Goal: Task Accomplishment & Management: Manage account settings

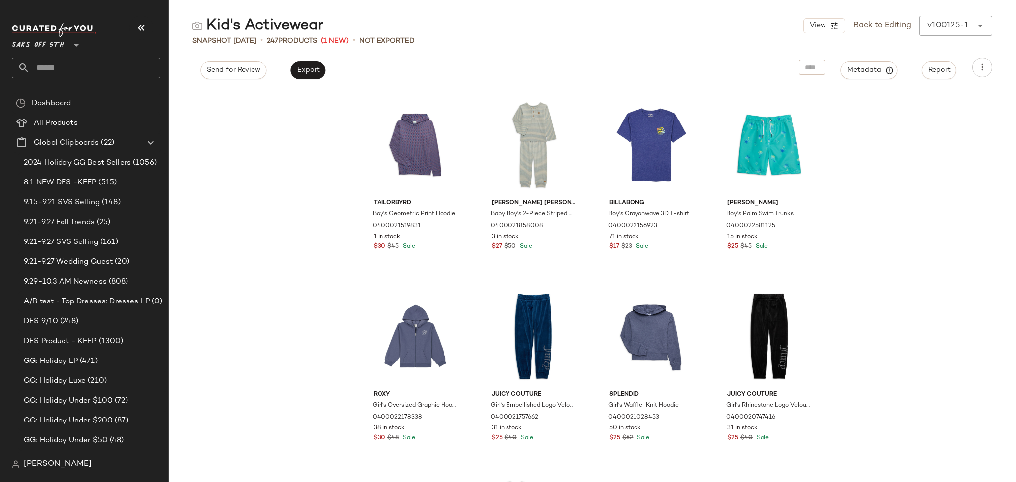
click at [114, 75] on input "text" at bounding box center [95, 68] width 130 height 21
type input "*****"
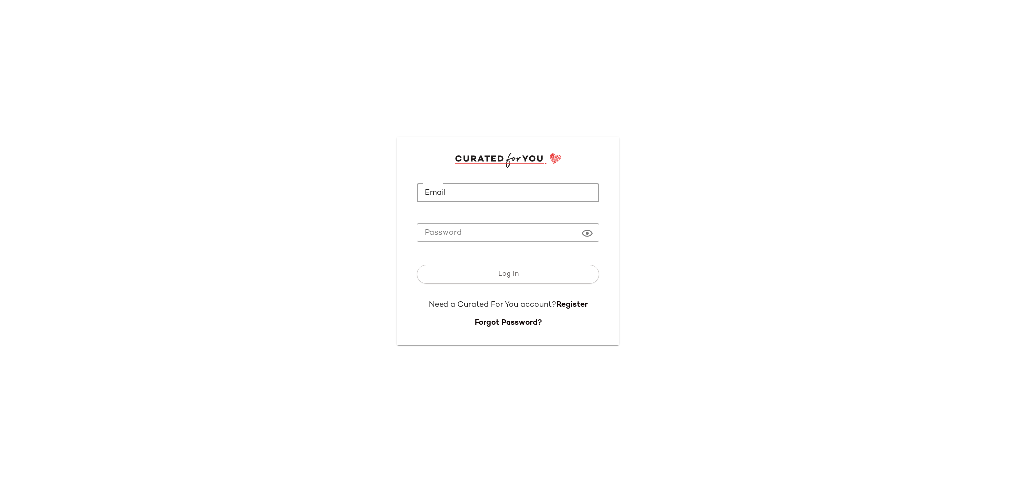
click at [489, 187] on input "Email" at bounding box center [508, 192] width 182 height 19
type input "**********"
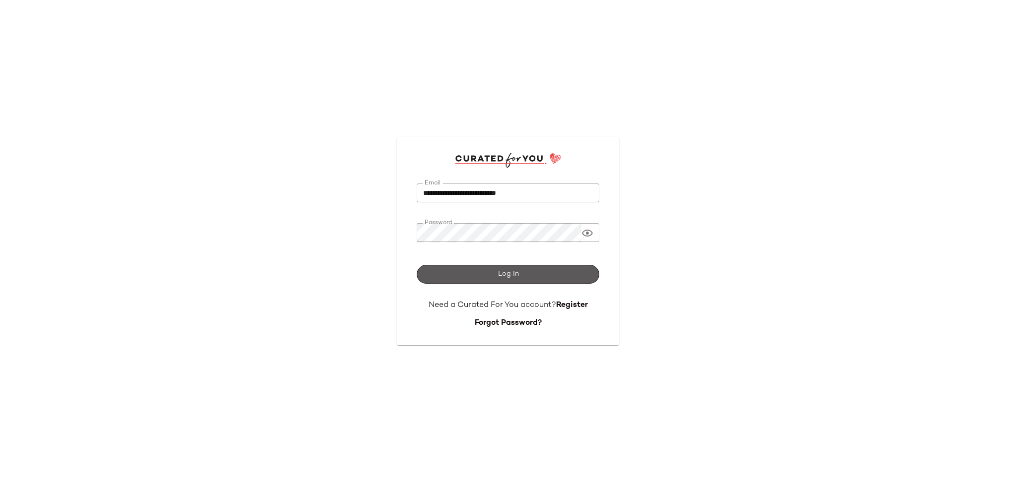
click at [530, 277] on button "Log In" at bounding box center [508, 274] width 182 height 19
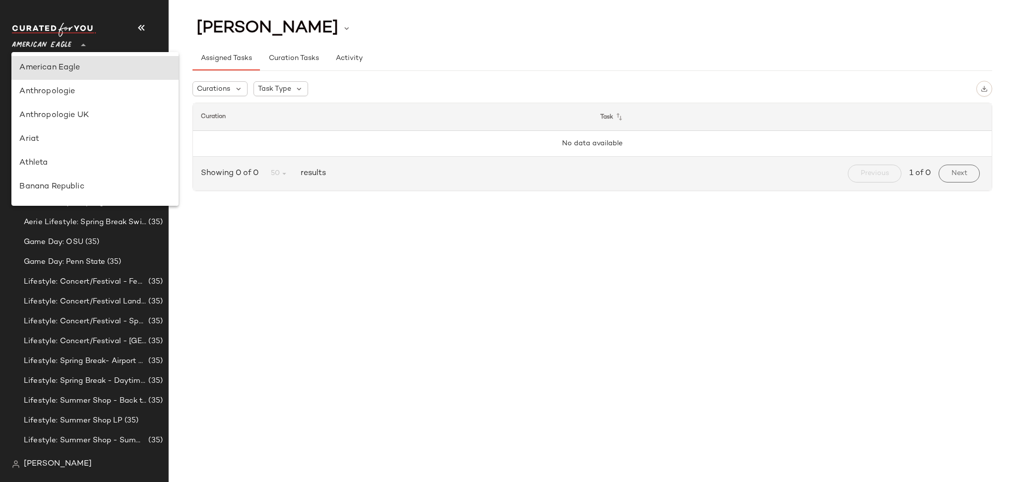
click at [60, 43] on span "American Eagle" at bounding box center [42, 43] width 60 height 18
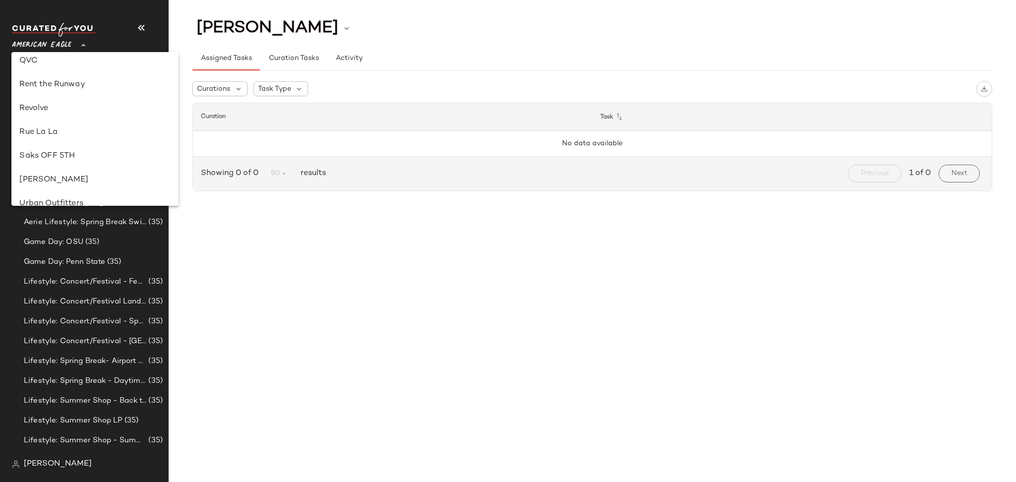
scroll to position [459, 0]
click at [59, 159] on div "Saks OFF 5TH" at bounding box center [94, 157] width 151 height 12
type input "**"
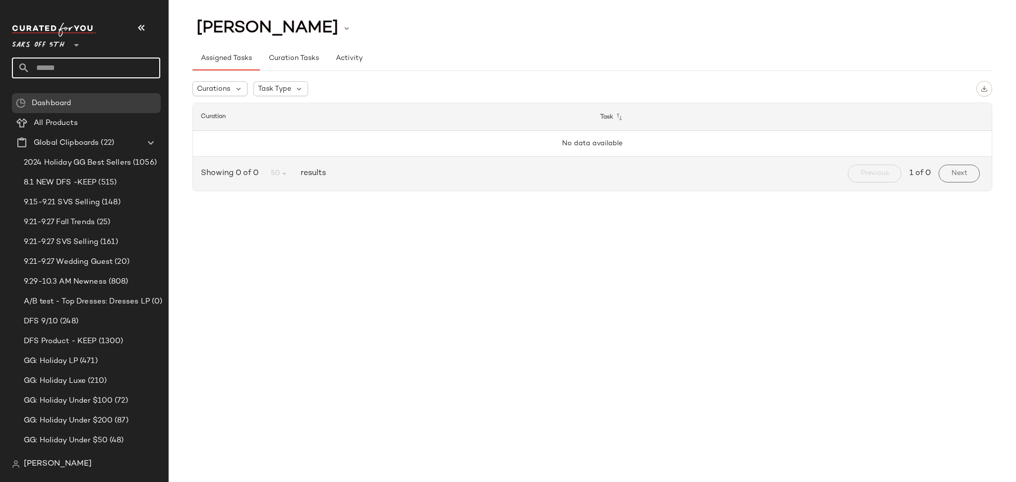
click at [80, 69] on input "text" at bounding box center [95, 68] width 130 height 21
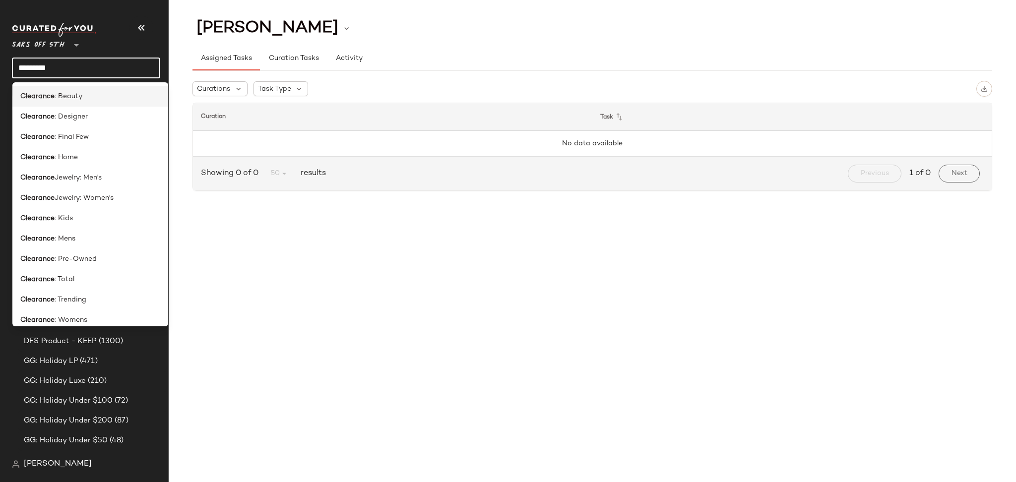
type input "*********"
click at [81, 97] on span ": Beauty" at bounding box center [69, 96] width 28 height 10
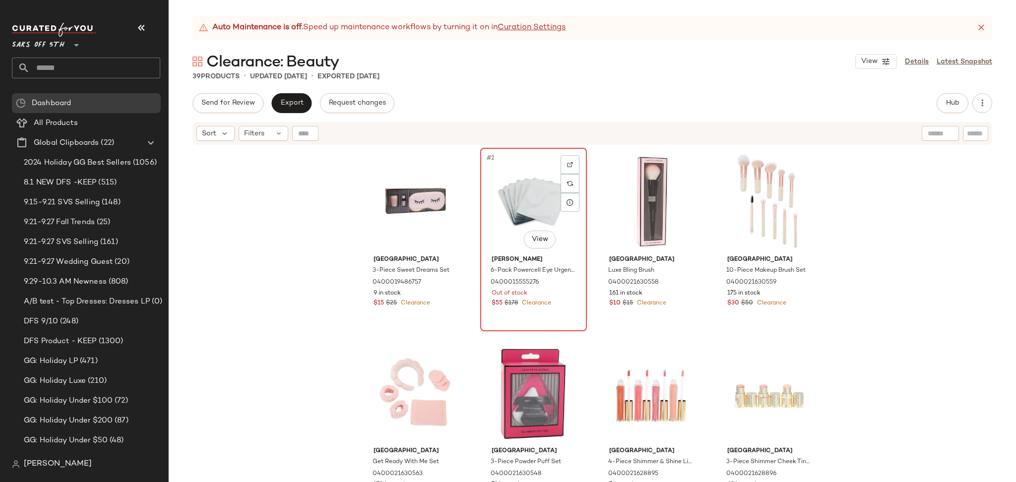
click at [513, 183] on div "#2 View" at bounding box center [533, 201] width 100 height 100
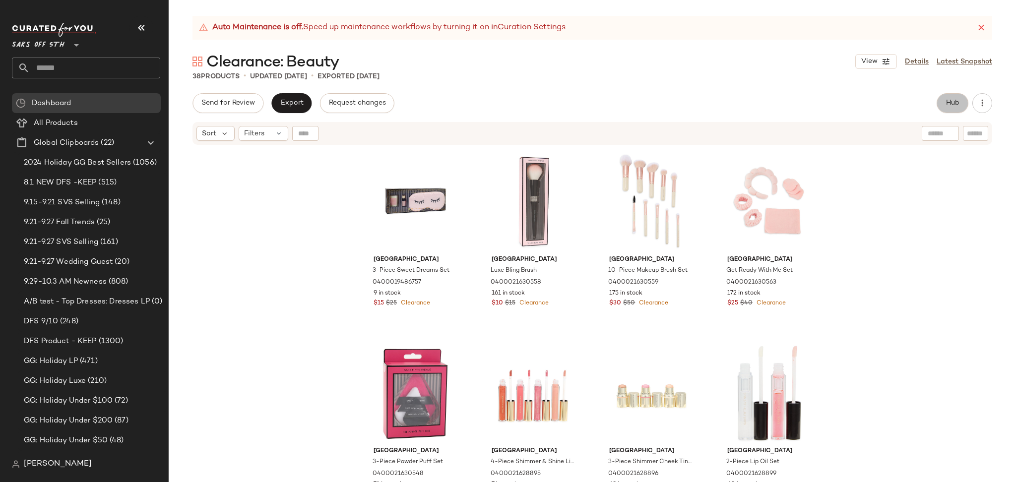
click at [955, 99] on span "Hub" at bounding box center [952, 103] width 14 height 8
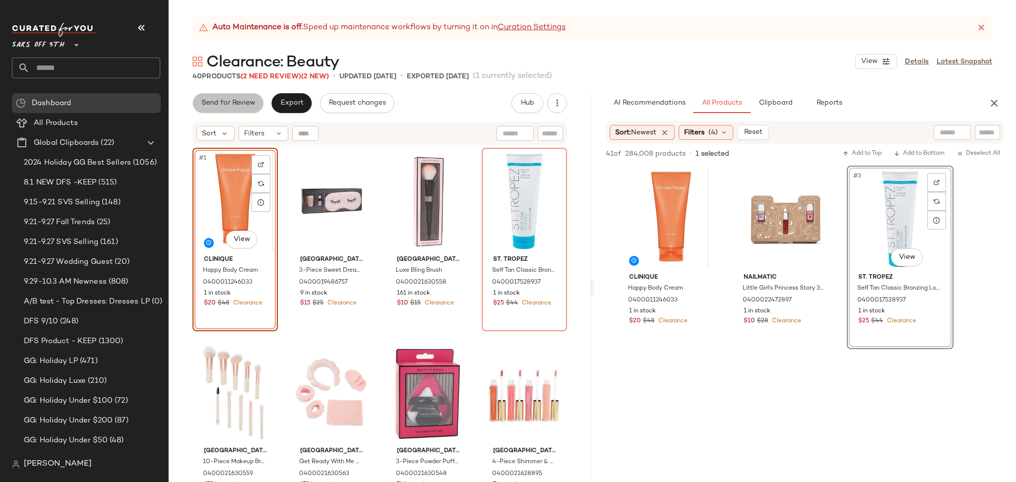
click at [217, 102] on span "Send for Review" at bounding box center [228, 103] width 54 height 8
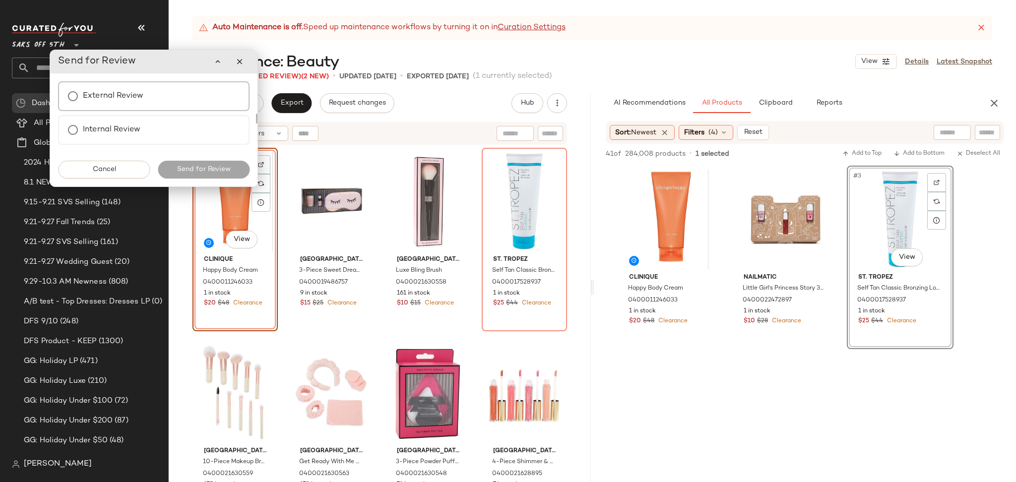
click at [151, 103] on div "External Review" at bounding box center [153, 96] width 191 height 30
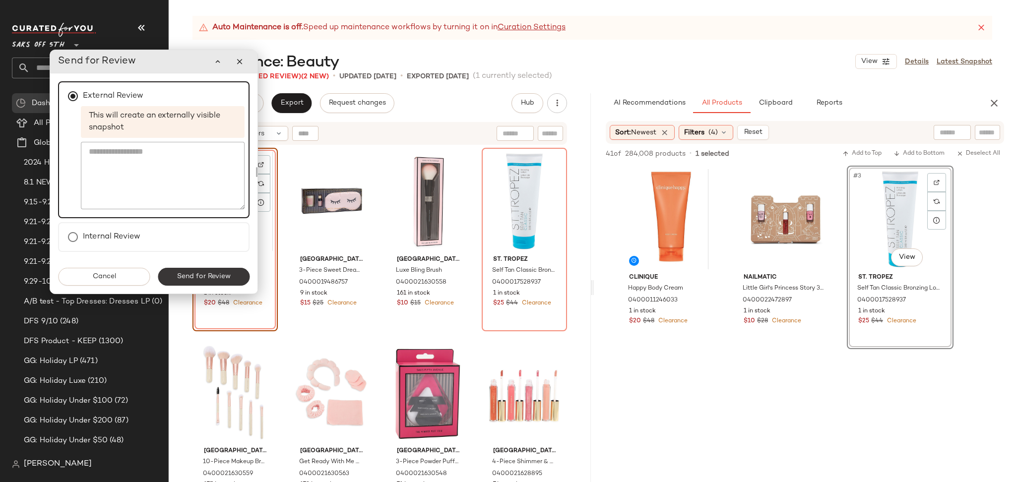
click at [195, 275] on span "Send for Review" at bounding box center [204, 277] width 54 height 8
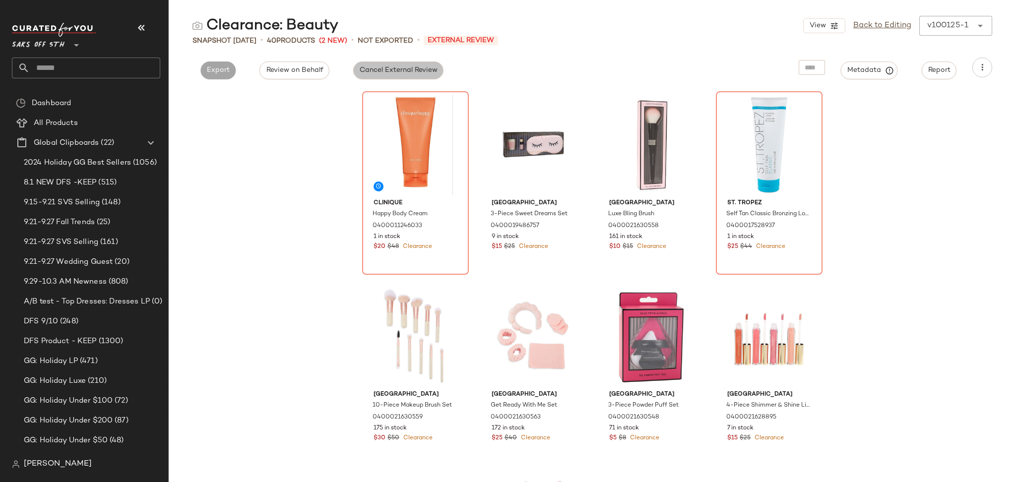
click at [417, 72] on span "Cancel External Review" at bounding box center [398, 70] width 78 height 8
click at [869, 24] on link "Back to Editing" at bounding box center [882, 26] width 58 height 12
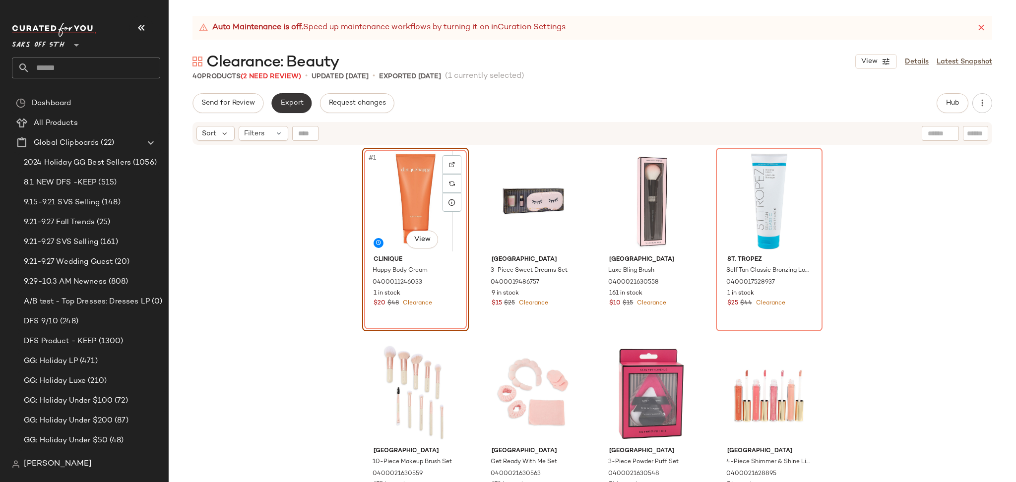
click at [298, 111] on button "Export" at bounding box center [291, 103] width 40 height 20
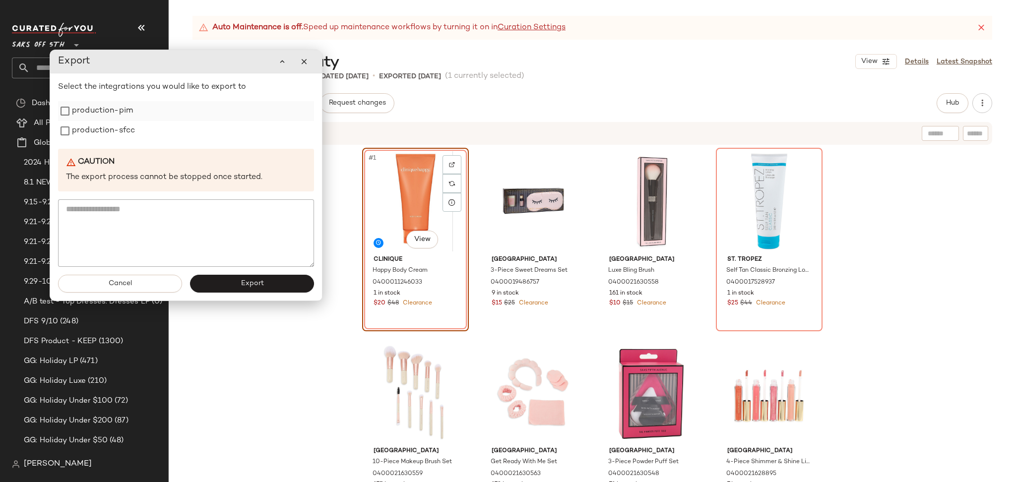
click at [101, 114] on label "production-pim" at bounding box center [102, 111] width 61 height 20
click at [101, 128] on label "production-sfcc" at bounding box center [103, 131] width 63 height 20
click at [226, 285] on button "Export" at bounding box center [252, 284] width 124 height 18
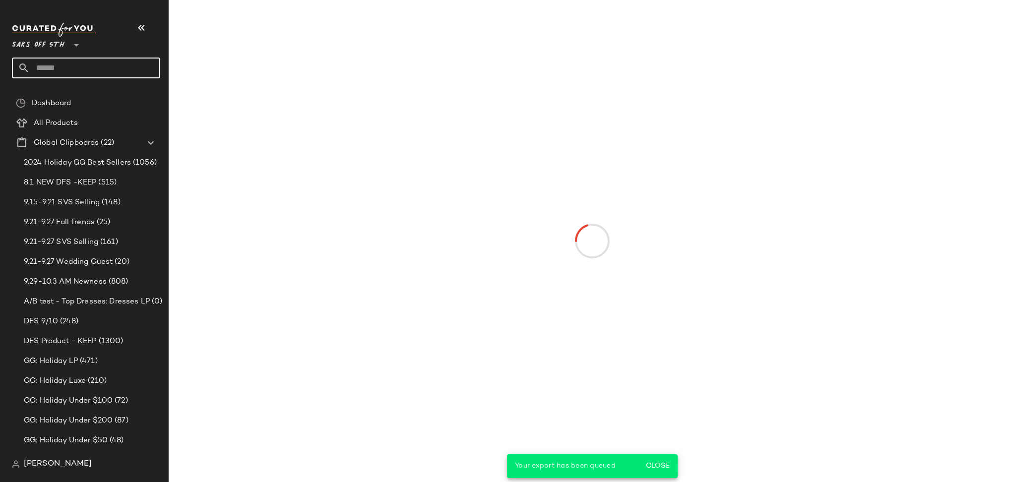
click at [77, 66] on input "text" at bounding box center [95, 68] width 130 height 21
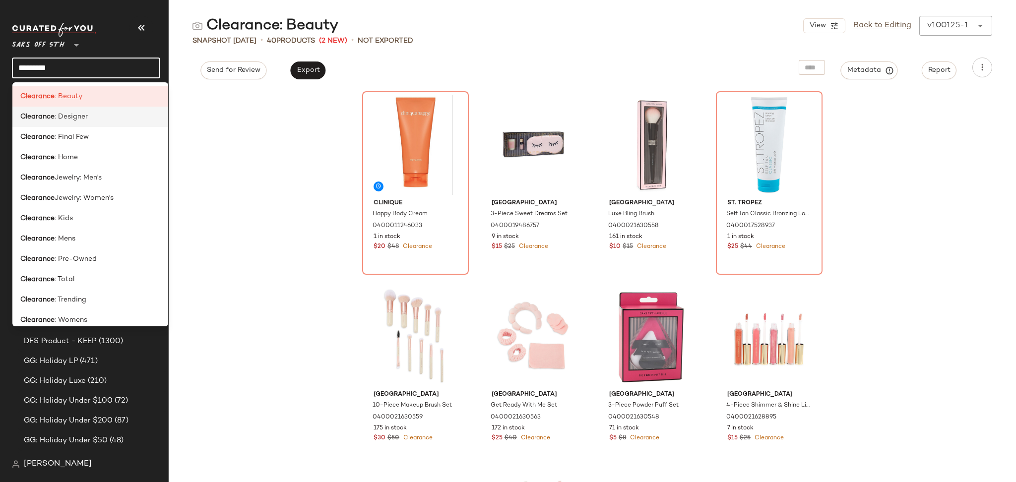
type input "*********"
click at [77, 114] on span ": Designer" at bounding box center [71, 117] width 33 height 10
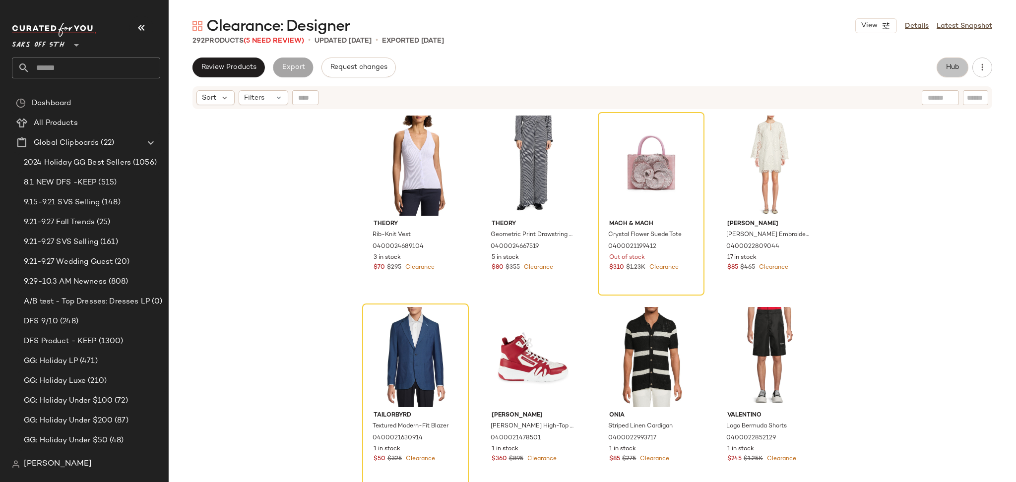
click at [961, 70] on button "Hub" at bounding box center [952, 68] width 32 height 20
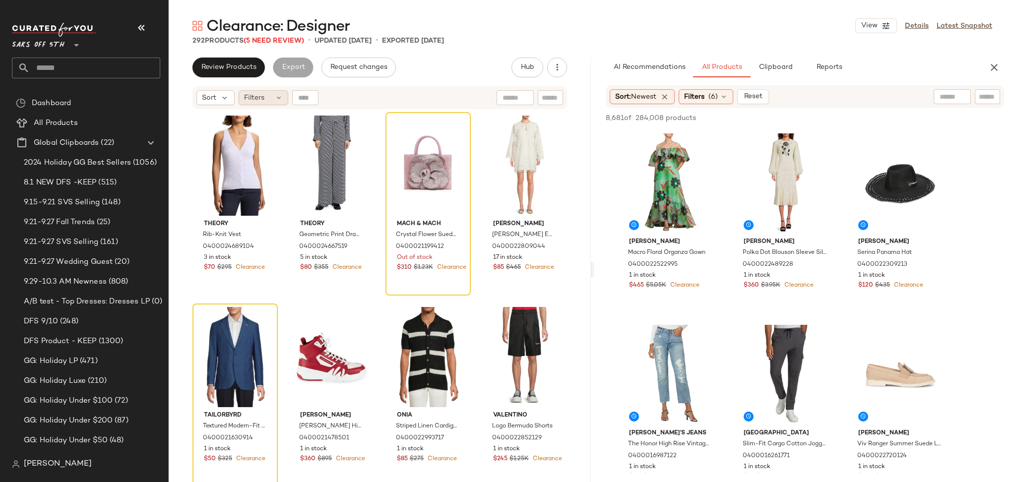
click at [262, 100] on span "Filters" at bounding box center [254, 98] width 20 height 10
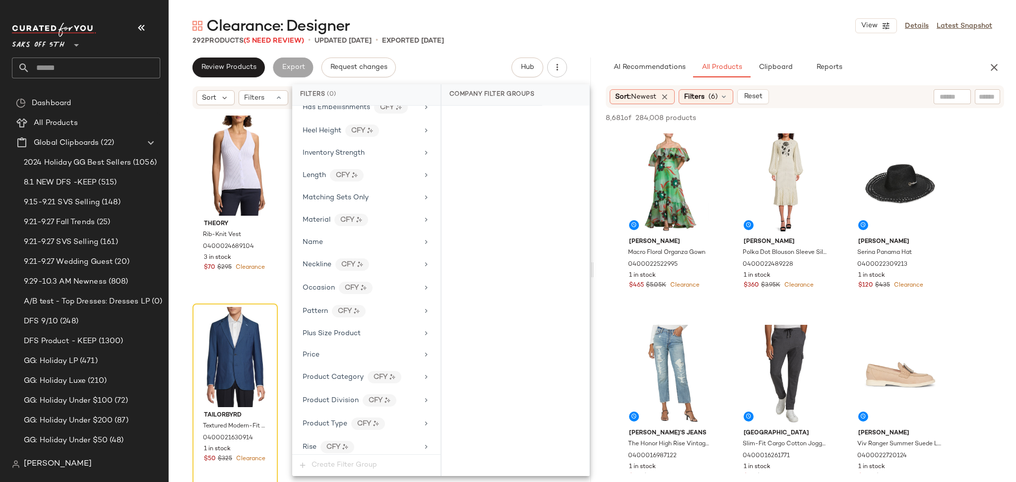
scroll to position [545, 0]
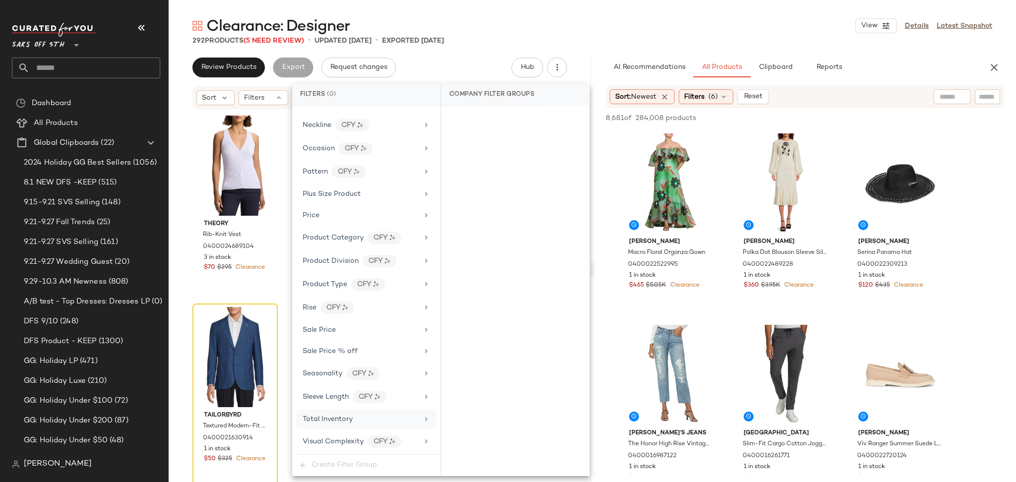
click at [351, 419] on span "Total Inventory" at bounding box center [327, 419] width 50 height 7
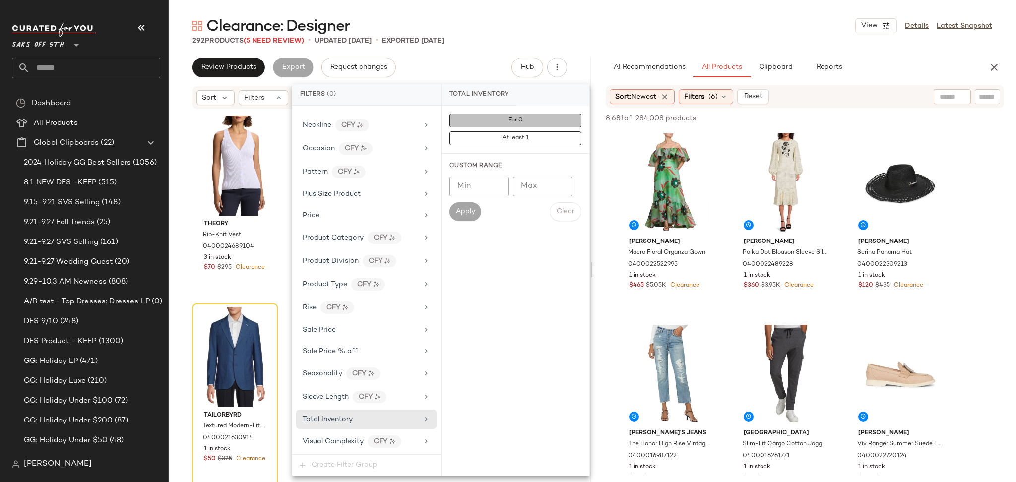
click at [495, 120] on button "For 0" at bounding box center [515, 121] width 132 height 14
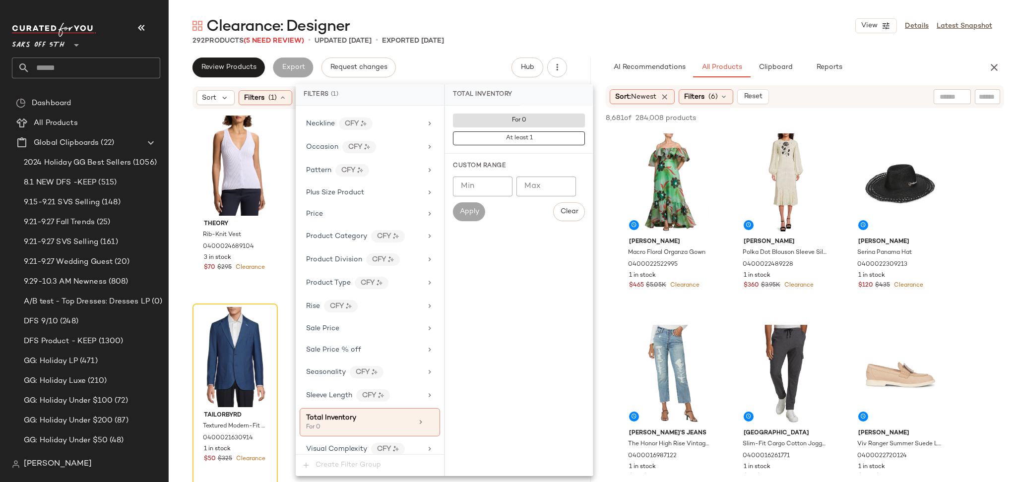
click at [623, 28] on div "Clearance: Designer View Details Latest Snapshot" at bounding box center [592, 26] width 847 height 20
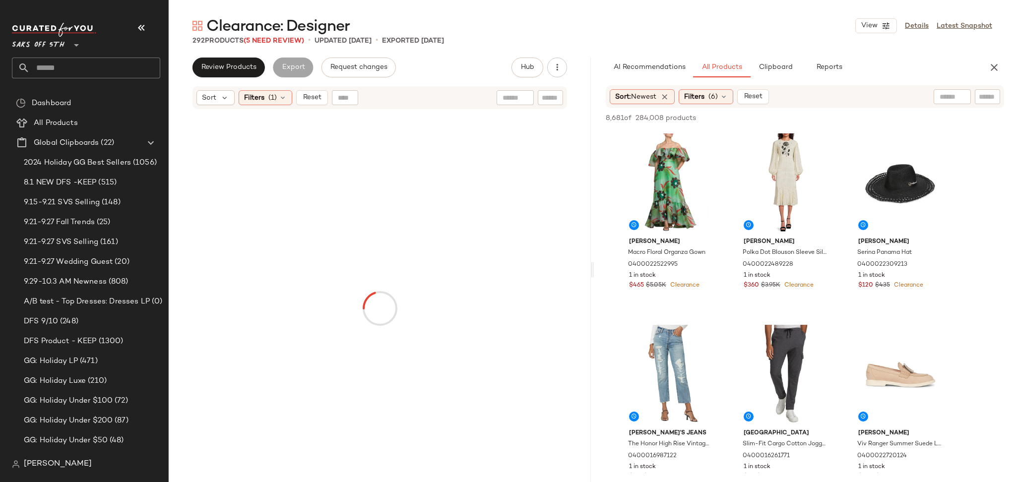
click at [623, 28] on div "Clearance: Designer View Details Latest Snapshot" at bounding box center [592, 26] width 847 height 20
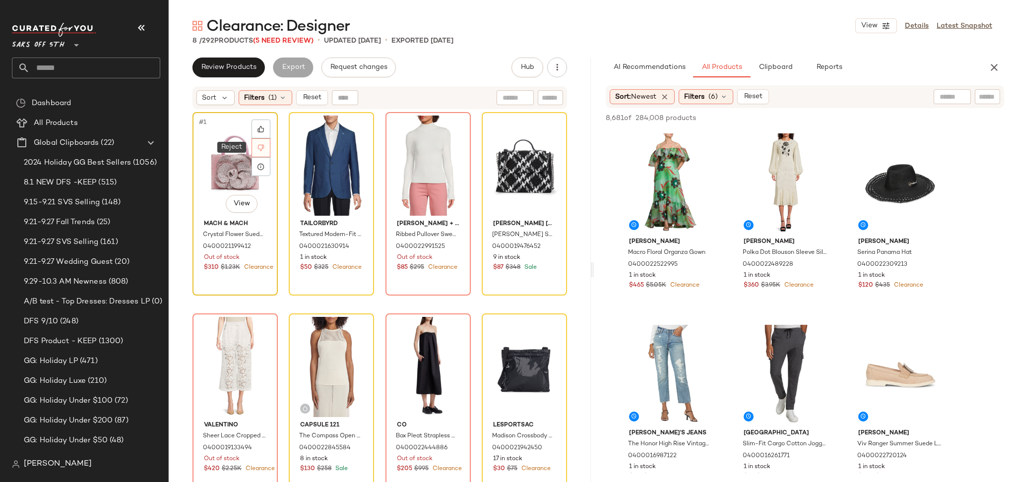
click at [263, 150] on icon at bounding box center [260, 147] width 7 height 7
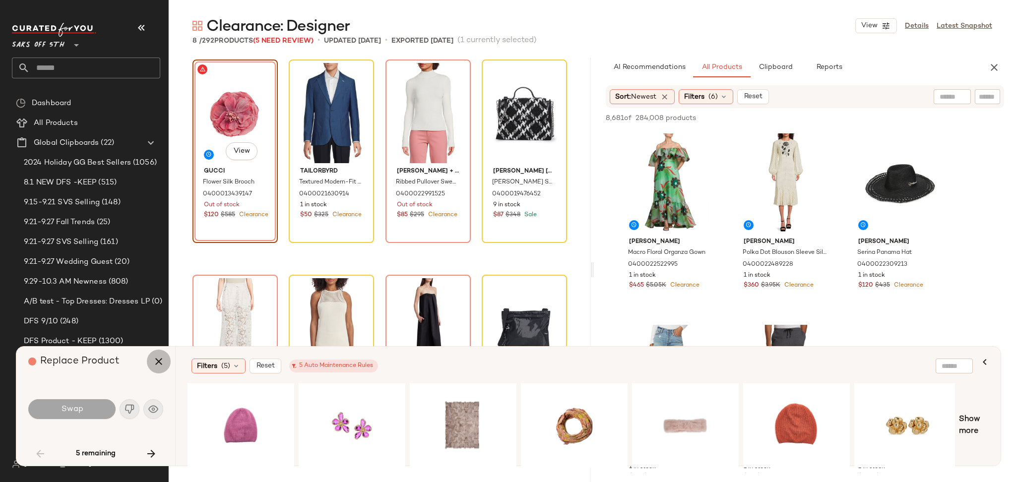
click at [158, 360] on icon "button" at bounding box center [159, 362] width 12 height 12
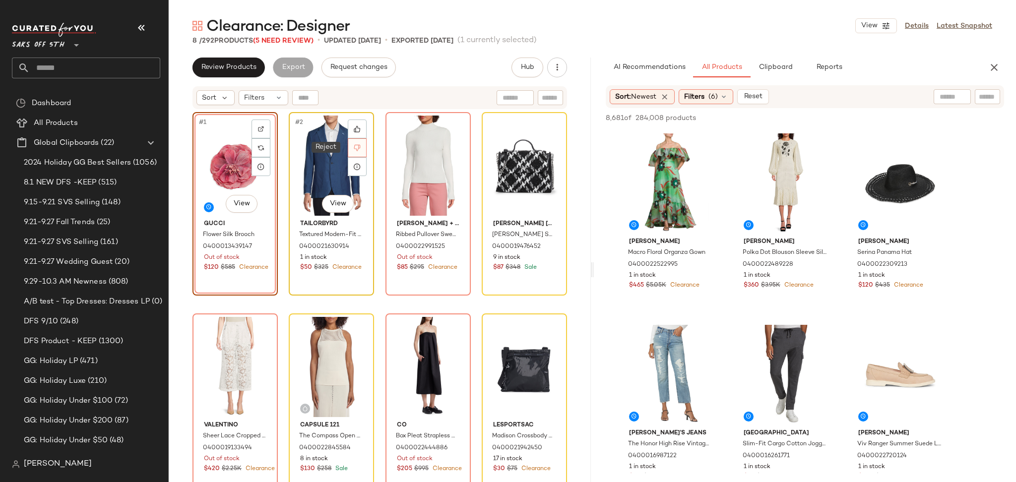
click at [354, 144] on icon at bounding box center [357, 147] width 7 height 7
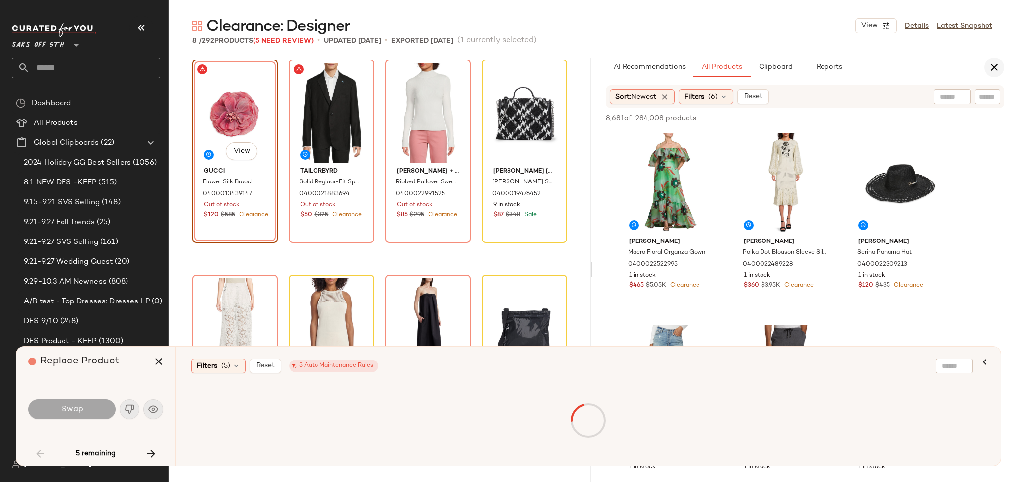
click at [996, 60] on button "button" at bounding box center [994, 68] width 20 height 20
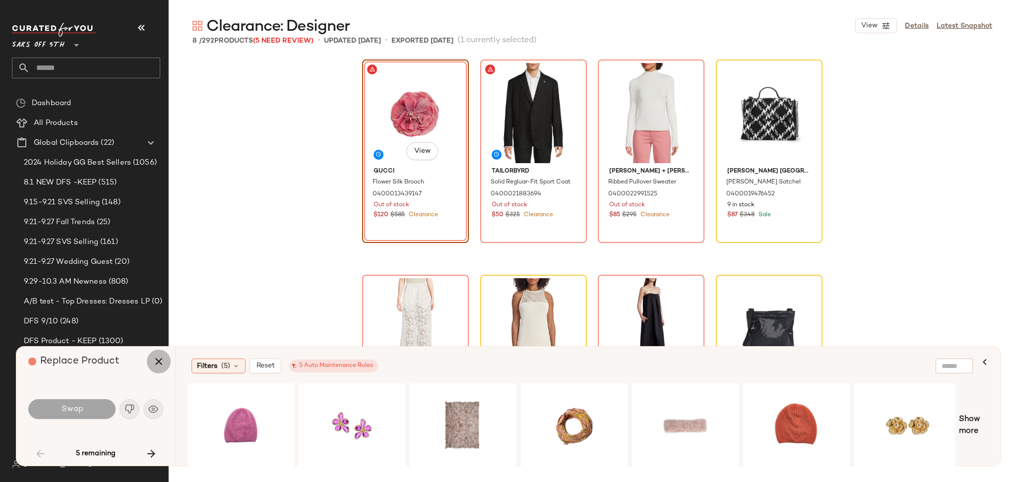
click at [155, 363] on icon "button" at bounding box center [159, 362] width 12 height 12
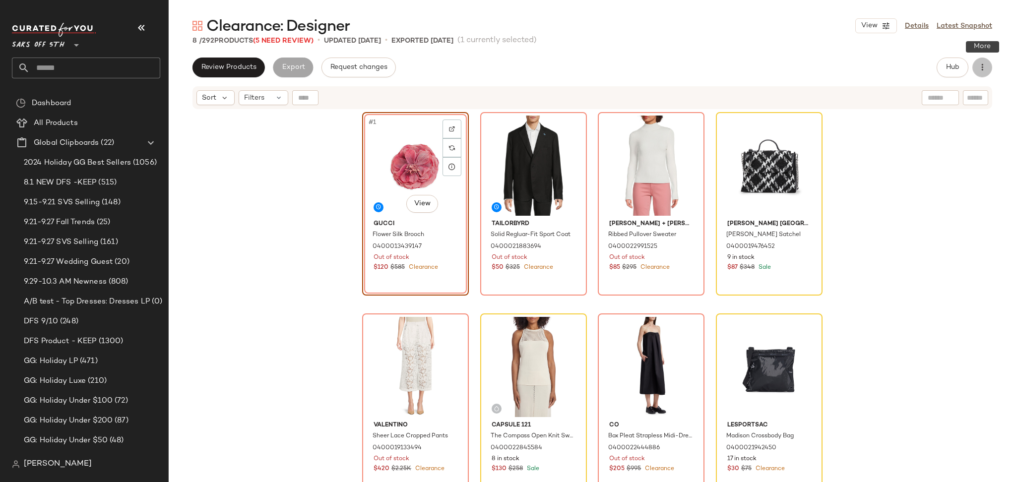
click at [982, 66] on icon "button" at bounding box center [982, 67] width 10 height 10
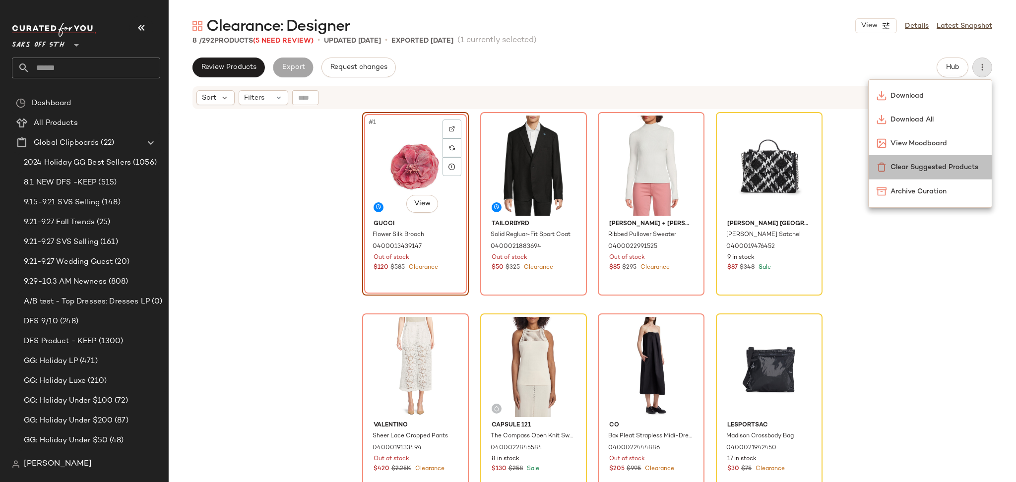
click at [923, 166] on span "Clear Suggested Products" at bounding box center [936, 167] width 93 height 10
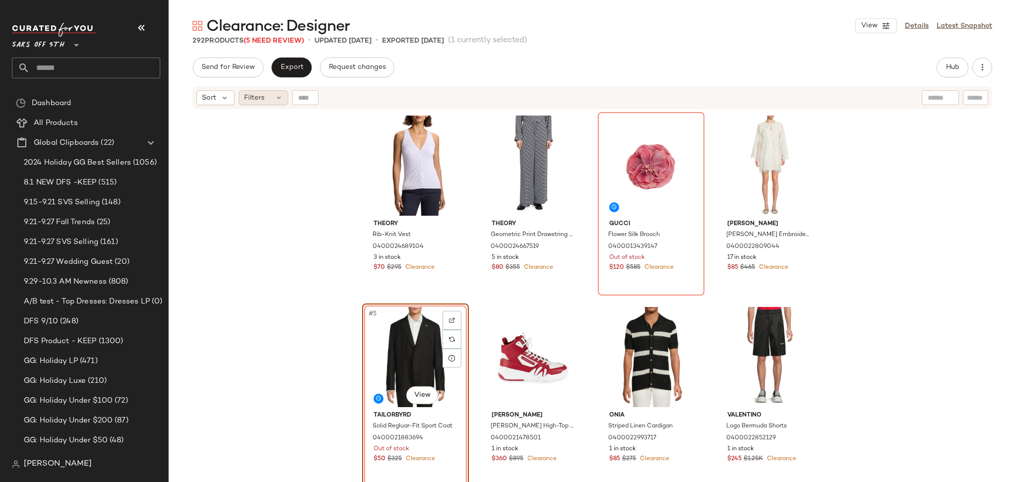
click at [267, 94] on div "Filters" at bounding box center [264, 97] width 50 height 15
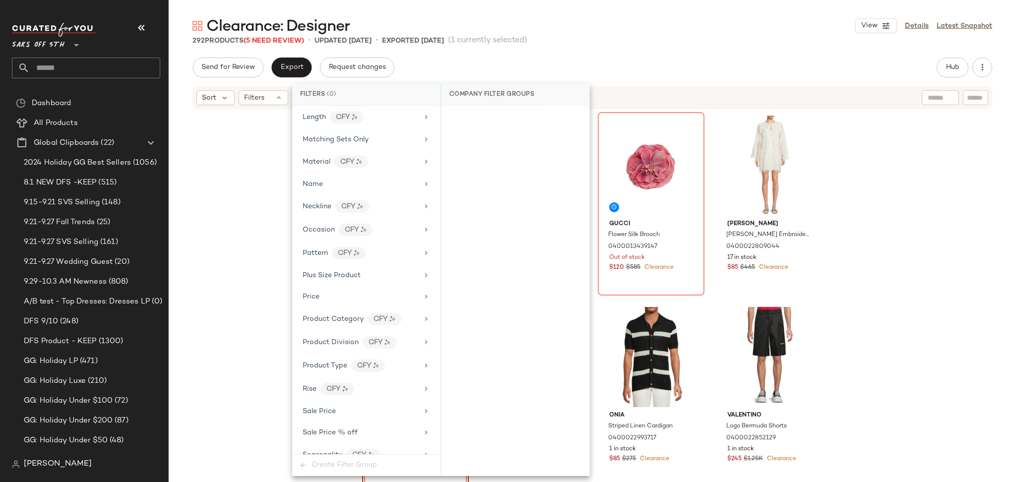
scroll to position [545, 0]
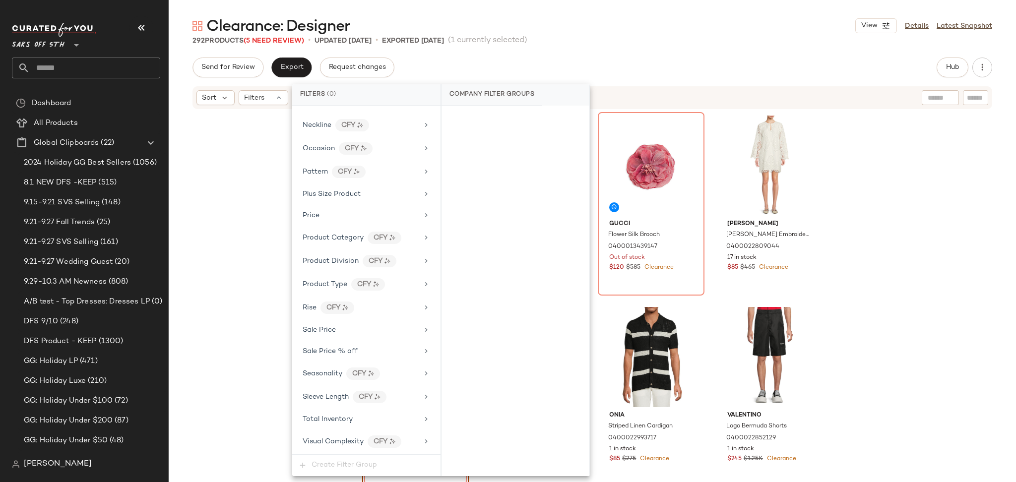
click at [348, 429] on div "Filter Groups Brand Category Actual Price Age AI Embeddings Availability Cleara…" at bounding box center [366, 280] width 148 height 349
click at [354, 422] on div "Total Inventory" at bounding box center [360, 419] width 116 height 10
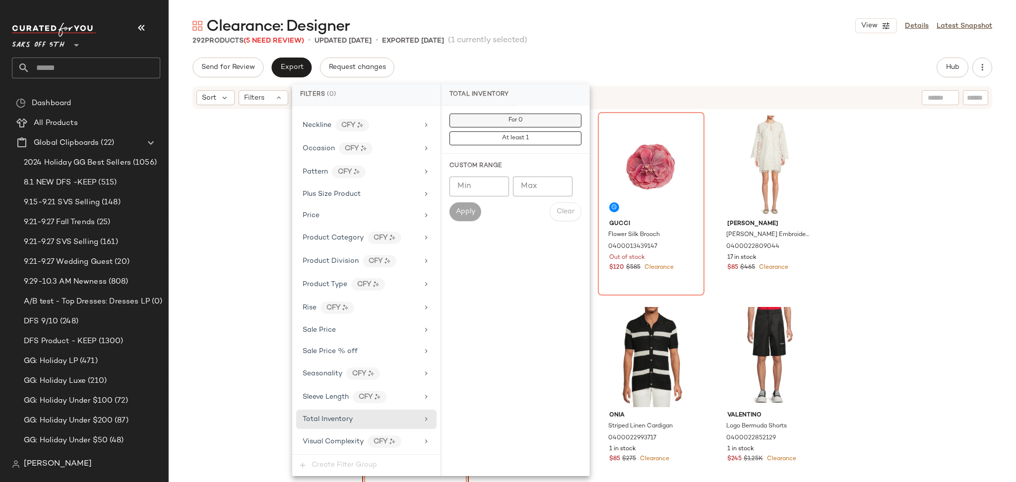
click at [475, 119] on button "For 0" at bounding box center [515, 121] width 132 height 14
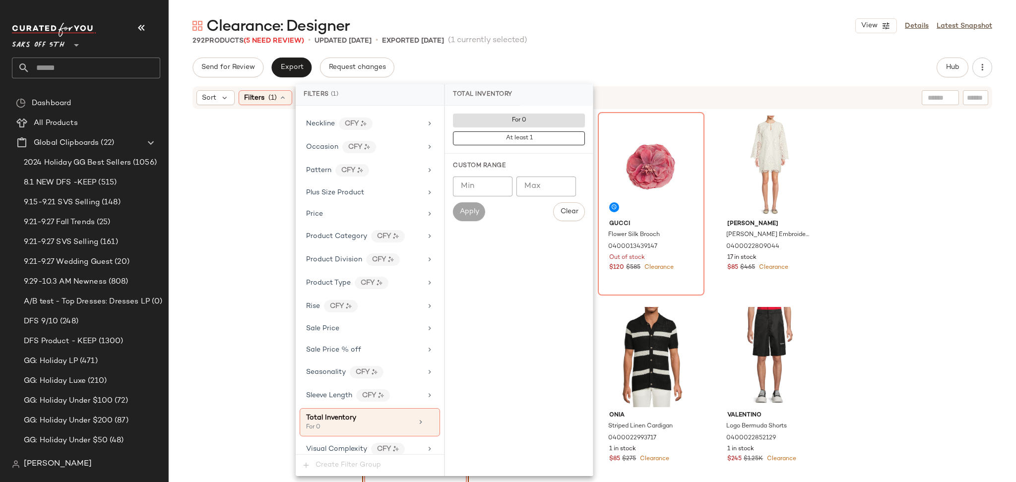
click at [629, 66] on div "Send for Review Export Request changes Hub Send for Review External Review Inte…" at bounding box center [591, 68] width 799 height 20
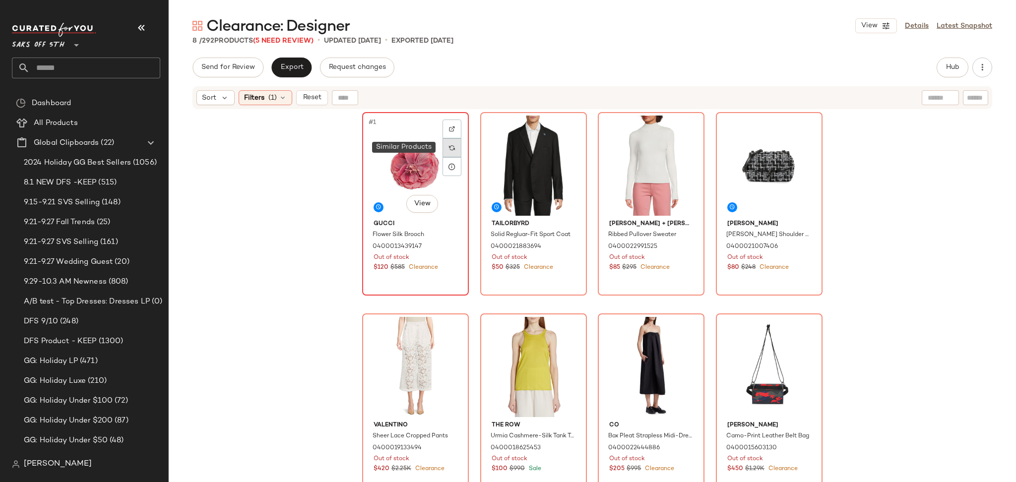
click at [454, 144] on div at bounding box center [451, 147] width 19 height 19
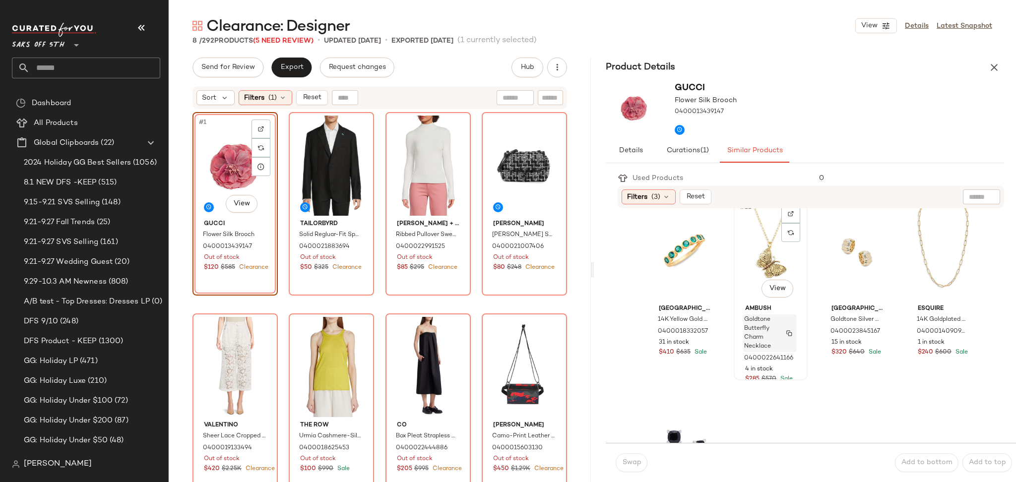
scroll to position [1105, 0]
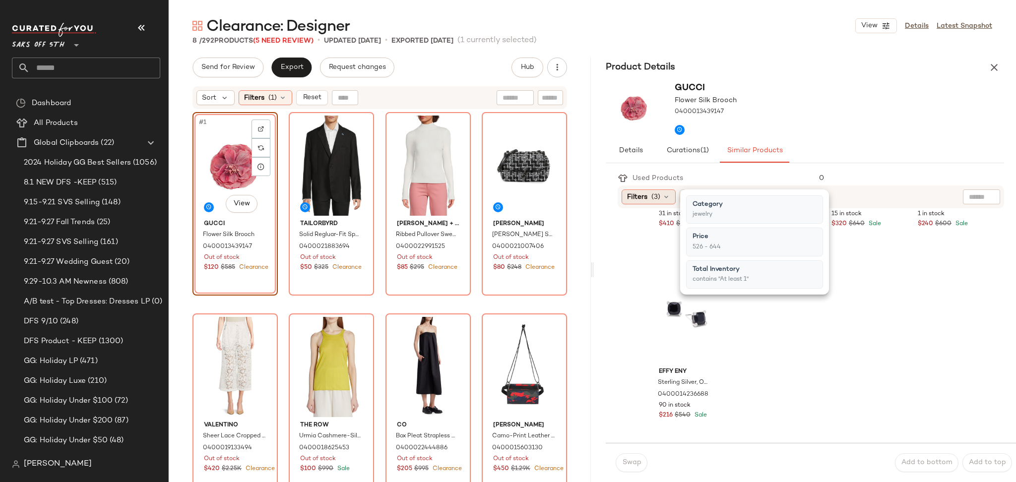
click at [662, 197] on icon at bounding box center [666, 197] width 8 height 8
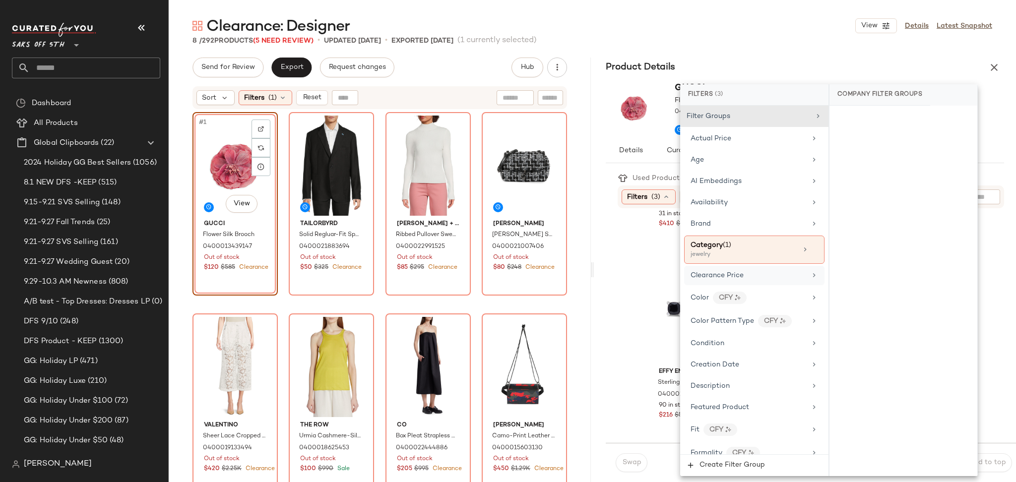
click at [723, 272] on span "Clearance Price" at bounding box center [716, 275] width 53 height 7
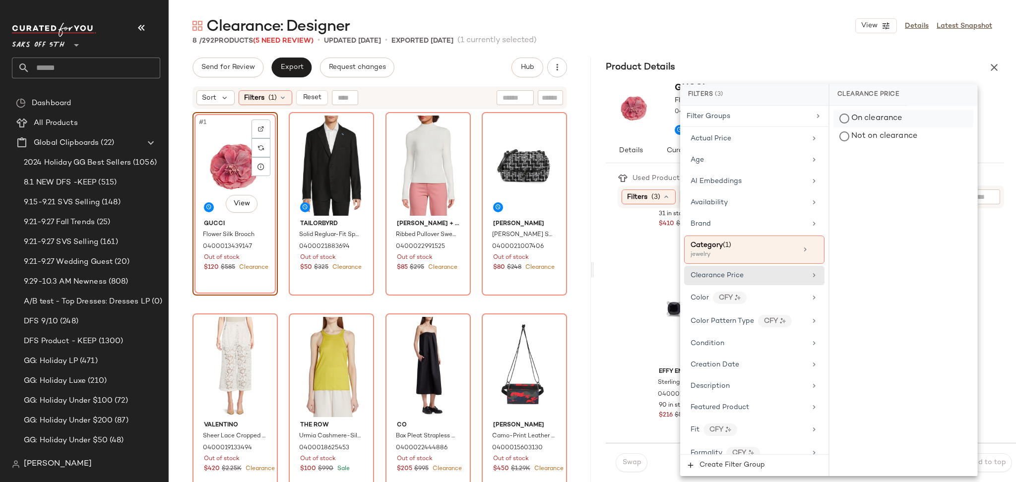
click at [851, 122] on div "On clearance" at bounding box center [903, 119] width 140 height 18
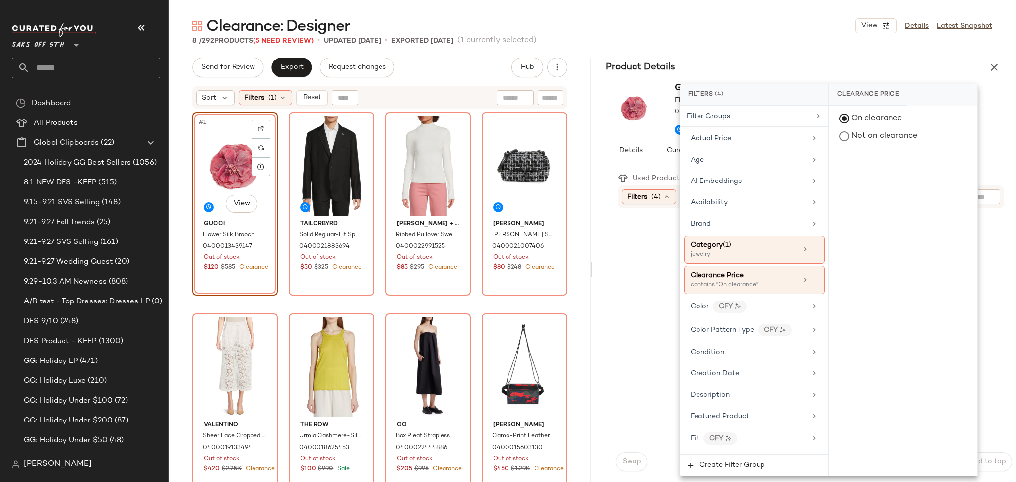
click at [814, 47] on div "Clearance: Designer View Details Latest Snapshot 8 / 292 Products (5 Need Revie…" at bounding box center [592, 249] width 847 height 466
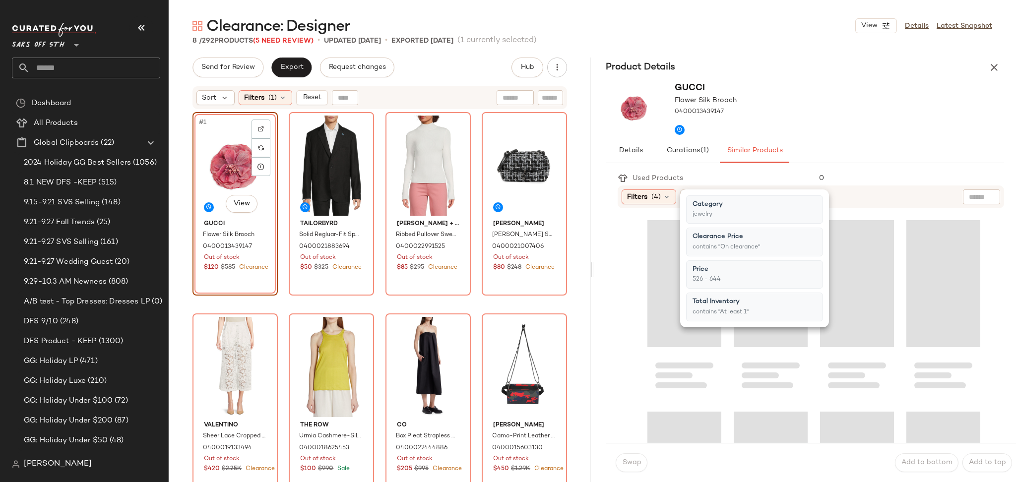
click at [814, 47] on div "Clearance: Designer View Details Latest Snapshot 8 / 292 Products (5 Need Revie…" at bounding box center [592, 249] width 847 height 466
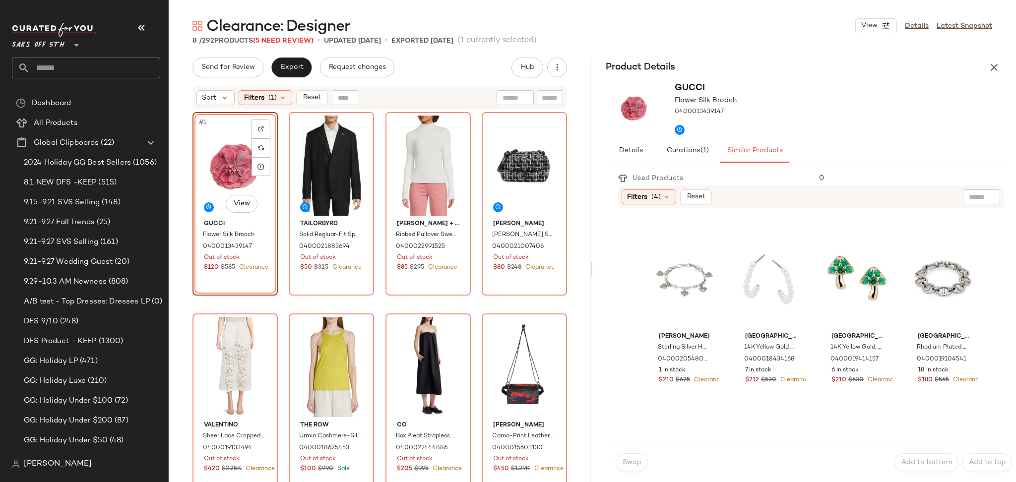
scroll to position [0, 0]
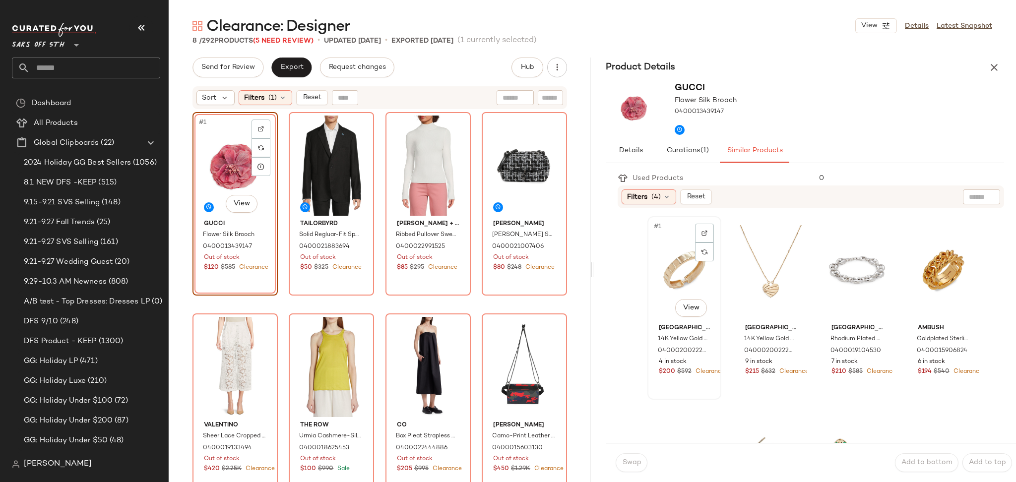
click at [685, 284] on div "#1 View" at bounding box center [684, 270] width 67 height 100
click at [631, 466] on span "Swap" at bounding box center [630, 463] width 19 height 8
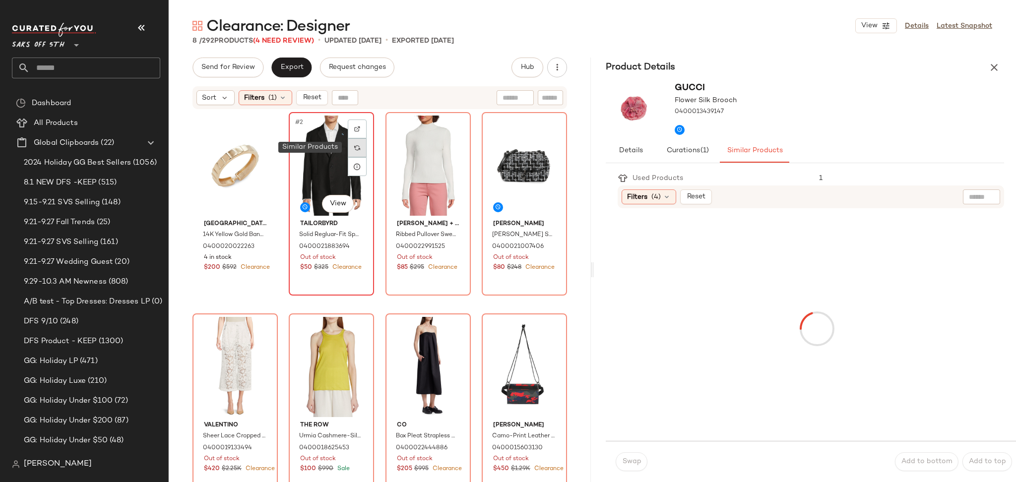
click at [358, 148] on img at bounding box center [357, 148] width 6 height 6
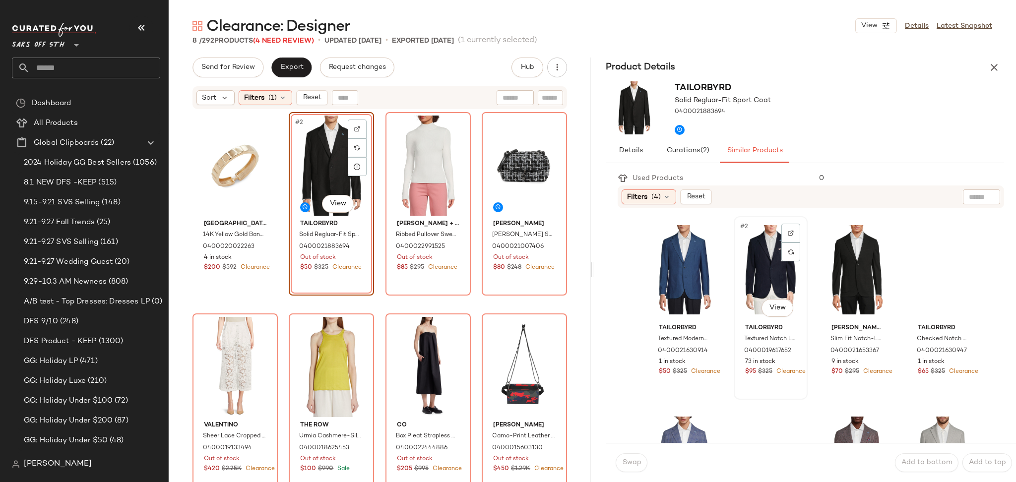
click at [737, 261] on div "#2 View" at bounding box center [770, 270] width 67 height 100
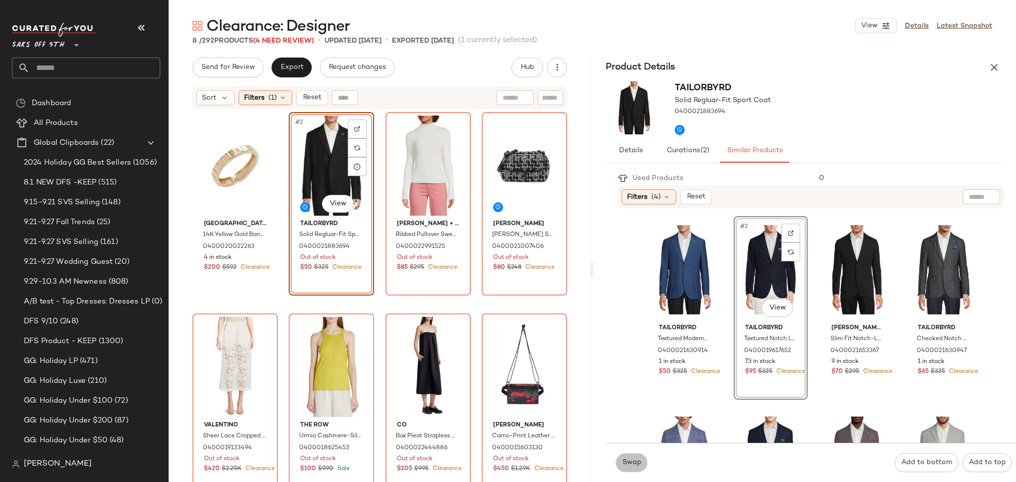
click at [635, 459] on span "Swap" at bounding box center [630, 463] width 19 height 8
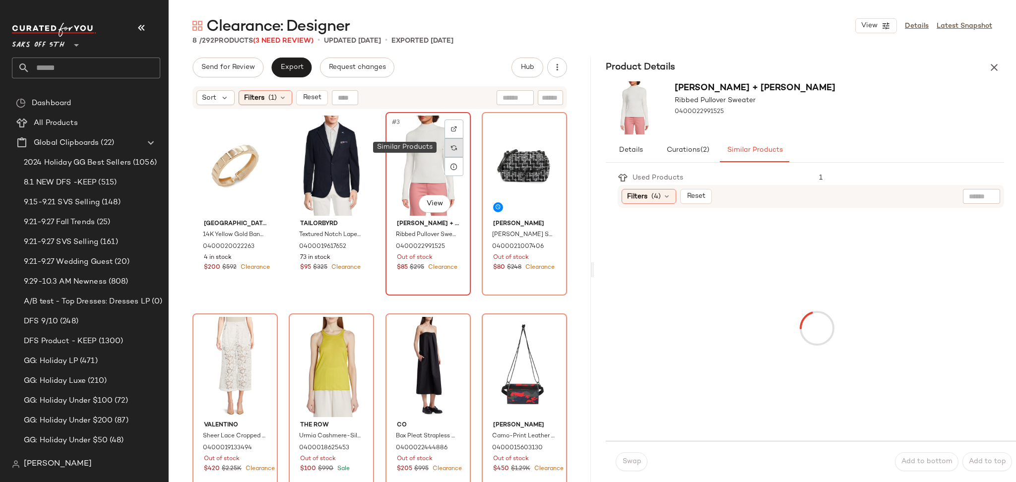
click at [444, 145] on div at bounding box center [453, 147] width 19 height 19
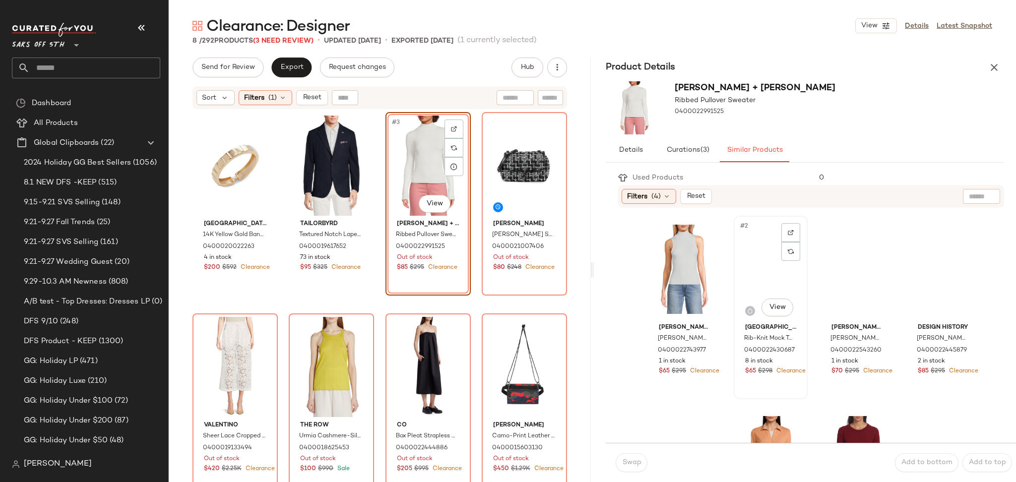
click at [756, 244] on div "#2 View" at bounding box center [770, 269] width 67 height 100
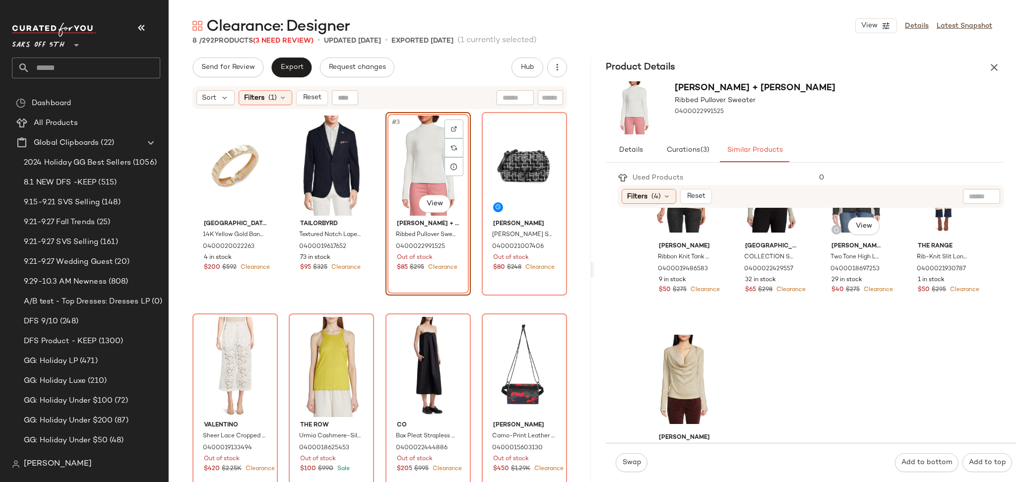
scroll to position [1104, 0]
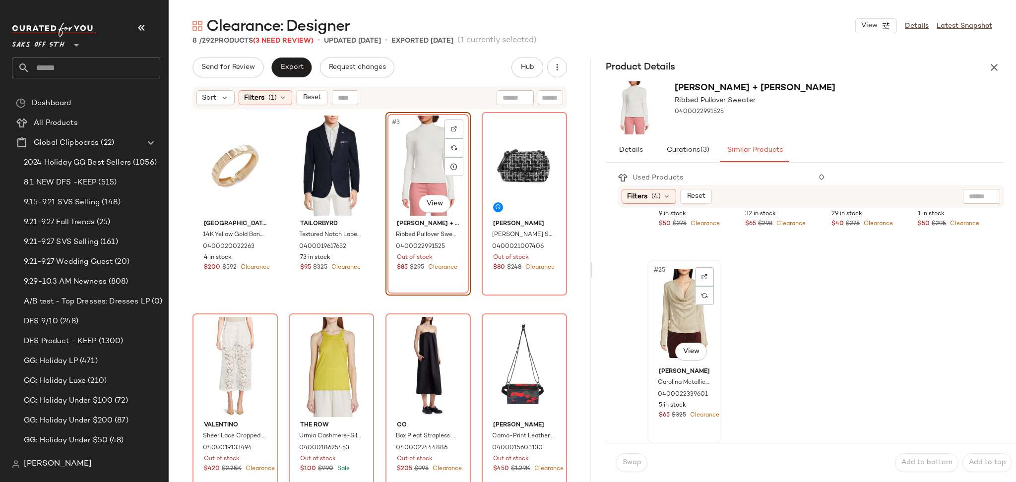
click at [694, 308] on div "#25 View" at bounding box center [684, 313] width 67 height 100
click at [624, 468] on button "Swap" at bounding box center [631, 462] width 32 height 19
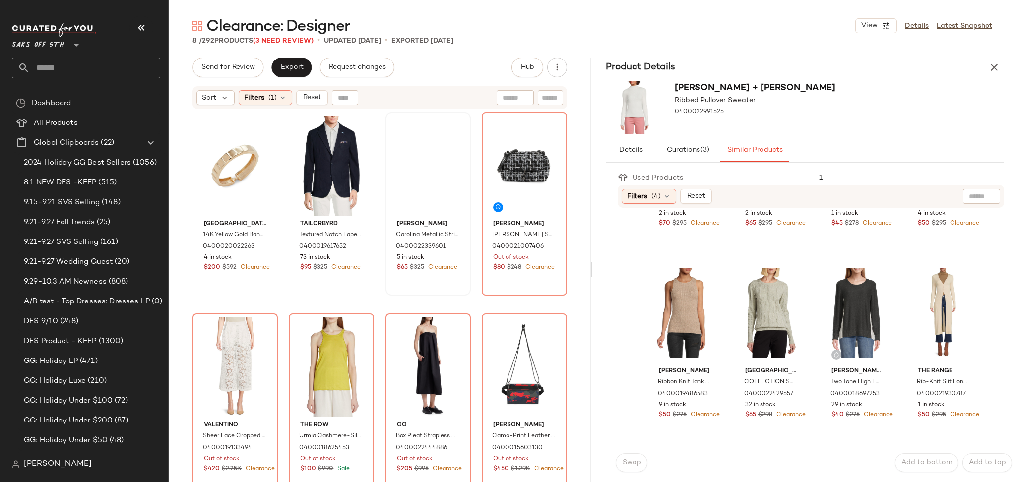
scroll to position [913, 0]
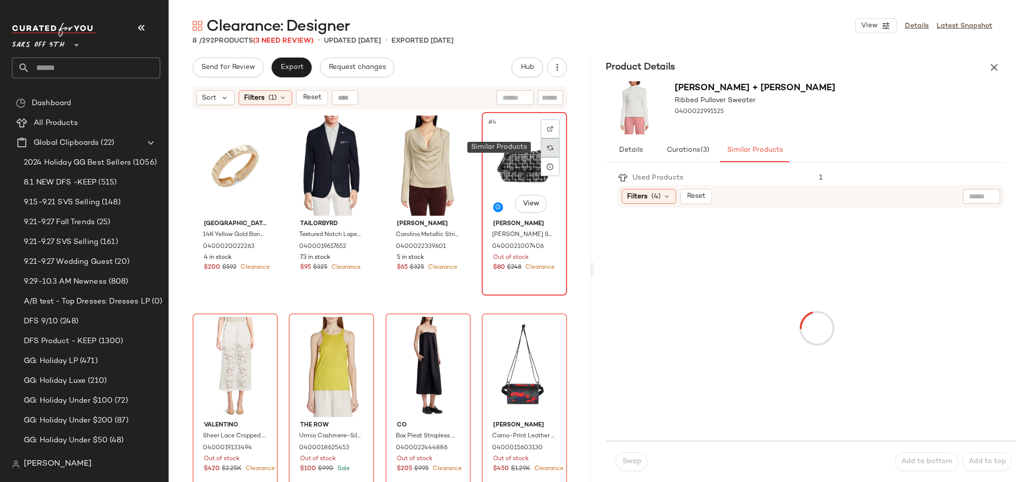
click at [547, 146] on img at bounding box center [550, 148] width 6 height 6
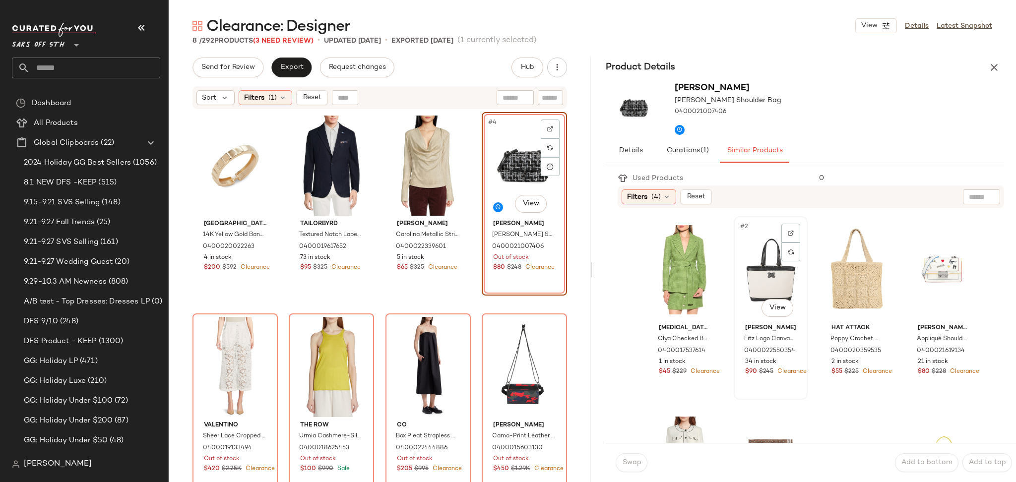
click at [753, 271] on div "#2 View" at bounding box center [770, 270] width 67 height 100
click at [628, 463] on span "Swap" at bounding box center [630, 463] width 19 height 8
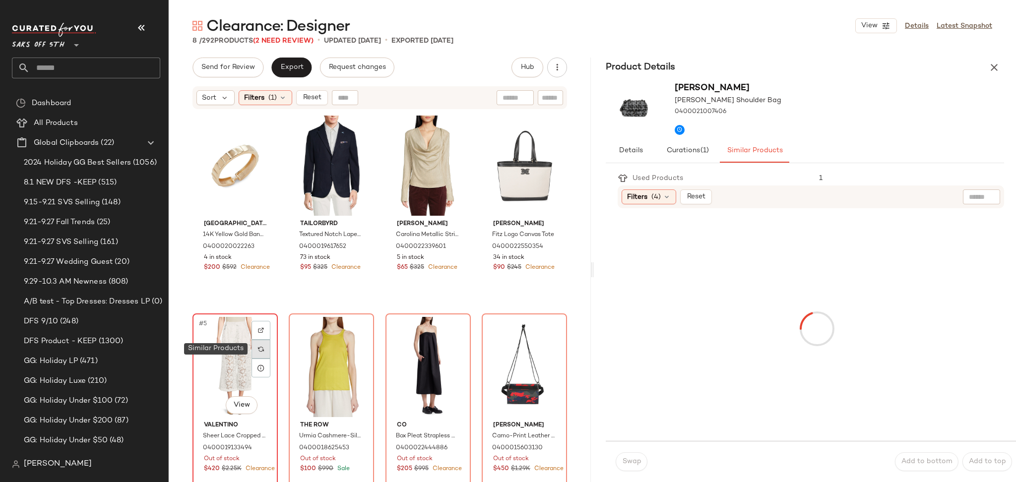
click at [259, 353] on div at bounding box center [260, 349] width 19 height 19
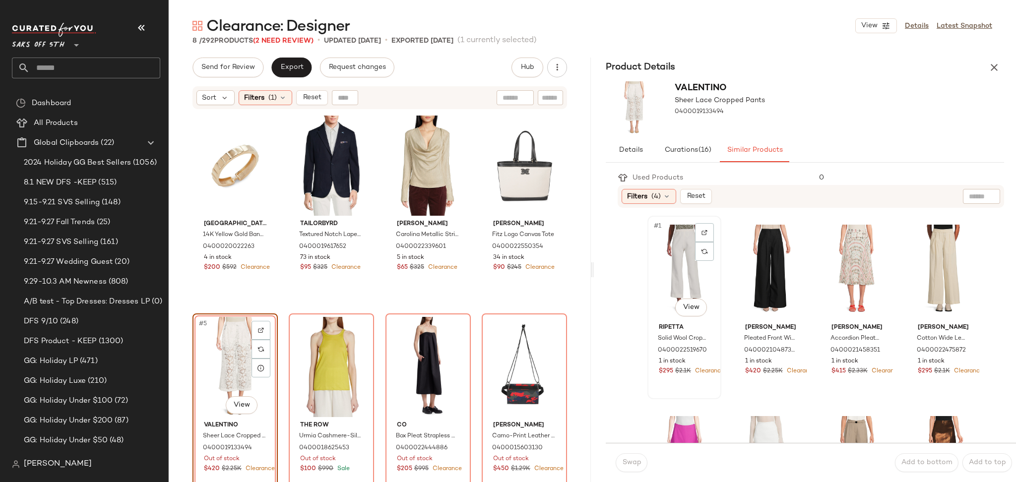
click at [674, 268] on div "#1 View" at bounding box center [684, 269] width 67 height 100
click at [637, 470] on button "Swap" at bounding box center [631, 462] width 32 height 19
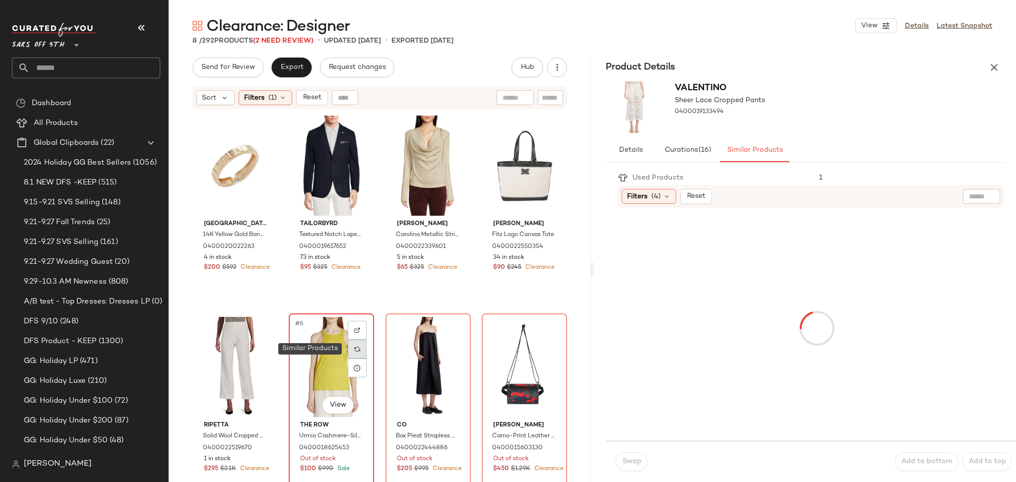
click at [354, 349] on img at bounding box center [357, 349] width 6 height 6
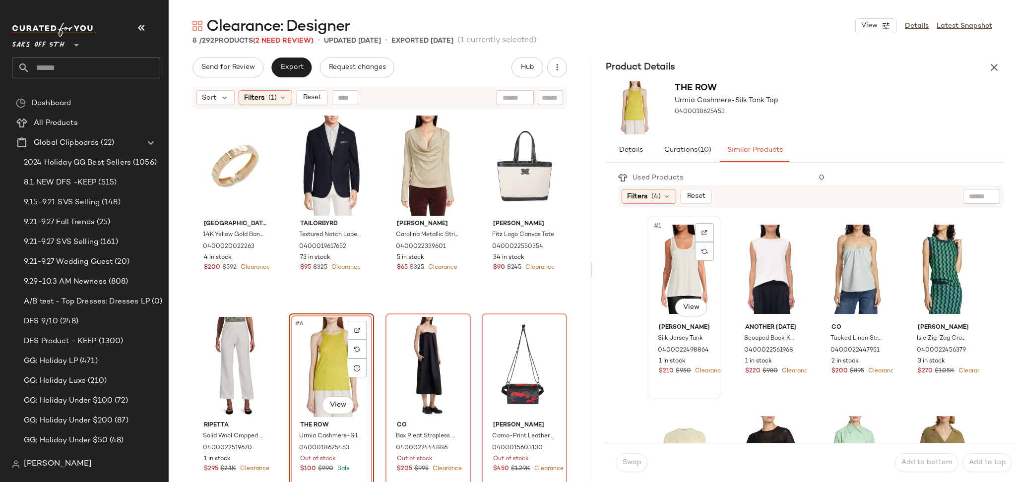
click at [696, 264] on div "#1 View" at bounding box center [684, 269] width 67 height 100
click at [632, 466] on span "Swap" at bounding box center [630, 463] width 19 height 8
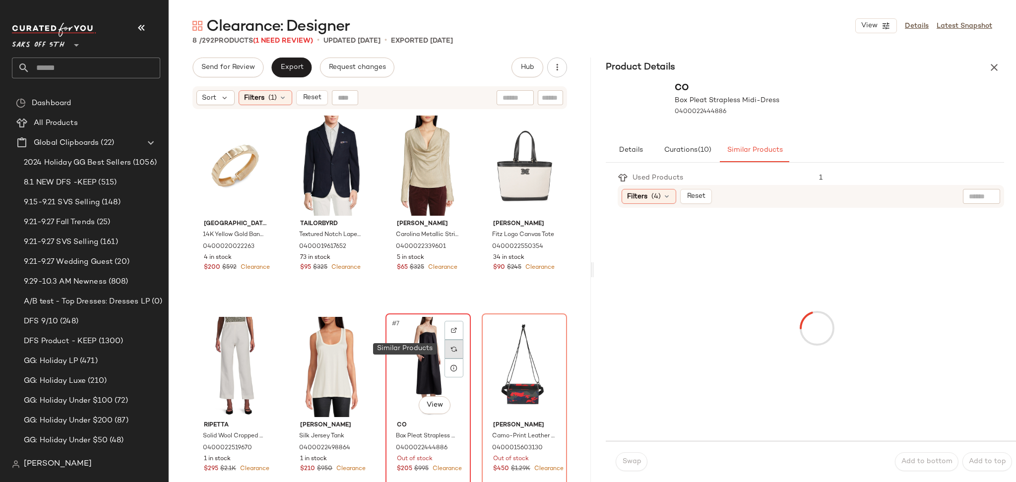
click at [451, 350] on img at bounding box center [454, 349] width 6 height 6
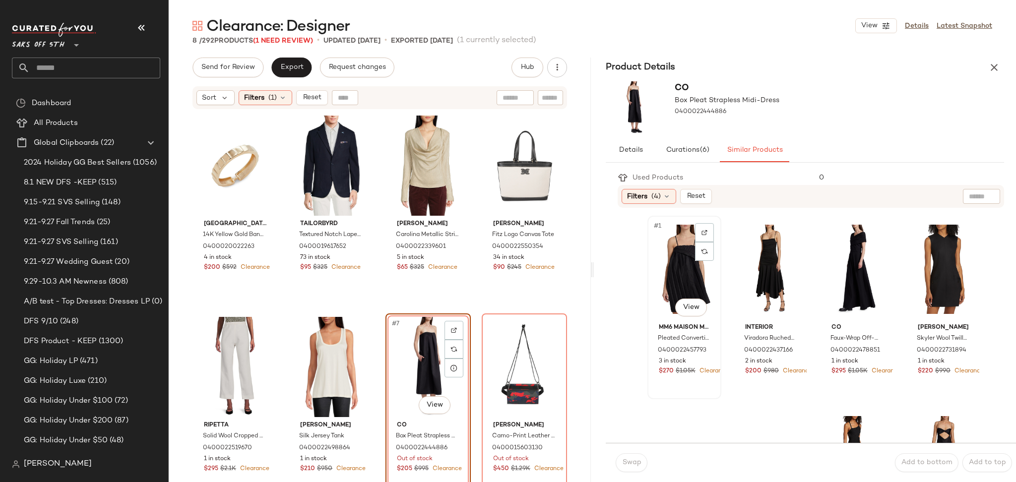
click at [687, 269] on div "#1 View" at bounding box center [684, 269] width 67 height 100
click at [760, 267] on div "#2 View" at bounding box center [770, 269] width 67 height 100
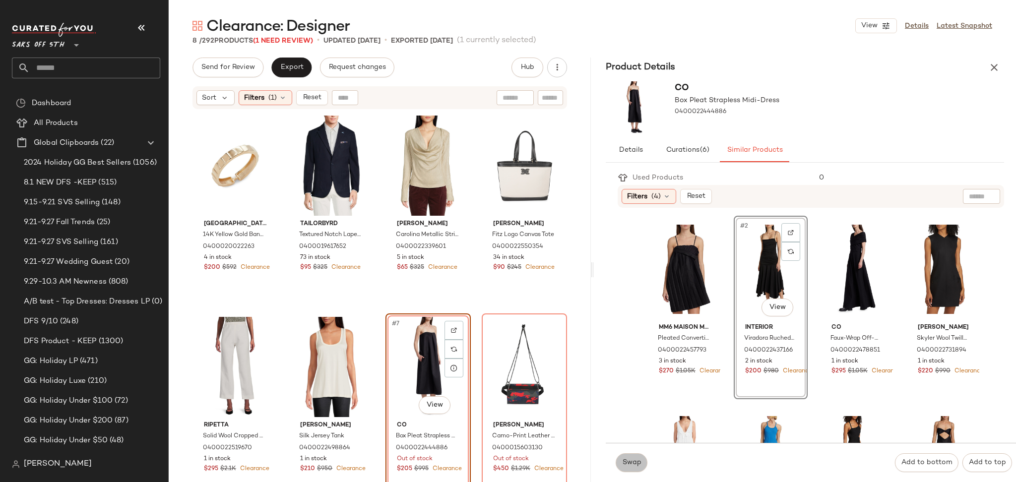
click at [639, 461] on span "Swap" at bounding box center [630, 463] width 19 height 8
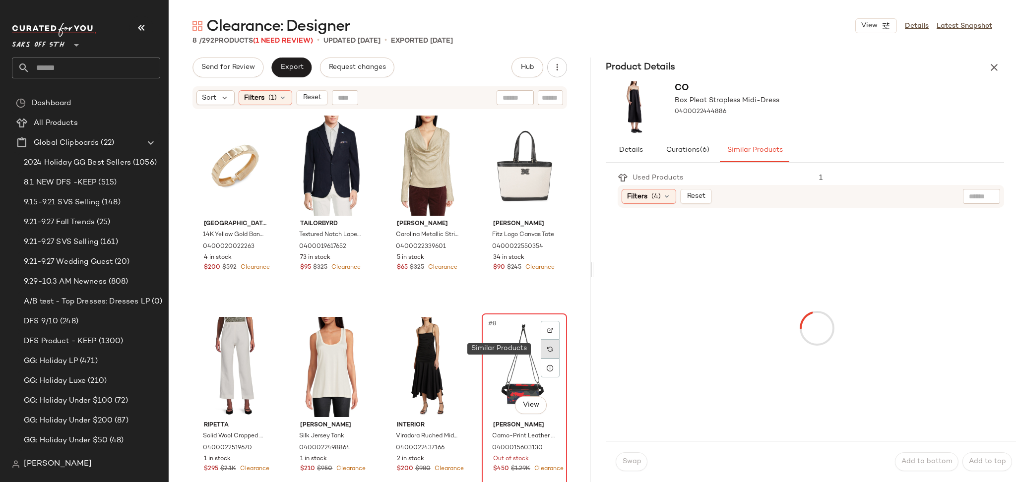
click at [547, 349] on img at bounding box center [550, 349] width 6 height 6
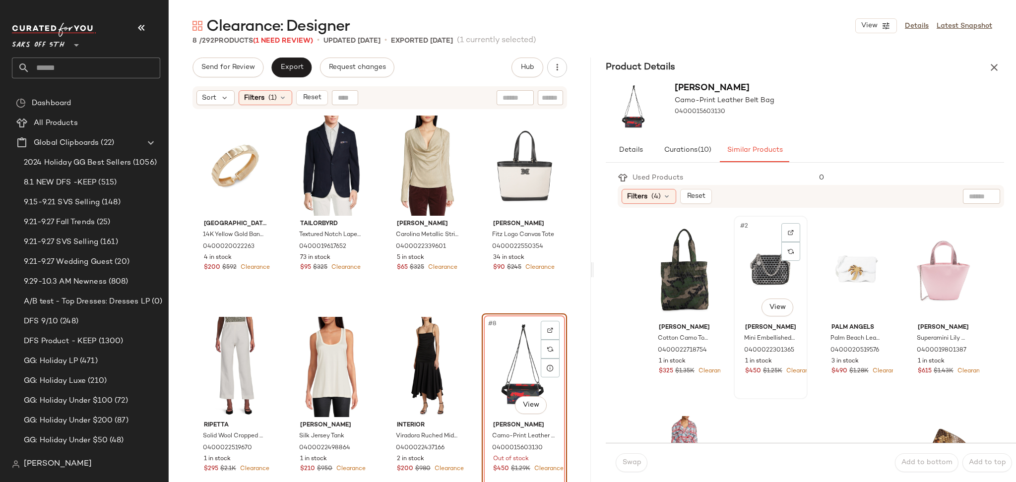
click at [771, 266] on div "#2 View" at bounding box center [770, 269] width 67 height 100
click at [628, 463] on span "Swap" at bounding box center [630, 463] width 19 height 8
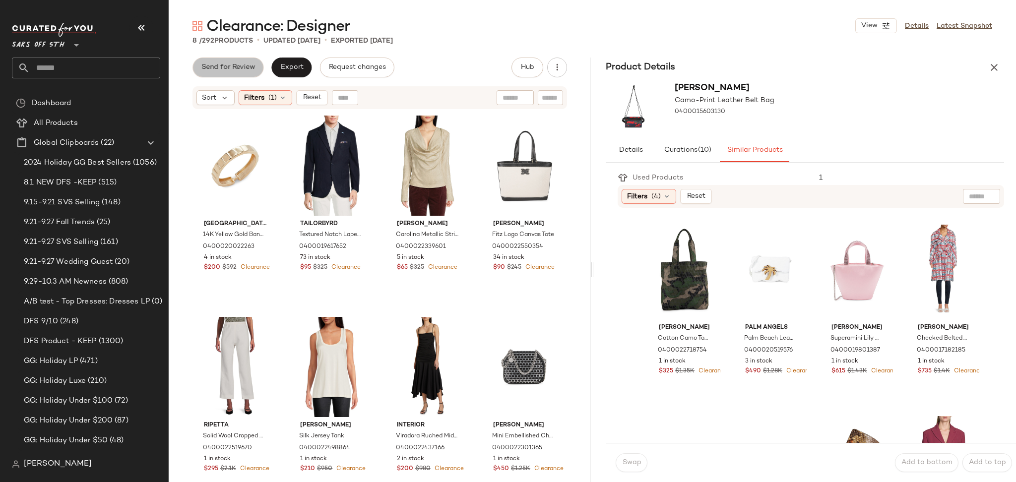
click at [243, 67] on span "Send for Review" at bounding box center [228, 67] width 54 height 8
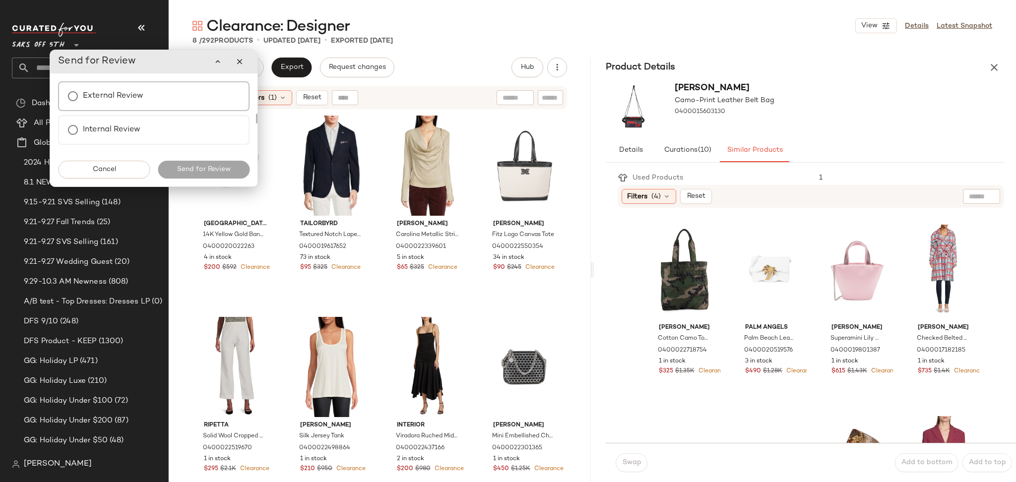
click at [106, 87] on label "External Review" at bounding box center [113, 96] width 60 height 20
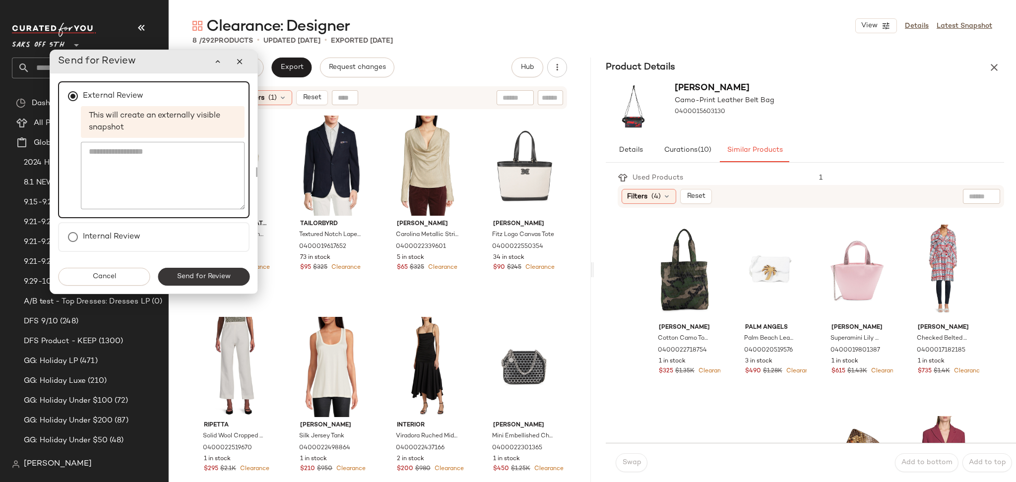
click at [222, 276] on span "Send for Review" at bounding box center [204, 277] width 54 height 8
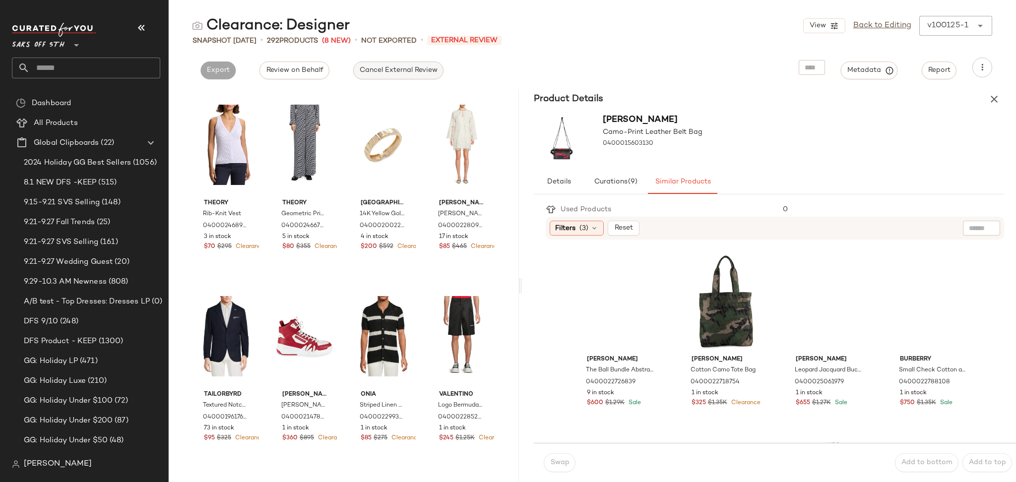
click at [395, 71] on span "Cancel External Review" at bounding box center [398, 70] width 78 height 8
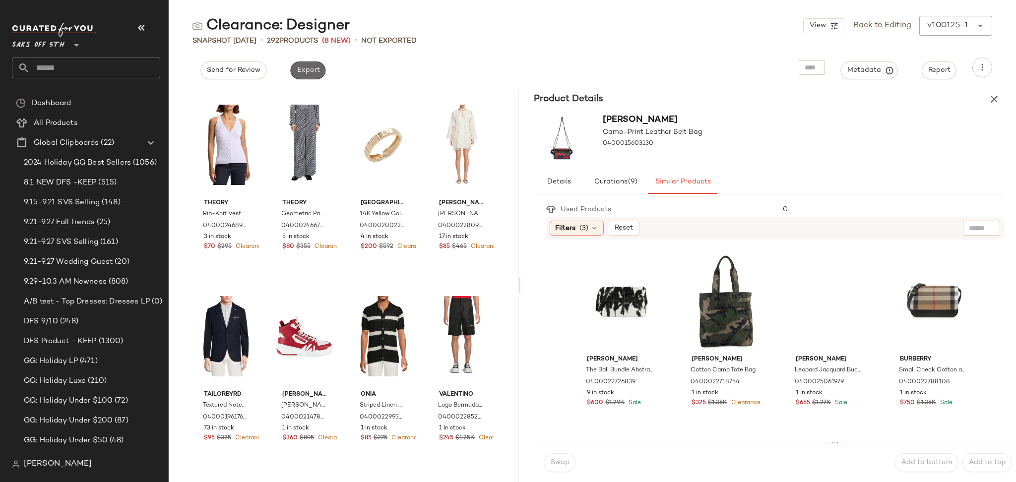
click at [310, 69] on span "Export" at bounding box center [307, 70] width 23 height 8
drag, startPoint x: 882, startPoint y: 33, endPoint x: 887, endPoint y: 26, distance: 8.1
click at [887, 26] on div "View Back to Editing v100125-1 ******" at bounding box center [897, 26] width 189 height 20
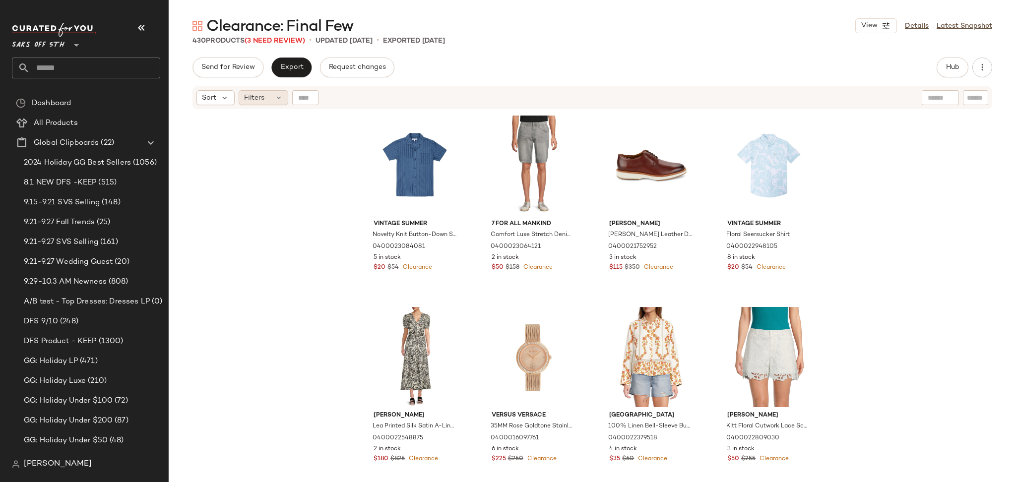
click at [274, 103] on div "Filters" at bounding box center [264, 97] width 50 height 15
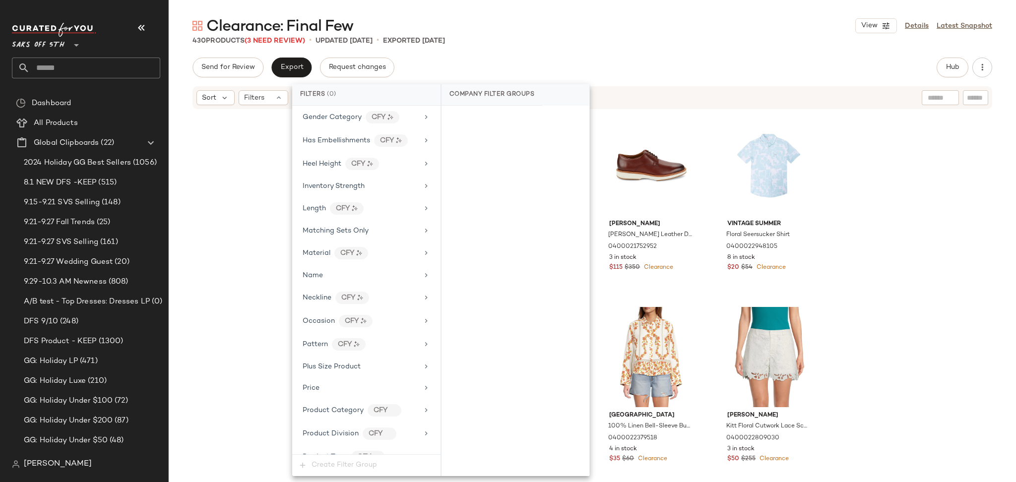
scroll to position [545, 0]
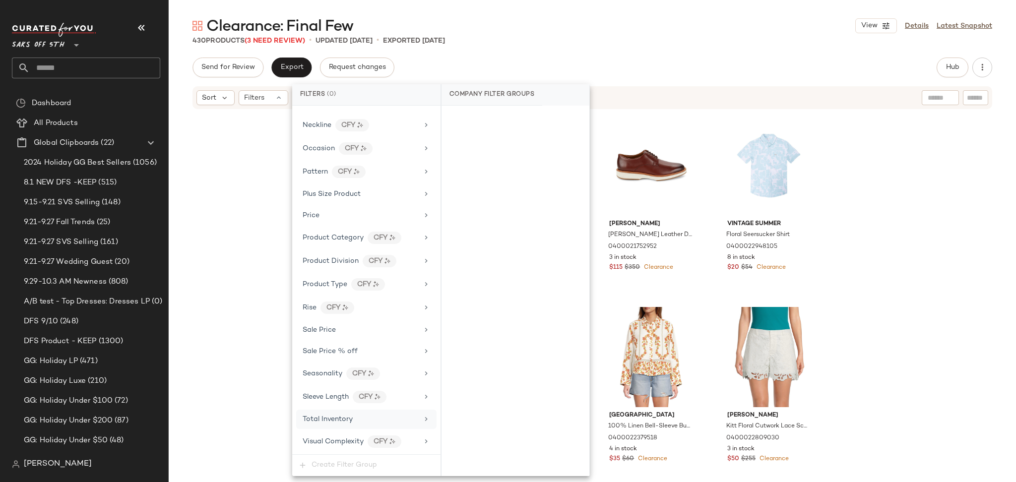
click at [354, 421] on div "Total Inventory" at bounding box center [360, 419] width 116 height 10
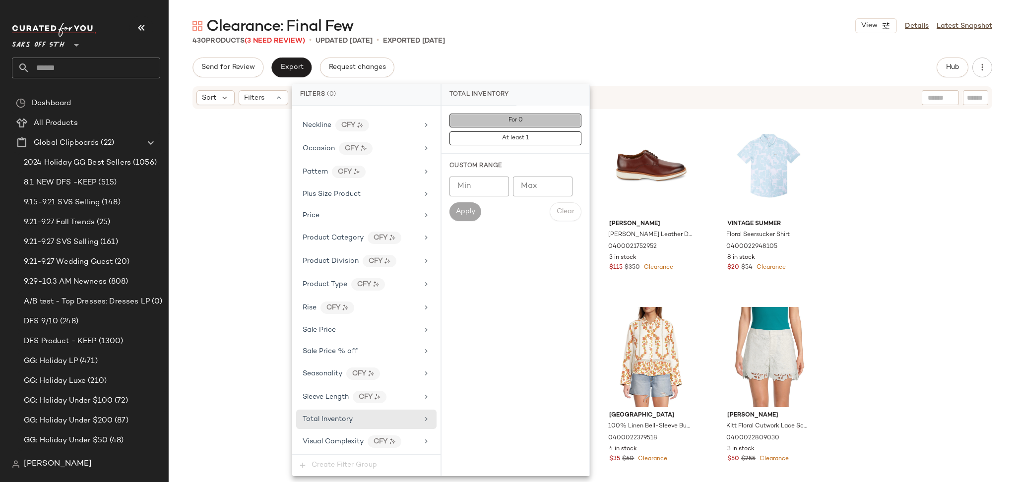
click at [487, 126] on button "For 0" at bounding box center [515, 121] width 132 height 14
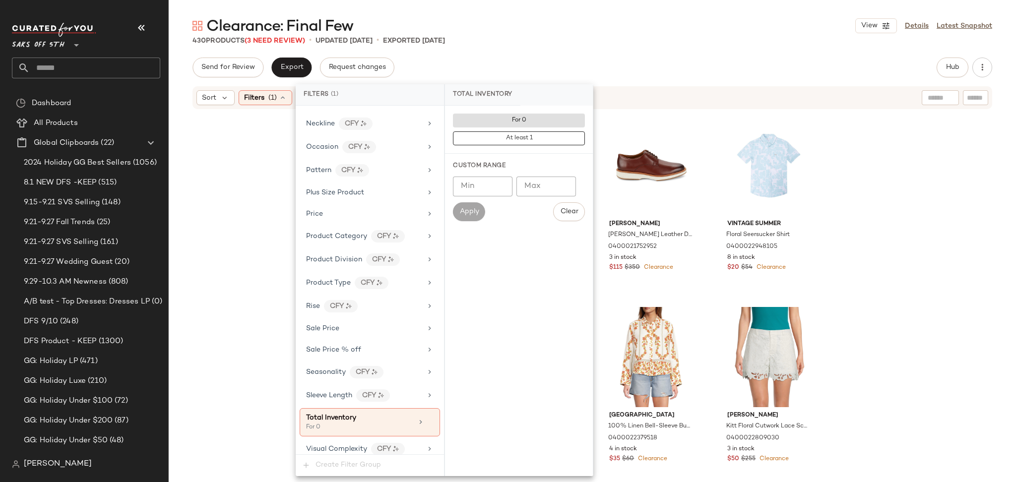
click at [601, 40] on div "430 Products (3 Need Review) • updated Sep 29th • Exported Sep 29th" at bounding box center [592, 41] width 847 height 10
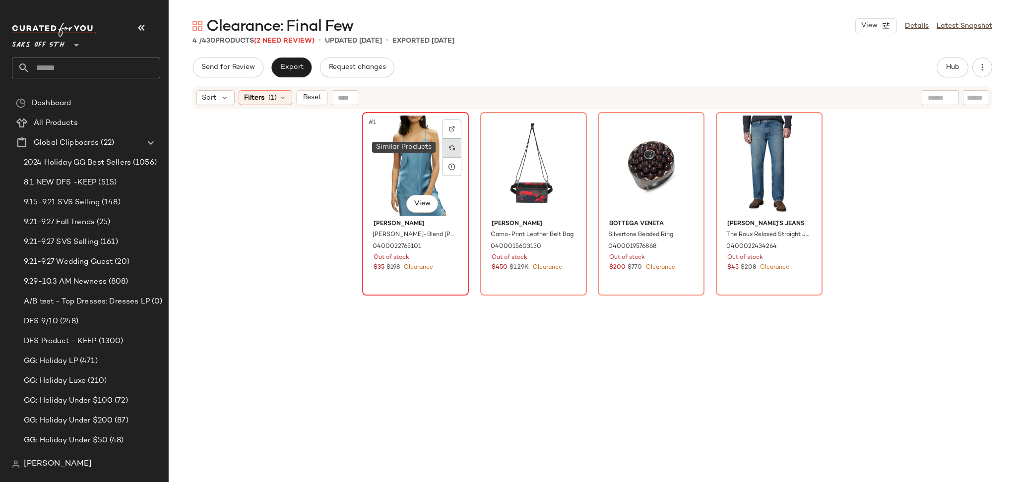
click at [456, 145] on div at bounding box center [451, 147] width 19 height 19
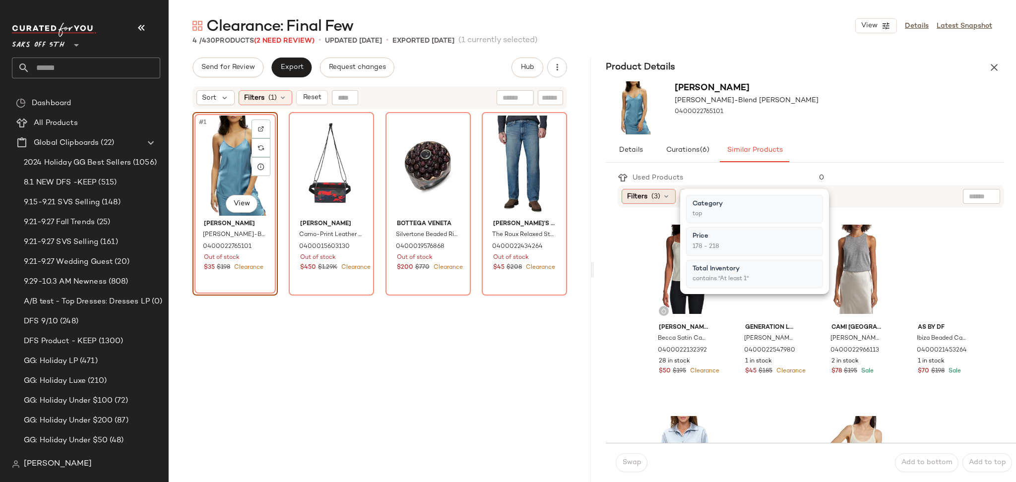
click at [662, 195] on icon at bounding box center [666, 196] width 8 height 8
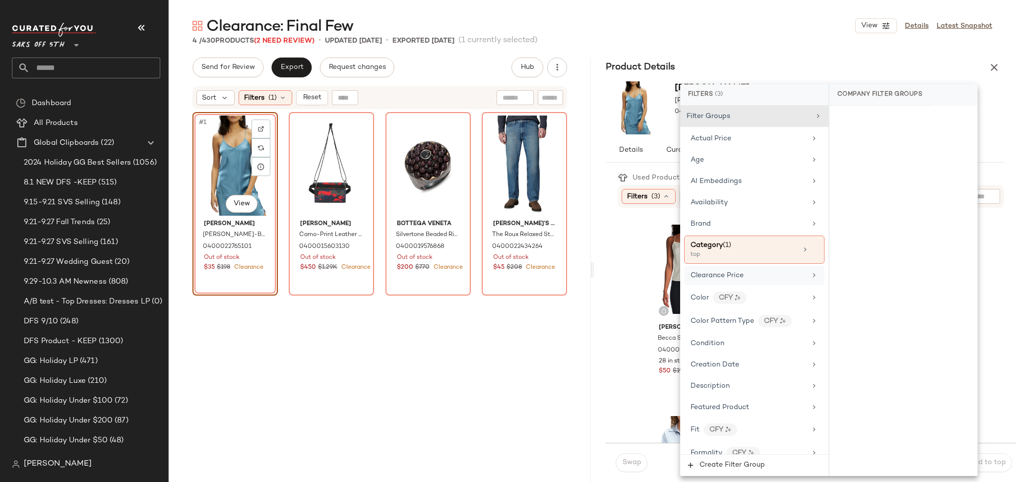
click at [738, 275] on span "Clearance Price" at bounding box center [716, 275] width 53 height 7
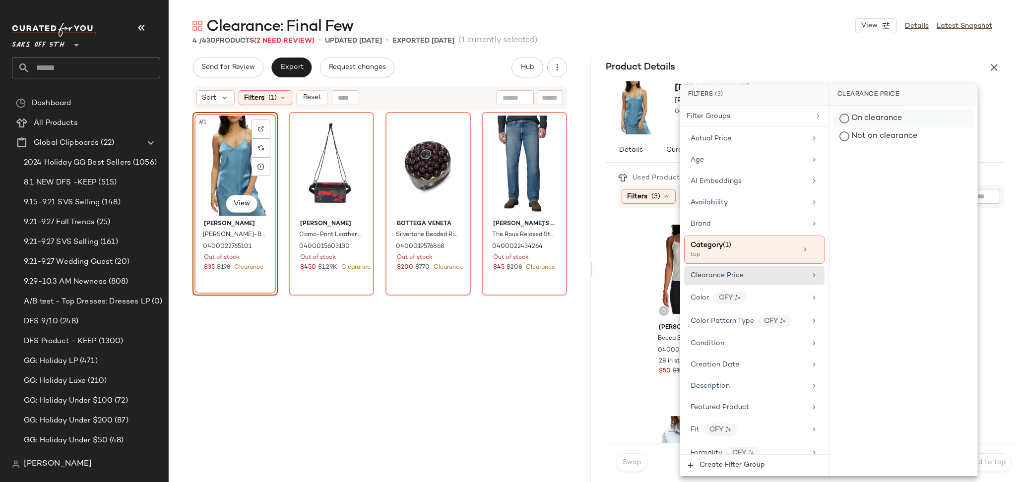
click at [856, 120] on div "On clearance" at bounding box center [903, 119] width 140 height 18
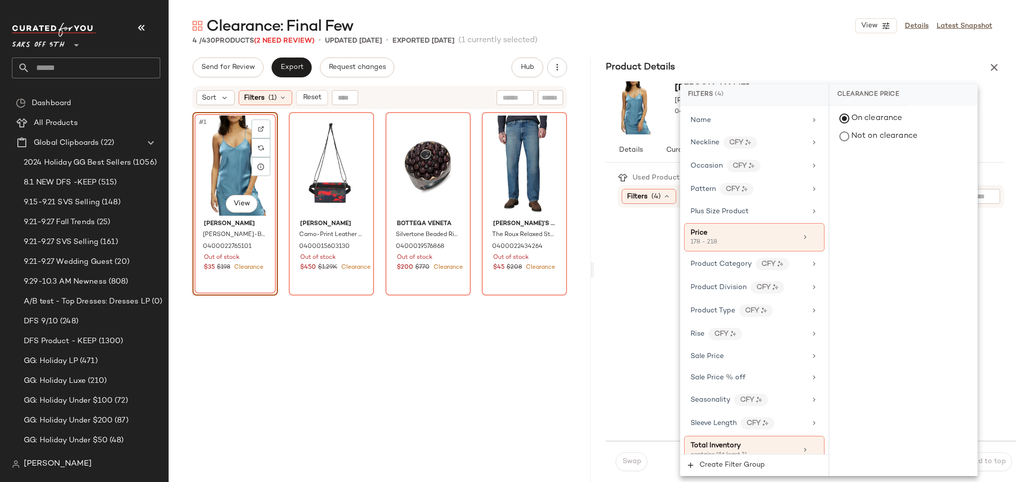
scroll to position [582, 0]
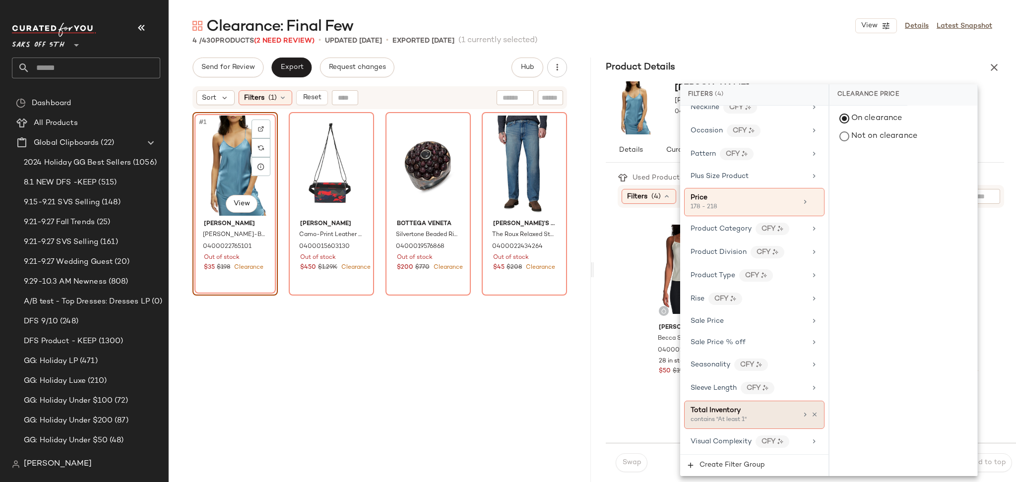
click at [754, 414] on div "Total Inventory" at bounding box center [743, 410] width 107 height 10
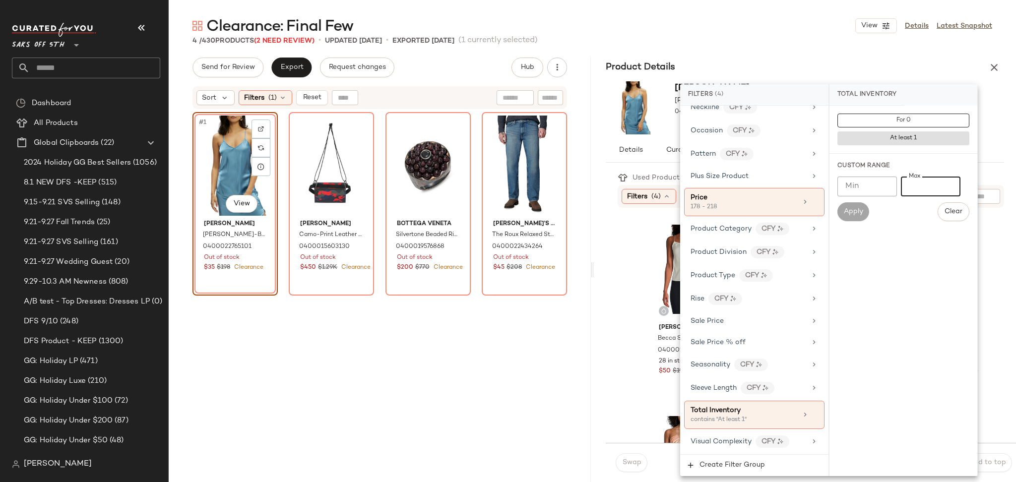
click at [911, 191] on input "Max" at bounding box center [931, 187] width 60 height 20
type input "**"
click at [860, 218] on button "Apply" at bounding box center [853, 211] width 32 height 19
click at [802, 46] on div "Clearance: Final Few View Details Latest Snapshot 4 / 430 Products (2 Need Revi…" at bounding box center [592, 249] width 847 height 466
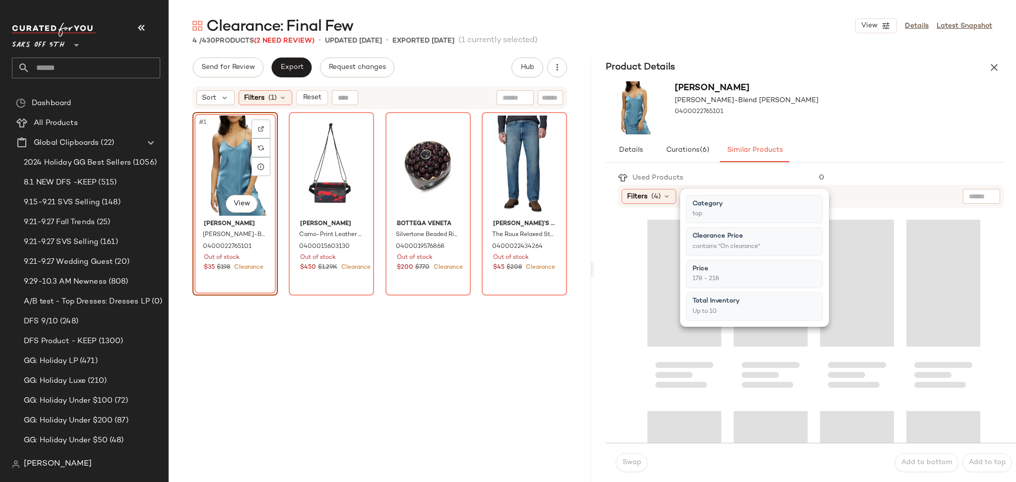
click at [802, 46] on div "Clearance: Final Few View Details Latest Snapshot 4 / 430 Products (2 Need Revi…" at bounding box center [592, 249] width 847 height 466
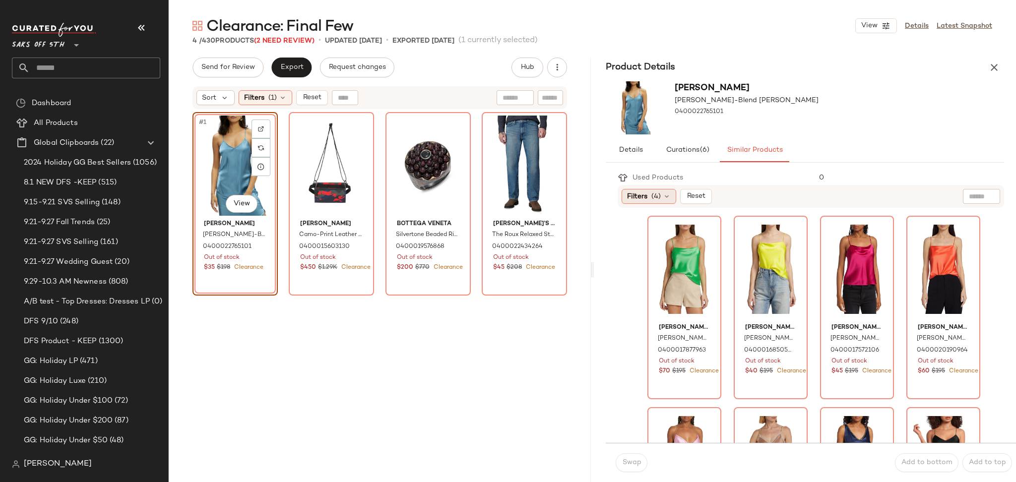
click at [661, 196] on div "Filters (4)" at bounding box center [648, 196] width 55 height 15
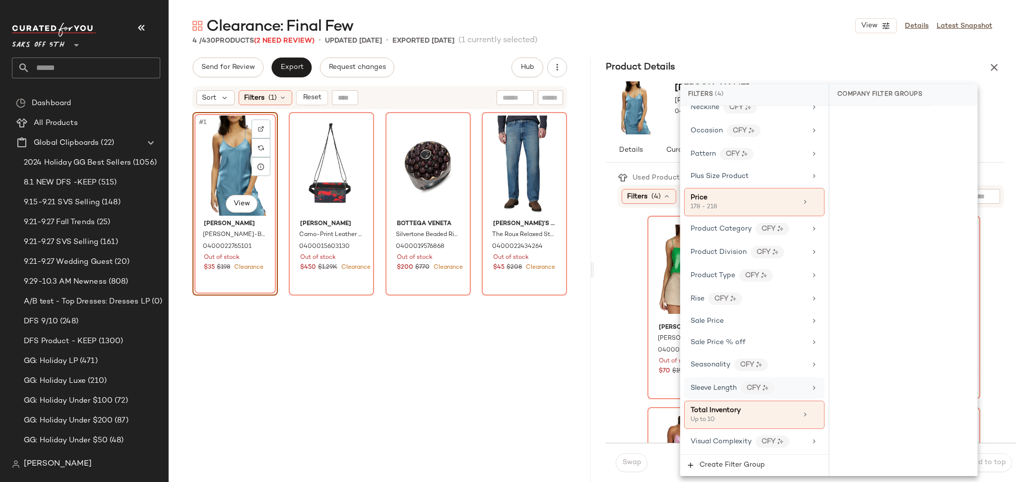
scroll to position [581, 0]
click at [734, 414] on span "Total Inventory" at bounding box center [715, 410] width 50 height 7
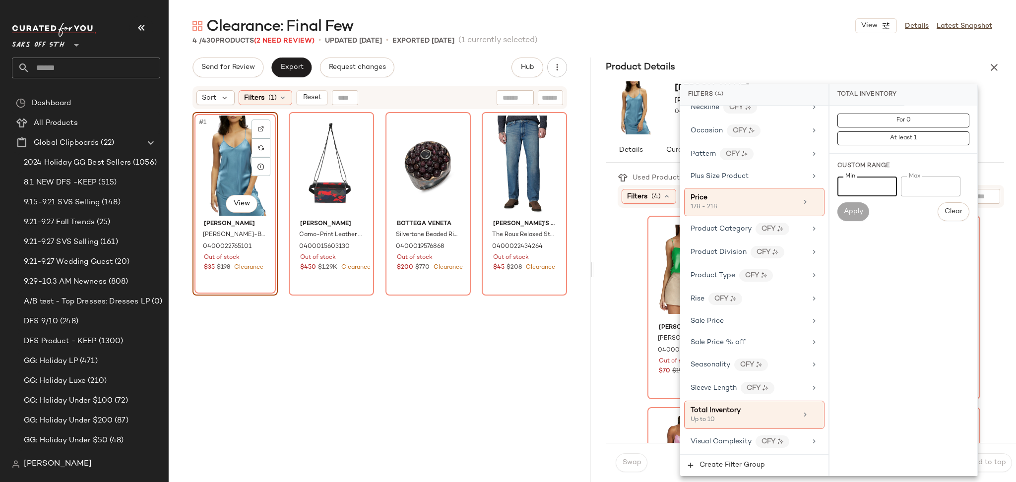
click at [859, 179] on input "Min" at bounding box center [867, 187] width 60 height 20
type input "*"
click at [853, 215] on span "Apply" at bounding box center [853, 212] width 20 height 8
click at [780, 39] on div "4 / 430 Products (2 Need Review) • updated Sep 29th • Exported Sep 29th (1 curr…" at bounding box center [592, 41] width 847 height 10
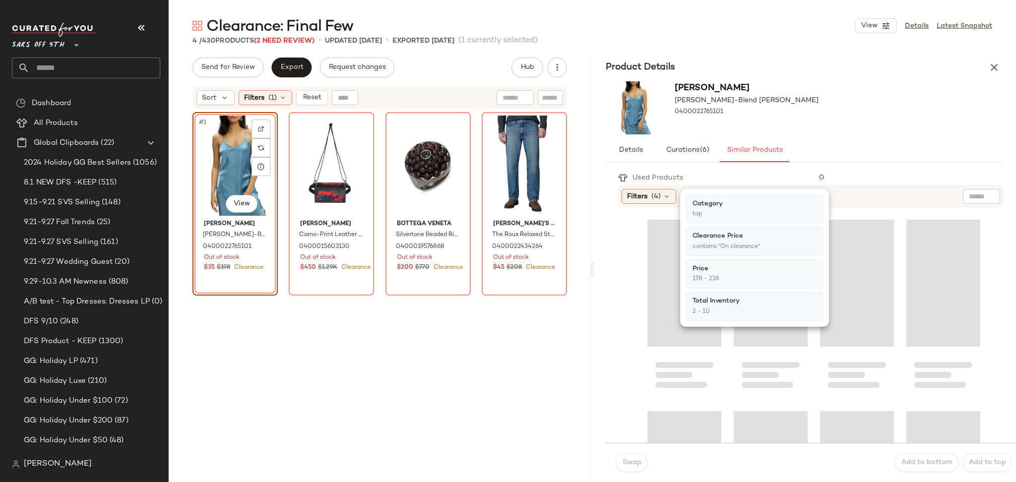
click at [780, 39] on div "4 / 430 Products (2 Need Review) • updated Sep 29th • Exported Sep 29th (1 curr…" at bounding box center [592, 41] width 847 height 10
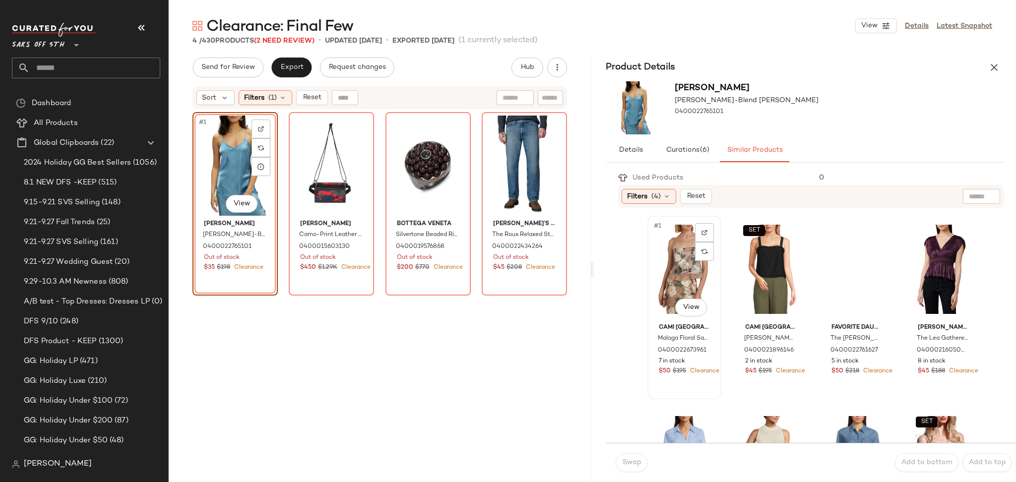
click at [688, 284] on div "#1 View" at bounding box center [684, 269] width 67 height 100
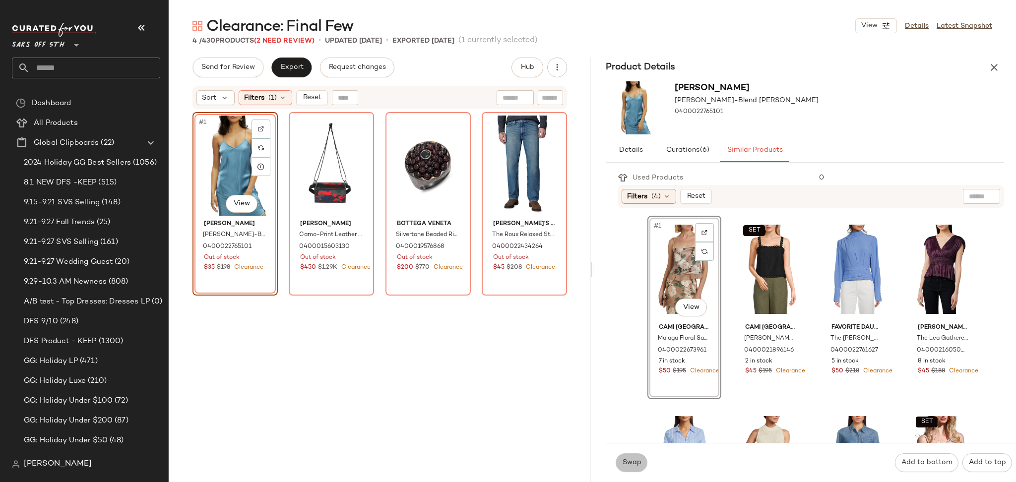
click at [641, 461] on button "Swap" at bounding box center [631, 462] width 32 height 19
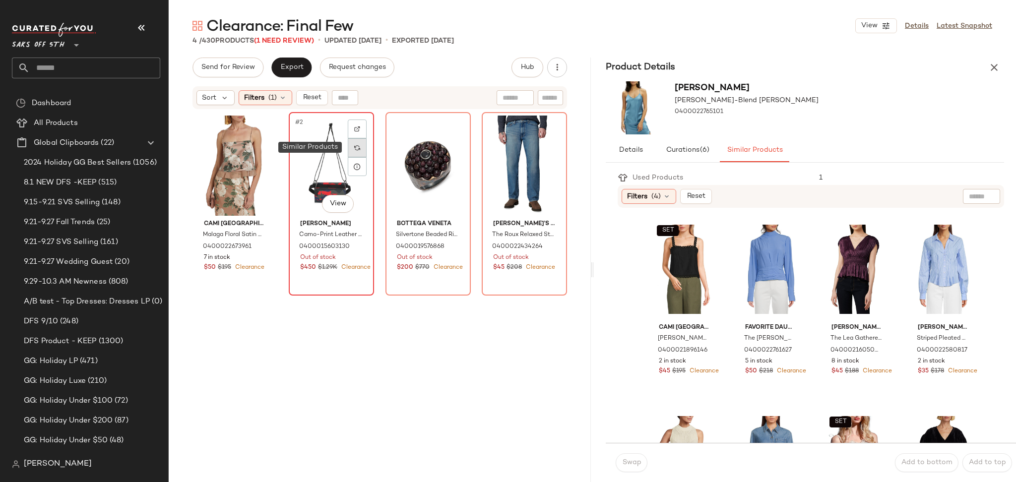
click at [355, 146] on img at bounding box center [357, 148] width 6 height 6
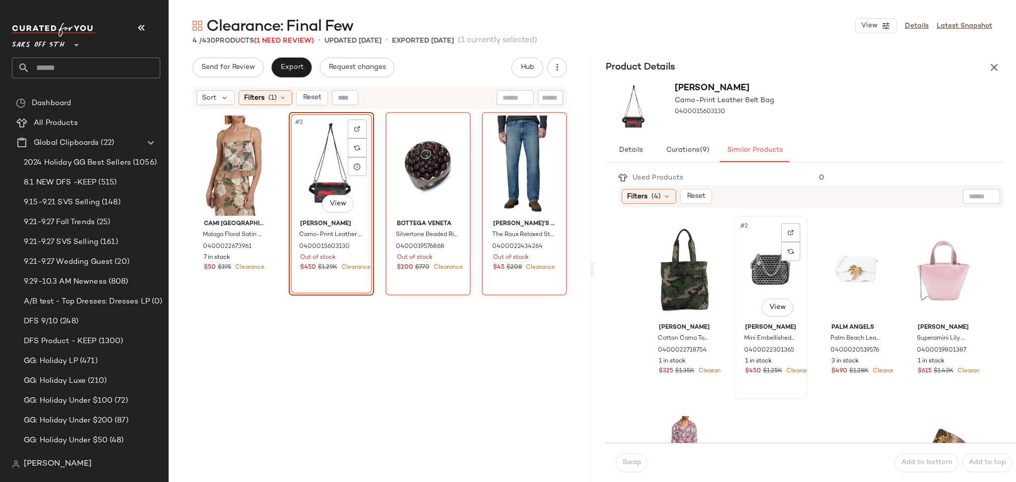
click at [766, 270] on div "#2 View" at bounding box center [770, 269] width 67 height 100
click at [637, 467] on span "Swap" at bounding box center [630, 463] width 19 height 8
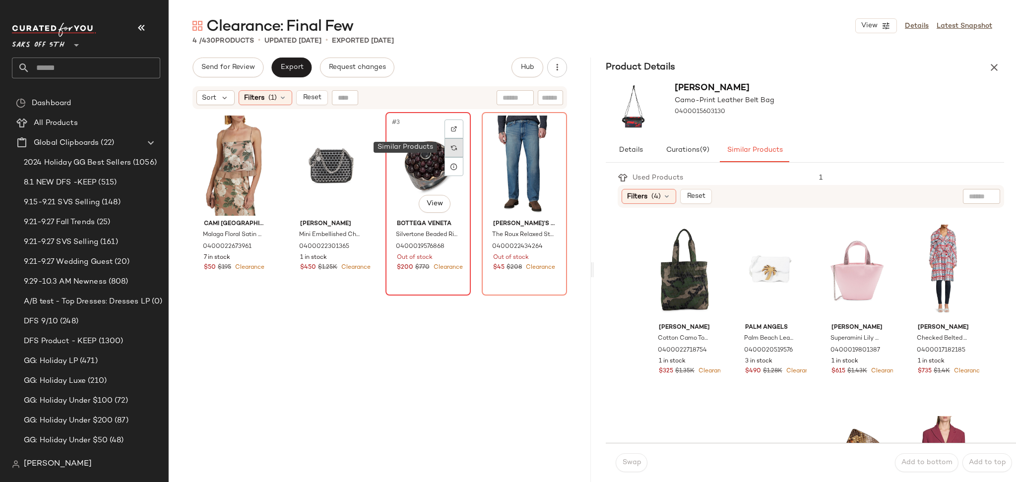
click at [445, 149] on div at bounding box center [453, 147] width 19 height 19
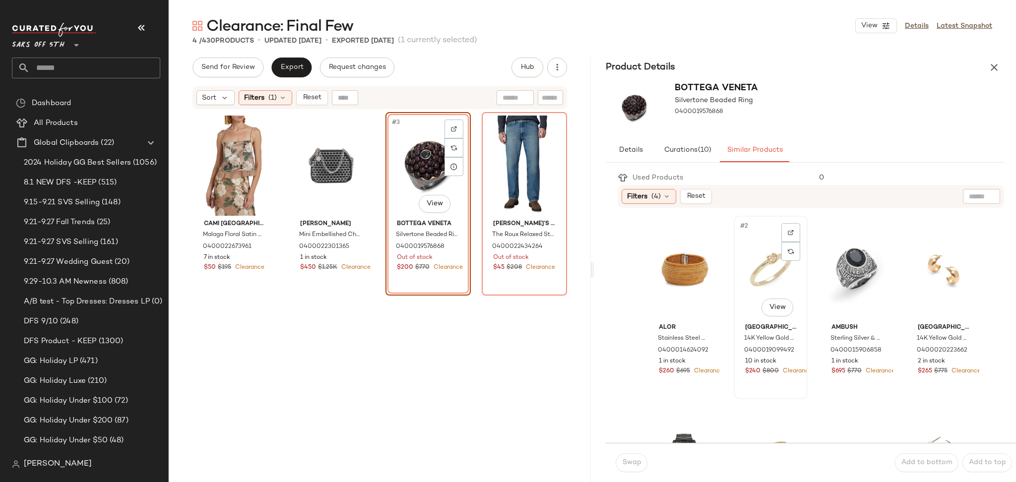
click at [754, 265] on div "#2 View" at bounding box center [770, 269] width 67 height 100
click at [635, 466] on span "Swap" at bounding box center [630, 463] width 19 height 8
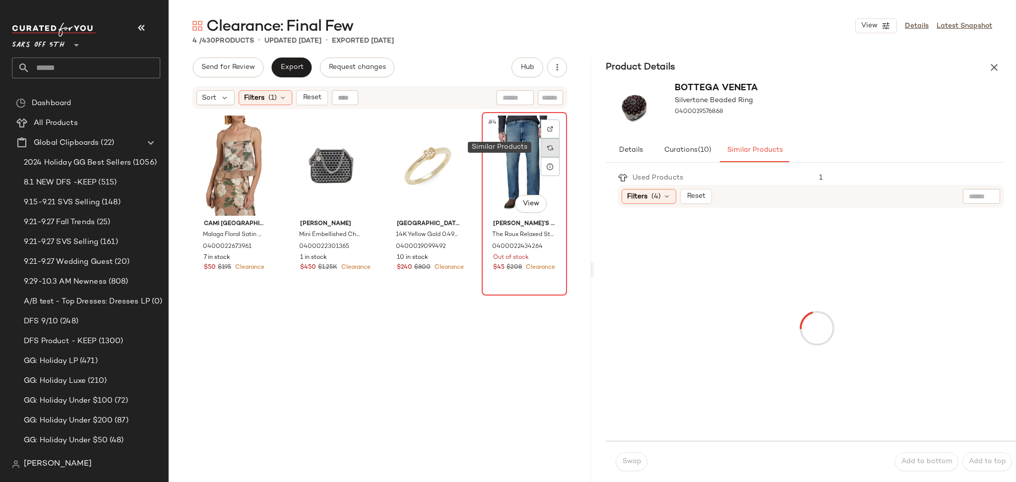
click at [547, 150] on div at bounding box center [550, 147] width 19 height 19
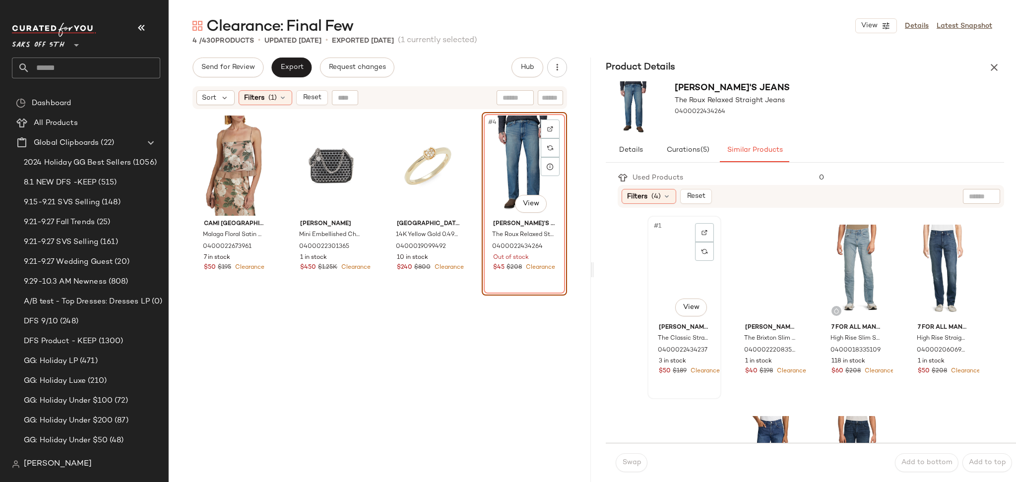
click at [687, 275] on div "#1 View" at bounding box center [684, 269] width 67 height 100
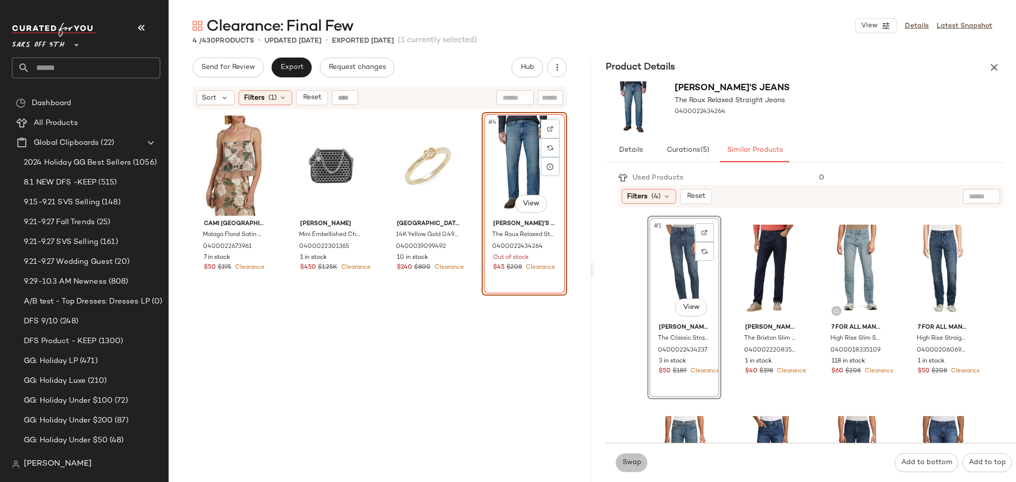
click at [635, 465] on span "Swap" at bounding box center [630, 463] width 19 height 8
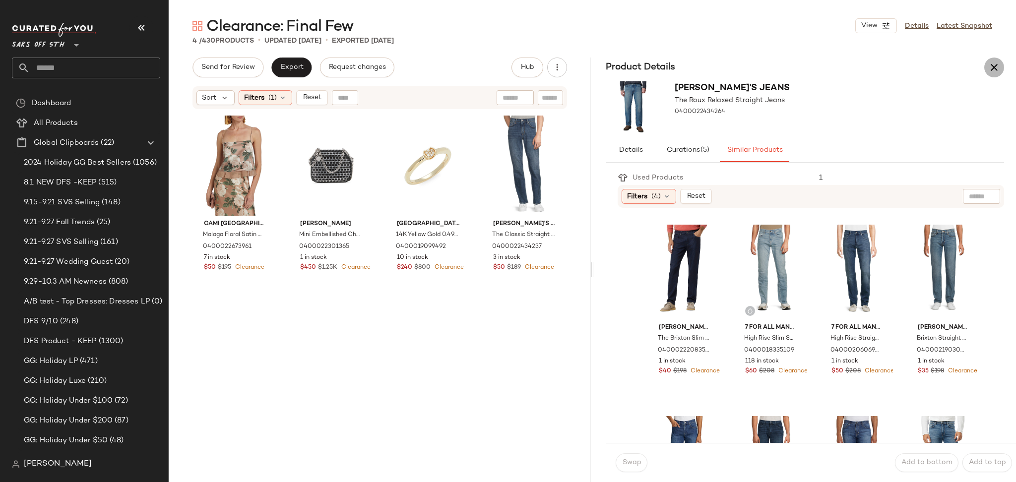
click at [989, 64] on icon "button" at bounding box center [994, 67] width 12 height 12
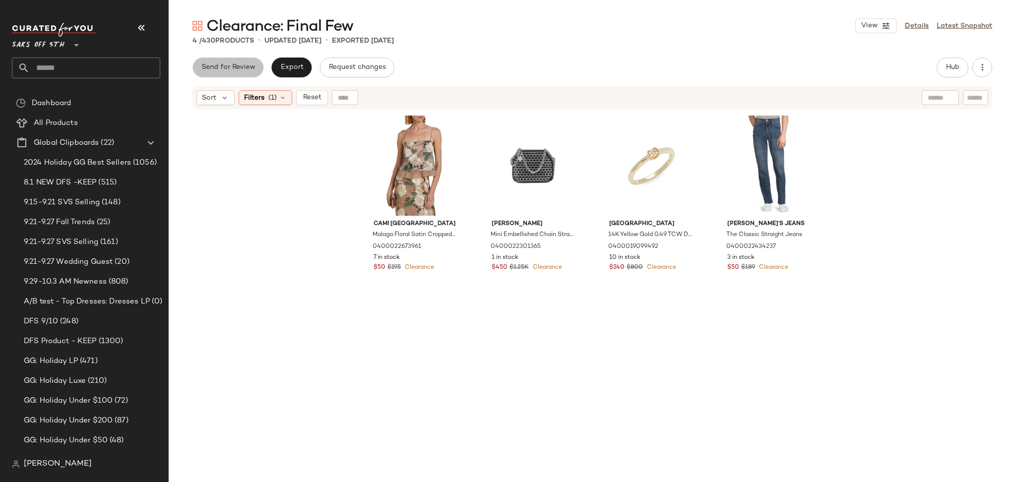
click at [224, 72] on button "Send for Review" at bounding box center [227, 68] width 71 height 20
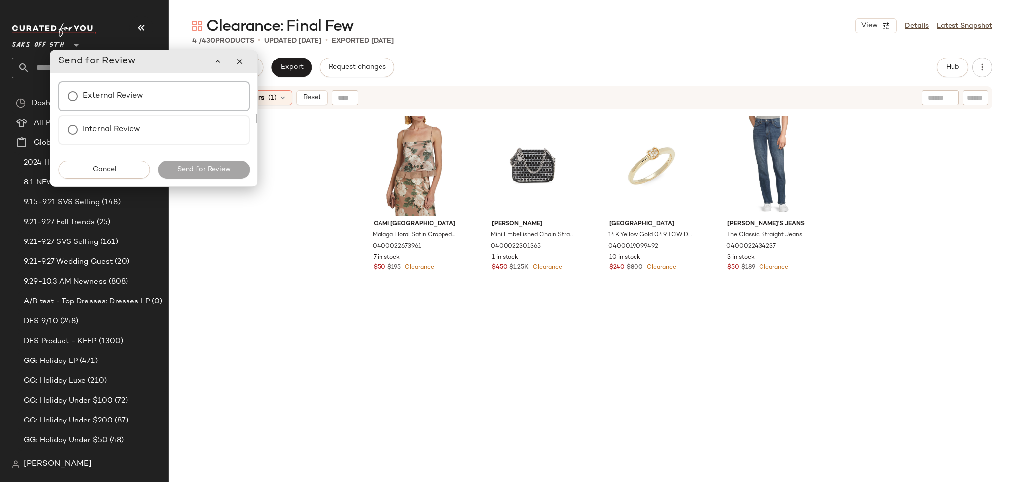
click at [93, 96] on label "External Review" at bounding box center [113, 96] width 60 height 20
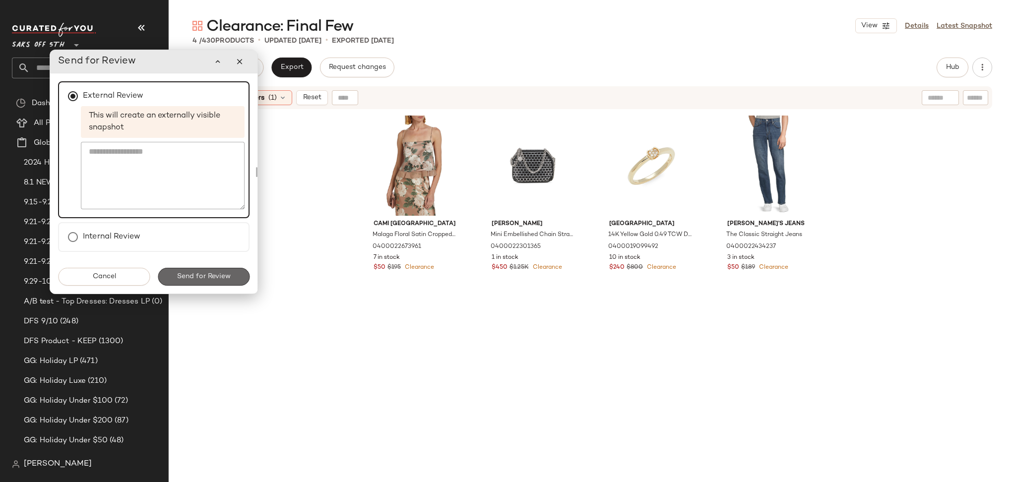
click at [220, 276] on span "Send for Review" at bounding box center [204, 277] width 54 height 8
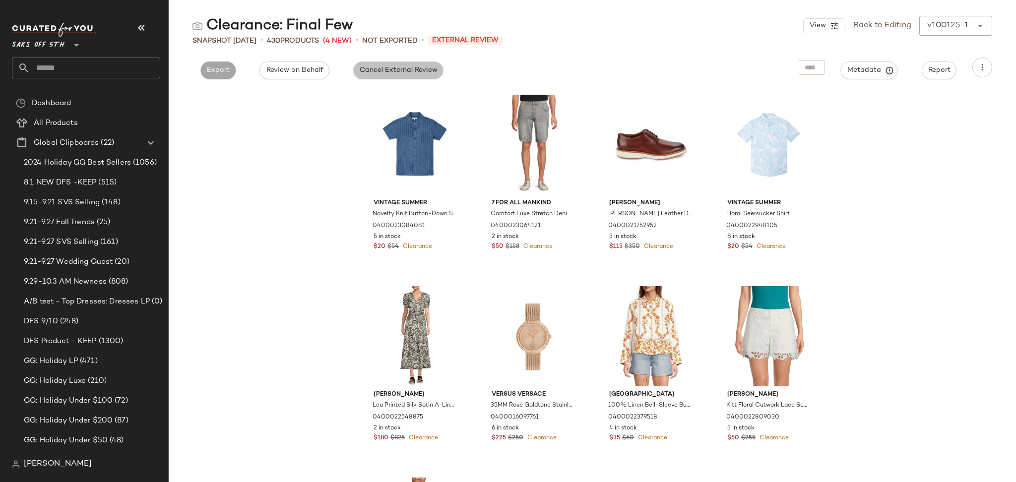
click at [381, 72] on span "Cancel External Review" at bounding box center [398, 70] width 78 height 8
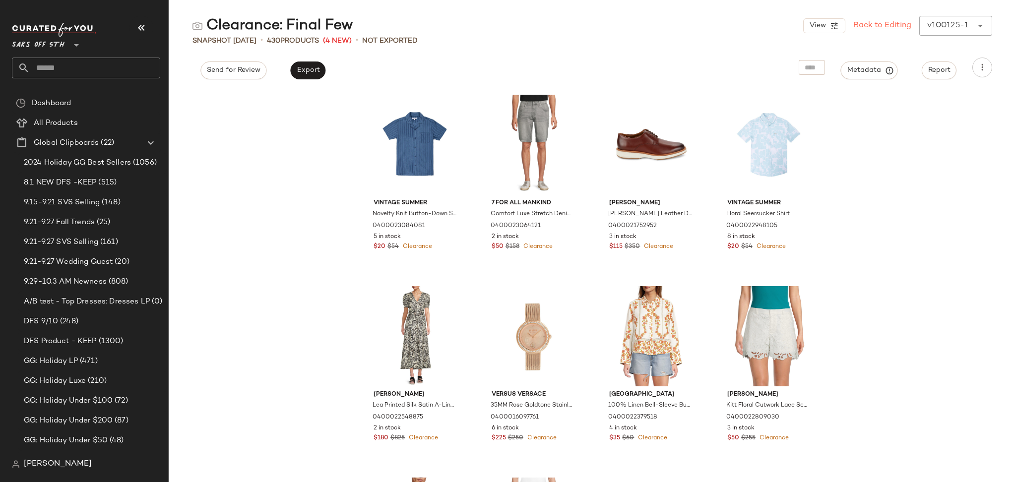
click at [881, 23] on link "Back to Editing" at bounding box center [882, 26] width 58 height 12
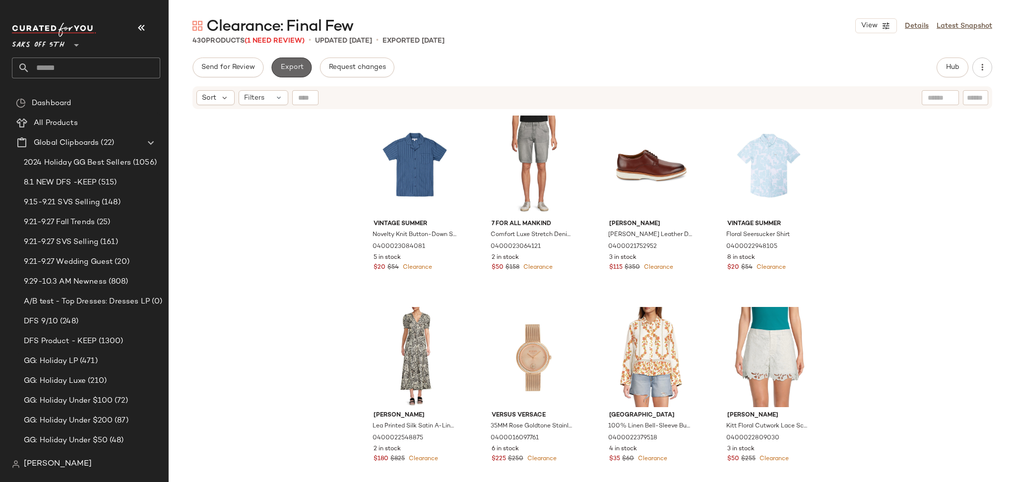
click at [299, 68] on span "Export" at bounding box center [291, 67] width 23 height 8
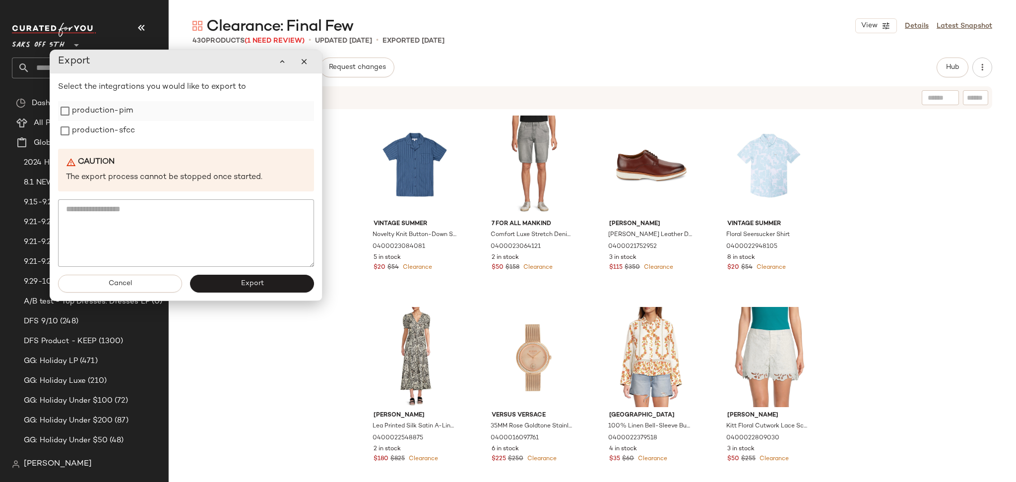
click at [86, 103] on label "production-pim" at bounding box center [102, 111] width 61 height 20
click at [88, 126] on label "production-sfcc" at bounding box center [103, 131] width 63 height 20
click at [231, 284] on button "Export" at bounding box center [252, 284] width 124 height 18
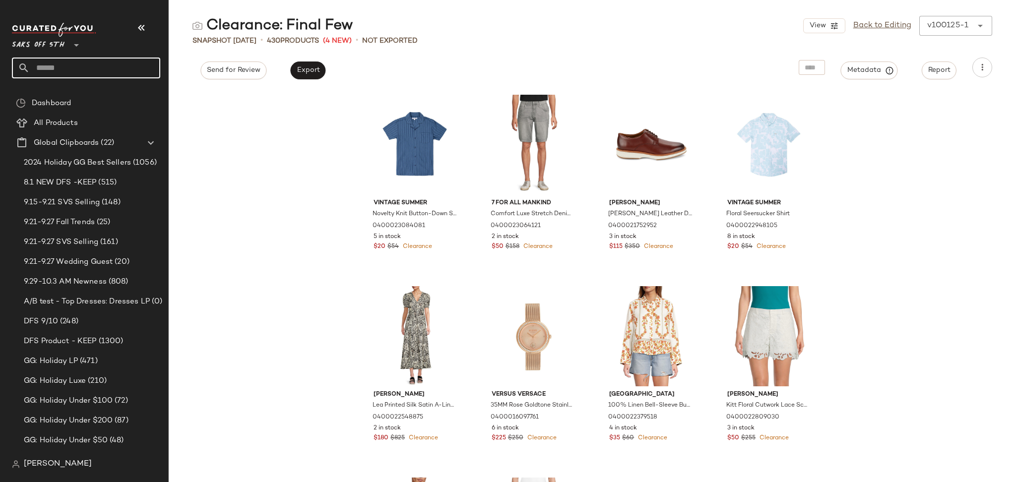
click at [86, 71] on input "text" at bounding box center [95, 68] width 130 height 21
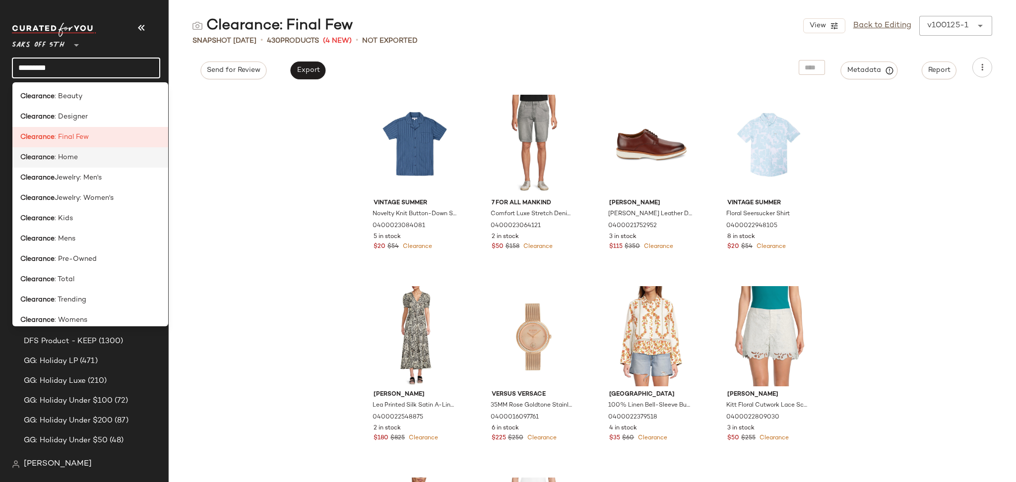
type input "*********"
click at [78, 160] on div "Clearance : Home" at bounding box center [90, 157] width 140 height 10
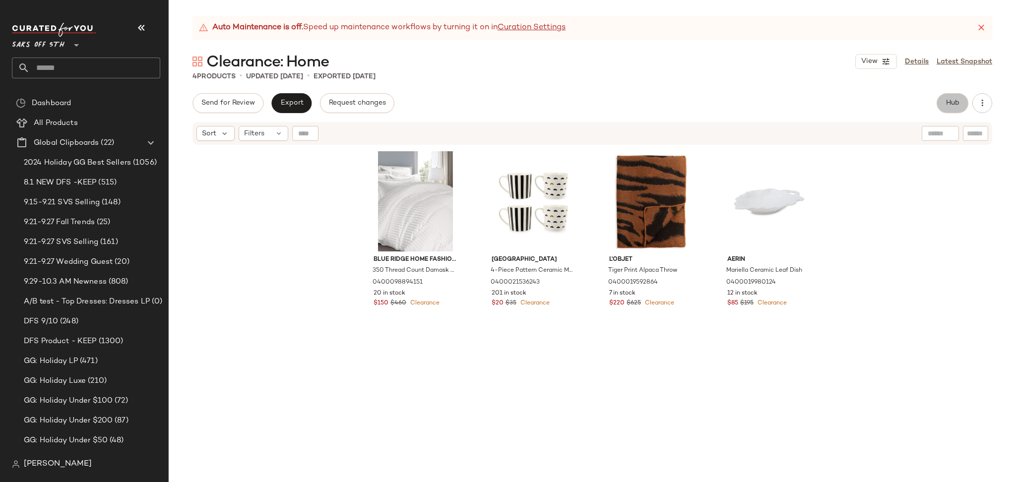
click at [948, 102] on span "Hub" at bounding box center [952, 103] width 14 height 8
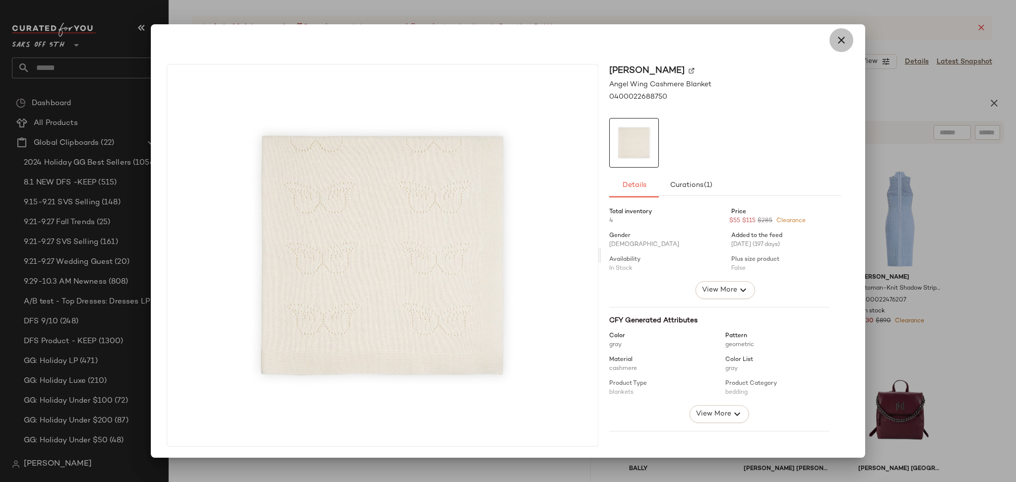
click at [839, 39] on icon "button" at bounding box center [841, 40] width 12 height 12
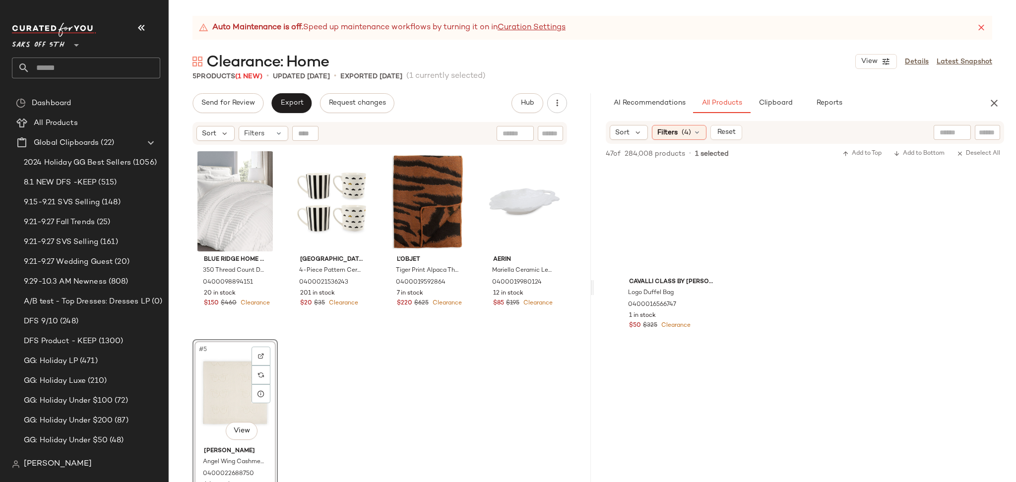
scroll to position [2673, 0]
click at [225, 99] on span "Send for Review" at bounding box center [228, 103] width 54 height 8
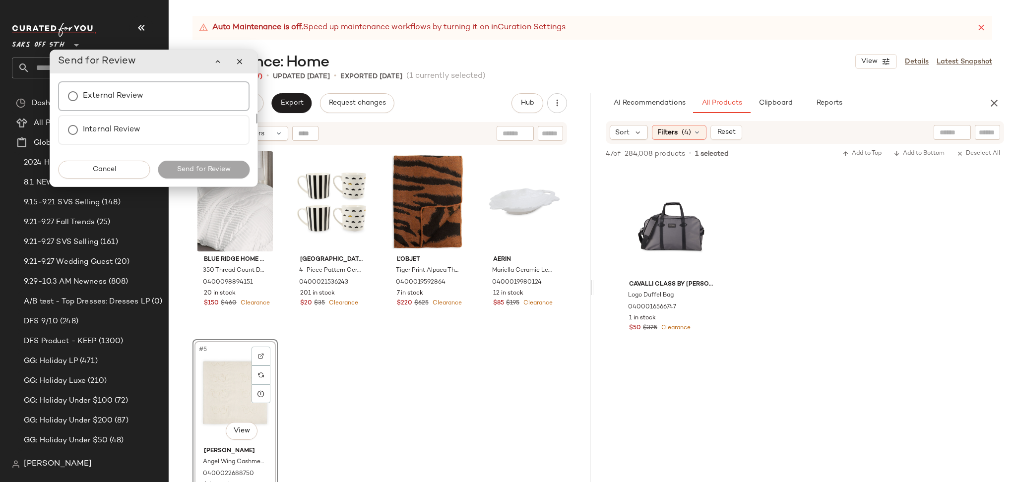
click at [112, 96] on label "External Review" at bounding box center [113, 96] width 60 height 20
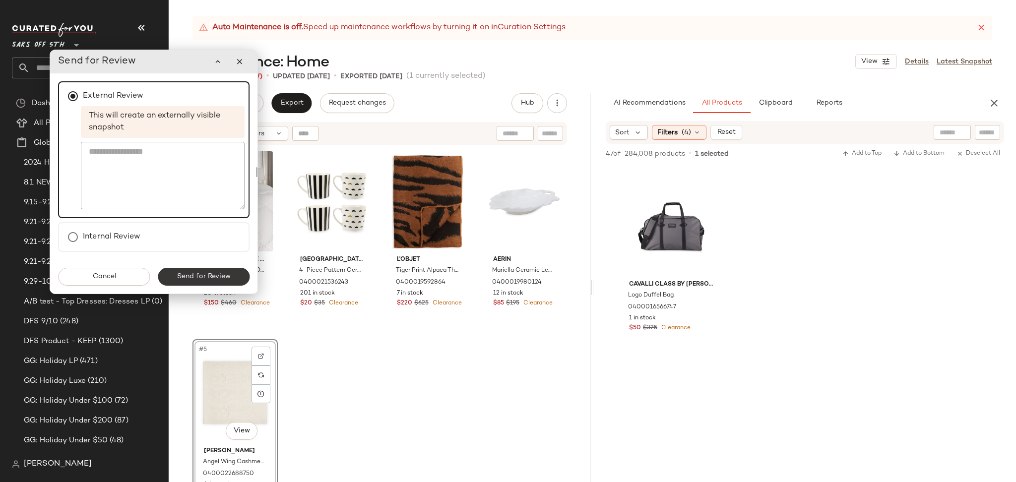
click at [211, 279] on span "Send for Review" at bounding box center [204, 277] width 54 height 8
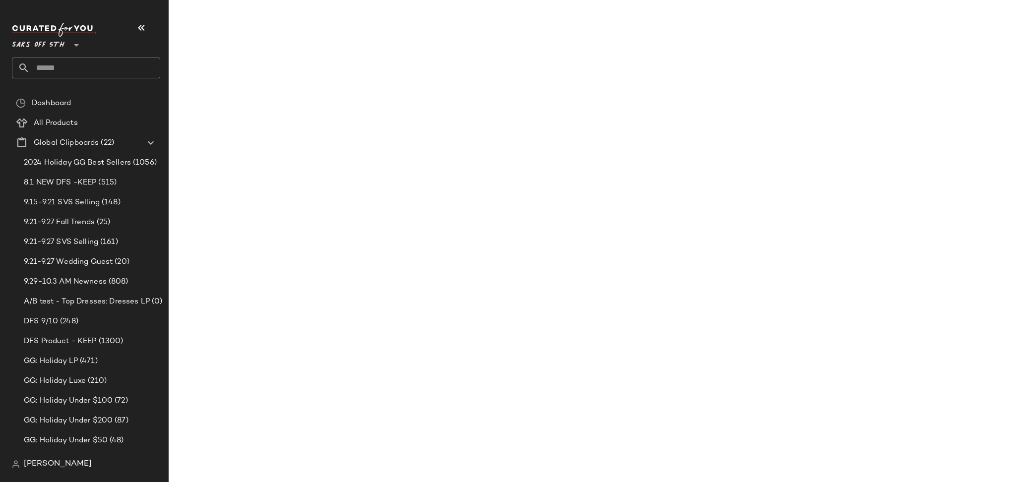
scroll to position [4013, 0]
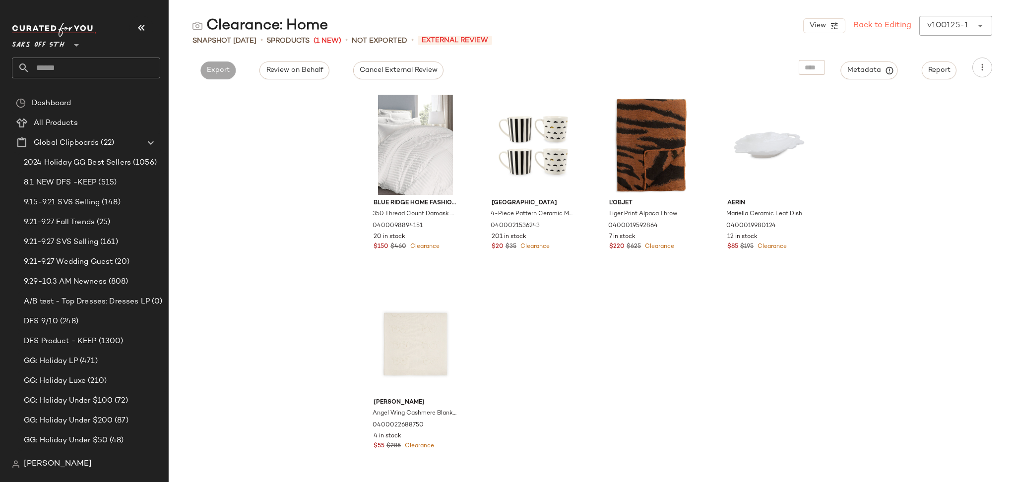
click at [876, 23] on link "Back to Editing" at bounding box center [882, 26] width 58 height 12
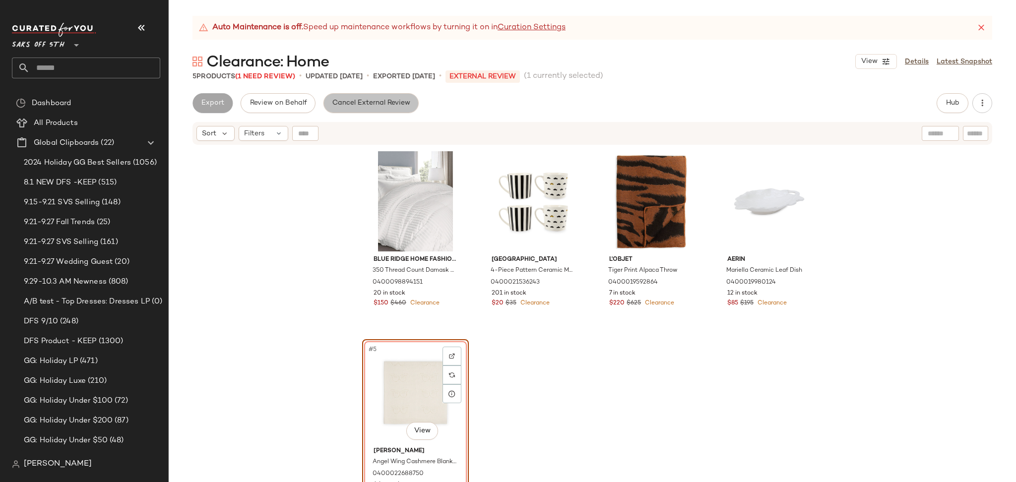
click at [360, 100] on span "Cancel External Review" at bounding box center [371, 103] width 78 height 8
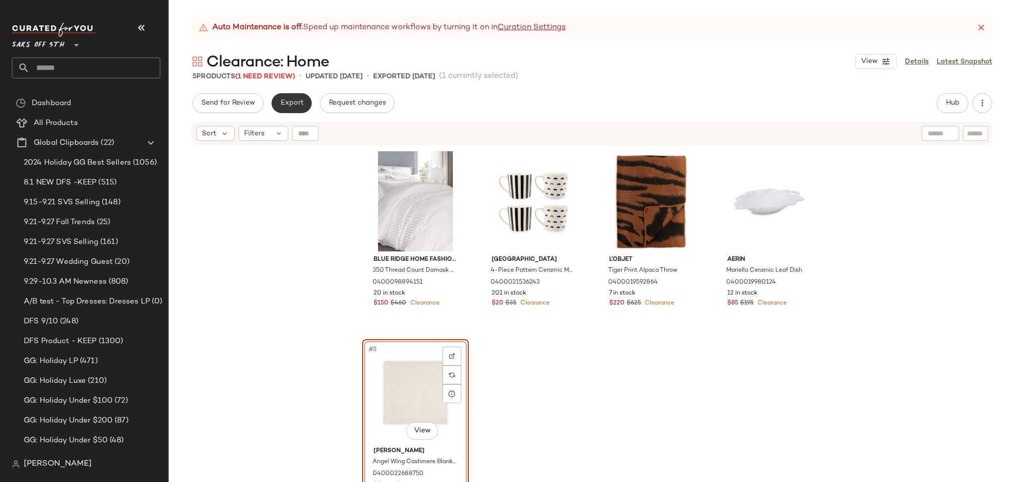
click at [282, 99] on span "Export" at bounding box center [291, 103] width 23 height 8
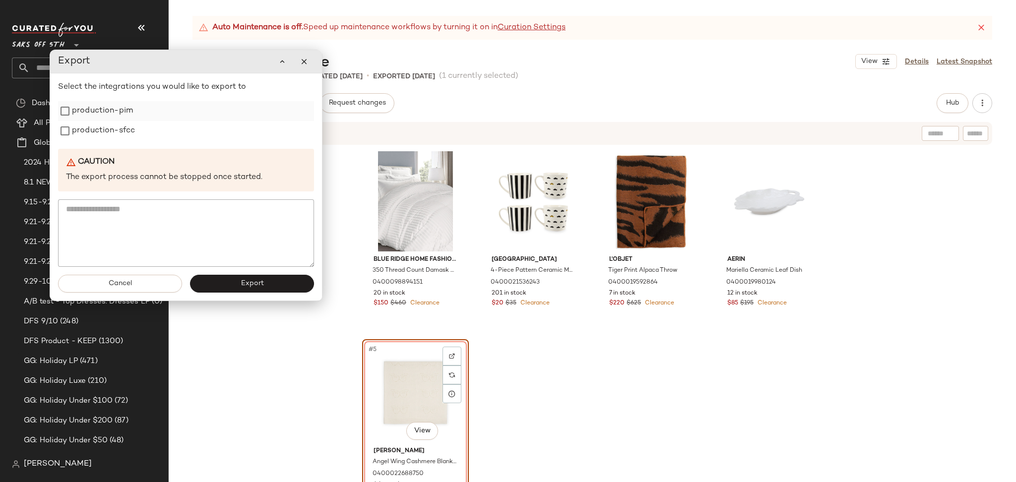
click at [124, 114] on label "production-pim" at bounding box center [102, 111] width 61 height 20
click at [124, 130] on label "production-sfcc" at bounding box center [103, 131] width 63 height 20
click at [238, 280] on button "Export" at bounding box center [252, 284] width 124 height 18
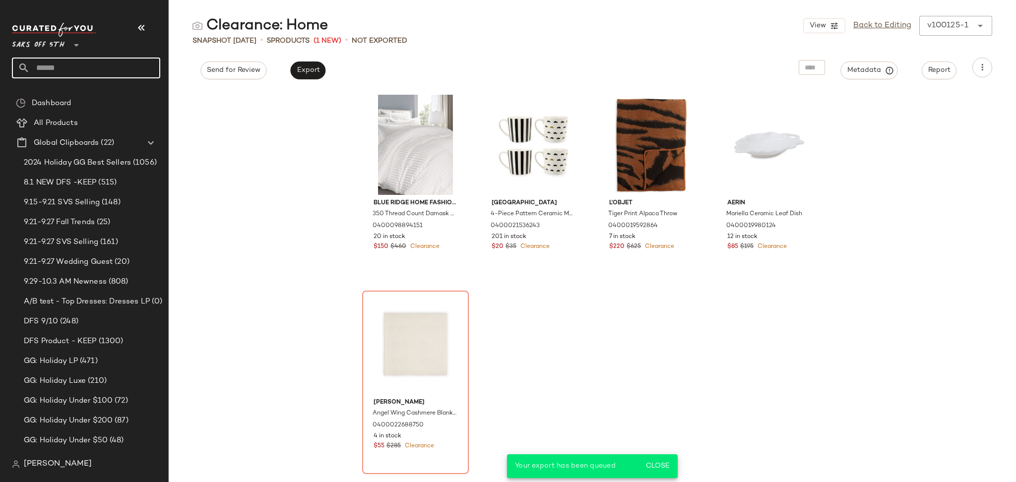
click at [98, 71] on input "text" at bounding box center [95, 68] width 130 height 21
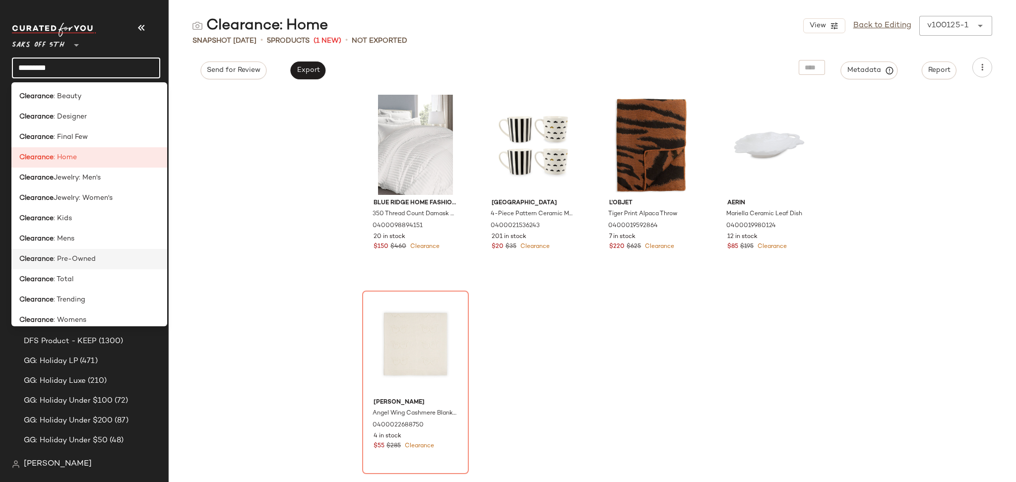
type input "*********"
click at [90, 258] on span ": Pre-Owned" at bounding box center [75, 259] width 42 height 10
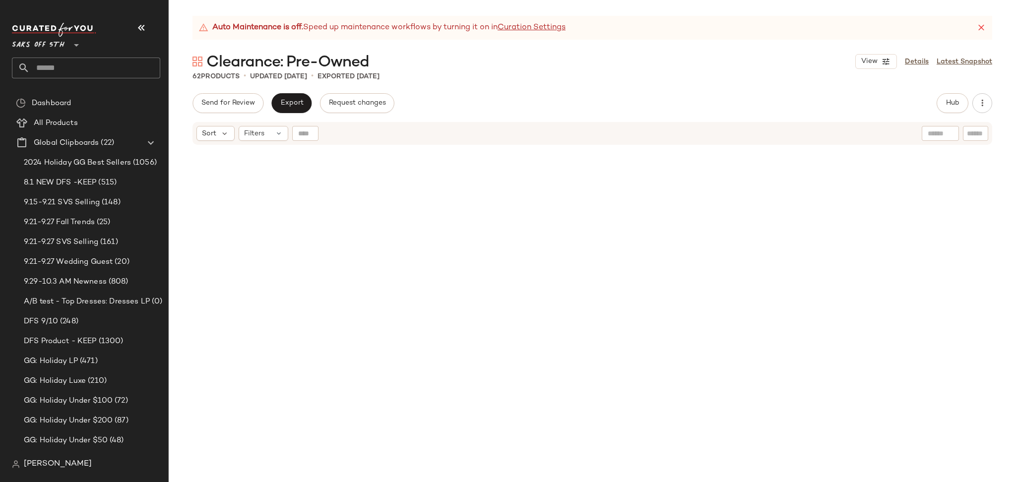
scroll to position [158, 0]
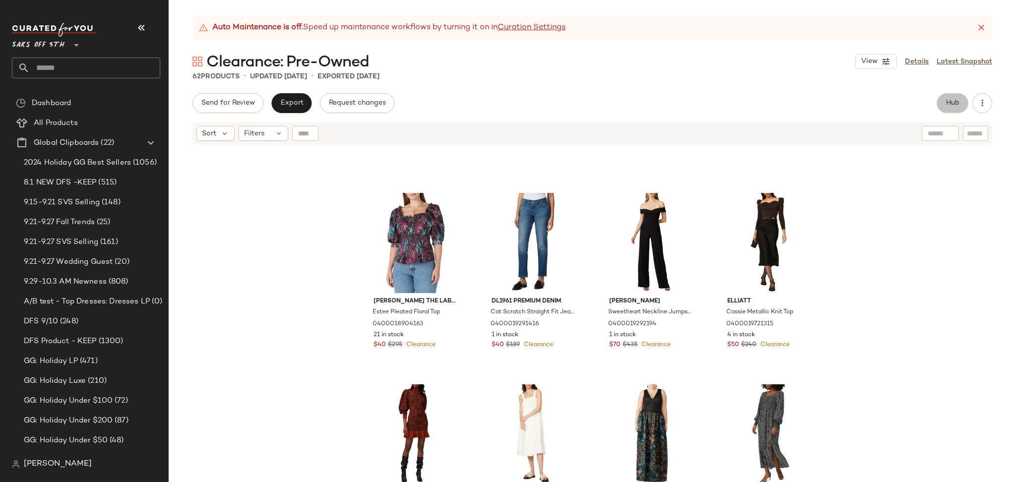
click at [955, 97] on button "Hub" at bounding box center [952, 103] width 32 height 20
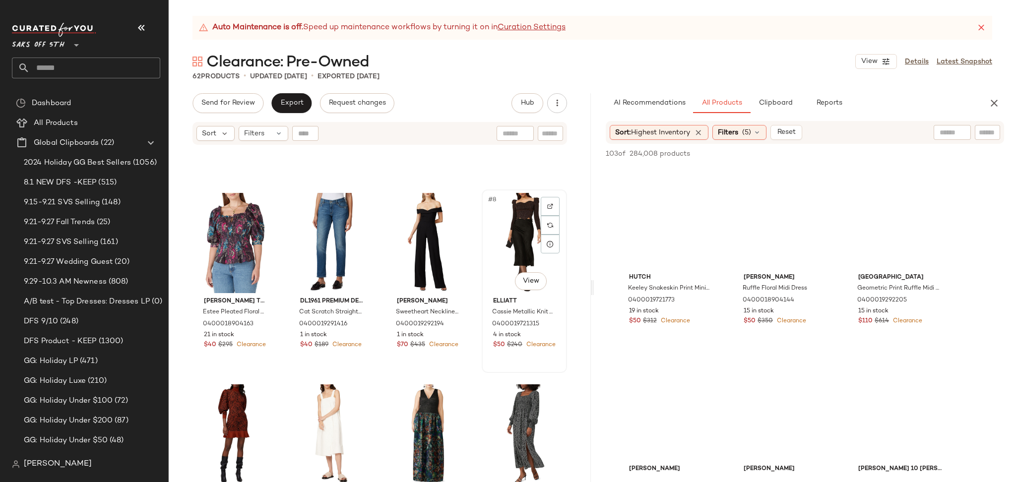
scroll to position [0, 0]
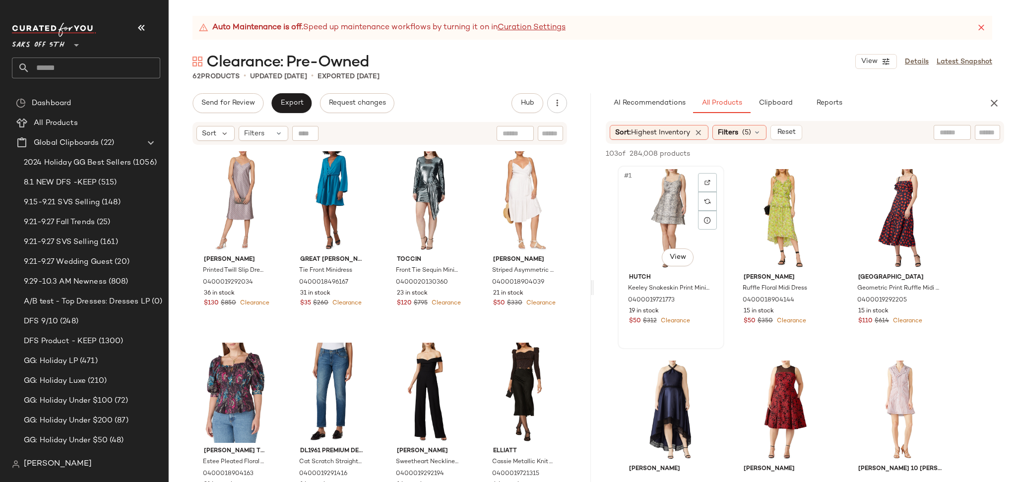
click at [679, 197] on div "#1 View" at bounding box center [671, 219] width 100 height 100
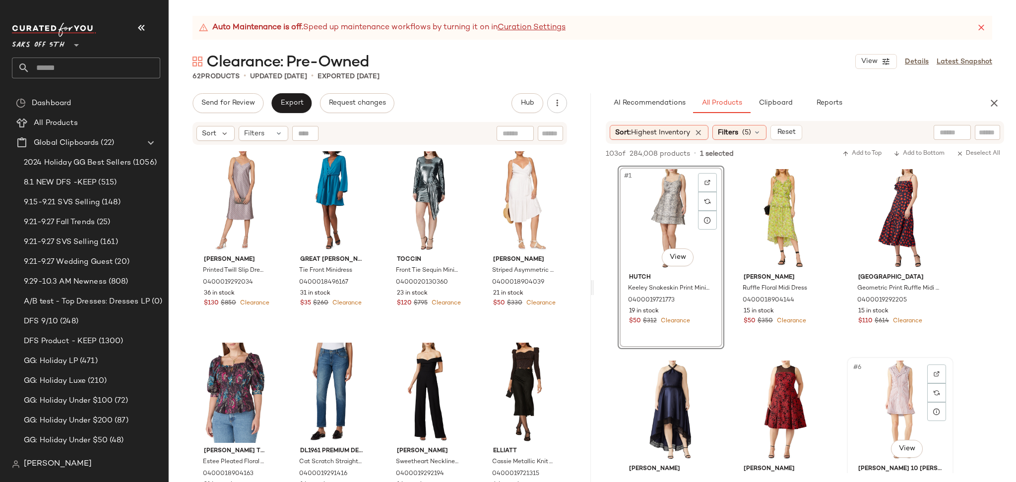
click at [903, 389] on div "#6 View" at bounding box center [900, 411] width 100 height 100
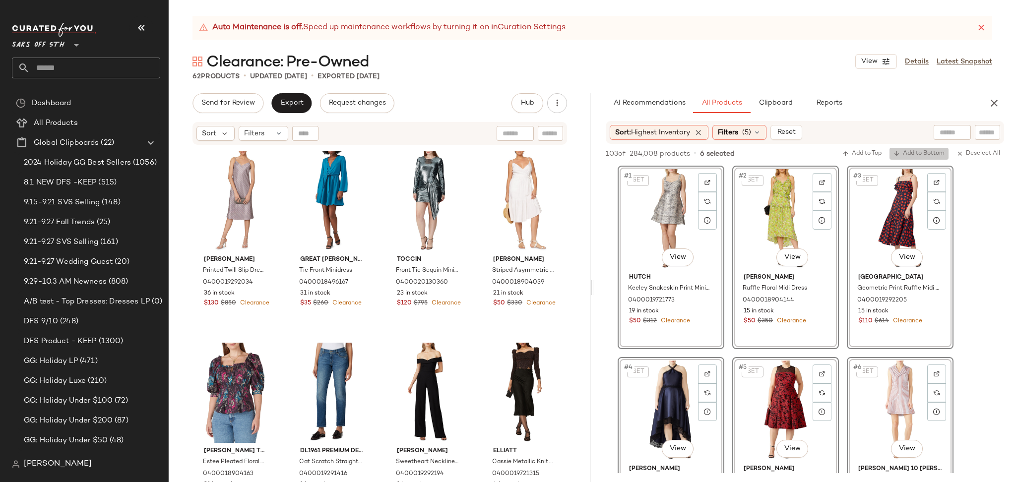
click at [931, 153] on span "Add to Bottom" at bounding box center [918, 153] width 51 height 7
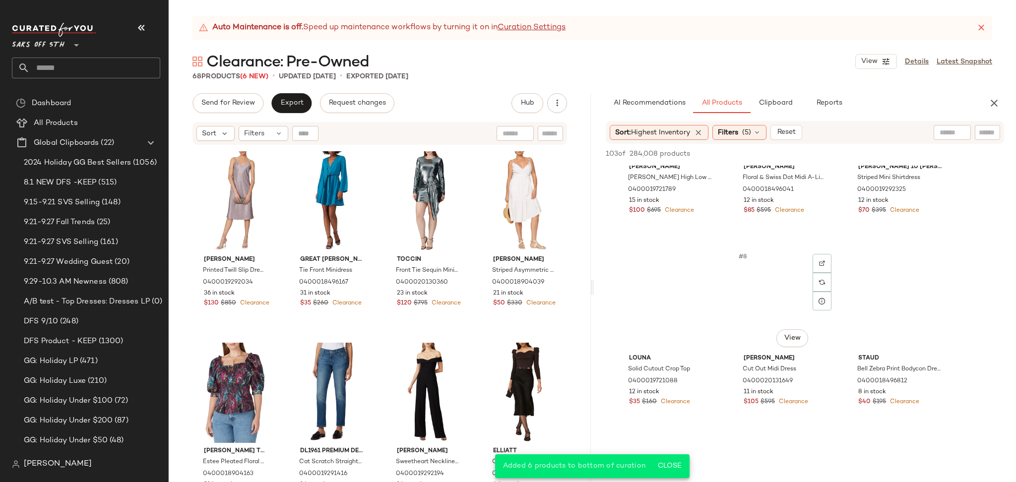
scroll to position [304, 0]
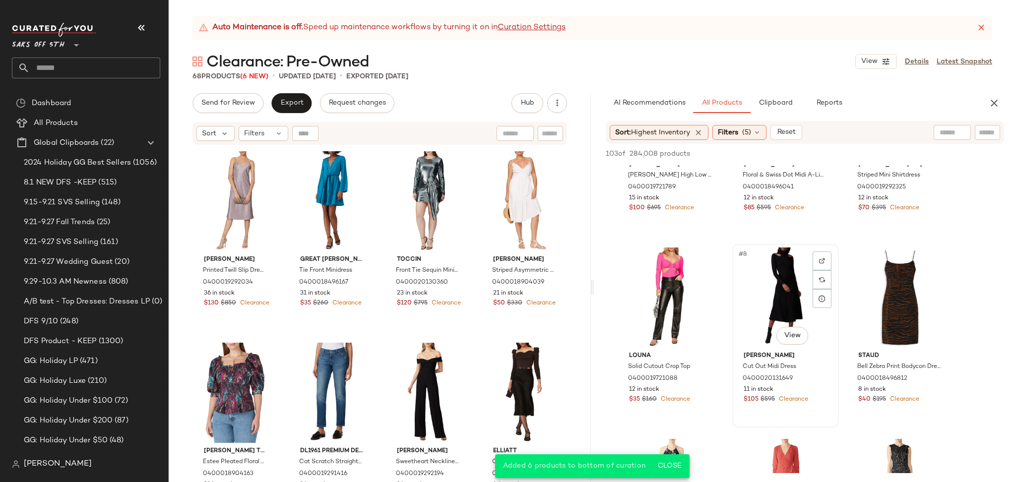
click at [778, 279] on div "#8 View" at bounding box center [785, 297] width 100 height 100
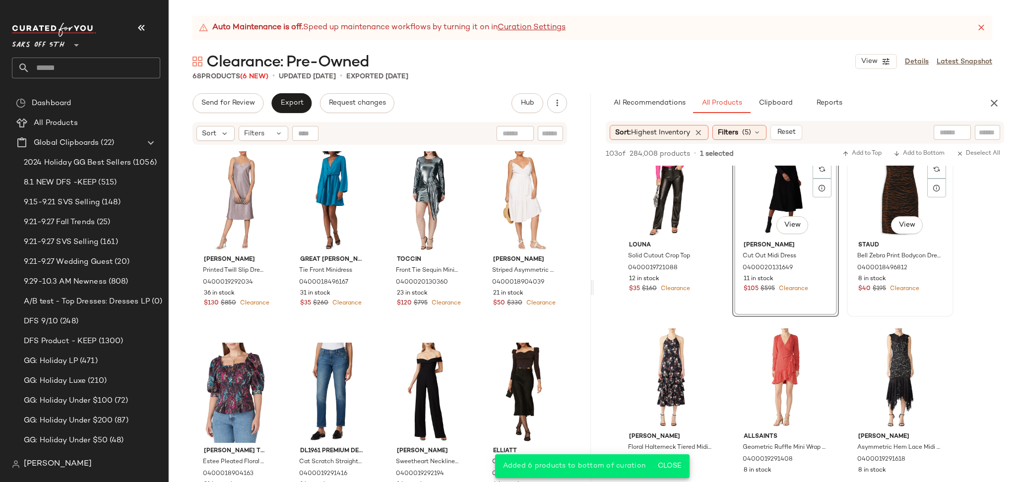
scroll to position [416, 0]
click at [892, 360] on div "#12 View" at bounding box center [900, 378] width 100 height 100
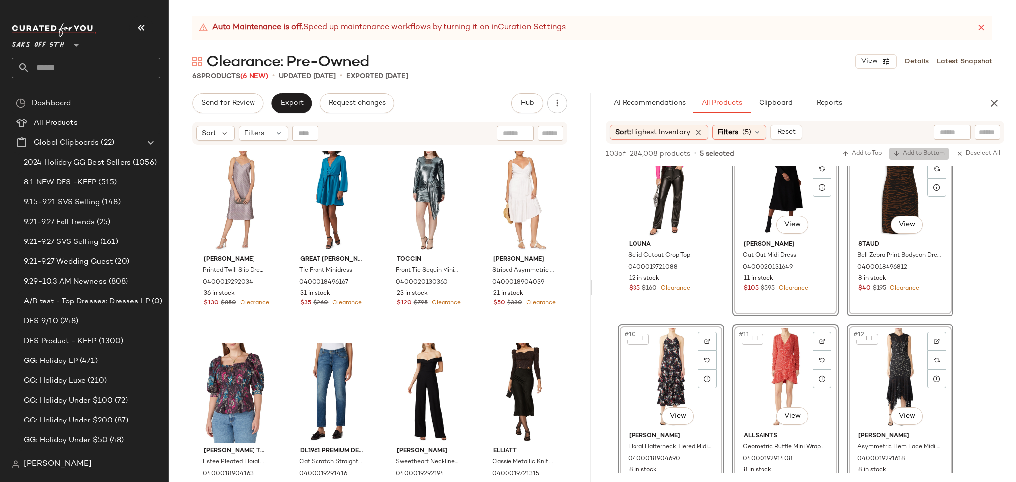
click at [905, 159] on button "Add to Bottom" at bounding box center [918, 154] width 59 height 12
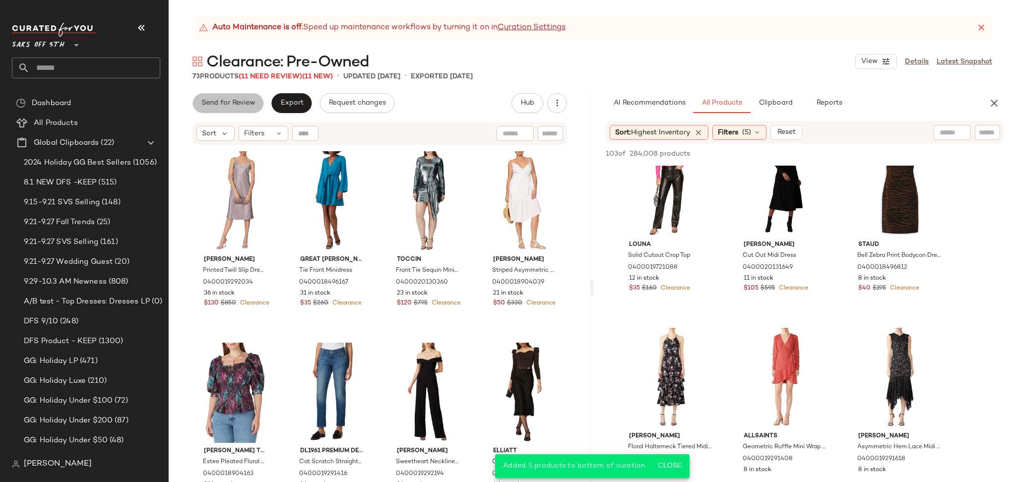
click at [240, 104] on span "Send for Review" at bounding box center [228, 103] width 54 height 8
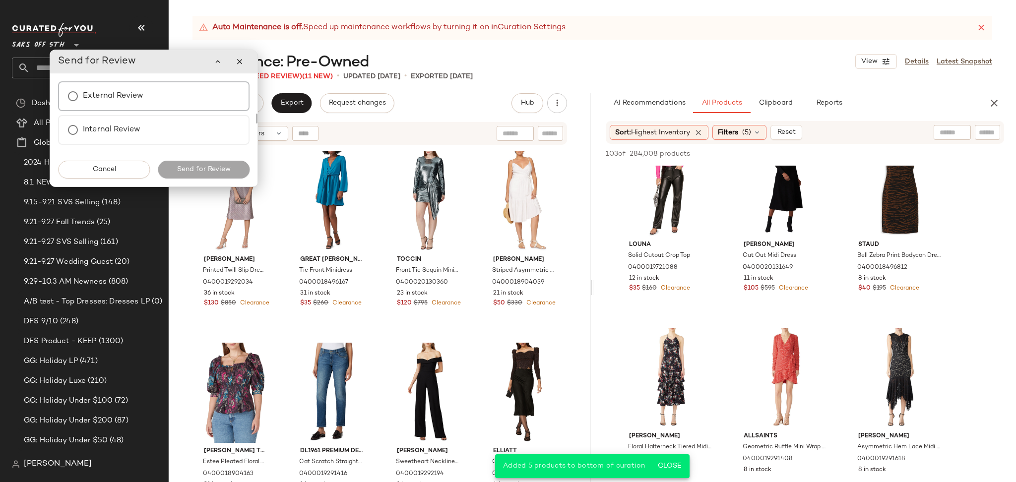
click at [89, 88] on label "External Review" at bounding box center [113, 96] width 60 height 20
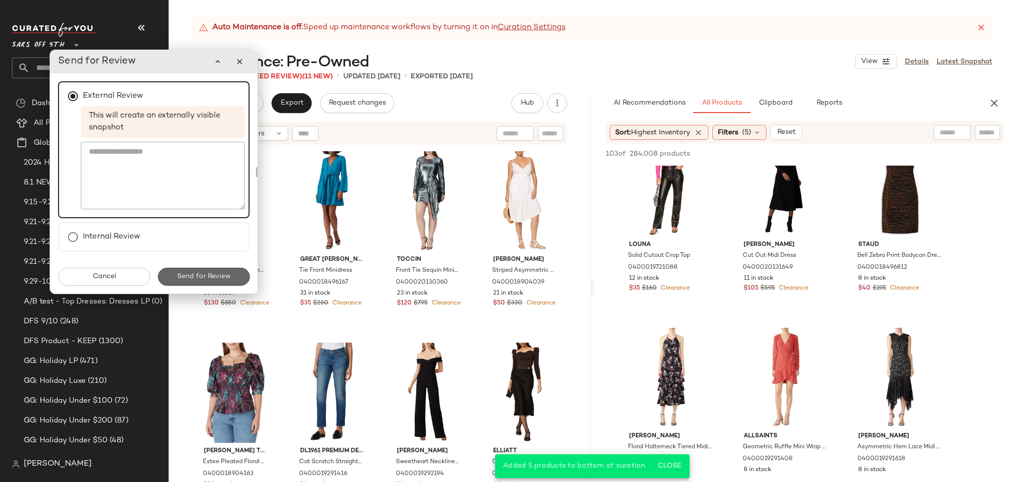
click at [209, 268] on button "Send for Review" at bounding box center [204, 277] width 92 height 18
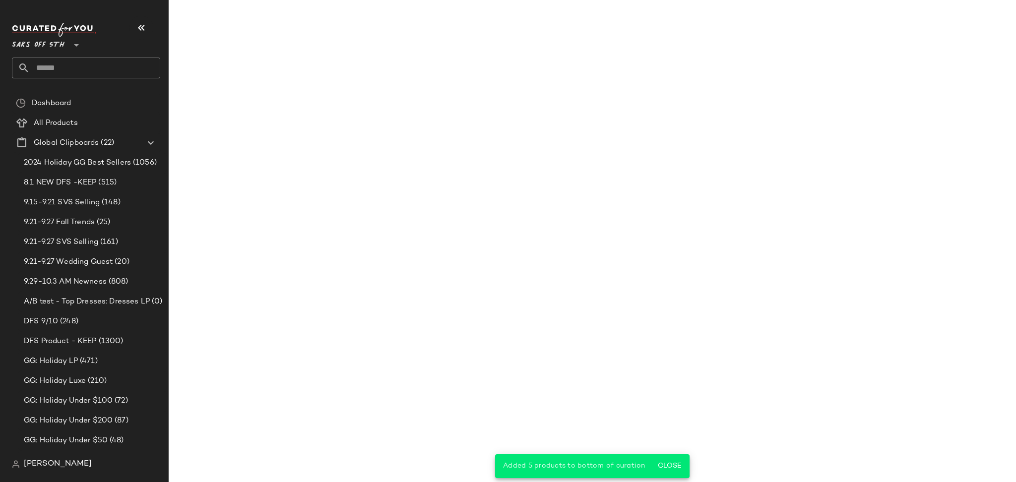
scroll to position [607, 0]
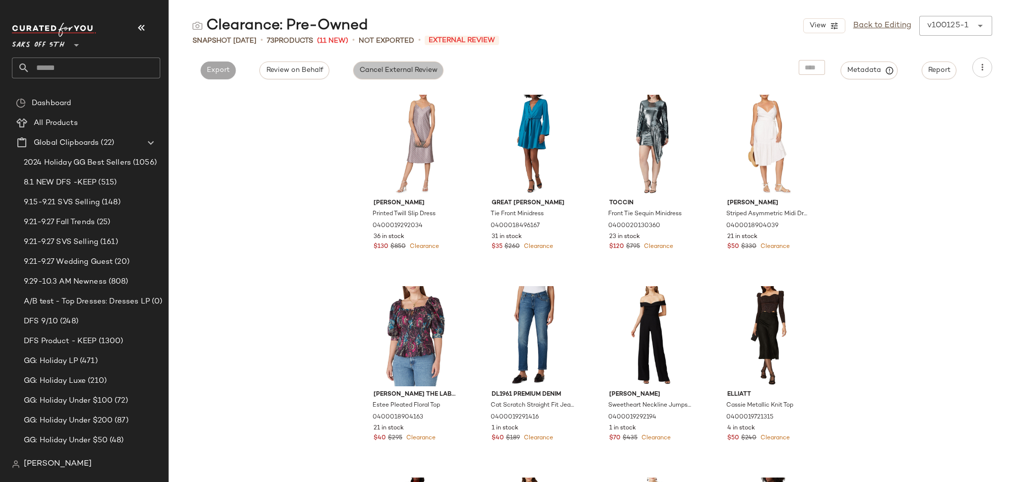
click at [387, 71] on span "Cancel External Review" at bounding box center [398, 70] width 78 height 8
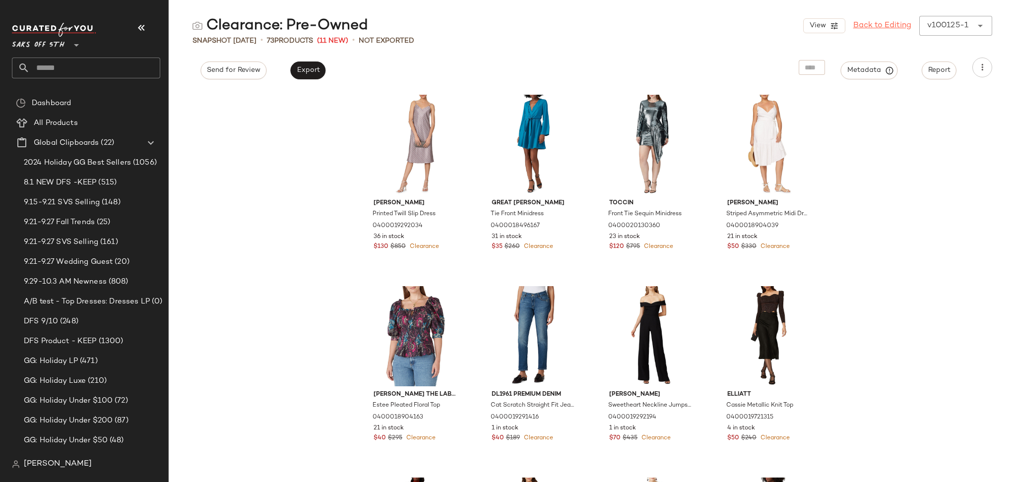
click at [880, 27] on link "Back to Editing" at bounding box center [882, 26] width 58 height 12
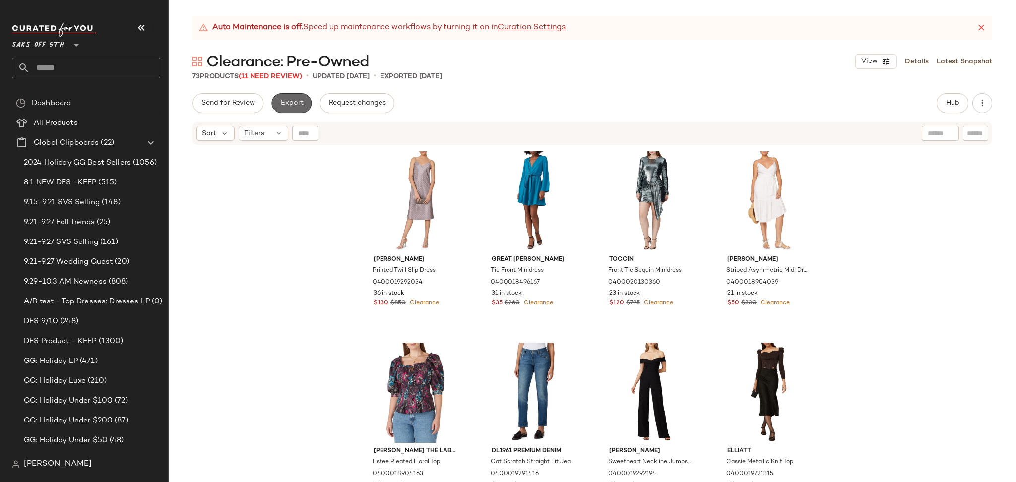
click at [300, 107] on span "Export" at bounding box center [291, 103] width 23 height 8
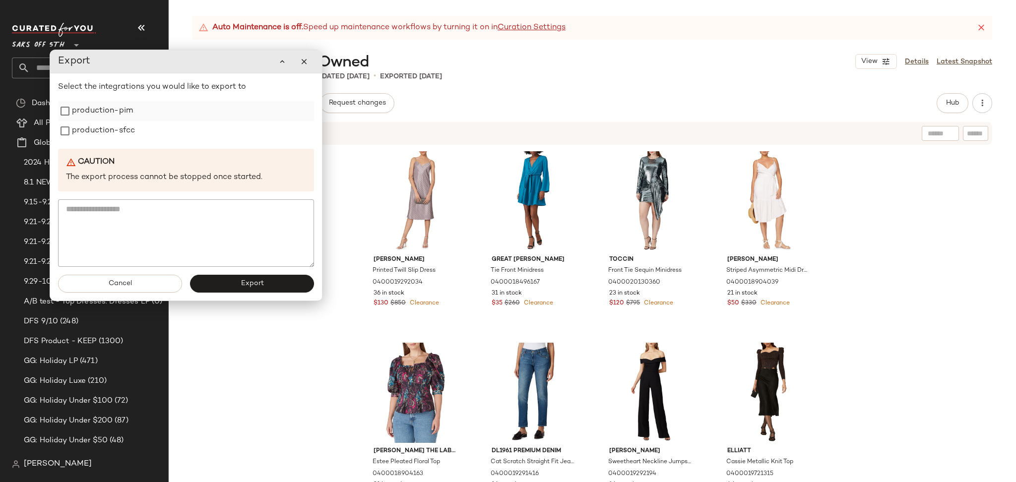
click at [120, 114] on label "production-pim" at bounding box center [102, 111] width 61 height 20
click at [116, 129] on label "production-sfcc" at bounding box center [103, 131] width 63 height 20
click at [231, 290] on button "Export" at bounding box center [252, 284] width 124 height 18
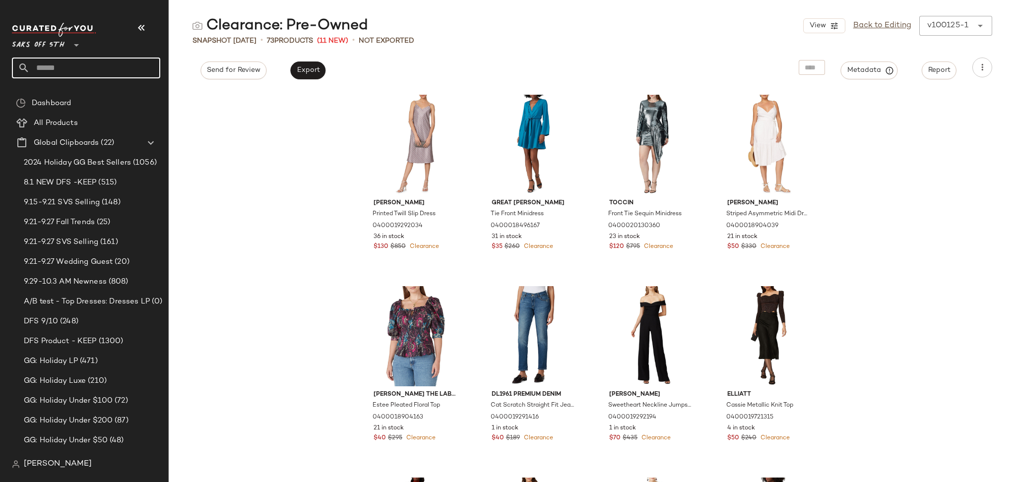
click at [117, 74] on input "text" at bounding box center [95, 68] width 130 height 21
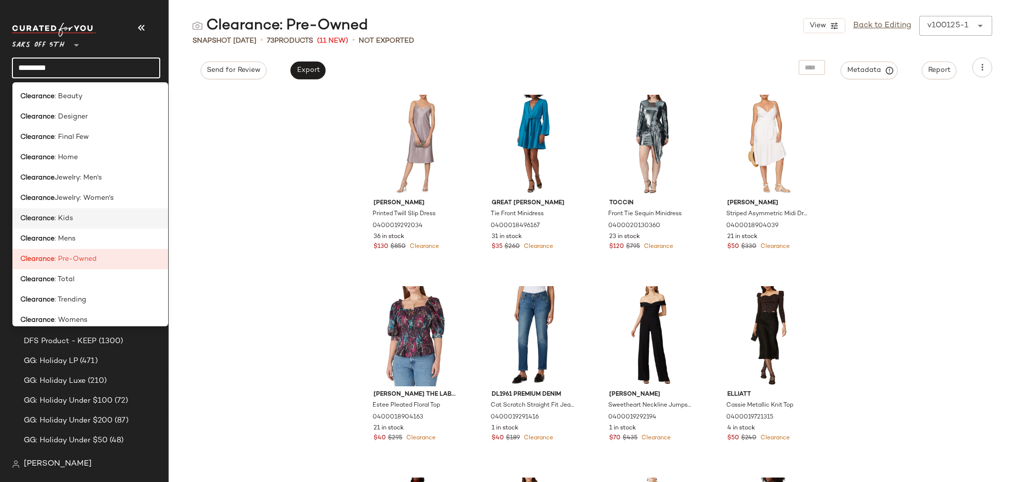
type input "*********"
click at [77, 219] on div "Clearance : Kids" at bounding box center [90, 218] width 140 height 10
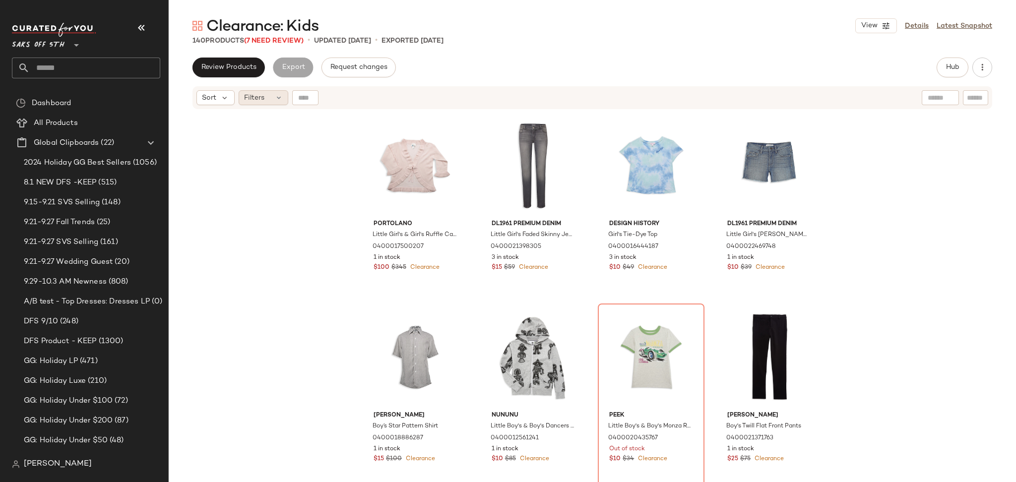
click at [266, 97] on div "Filters" at bounding box center [264, 97] width 50 height 15
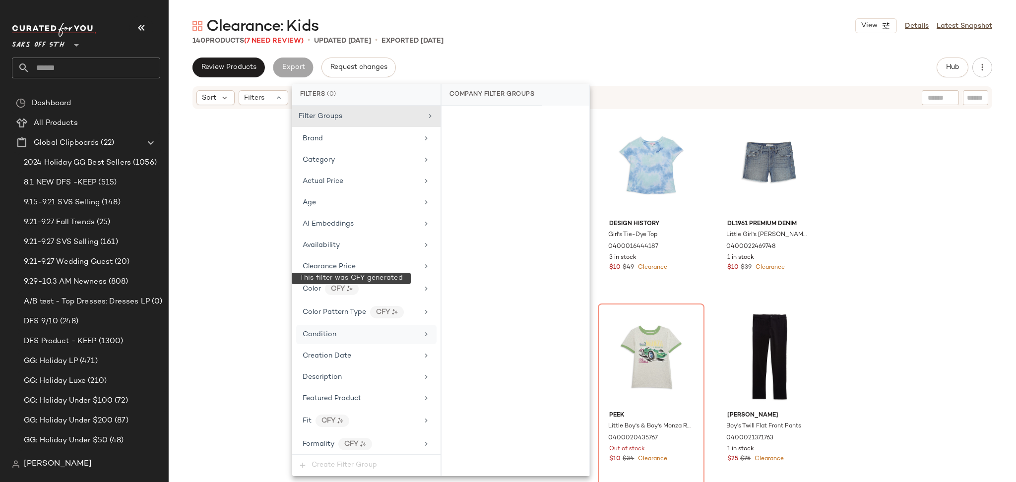
scroll to position [545, 0]
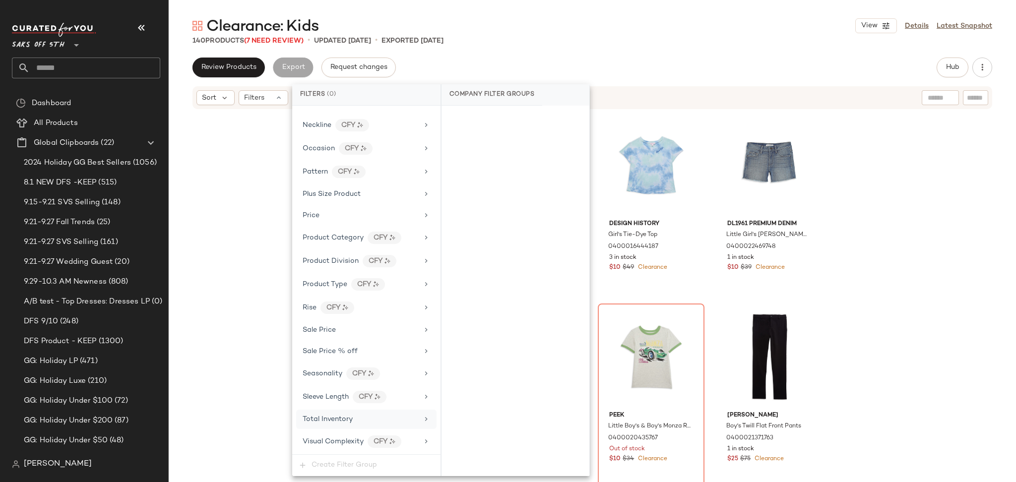
click at [352, 416] on span "Total Inventory" at bounding box center [327, 419] width 50 height 7
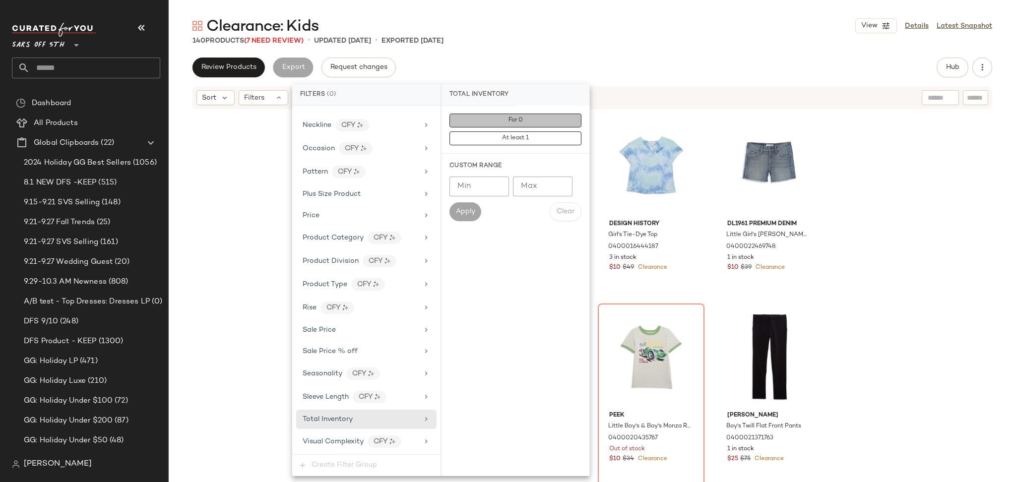
click at [514, 120] on span "For 0" at bounding box center [515, 120] width 15 height 7
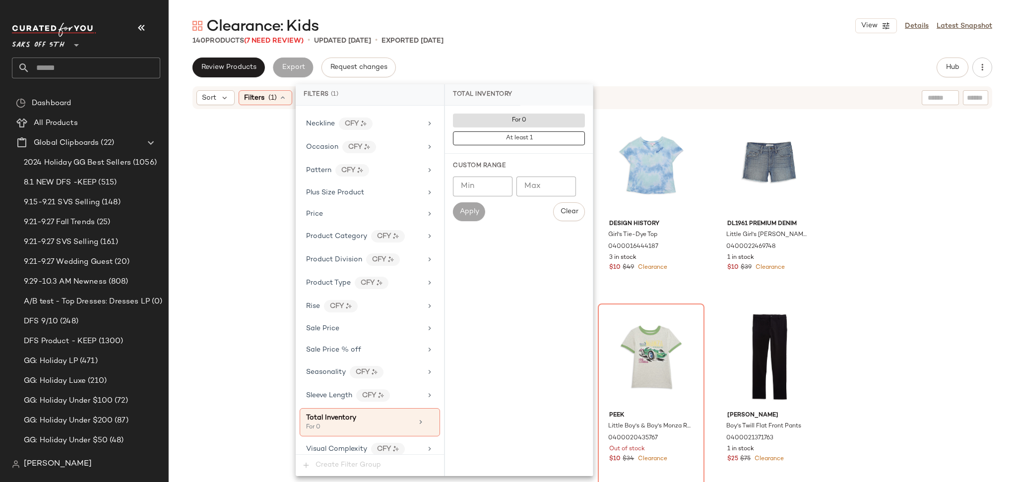
click at [601, 57] on div "Clearance: Kids View Details Latest Snapshot 140 Products (7 Need Review) • upd…" at bounding box center [592, 249] width 847 height 466
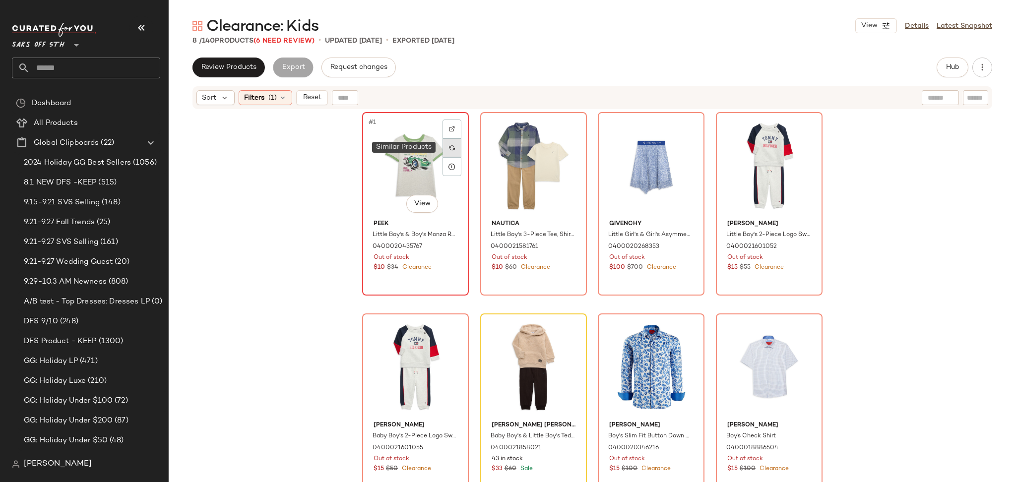
click at [449, 150] on img at bounding box center [452, 148] width 6 height 6
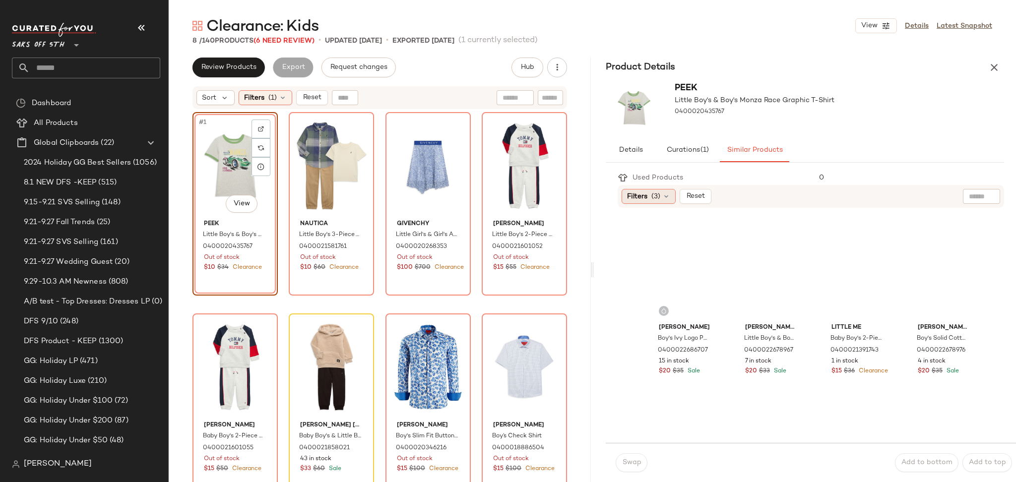
click at [650, 196] on div "Filters (3)" at bounding box center [648, 196] width 54 height 15
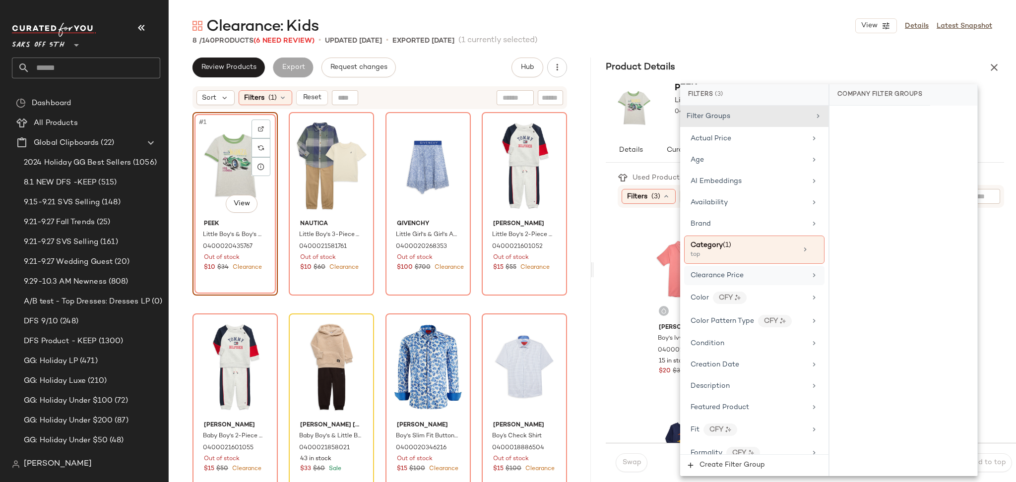
click at [731, 277] on span "Clearance Price" at bounding box center [716, 275] width 53 height 7
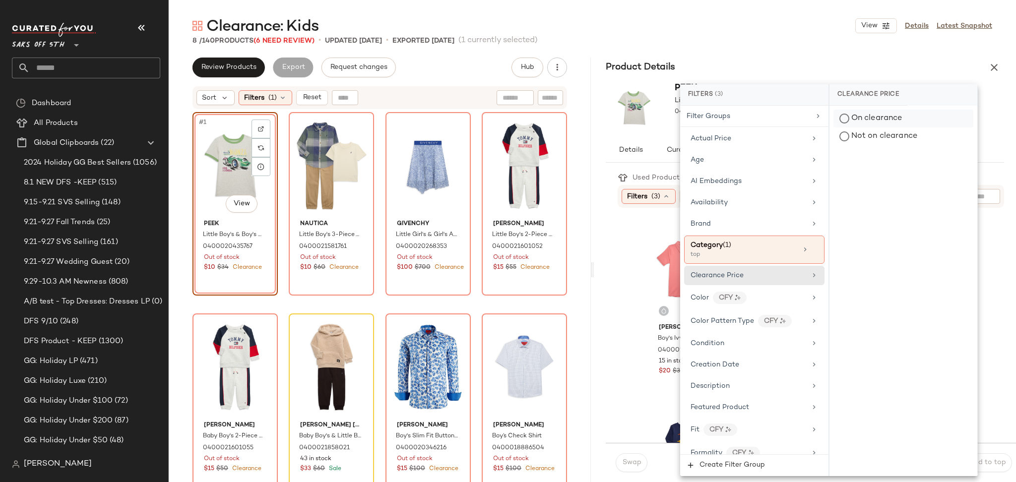
click at [850, 117] on div "On clearance" at bounding box center [903, 119] width 140 height 18
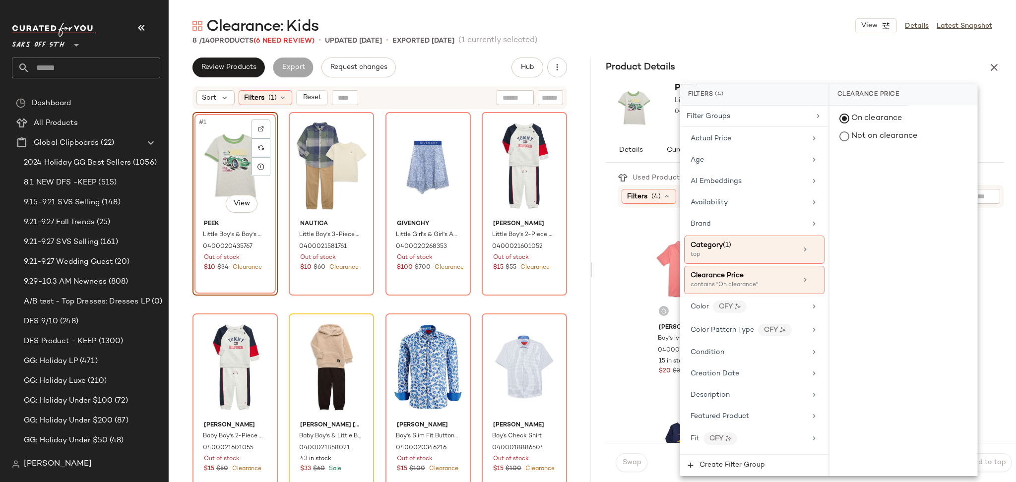
click at [840, 48] on div "Clearance: Kids View Details Latest Snapshot 8 / 140 Products (6 Need Review) •…" at bounding box center [592, 249] width 847 height 466
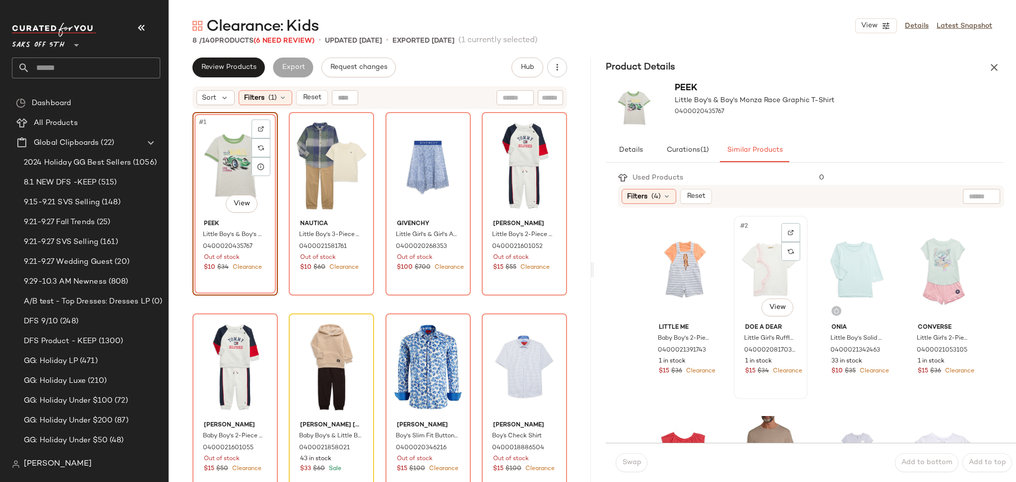
click at [754, 256] on div "#2 View" at bounding box center [770, 269] width 67 height 100
click at [828, 257] on div "#3 View" at bounding box center [856, 269] width 67 height 100
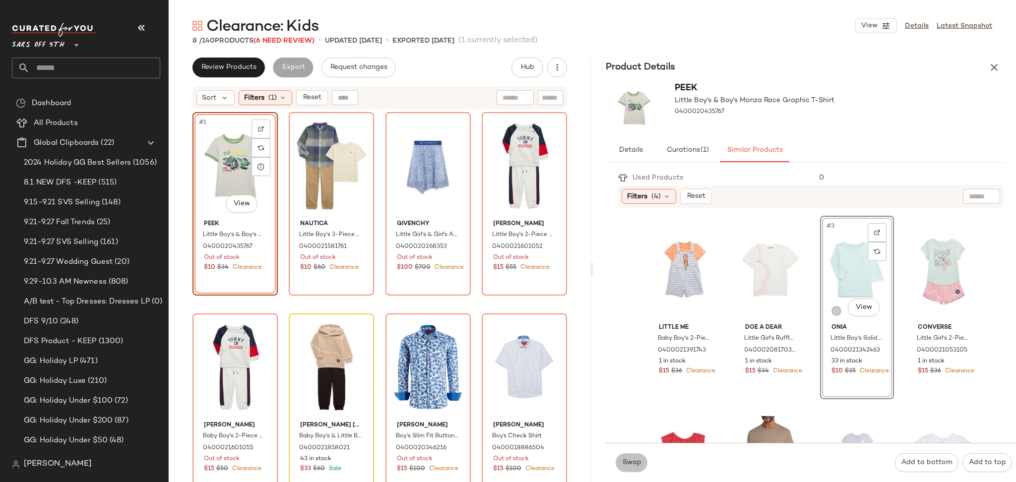
click at [623, 465] on span "Swap" at bounding box center [630, 463] width 19 height 8
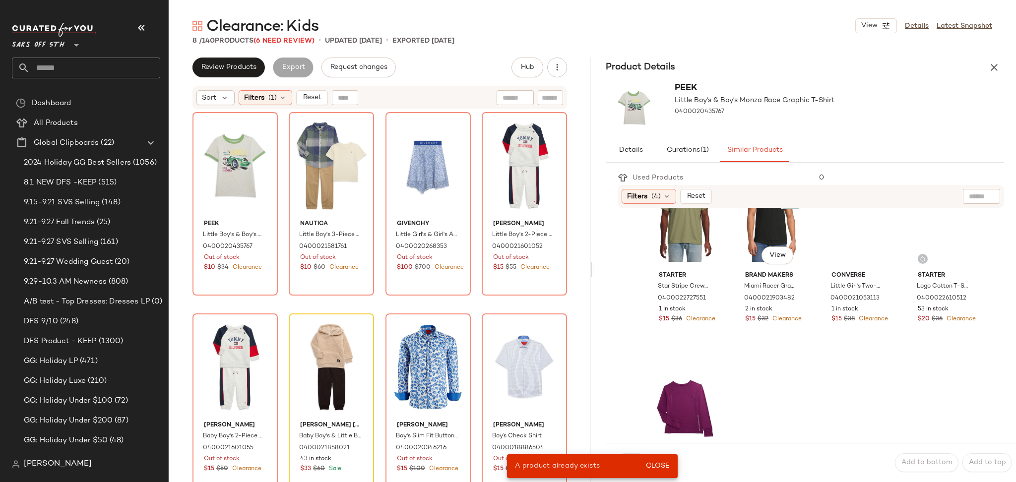
scroll to position [438, 0]
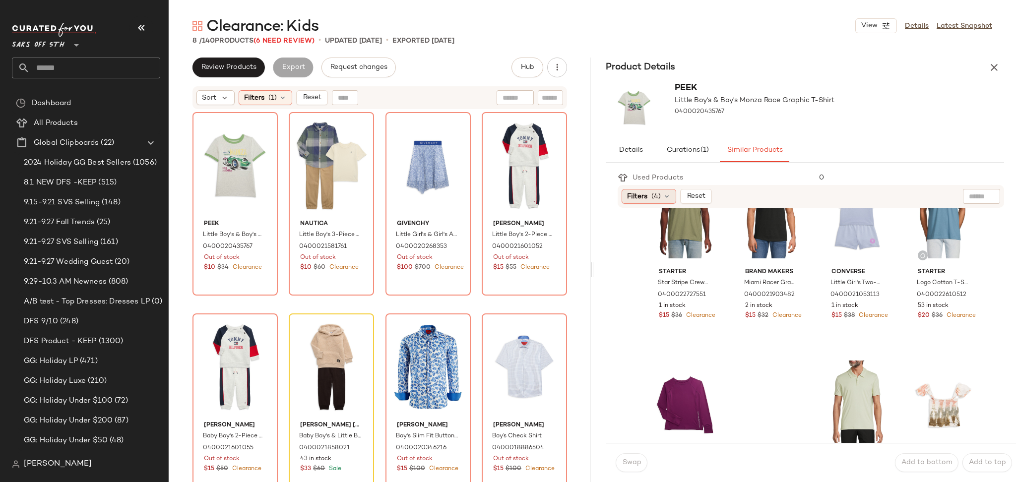
click at [657, 201] on div "Filters (4)" at bounding box center [648, 196] width 55 height 15
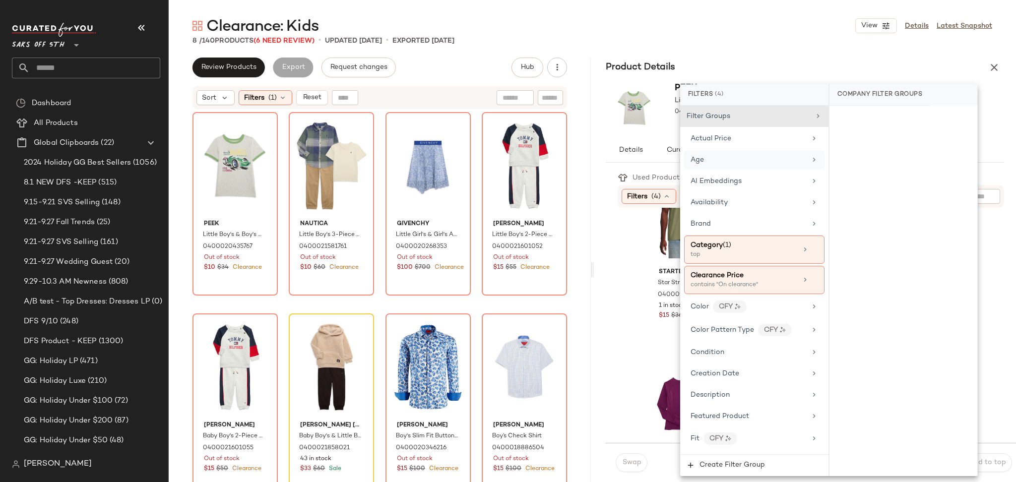
click at [728, 158] on div "Age" at bounding box center [748, 160] width 116 height 10
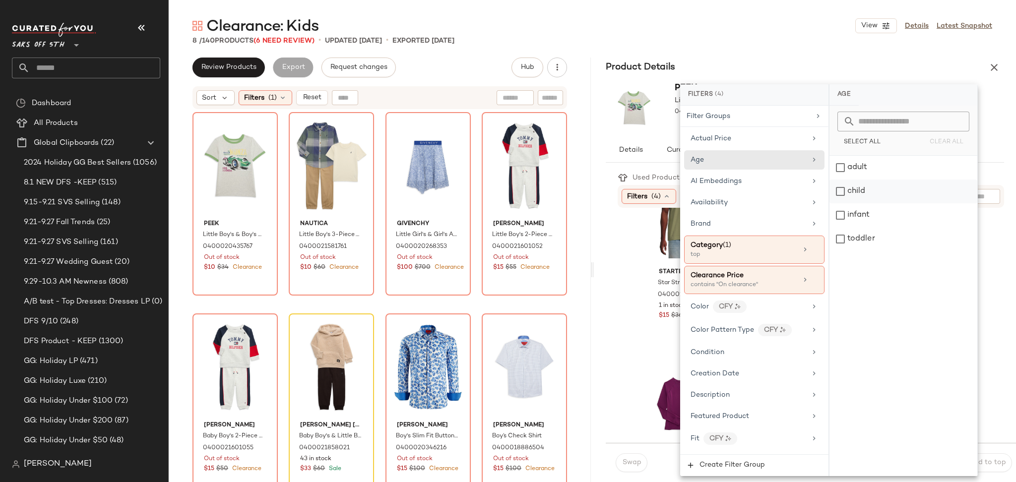
click at [838, 184] on div "child" at bounding box center [903, 192] width 148 height 24
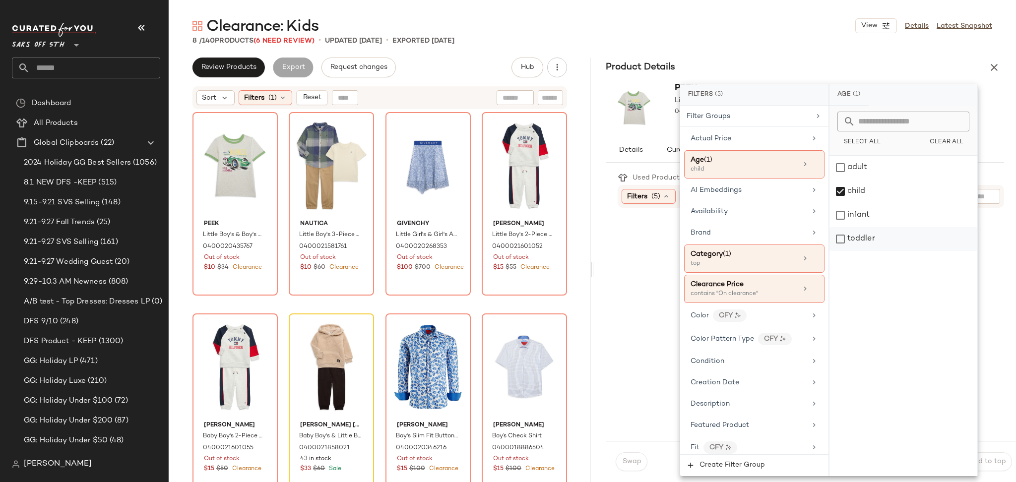
click at [841, 231] on div "toddler" at bounding box center [903, 239] width 148 height 24
click at [838, 211] on div "infant" at bounding box center [903, 215] width 148 height 24
click at [778, 51] on div "Clearance: Kids View Details Latest Snapshot 8 / 140 Products (6 Need Review) •…" at bounding box center [592, 249] width 847 height 466
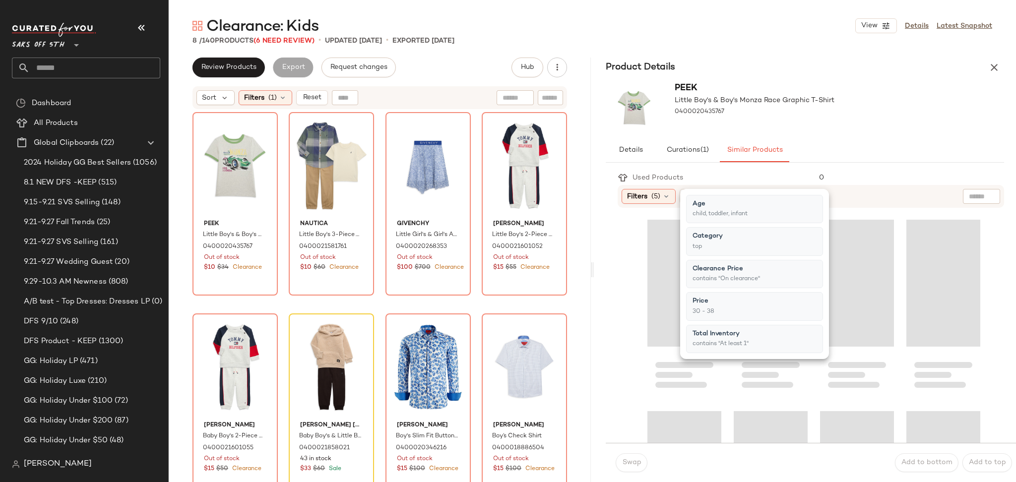
click at [778, 51] on div "Clearance: Kids View Details Latest Snapshot 8 / 140 Products (6 Need Review) •…" at bounding box center [592, 249] width 847 height 466
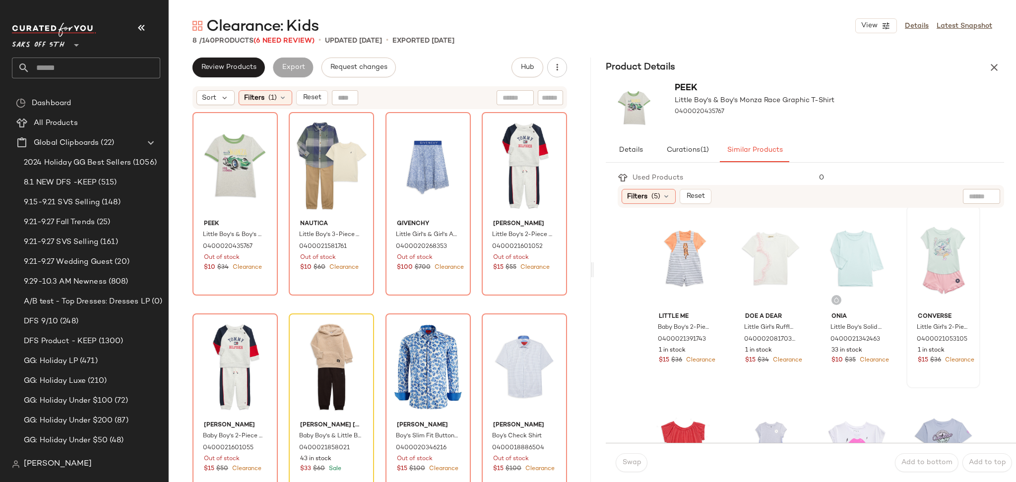
scroll to position [0, 0]
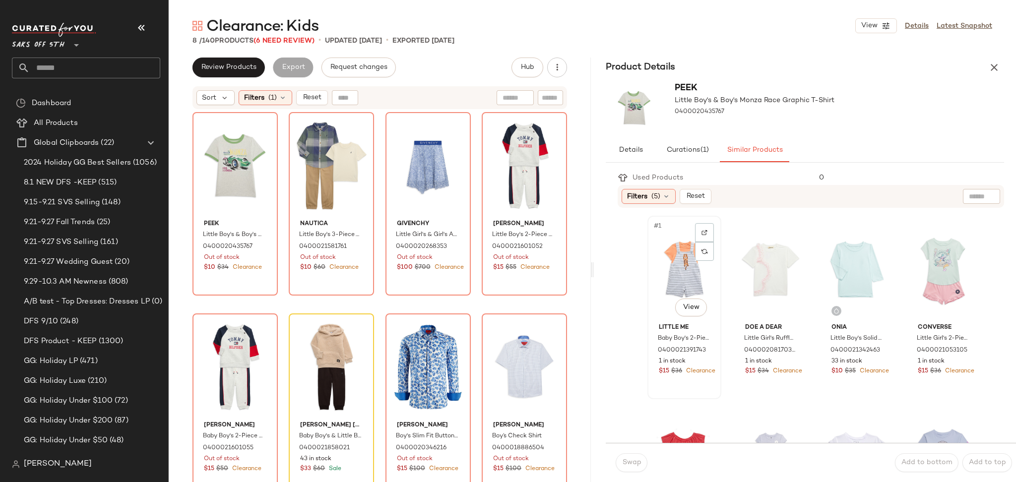
click at [673, 271] on div "#1 View" at bounding box center [684, 269] width 67 height 100
click at [264, 145] on img at bounding box center [261, 148] width 6 height 6
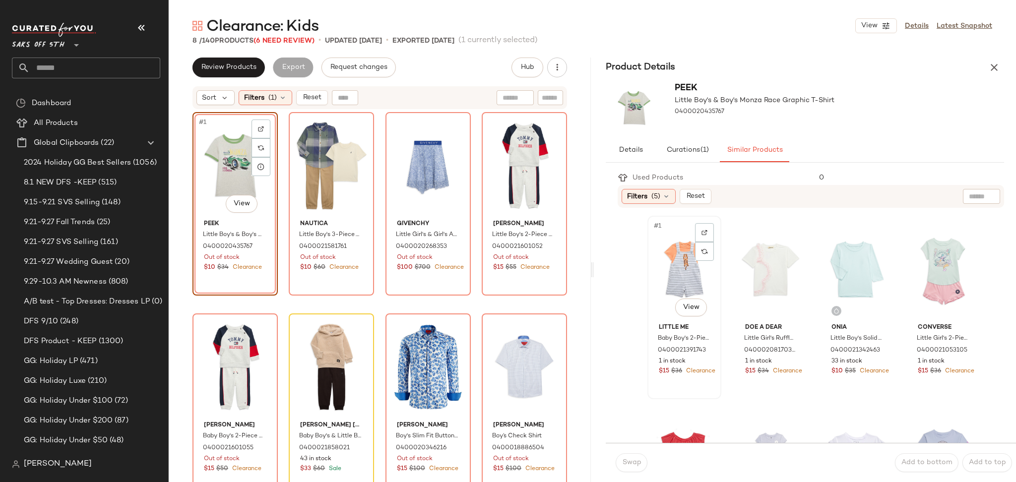
click at [673, 266] on div "#1 View" at bounding box center [684, 269] width 67 height 100
click at [624, 468] on button "Swap" at bounding box center [631, 462] width 32 height 19
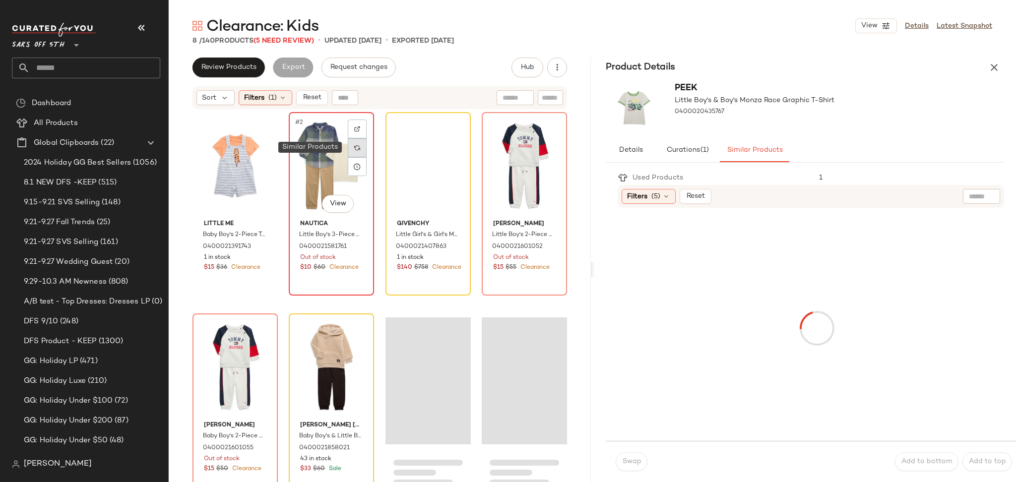
click at [359, 146] on img at bounding box center [357, 148] width 6 height 6
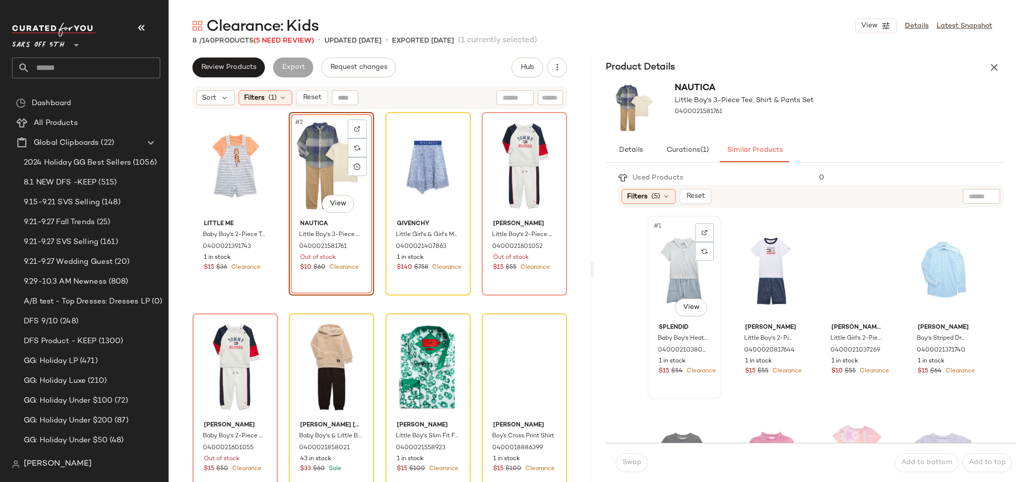
click at [667, 260] on div "#1 View" at bounding box center [684, 269] width 67 height 100
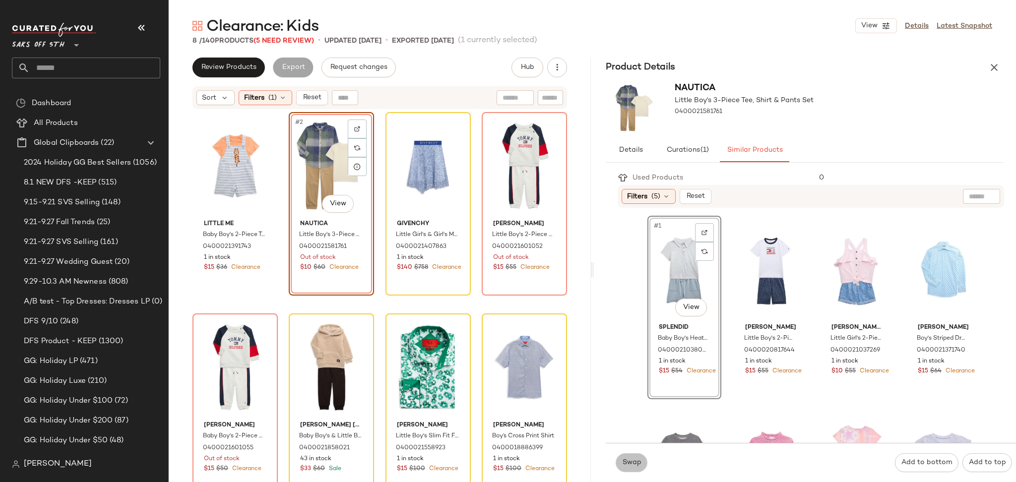
click at [632, 462] on span "Swap" at bounding box center [630, 463] width 19 height 8
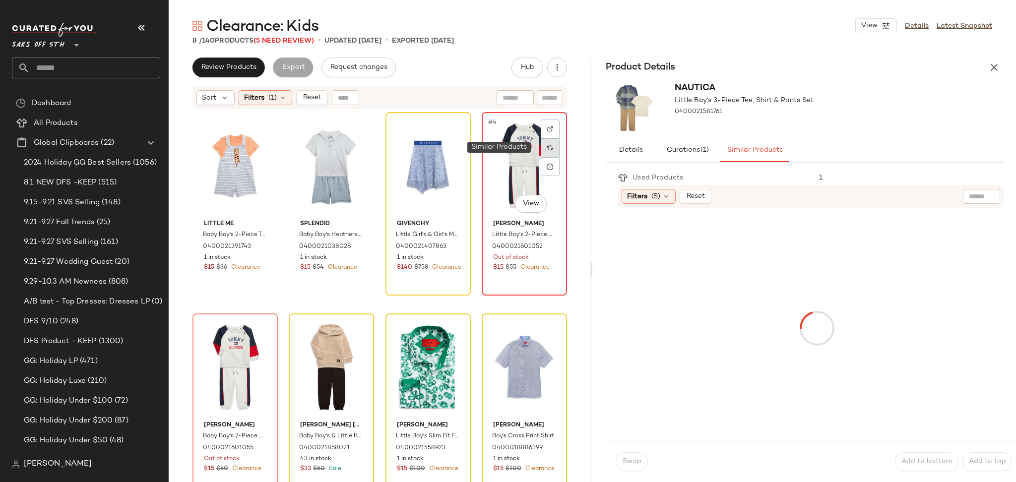
click at [547, 147] on img at bounding box center [550, 148] width 6 height 6
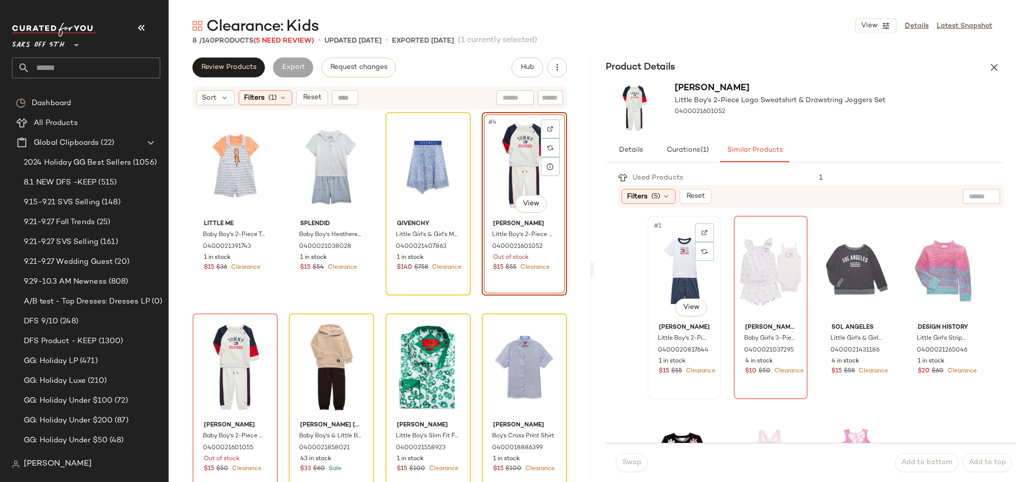
click at [673, 278] on div "#1 View" at bounding box center [684, 269] width 67 height 100
click at [632, 462] on span "Swap" at bounding box center [630, 463] width 19 height 8
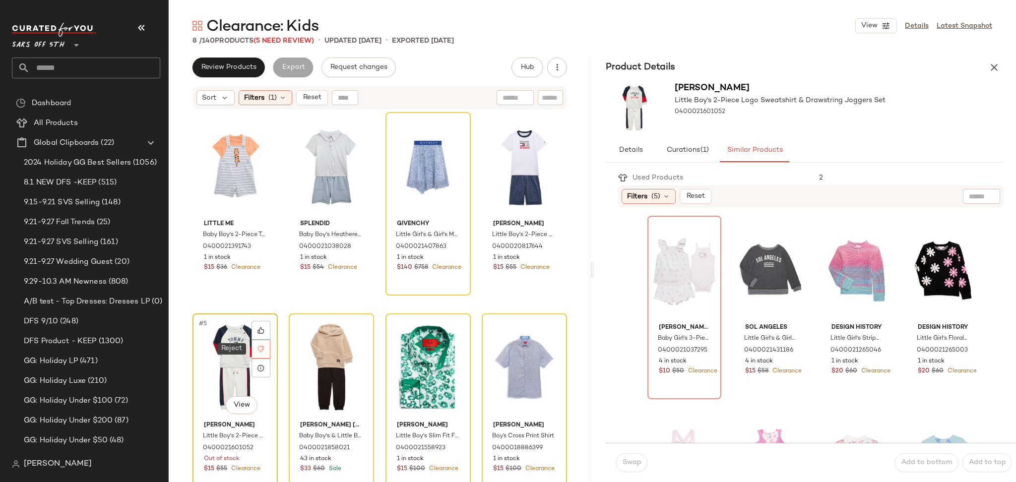
click at [257, 350] on icon at bounding box center [260, 349] width 7 height 7
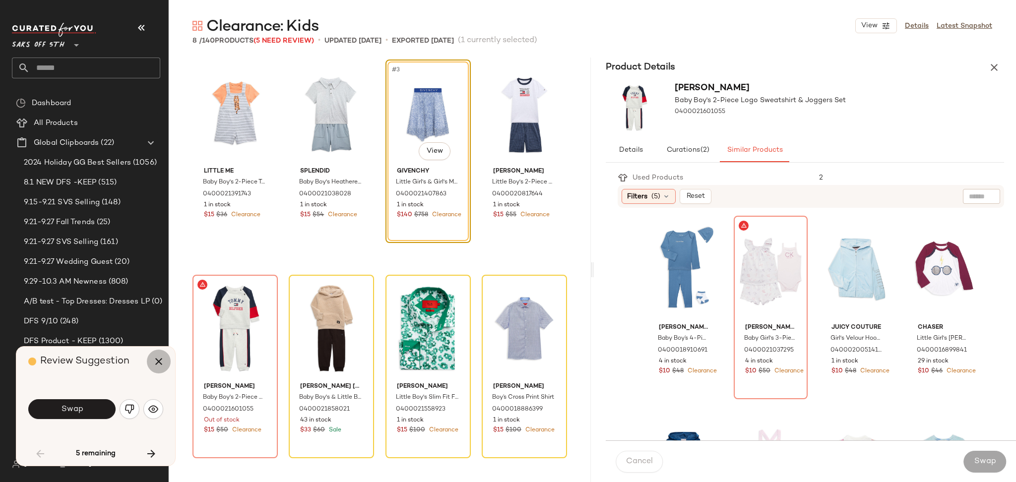
click at [157, 363] on icon "button" at bounding box center [159, 362] width 12 height 12
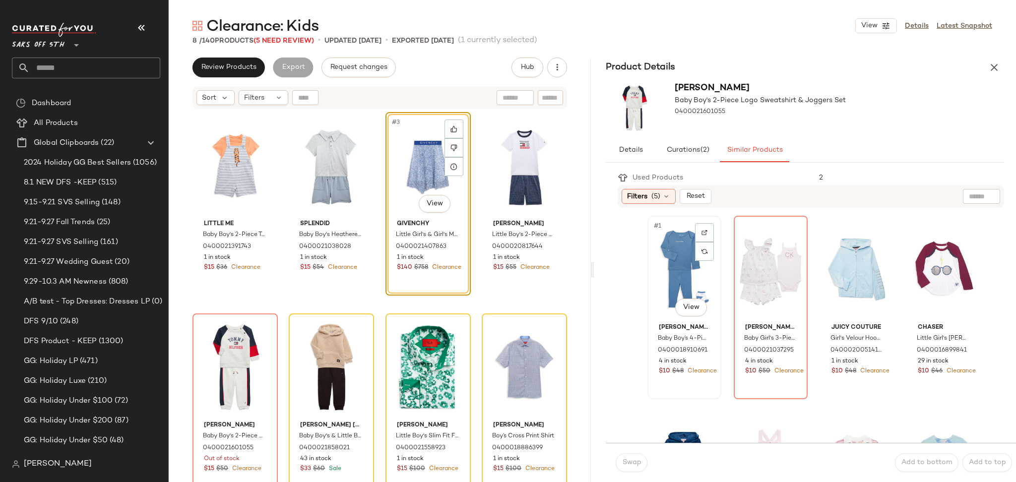
click at [669, 253] on div "#1 View" at bounding box center [684, 269] width 67 height 100
click at [631, 463] on span "Swap" at bounding box center [630, 463] width 19 height 8
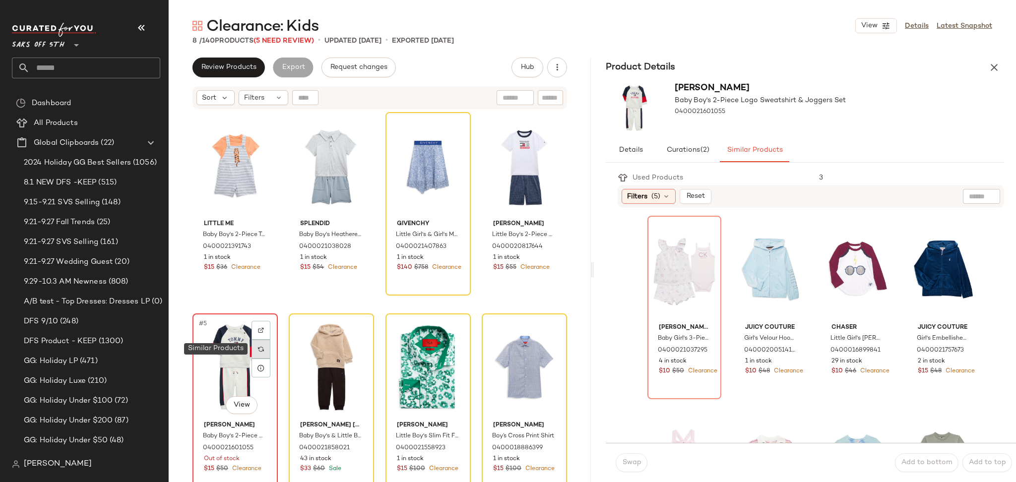
click at [263, 351] on img at bounding box center [261, 349] width 6 height 6
click at [263, 349] on img at bounding box center [261, 349] width 6 height 6
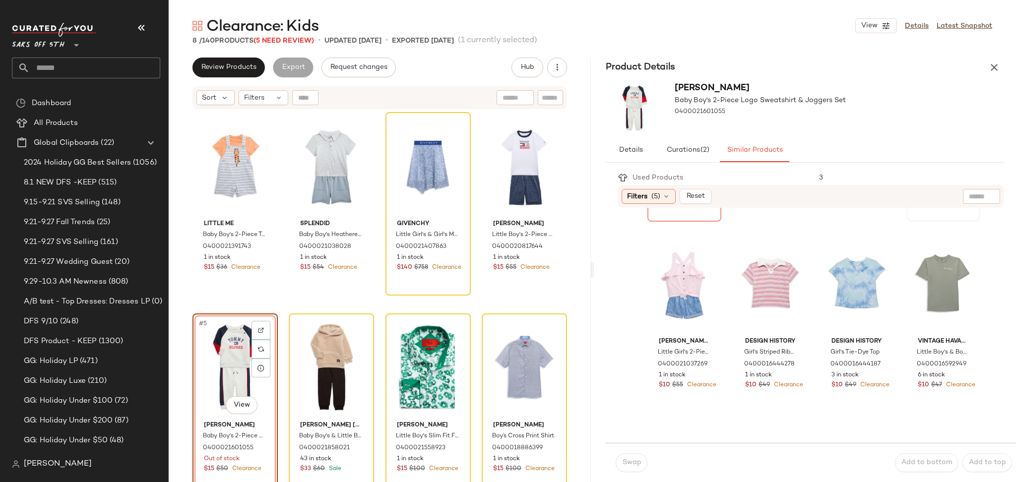
scroll to position [180, 0]
click at [927, 269] on div "#8 View" at bounding box center [942, 281] width 67 height 100
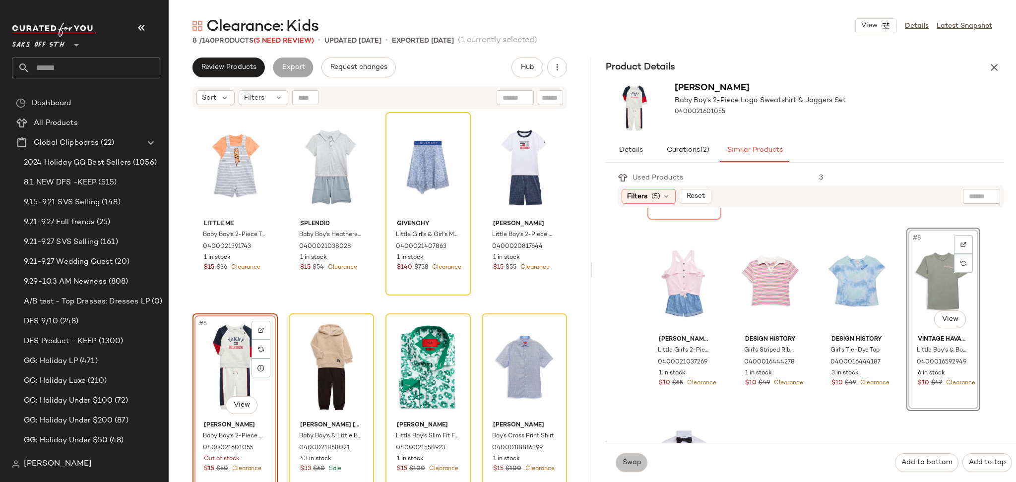
click at [641, 468] on button "Swap" at bounding box center [631, 462] width 32 height 19
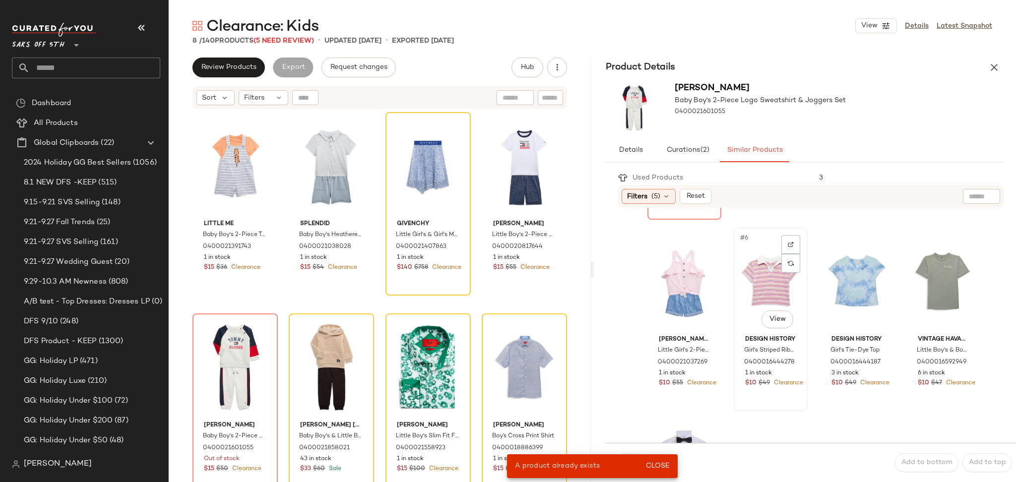
scroll to position [339, 0]
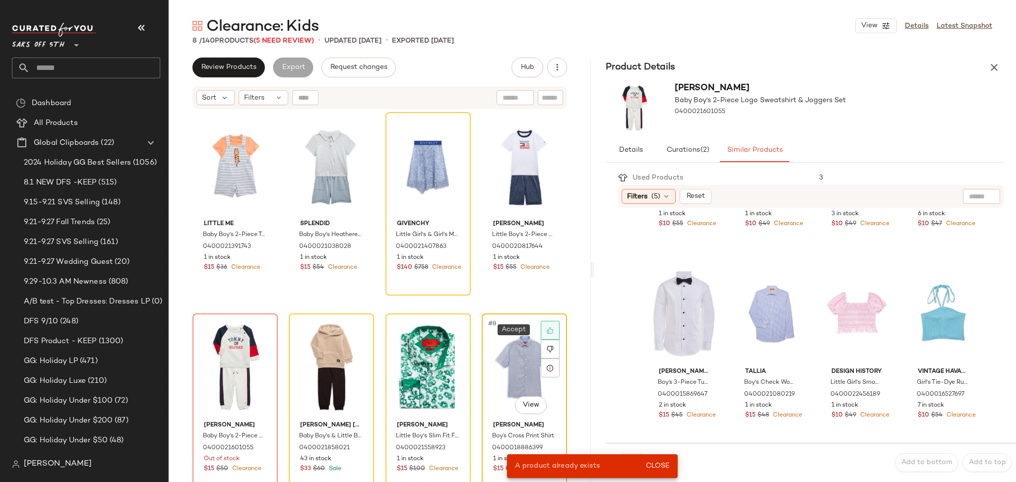
click at [546, 328] on icon at bounding box center [549, 330] width 7 height 7
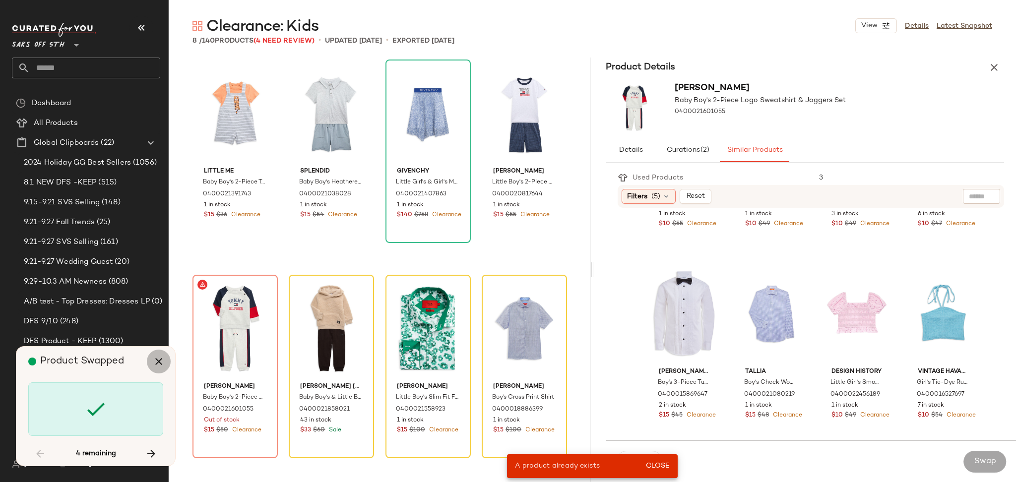
click at [159, 362] on icon "button" at bounding box center [159, 362] width 12 height 12
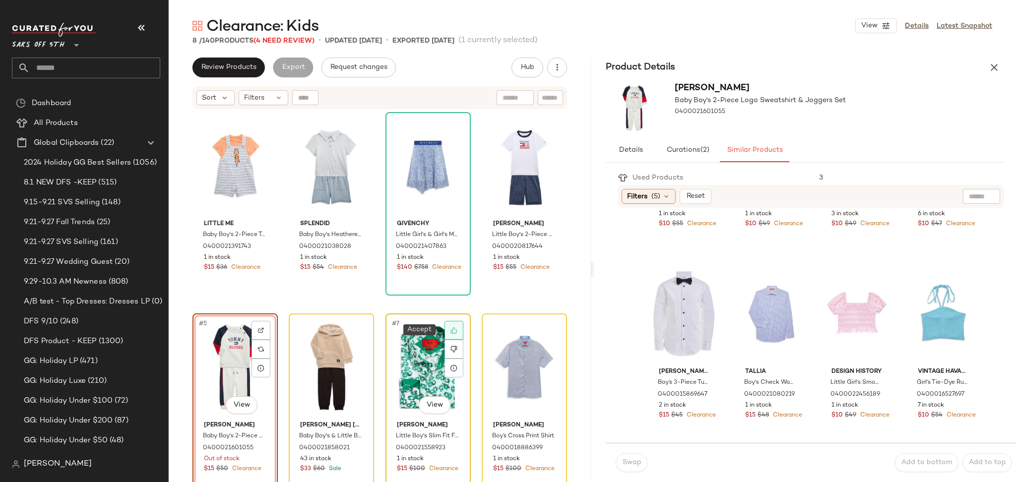
click at [450, 328] on icon at bounding box center [453, 330] width 6 height 6
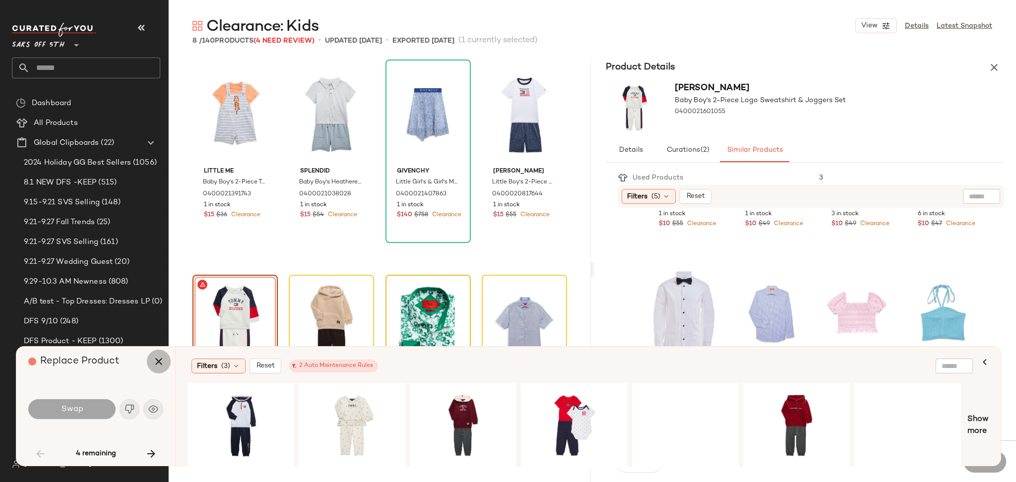
click at [154, 361] on icon "button" at bounding box center [159, 362] width 12 height 12
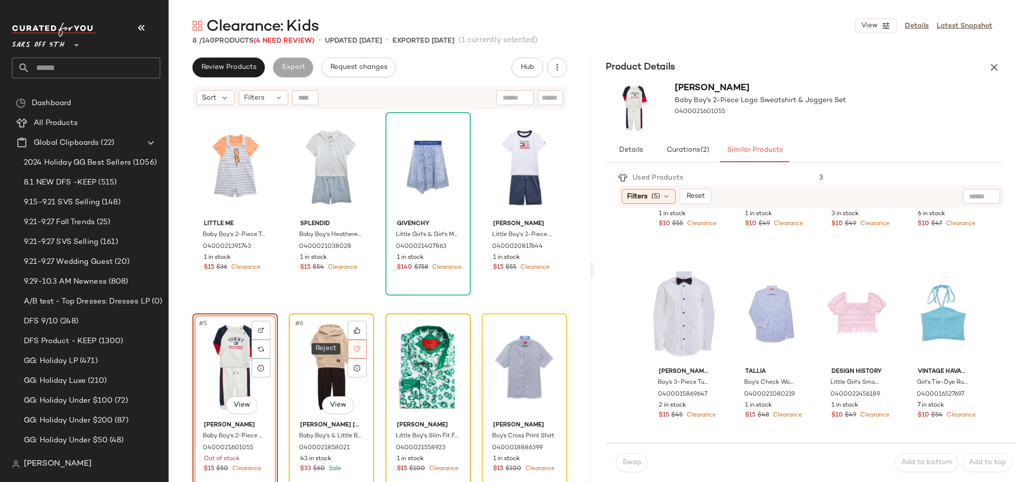
click at [359, 349] on icon at bounding box center [357, 349] width 7 height 7
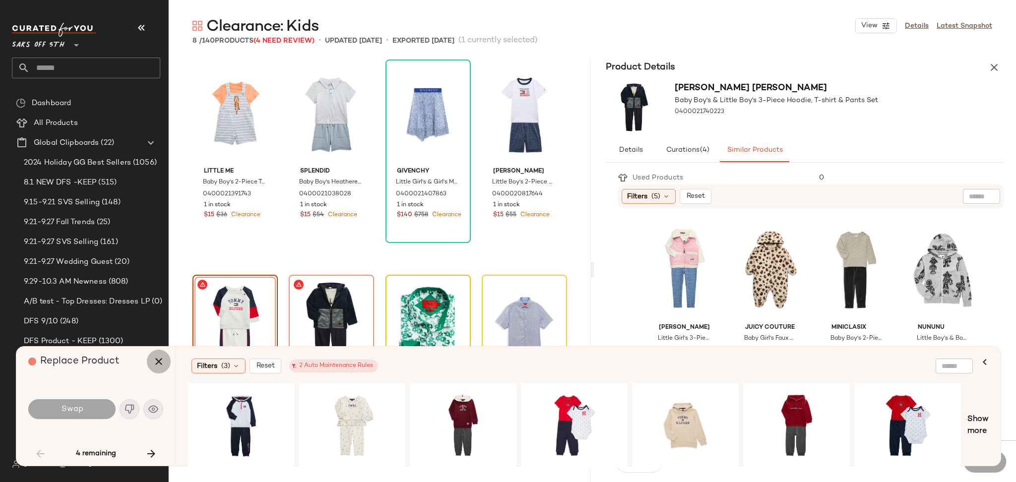
click at [155, 358] on icon "button" at bounding box center [159, 362] width 12 height 12
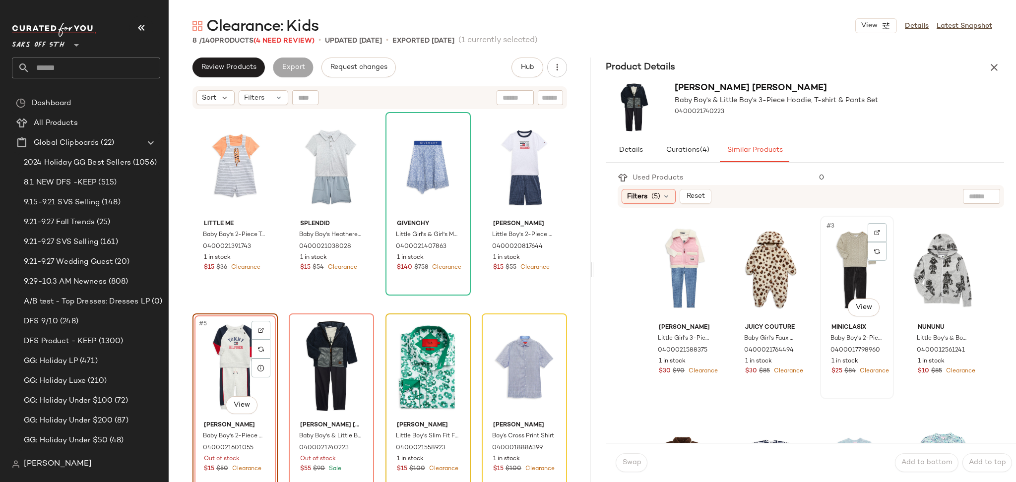
click at [844, 292] on div "#3 View" at bounding box center [856, 269] width 67 height 100
click at [628, 467] on span "Swap" at bounding box center [630, 463] width 19 height 8
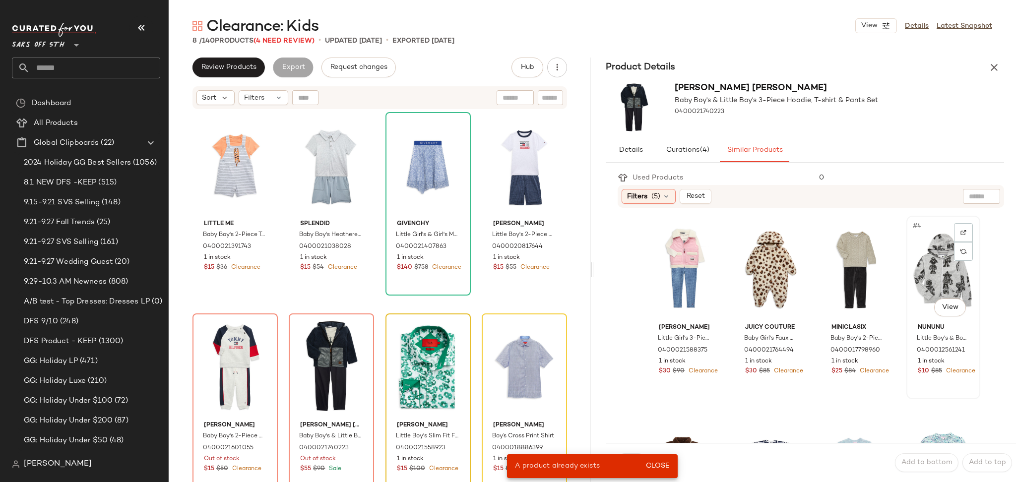
click at [921, 254] on div "#4 View" at bounding box center [942, 269] width 67 height 100
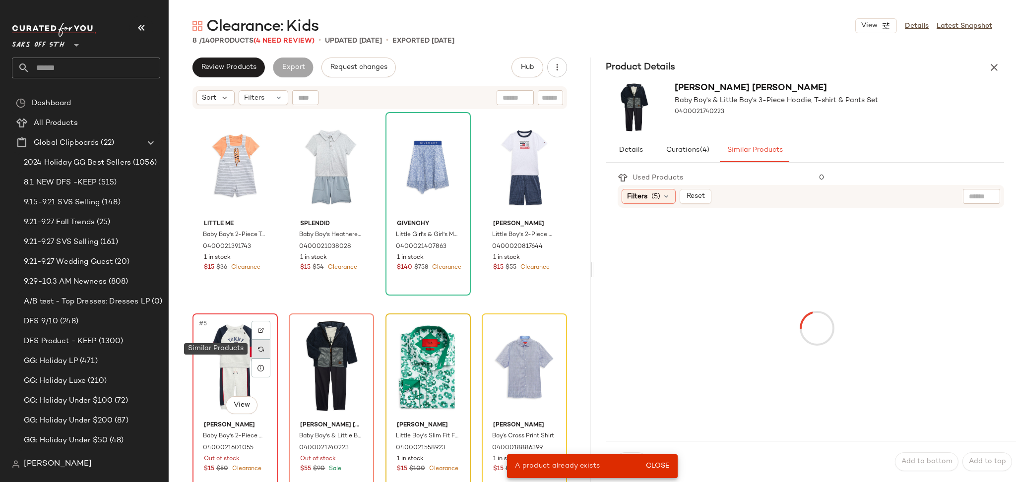
click at [261, 343] on div at bounding box center [260, 349] width 19 height 19
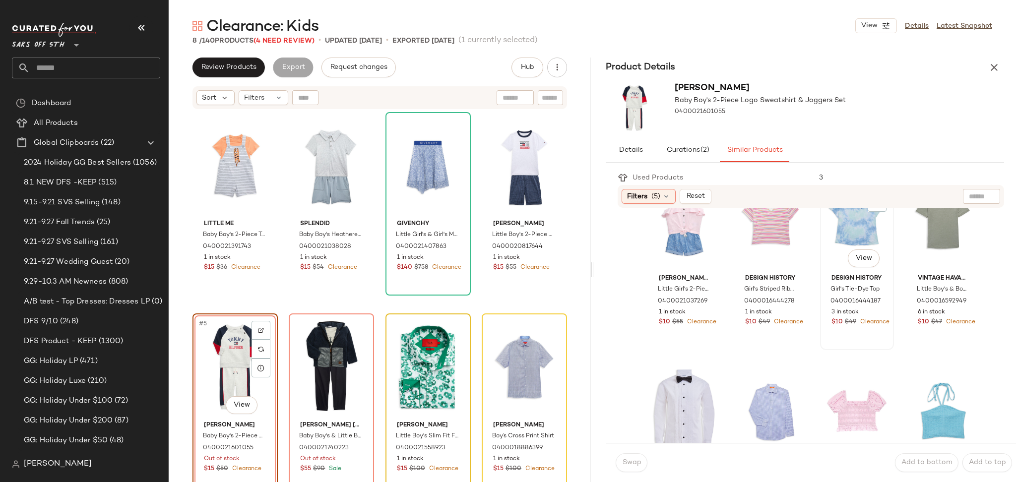
scroll to position [339, 0]
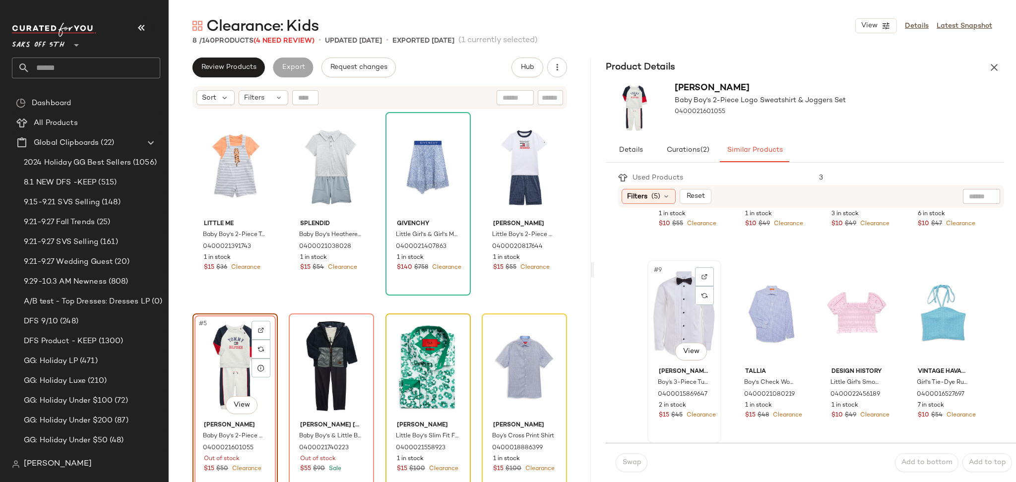
click at [664, 306] on div "#9 View" at bounding box center [684, 313] width 67 height 100
click at [628, 459] on span "Swap" at bounding box center [630, 463] width 19 height 8
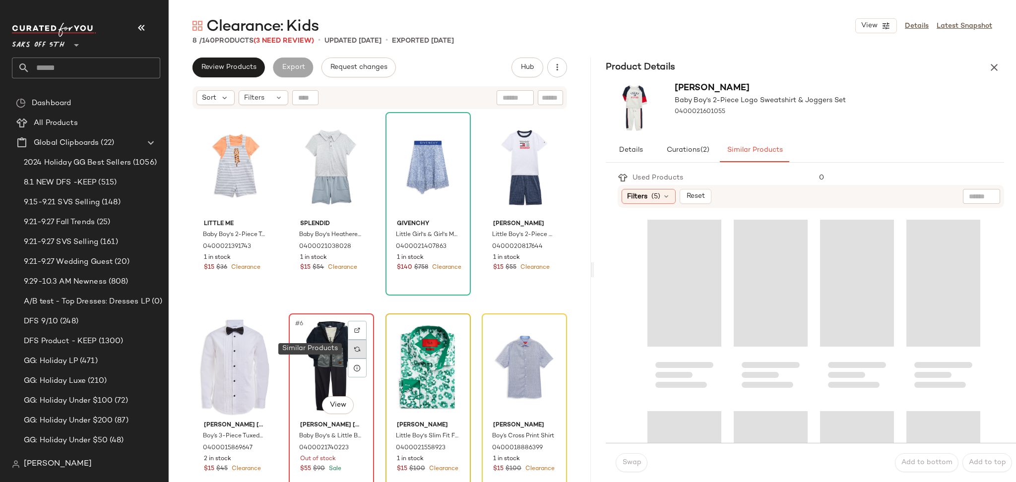
click at [356, 351] on img at bounding box center [357, 349] width 6 height 6
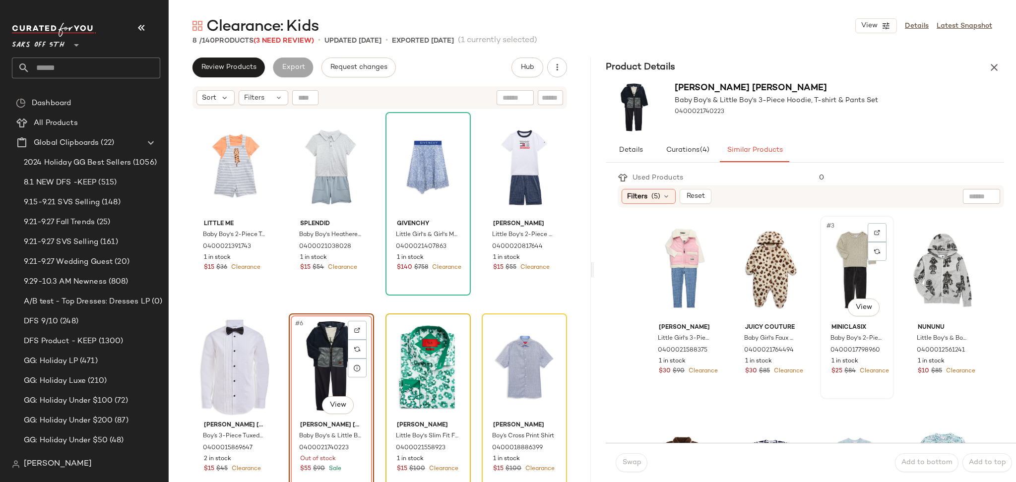
click at [830, 271] on div "#3 View" at bounding box center [856, 269] width 67 height 100
click at [632, 461] on span "Swap" at bounding box center [630, 463] width 19 height 8
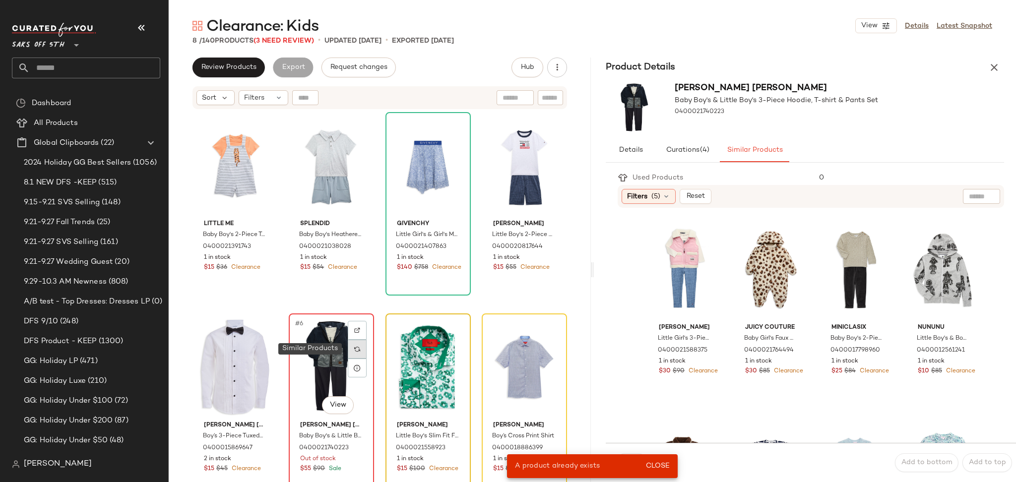
click at [361, 349] on div at bounding box center [357, 349] width 19 height 19
click at [939, 231] on div "#4 View" at bounding box center [942, 269] width 67 height 100
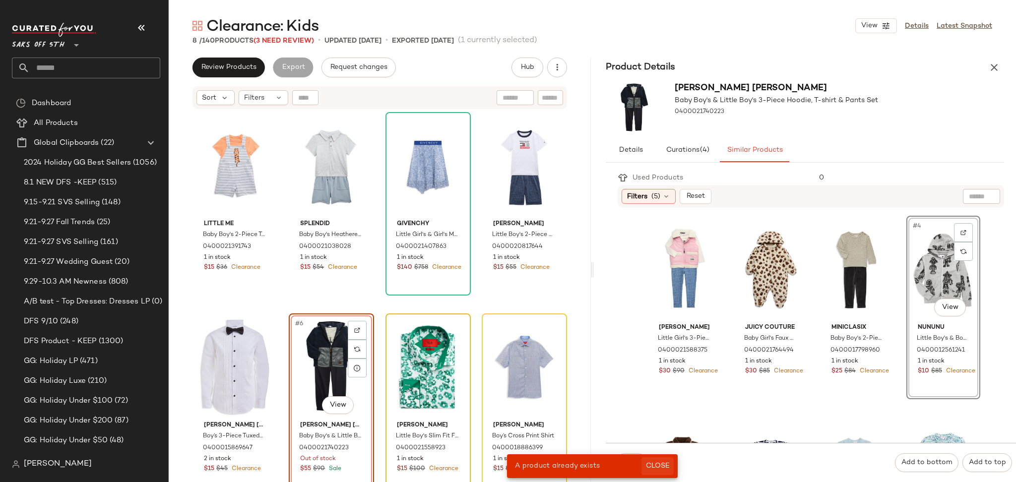
click at [660, 471] on button "Close" at bounding box center [657, 466] width 32 height 18
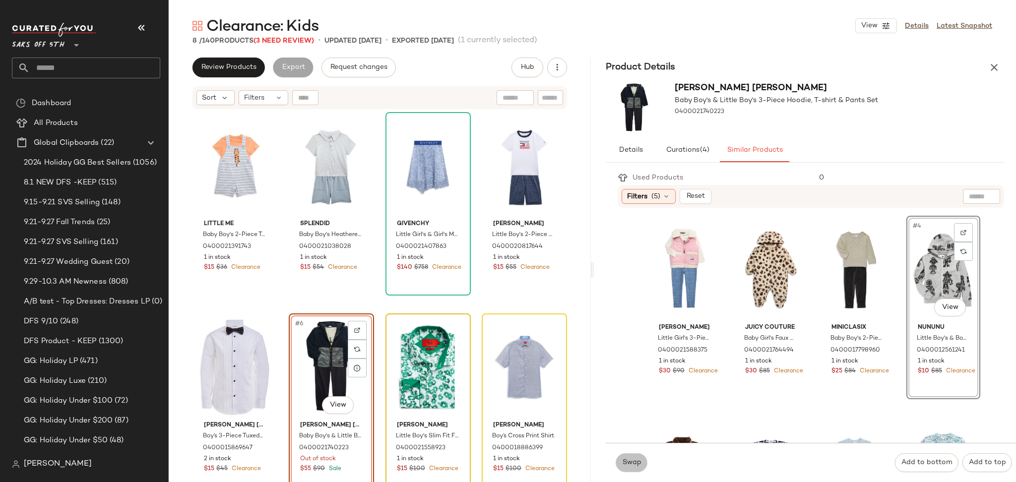
click at [633, 463] on span "Swap" at bounding box center [630, 463] width 19 height 8
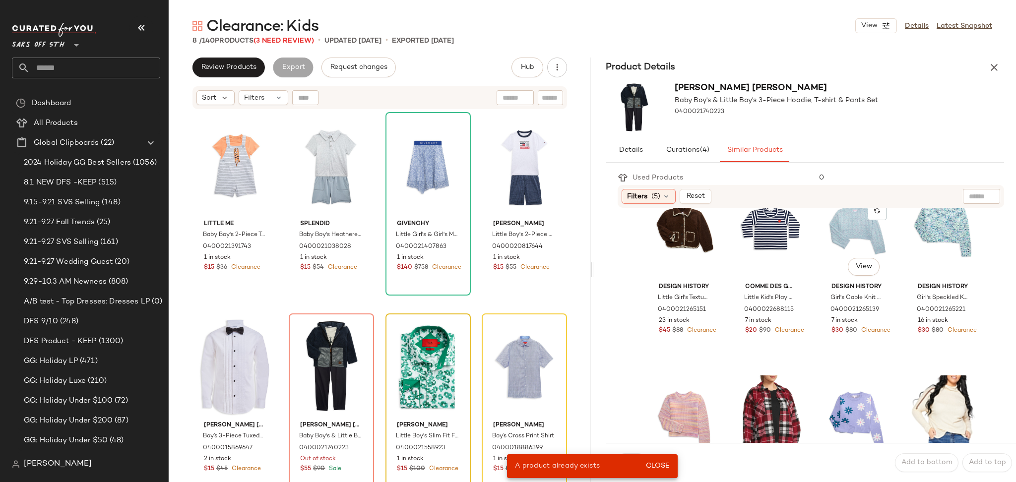
scroll to position [238, 0]
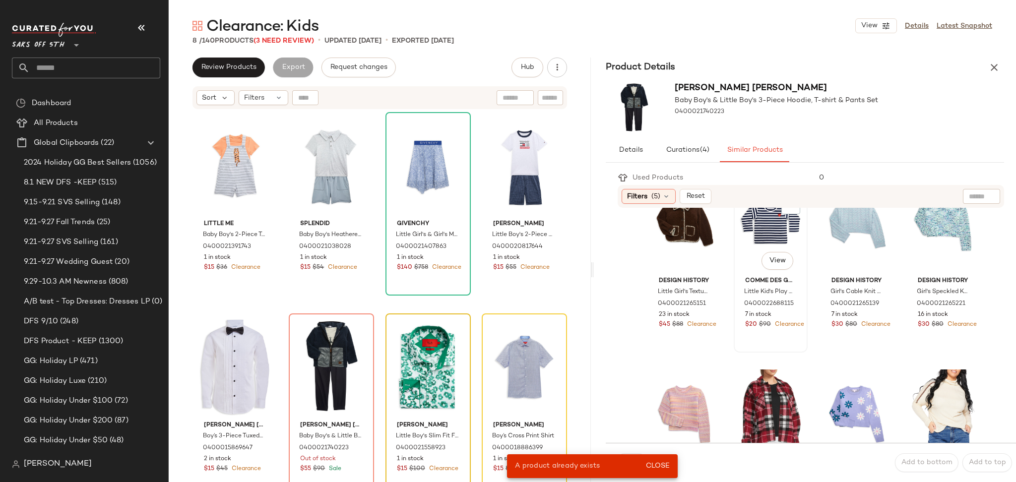
click at [751, 225] on div "#6 View" at bounding box center [770, 223] width 67 height 100
click at [655, 464] on span "Close" at bounding box center [657, 466] width 24 height 8
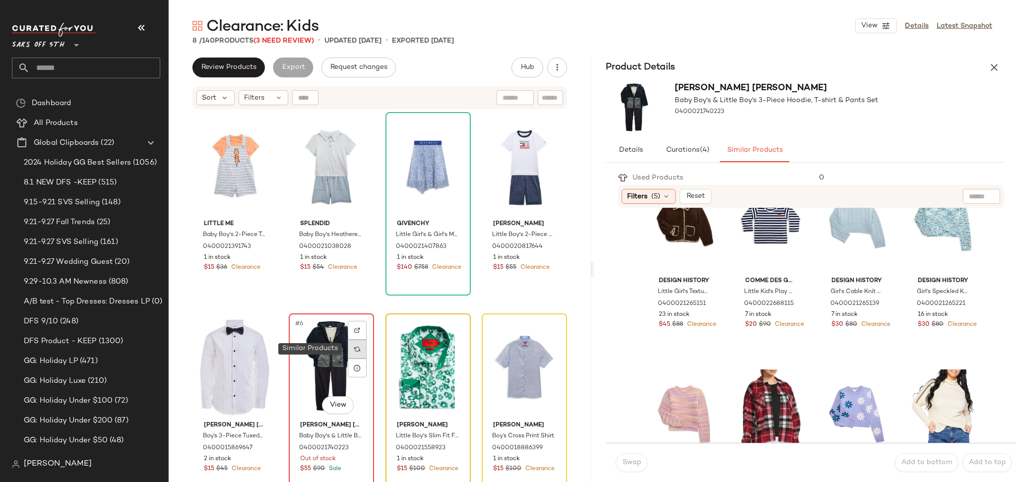
click at [361, 346] on div at bounding box center [357, 349] width 19 height 19
click at [669, 240] on div "#5 View" at bounding box center [684, 223] width 67 height 100
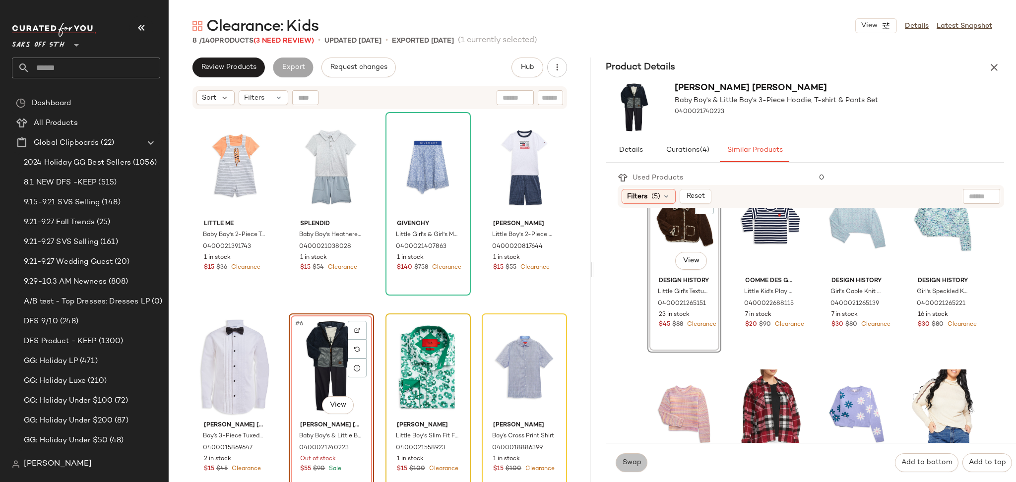
click at [630, 466] on span "Swap" at bounding box center [630, 463] width 19 height 8
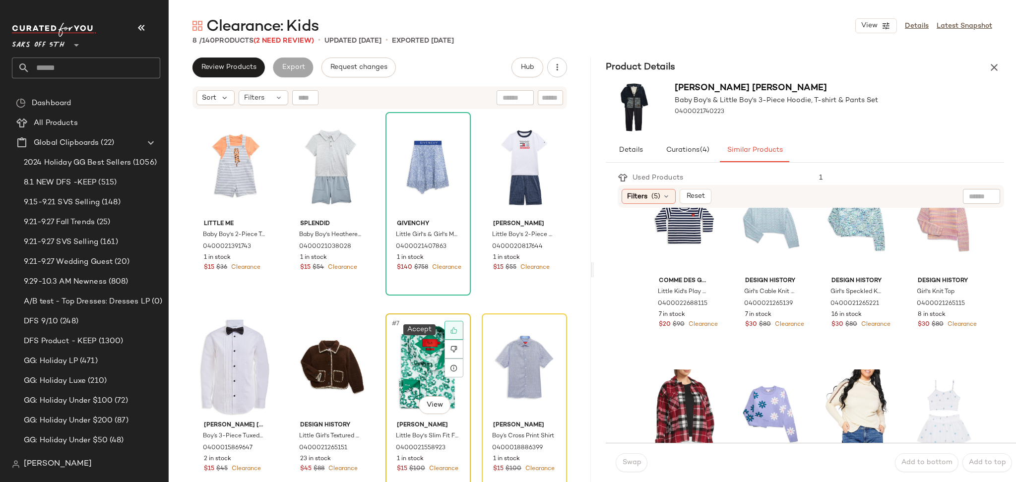
click at [450, 327] on icon at bounding box center [453, 330] width 6 height 6
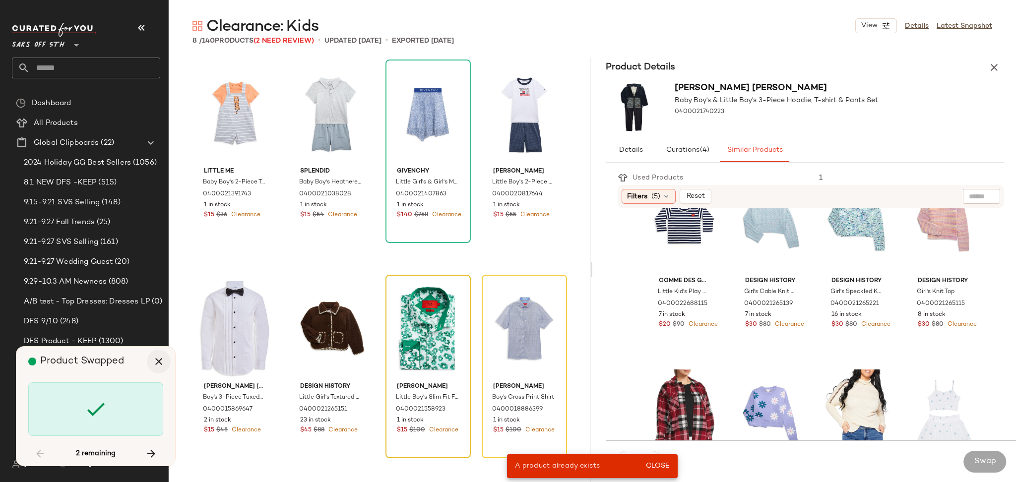
click at [161, 359] on icon "button" at bounding box center [159, 362] width 12 height 12
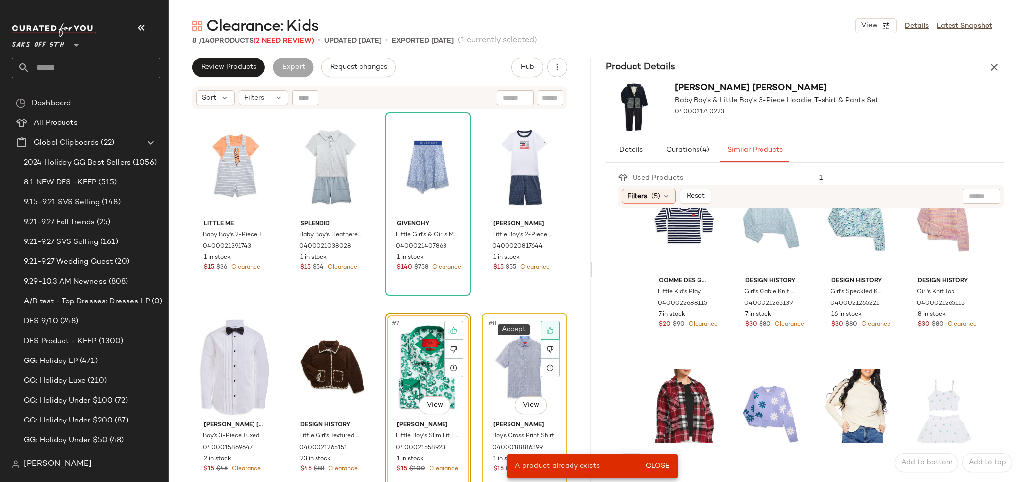
click at [546, 328] on icon at bounding box center [549, 330] width 7 height 7
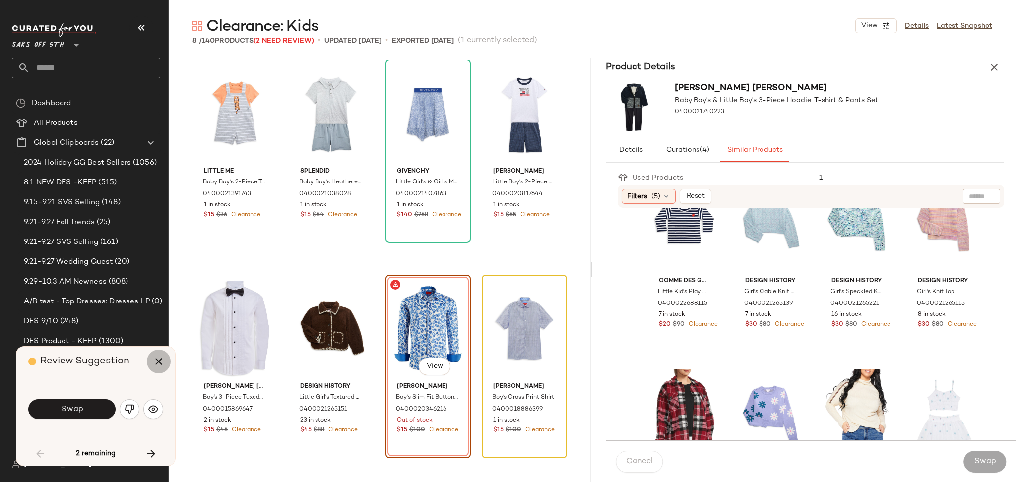
click at [163, 361] on icon "button" at bounding box center [159, 362] width 12 height 12
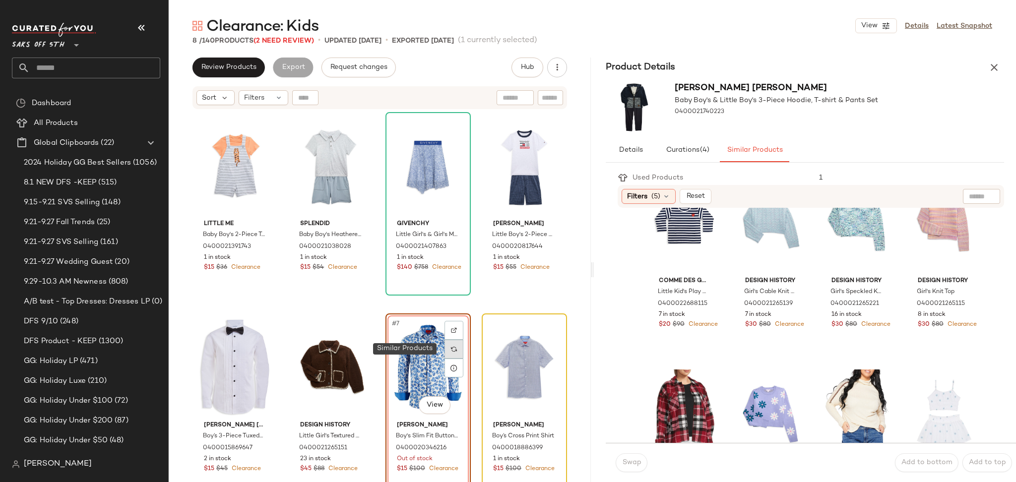
click at [451, 348] on img at bounding box center [454, 349] width 6 height 6
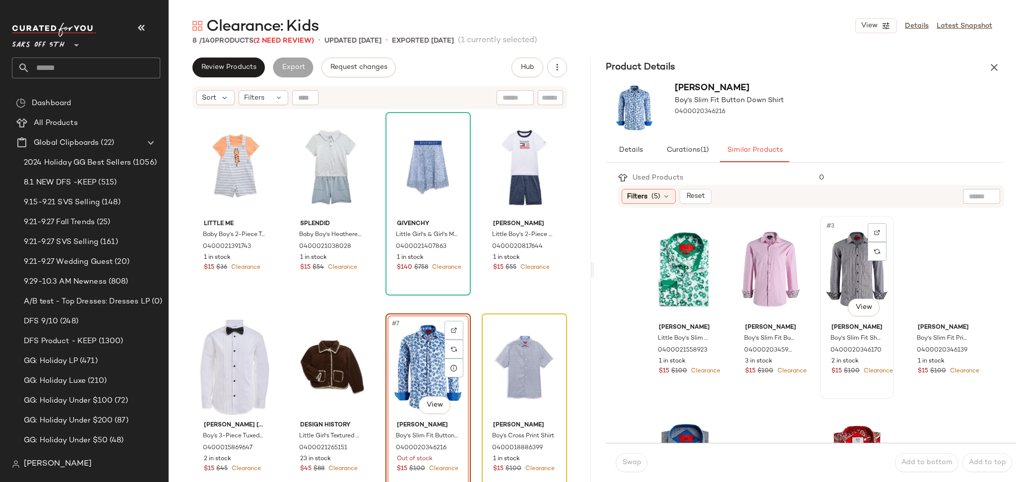
click at [852, 265] on div "#3 View" at bounding box center [856, 269] width 67 height 100
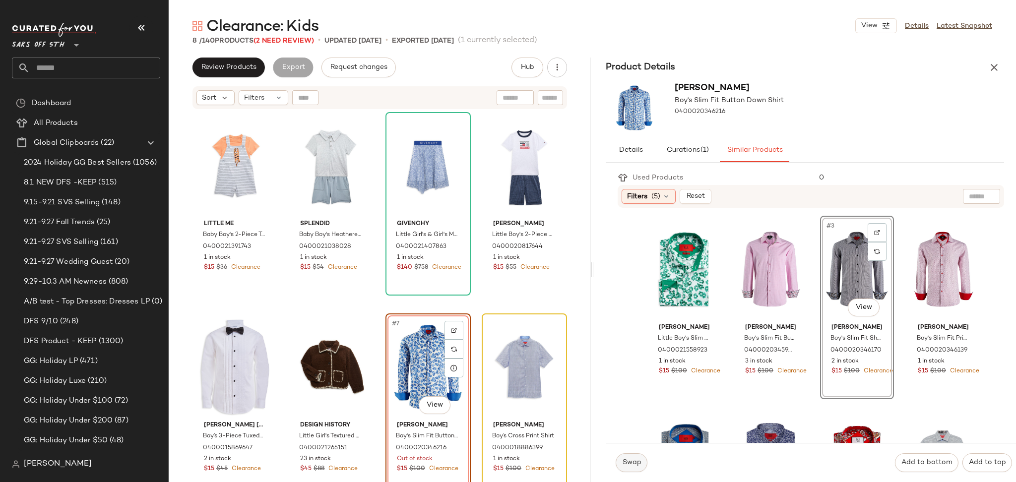
click at [633, 471] on button "Swap" at bounding box center [631, 462] width 32 height 19
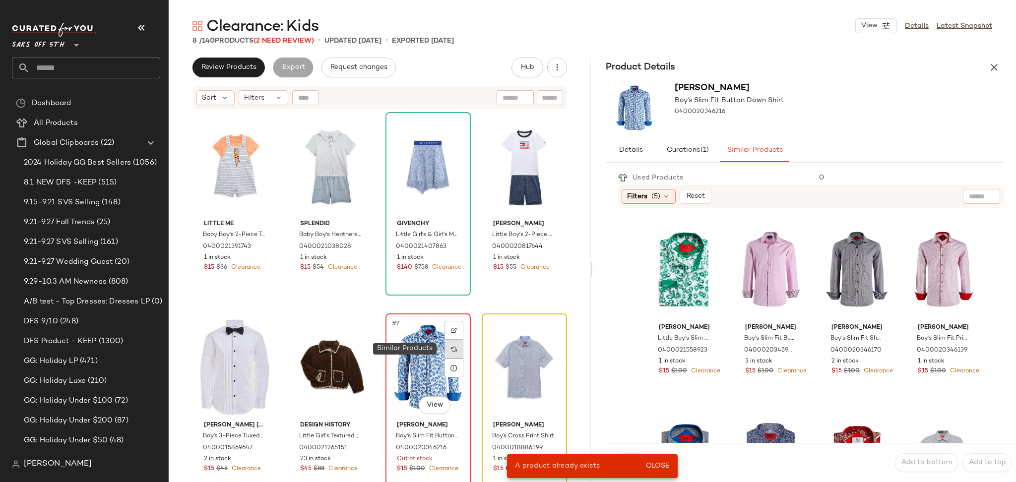
click at [453, 351] on img at bounding box center [454, 349] width 6 height 6
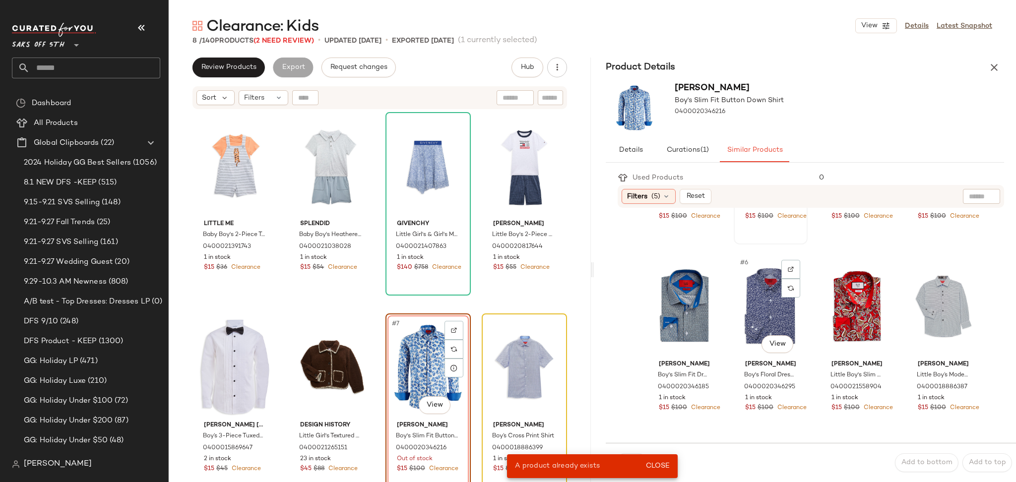
scroll to position [169, 0]
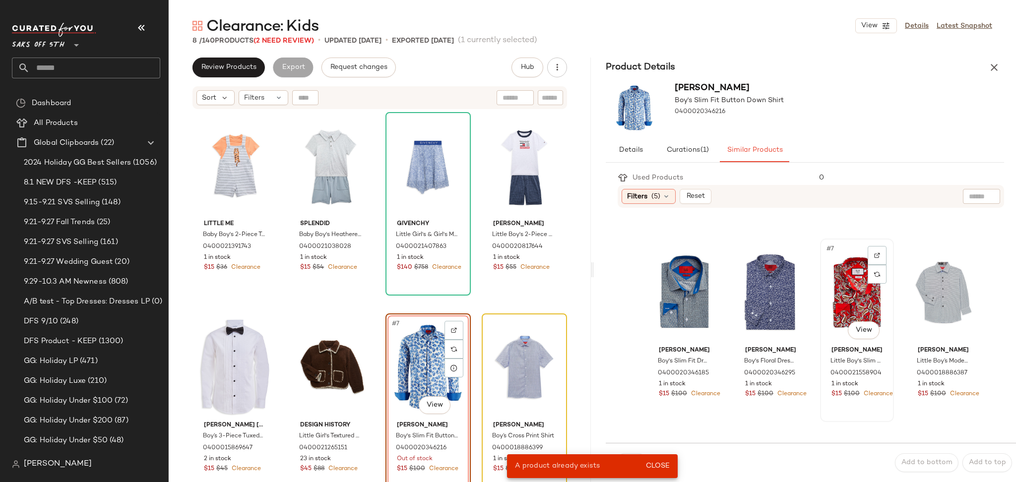
click at [851, 285] on div "#7 View" at bounding box center [856, 292] width 67 height 100
click at [654, 466] on span "Close" at bounding box center [657, 466] width 24 height 8
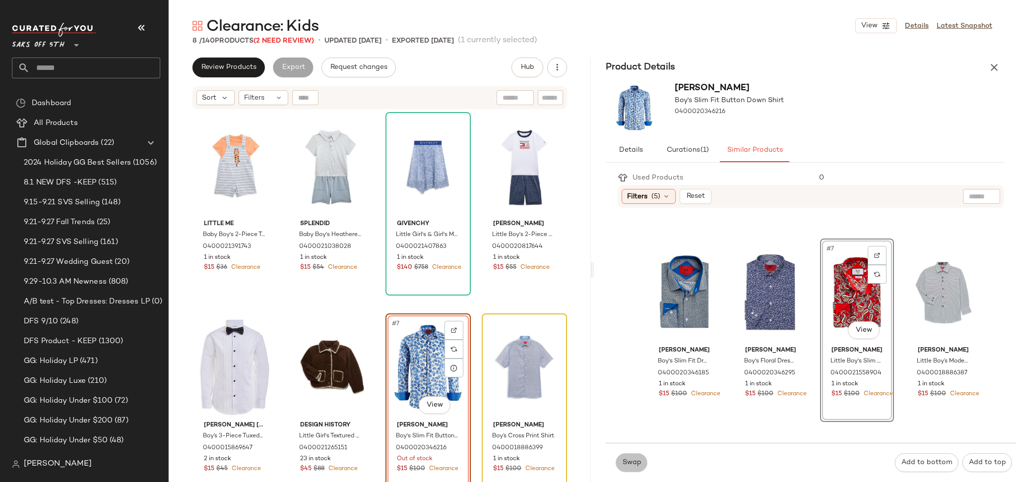
click at [627, 465] on span "Swap" at bounding box center [630, 463] width 19 height 8
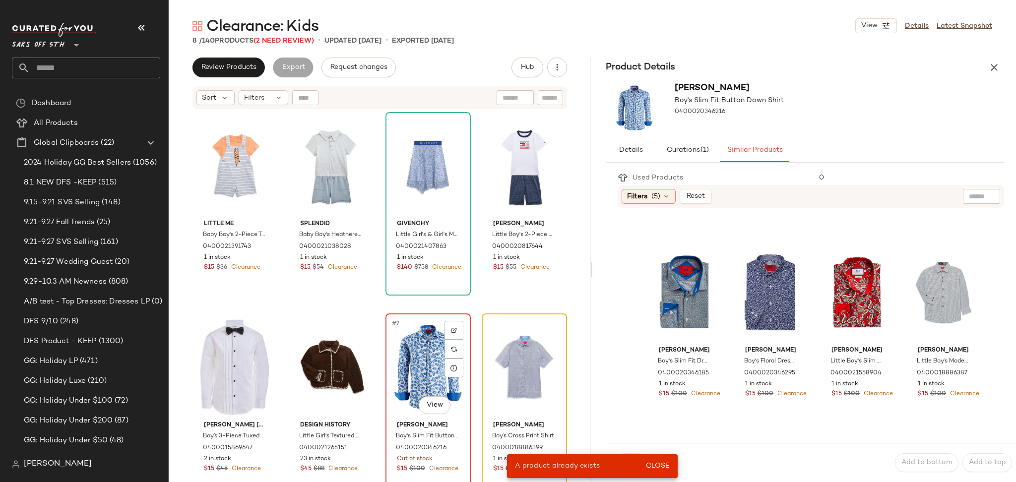
click at [419, 360] on div "#7 View" at bounding box center [428, 367] width 78 height 100
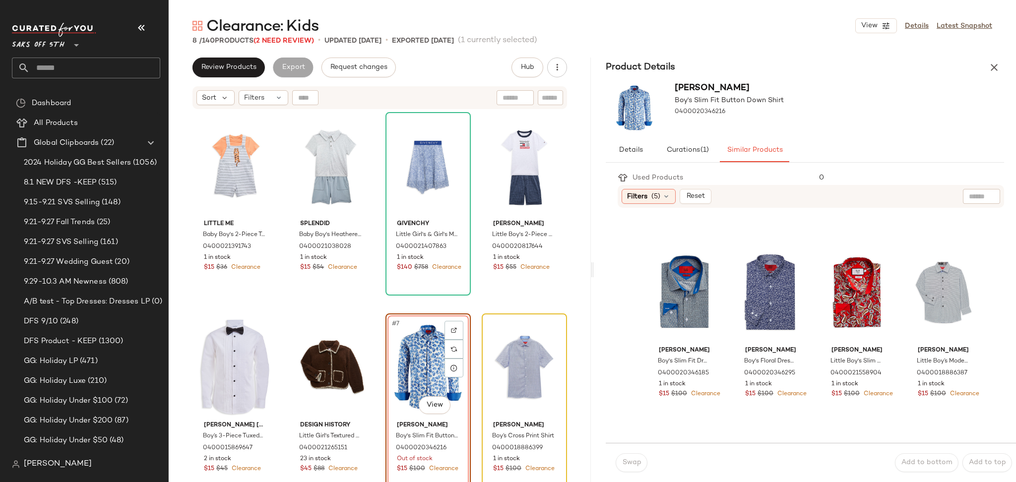
click at [415, 364] on div "#7 View" at bounding box center [428, 367] width 78 height 100
click at [989, 64] on icon "button" at bounding box center [994, 67] width 12 height 12
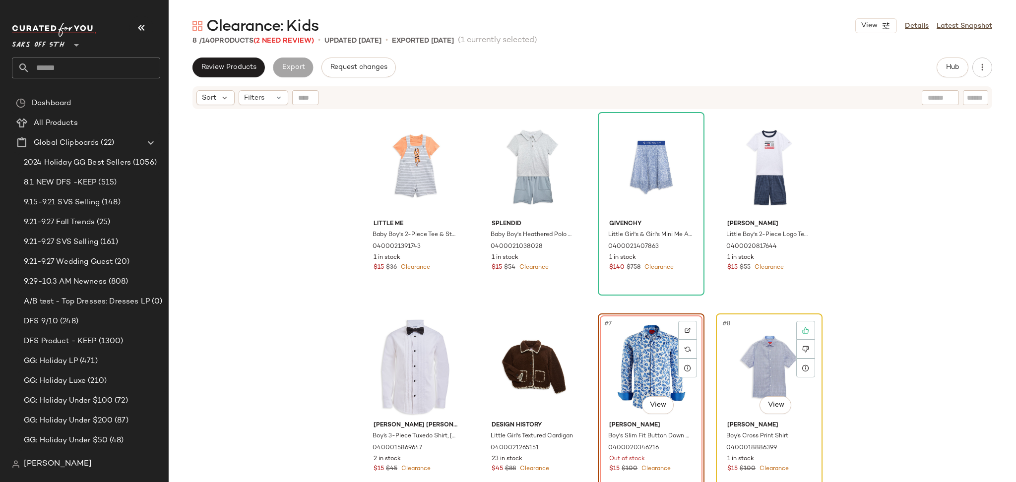
click at [732, 357] on div "#8 View" at bounding box center [769, 367] width 100 height 100
click at [651, 346] on div "#7 View" at bounding box center [651, 367] width 100 height 100
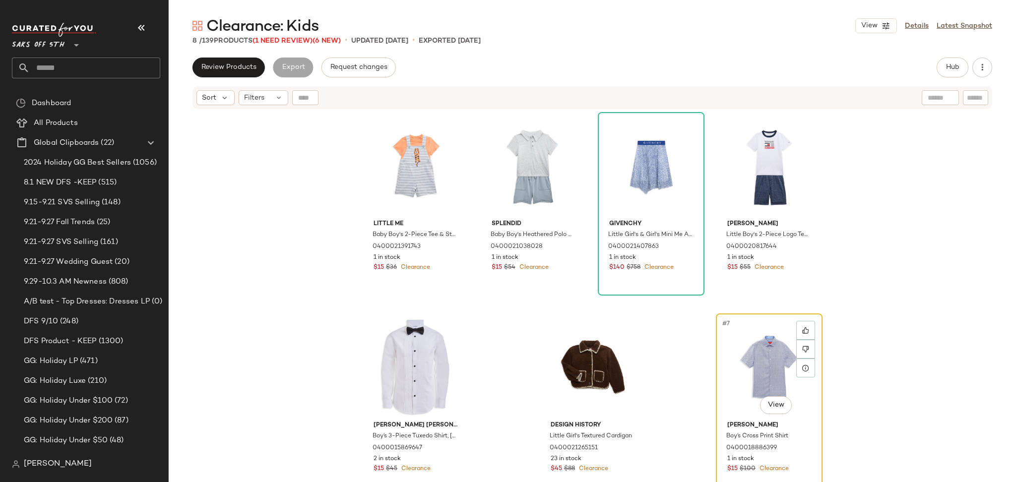
click at [766, 353] on div "#7 View" at bounding box center [769, 367] width 100 height 100
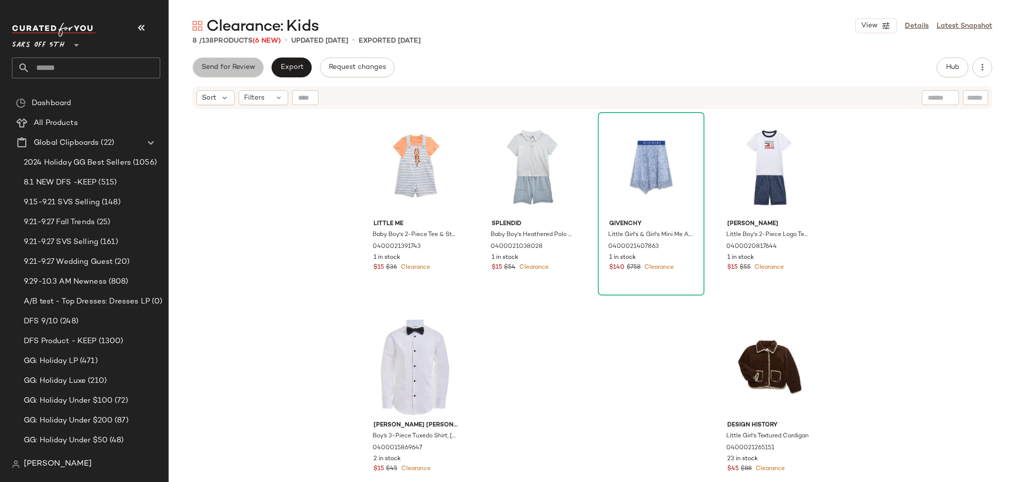
click at [247, 71] on span "Send for Review" at bounding box center [228, 67] width 54 height 8
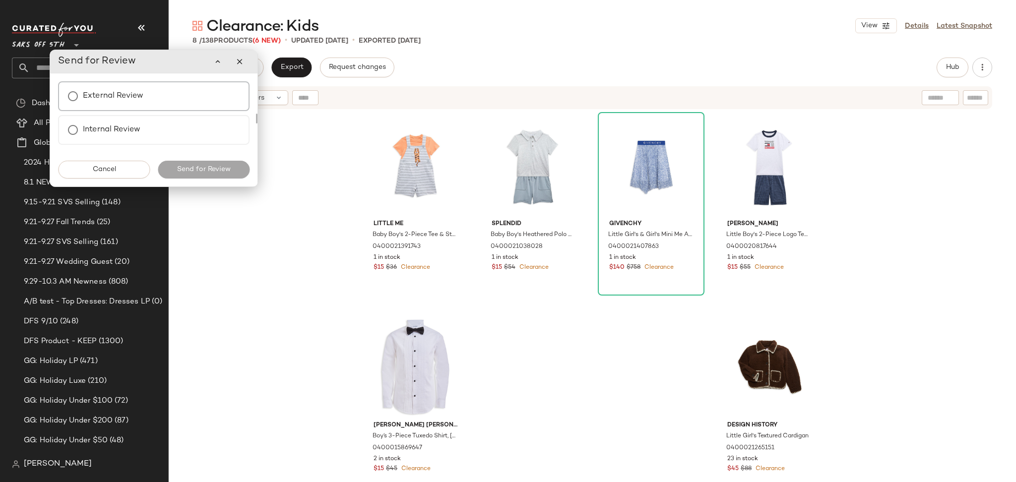
click at [128, 92] on label "External Review" at bounding box center [113, 96] width 60 height 20
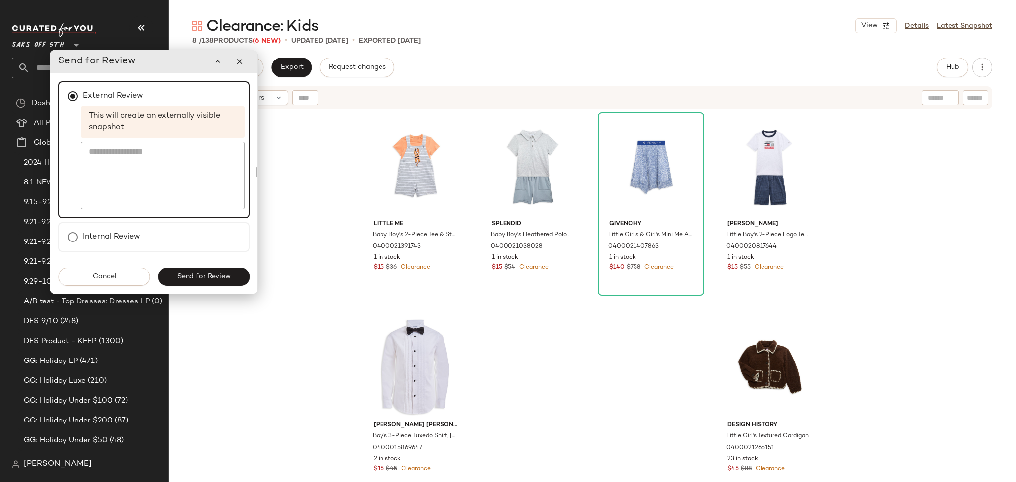
click at [219, 287] on div "Cancel Send for Review" at bounding box center [153, 277] width 207 height 34
click at [226, 283] on button "Send for Review" at bounding box center [204, 277] width 92 height 18
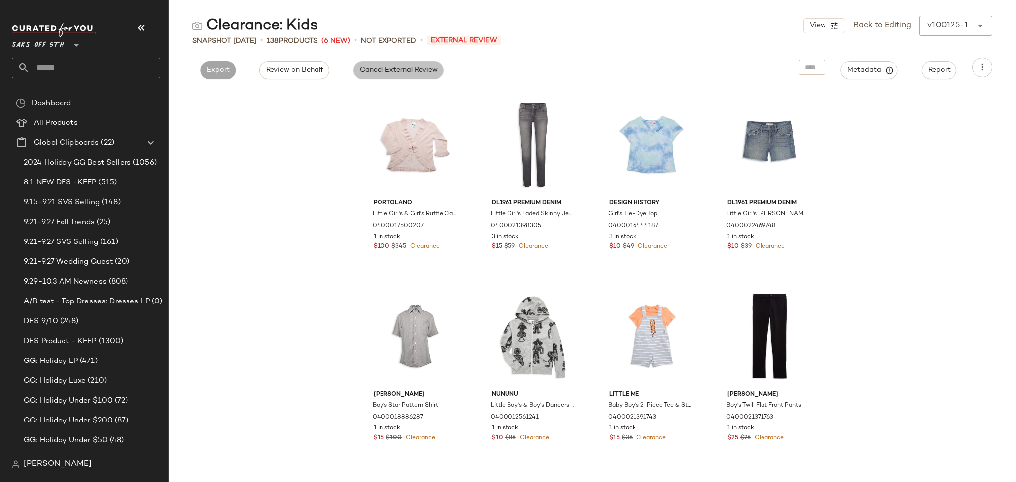
click at [381, 64] on button "Cancel External Review" at bounding box center [398, 70] width 90 height 18
click at [873, 32] on div "View Back to Editing v100125-1 ******" at bounding box center [897, 26] width 189 height 20
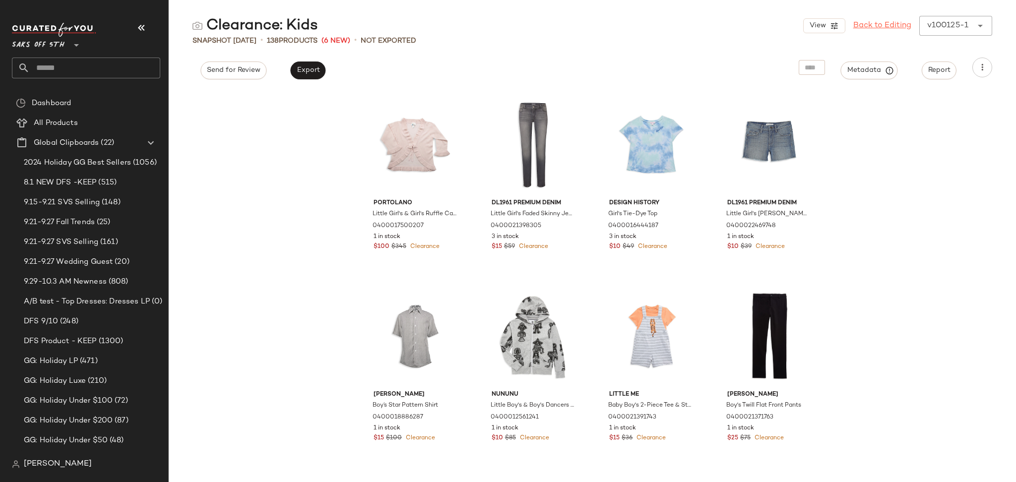
click at [878, 25] on link "Back to Editing" at bounding box center [882, 26] width 58 height 12
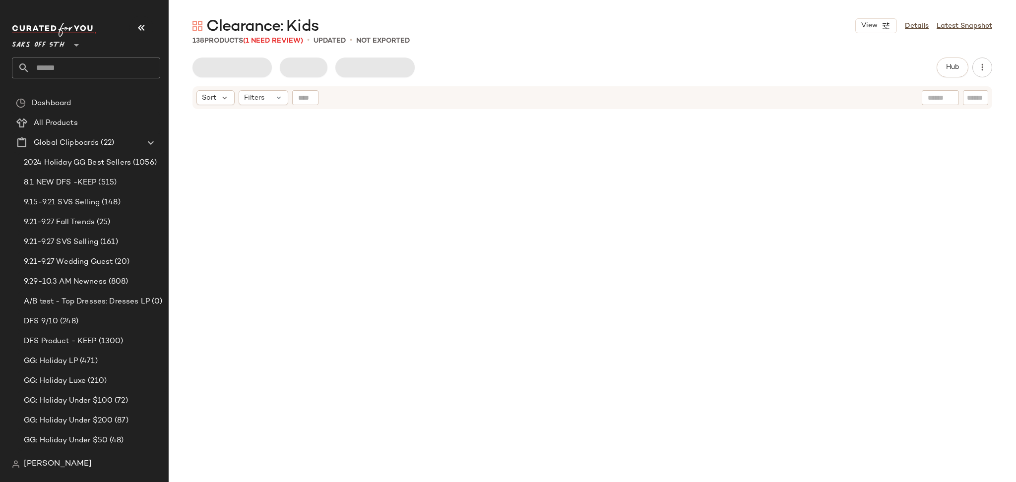
scroll to position [4785, 0]
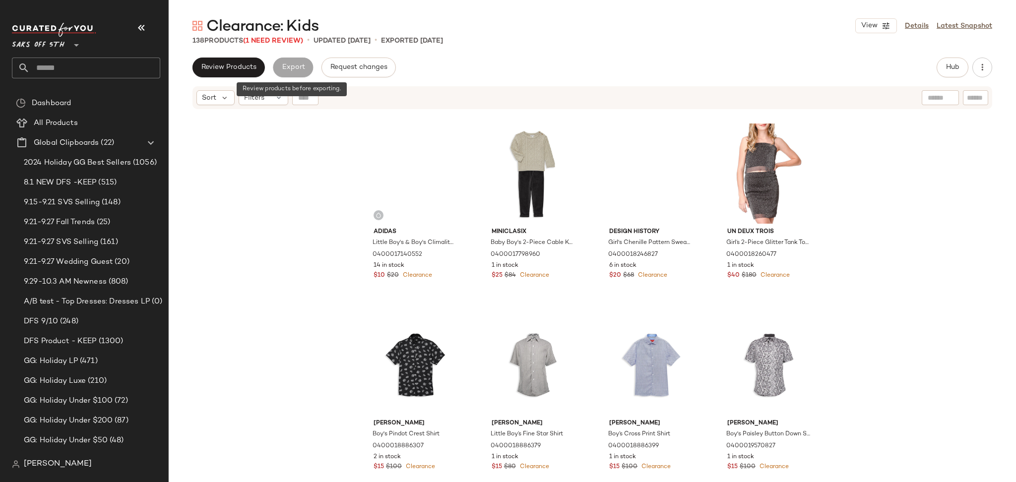
click at [297, 65] on div "Export" at bounding box center [293, 68] width 40 height 20
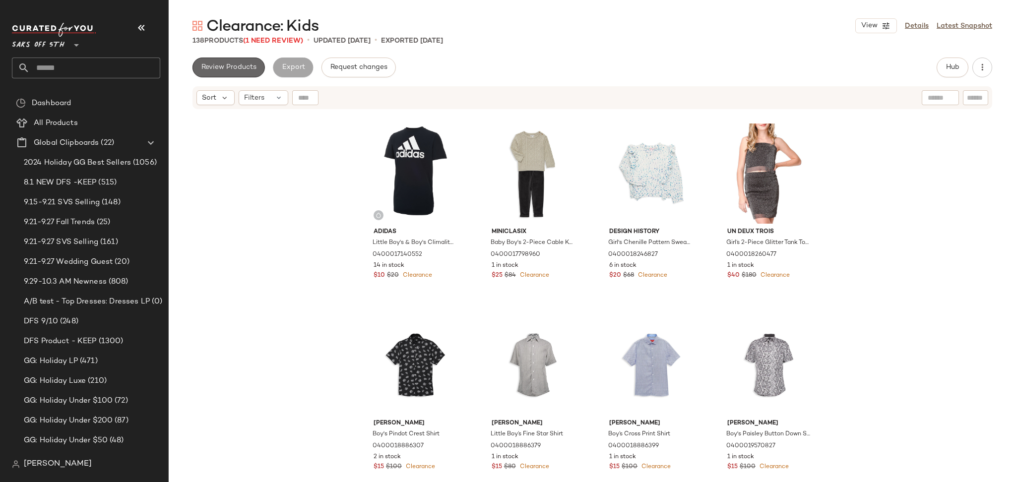
click at [242, 64] on span "Review Products" at bounding box center [229, 67] width 56 height 8
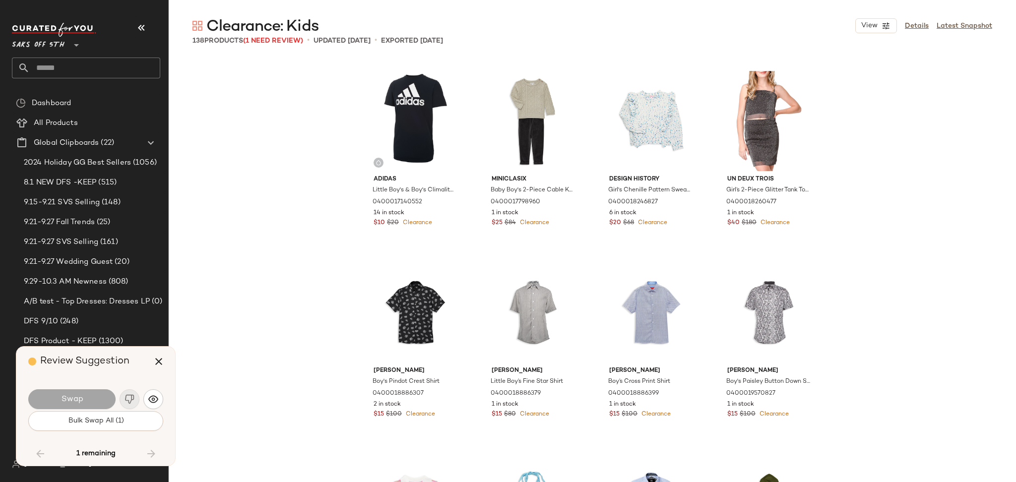
scroll to position [5933, 0]
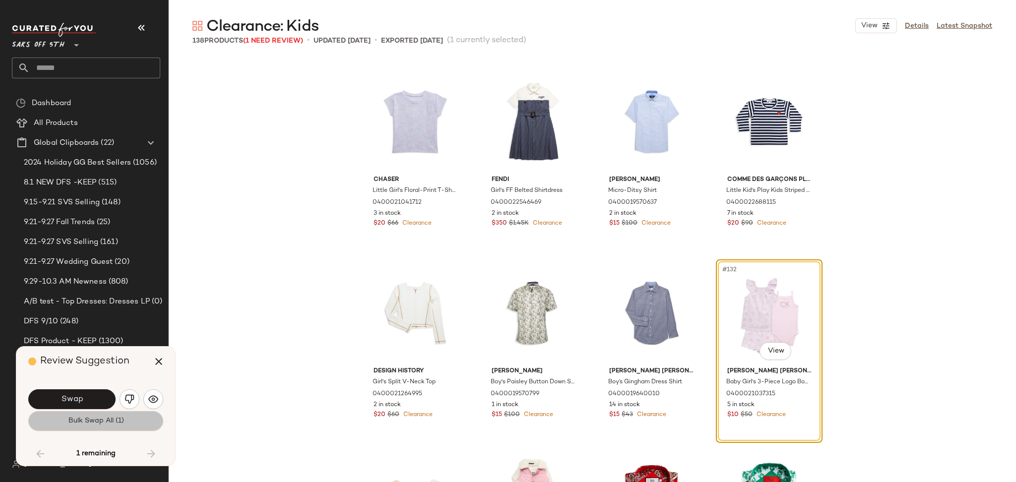
click at [114, 427] on button "Bulk Swap All (1)" at bounding box center [95, 421] width 135 height 20
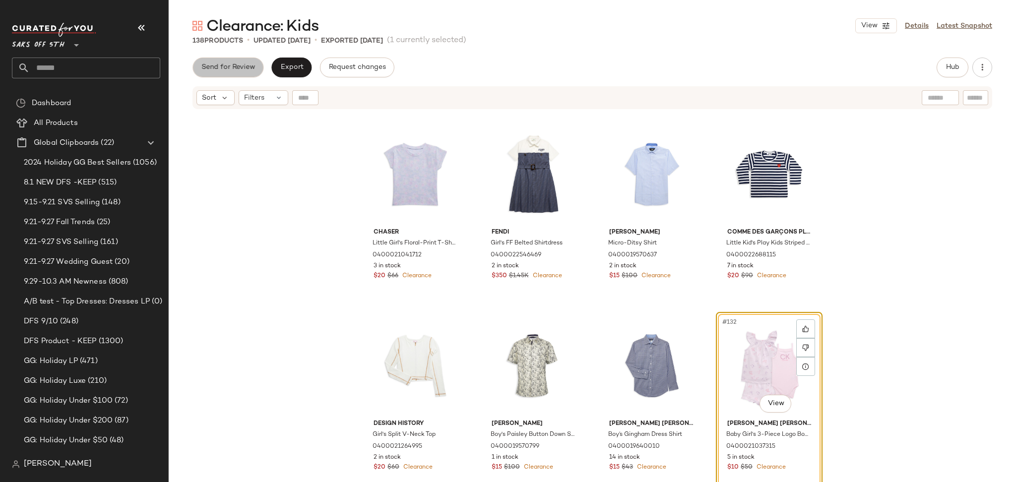
click at [238, 69] on span "Send for Review" at bounding box center [228, 67] width 54 height 8
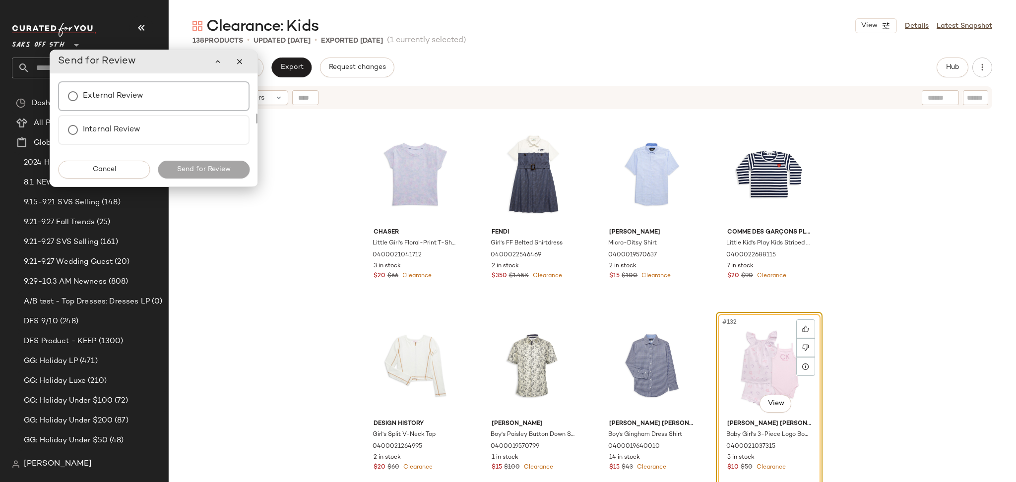
click at [159, 98] on div "External Review" at bounding box center [153, 96] width 191 height 30
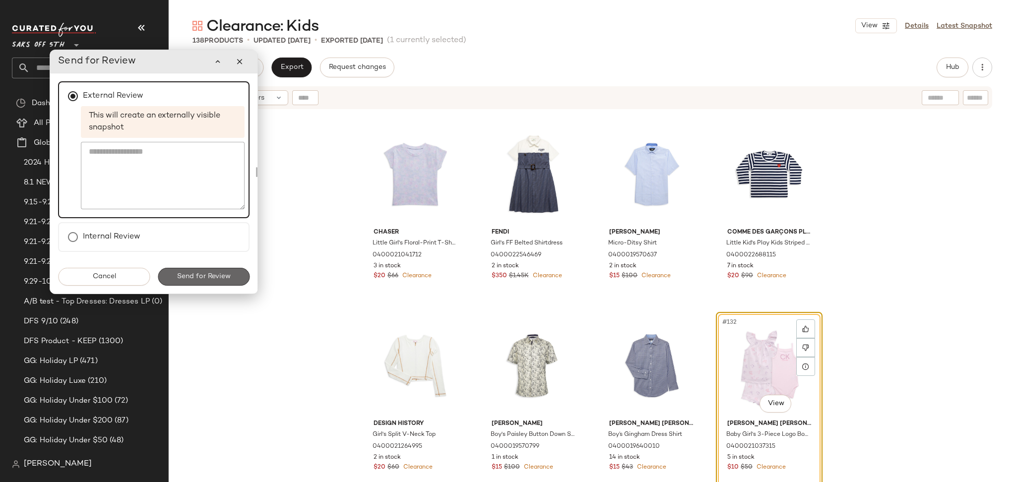
click at [213, 273] on span "Send for Review" at bounding box center [204, 277] width 54 height 8
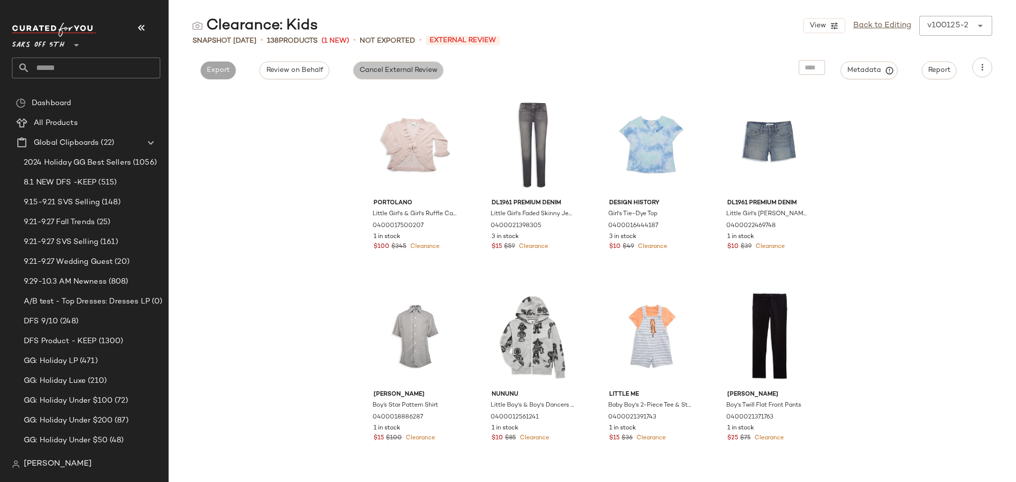
click at [383, 68] on span "Cancel External Review" at bounding box center [398, 70] width 78 height 8
click at [312, 72] on span "Export" at bounding box center [307, 70] width 23 height 8
click at [307, 67] on span "Export" at bounding box center [307, 70] width 23 height 8
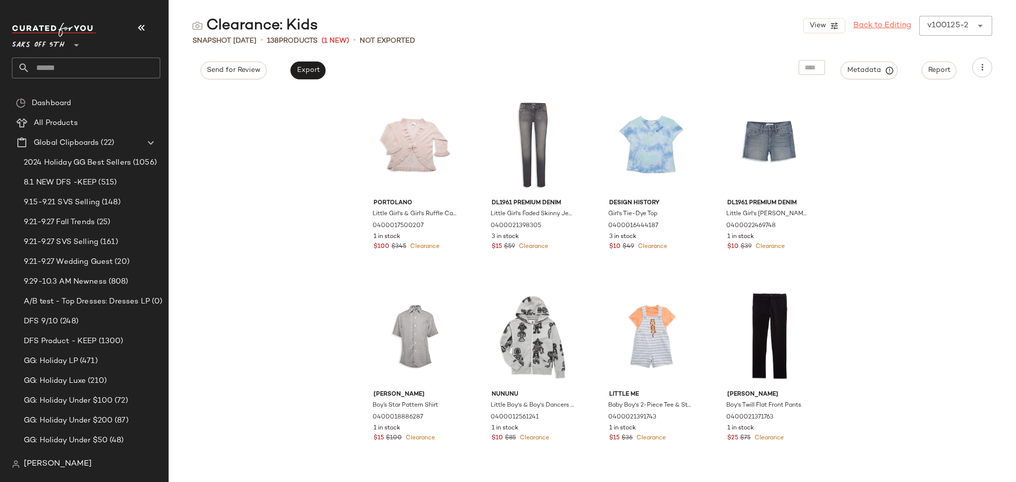
click at [886, 22] on link "Back to Editing" at bounding box center [882, 26] width 58 height 12
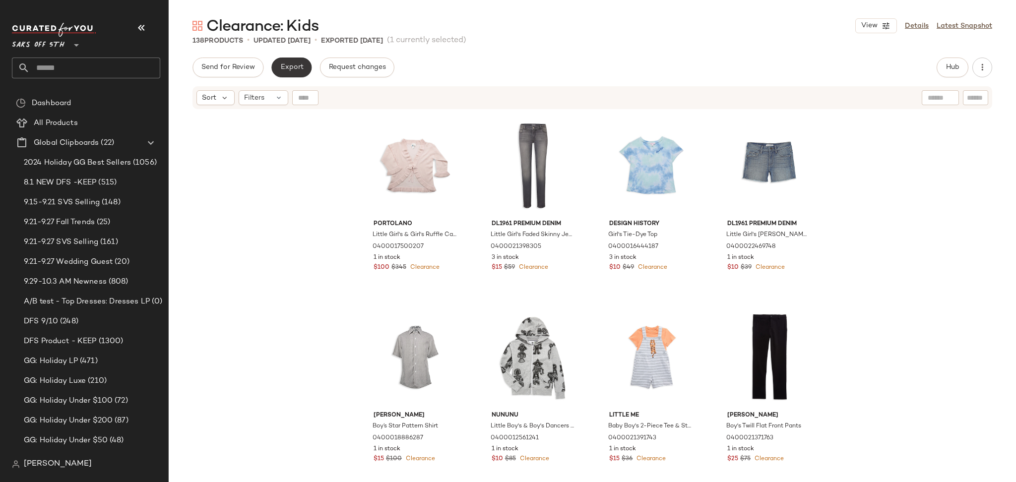
click at [299, 75] on button "Export" at bounding box center [291, 68] width 40 height 20
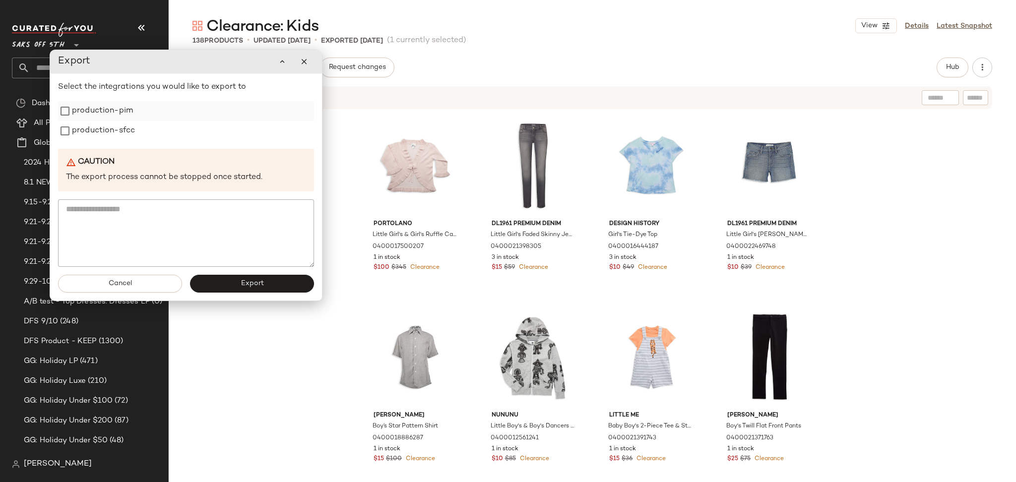
click at [127, 115] on label "production-pim" at bounding box center [102, 111] width 61 height 20
click at [120, 127] on label "production-sfcc" at bounding box center [103, 131] width 63 height 20
click at [243, 287] on span "Export" at bounding box center [251, 284] width 23 height 8
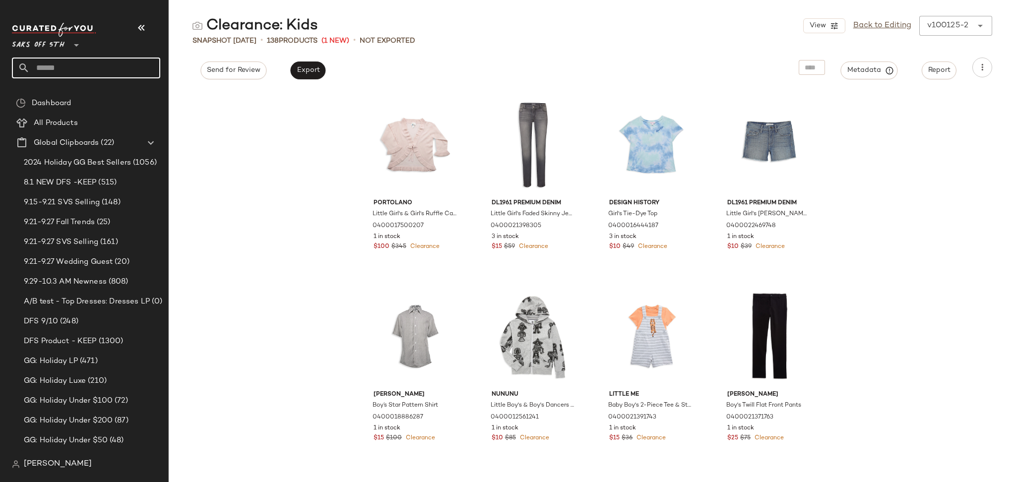
click at [127, 68] on input "text" at bounding box center [95, 68] width 130 height 21
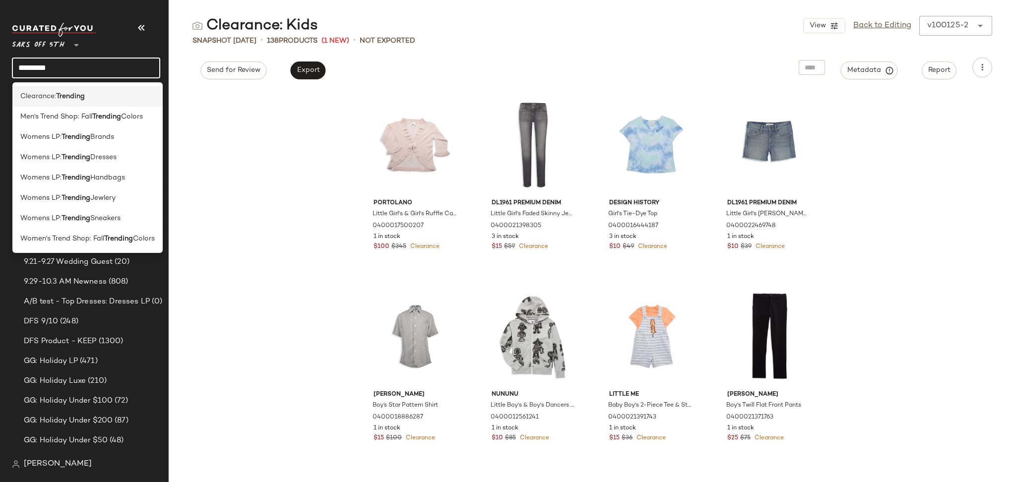
type input "********"
click at [91, 97] on div "Clearance: Trending" at bounding box center [87, 96] width 134 height 10
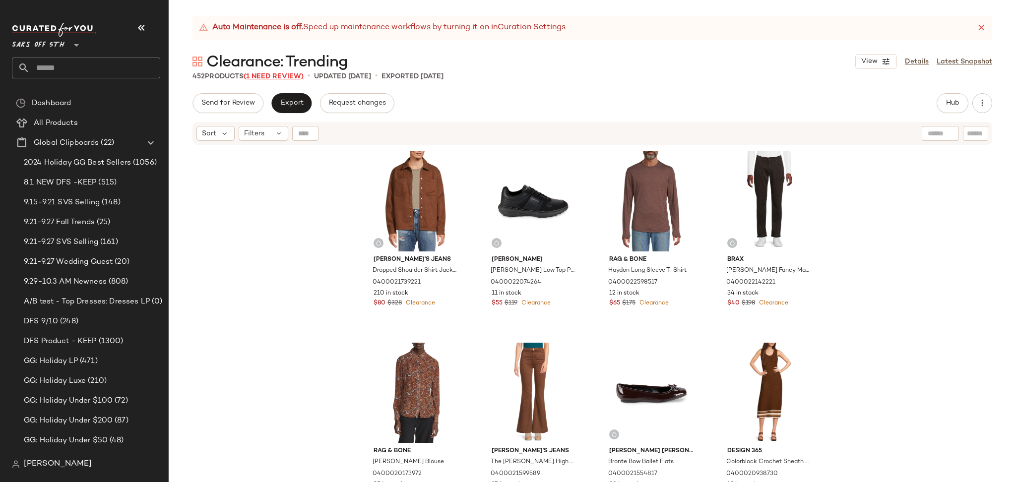
click at [279, 79] on span "(1 Need Review)" at bounding box center [273, 76] width 60 height 7
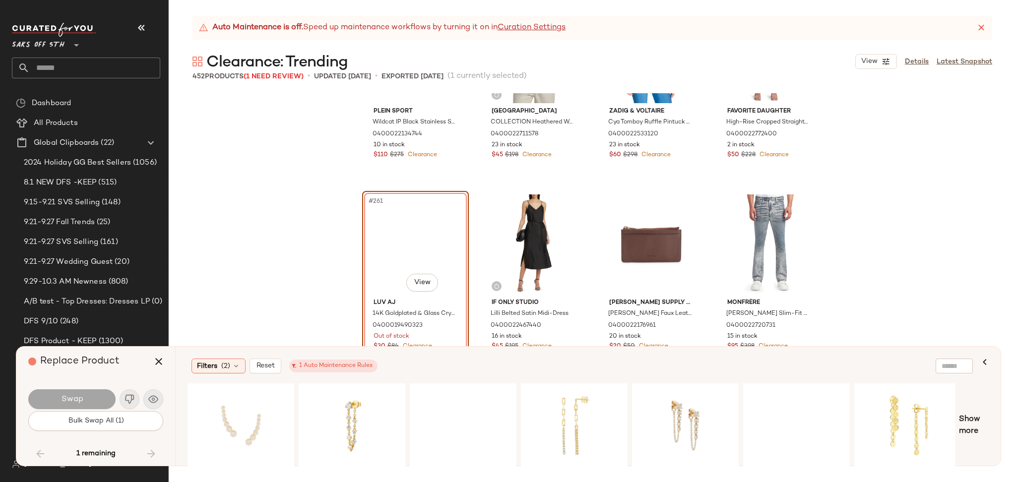
scroll to position [12379, 0]
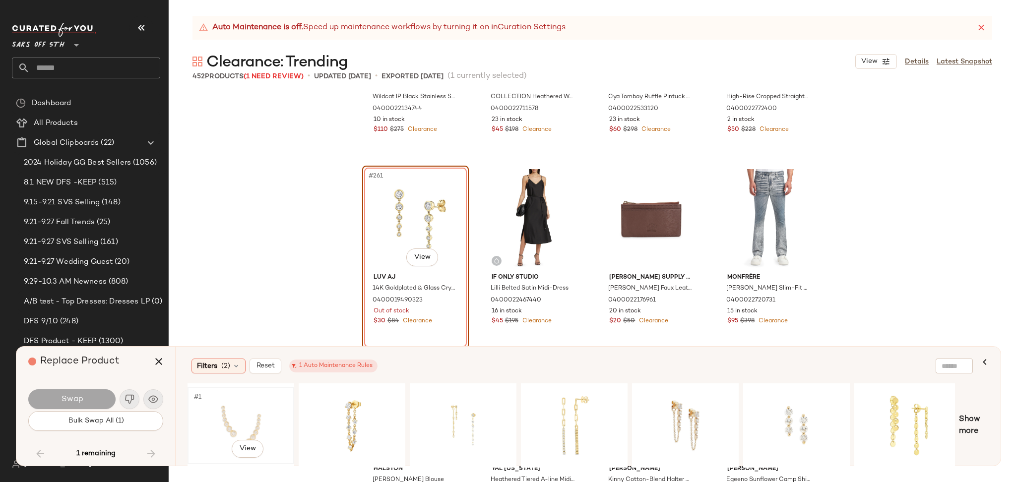
click at [209, 413] on div "#1 View" at bounding box center [241, 425] width 100 height 70
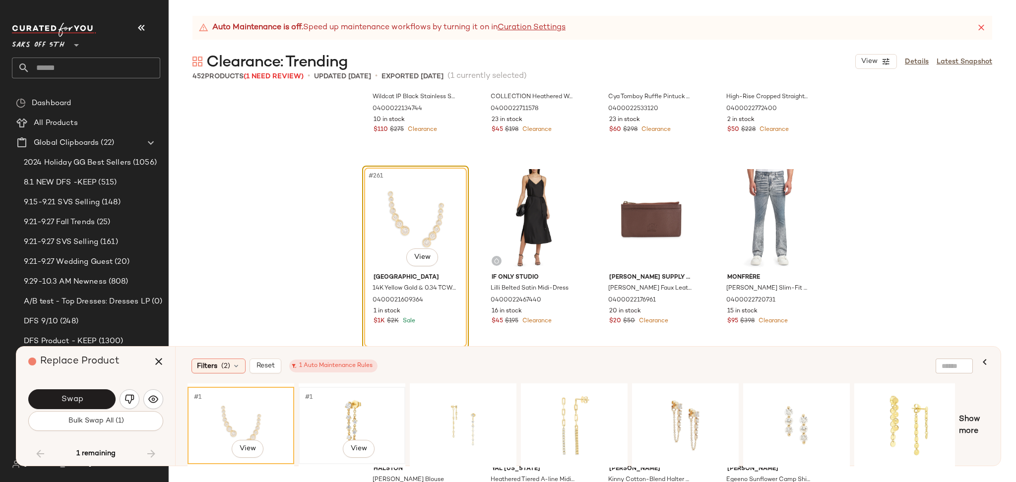
click at [308, 416] on div "#1 View" at bounding box center [352, 425] width 100 height 70
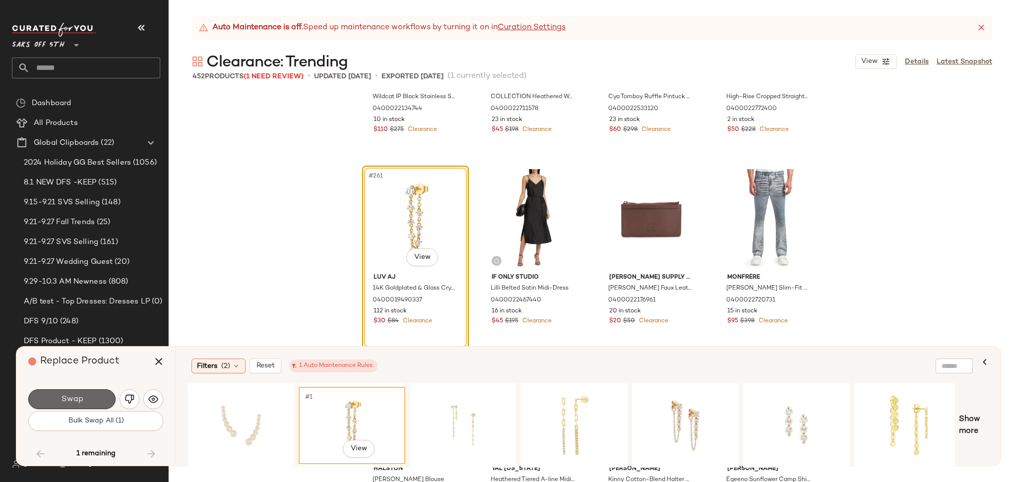
click at [95, 398] on button "Swap" at bounding box center [71, 399] width 87 height 20
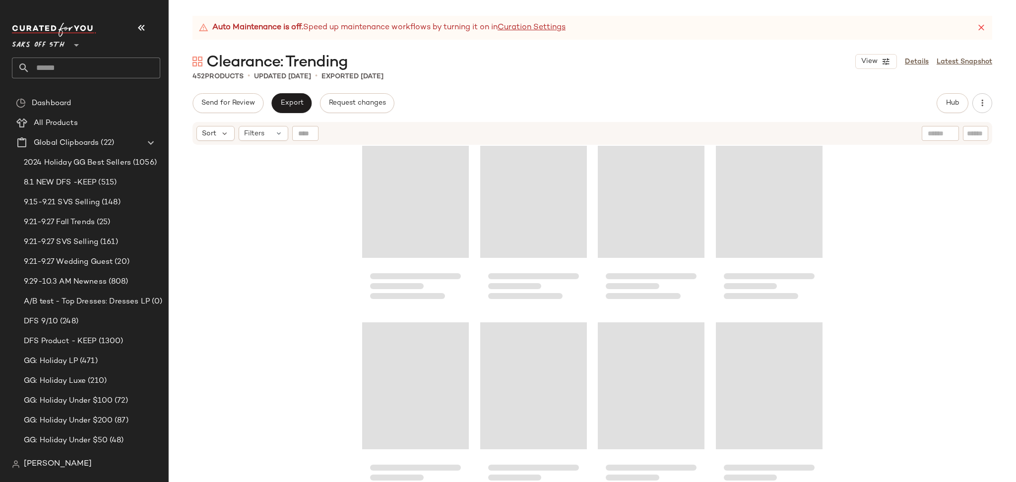
scroll to position [8714, 0]
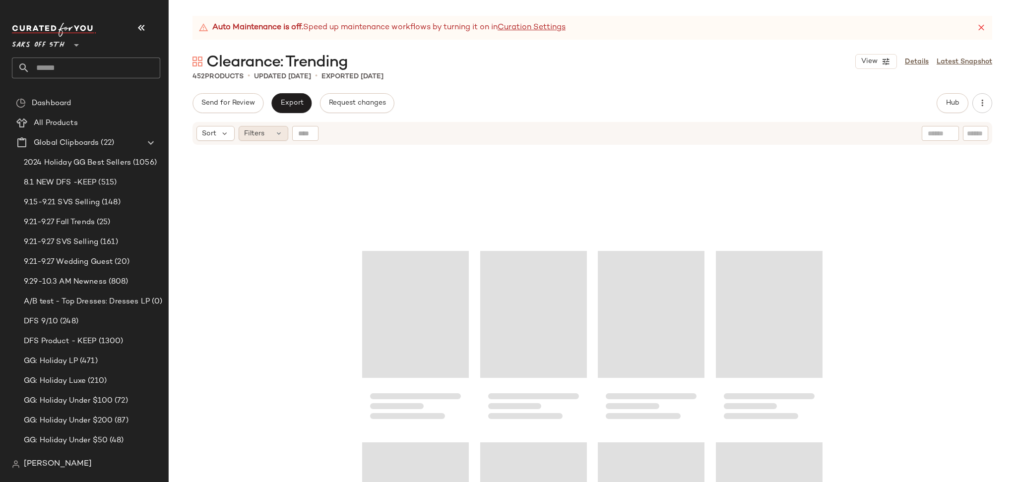
click at [267, 137] on div "Filters" at bounding box center [264, 133] width 50 height 15
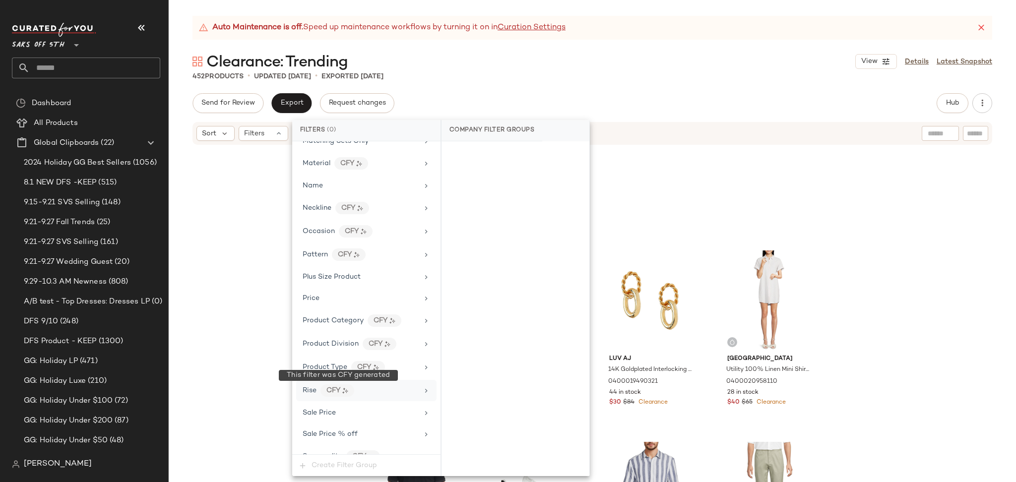
scroll to position [582, 0]
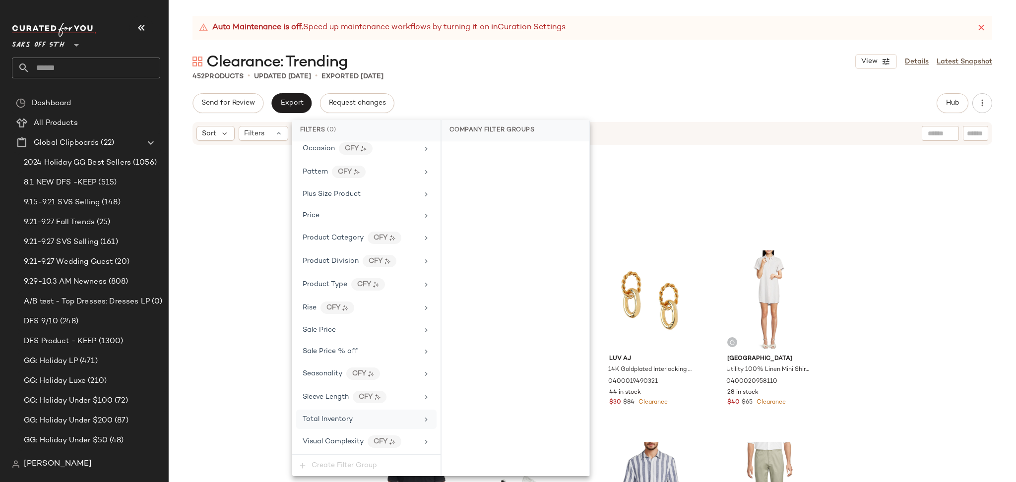
click at [347, 420] on span "Total Inventory" at bounding box center [327, 419] width 50 height 7
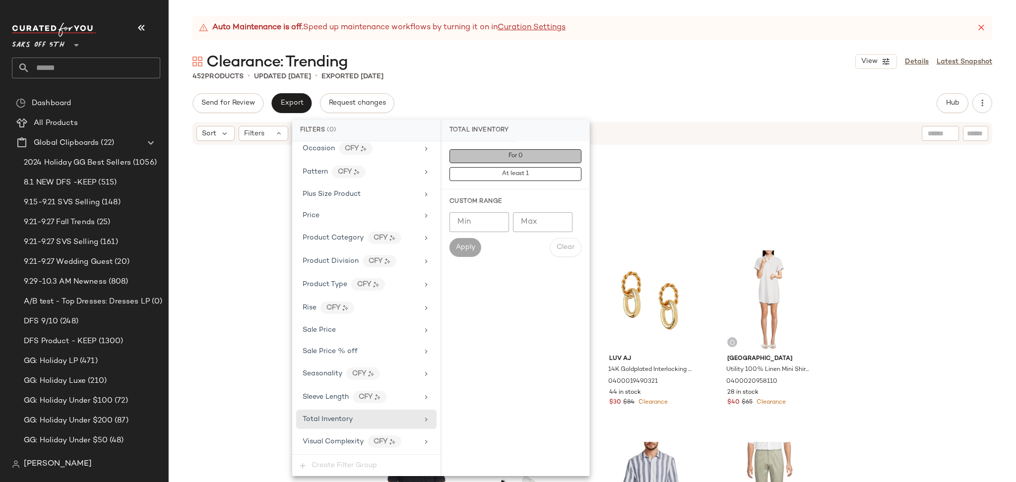
click at [518, 155] on span "For 0" at bounding box center [515, 156] width 15 height 7
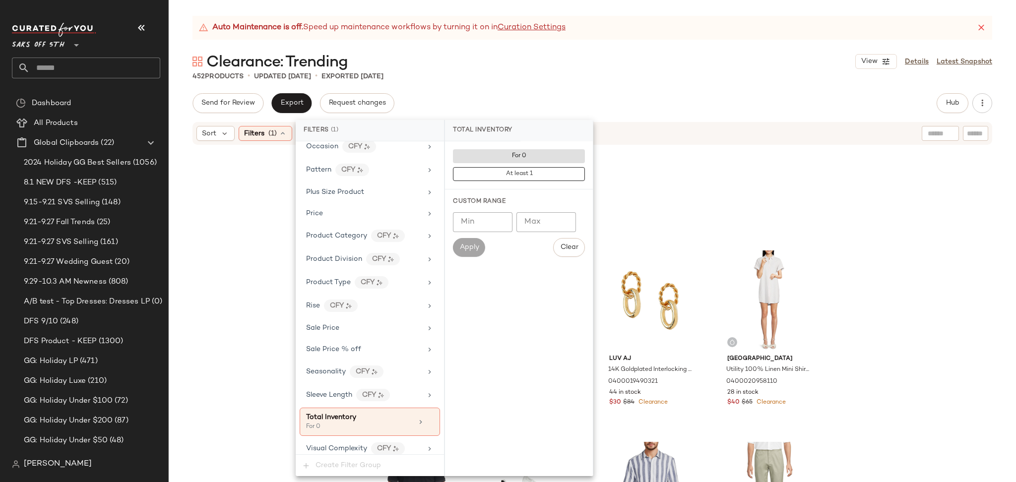
click at [627, 68] on div "Clearance: Trending View Details Latest Snapshot" at bounding box center [592, 62] width 847 height 20
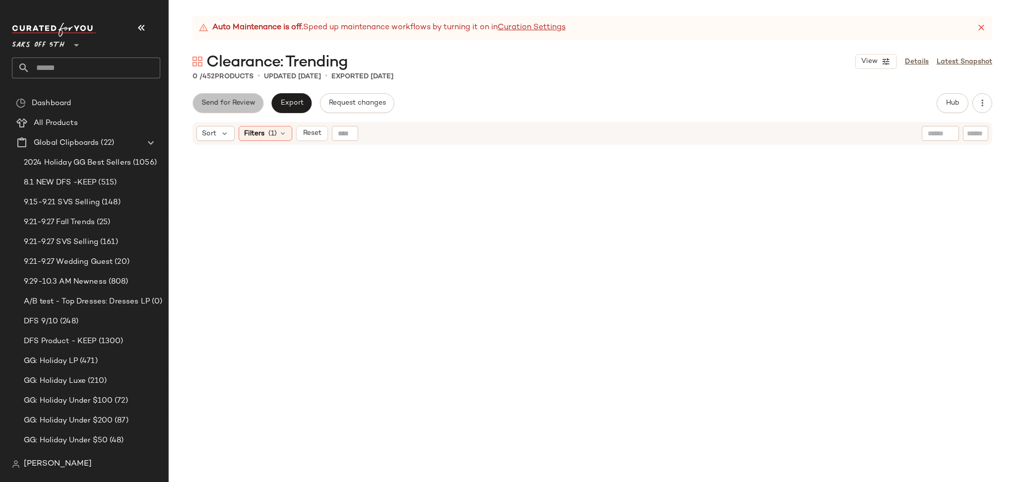
click at [247, 105] on span "Send for Review" at bounding box center [228, 103] width 54 height 8
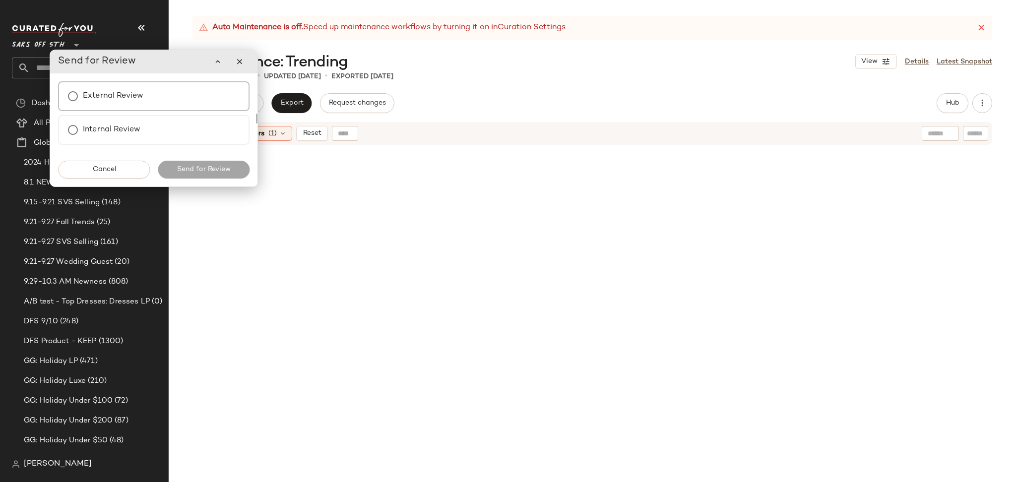
click at [141, 99] on label "External Review" at bounding box center [113, 96] width 60 height 20
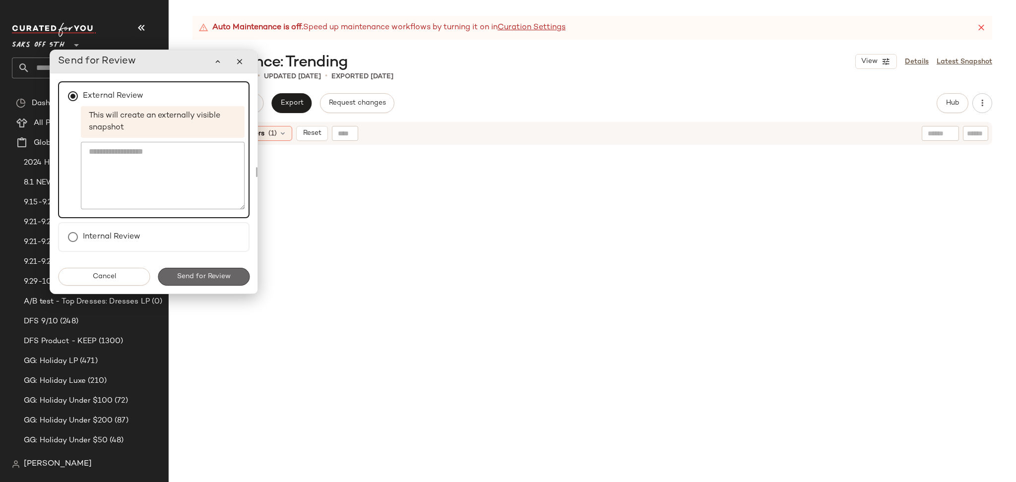
click at [193, 270] on button "Send for Review" at bounding box center [204, 277] width 92 height 18
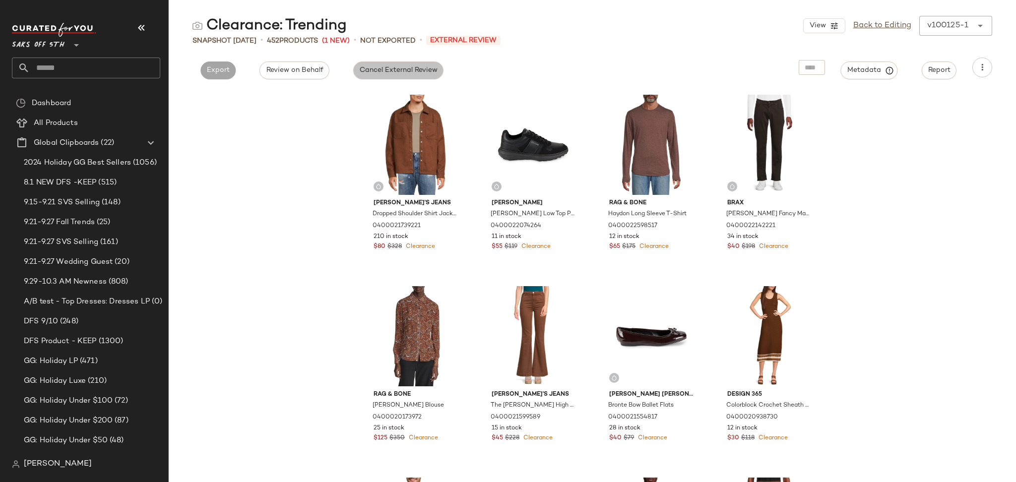
click at [425, 68] on span "Cancel External Review" at bounding box center [398, 70] width 78 height 8
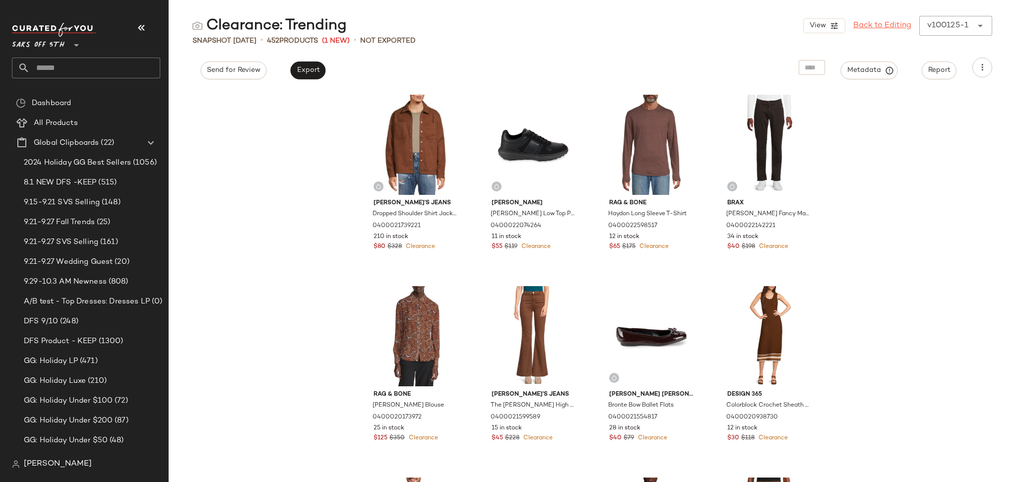
click at [887, 21] on link "Back to Editing" at bounding box center [882, 26] width 58 height 12
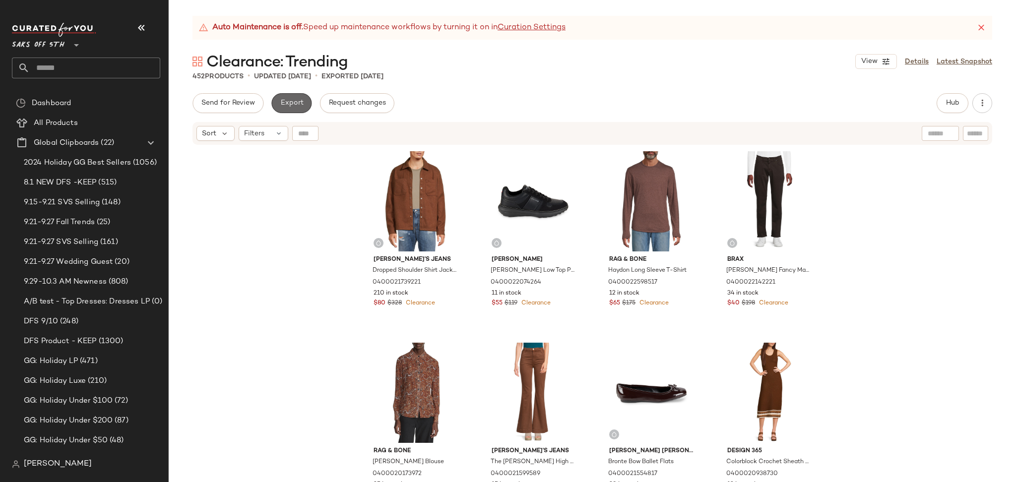
click at [297, 101] on span "Export" at bounding box center [291, 103] width 23 height 8
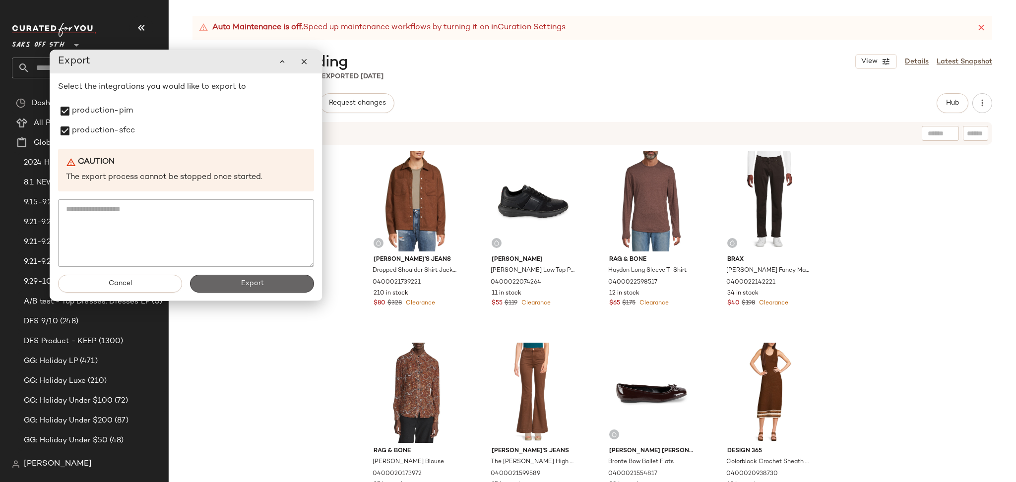
click at [227, 281] on button "Export" at bounding box center [252, 284] width 124 height 18
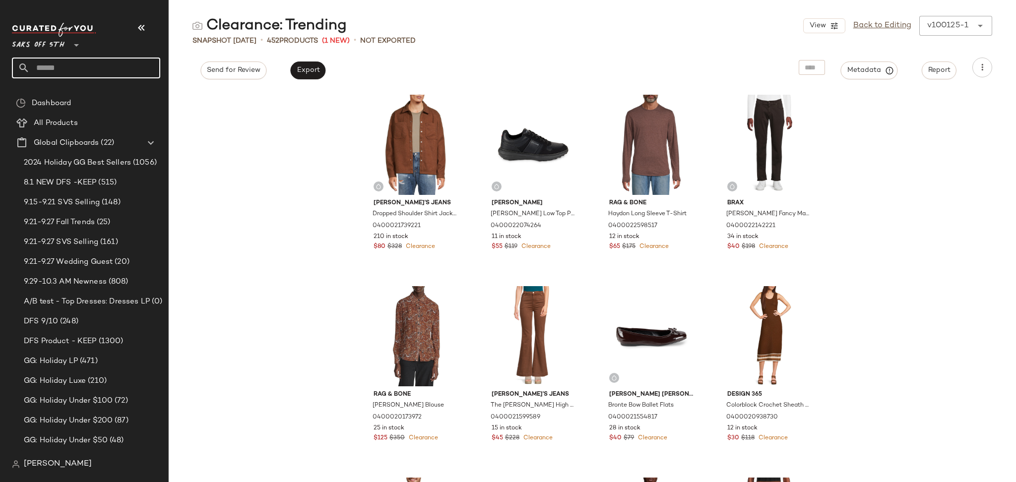
click at [107, 65] on input "text" at bounding box center [95, 68] width 130 height 21
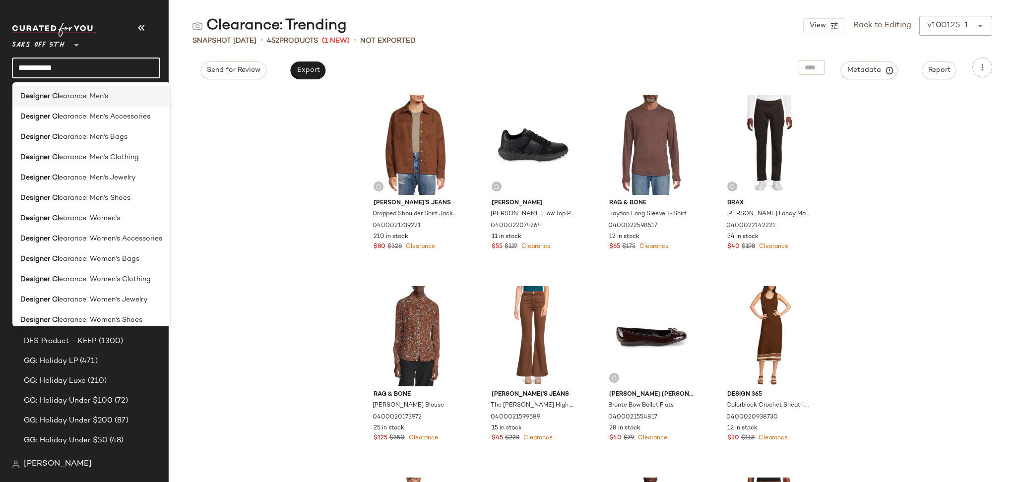
type input "**********"
click at [104, 93] on span "earance: Men's" at bounding box center [83, 96] width 49 height 10
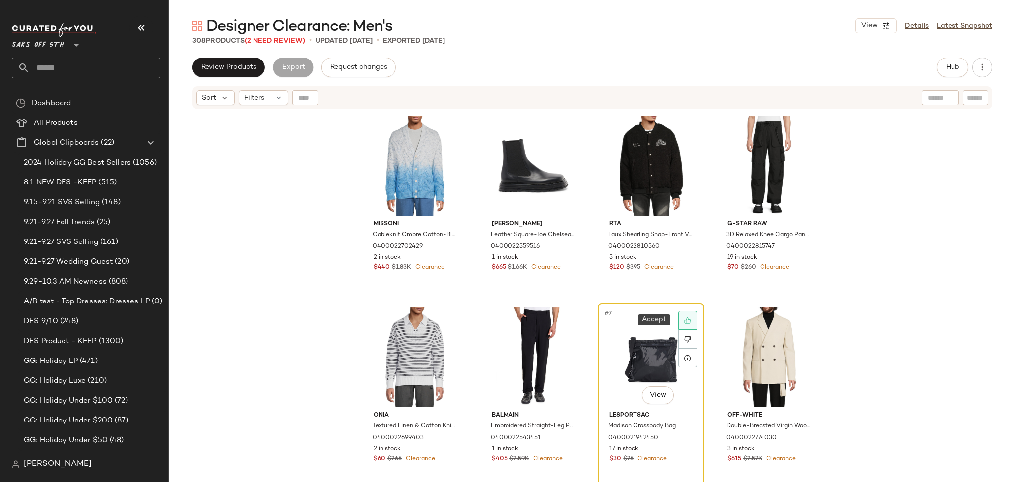
click at [684, 321] on icon at bounding box center [687, 320] width 7 height 7
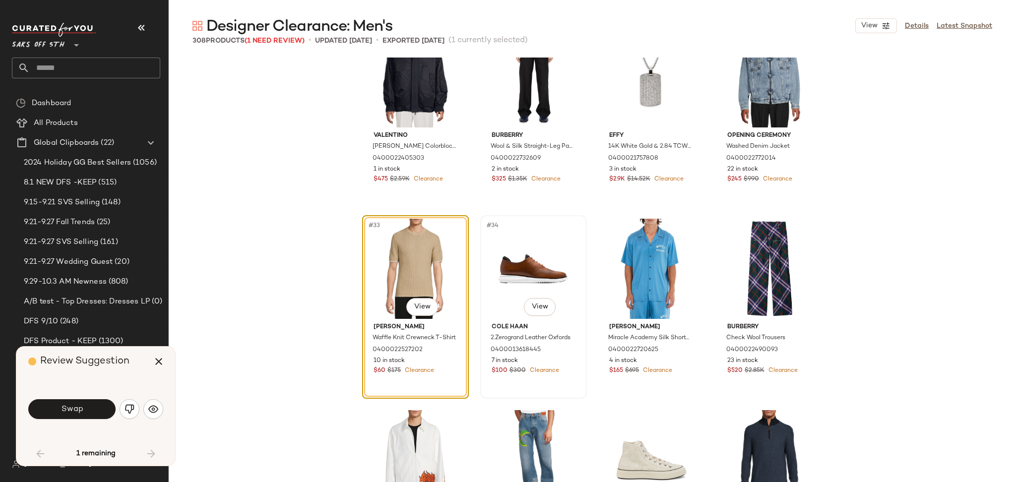
scroll to position [1385, 0]
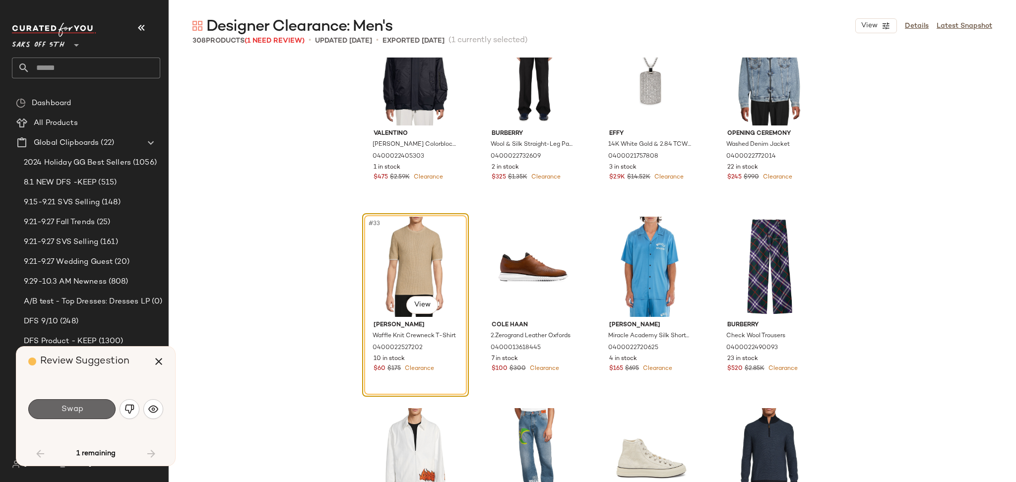
click at [103, 405] on button "Swap" at bounding box center [71, 409] width 87 height 20
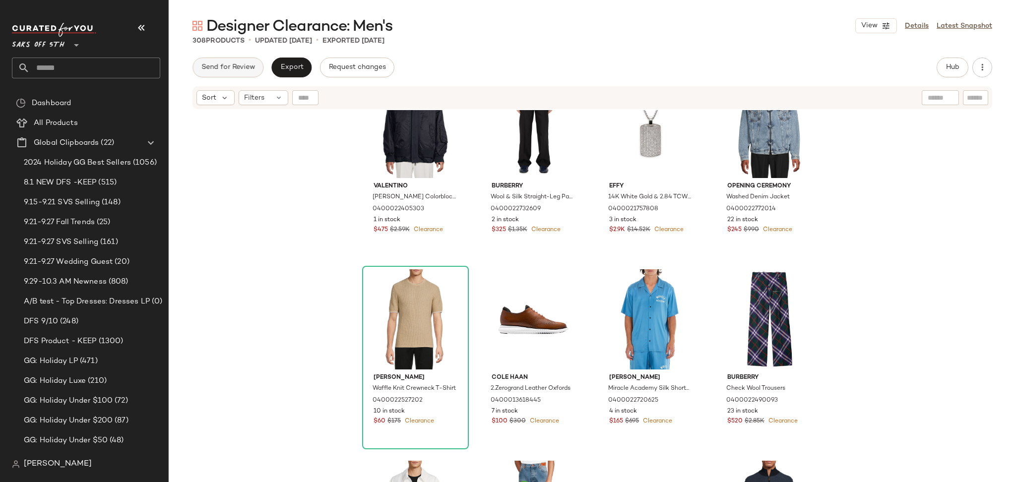
click at [246, 65] on span "Send for Review" at bounding box center [228, 67] width 54 height 8
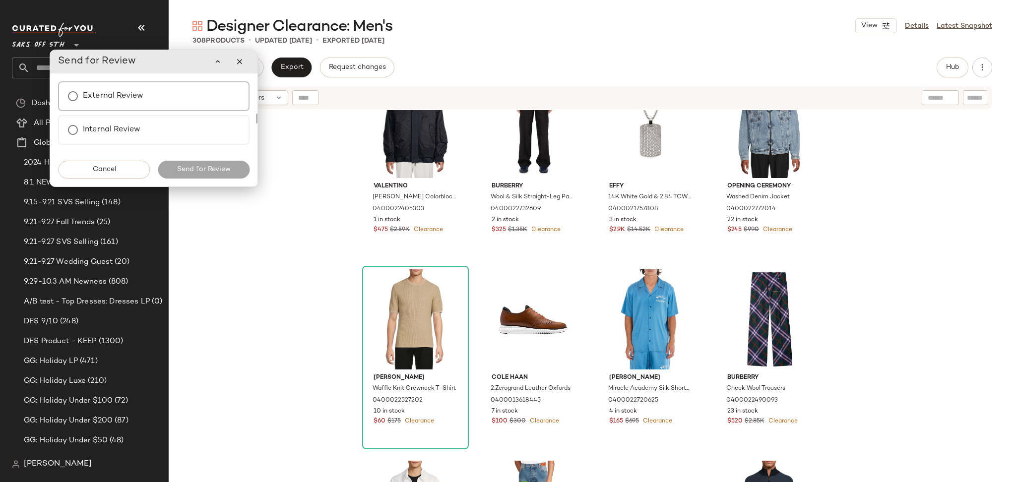
click at [182, 94] on div "External Review" at bounding box center [153, 96] width 191 height 30
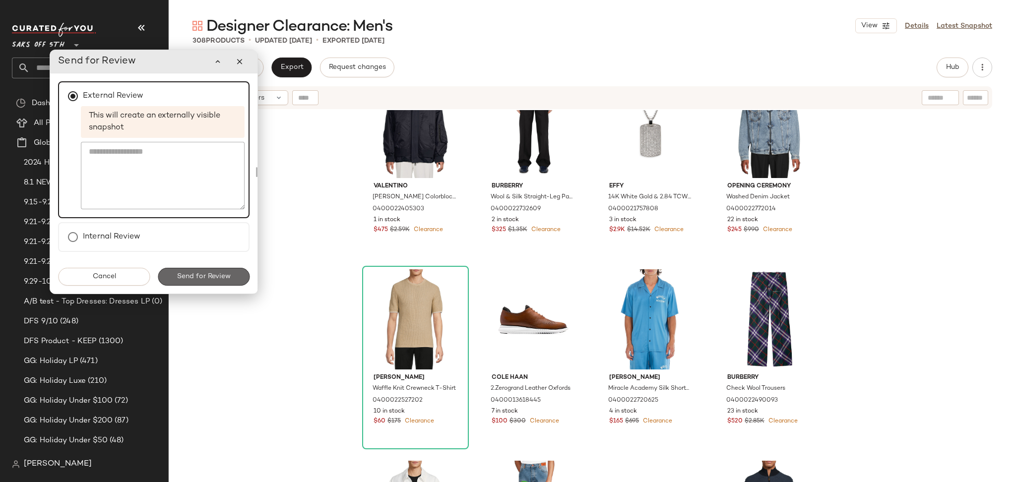
click at [206, 274] on span "Send for Review" at bounding box center [204, 277] width 54 height 8
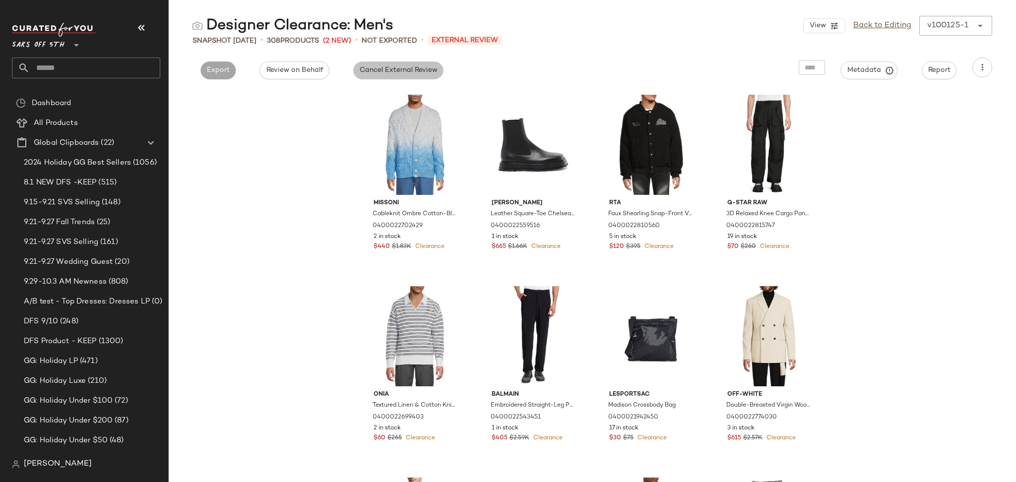
click at [369, 63] on button "Cancel External Review" at bounding box center [398, 70] width 90 height 18
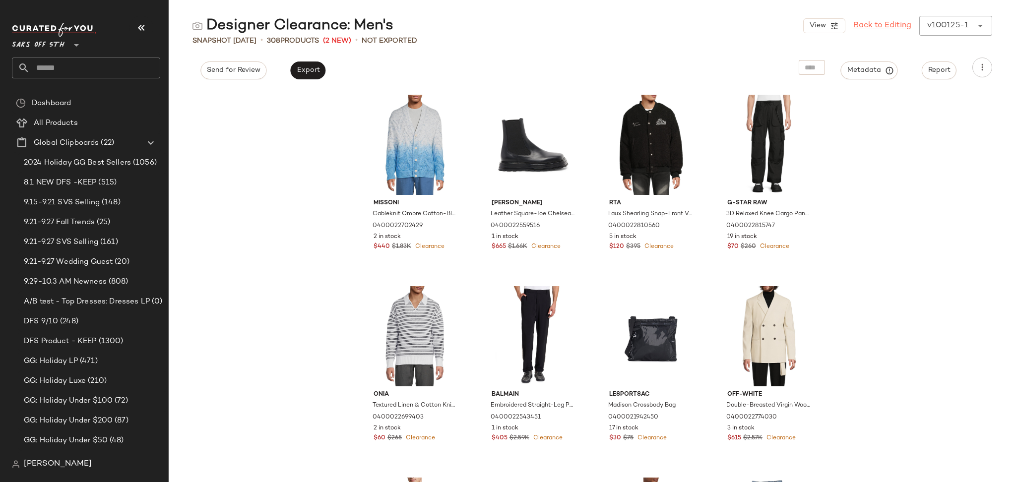
click at [868, 25] on link "Back to Editing" at bounding box center [882, 26] width 58 height 12
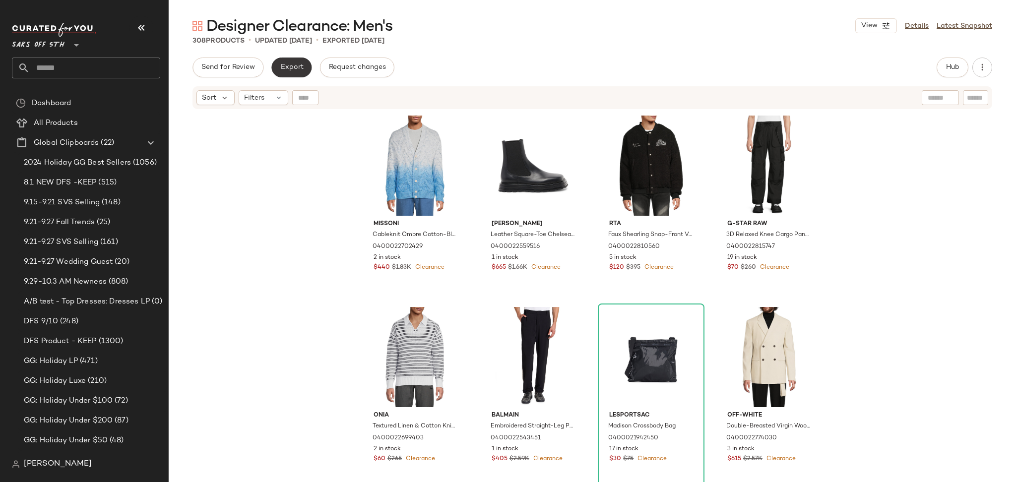
click at [295, 70] on span "Export" at bounding box center [291, 67] width 23 height 8
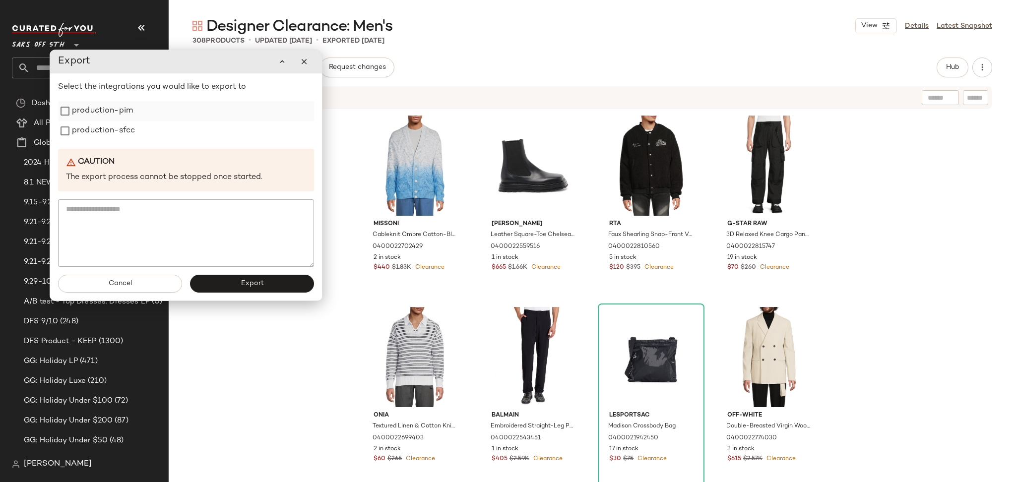
click at [100, 113] on label "production-pim" at bounding box center [102, 111] width 61 height 20
click at [100, 132] on label "production-sfcc" at bounding box center [103, 131] width 63 height 20
click at [241, 278] on button "Export" at bounding box center [252, 284] width 124 height 18
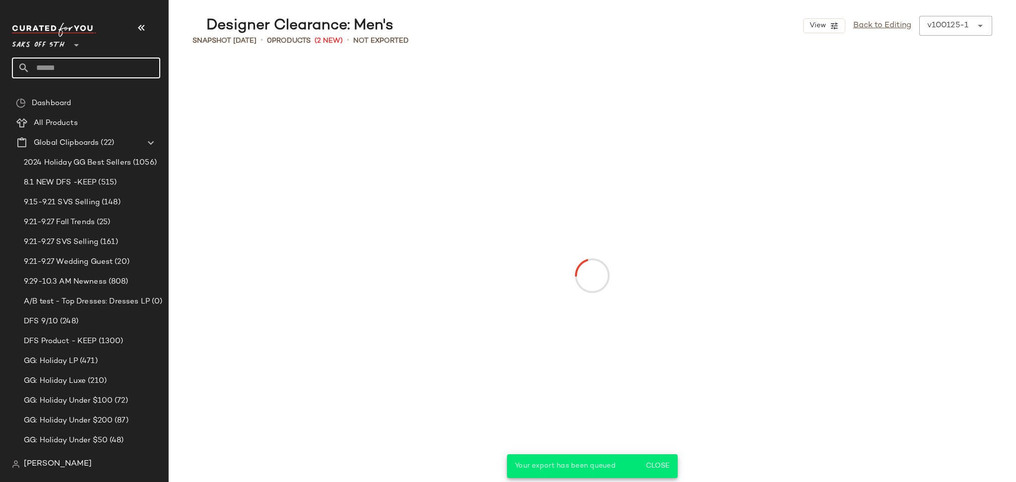
click at [99, 71] on input "text" at bounding box center [95, 68] width 130 height 21
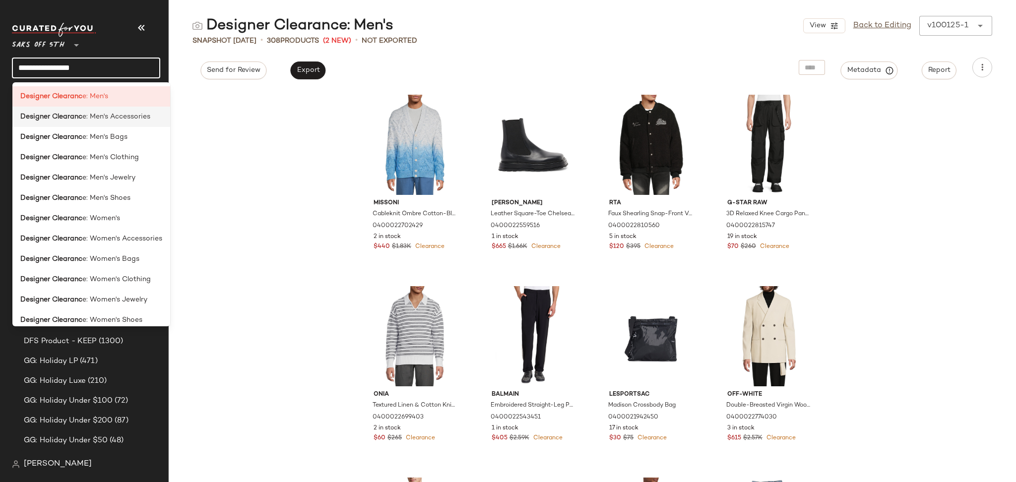
type input "**********"
click at [129, 119] on span "e: Men's Accessories" at bounding box center [116, 117] width 68 height 10
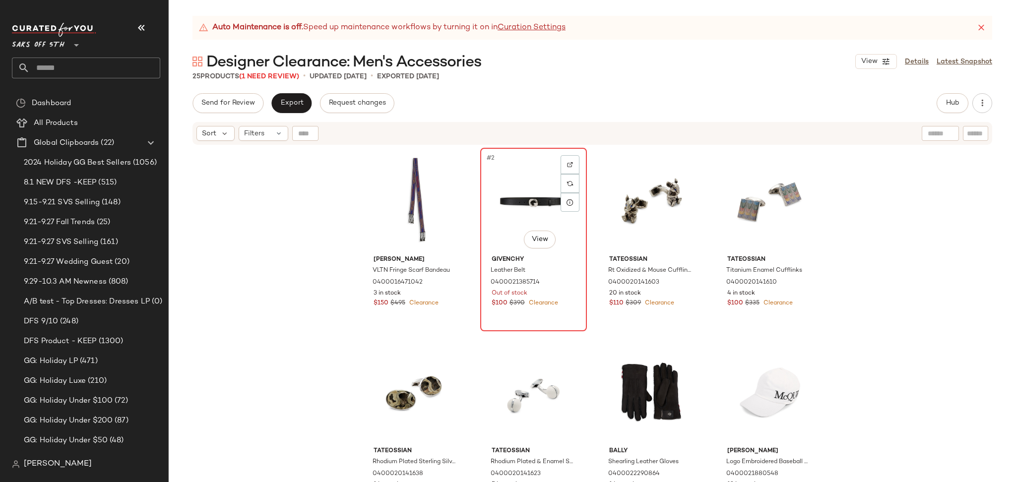
click at [518, 190] on div "#2 View" at bounding box center [533, 201] width 100 height 100
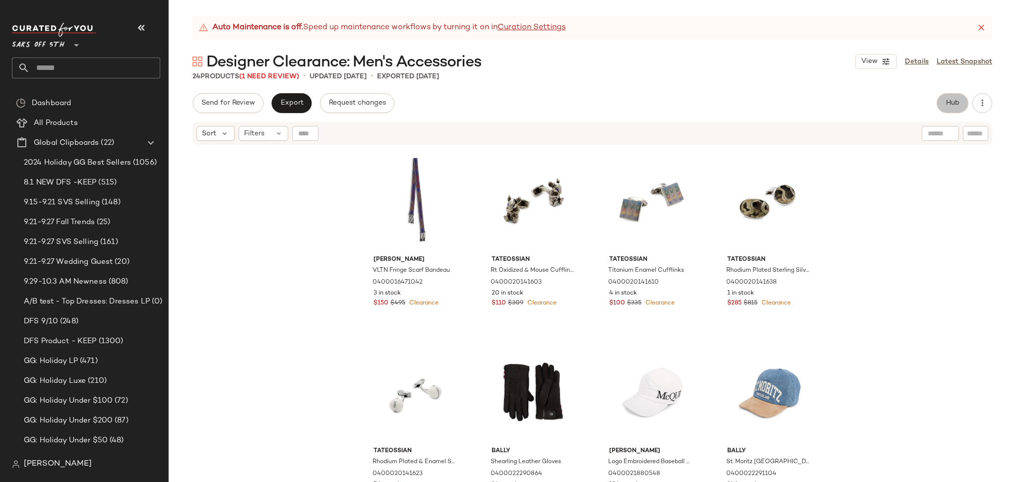
click at [948, 110] on button "Hub" at bounding box center [952, 103] width 32 height 20
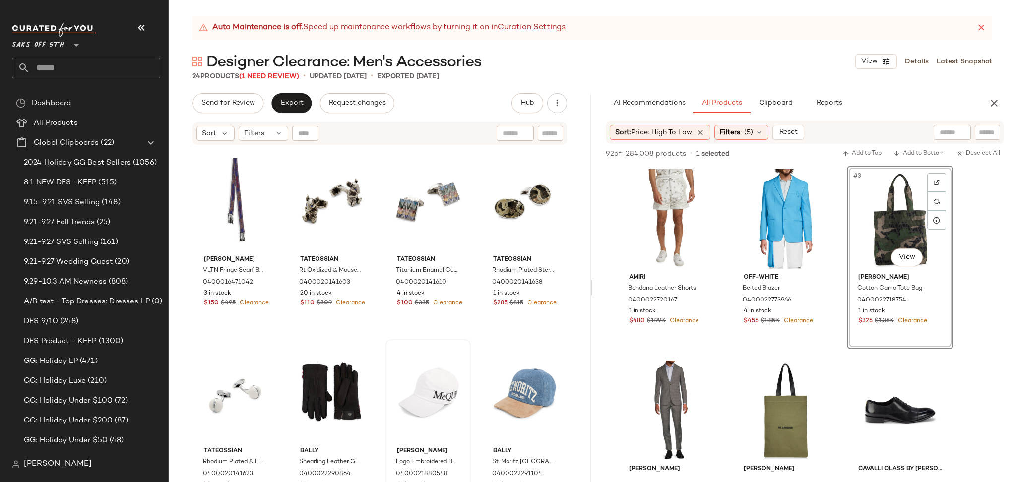
scroll to position [3, 0]
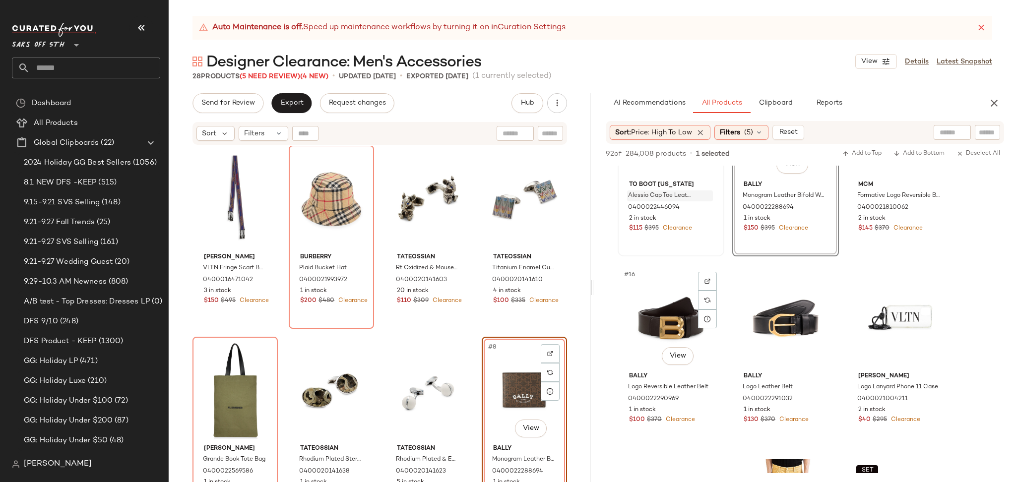
scroll to position [870, 0]
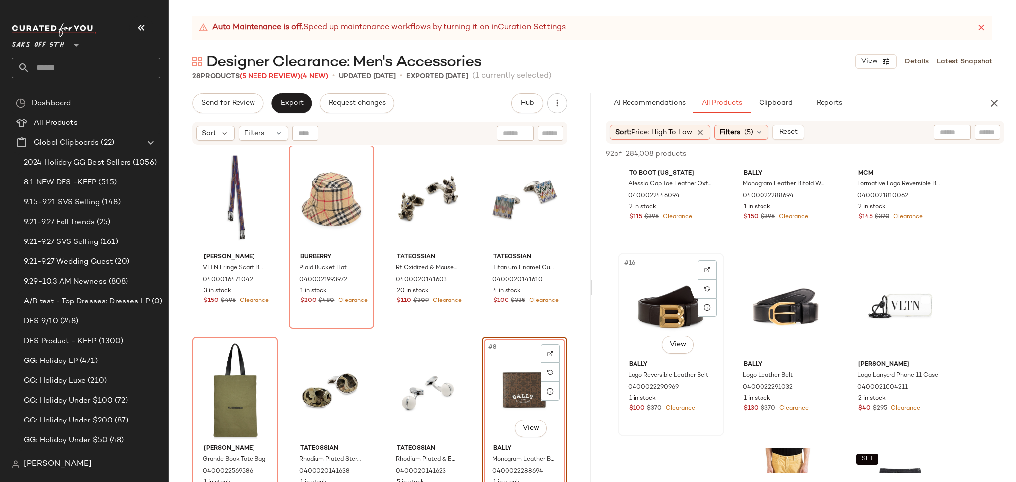
click at [649, 290] on div "#16 View" at bounding box center [671, 306] width 100 height 100
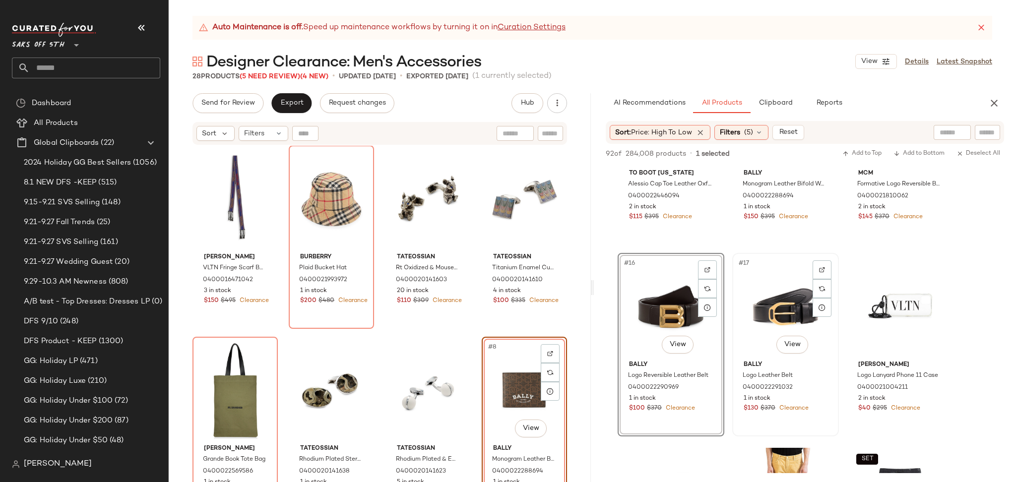
click at [762, 307] on div "#17 View" at bounding box center [785, 306] width 100 height 100
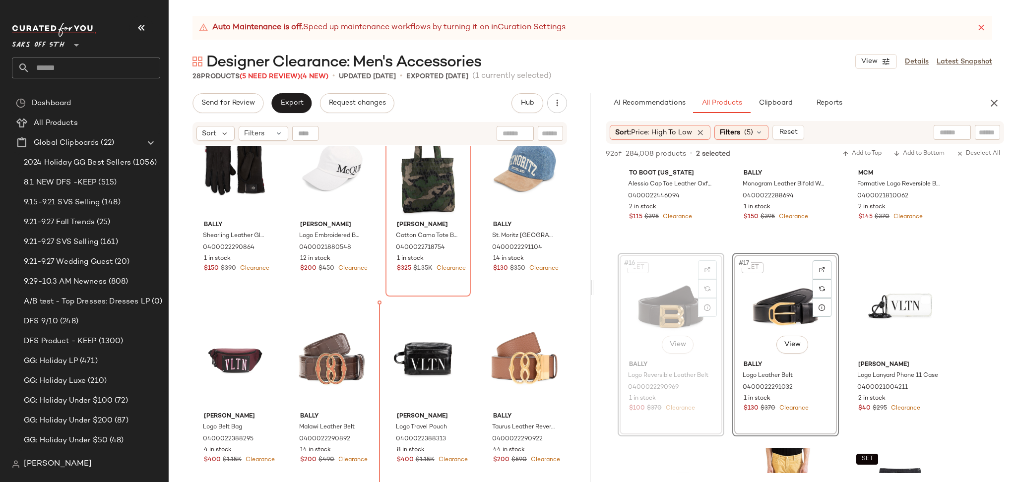
scroll to position [447, 0]
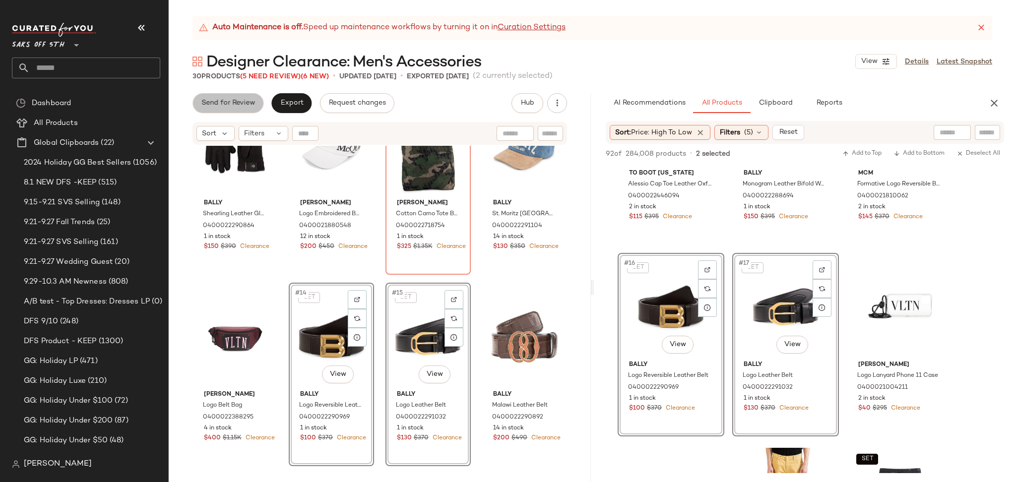
click at [242, 103] on span "Send for Review" at bounding box center [228, 103] width 54 height 8
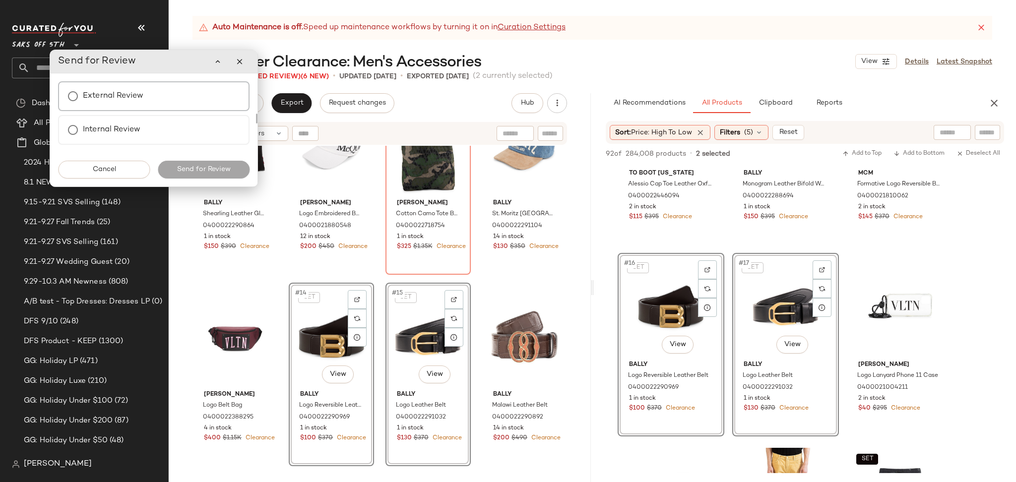
click at [130, 100] on label "External Review" at bounding box center [113, 96] width 60 height 20
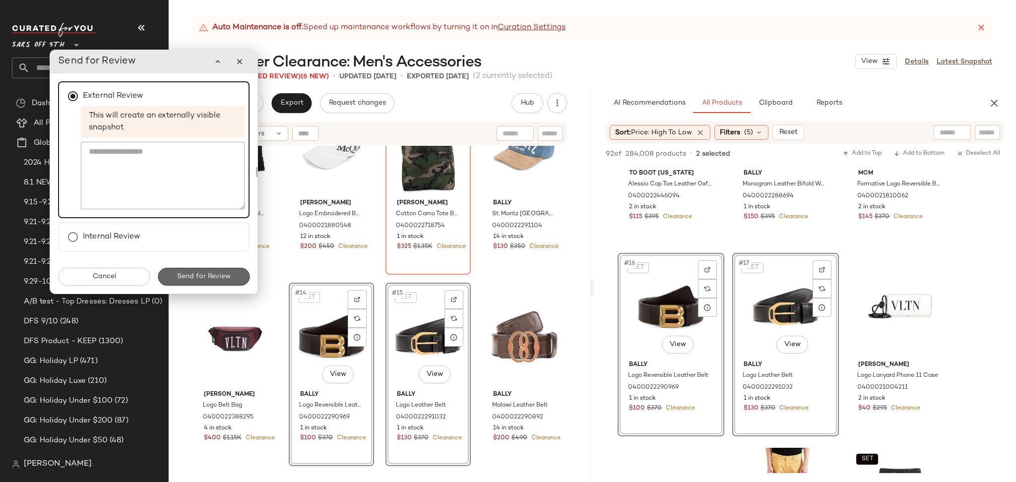
click at [208, 273] on span "Send for Review" at bounding box center [204, 277] width 54 height 8
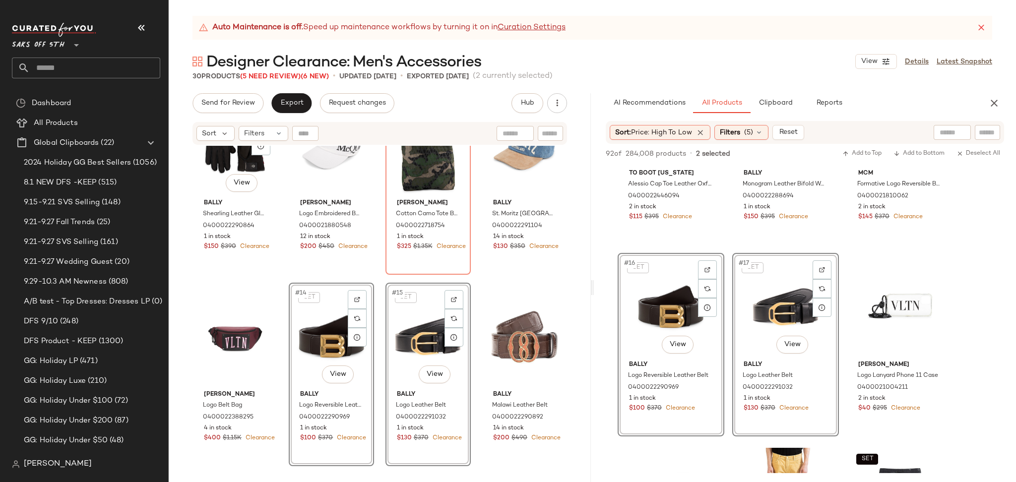
scroll to position [1253, 0]
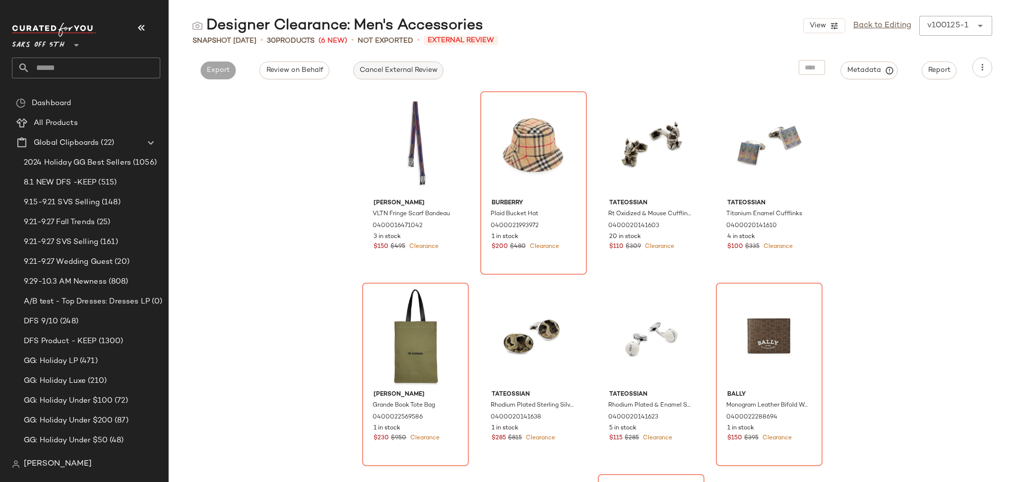
click at [377, 62] on button "Cancel External Review" at bounding box center [398, 70] width 90 height 18
click at [875, 21] on link "Back to Editing" at bounding box center [882, 26] width 58 height 12
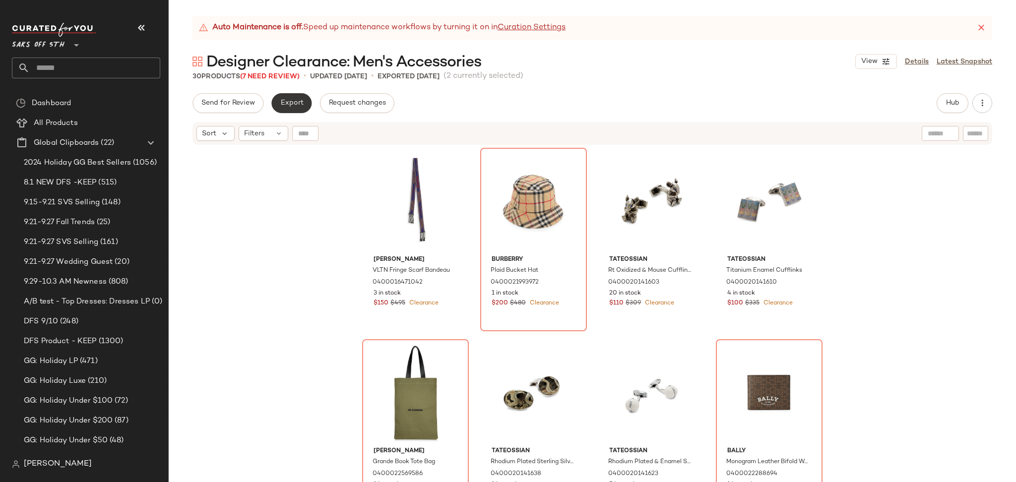
click at [301, 104] on span "Export" at bounding box center [291, 103] width 23 height 8
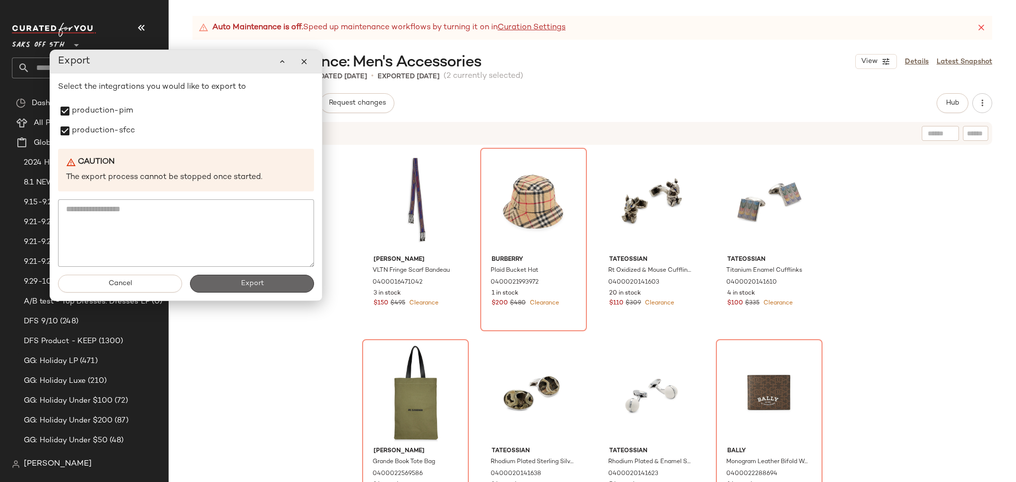
click at [251, 281] on span "Export" at bounding box center [251, 284] width 23 height 8
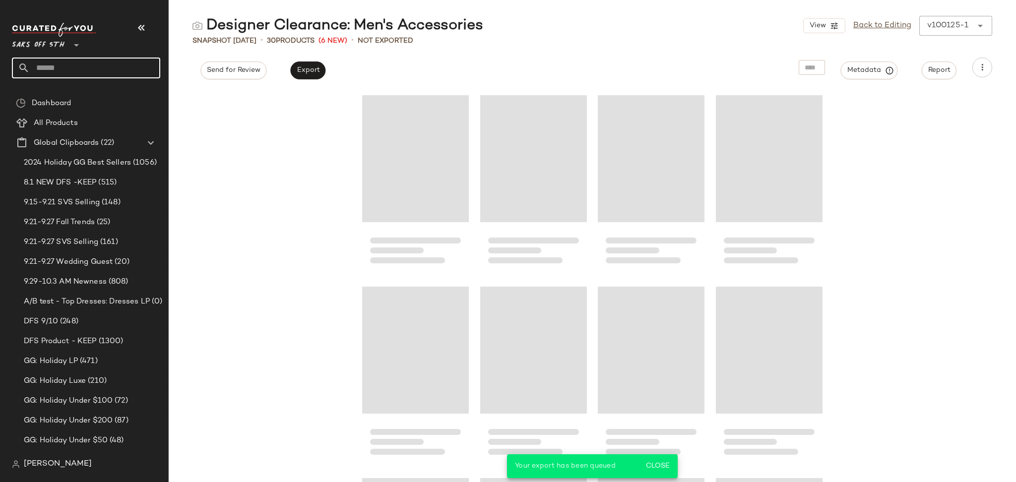
click at [84, 69] on input "text" at bounding box center [95, 68] width 130 height 21
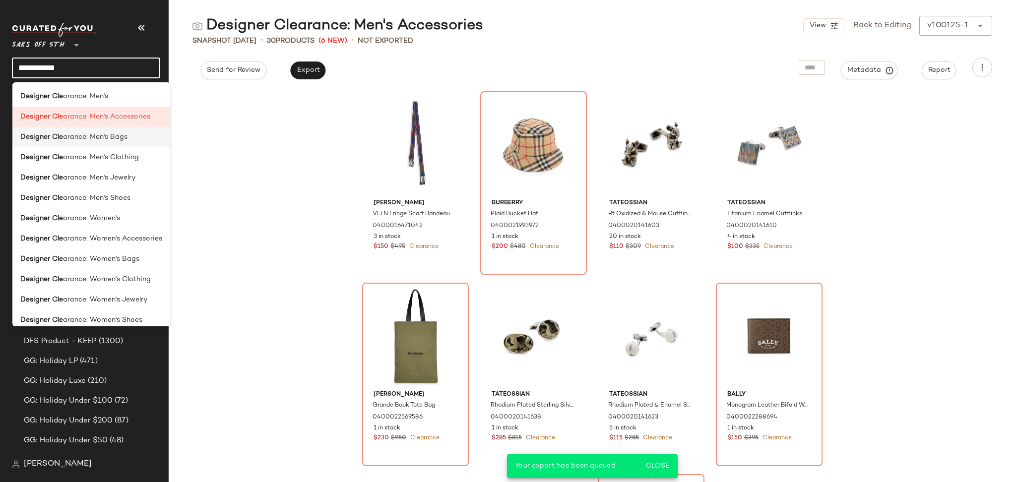
type input "**********"
click at [101, 138] on span "arance: Men's Bags" at bounding box center [95, 137] width 64 height 10
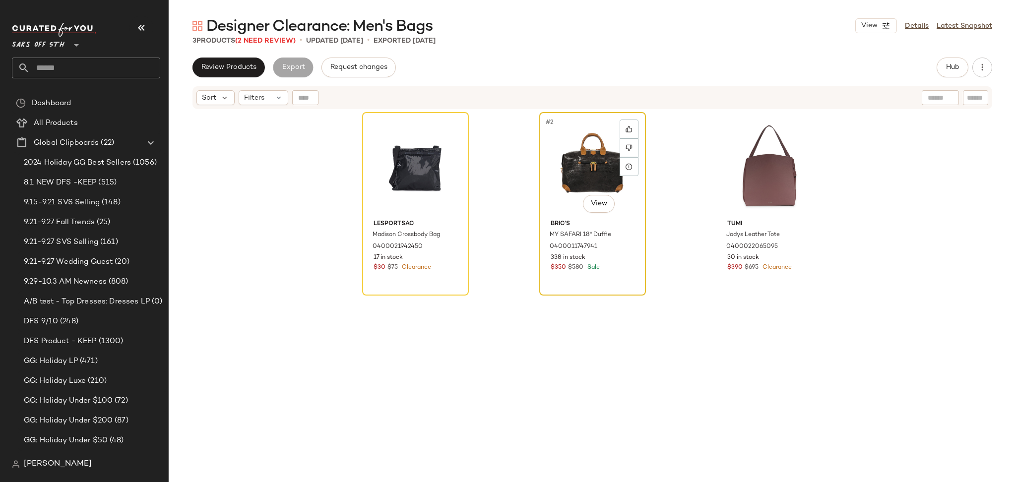
click at [594, 151] on div "#2 View" at bounding box center [592, 166] width 100 height 100
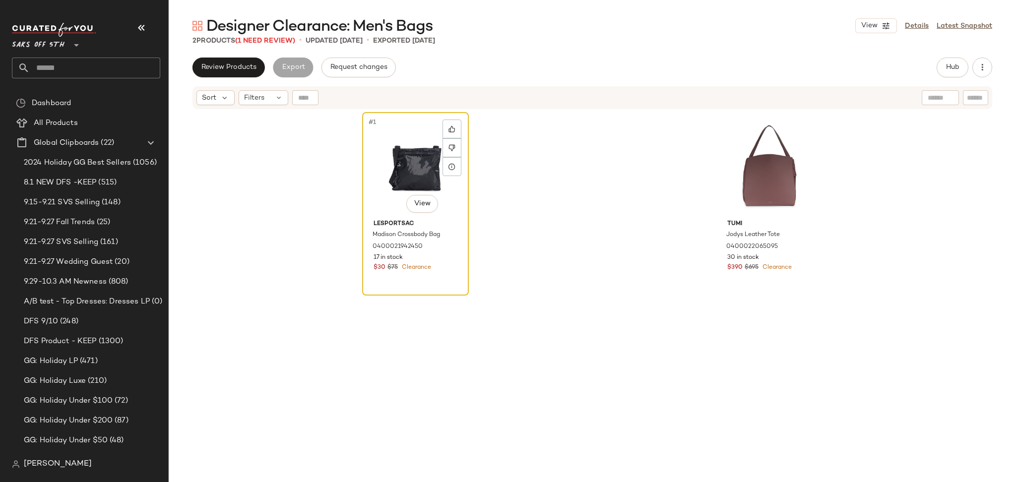
click at [416, 174] on div "#1 View" at bounding box center [415, 166] width 100 height 100
click at [93, 71] on input "text" at bounding box center [95, 68] width 130 height 21
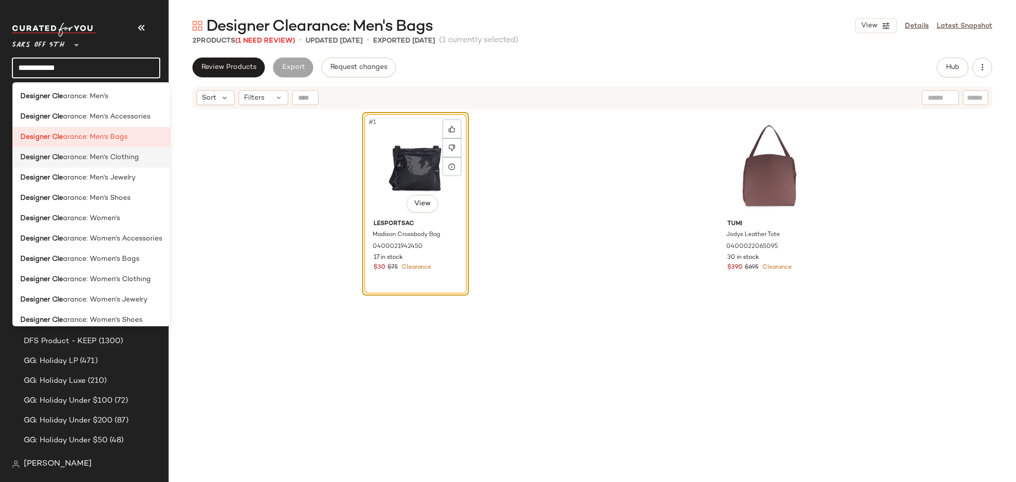
type input "**********"
click at [118, 159] on span "arance: Men's Clothing" at bounding box center [101, 157] width 76 height 10
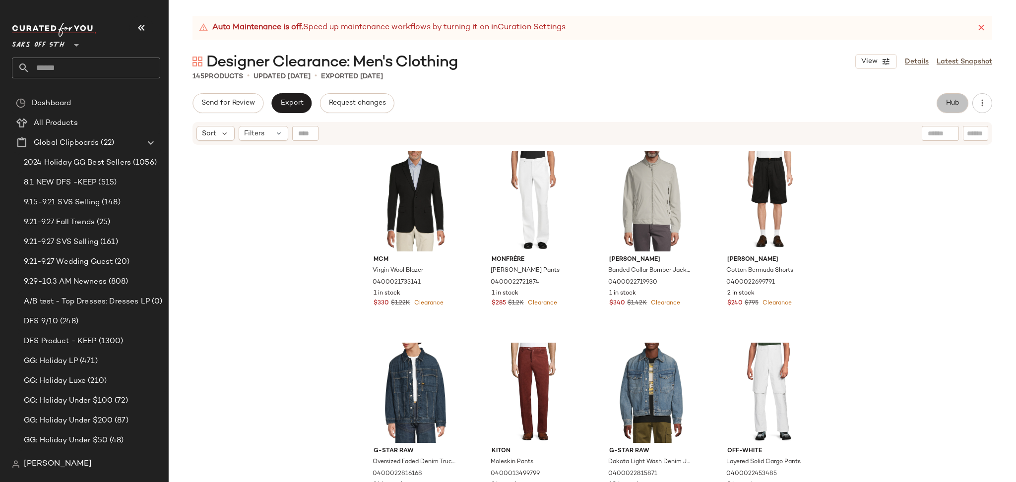
click at [948, 105] on span "Hub" at bounding box center [952, 103] width 14 height 8
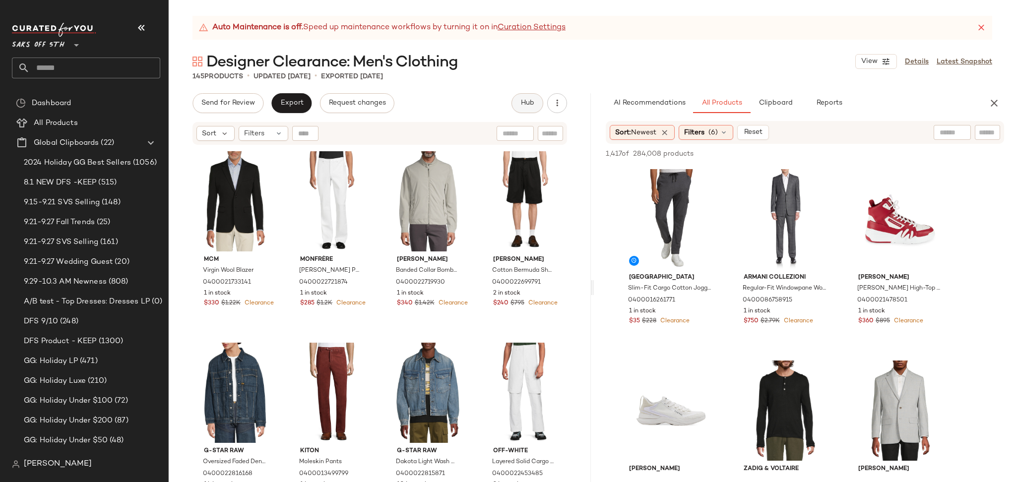
click at [948, 105] on div "AI Recommendations All Products Clipboard Reports" at bounding box center [788, 103] width 366 height 20
click at [718, 131] on span "(6)" at bounding box center [712, 132] width 9 height 10
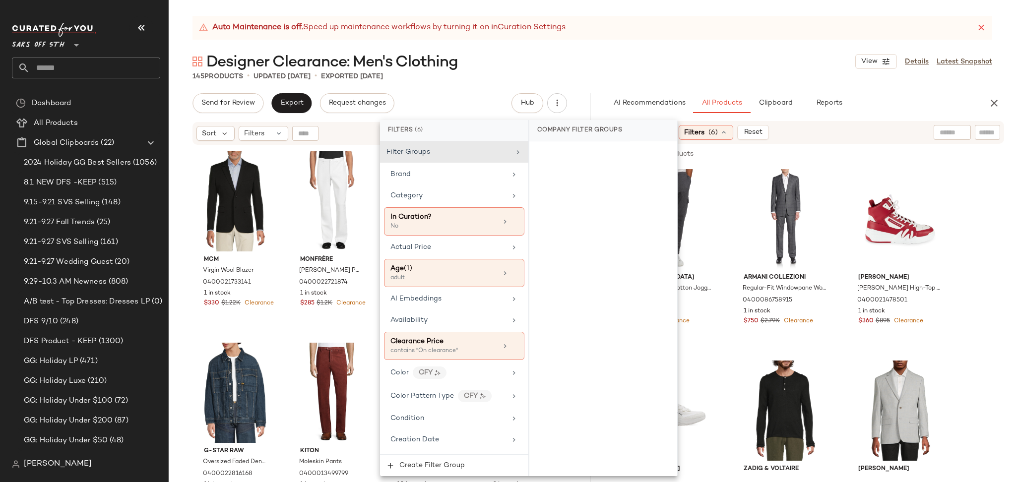
click at [708, 73] on div "145 Products • updated Sep 29th • Exported Sep 29th" at bounding box center [592, 76] width 847 height 10
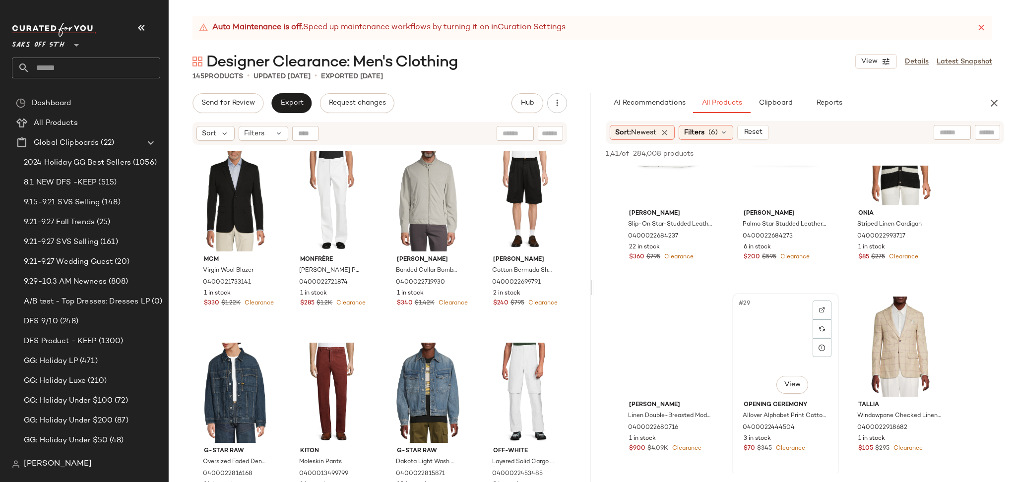
scroll to position [1600, 0]
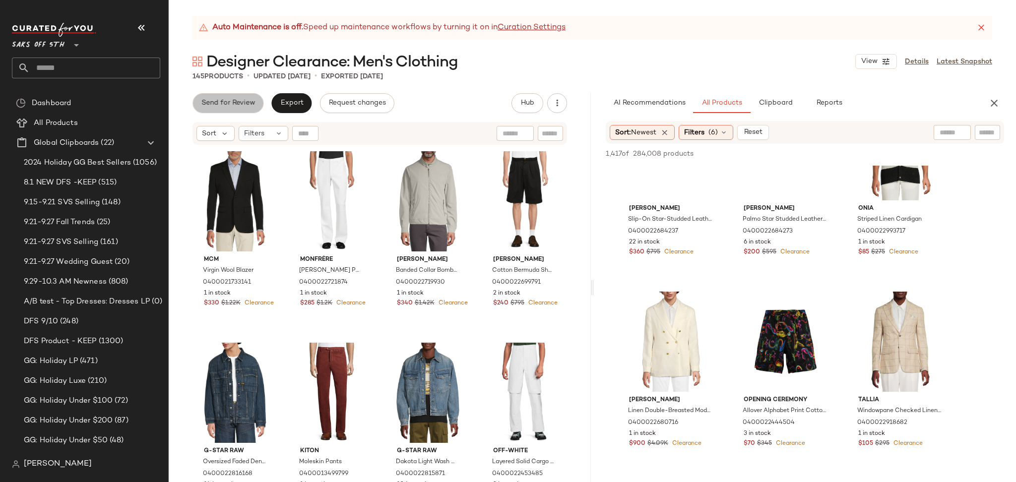
click at [235, 105] on span "Send for Review" at bounding box center [228, 103] width 54 height 8
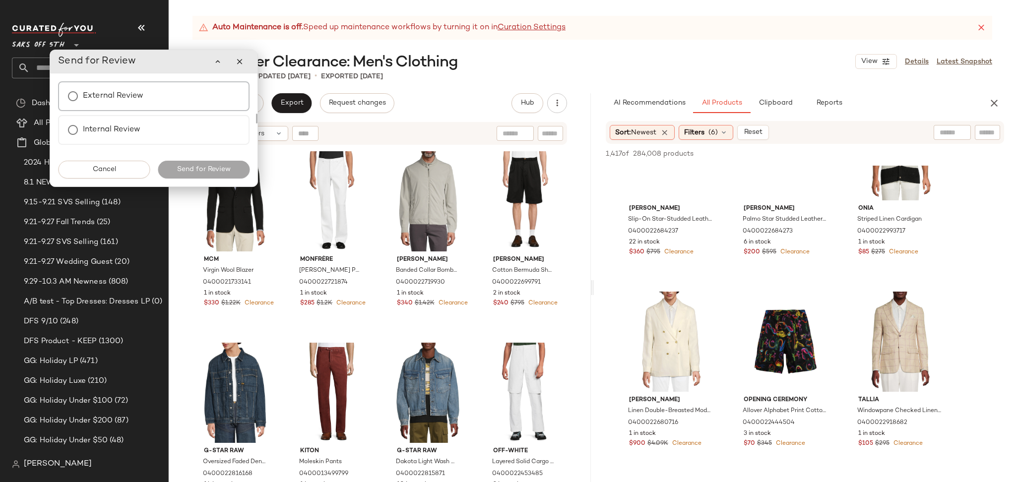
click at [163, 110] on div "External Review" at bounding box center [153, 96] width 191 height 30
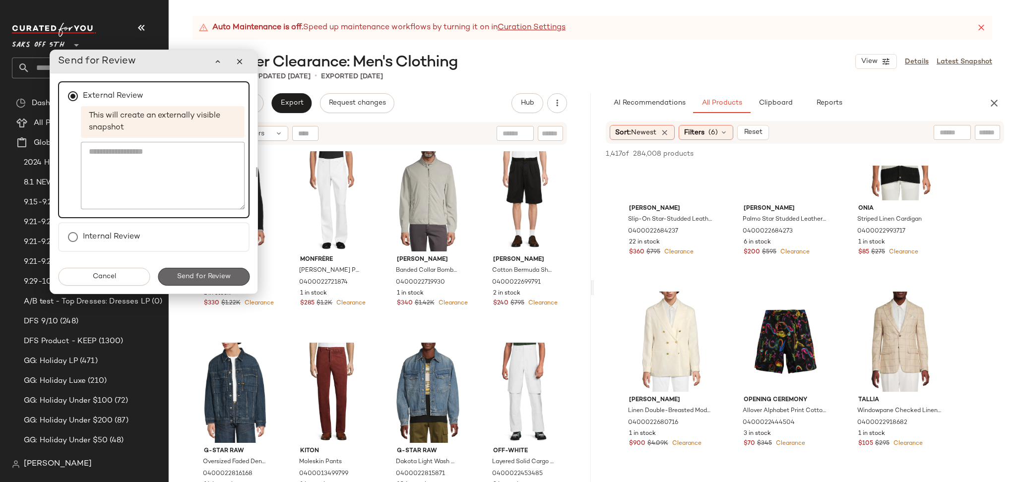
click at [196, 273] on span "Send for Review" at bounding box center [204, 277] width 54 height 8
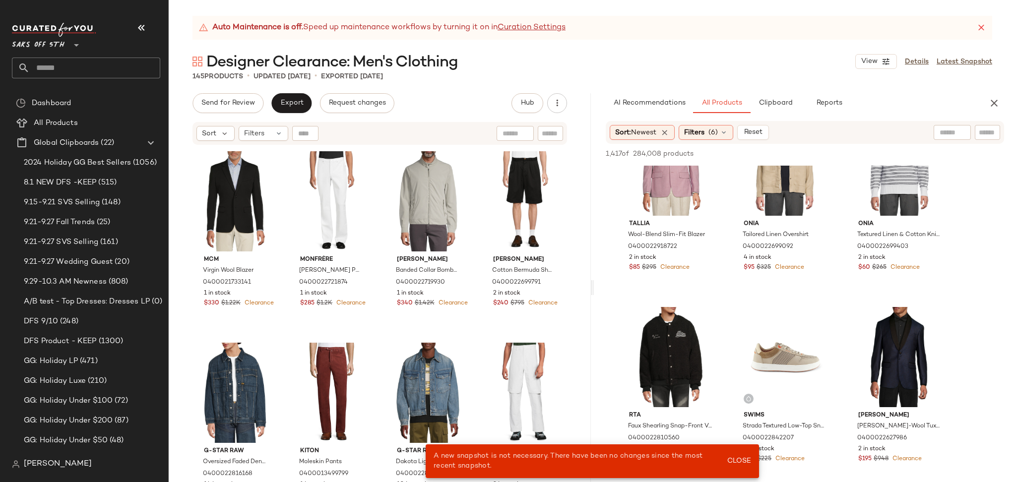
scroll to position [1972, 0]
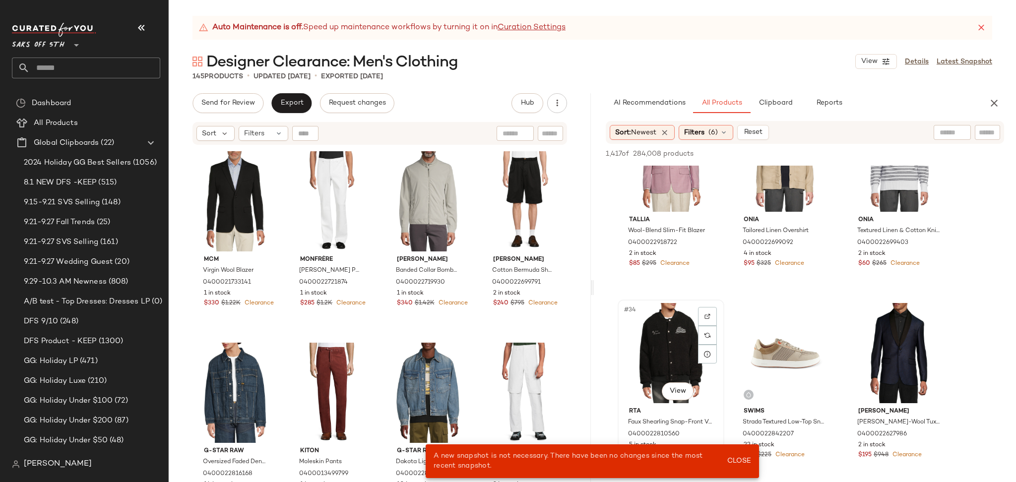
click at [670, 330] on div "#34 View" at bounding box center [671, 353] width 100 height 100
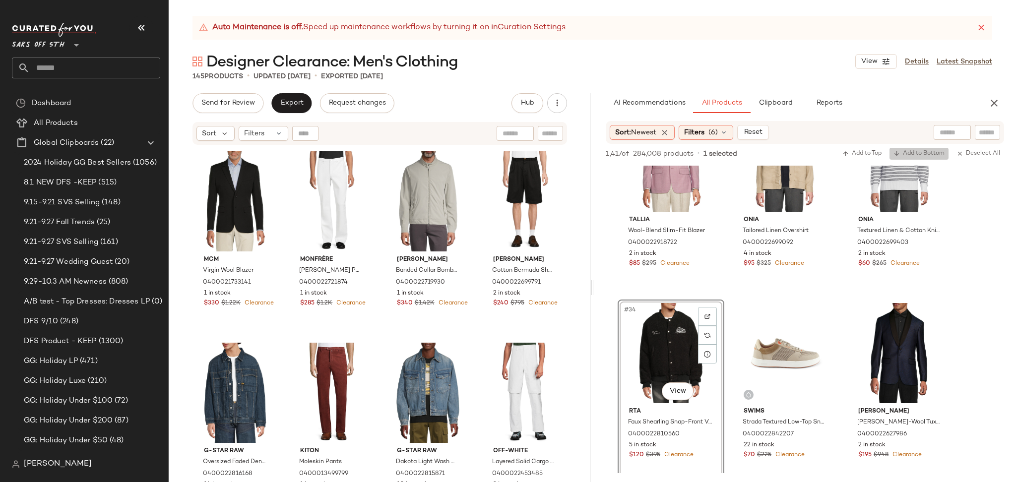
click at [913, 152] on span "Add to Bottom" at bounding box center [918, 153] width 51 height 7
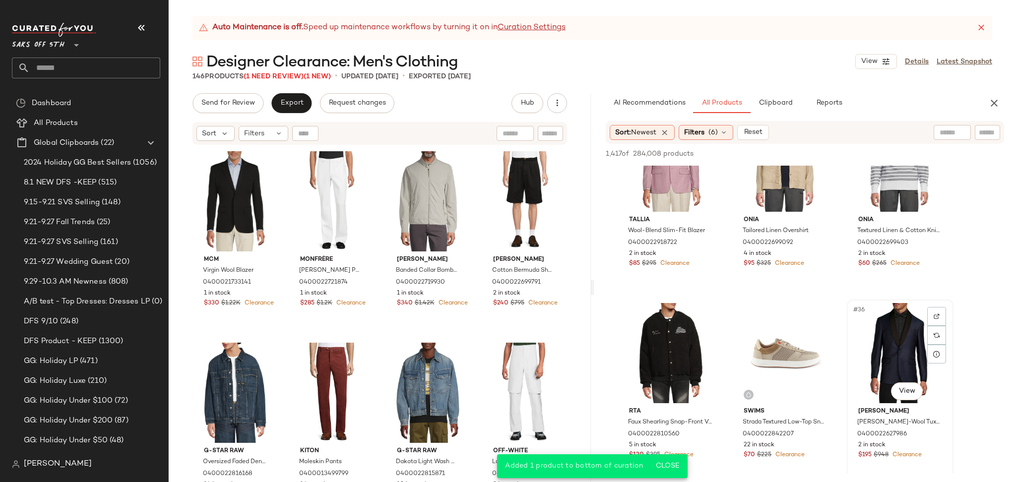
click at [898, 341] on div "#36 View" at bounding box center [900, 353] width 100 height 100
click at [901, 153] on span "Add to Bottom" at bounding box center [918, 153] width 51 height 7
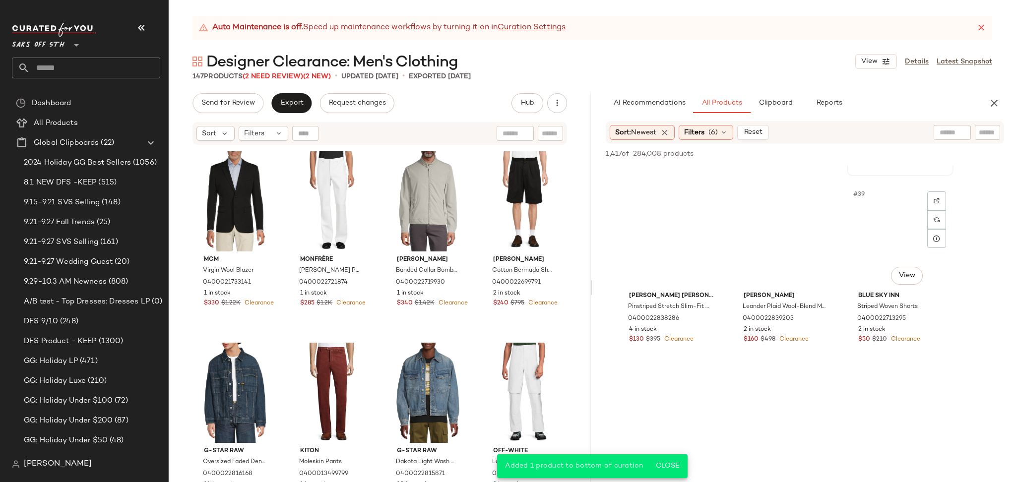
scroll to position [2279, 0]
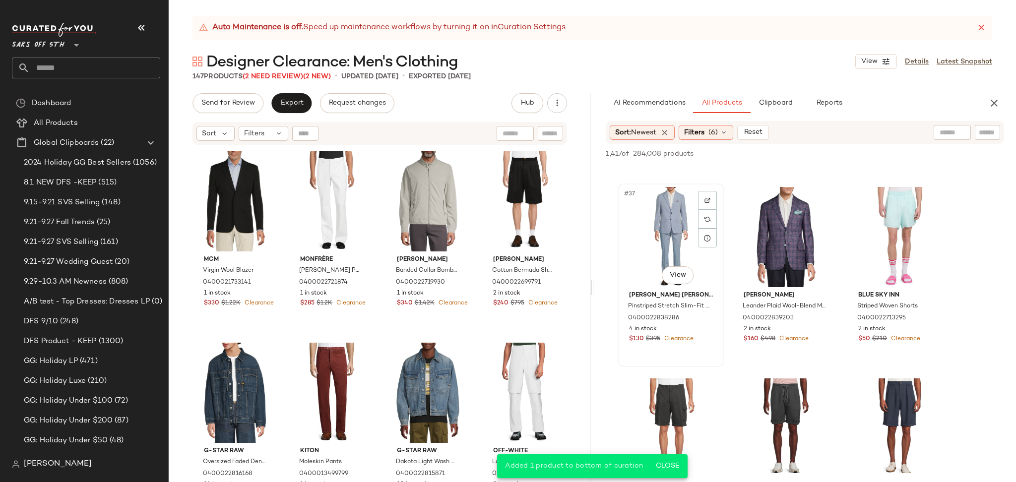
click at [672, 239] on div "#37 View" at bounding box center [671, 237] width 100 height 100
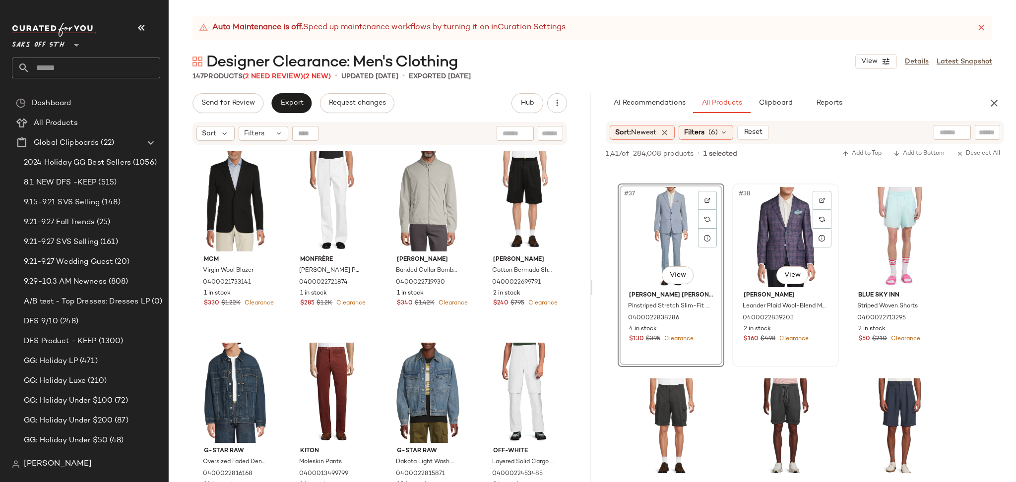
click at [789, 225] on div "#38 View" at bounding box center [785, 237] width 100 height 100
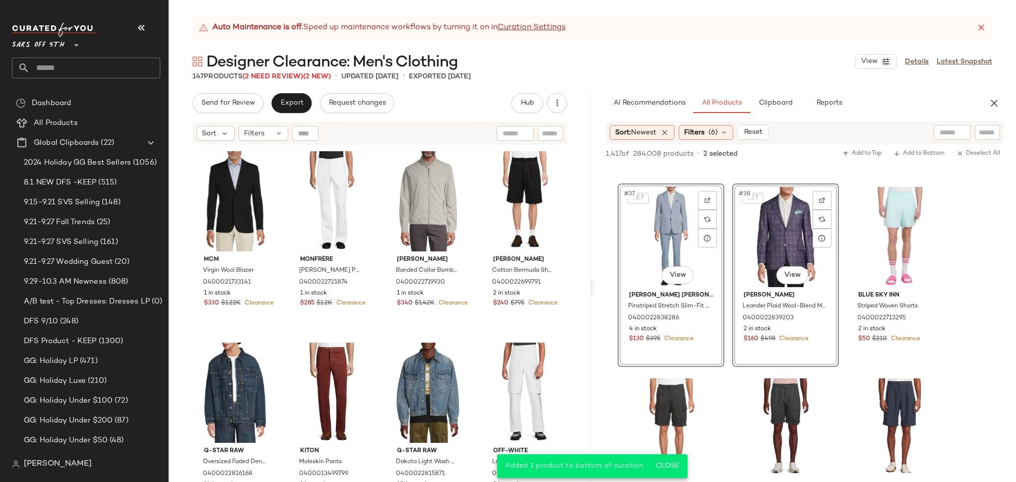
click at [922, 145] on div "1,417 of 284,008 products • 2 selected Add to Top Add to Bottom Deselect All" at bounding box center [805, 155] width 422 height 22
click at [921, 151] on span "Add to Bottom" at bounding box center [918, 153] width 51 height 7
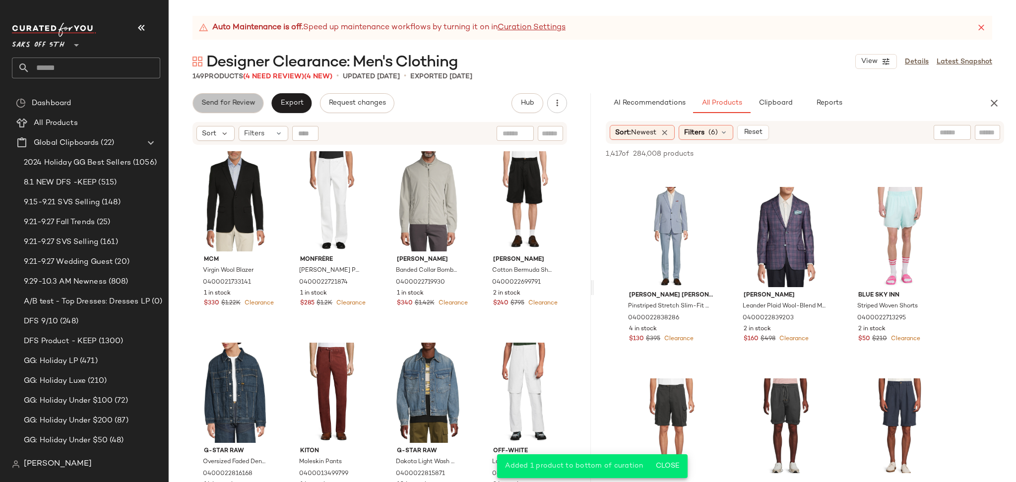
click at [229, 103] on span "Send for Review" at bounding box center [228, 103] width 54 height 8
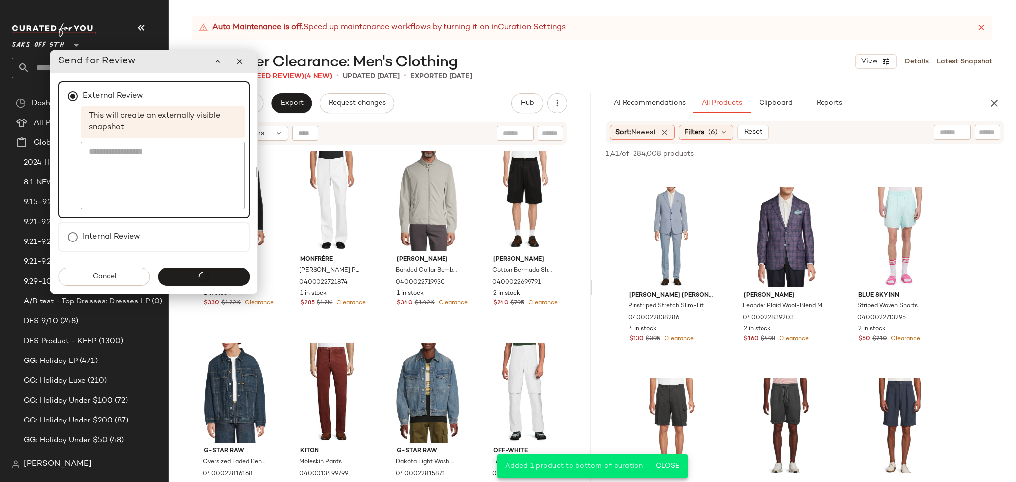
click at [197, 276] on div "Send for Review" at bounding box center [204, 277] width 92 height 18
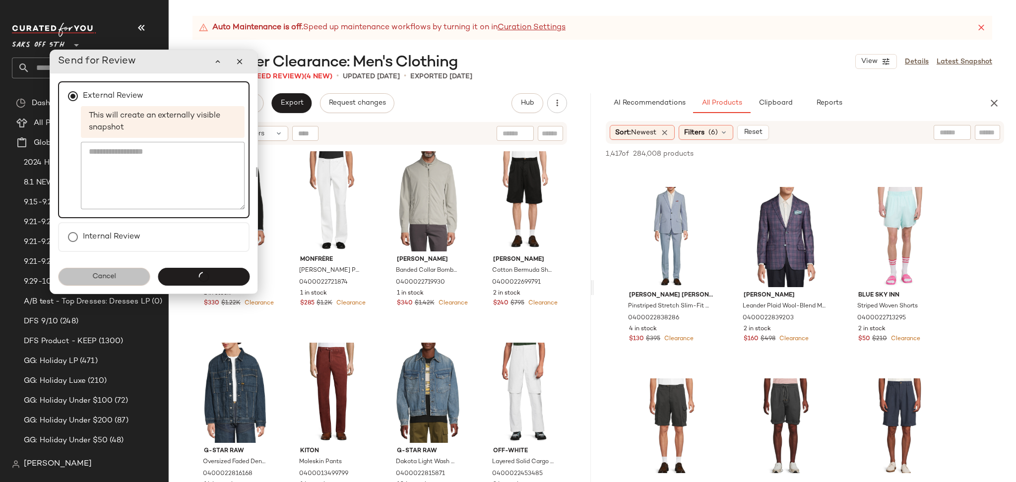
click at [131, 279] on button "Cancel" at bounding box center [104, 277] width 92 height 18
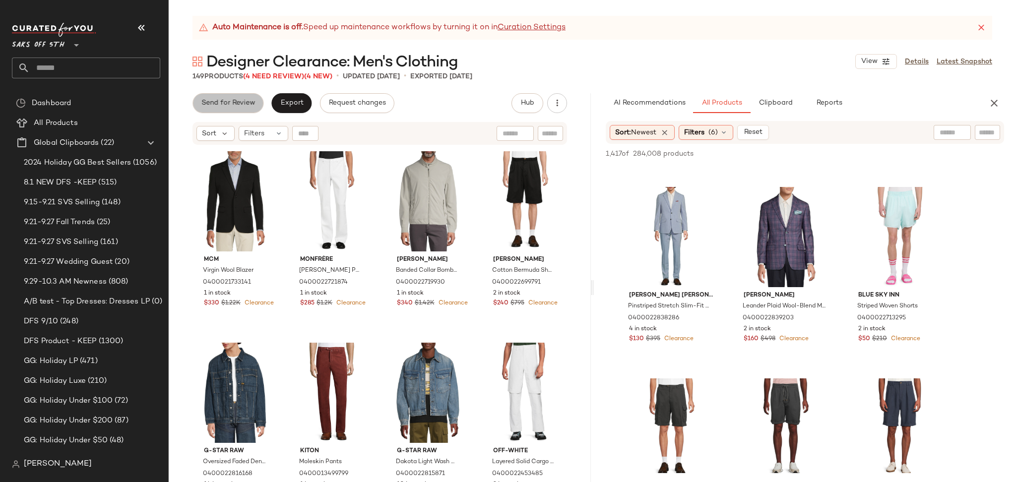
click at [237, 97] on button "Send for Review" at bounding box center [227, 103] width 71 height 20
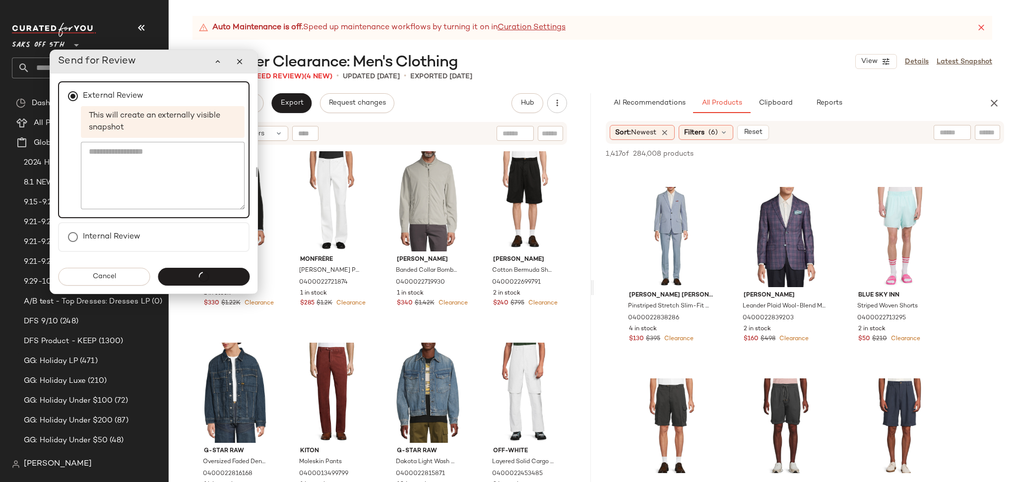
click at [216, 288] on div "Cancel Send for Review" at bounding box center [153, 277] width 207 height 34
click at [241, 57] on icon "button" at bounding box center [239, 61] width 9 height 9
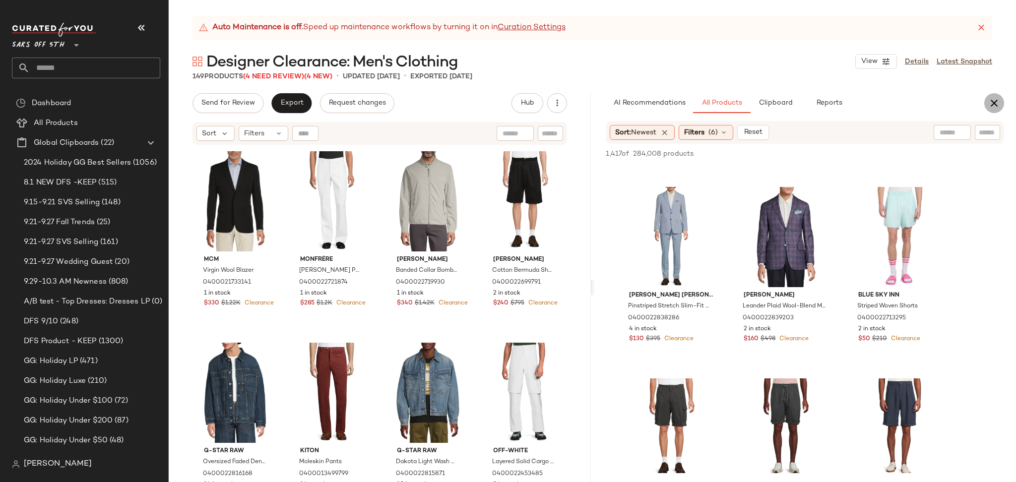
click at [993, 96] on button "button" at bounding box center [994, 103] width 20 height 20
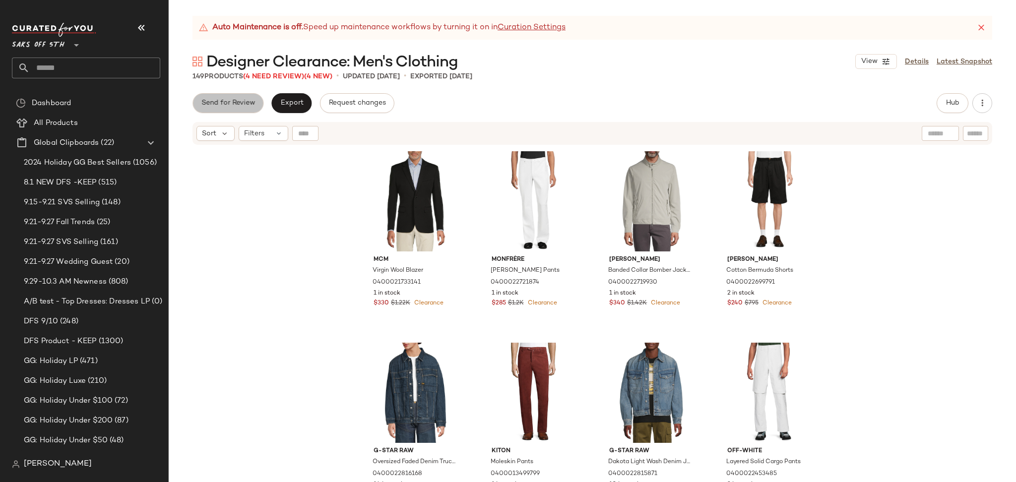
click at [224, 104] on span "Send for Review" at bounding box center [228, 103] width 54 height 8
click at [232, 108] on button "Send for Review" at bounding box center [227, 103] width 71 height 20
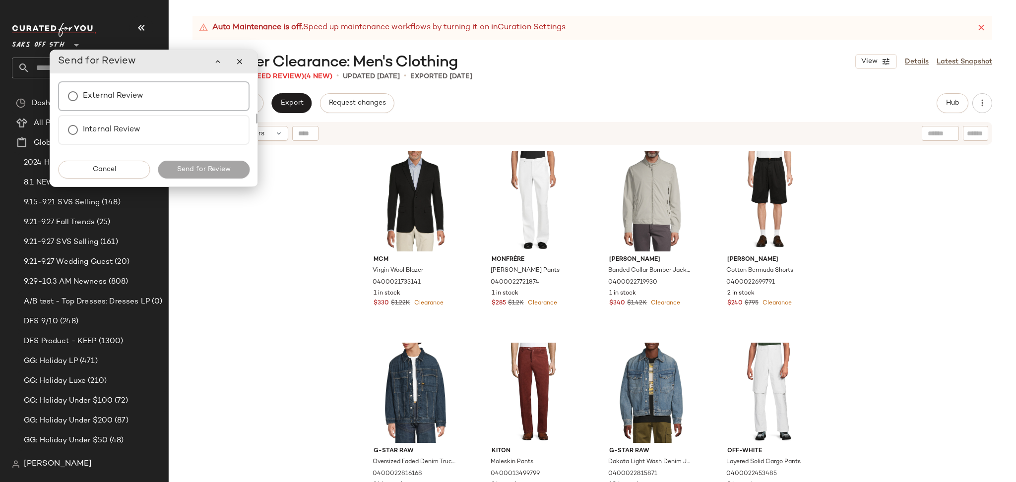
click at [167, 105] on div "External Review" at bounding box center [153, 96] width 191 height 30
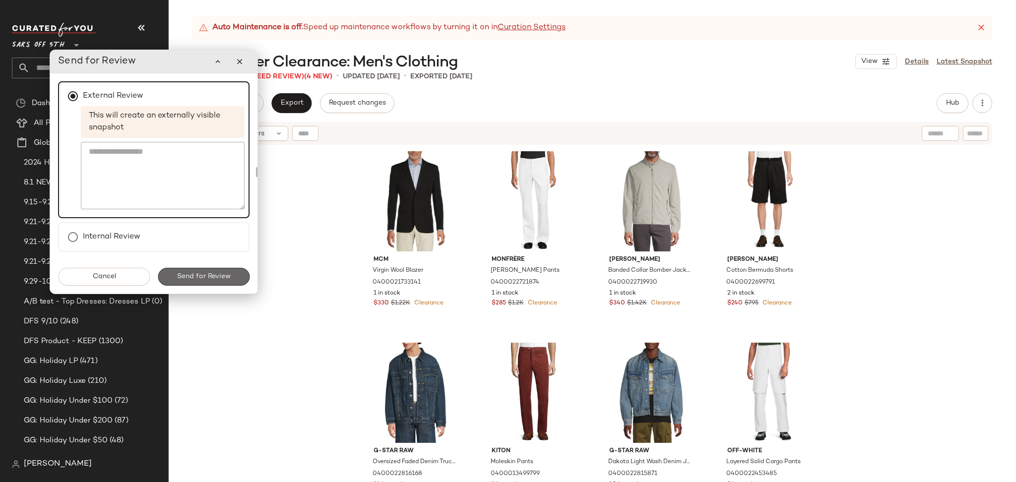
click at [221, 273] on span "Send for Review" at bounding box center [204, 277] width 54 height 8
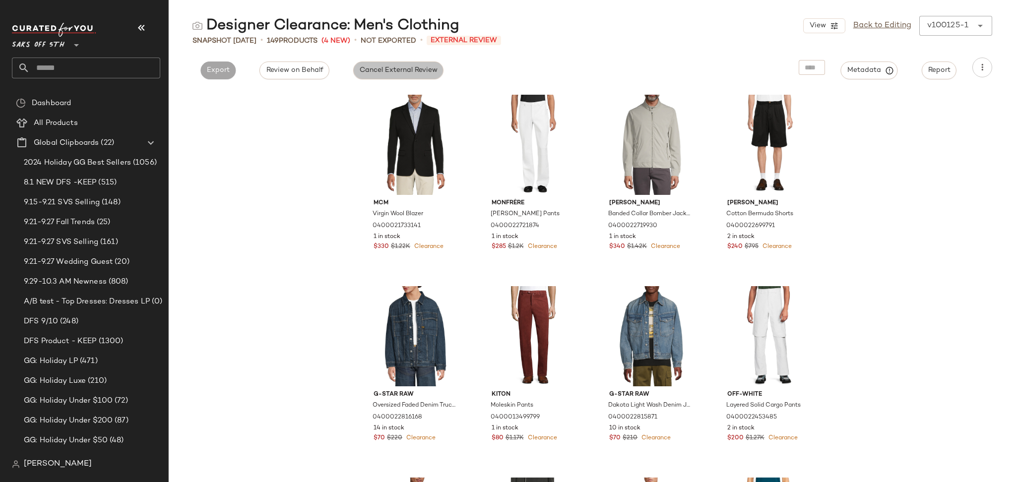
click at [382, 75] on button "Cancel External Review" at bounding box center [398, 70] width 90 height 18
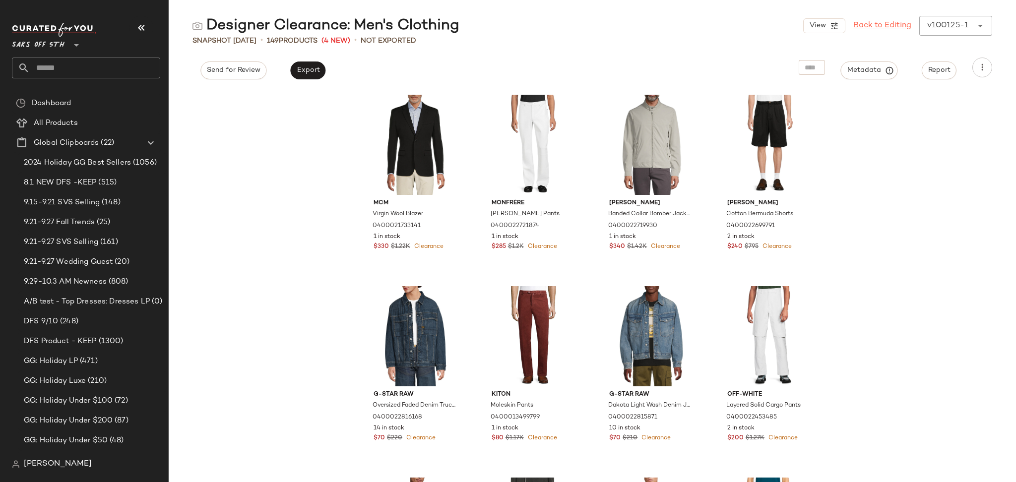
click at [891, 22] on link "Back to Editing" at bounding box center [882, 26] width 58 height 12
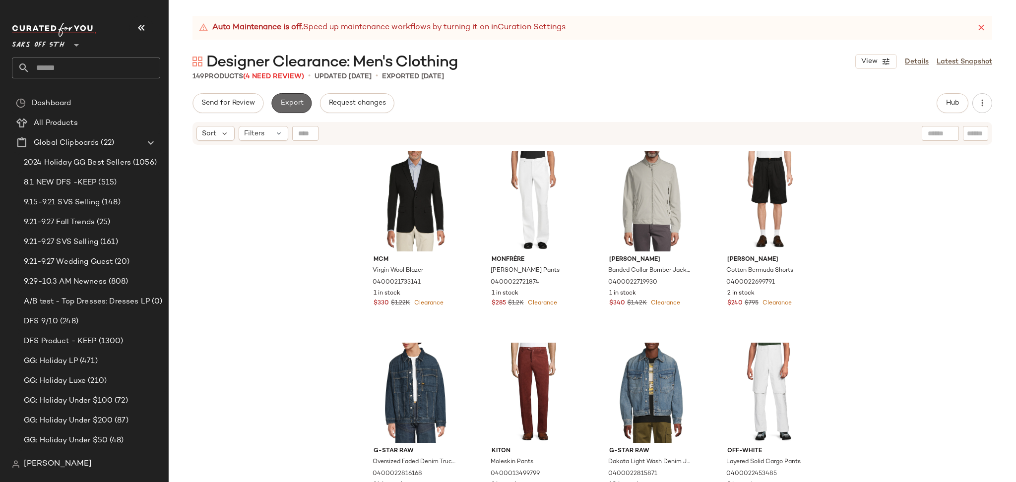
click at [295, 104] on span "Export" at bounding box center [291, 103] width 23 height 8
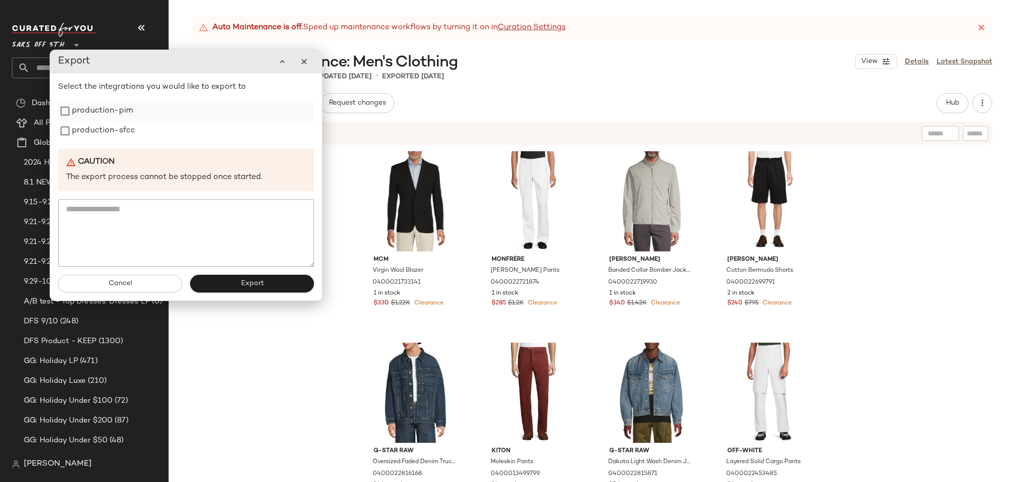
click at [162, 118] on div "production-pim" at bounding box center [186, 111] width 256 height 20
click at [103, 121] on label "production-sfcc" at bounding box center [103, 131] width 63 height 20
click at [105, 115] on label "production-pim" at bounding box center [102, 111] width 61 height 20
click at [248, 286] on span "Export" at bounding box center [251, 284] width 23 height 8
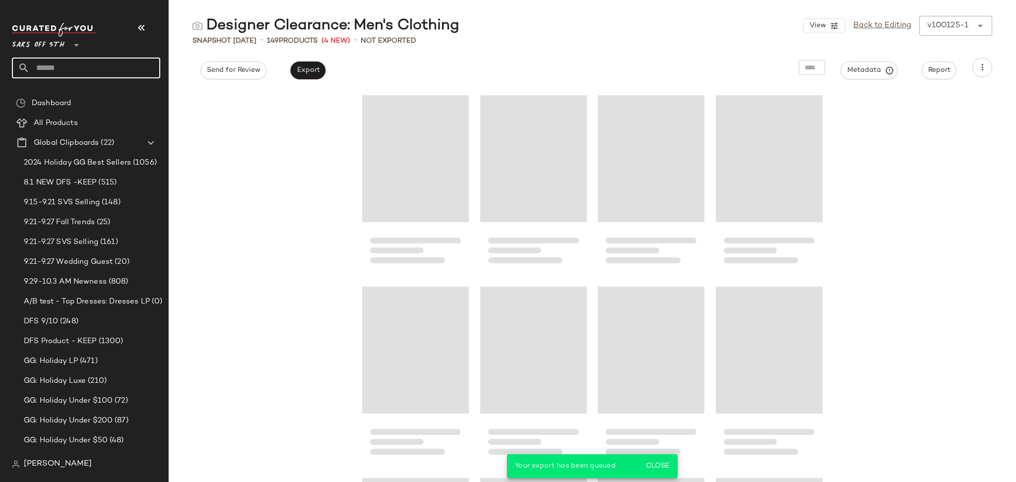
click at [89, 66] on input "text" at bounding box center [95, 68] width 130 height 21
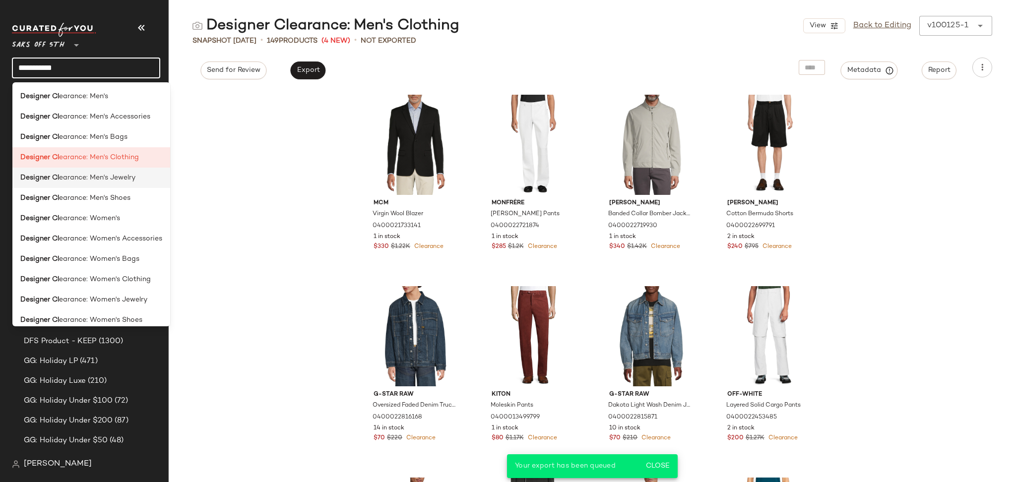
type input "**********"
click at [101, 177] on span "earance: Men's Jewelry" at bounding box center [97, 178] width 76 height 10
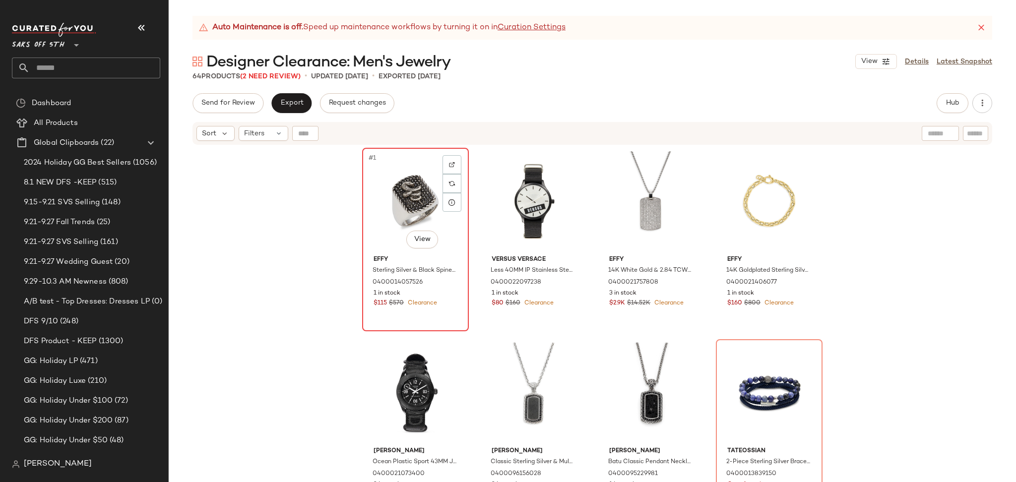
click at [418, 195] on div "#1 View" at bounding box center [415, 201] width 100 height 100
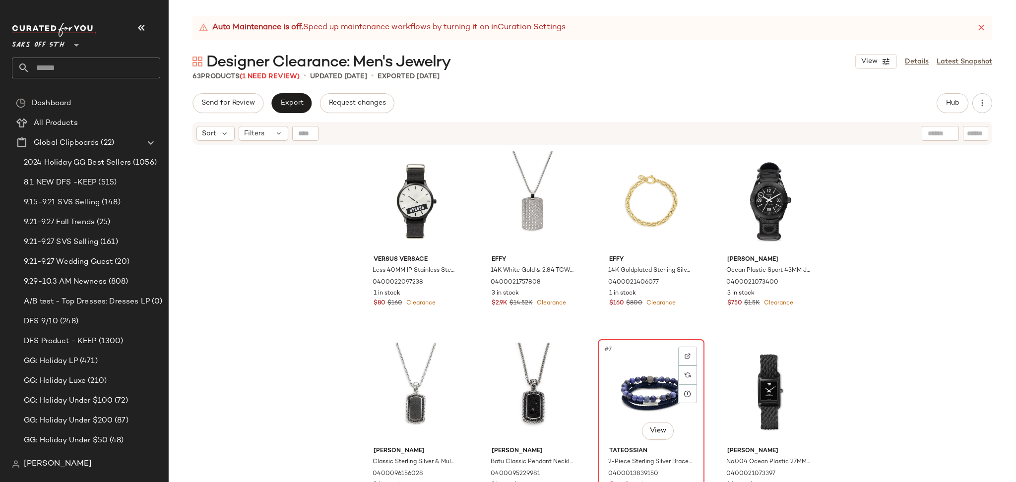
click at [643, 381] on div "#7 View" at bounding box center [651, 393] width 100 height 100
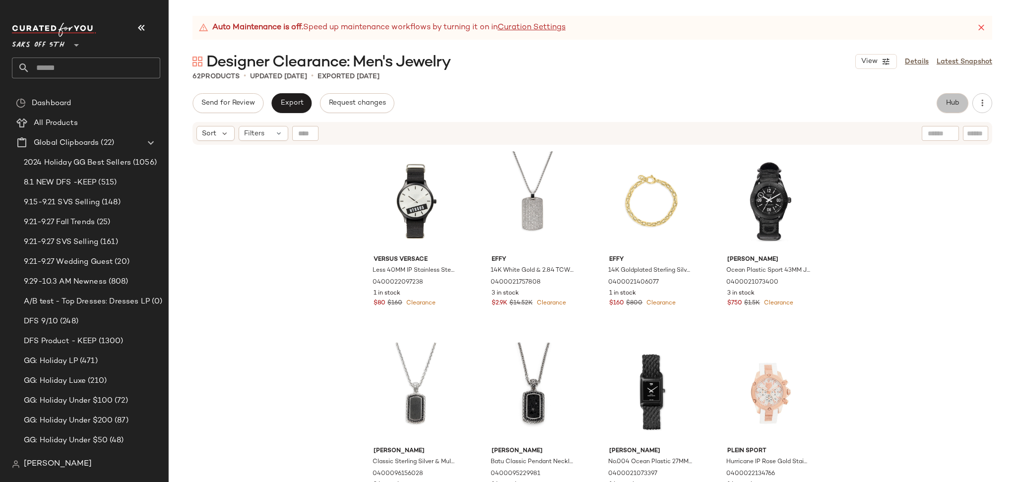
click at [944, 108] on button "Hub" at bounding box center [952, 103] width 32 height 20
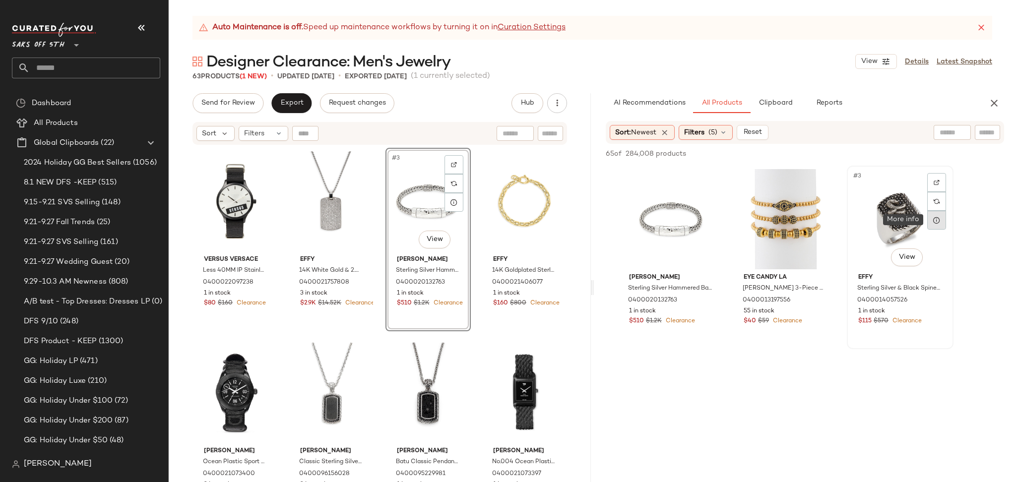
click at [929, 221] on div at bounding box center [936, 220] width 19 height 19
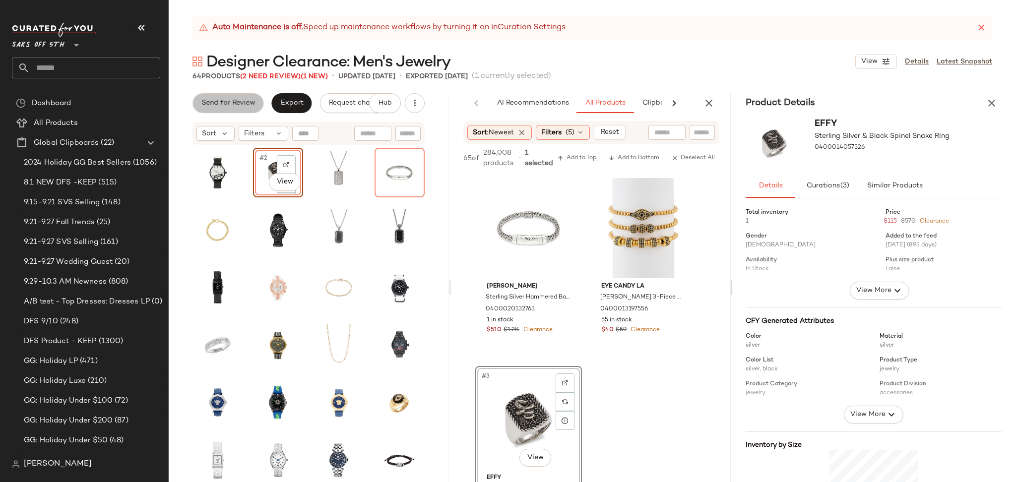
click at [228, 98] on button "Send for Review" at bounding box center [227, 103] width 71 height 20
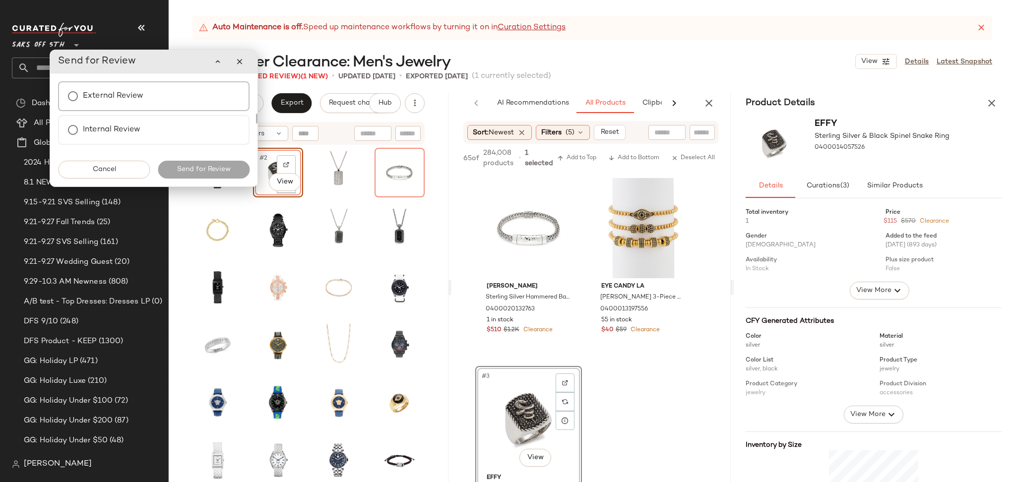
click at [152, 98] on div "External Review" at bounding box center [153, 96] width 191 height 30
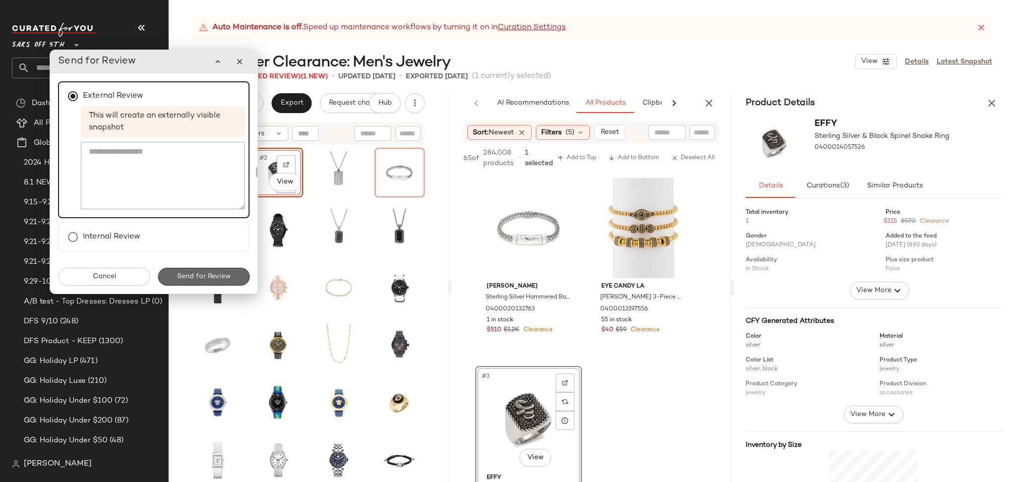
click at [205, 279] on span "Send for Review" at bounding box center [204, 277] width 54 height 8
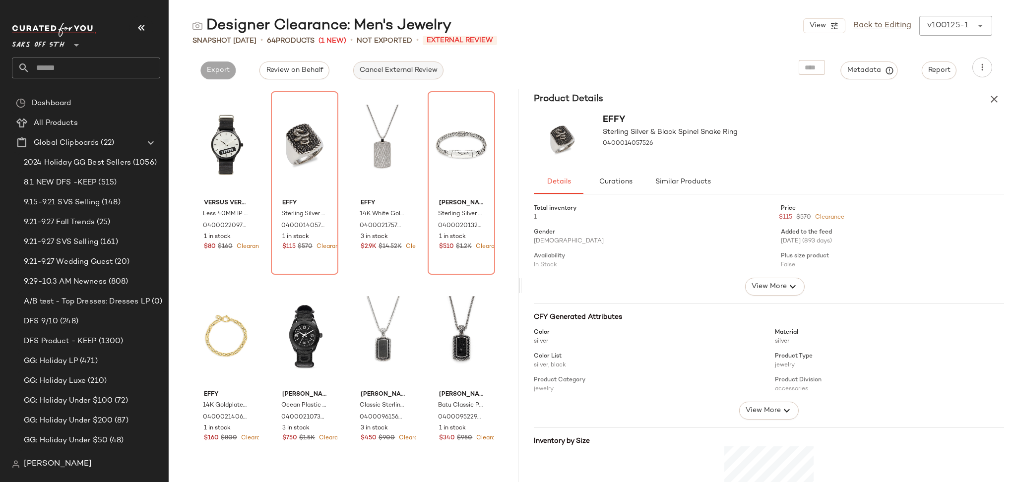
click at [400, 69] on span "Cancel External Review" at bounding box center [398, 70] width 78 height 8
click at [985, 93] on button "button" at bounding box center [994, 99] width 20 height 20
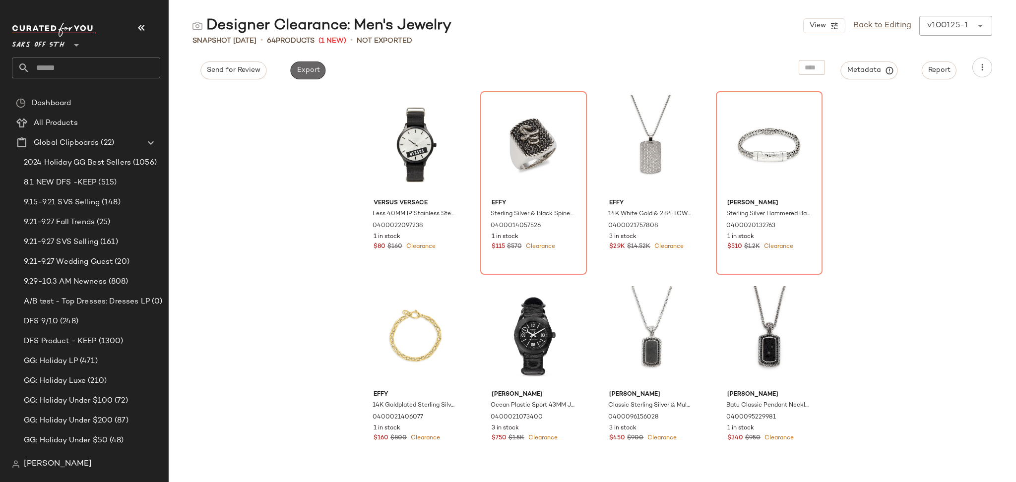
click at [309, 71] on span "Export" at bounding box center [307, 70] width 23 height 8
click at [306, 73] on span "Export" at bounding box center [307, 70] width 23 height 8
click at [887, 30] on link "Back to Editing" at bounding box center [882, 26] width 58 height 12
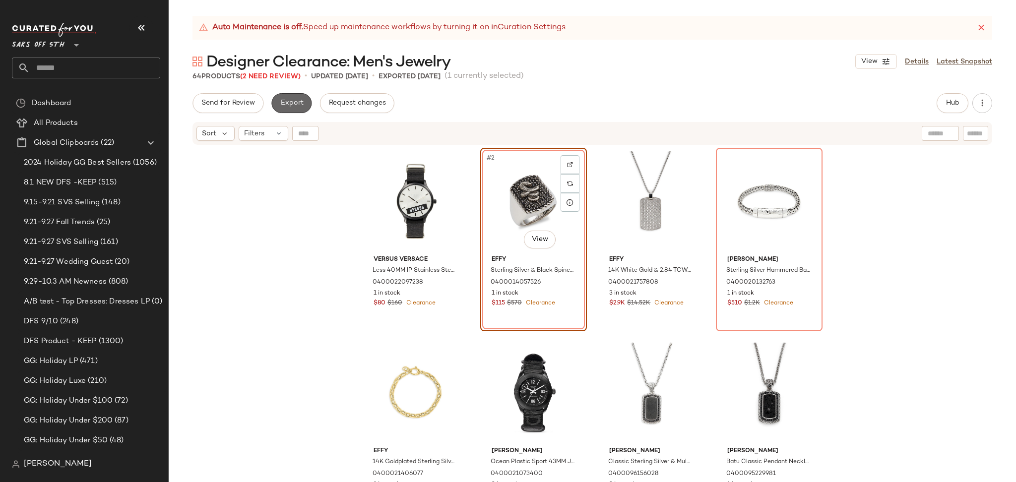
click at [291, 102] on span "Export" at bounding box center [291, 103] width 23 height 8
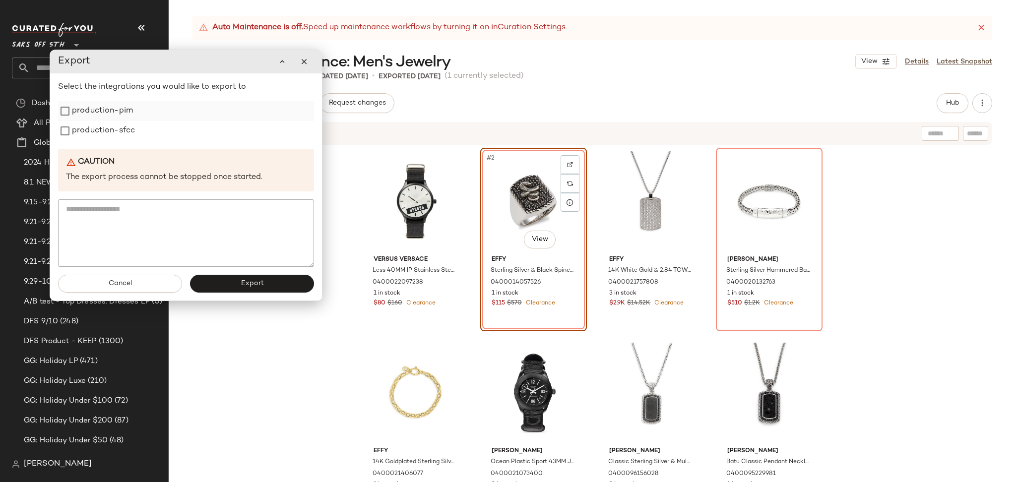
click at [112, 117] on label "production-pim" at bounding box center [102, 111] width 61 height 20
click at [112, 132] on label "production-sfcc" at bounding box center [103, 131] width 63 height 20
click at [241, 284] on span "Export" at bounding box center [251, 284] width 23 height 8
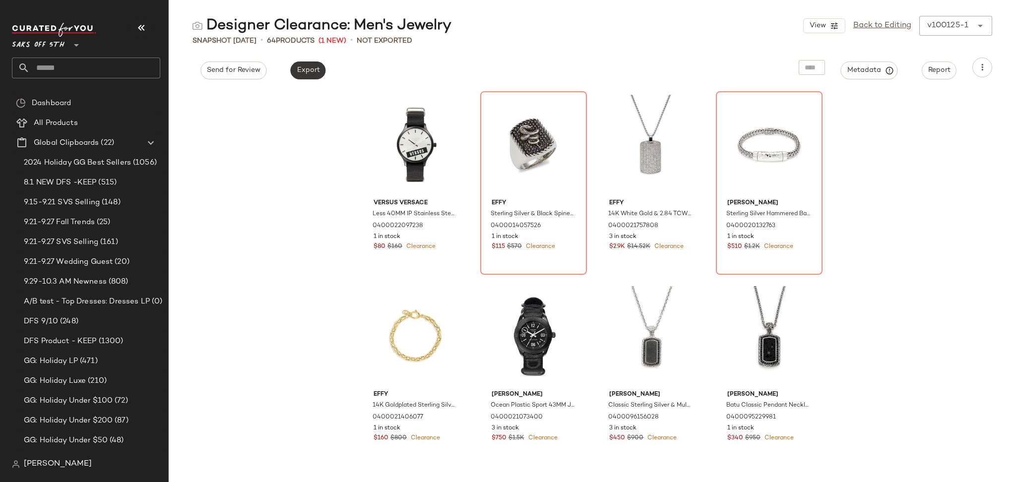
click at [314, 66] on span "Export" at bounding box center [307, 70] width 23 height 8
click at [883, 28] on link "Back to Editing" at bounding box center [882, 26] width 58 height 12
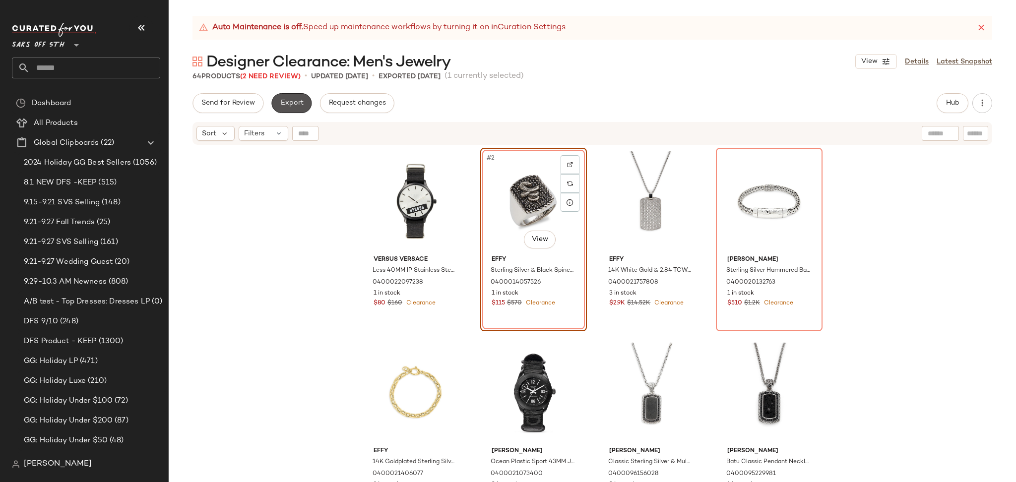
click at [308, 104] on button "Export" at bounding box center [291, 103] width 40 height 20
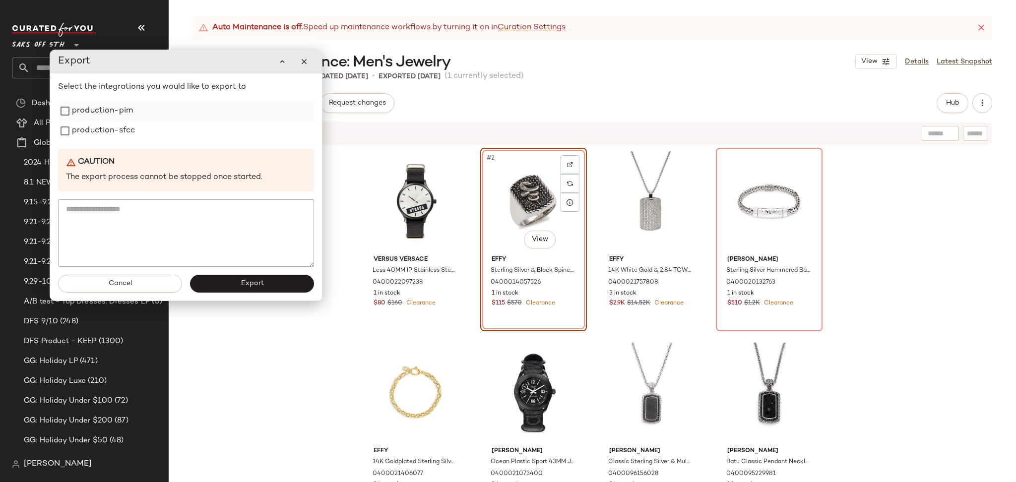
click at [140, 116] on div "production-pim" at bounding box center [186, 111] width 256 height 20
click at [94, 115] on label "production-pim" at bounding box center [102, 111] width 61 height 20
click at [305, 66] on button "button" at bounding box center [304, 62] width 20 height 20
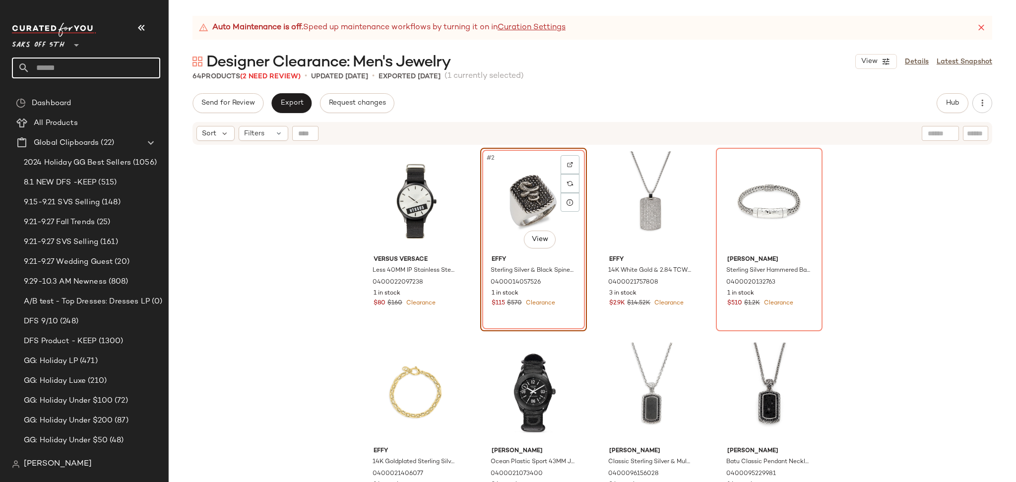
click at [77, 71] on input "text" at bounding box center [95, 68] width 130 height 21
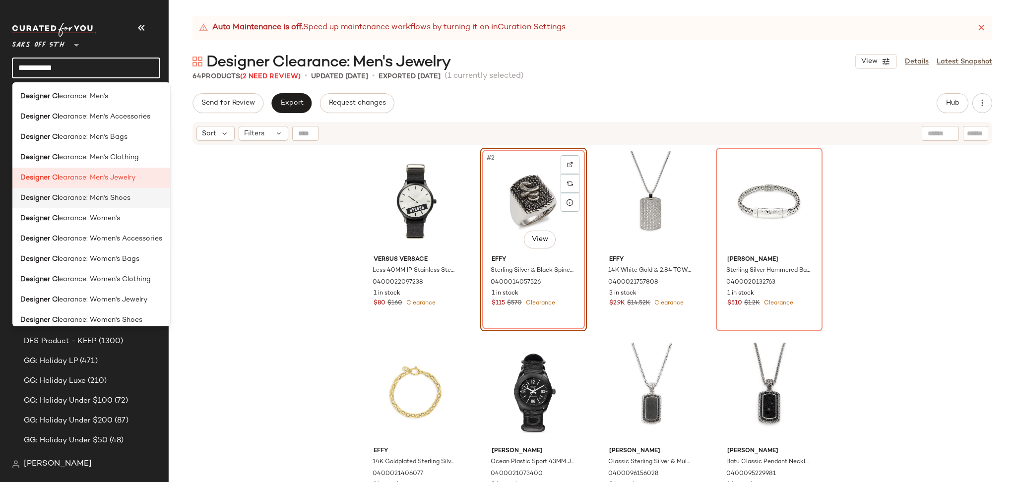
type input "**********"
click at [118, 202] on span "earance: Men's Shoes" at bounding box center [94, 198] width 71 height 10
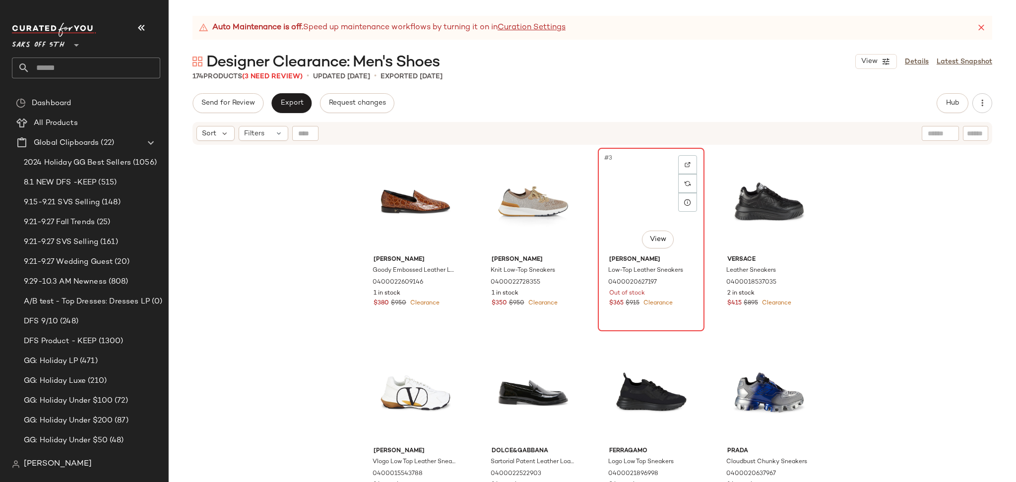
click at [614, 194] on div "#3 View" at bounding box center [651, 201] width 100 height 100
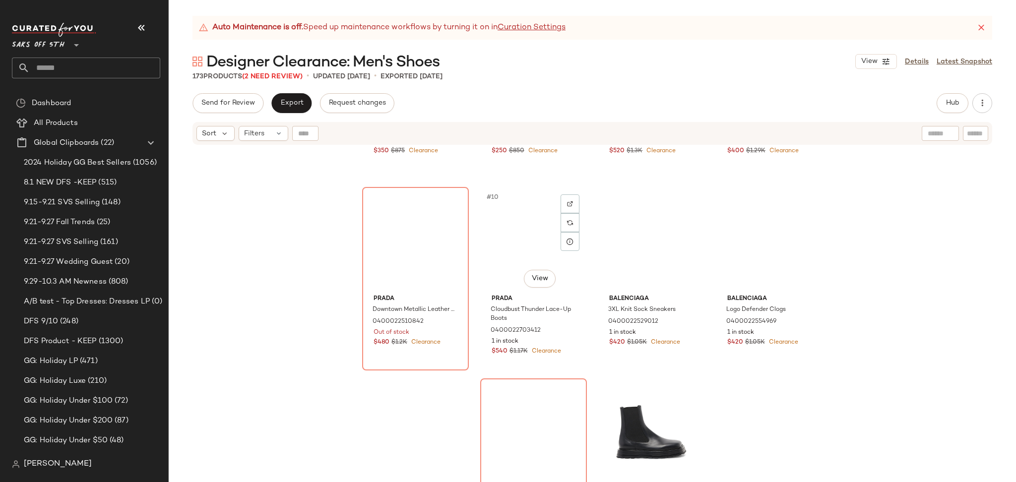
scroll to position [388, 0]
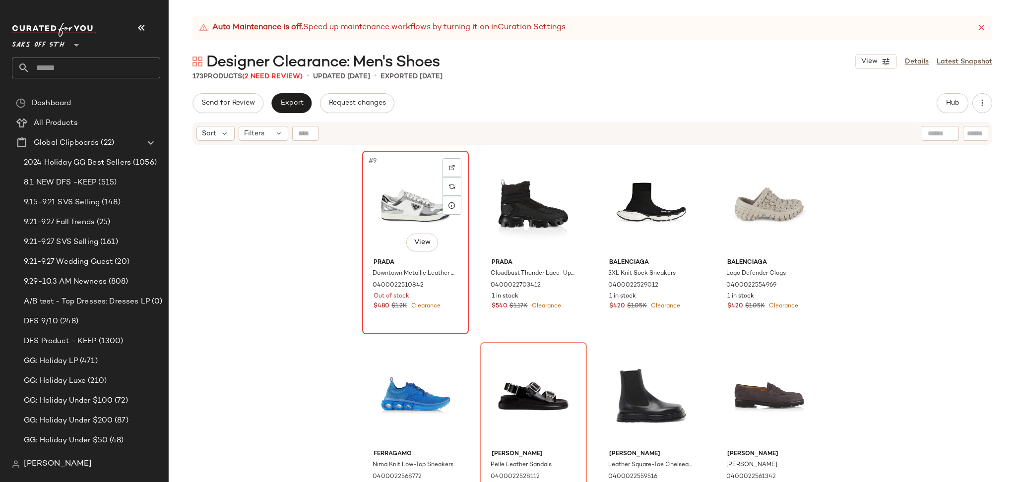
click at [397, 211] on div "#9 View" at bounding box center [415, 204] width 100 height 100
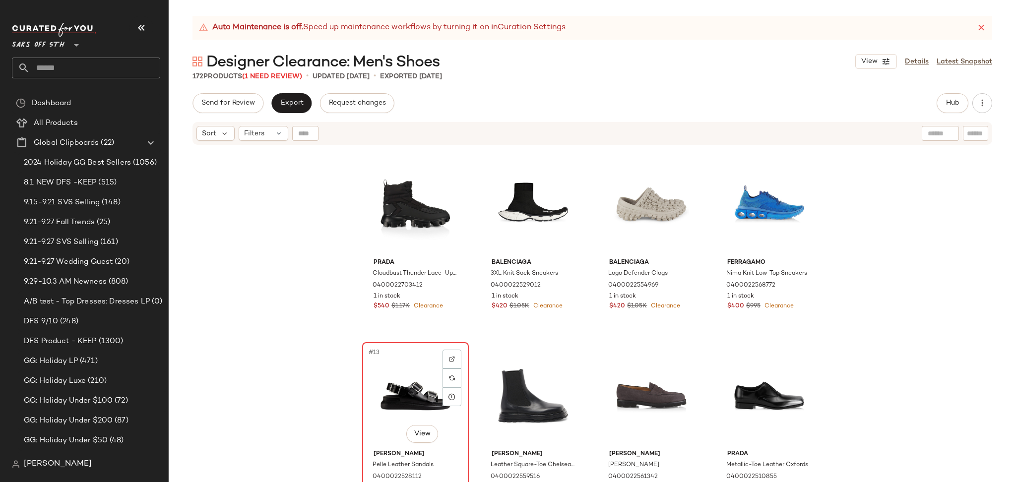
click at [408, 382] on div "#13 View" at bounding box center [415, 396] width 100 height 100
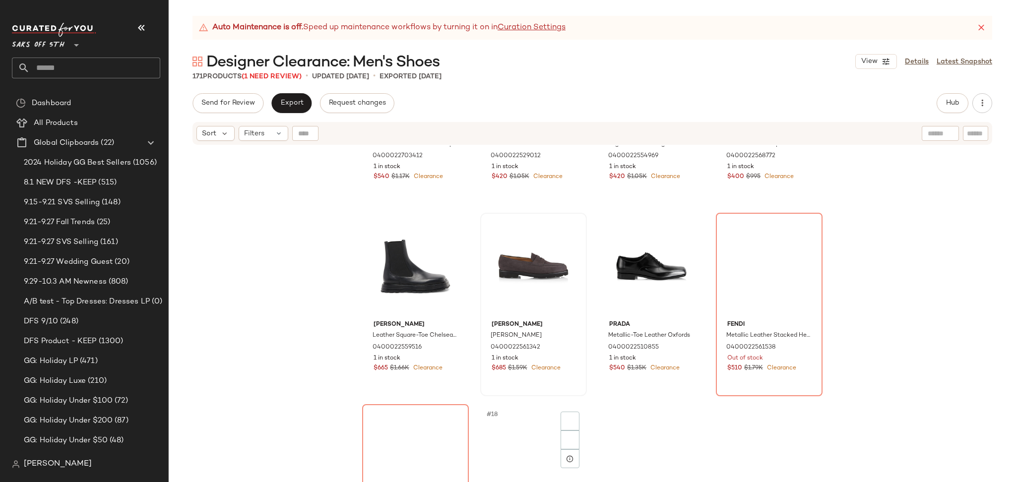
scroll to position [520, 0]
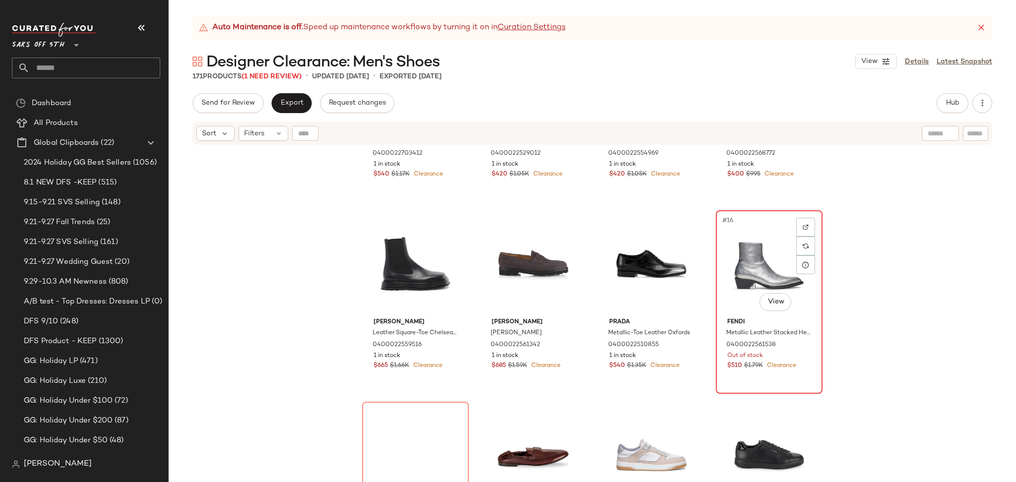
click at [741, 267] on div "#16 View" at bounding box center [769, 264] width 100 height 100
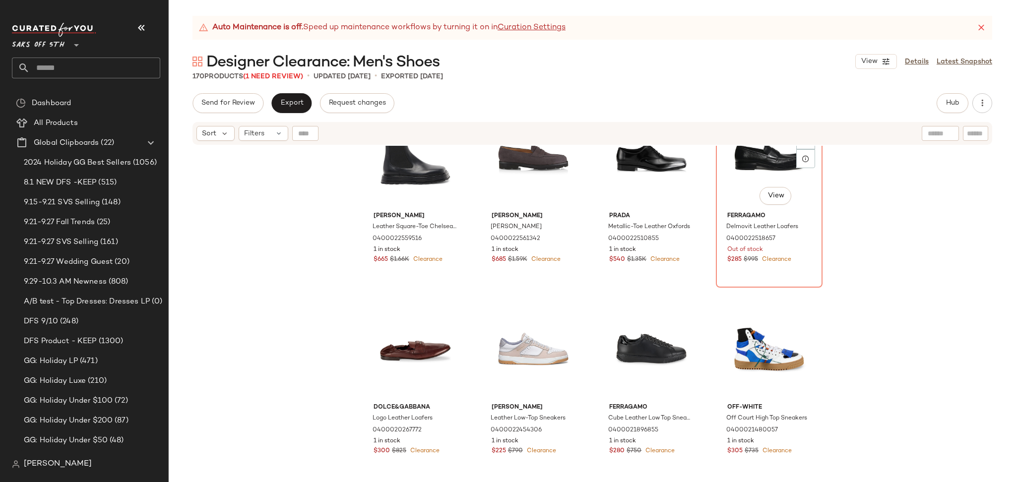
scroll to position [628, 0]
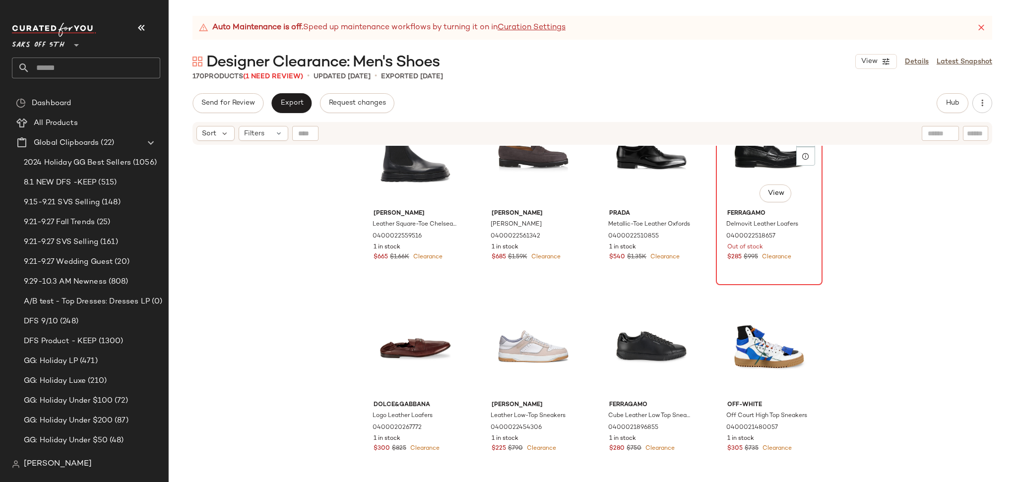
click at [728, 175] on div "#16 View" at bounding box center [769, 155] width 100 height 100
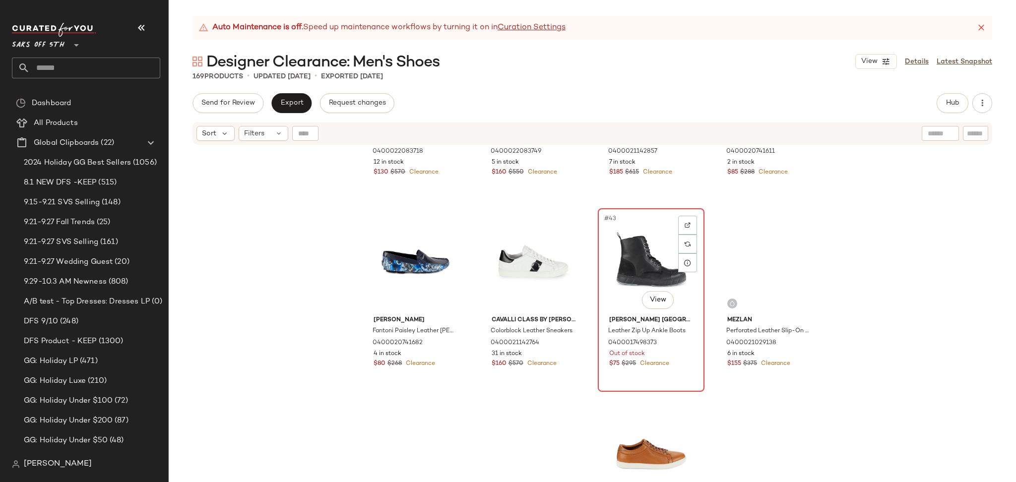
scroll to position [1862, 0]
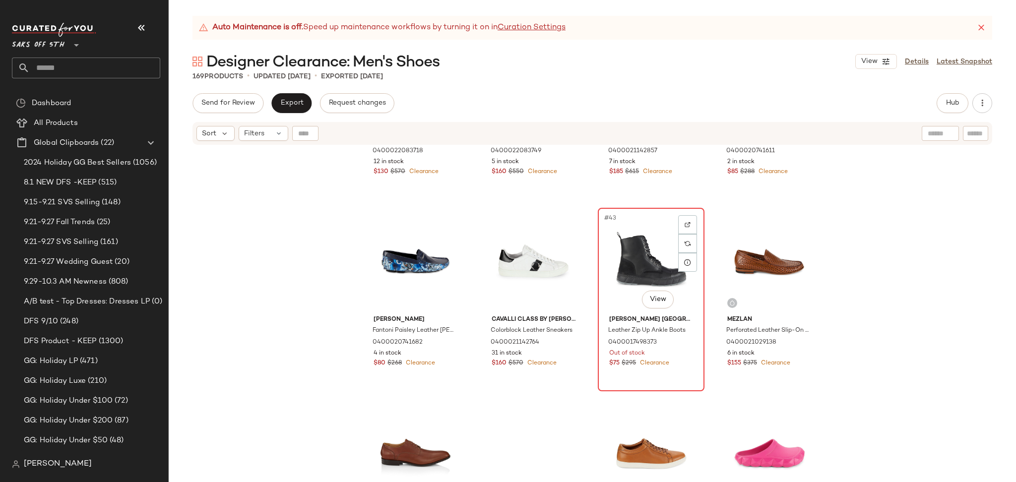
click at [625, 257] on div "#43 View" at bounding box center [651, 261] width 100 height 100
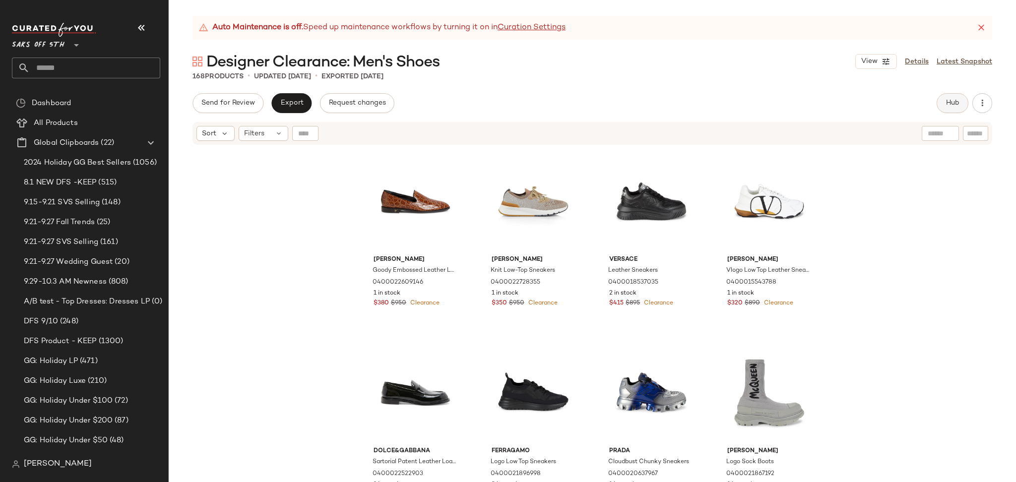
click at [943, 99] on button "Hub" at bounding box center [952, 103] width 32 height 20
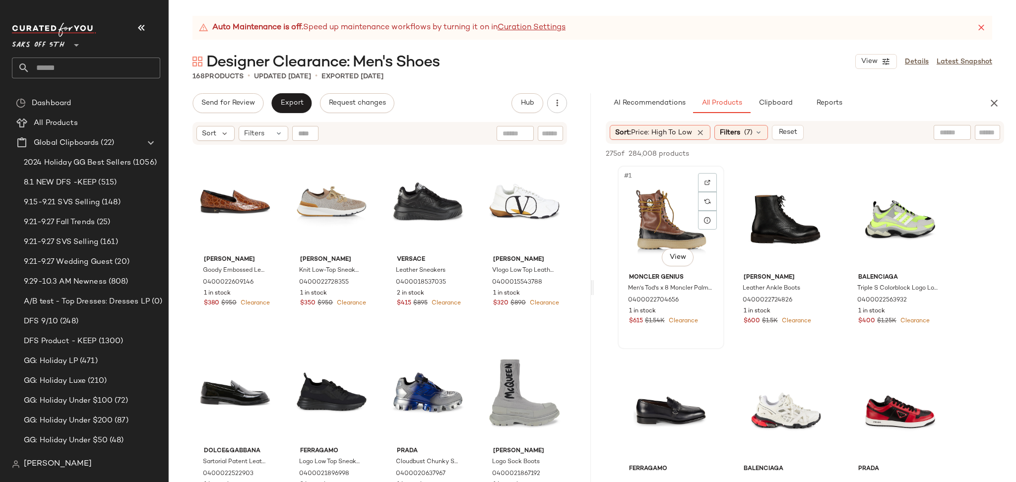
click at [663, 225] on div "#1 View" at bounding box center [671, 219] width 100 height 100
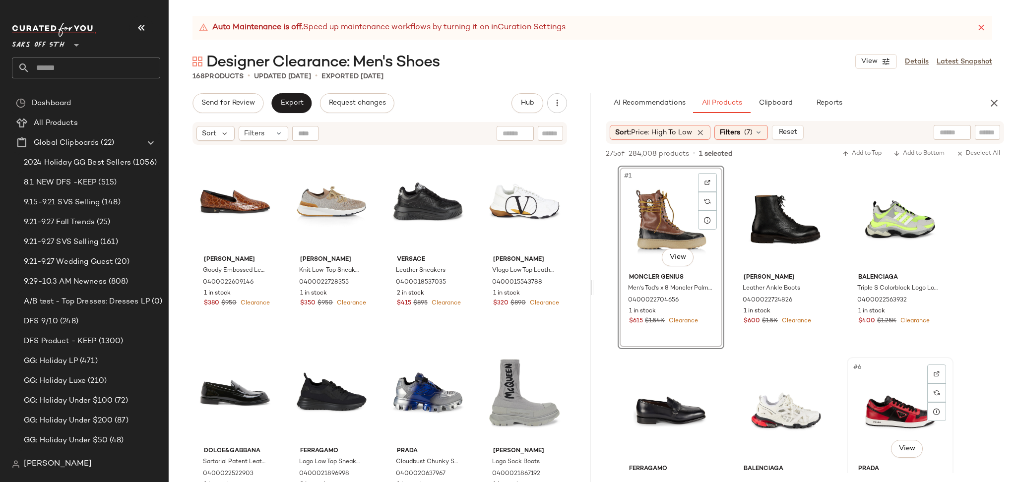
click at [906, 408] on div "#6 View" at bounding box center [900, 411] width 100 height 100
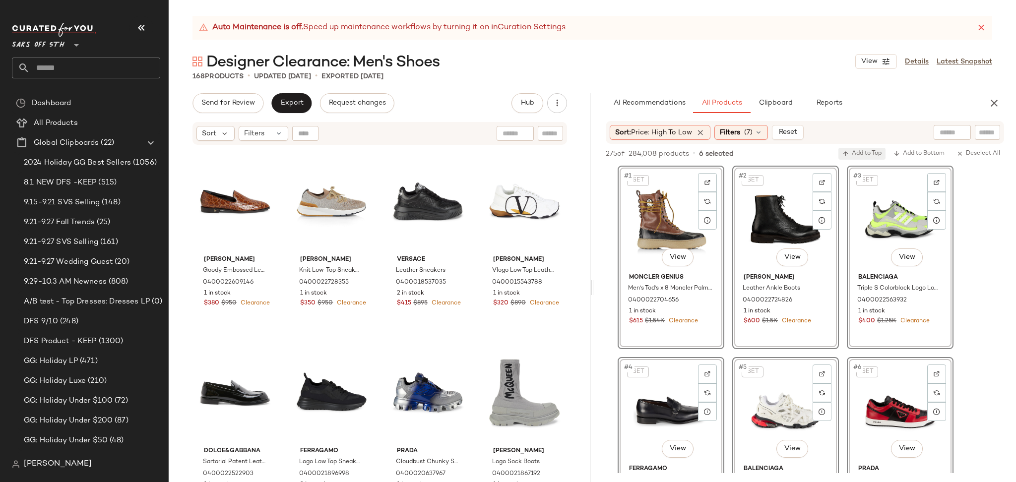
click at [856, 153] on span "Add to Top" at bounding box center [861, 153] width 39 height 7
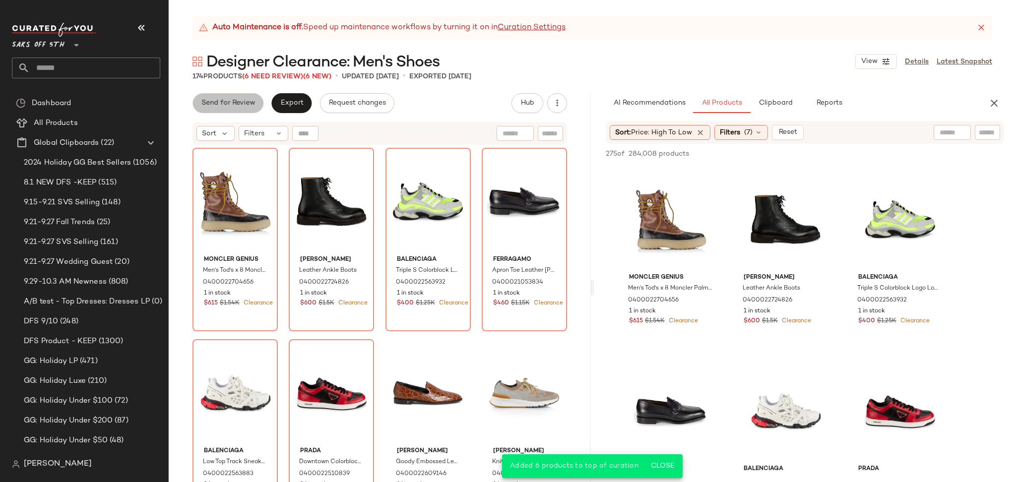
click at [236, 103] on span "Send for Review" at bounding box center [228, 103] width 54 height 8
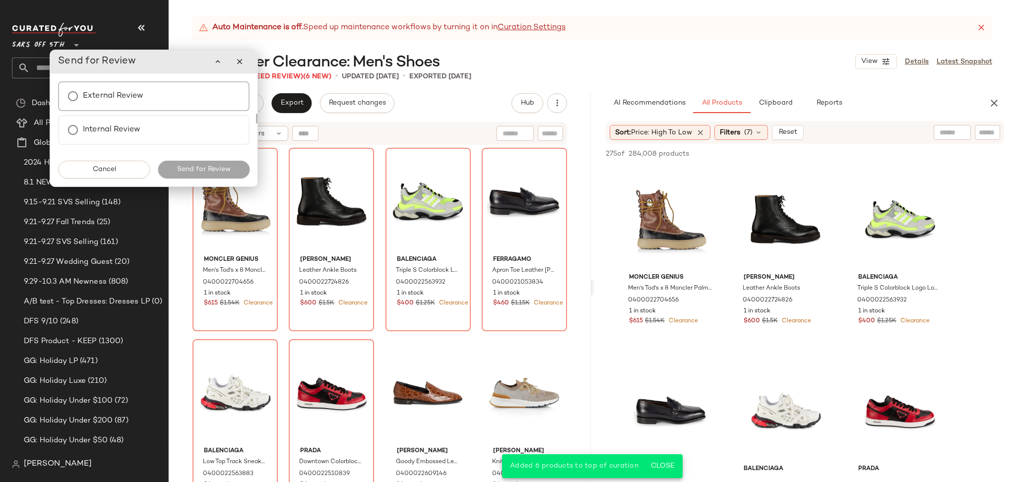
click at [154, 99] on div "External Review" at bounding box center [153, 96] width 191 height 30
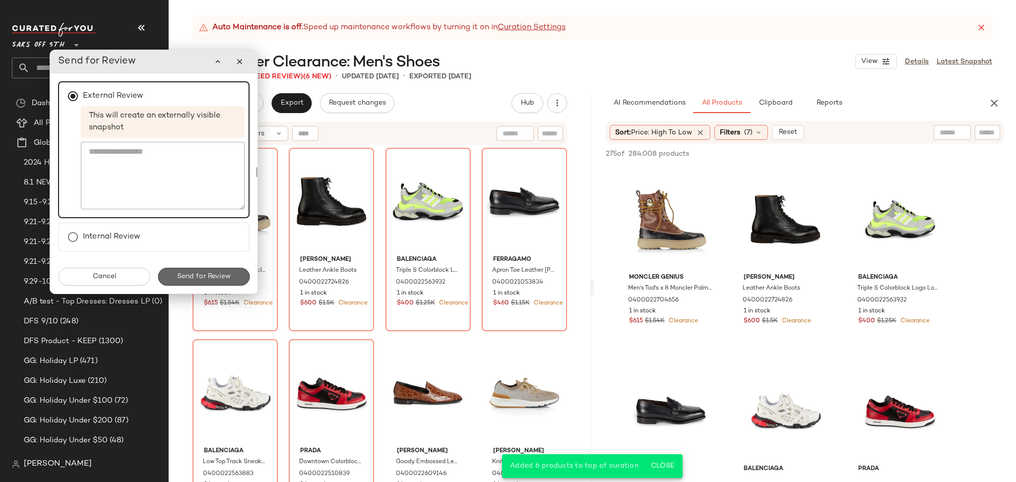
click at [195, 280] on button "Send for Review" at bounding box center [204, 277] width 92 height 18
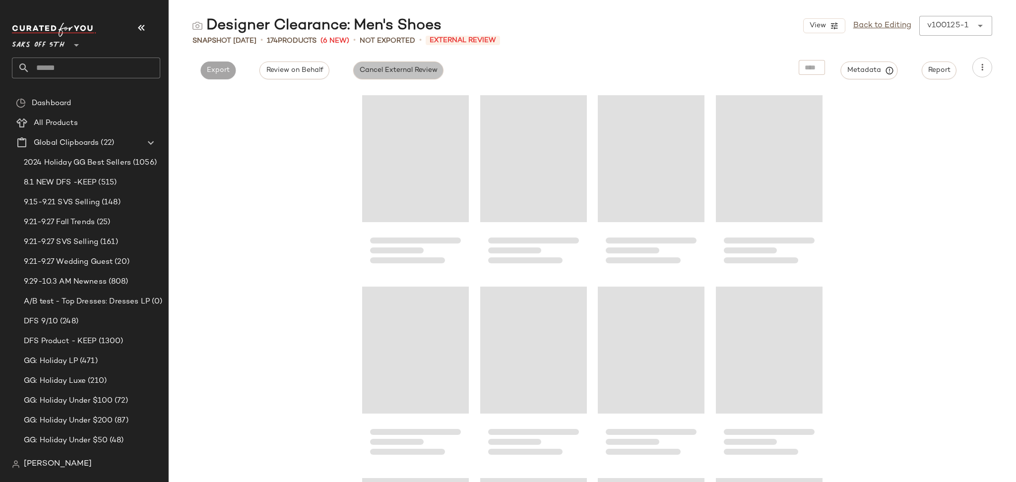
click at [381, 73] on span "Cancel External Review" at bounding box center [398, 70] width 78 height 8
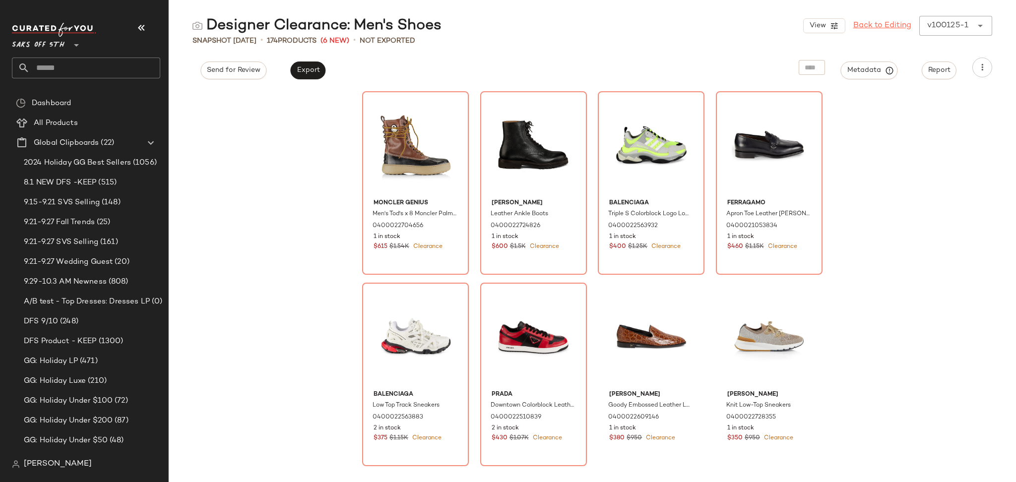
click at [873, 31] on link "Back to Editing" at bounding box center [882, 26] width 58 height 12
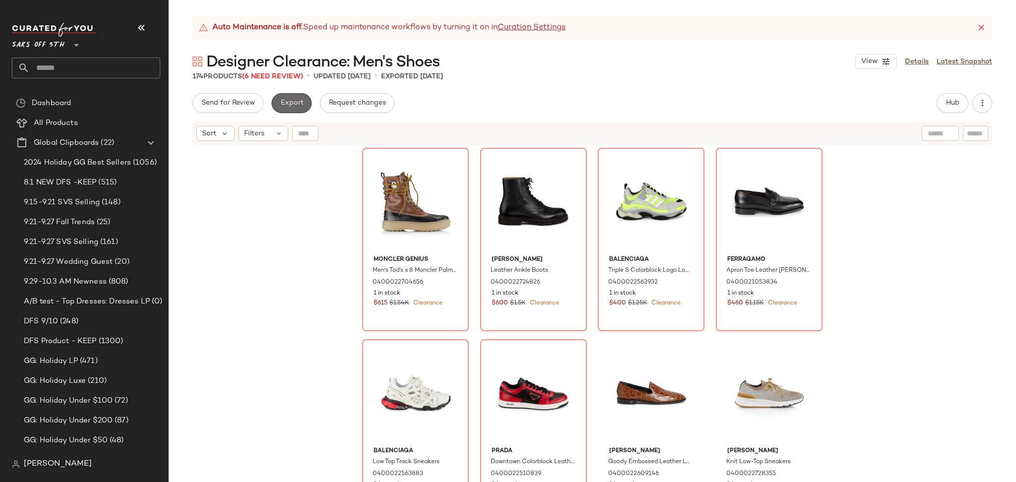
click at [294, 100] on span "Export" at bounding box center [291, 103] width 23 height 8
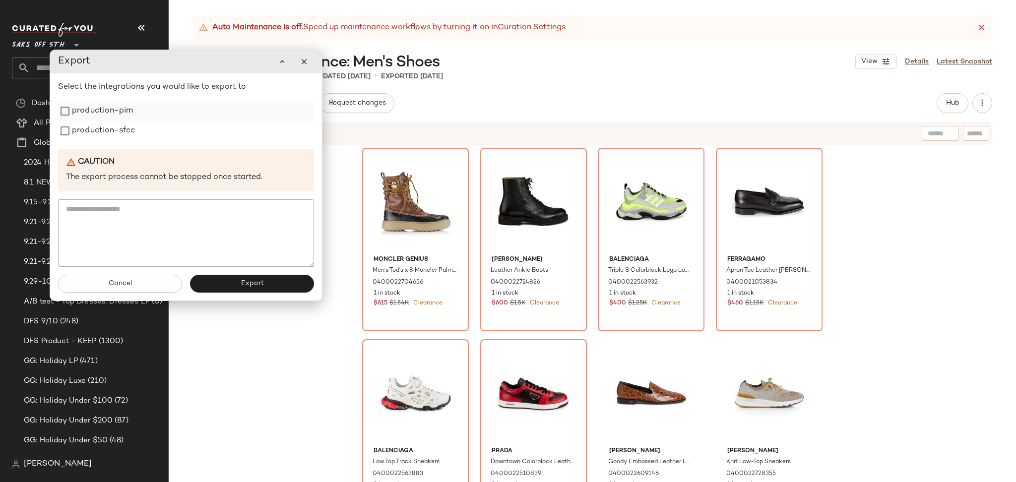
click at [117, 111] on label "production-pim" at bounding box center [102, 111] width 61 height 20
click at [113, 130] on label "production-sfcc" at bounding box center [103, 131] width 63 height 20
click at [217, 286] on button "Export" at bounding box center [252, 284] width 124 height 18
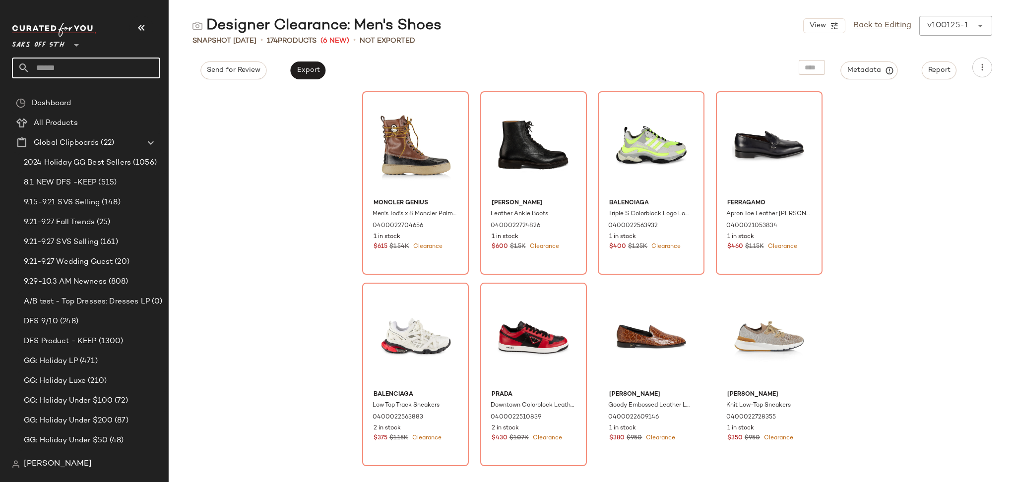
click at [82, 63] on input "text" at bounding box center [95, 68] width 130 height 21
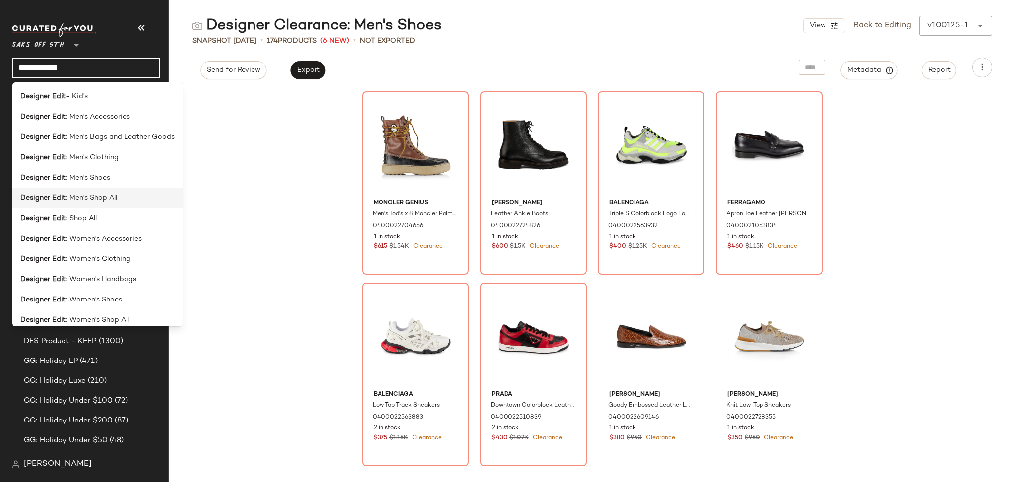
type input "**********"
click at [83, 193] on span ": Men's Shop All" at bounding box center [91, 198] width 51 height 10
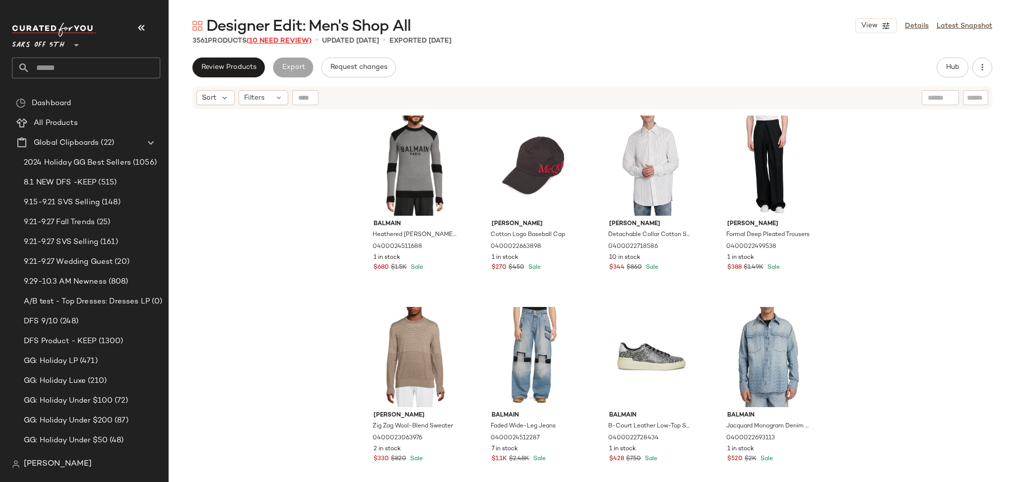
click at [287, 40] on span "(10 Need Review)" at bounding box center [278, 40] width 65 height 7
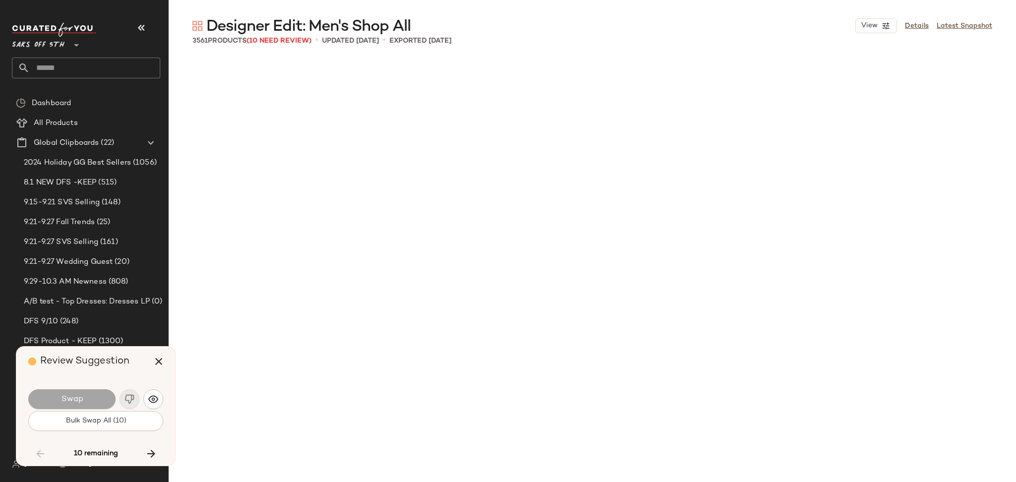
scroll to position [4402, 0]
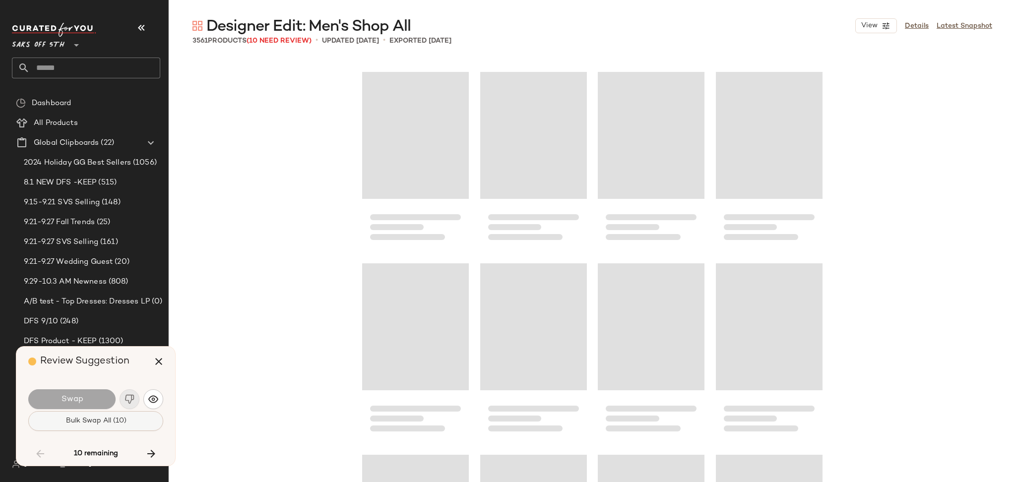
click at [74, 418] on span "Bulk Swap All (10)" at bounding box center [95, 421] width 61 height 8
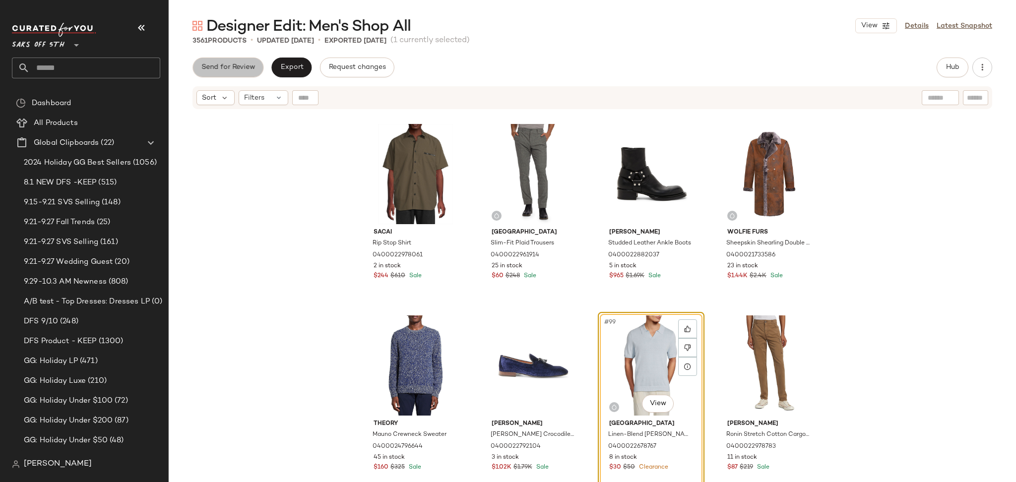
click at [232, 58] on button "Send for Review" at bounding box center [227, 68] width 71 height 20
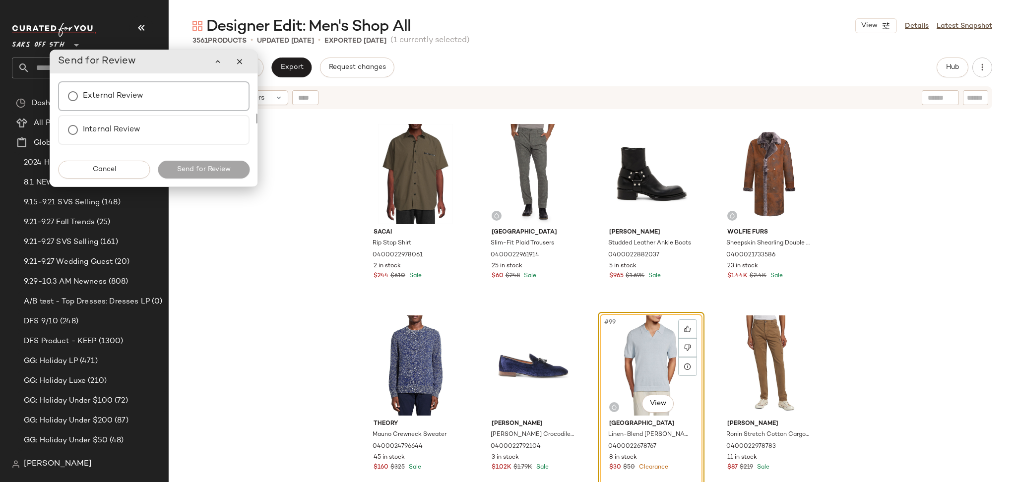
click at [145, 99] on div "External Review" at bounding box center [153, 96] width 191 height 30
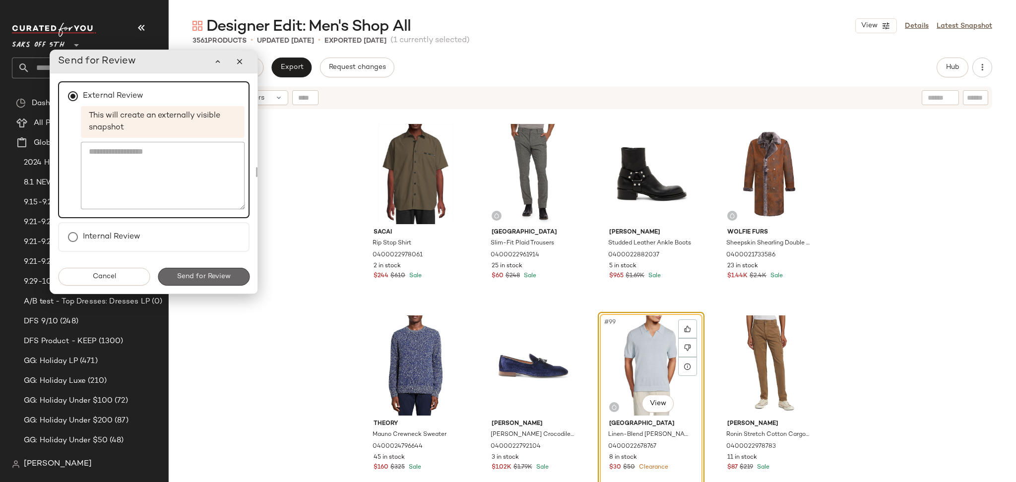
click at [208, 280] on button "Send for Review" at bounding box center [204, 277] width 92 height 18
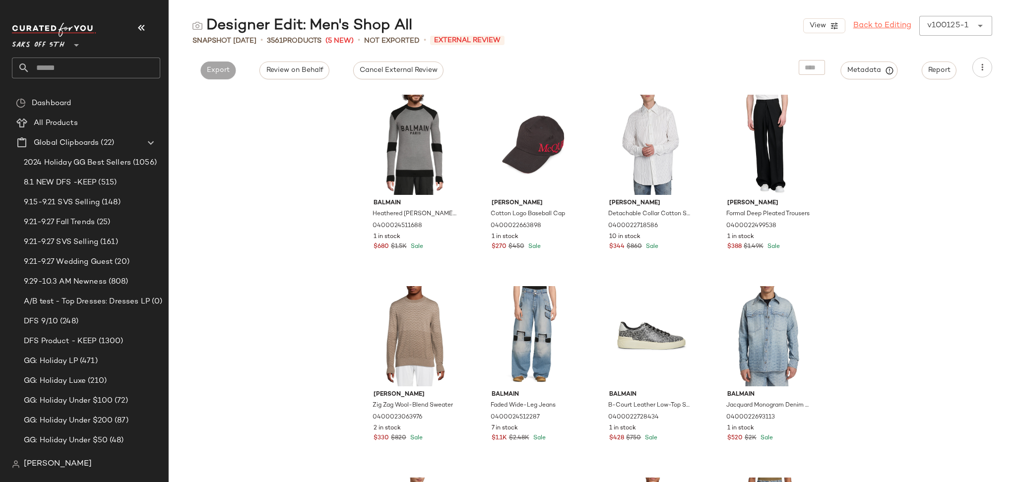
click at [871, 24] on link "Back to Editing" at bounding box center [882, 26] width 58 height 12
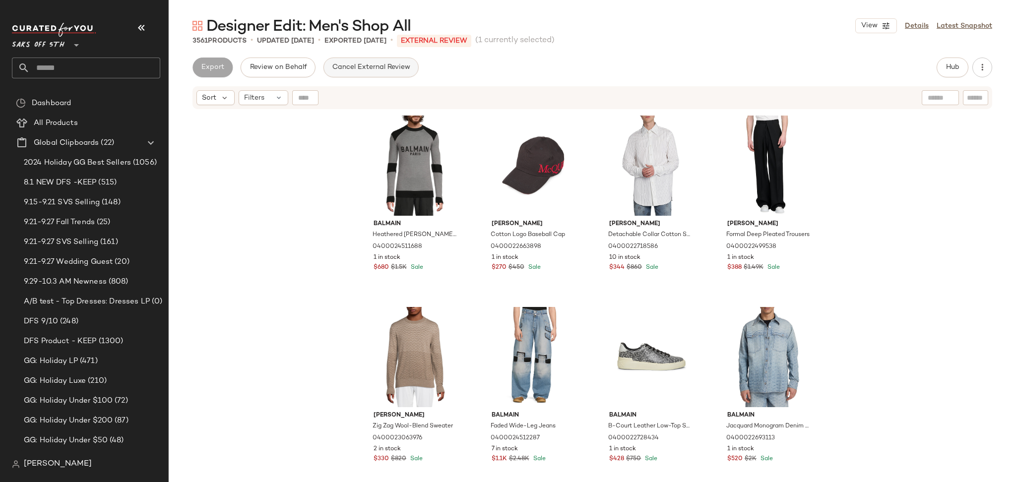
click at [368, 65] on span "Cancel External Review" at bounding box center [371, 67] width 78 height 8
click at [286, 60] on button "Export" at bounding box center [291, 68] width 40 height 20
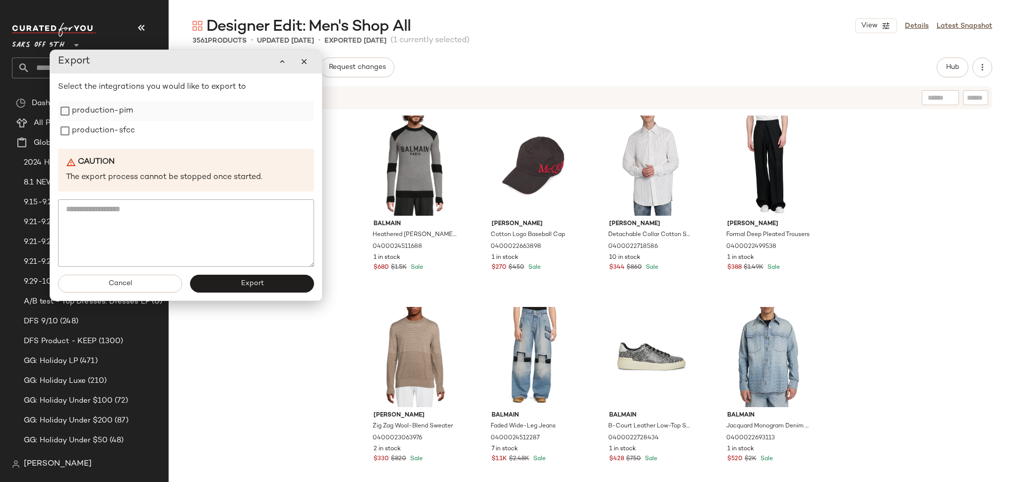
click at [123, 115] on label "production-pim" at bounding box center [102, 111] width 61 height 20
click at [124, 137] on label "production-sfcc" at bounding box center [103, 131] width 63 height 20
click at [244, 277] on button "Export" at bounding box center [252, 284] width 124 height 18
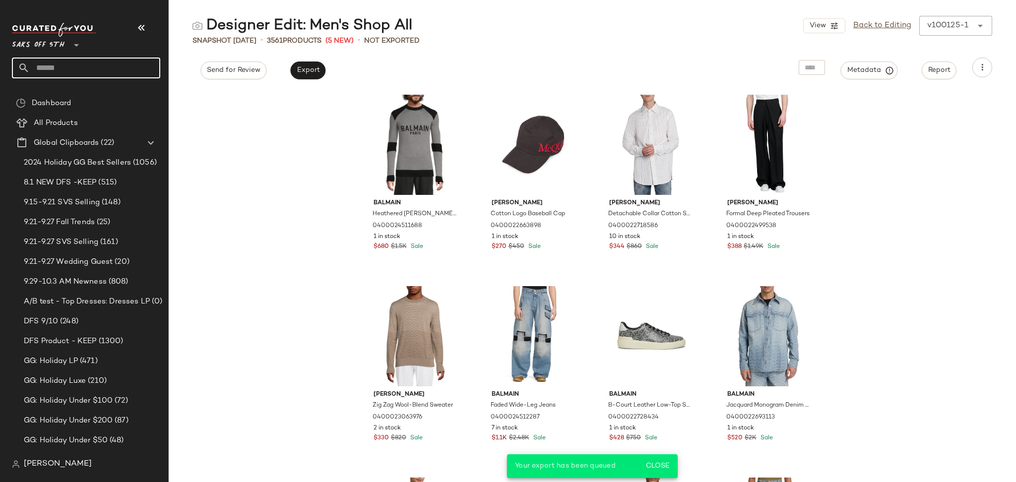
click at [90, 71] on input "text" at bounding box center [95, 68] width 130 height 21
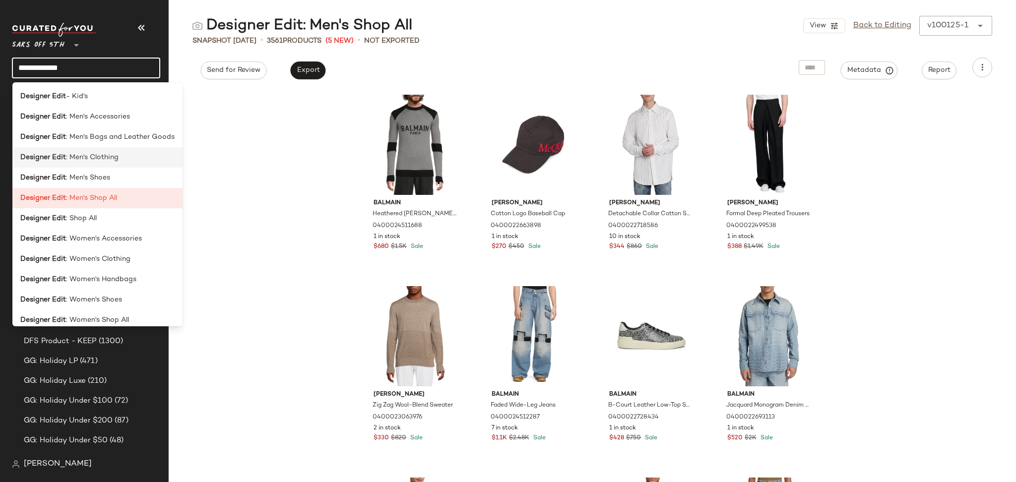
type input "**********"
click at [114, 159] on span ": Men's Clothing" at bounding box center [92, 157] width 53 height 10
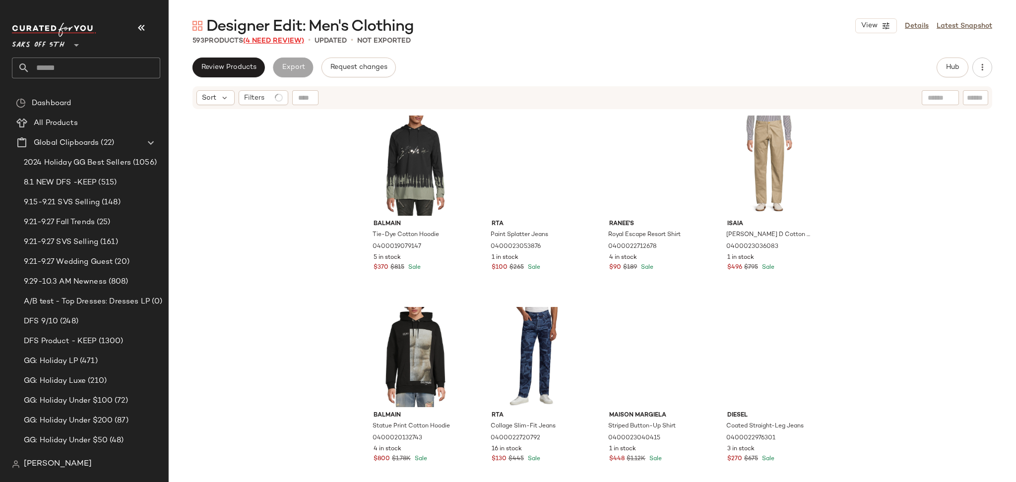
click at [272, 39] on span "(4 Need Review)" at bounding box center [273, 40] width 61 height 7
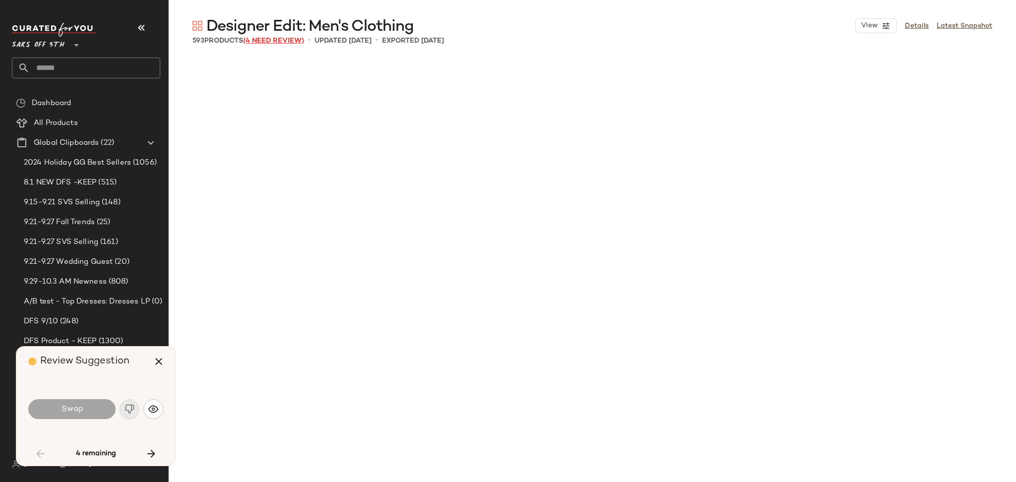
scroll to position [1723, 0]
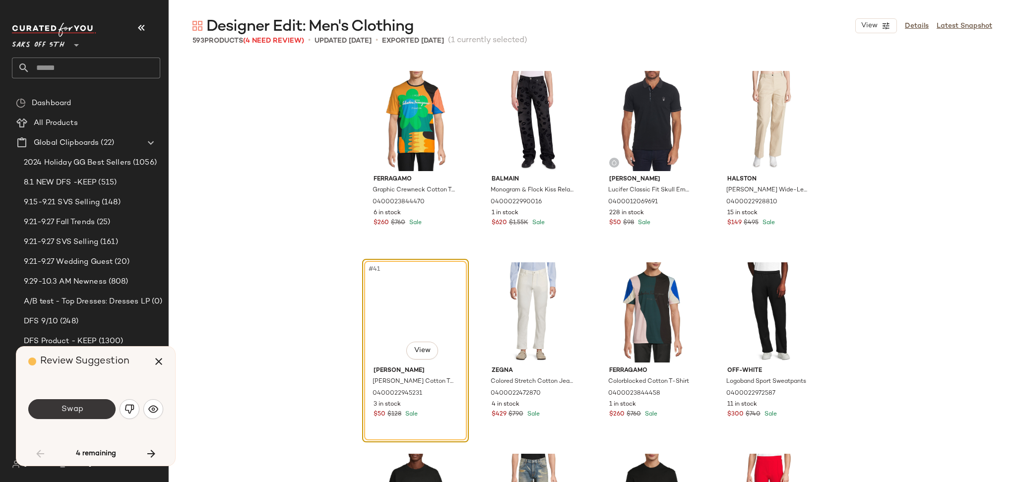
click at [76, 412] on span "Swap" at bounding box center [71, 409] width 22 height 9
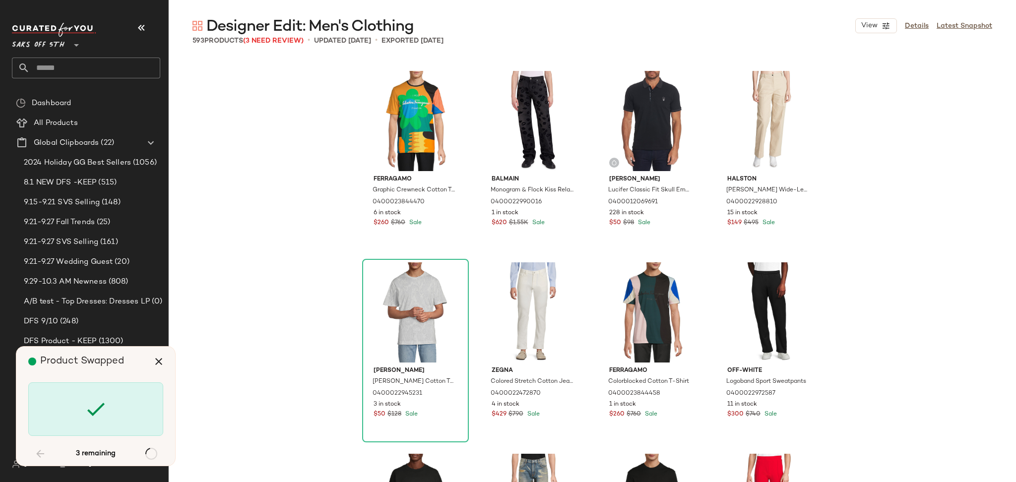
scroll to position [3445, 0]
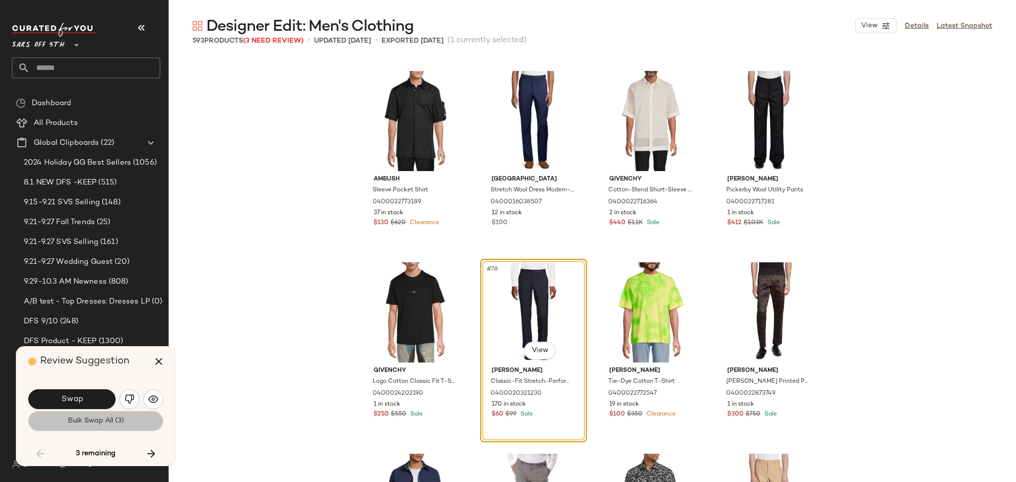
click at [88, 423] on span "Bulk Swap All (3)" at bounding box center [95, 421] width 57 height 8
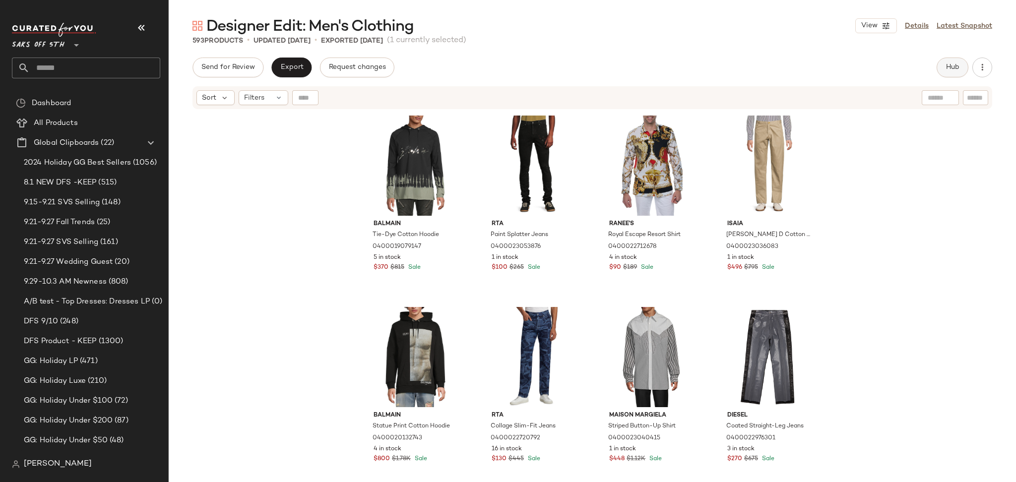
click at [955, 73] on button "Hub" at bounding box center [952, 68] width 32 height 20
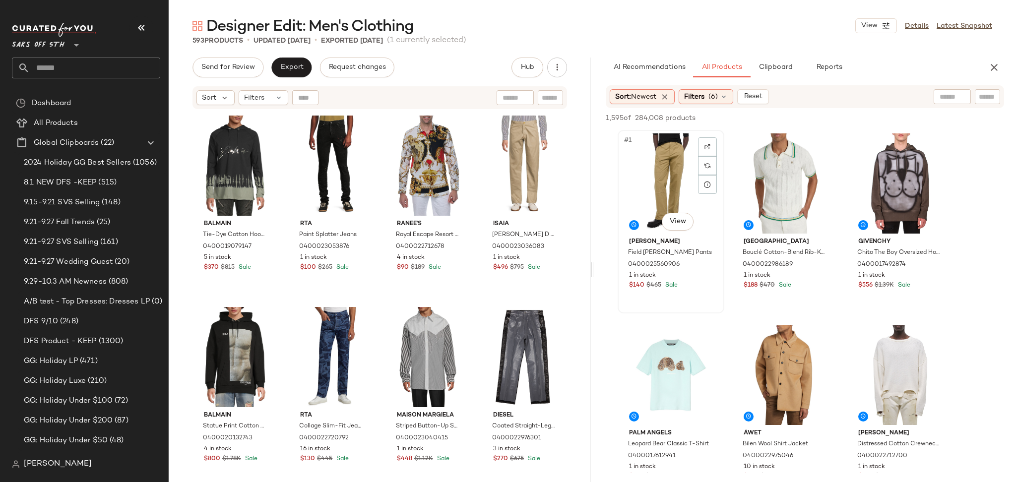
click at [668, 197] on div "#1 View" at bounding box center [671, 183] width 100 height 100
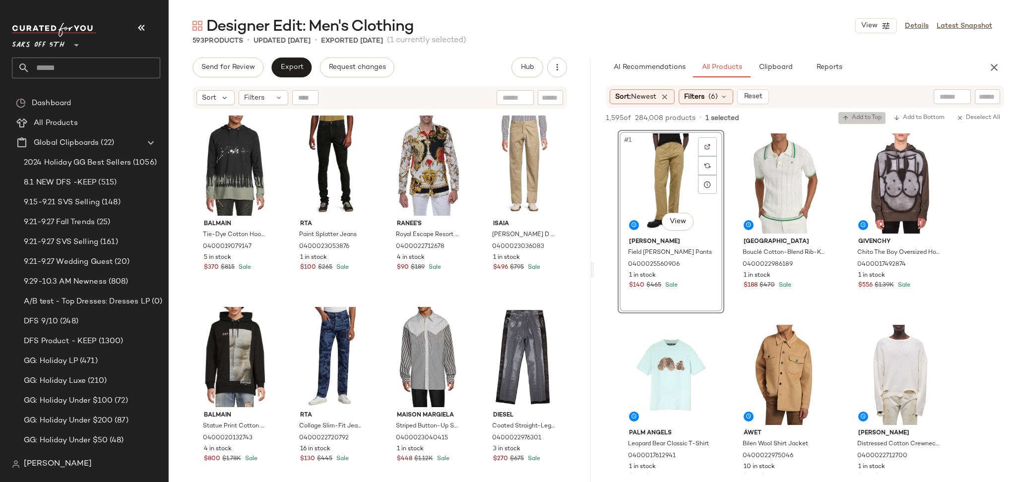
click at [866, 118] on span "Add to Top" at bounding box center [861, 118] width 39 height 7
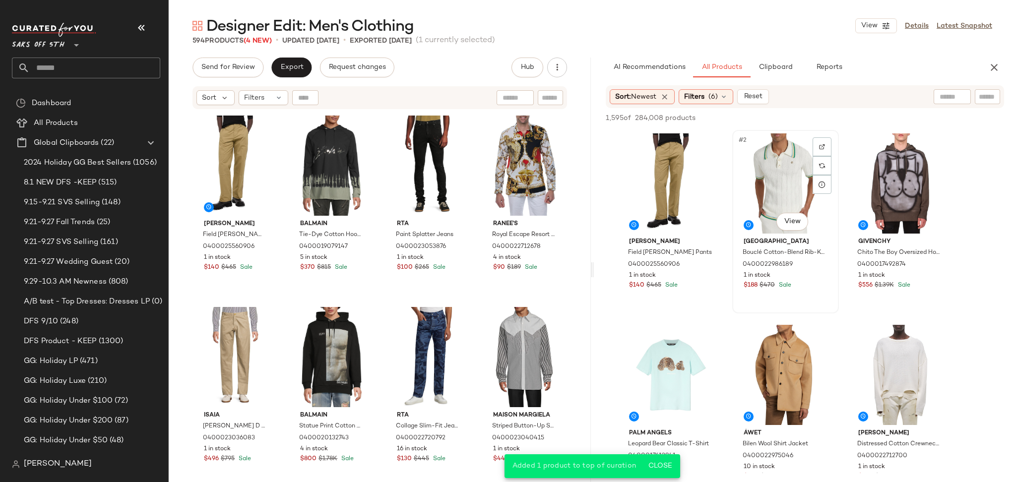
click at [766, 181] on div "#2 View" at bounding box center [785, 183] width 100 height 100
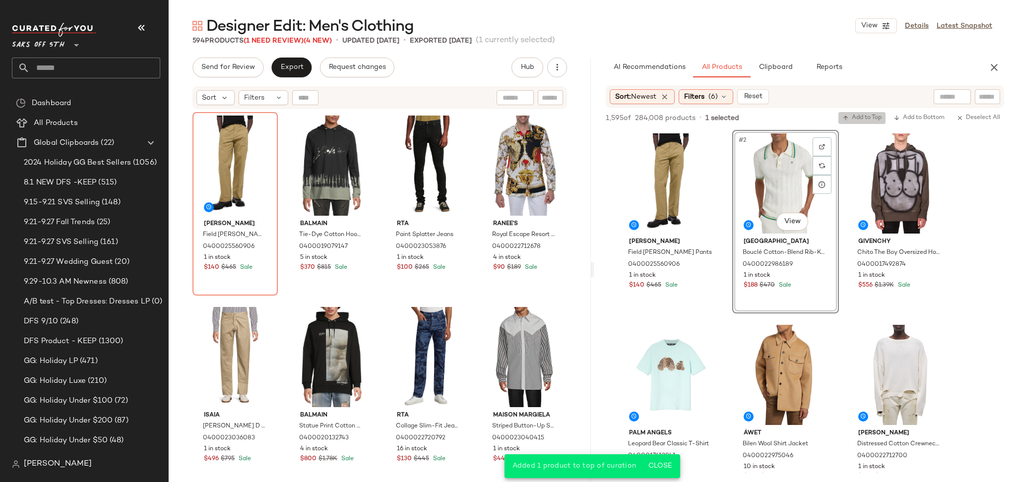
click at [867, 116] on span "Add to Top" at bounding box center [861, 118] width 39 height 7
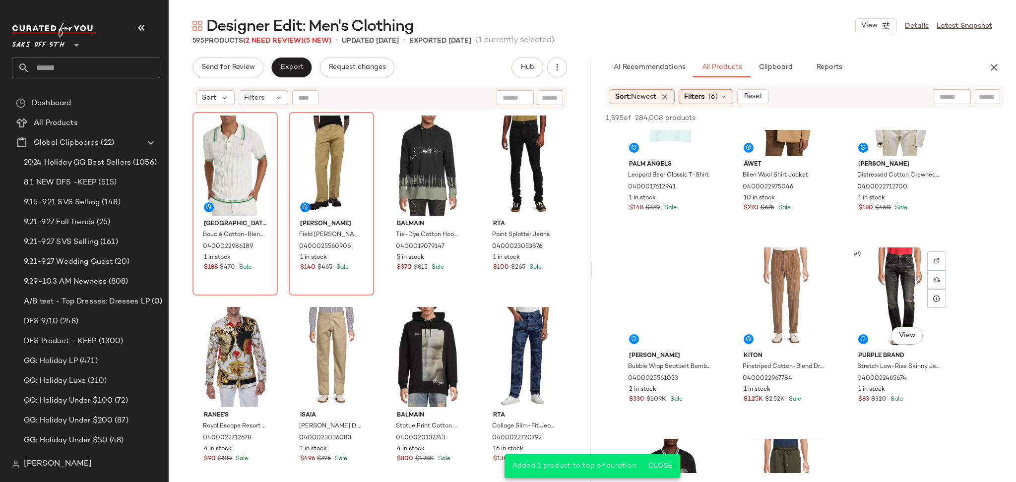
scroll to position [270, 0]
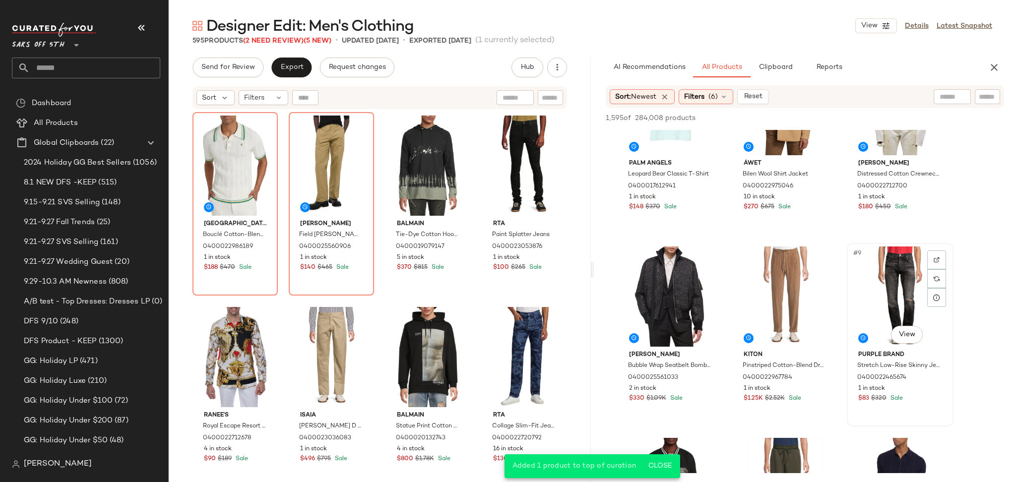
click at [875, 267] on div "#9 View" at bounding box center [900, 296] width 100 height 100
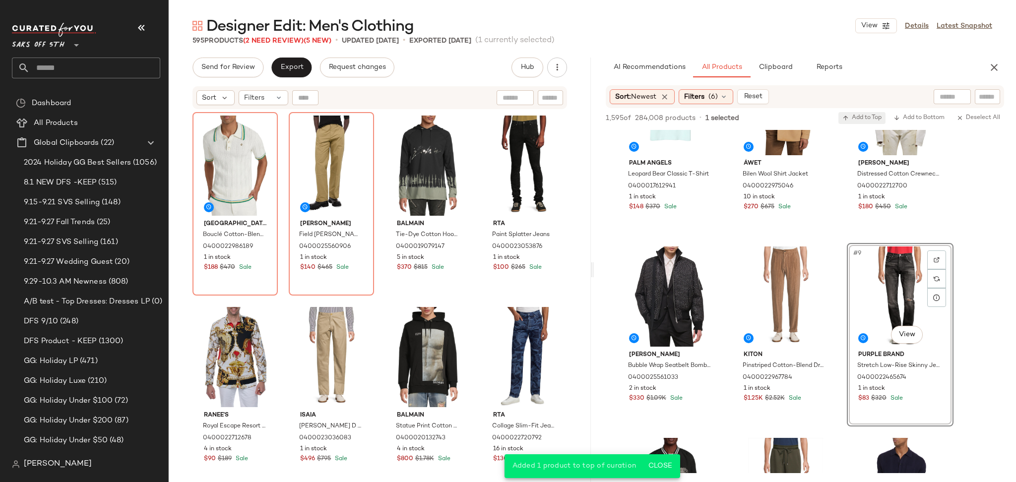
click at [857, 119] on span "Add to Top" at bounding box center [861, 118] width 39 height 7
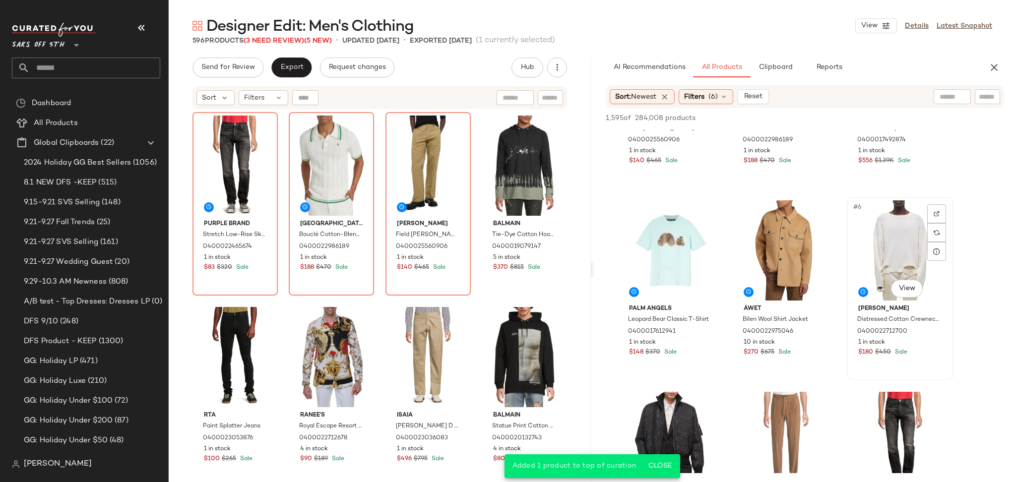
scroll to position [0, 0]
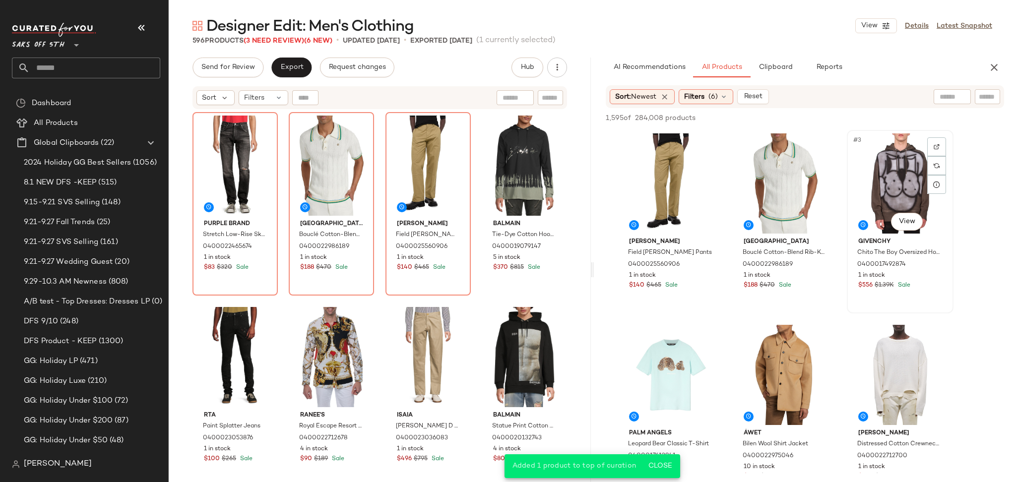
click at [883, 195] on div "#3 View" at bounding box center [900, 183] width 100 height 100
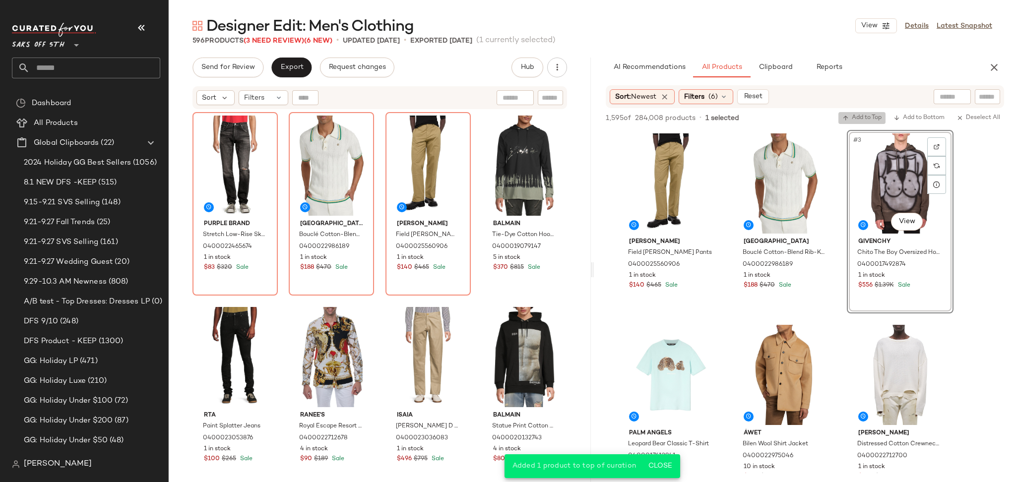
click at [867, 118] on span "Add to Top" at bounding box center [861, 118] width 39 height 7
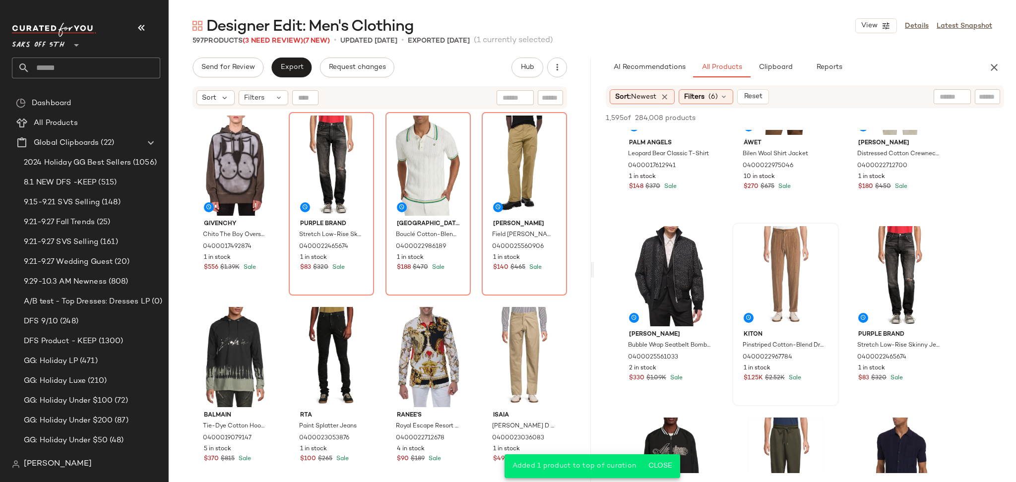
scroll to position [291, 0]
click at [789, 268] on div "#8 View" at bounding box center [785, 276] width 100 height 100
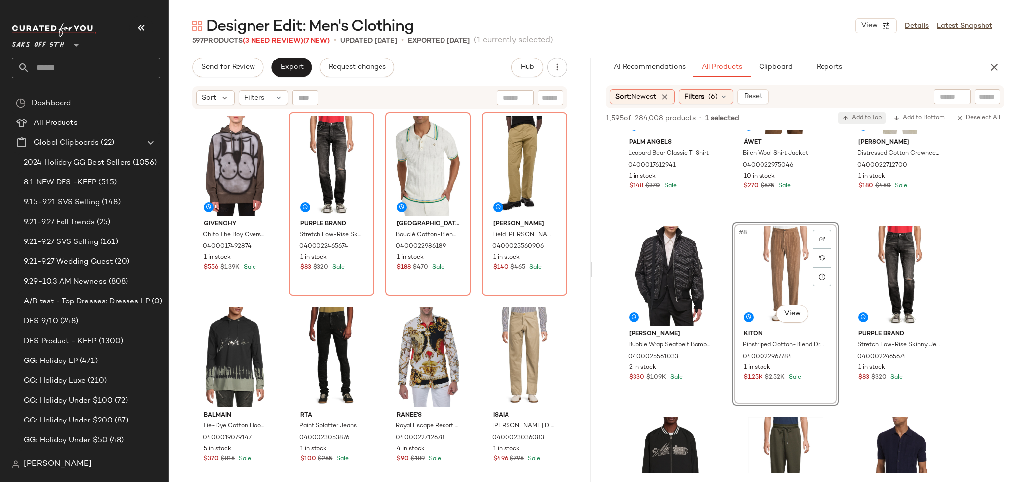
click at [845, 115] on icon "button" at bounding box center [845, 118] width 7 height 7
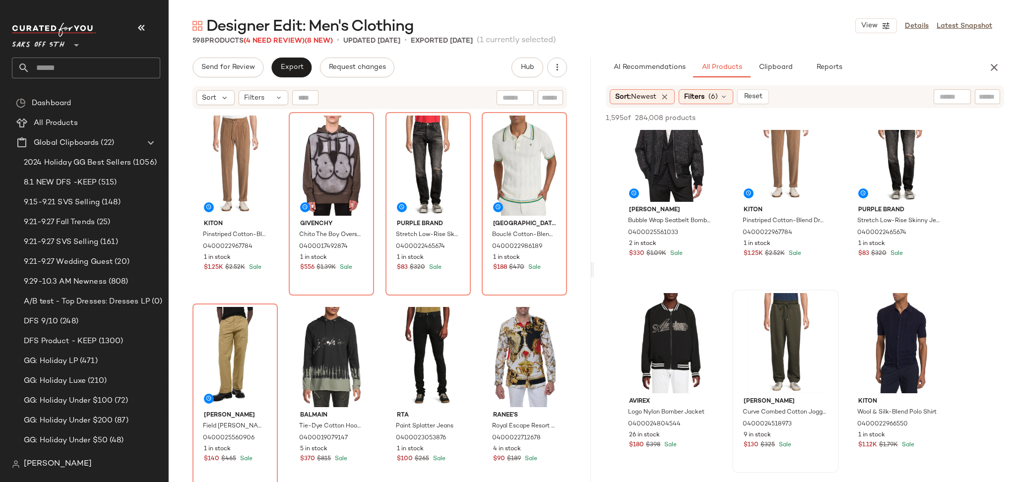
scroll to position [415, 0]
click at [882, 309] on div "#12 View" at bounding box center [900, 343] width 100 height 100
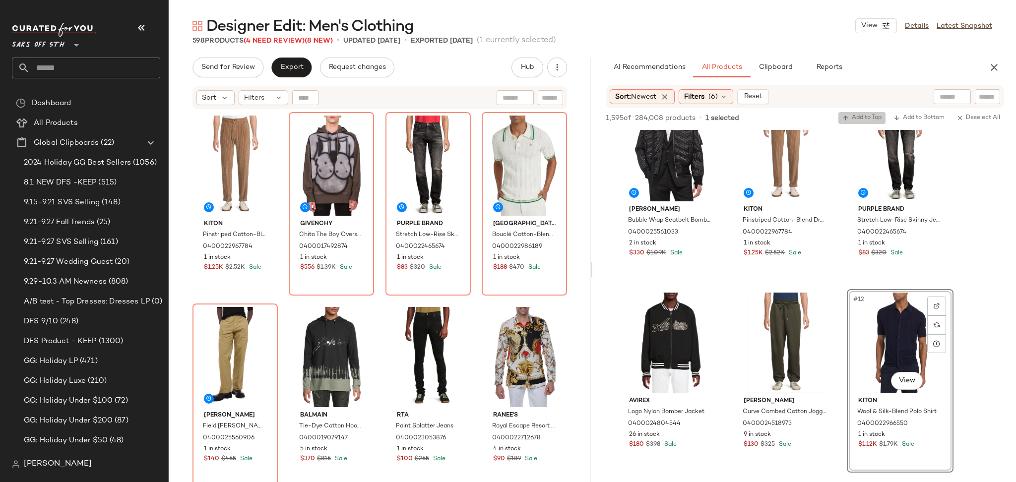
click at [845, 118] on icon "button" at bounding box center [845, 118] width 7 height 7
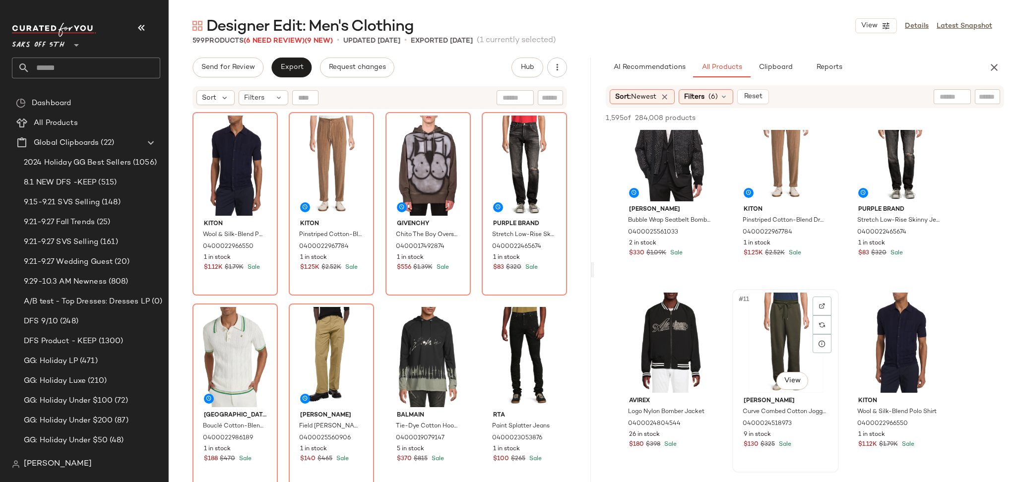
click at [778, 313] on div "#11 View" at bounding box center [785, 343] width 100 height 100
click at [847, 122] on button "Add to Top" at bounding box center [861, 118] width 47 height 12
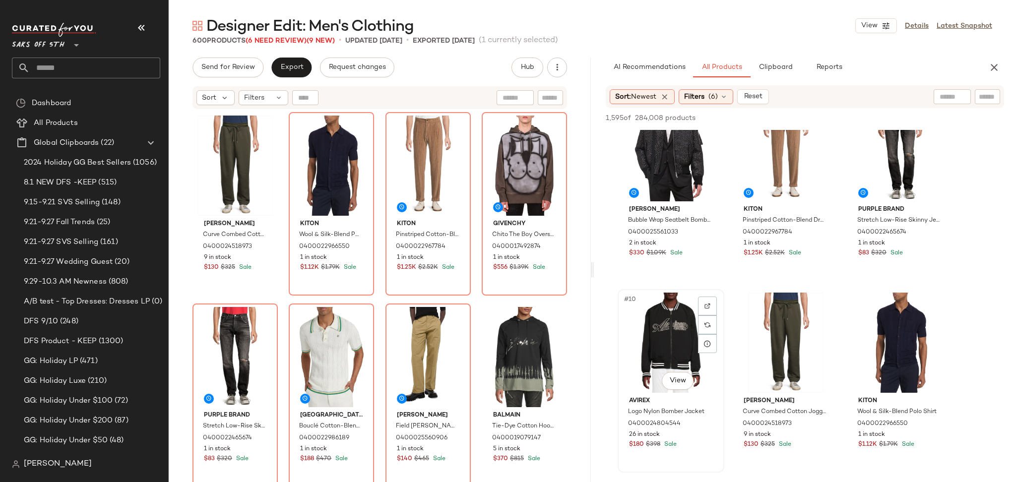
click at [669, 337] on div "#10 View" at bounding box center [671, 343] width 100 height 100
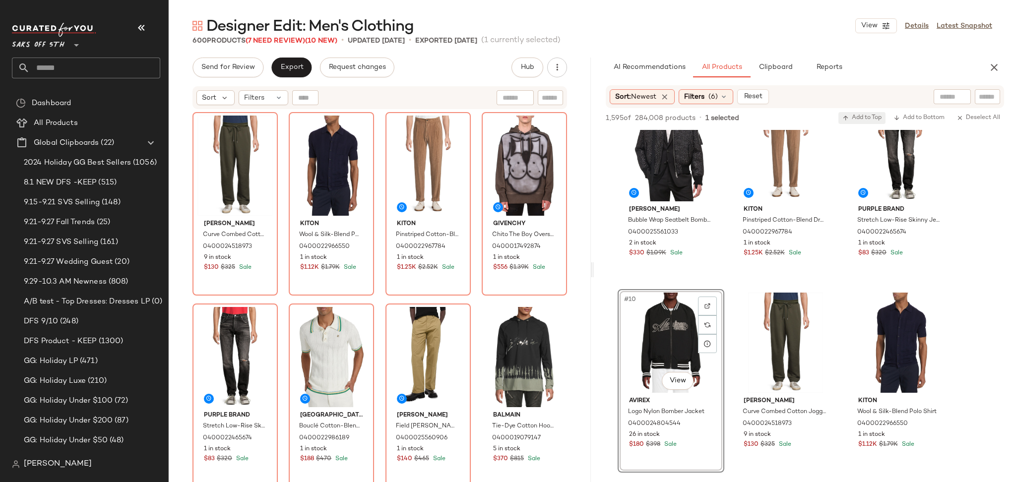
click at [851, 116] on span "Add to Top" at bounding box center [861, 118] width 39 height 7
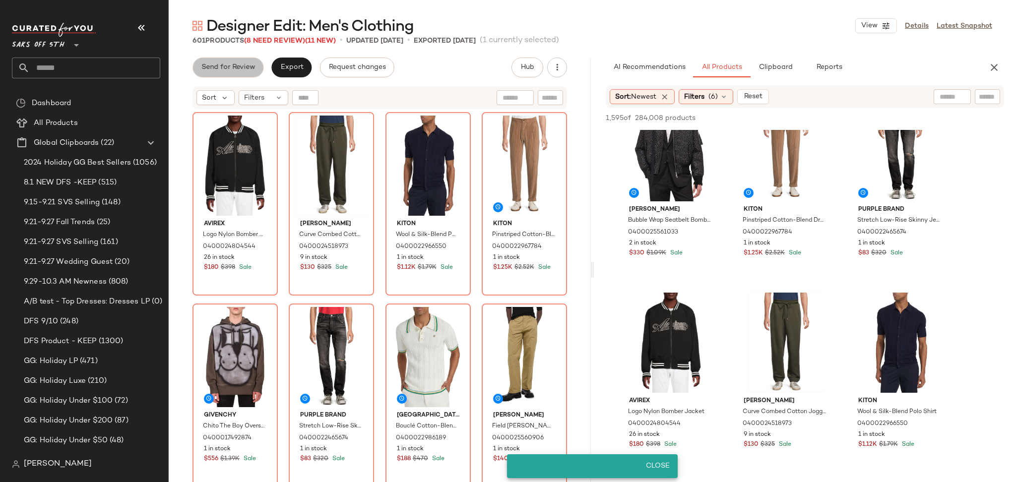
click at [224, 60] on button "Send for Review" at bounding box center [227, 68] width 71 height 20
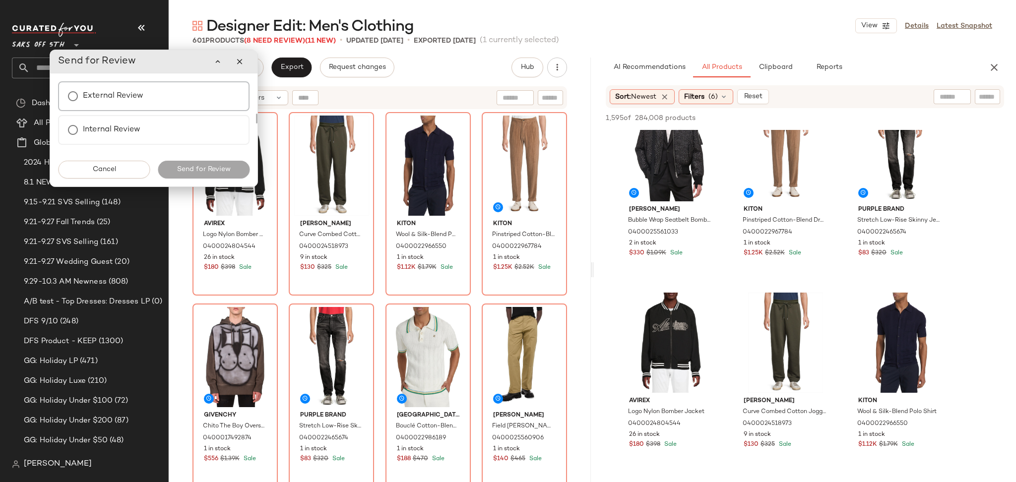
click at [114, 94] on label "External Review" at bounding box center [113, 96] width 60 height 20
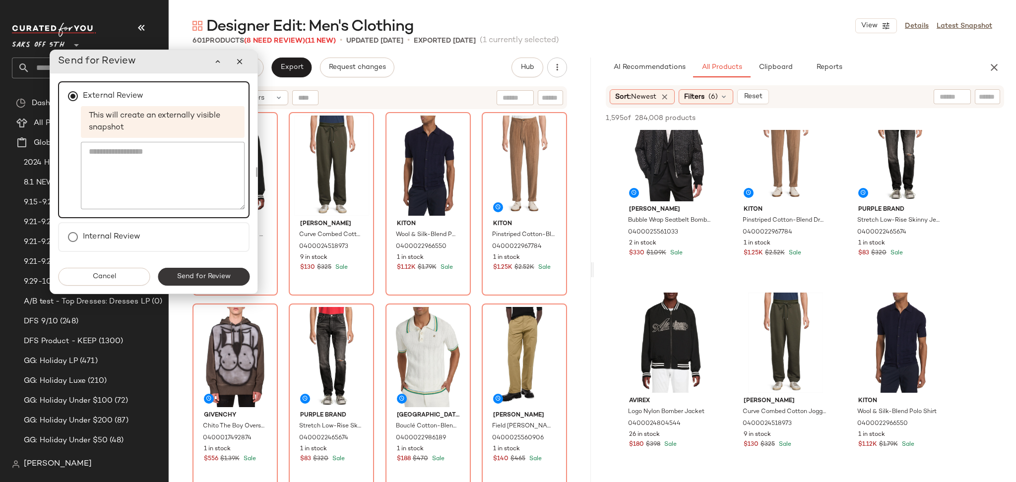
click at [204, 278] on span "Send for Review" at bounding box center [204, 277] width 54 height 8
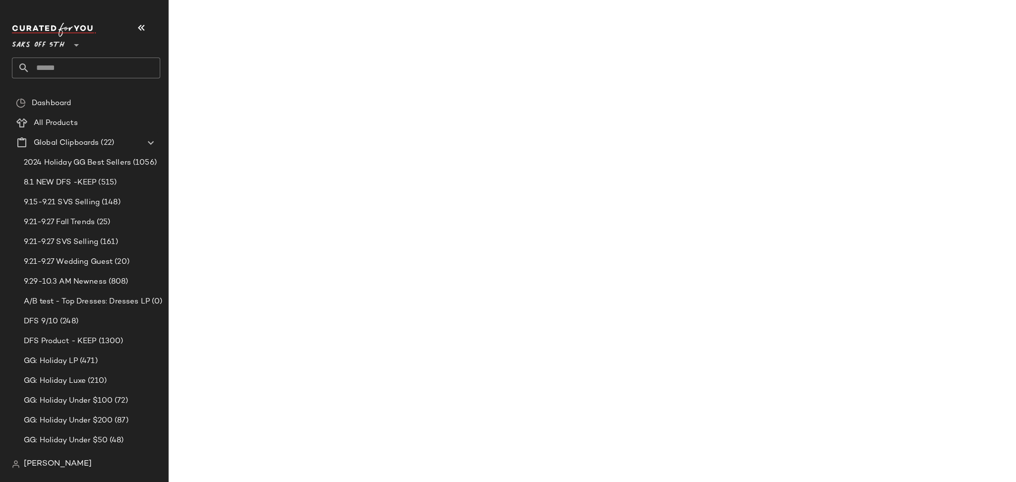
scroll to position [606, 0]
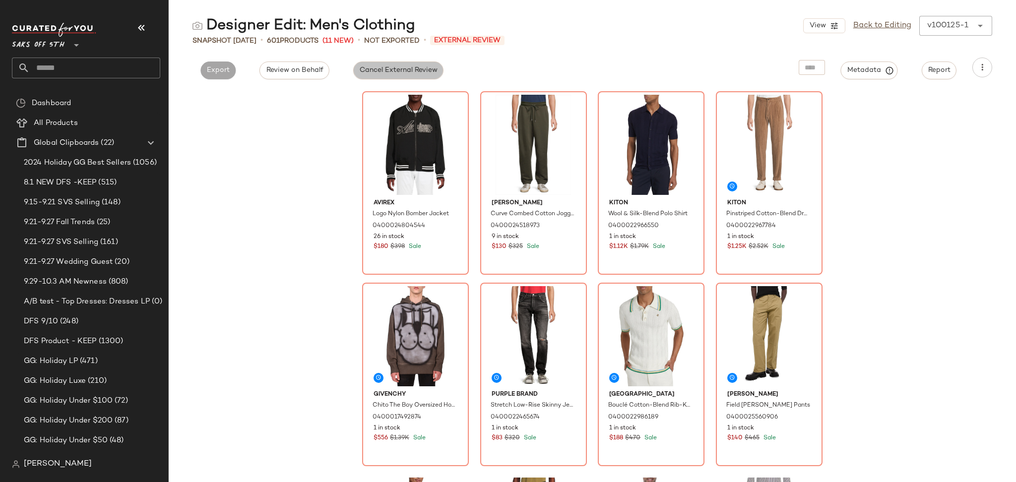
click at [363, 64] on button "Cancel External Review" at bounding box center [398, 70] width 90 height 18
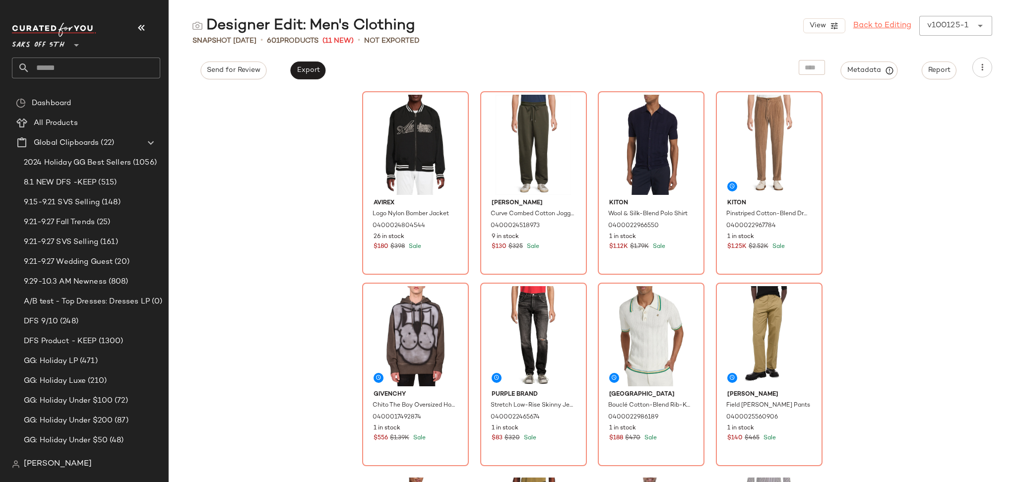
click at [874, 26] on link "Back to Editing" at bounding box center [882, 26] width 58 height 12
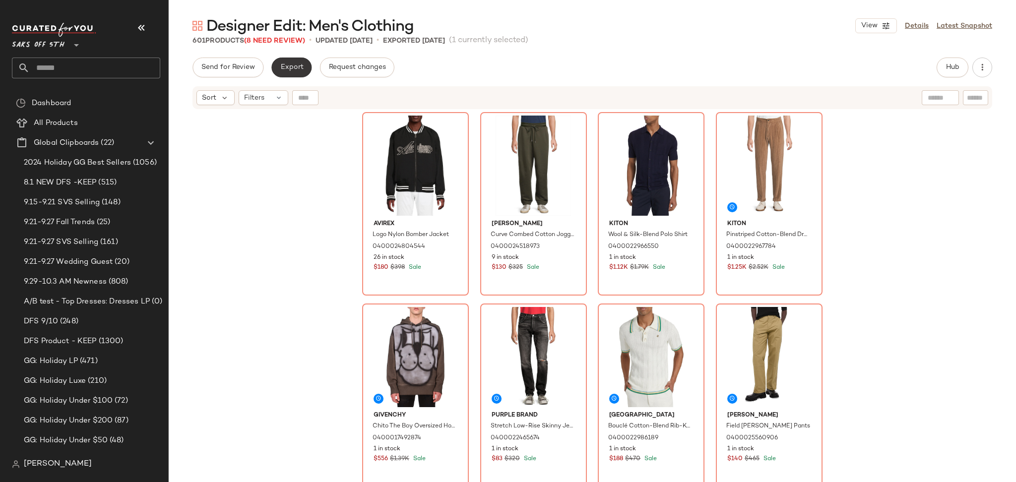
click at [288, 68] on span "Export" at bounding box center [291, 67] width 23 height 8
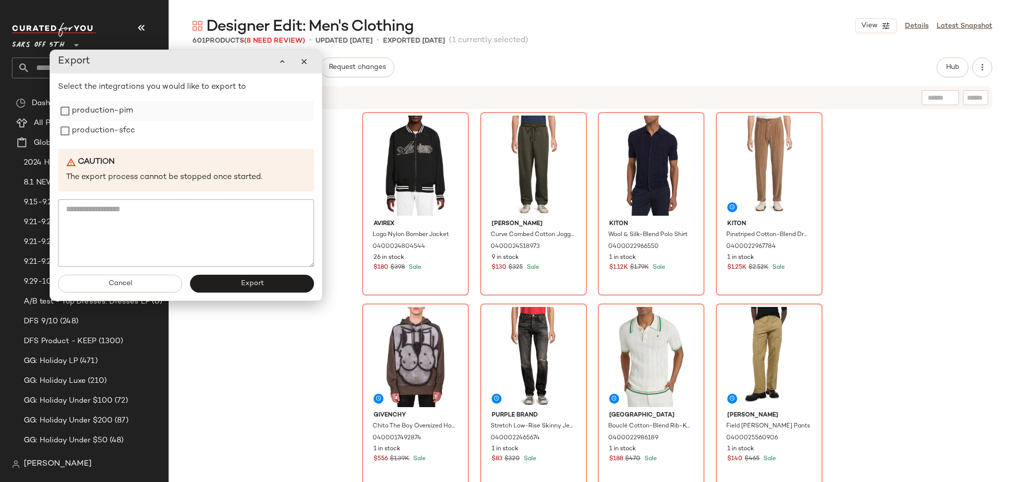
click at [122, 116] on label "production-pim" at bounding box center [102, 111] width 61 height 20
click at [122, 133] on label "production-sfcc" at bounding box center [103, 131] width 63 height 20
click at [233, 279] on button "Export" at bounding box center [252, 284] width 124 height 18
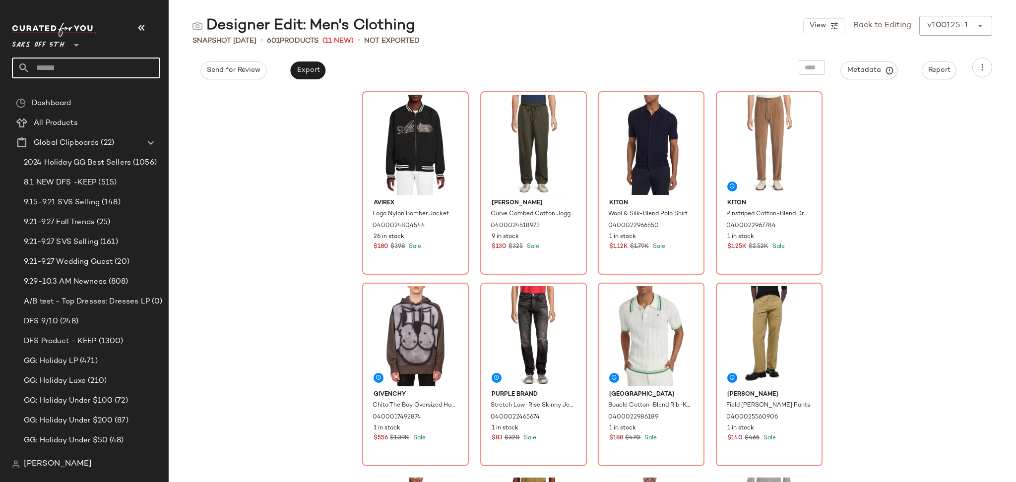
click at [92, 70] on input "text" at bounding box center [95, 68] width 130 height 21
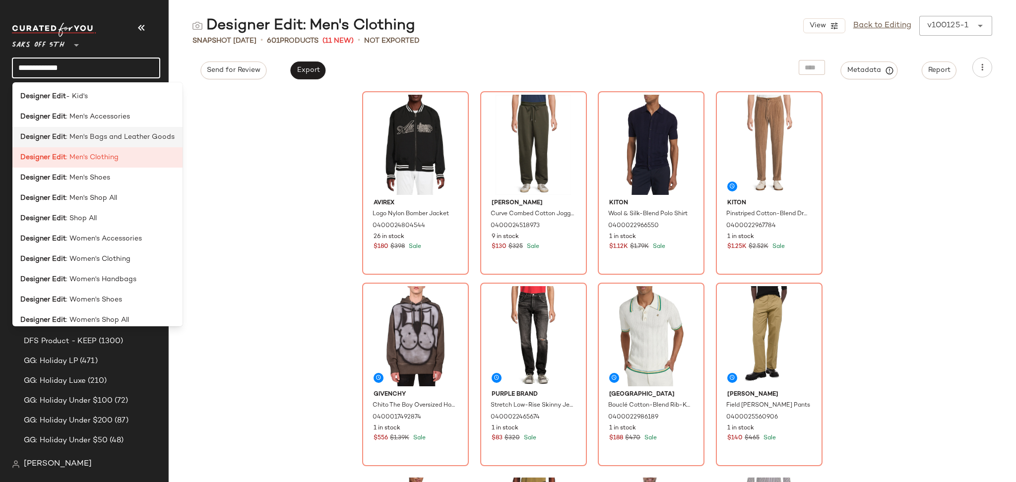
type input "**********"
click at [118, 140] on span ": Men's Bags and Leather Goods" at bounding box center [120, 137] width 109 height 10
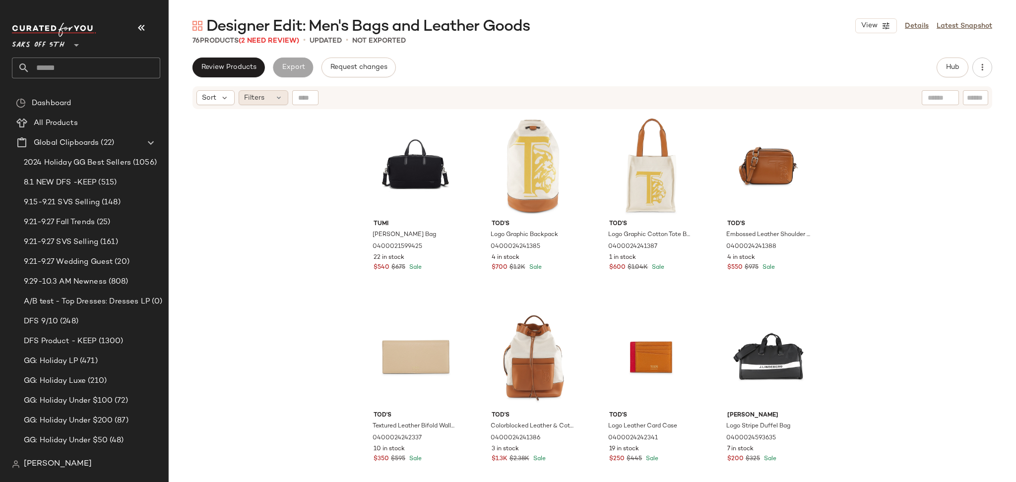
click at [273, 95] on div "Filters" at bounding box center [264, 97] width 50 height 15
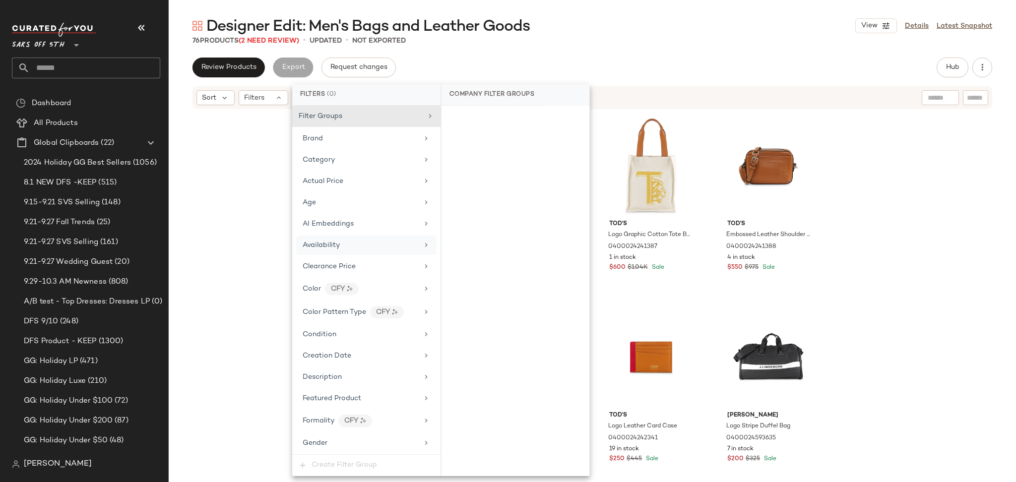
scroll to position [384, 0]
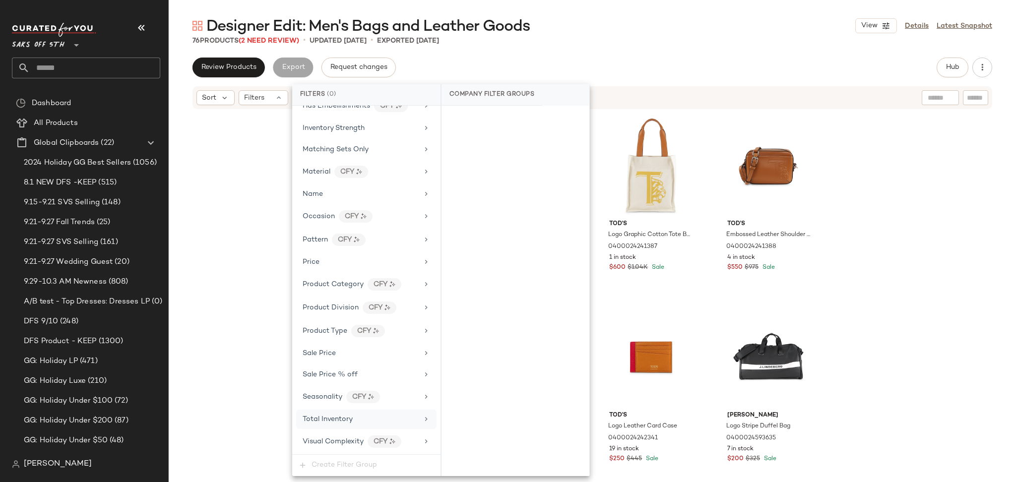
click at [334, 417] on span "Total Inventory" at bounding box center [327, 419] width 50 height 7
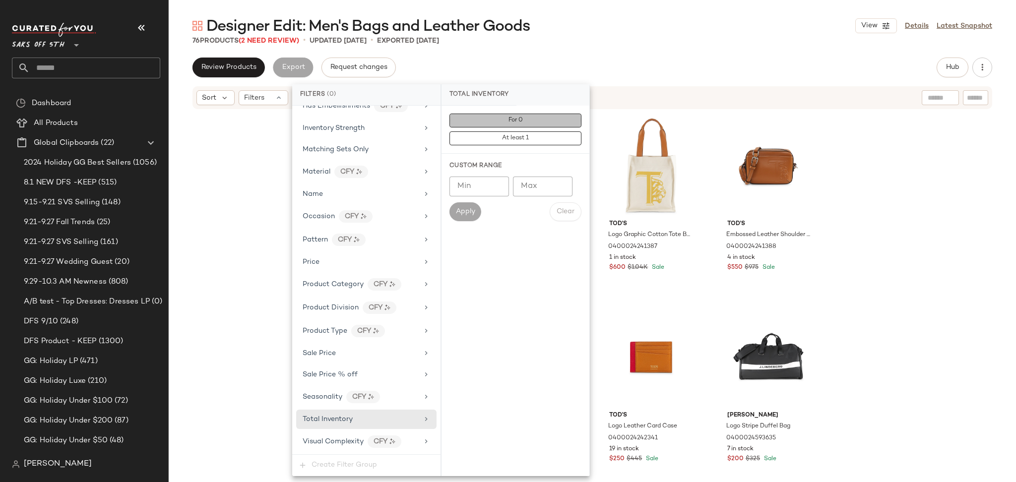
click at [532, 117] on button "For 0" at bounding box center [515, 121] width 132 height 14
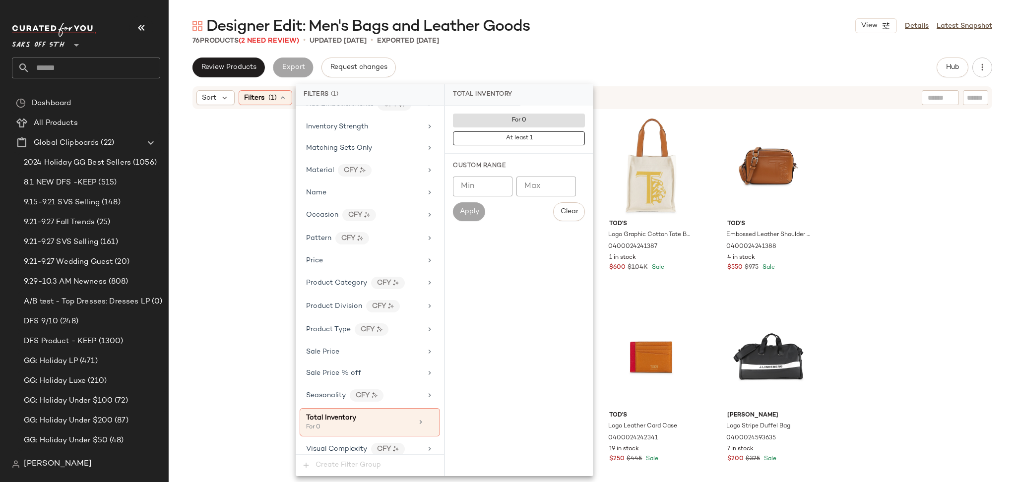
click at [594, 46] on div "Designer Edit: Men's Bags and Leather Goods View Details Latest Snapshot 76 Pro…" at bounding box center [592, 249] width 847 height 466
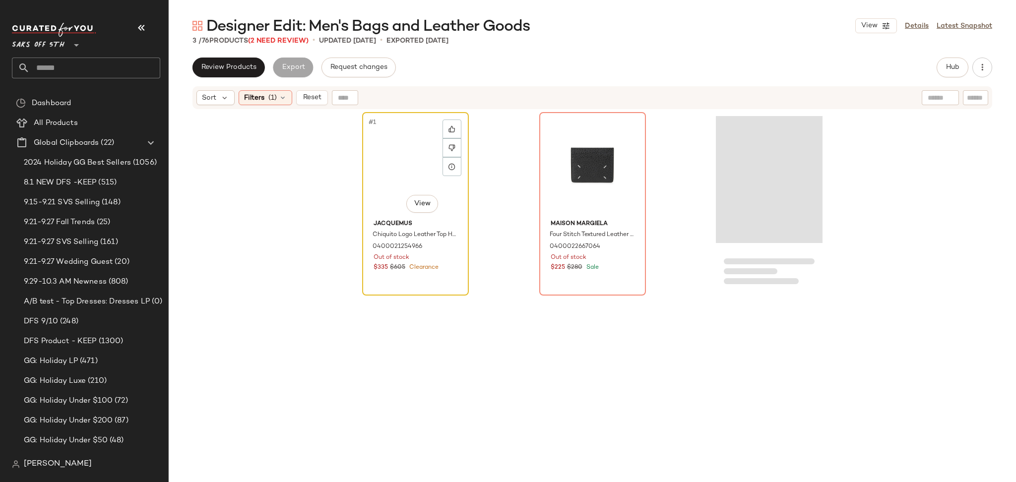
click at [387, 141] on div "#1 View" at bounding box center [415, 166] width 100 height 100
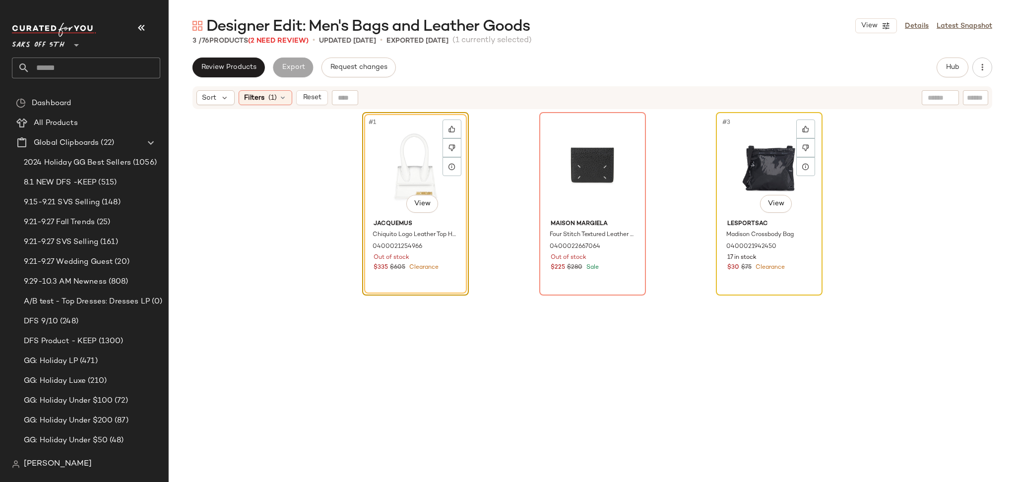
click at [735, 142] on div "#3 View" at bounding box center [769, 166] width 100 height 100
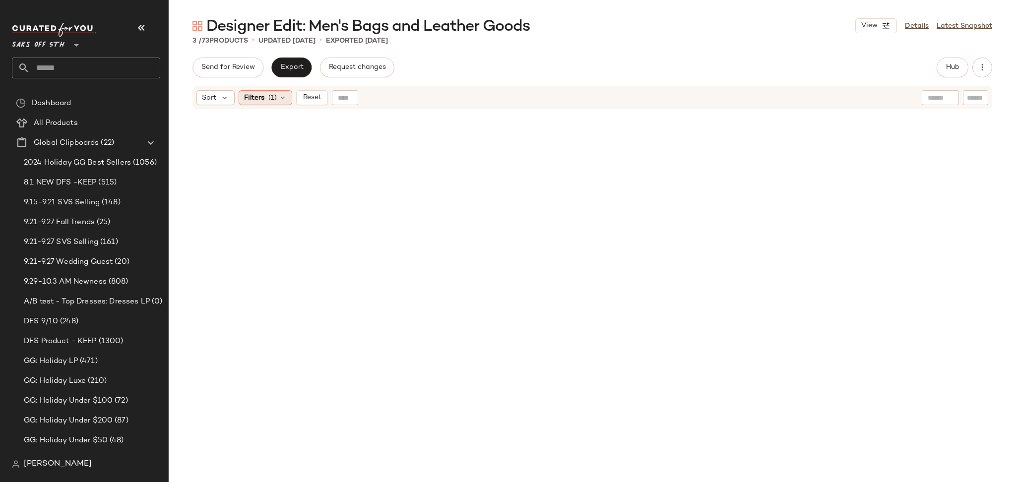
click at [266, 105] on div "Filters (1)" at bounding box center [266, 97] width 54 height 15
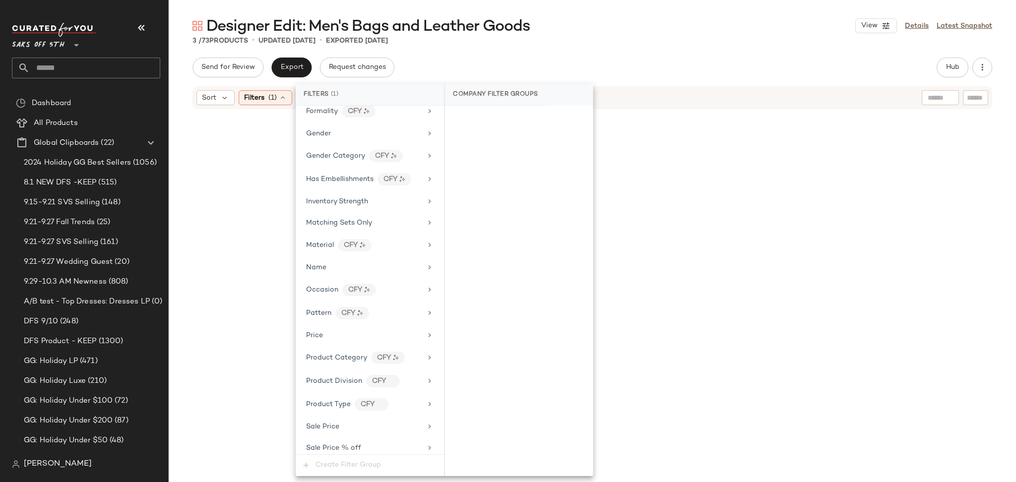
scroll to position [393, 0]
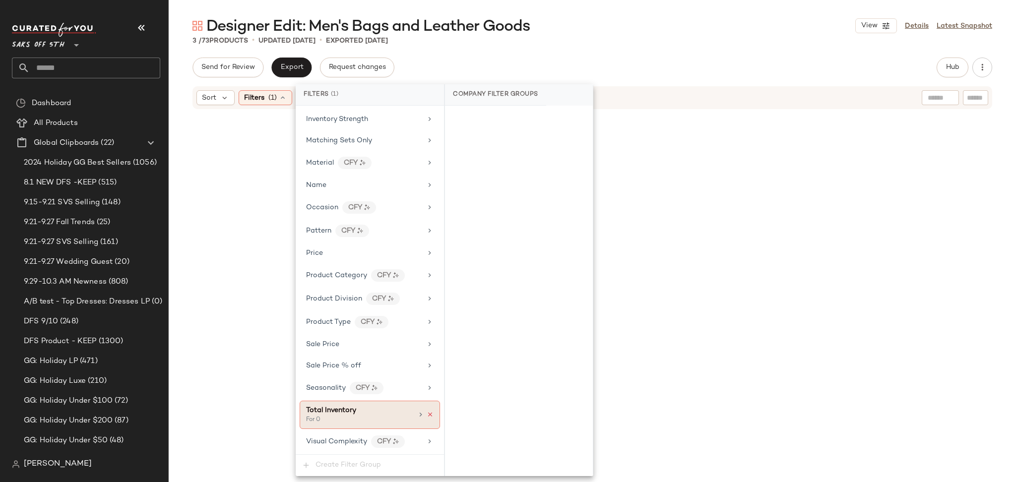
click at [426, 417] on icon at bounding box center [429, 414] width 7 height 7
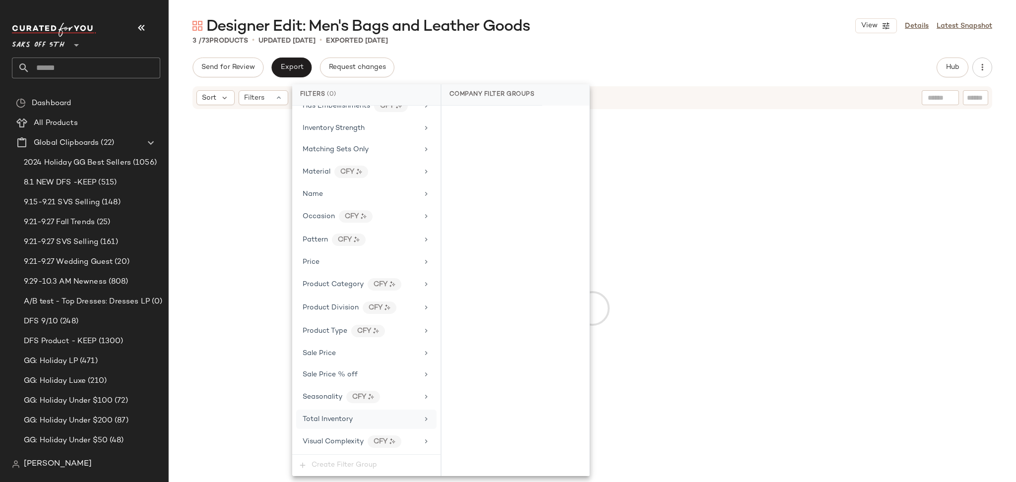
scroll to position [384, 0]
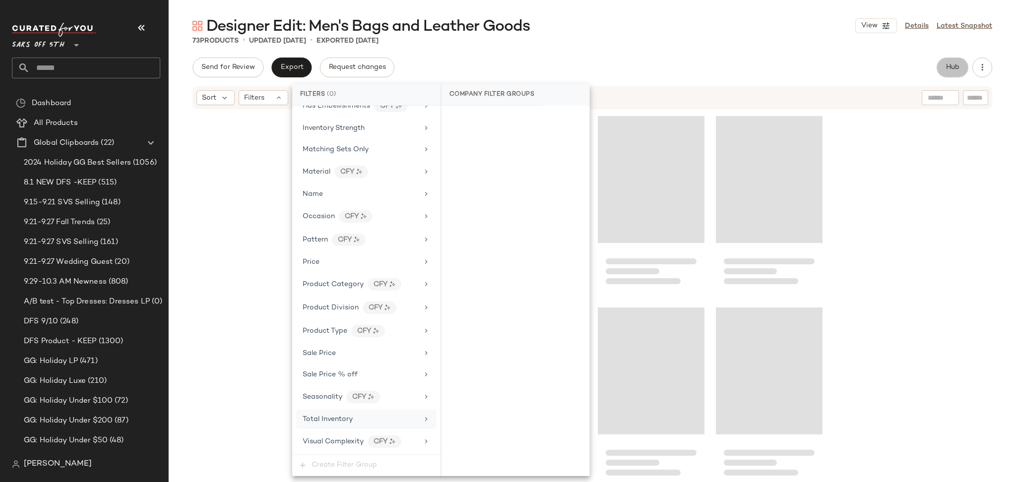
click at [945, 71] on span "Hub" at bounding box center [952, 67] width 14 height 8
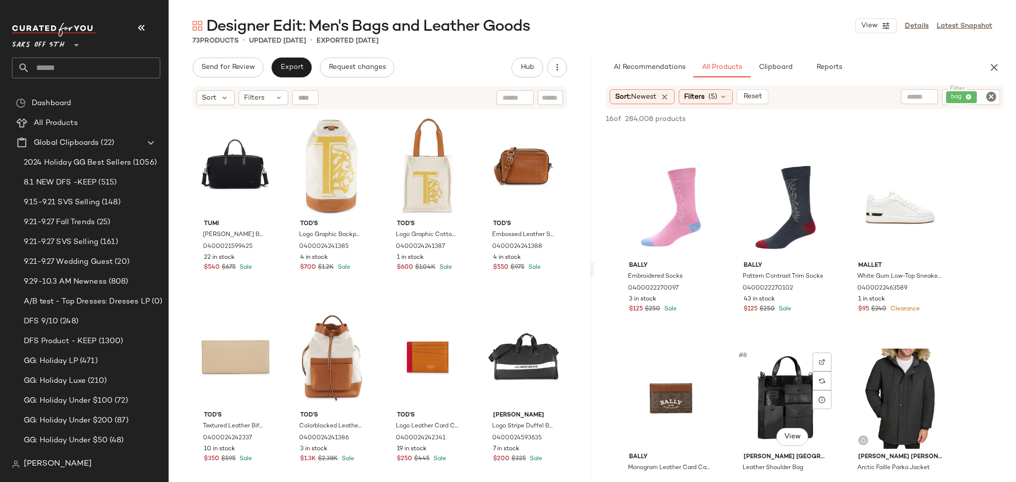
scroll to position [161, 0]
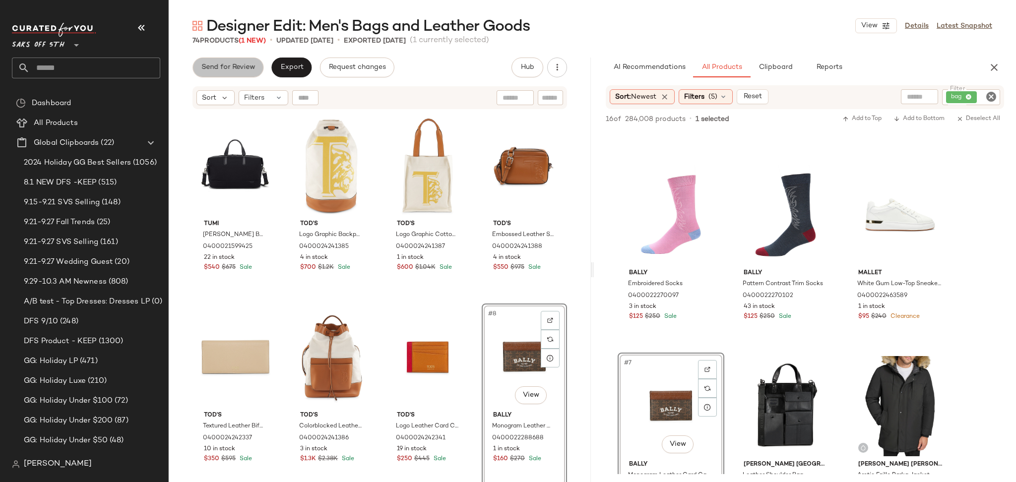
click at [247, 68] on span "Send for Review" at bounding box center [228, 67] width 54 height 8
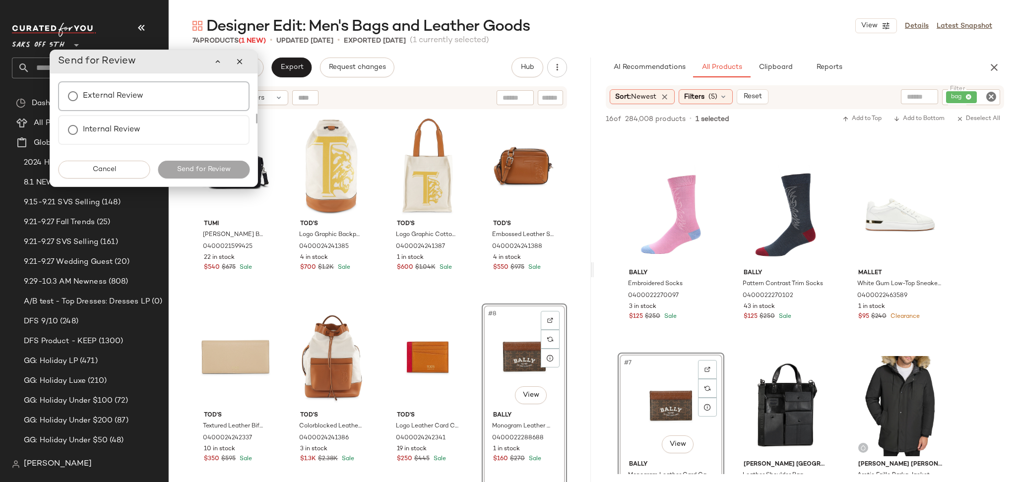
click at [167, 94] on div "External Review" at bounding box center [153, 96] width 191 height 30
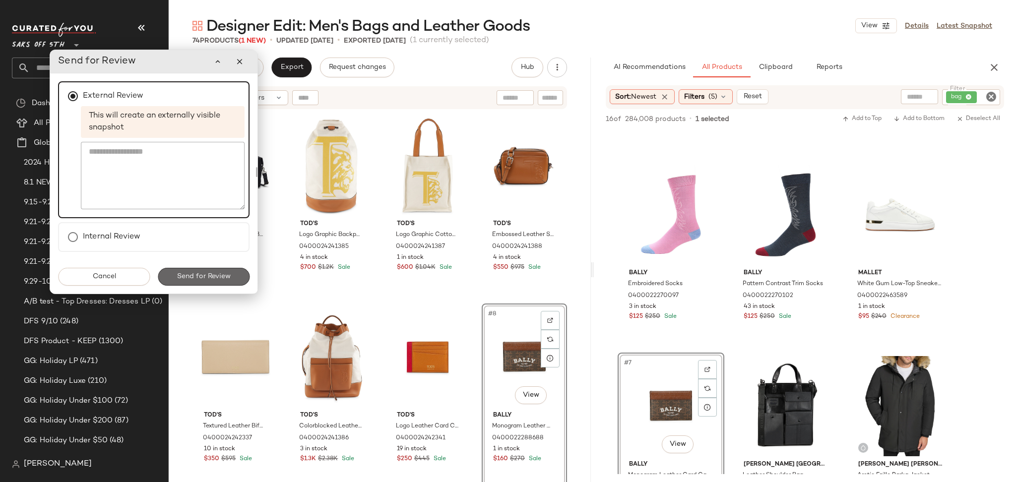
click at [198, 276] on span "Send for Review" at bounding box center [204, 277] width 54 height 8
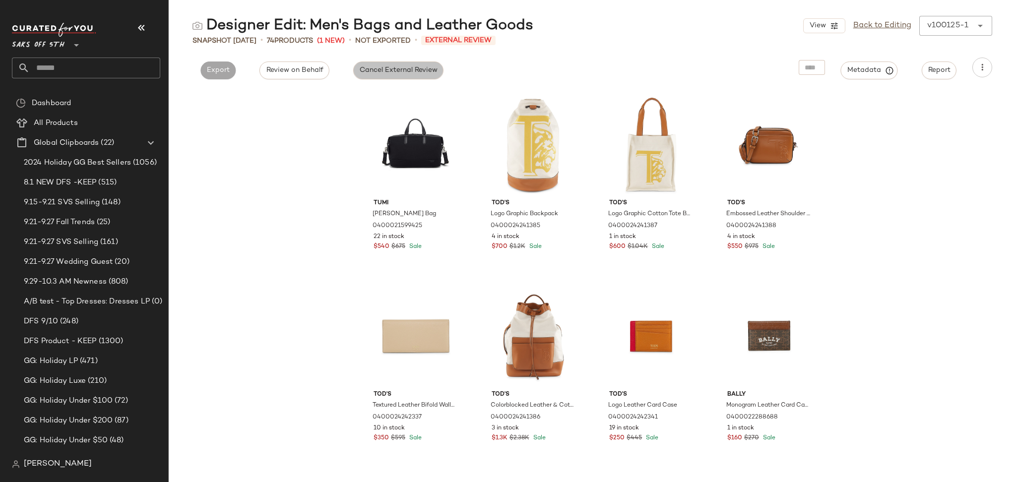
click at [397, 73] on span "Cancel External Review" at bounding box center [398, 70] width 78 height 8
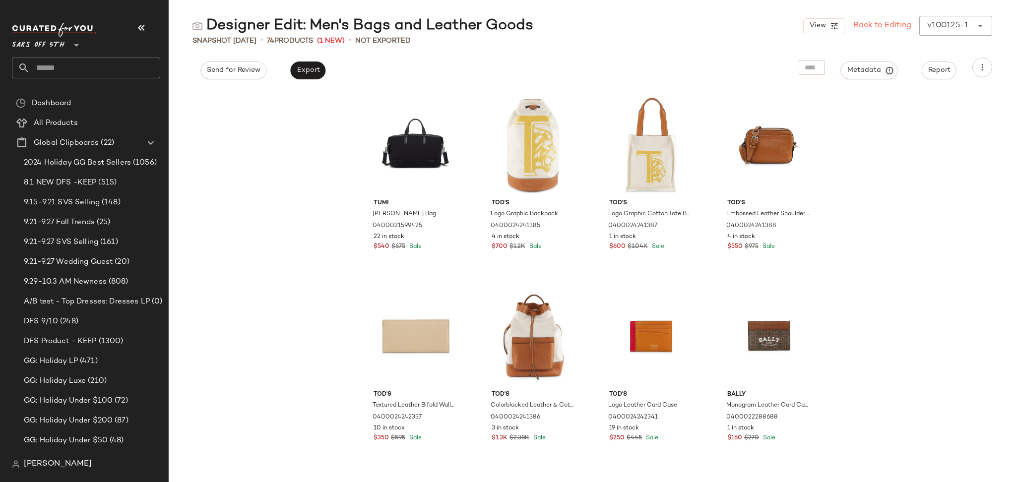
click at [862, 28] on link "Back to Editing" at bounding box center [882, 26] width 58 height 12
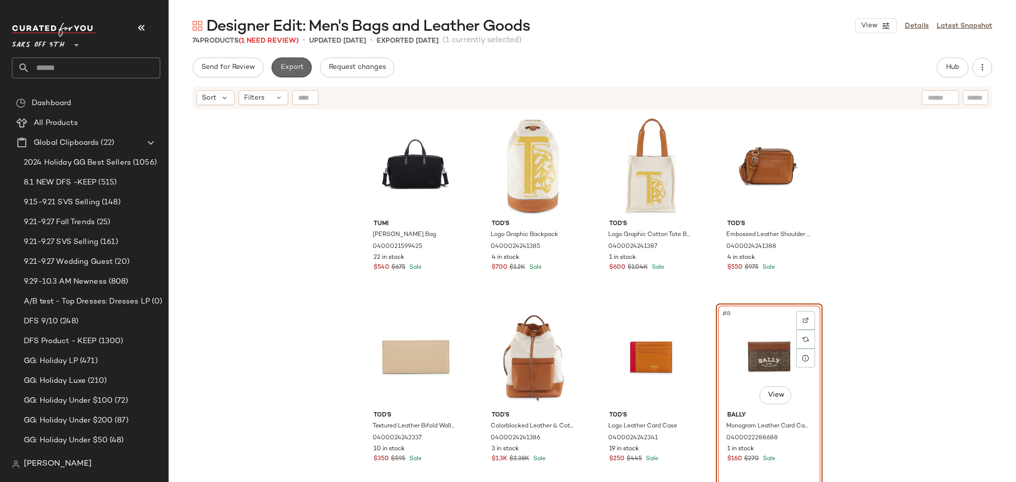
click at [303, 68] on button "Export" at bounding box center [291, 68] width 40 height 20
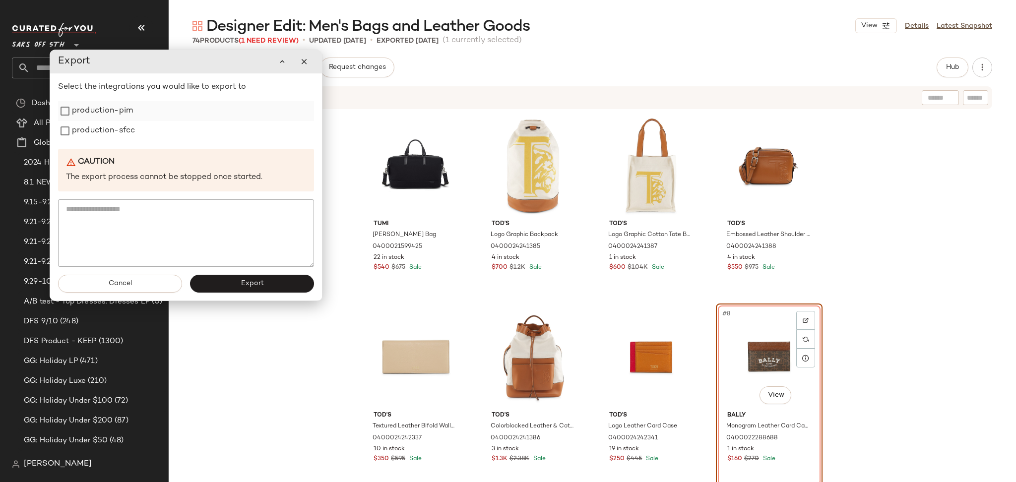
click at [91, 116] on label "production-pim" at bounding box center [102, 111] width 61 height 20
click at [91, 124] on label "production-sfcc" at bounding box center [103, 131] width 63 height 20
click at [243, 283] on span "Export" at bounding box center [251, 284] width 23 height 8
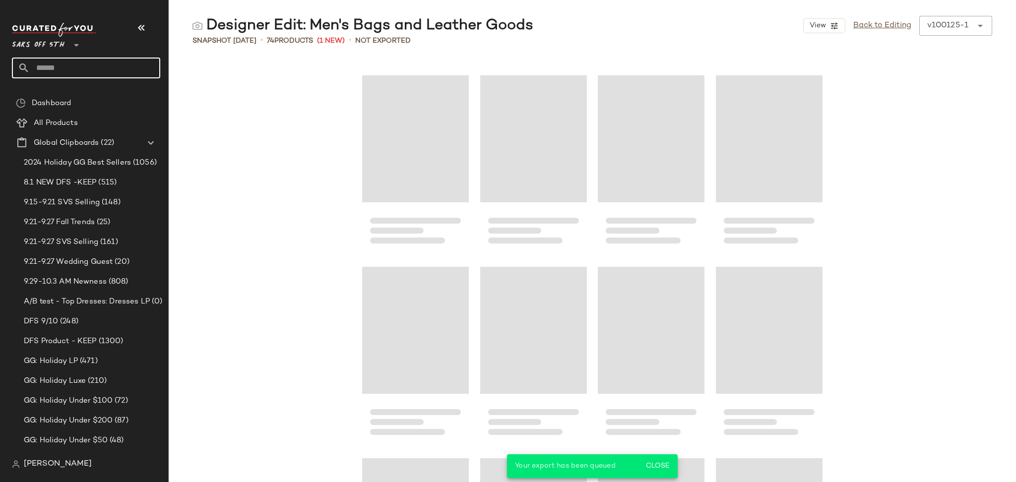
click at [86, 64] on input "text" at bounding box center [95, 68] width 130 height 21
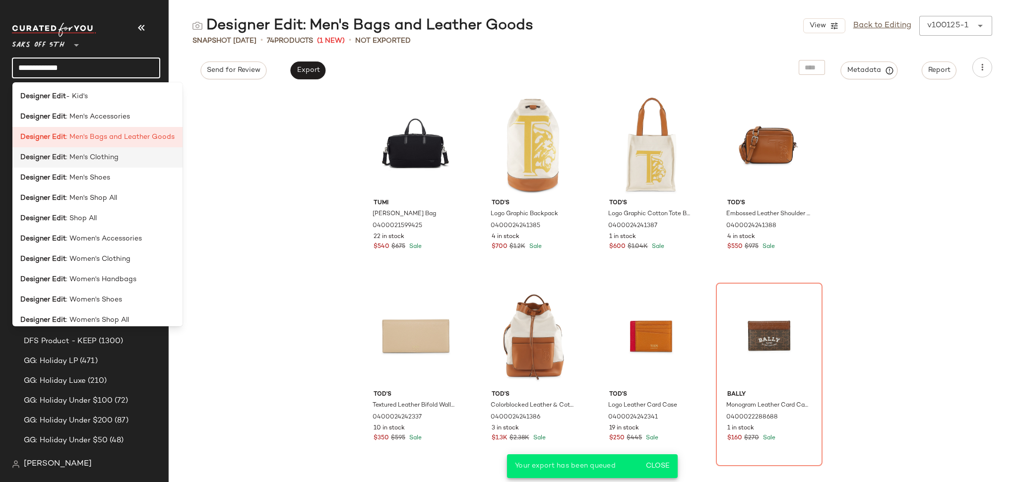
type input "**********"
click at [91, 154] on span ": Men's Clothing" at bounding box center [92, 157] width 53 height 10
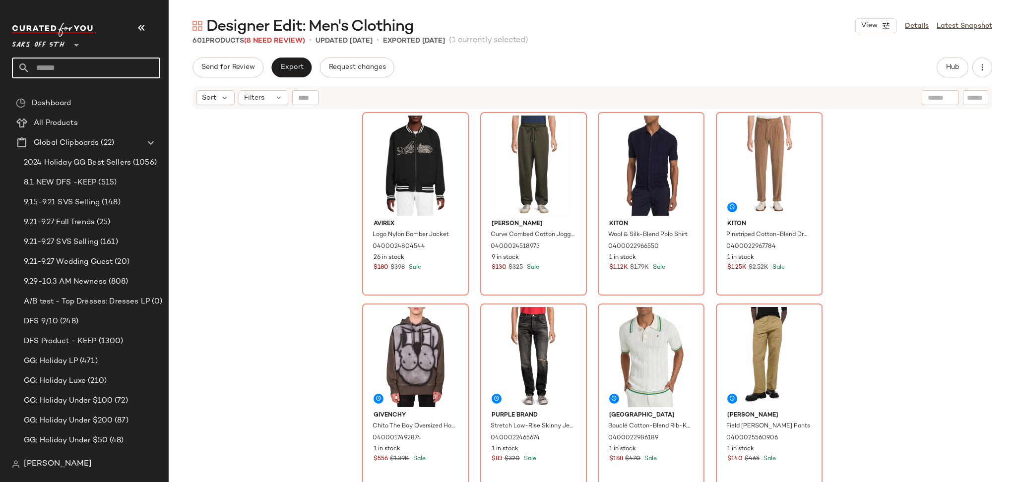
click at [100, 71] on input "text" at bounding box center [95, 68] width 130 height 21
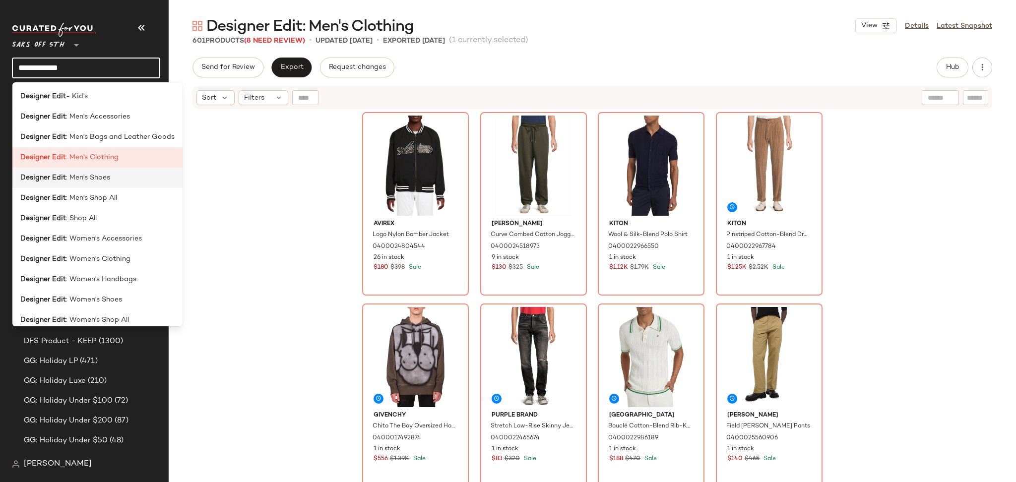
type input "**********"
click at [99, 182] on span ": Men's Shoes" at bounding box center [88, 178] width 44 height 10
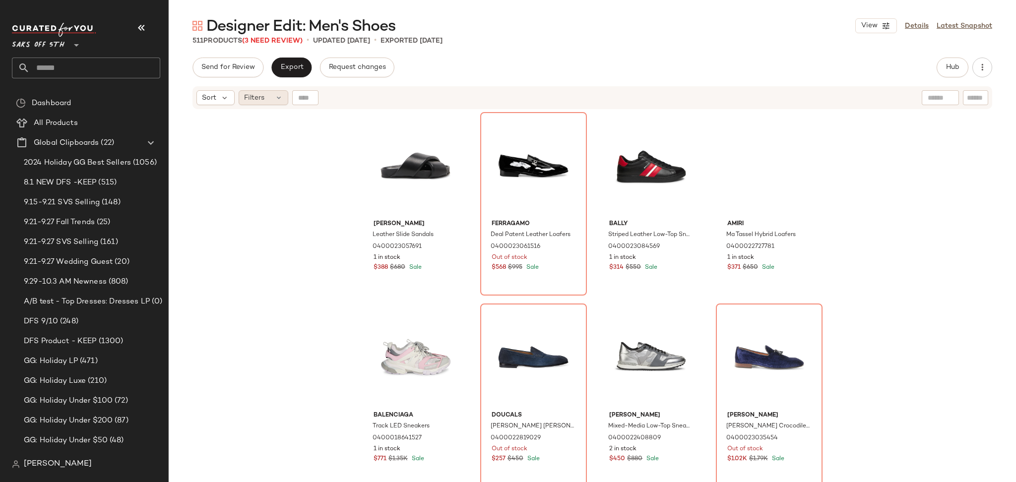
click at [268, 93] on div "Filters" at bounding box center [264, 97] width 50 height 15
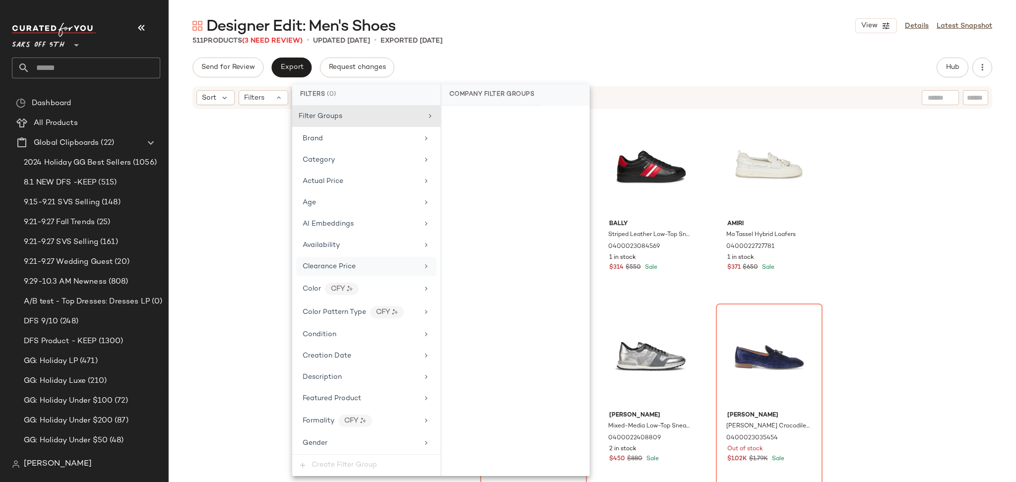
scroll to position [429, 0]
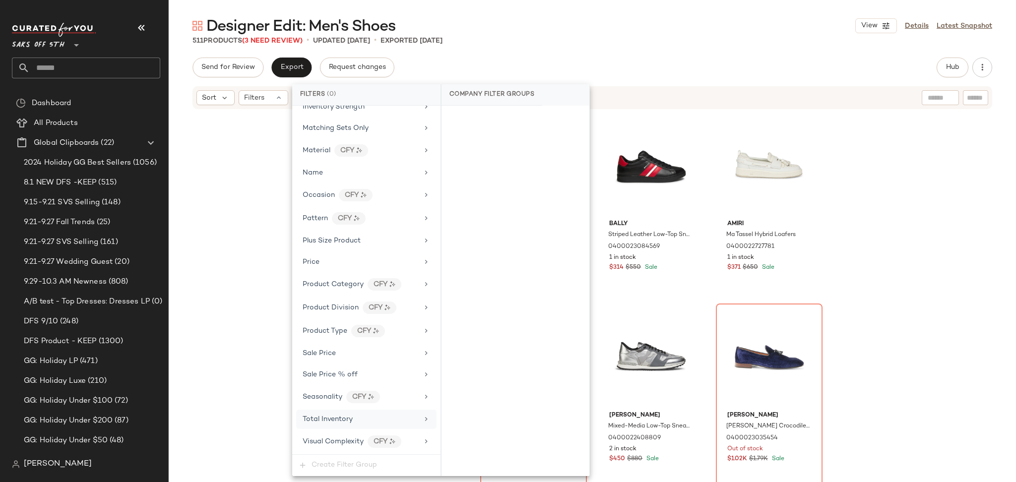
click at [346, 424] on div "Total Inventory" at bounding box center [327, 419] width 50 height 10
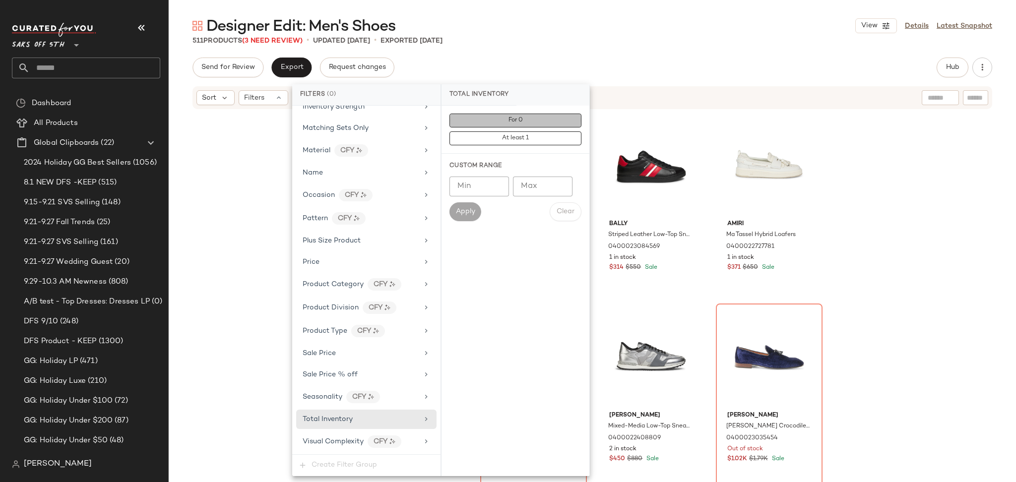
click at [519, 120] on span "For 0" at bounding box center [515, 120] width 15 height 7
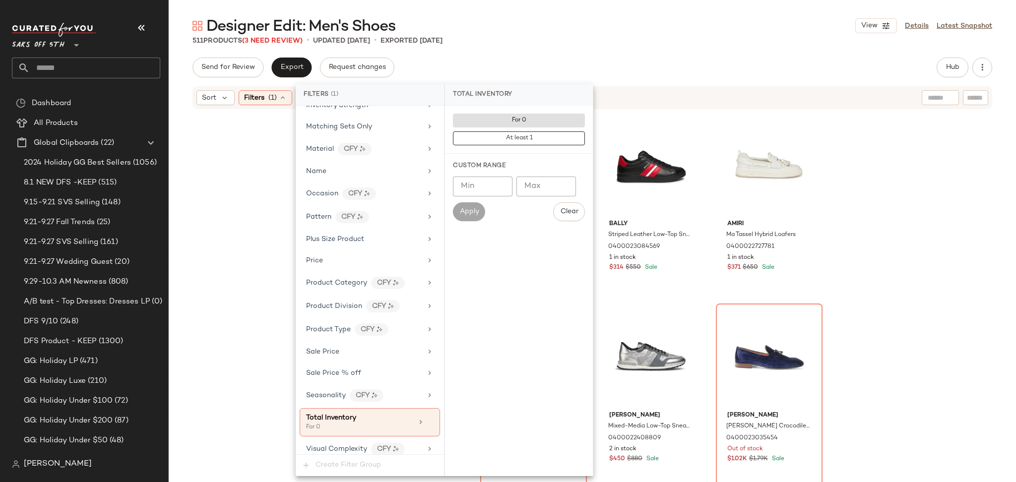
click at [599, 63] on div "Send for Review Export Request changes Hub Send for Review External Review Inte…" at bounding box center [591, 68] width 799 height 20
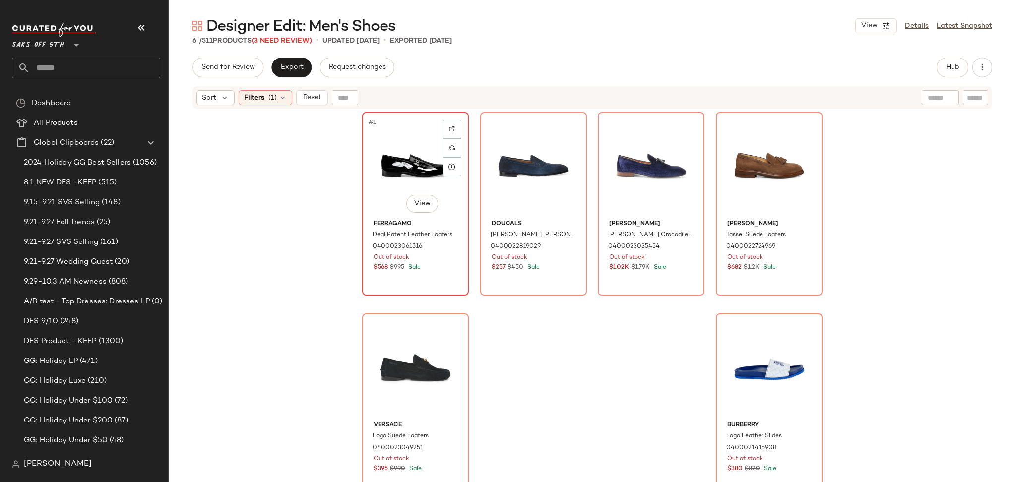
click at [387, 154] on div "#1 View" at bounding box center [415, 166] width 100 height 100
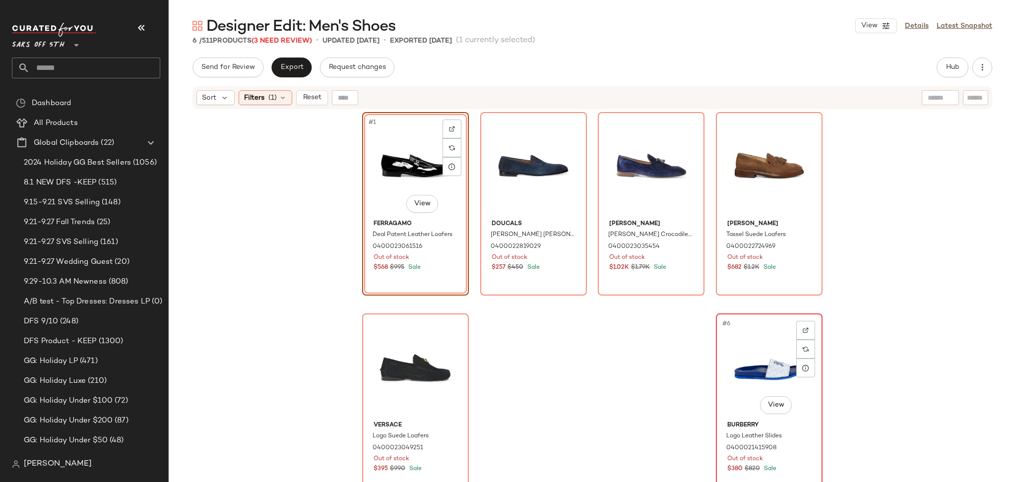
click at [754, 359] on div "#6 View" at bounding box center [769, 367] width 100 height 100
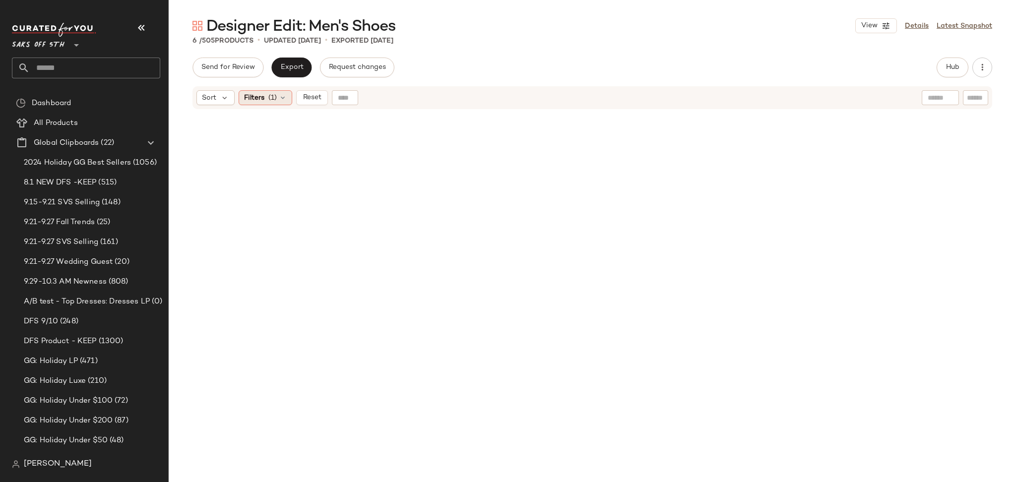
click at [275, 98] on span "(1)" at bounding box center [272, 98] width 8 height 10
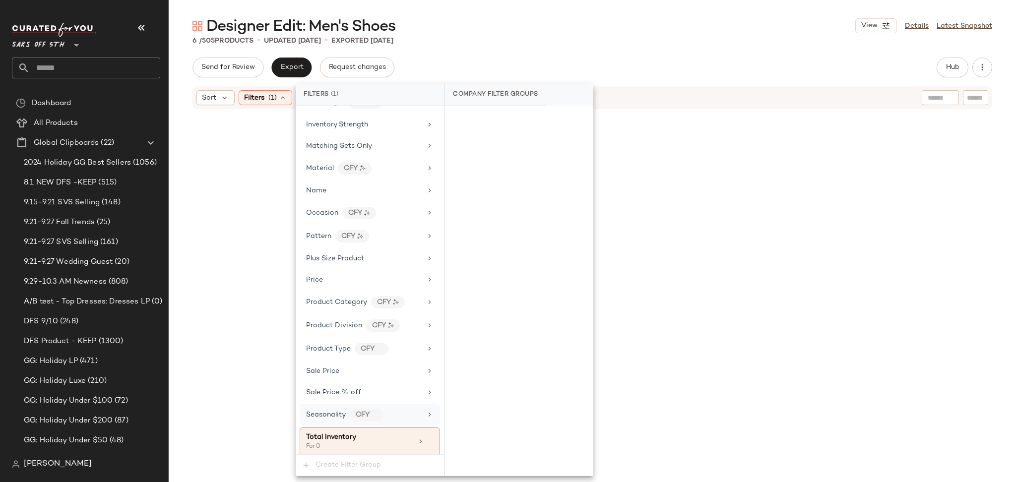
scroll to position [438, 0]
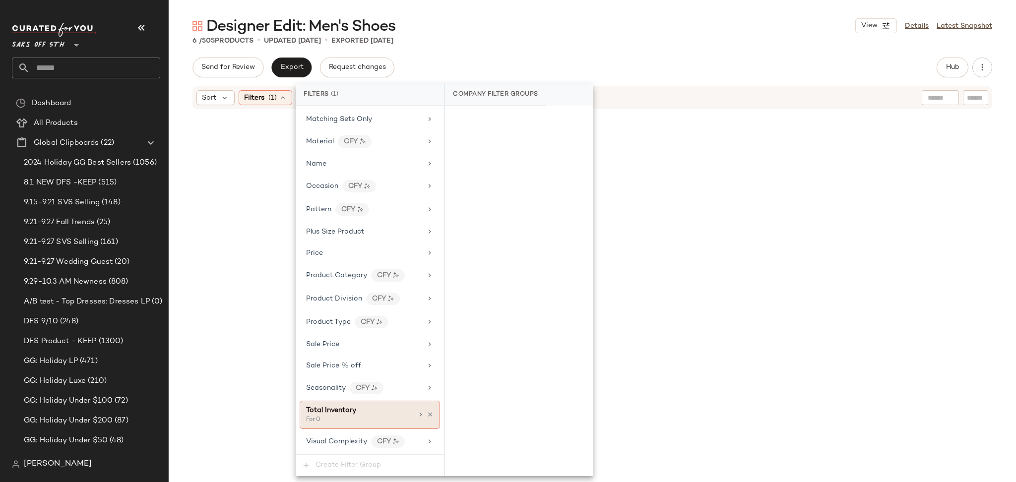
click at [421, 415] on div at bounding box center [425, 415] width 17 height 8
click at [422, 415] on div at bounding box center [425, 415] width 17 height 8
click at [426, 415] on icon at bounding box center [429, 414] width 7 height 7
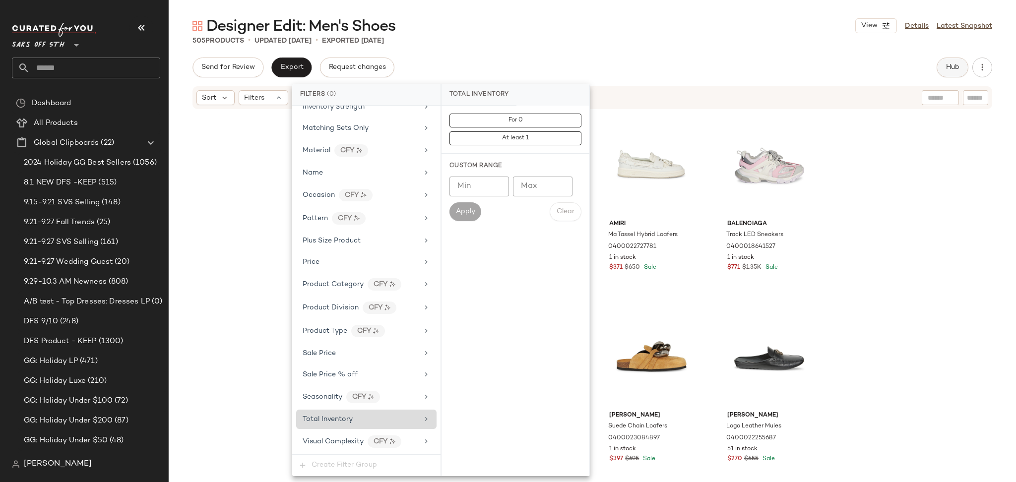
click at [956, 68] on span "Hub" at bounding box center [952, 67] width 14 height 8
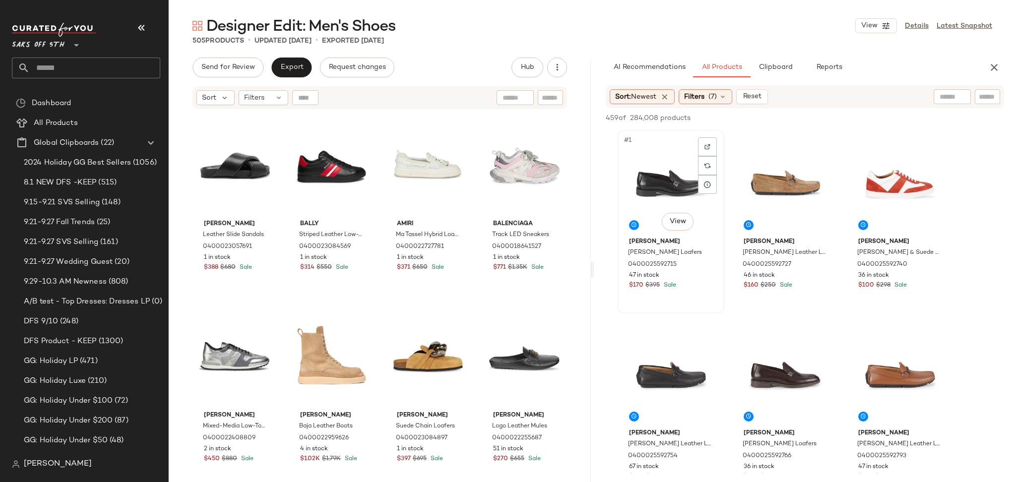
click at [650, 179] on div "#1 View" at bounding box center [671, 183] width 100 height 100
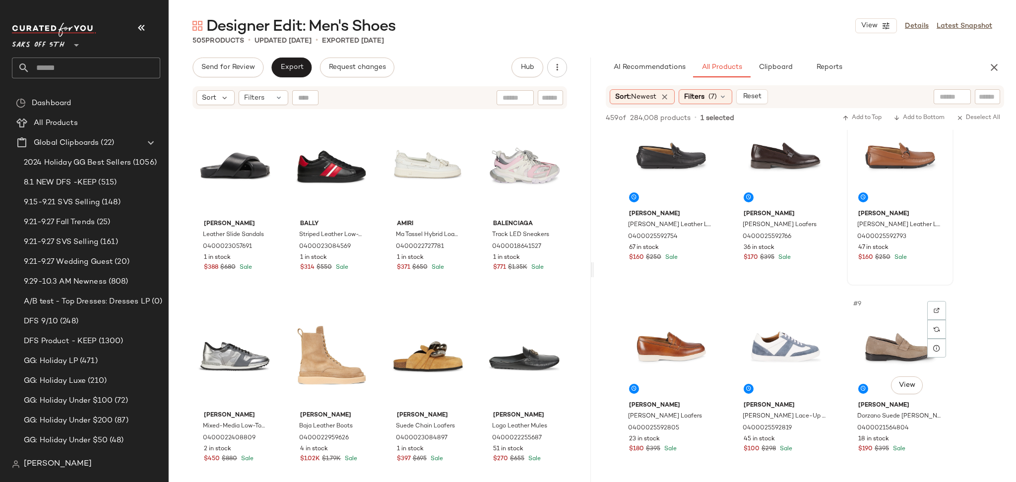
scroll to position [222, 0]
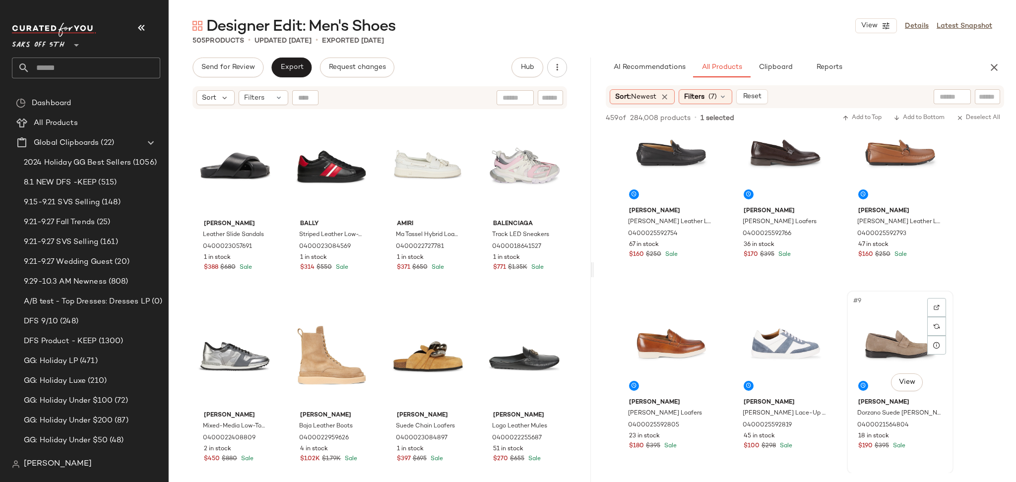
click at [874, 330] on div "#9 View" at bounding box center [900, 344] width 100 height 100
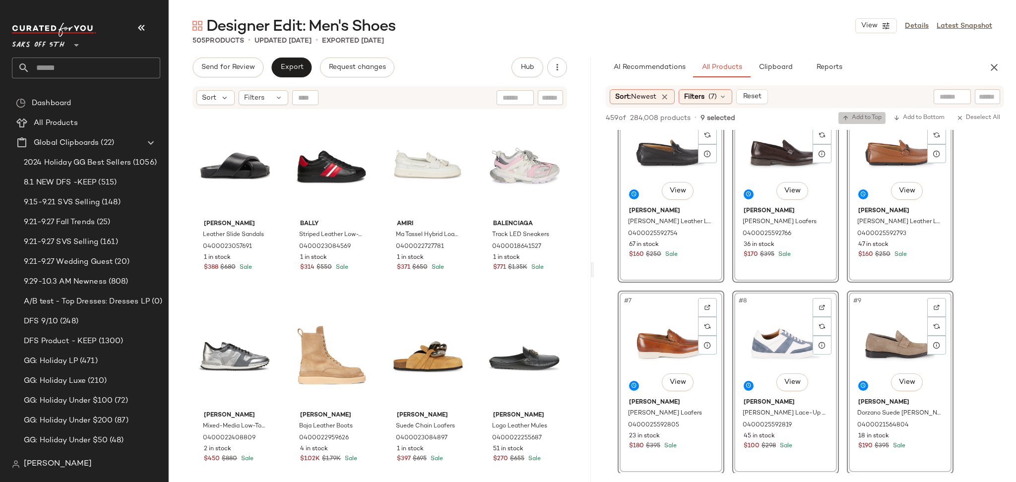
click at [850, 116] on span "Add to Top" at bounding box center [861, 118] width 39 height 7
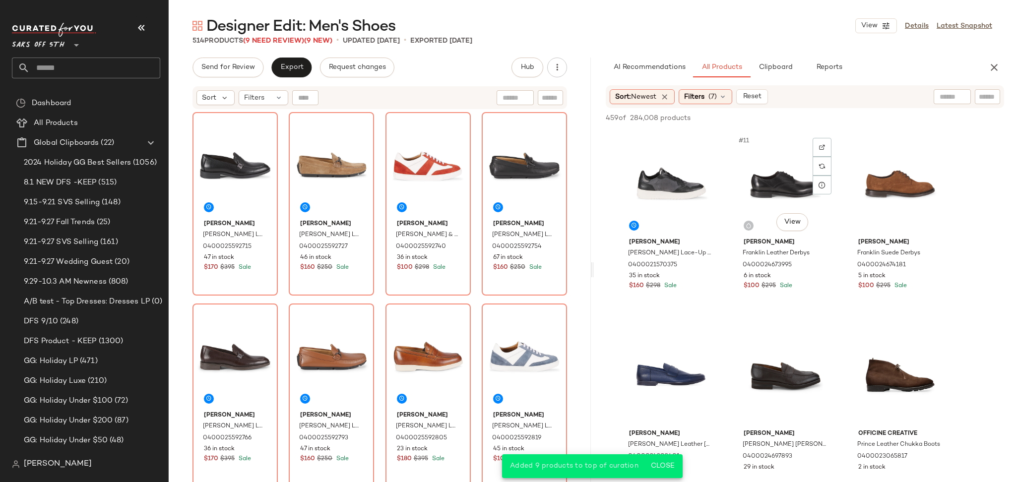
scroll to position [574, 0]
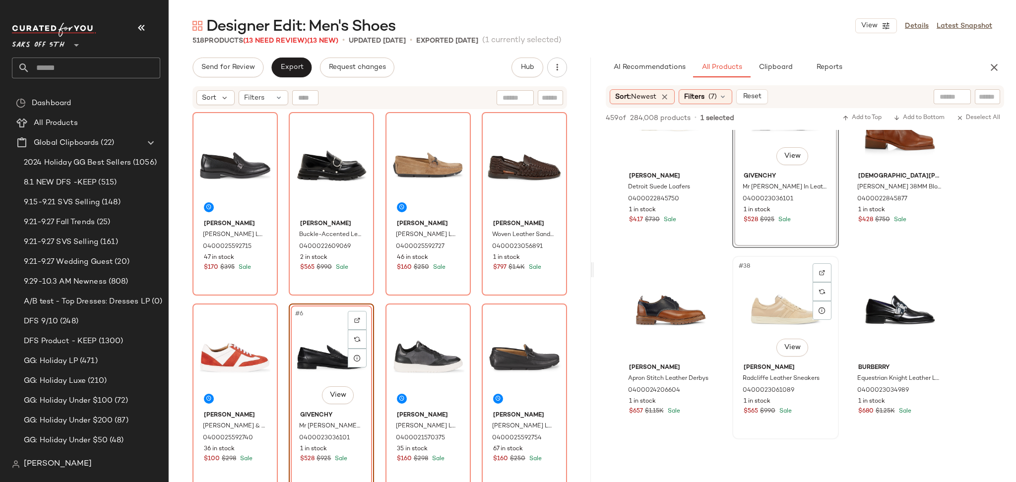
scroll to position [2173, 0]
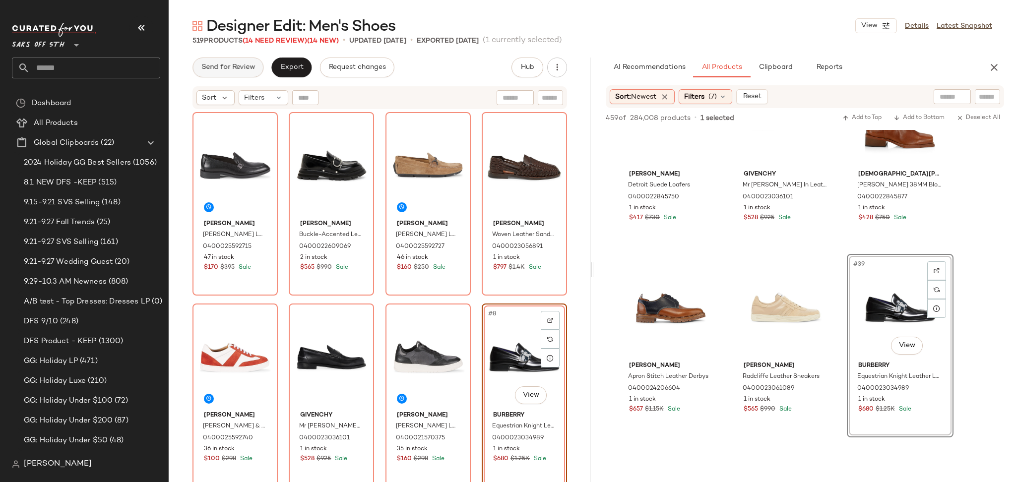
click at [241, 67] on span "Send for Review" at bounding box center [228, 67] width 54 height 8
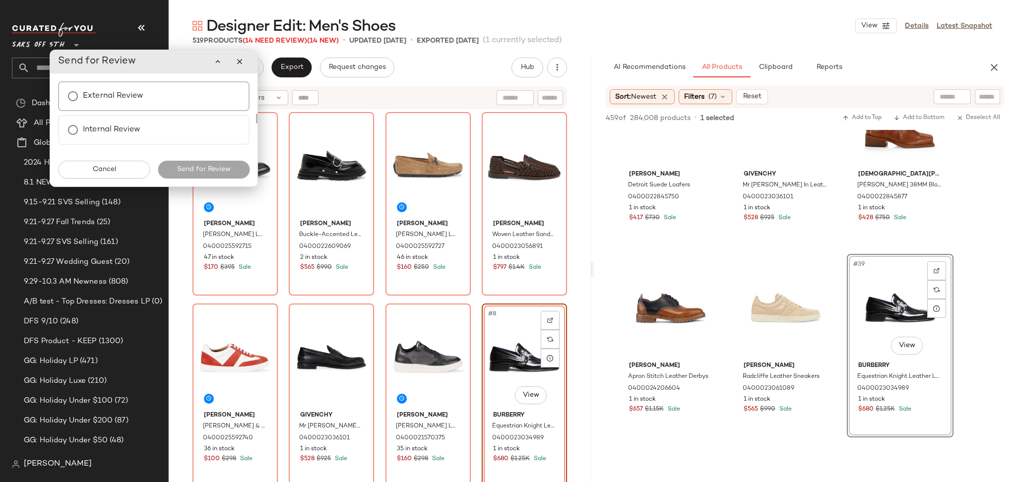
click at [121, 102] on label "External Review" at bounding box center [113, 96] width 60 height 20
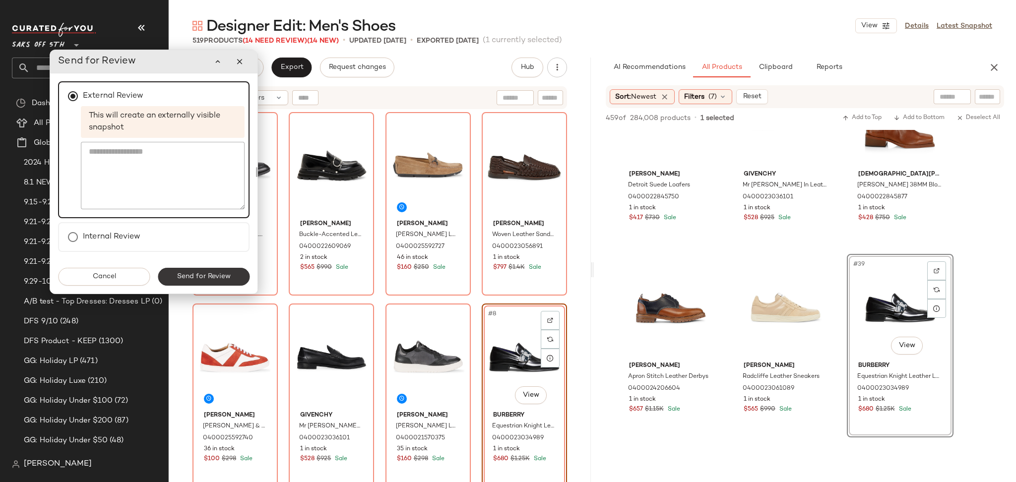
click at [214, 274] on span "Send for Review" at bounding box center [204, 277] width 54 height 8
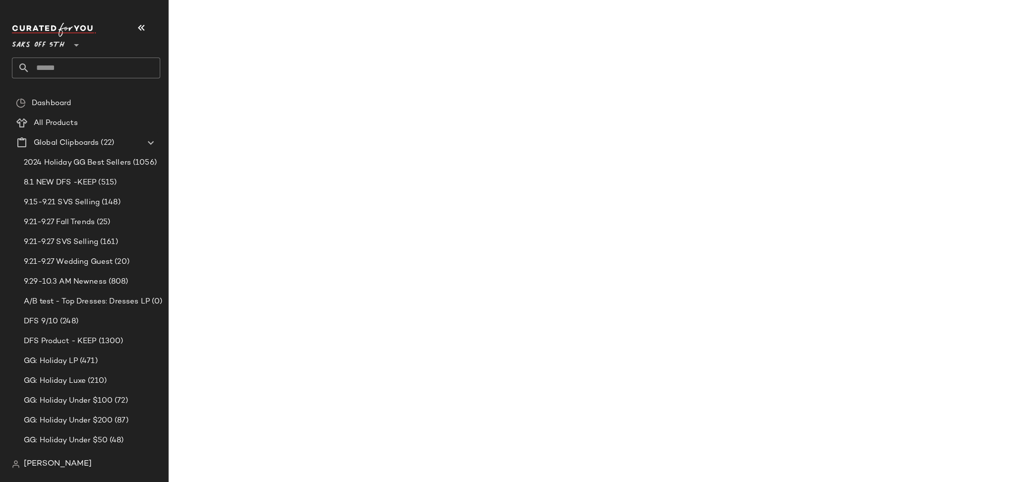
scroll to position [3130, 0]
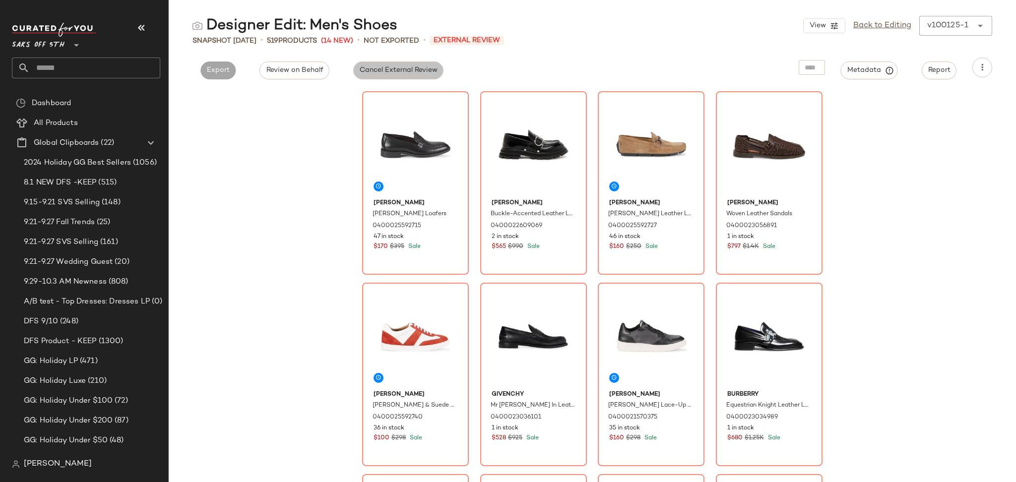
click at [373, 63] on button "Cancel External Review" at bounding box center [398, 70] width 90 height 18
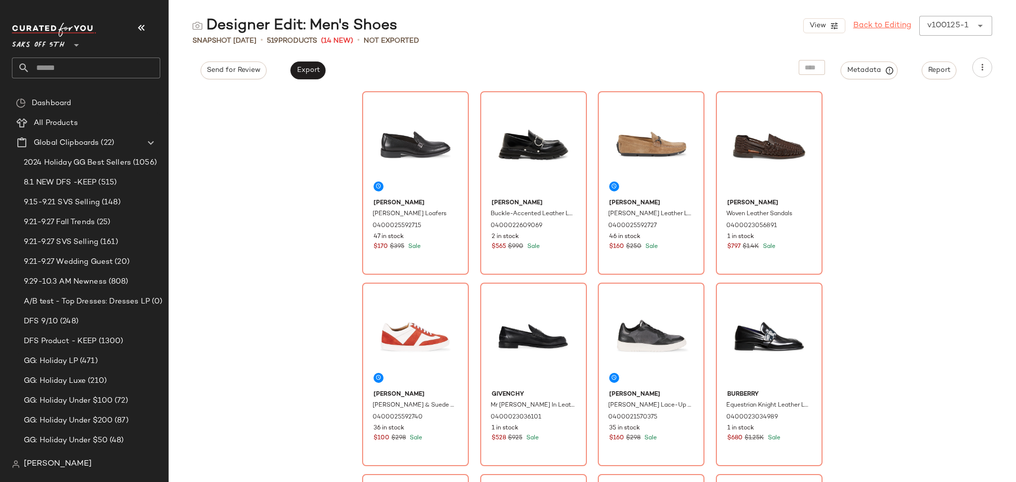
click at [883, 30] on link "Back to Editing" at bounding box center [882, 26] width 58 height 12
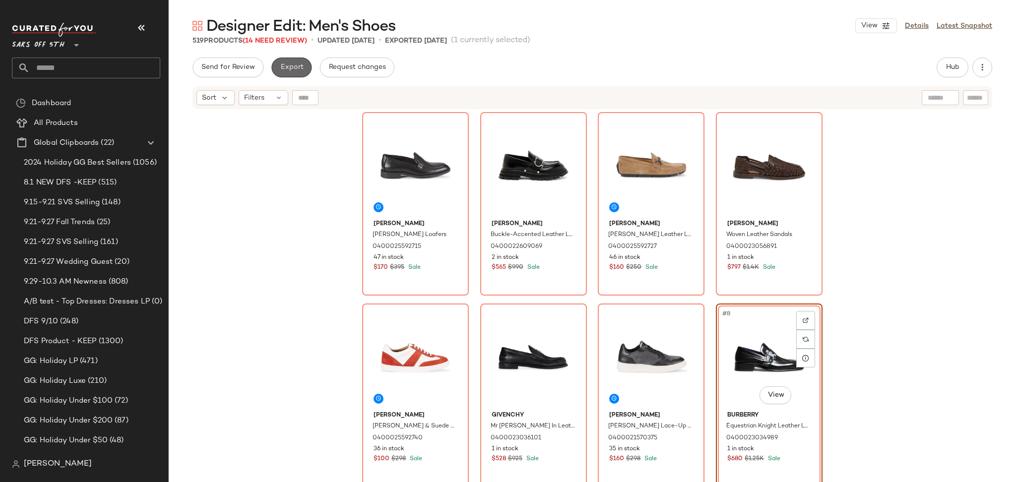
click at [282, 76] on button "Export" at bounding box center [291, 68] width 40 height 20
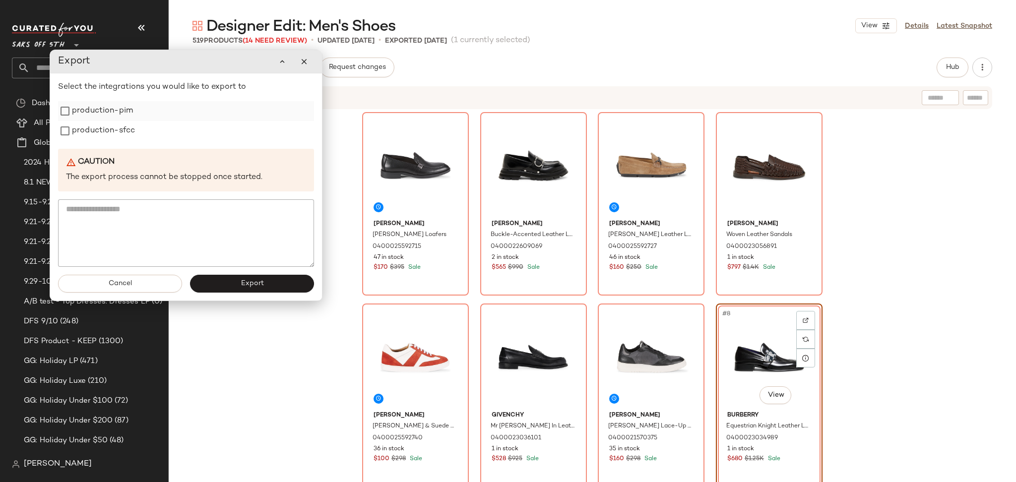
click at [115, 116] on label "production-pim" at bounding box center [102, 111] width 61 height 20
click at [116, 130] on label "production-sfcc" at bounding box center [103, 131] width 63 height 20
click at [237, 282] on button "Export" at bounding box center [252, 284] width 124 height 18
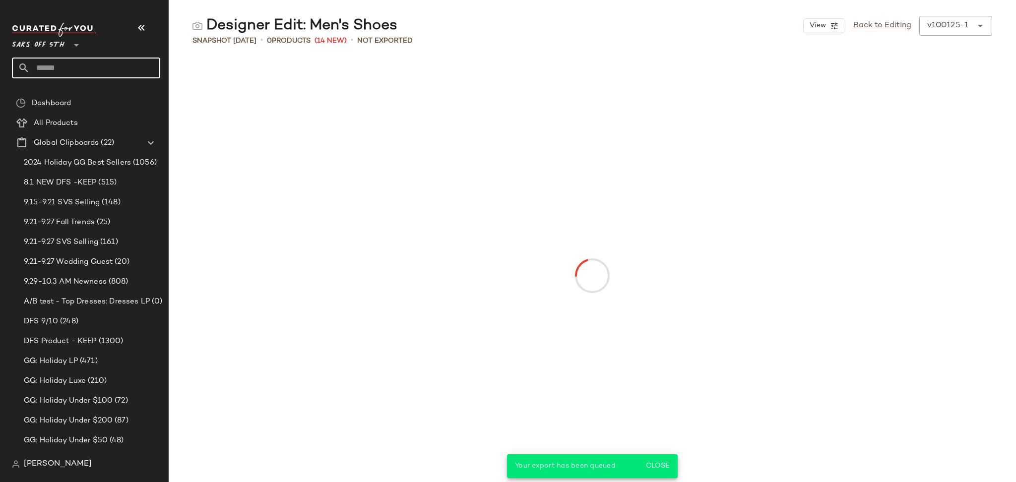
click at [120, 63] on input "text" at bounding box center [95, 68] width 130 height 21
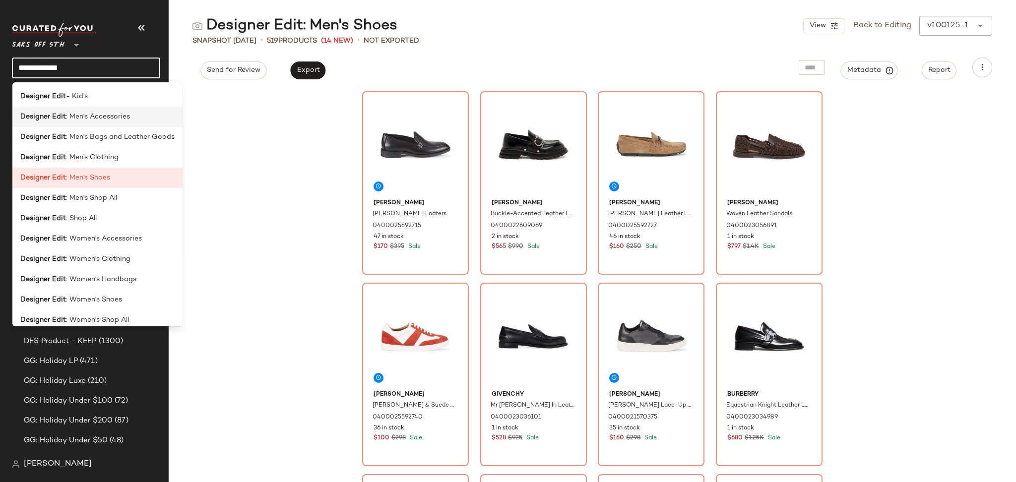
type input "**********"
click at [124, 120] on span ": Men's Accessories" at bounding box center [98, 117] width 64 height 10
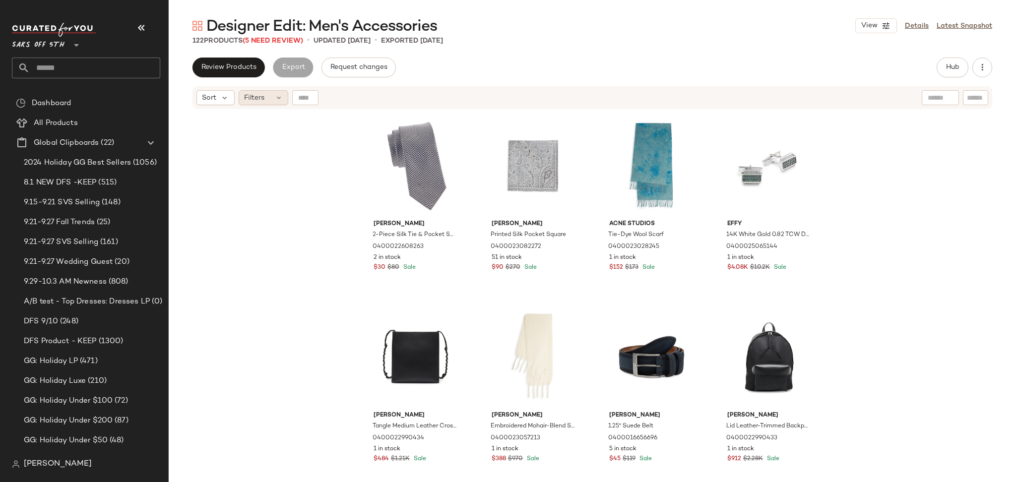
click at [259, 93] on span "Filters" at bounding box center [254, 98] width 20 height 10
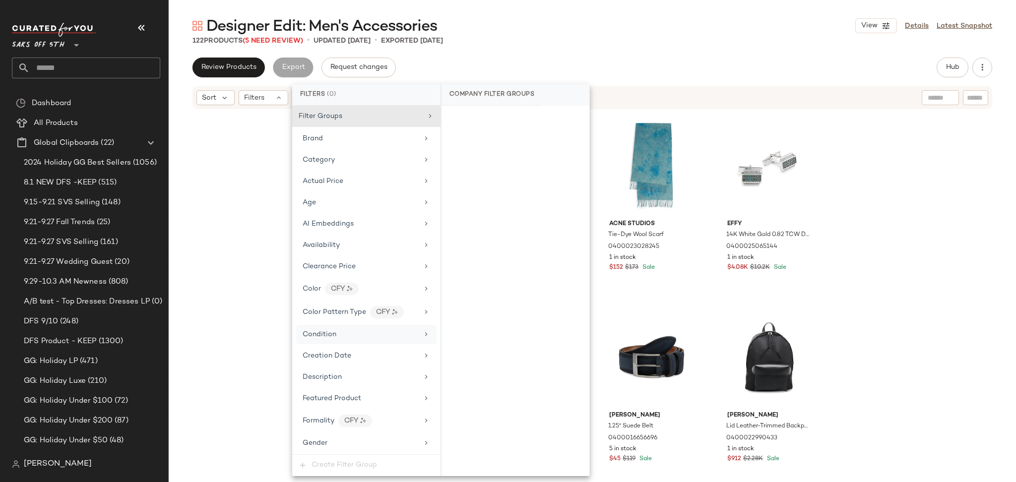
scroll to position [406, 0]
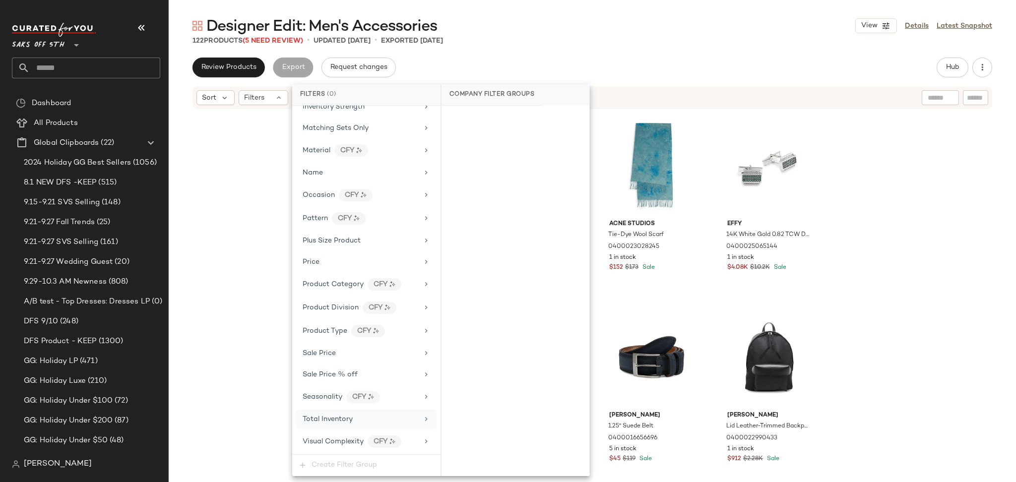
click at [356, 417] on div "Total Inventory" at bounding box center [360, 419] width 116 height 10
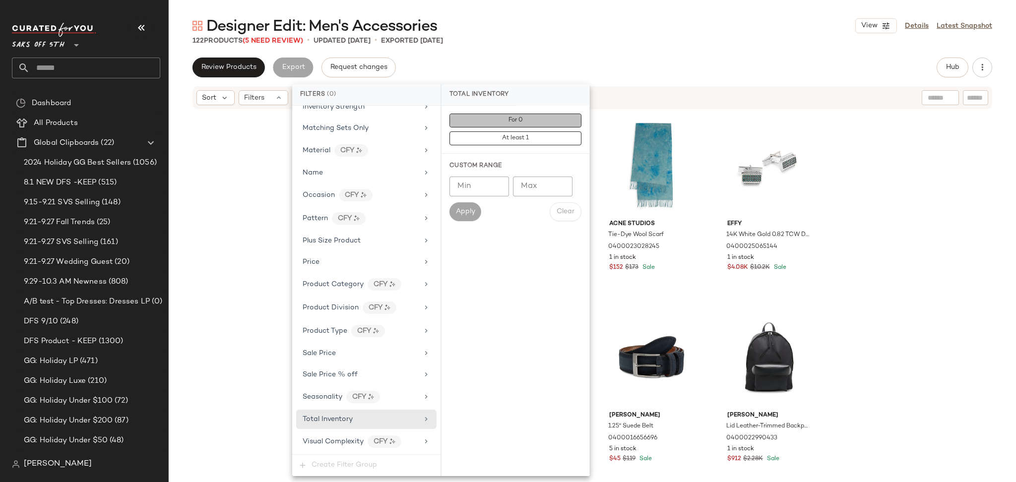
click at [518, 123] on span "For 0" at bounding box center [515, 120] width 15 height 7
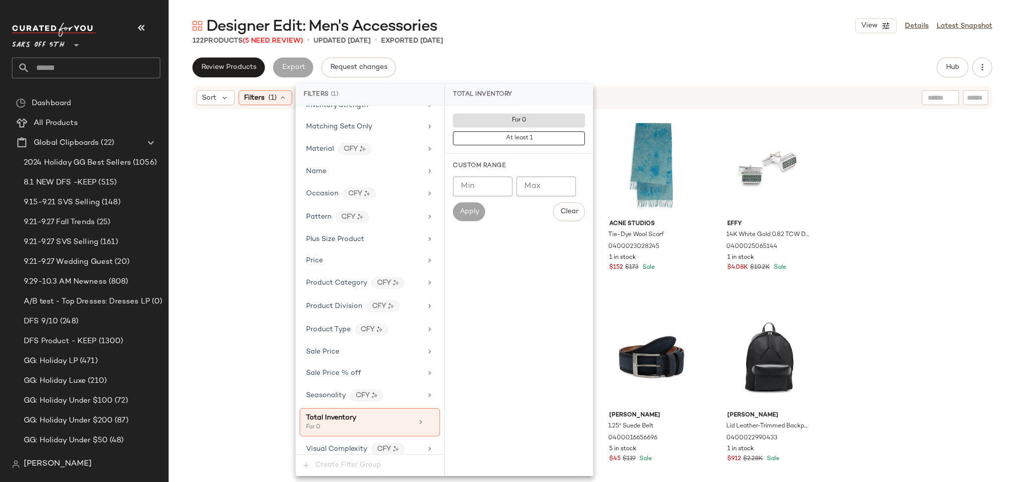
click at [583, 76] on div "Review Products Export Request changes Hub Send for Review External Review Inte…" at bounding box center [591, 68] width 799 height 20
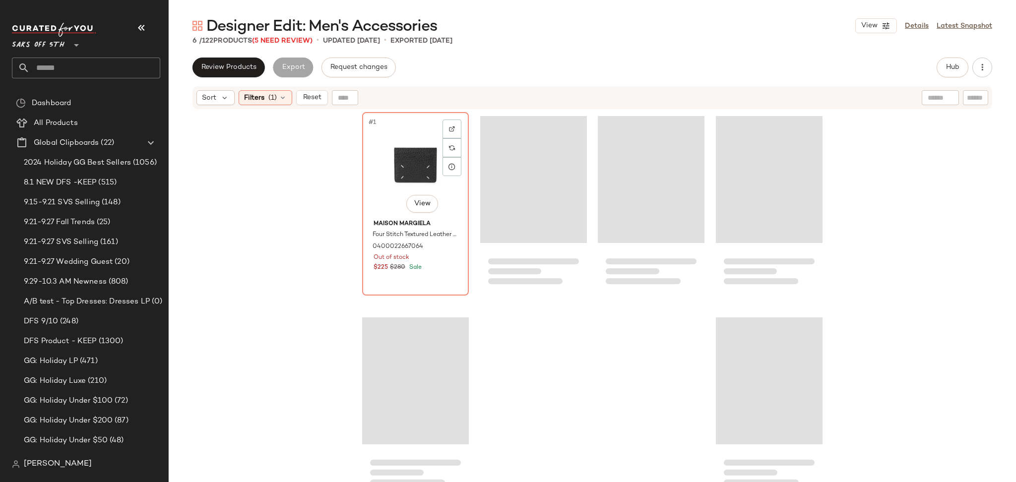
click at [395, 140] on div "#1 View" at bounding box center [415, 166] width 100 height 100
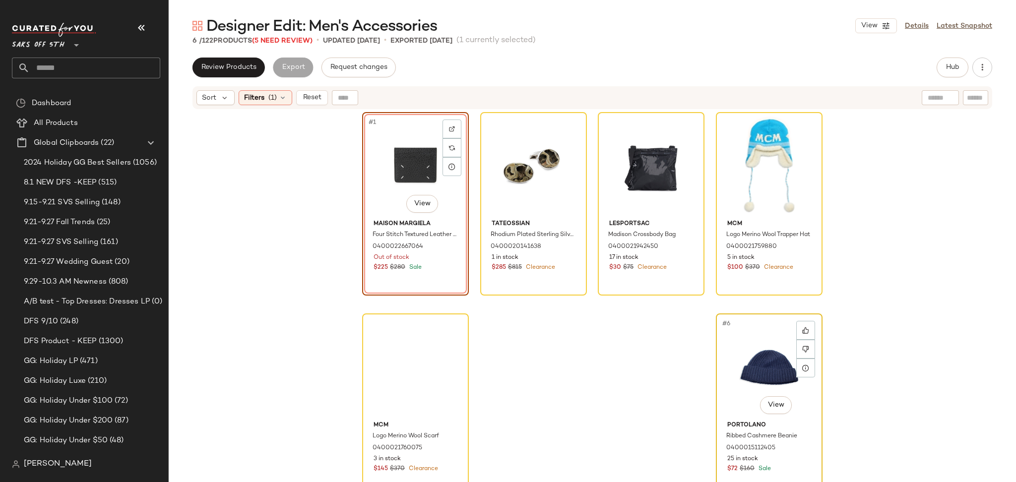
click at [723, 348] on div "#6 View" at bounding box center [769, 367] width 100 height 100
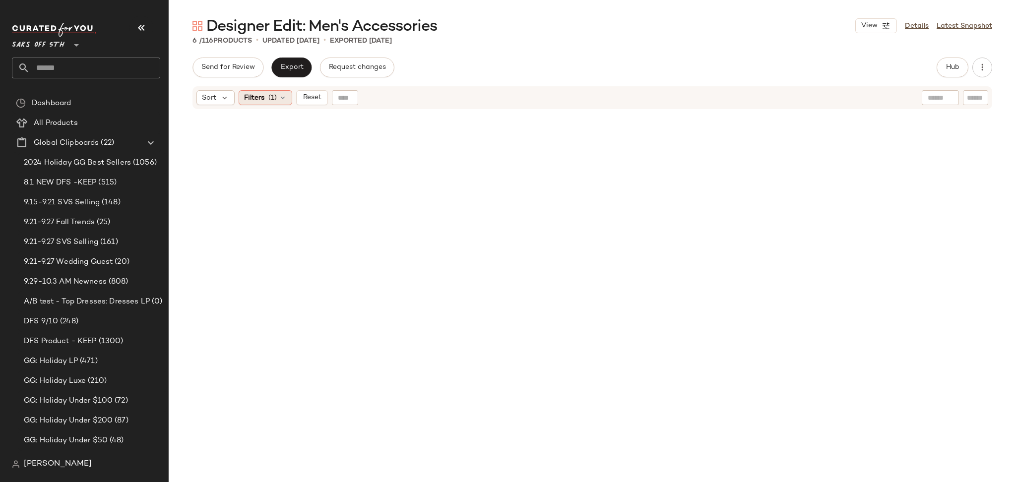
click at [273, 101] on span "(1)" at bounding box center [272, 98] width 8 height 10
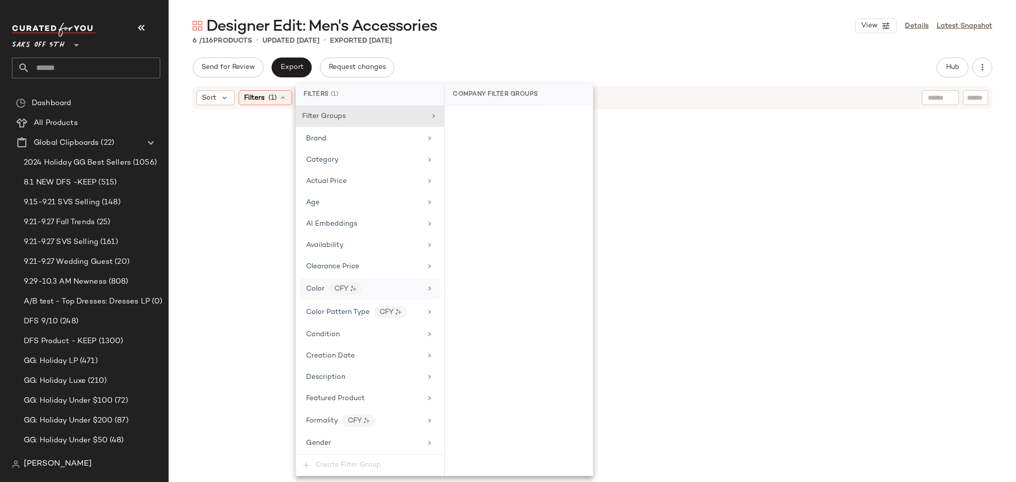
scroll to position [415, 0]
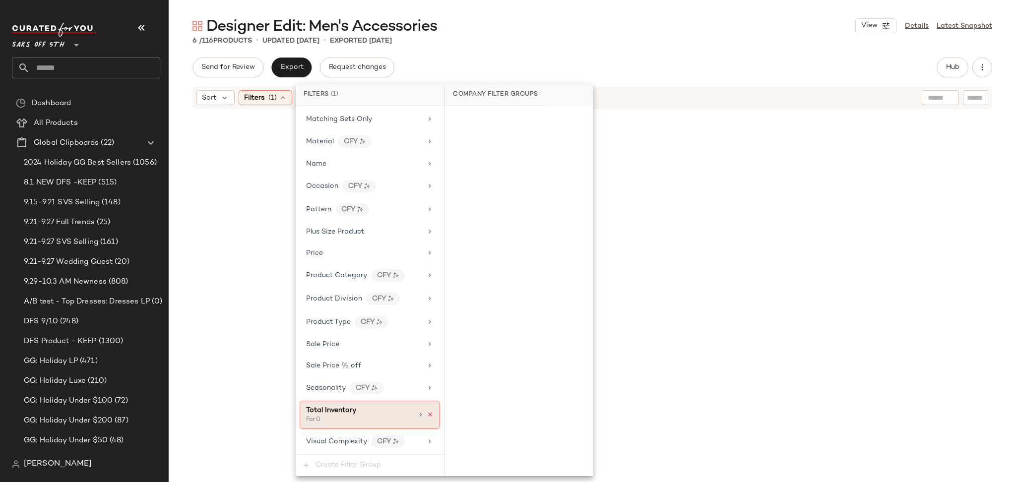
click at [426, 417] on icon at bounding box center [429, 414] width 7 height 7
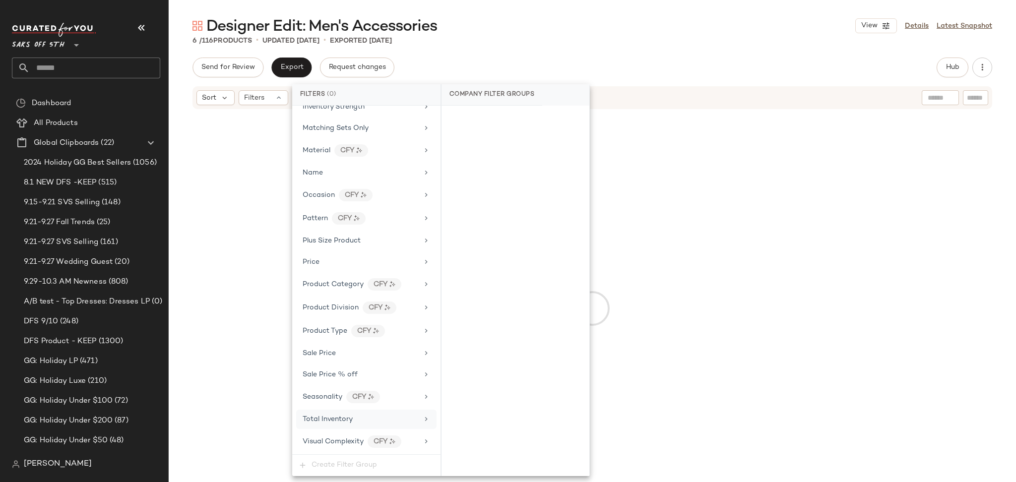
scroll to position [406, 0]
click at [751, 42] on div "6 / 116 Products • updated [DATE] • Exported [DATE]" at bounding box center [592, 41] width 847 height 10
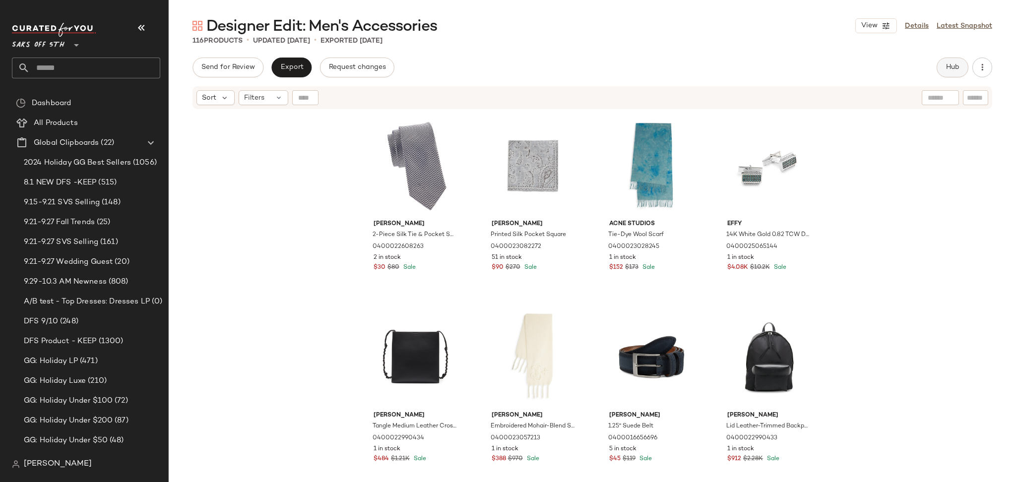
click at [951, 72] on button "Hub" at bounding box center [952, 68] width 32 height 20
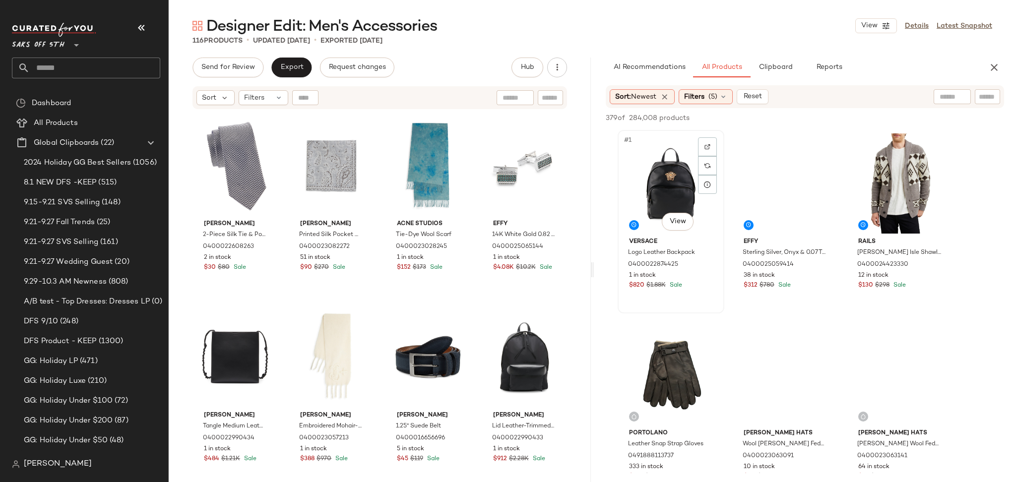
click at [654, 175] on div "#1 View" at bounding box center [671, 183] width 100 height 100
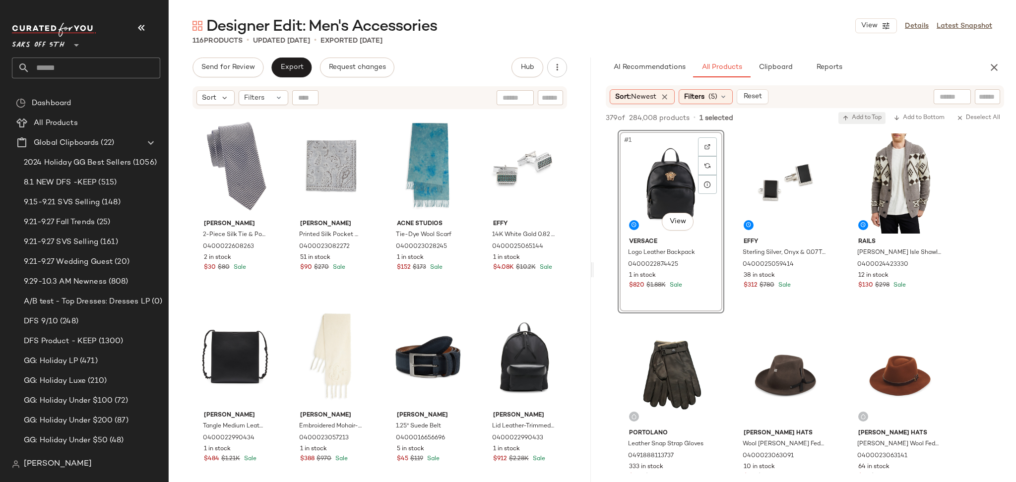
click at [849, 115] on span "Add to Top" at bounding box center [861, 118] width 39 height 7
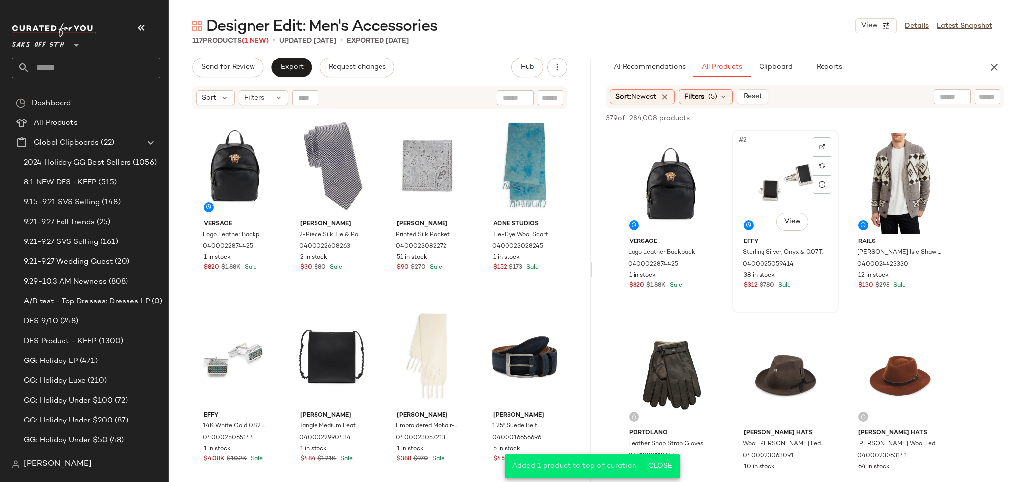
click at [774, 169] on div "#2 View" at bounding box center [785, 183] width 100 height 100
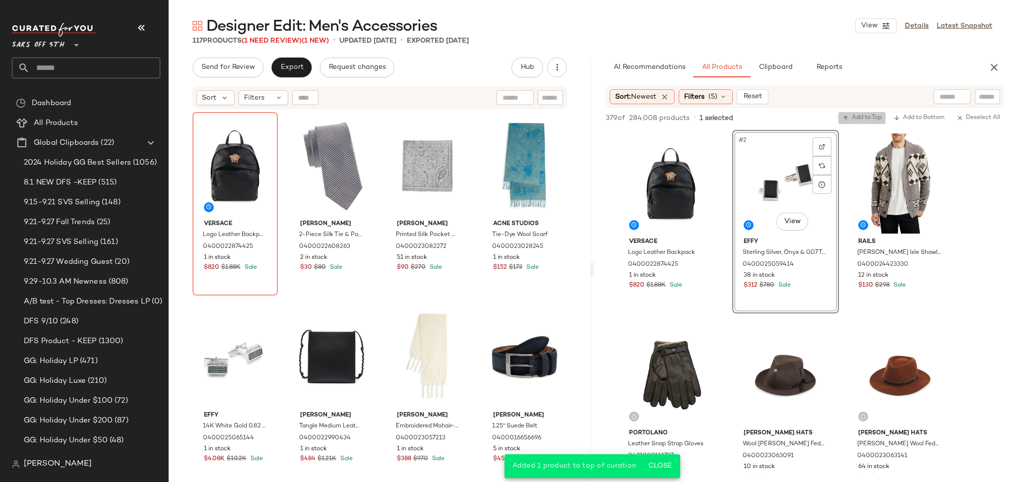
click at [865, 112] on button "Add to Top" at bounding box center [861, 118] width 47 height 12
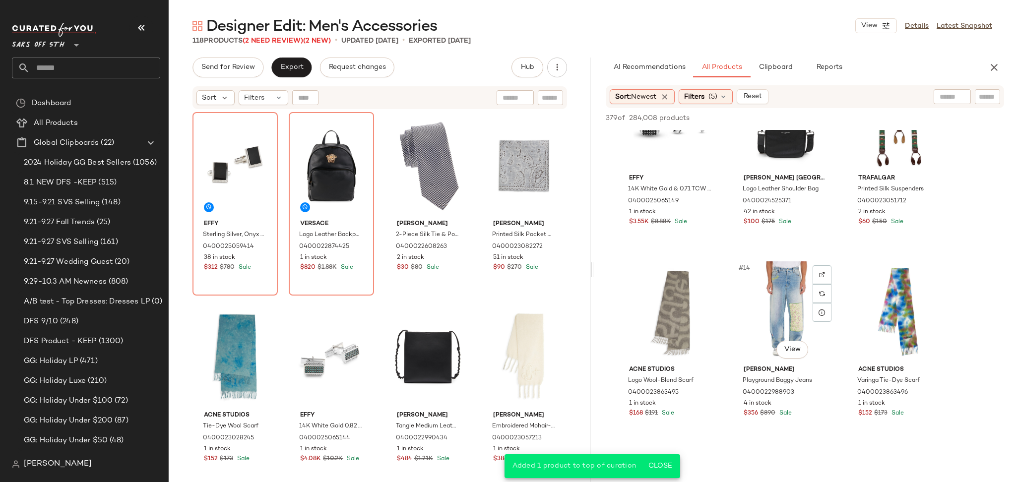
scroll to position [643, 0]
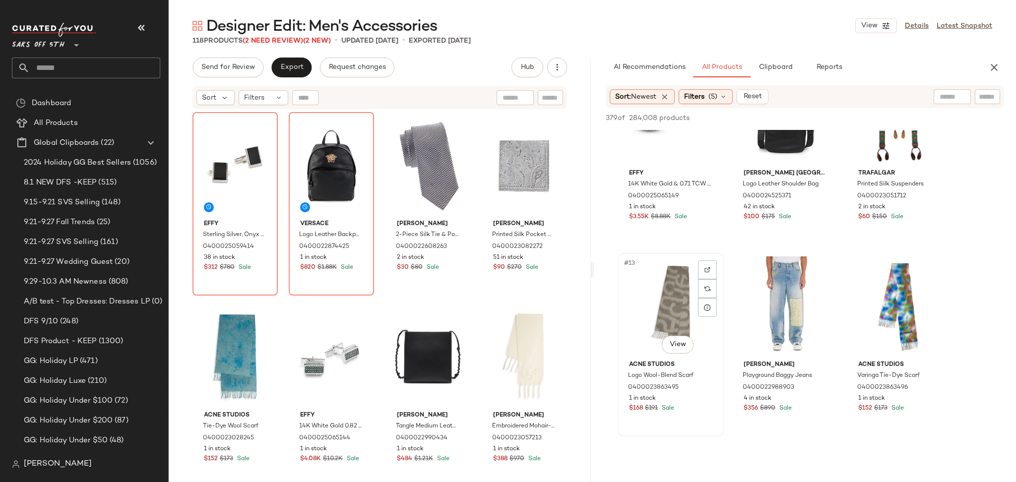
click at [674, 306] on div "#13 View" at bounding box center [671, 306] width 100 height 100
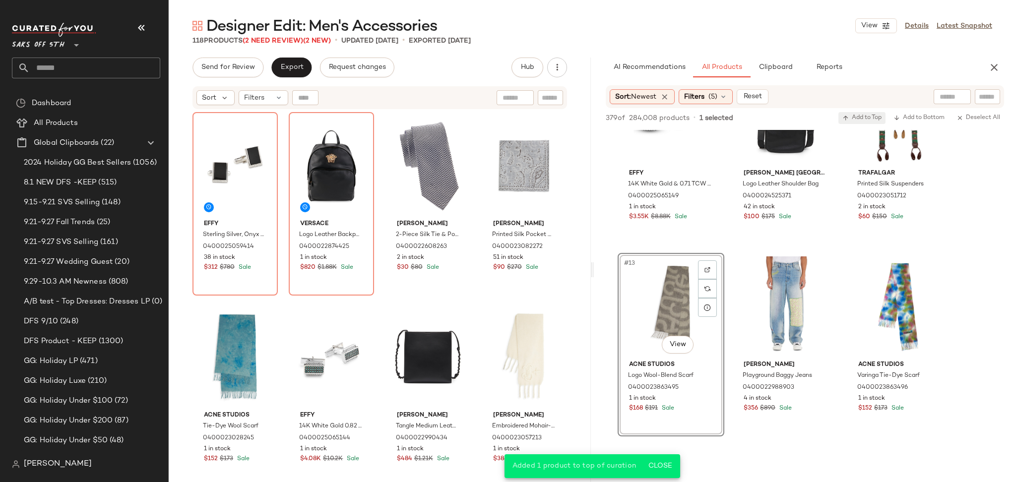
click at [860, 118] on span "Add to Top" at bounding box center [861, 118] width 39 height 7
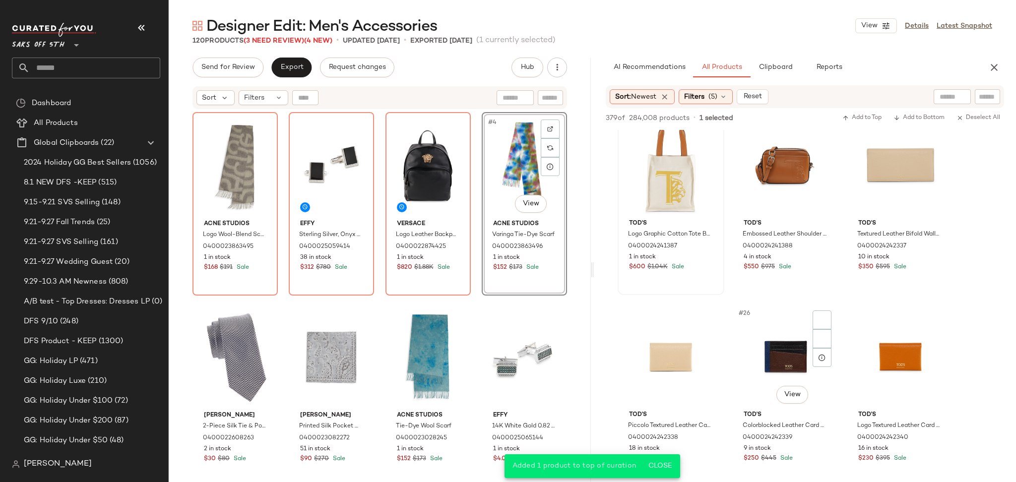
scroll to position [1366, 0]
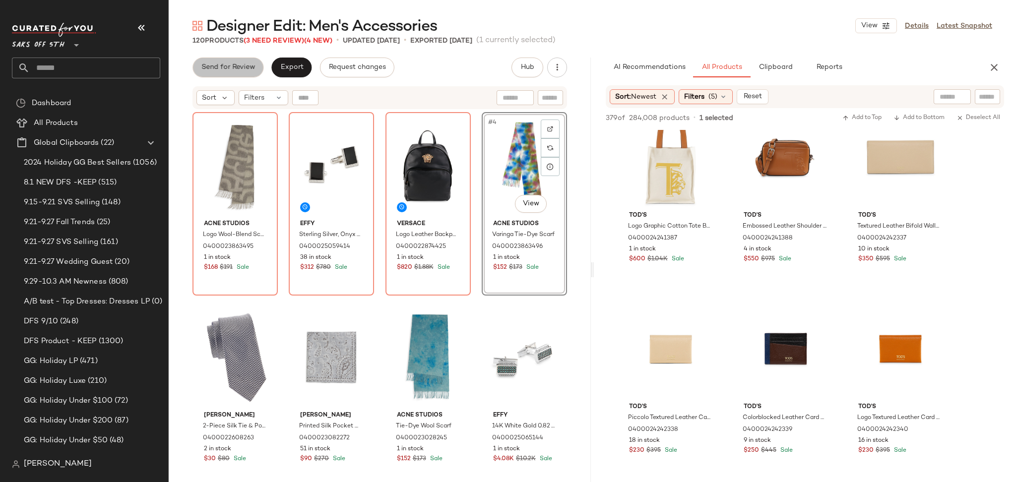
click at [249, 76] on button "Send for Review" at bounding box center [227, 68] width 71 height 20
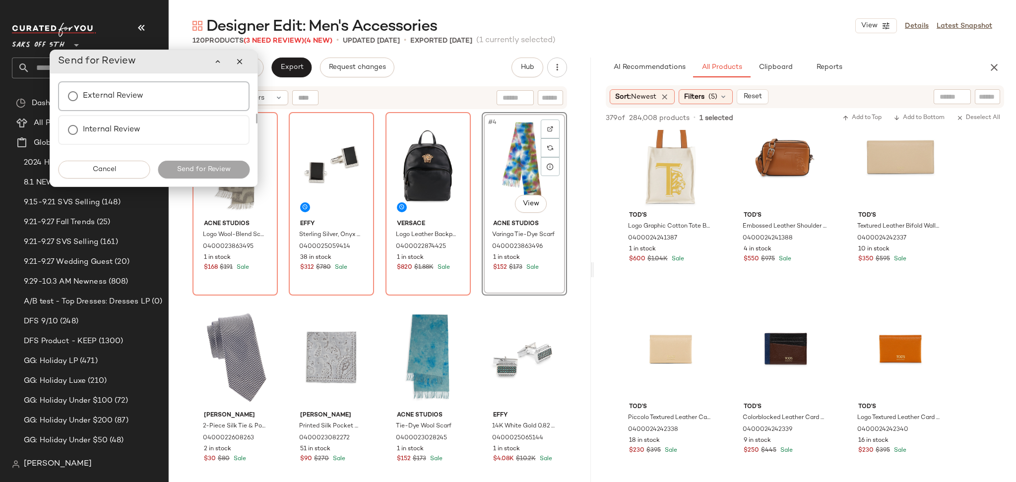
click at [117, 93] on label "External Review" at bounding box center [113, 96] width 60 height 20
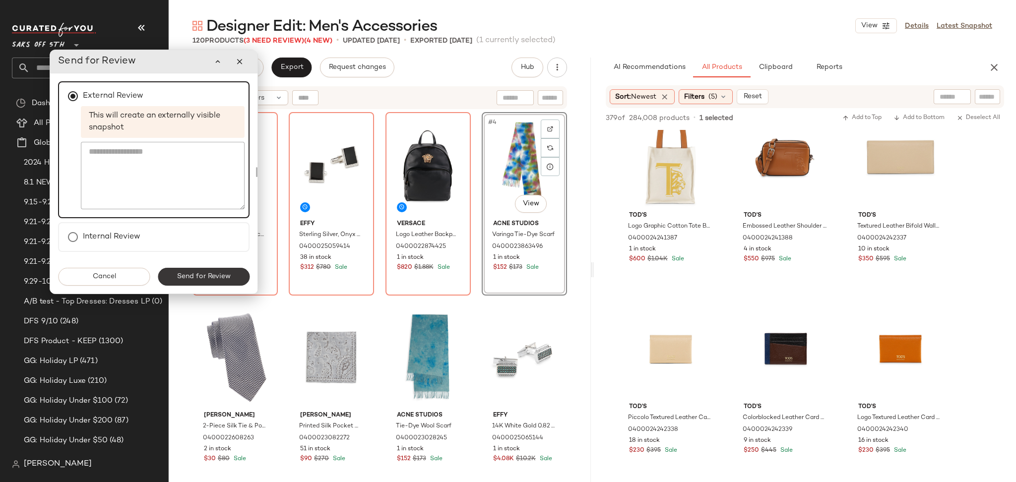
click at [213, 281] on button "Send for Review" at bounding box center [204, 277] width 92 height 18
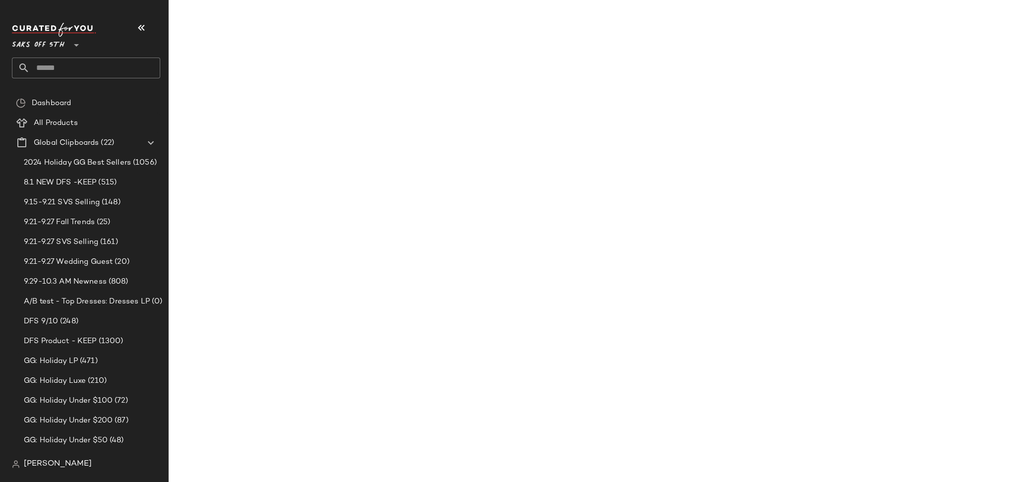
scroll to position [1940, 0]
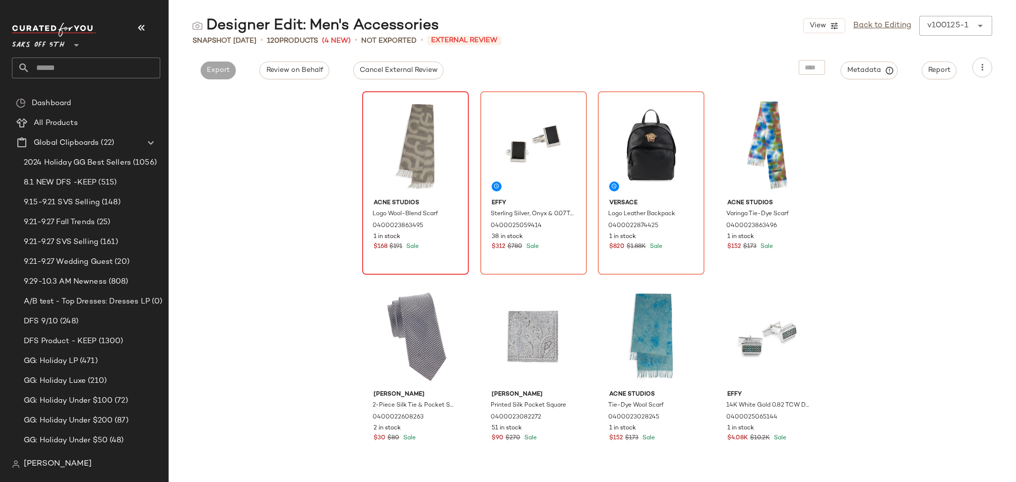
click at [389, 76] on button "Cancel External Review" at bounding box center [398, 70] width 90 height 18
click at [880, 26] on link "Back to Editing" at bounding box center [882, 26] width 58 height 12
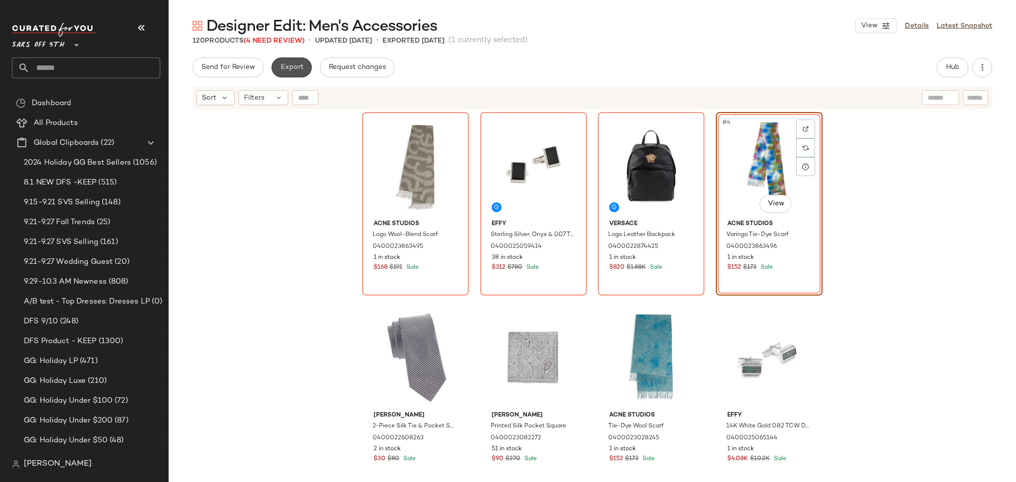
click at [306, 71] on button "Export" at bounding box center [291, 68] width 40 height 20
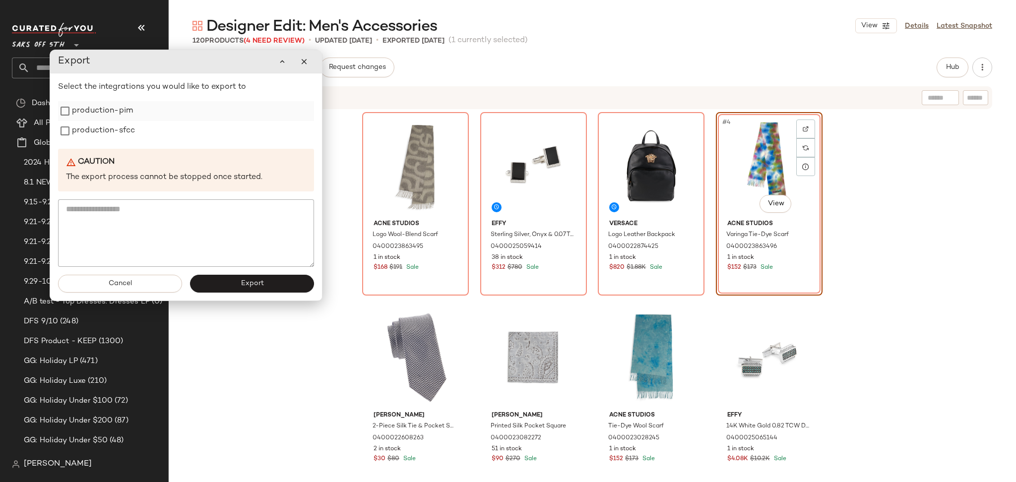
click at [101, 111] on label "production-pim" at bounding box center [102, 111] width 61 height 20
click at [102, 133] on label "production-sfcc" at bounding box center [103, 131] width 63 height 20
click at [239, 288] on button "Export" at bounding box center [252, 284] width 124 height 18
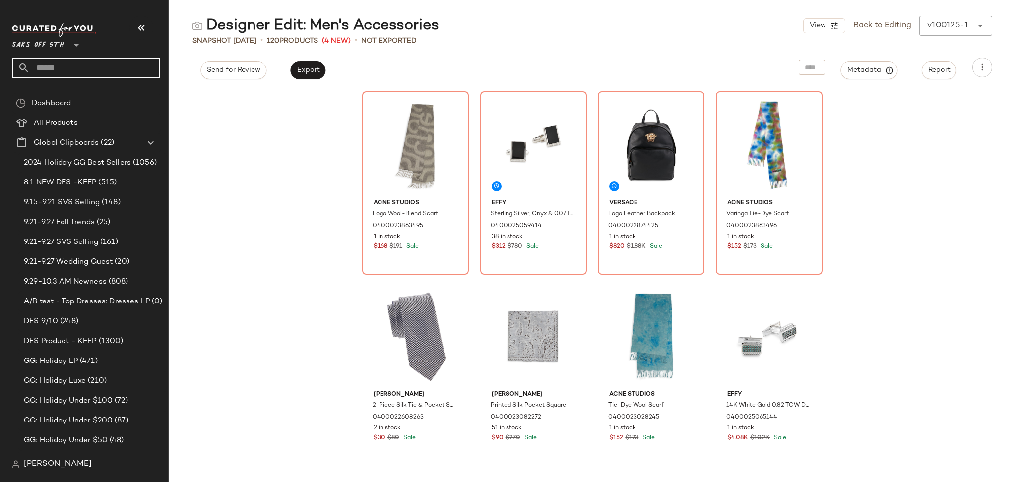
click at [122, 65] on input "text" at bounding box center [95, 68] width 130 height 21
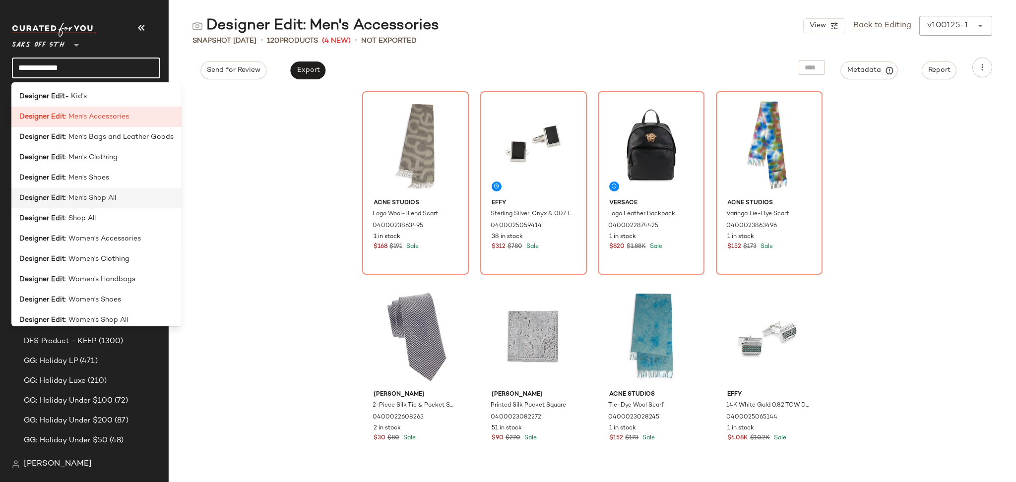
type input "**********"
click at [116, 196] on div "Designer Edit : Men's Shop All" at bounding box center [96, 198] width 154 height 10
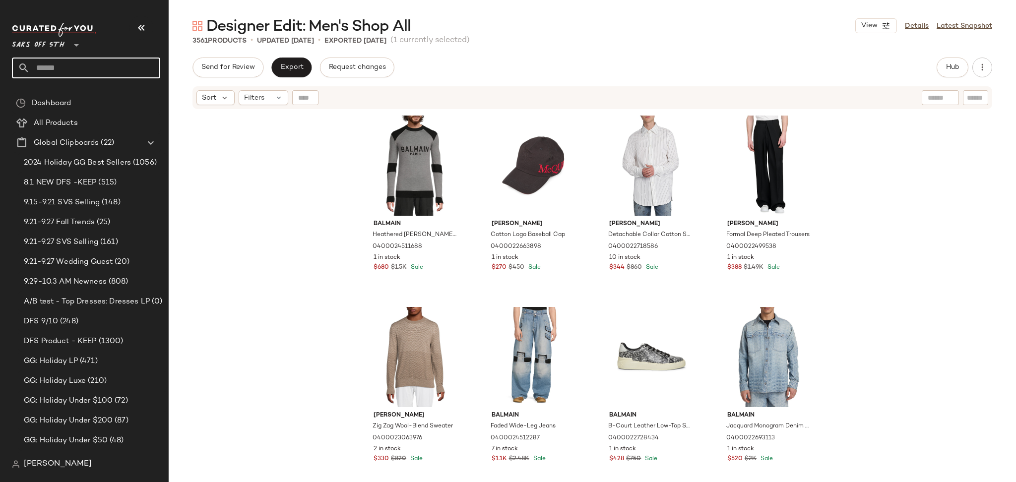
click at [75, 72] on input "text" at bounding box center [95, 68] width 130 height 21
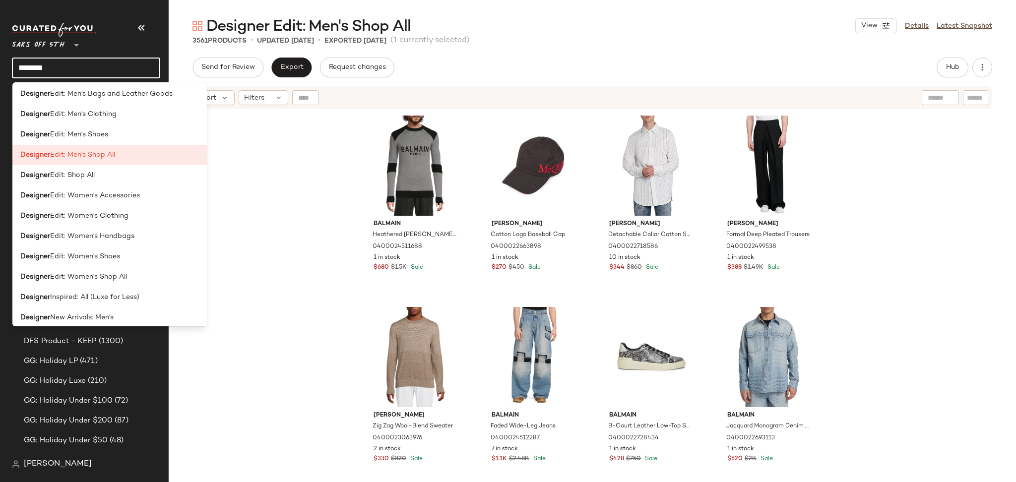
scroll to position [472, 0]
type input "********"
click at [104, 176] on div "Designer Edit: Shop All" at bounding box center [109, 173] width 179 height 10
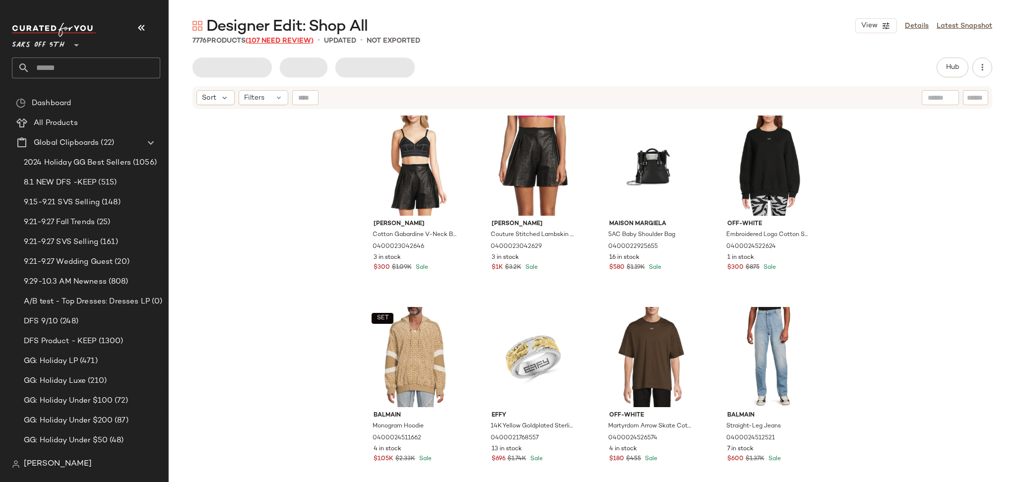
click at [281, 44] on span "(107 Need Review)" at bounding box center [279, 40] width 68 height 7
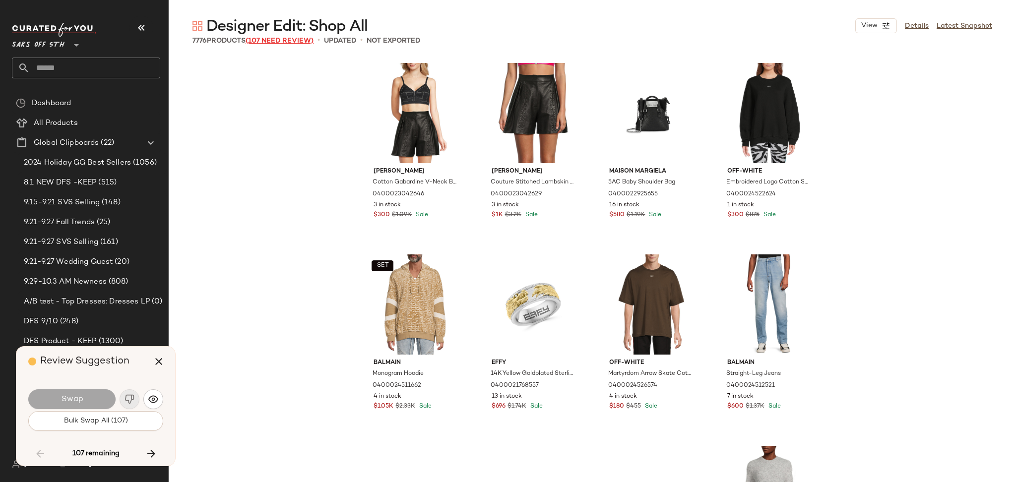
scroll to position [9570, 0]
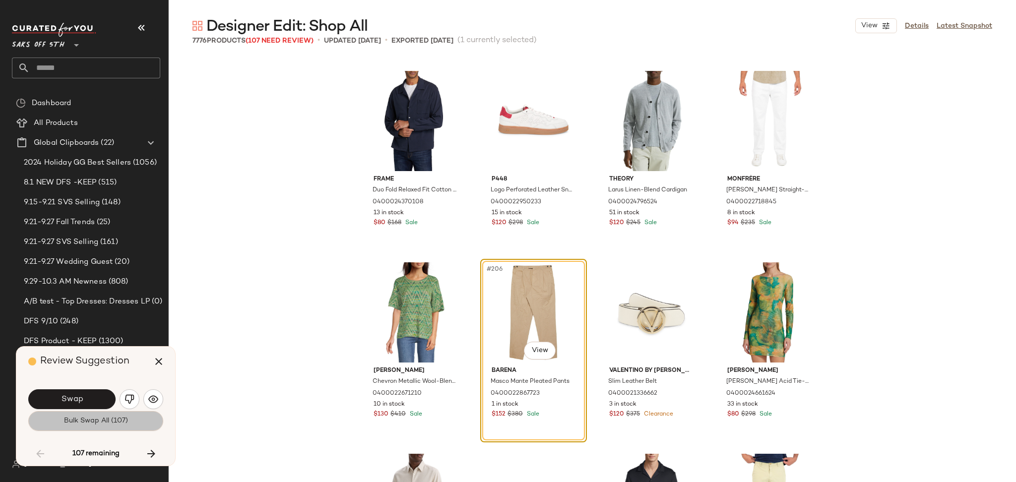
click at [98, 421] on span "Bulk Swap All (107)" at bounding box center [95, 421] width 64 height 8
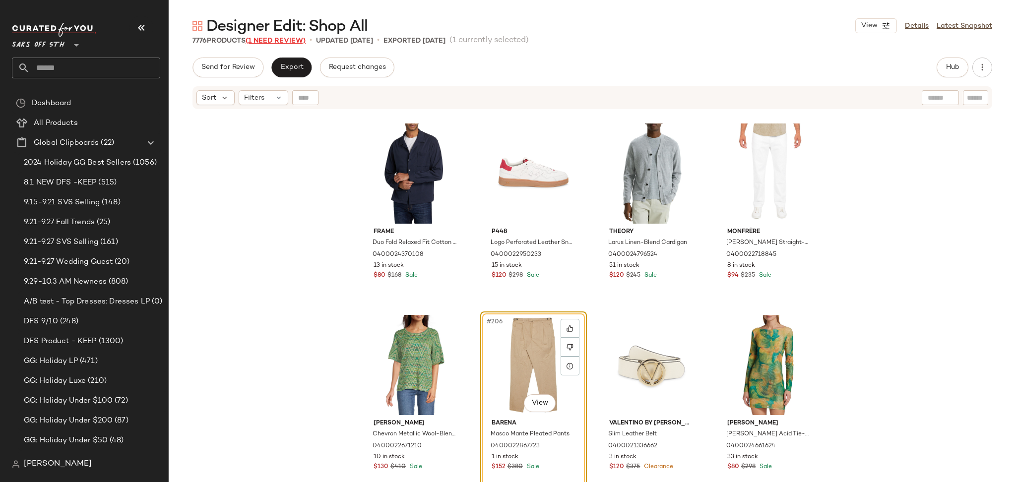
click at [275, 44] on span "(1 Need Review)" at bounding box center [275, 40] width 60 height 7
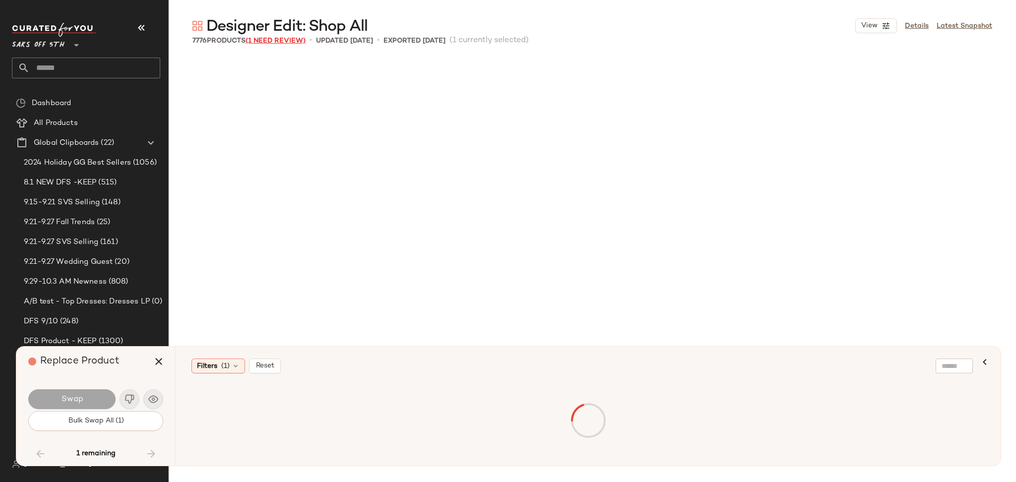
scroll to position [352959, 0]
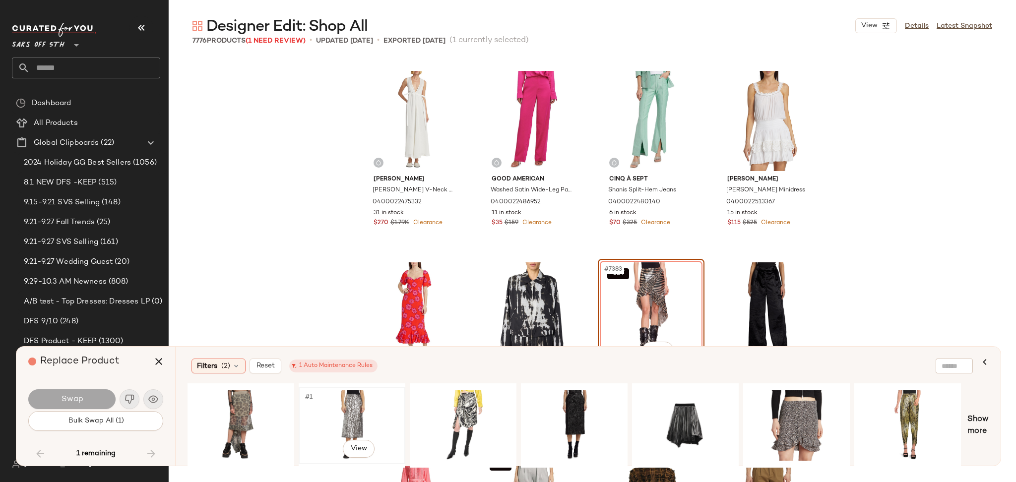
click at [314, 404] on div "#1 View" at bounding box center [352, 425] width 100 height 70
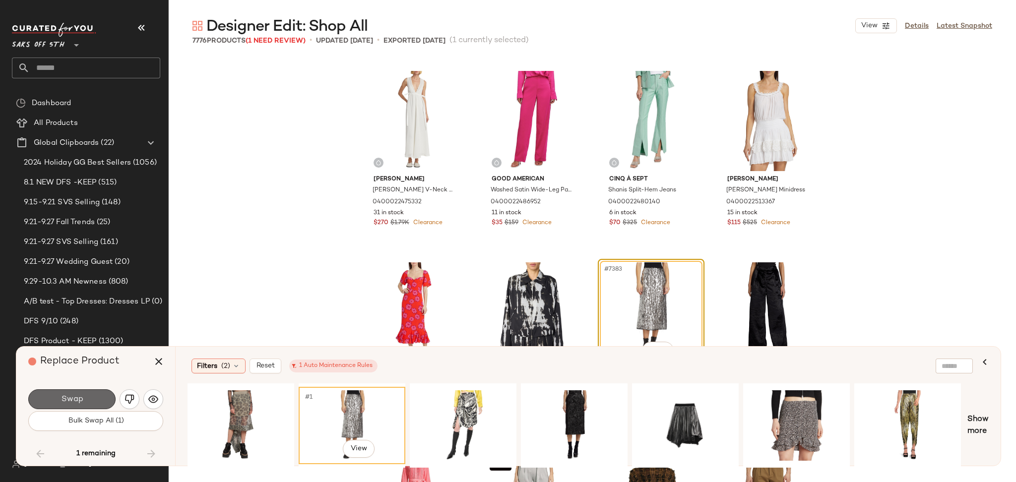
click at [78, 396] on span "Swap" at bounding box center [71, 399] width 22 height 9
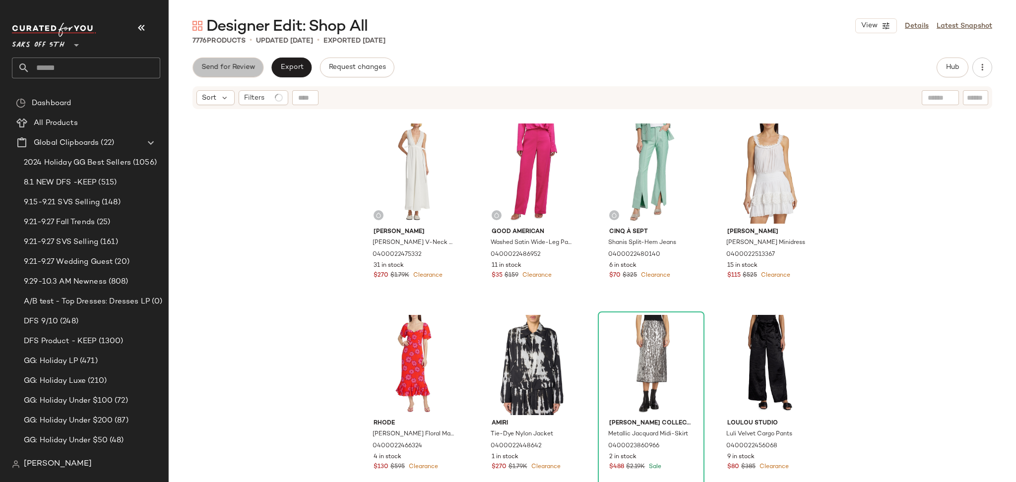
click at [240, 67] on span "Send for Review" at bounding box center [228, 67] width 54 height 8
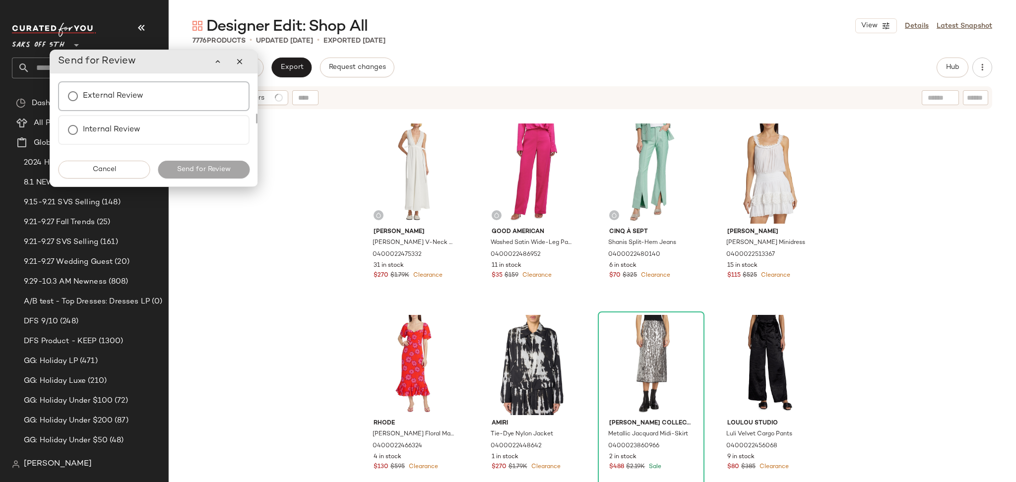
click at [140, 92] on label "External Review" at bounding box center [113, 96] width 60 height 20
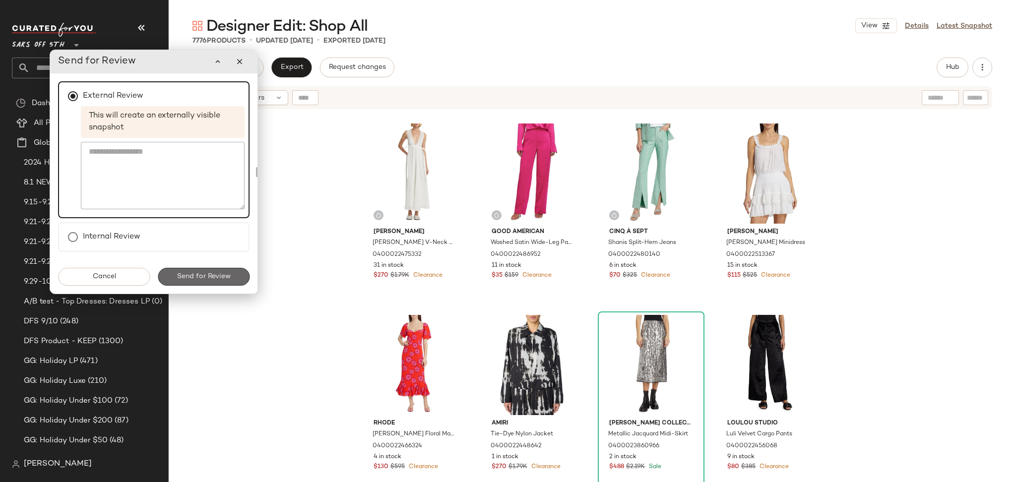
click at [192, 273] on span "Send for Review" at bounding box center [204, 277] width 54 height 8
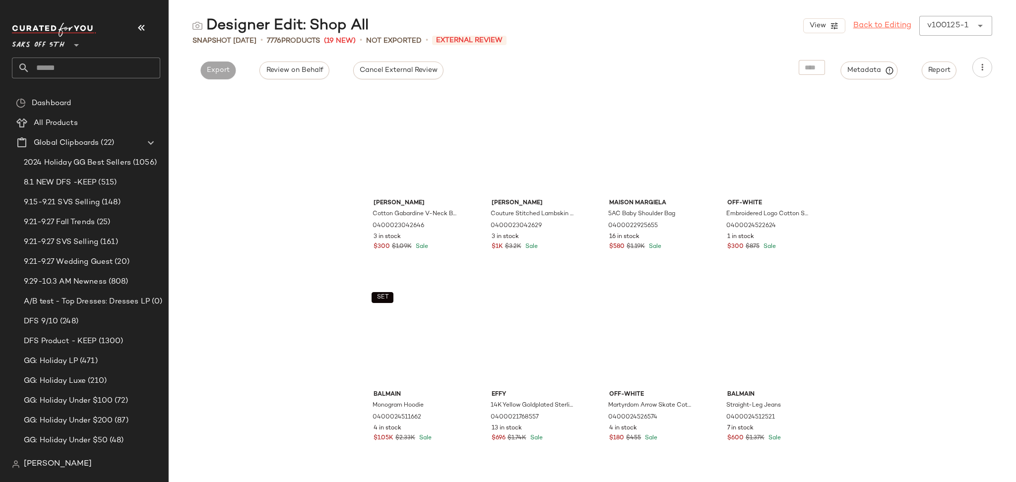
click at [868, 26] on link "Back to Editing" at bounding box center [882, 26] width 58 height 12
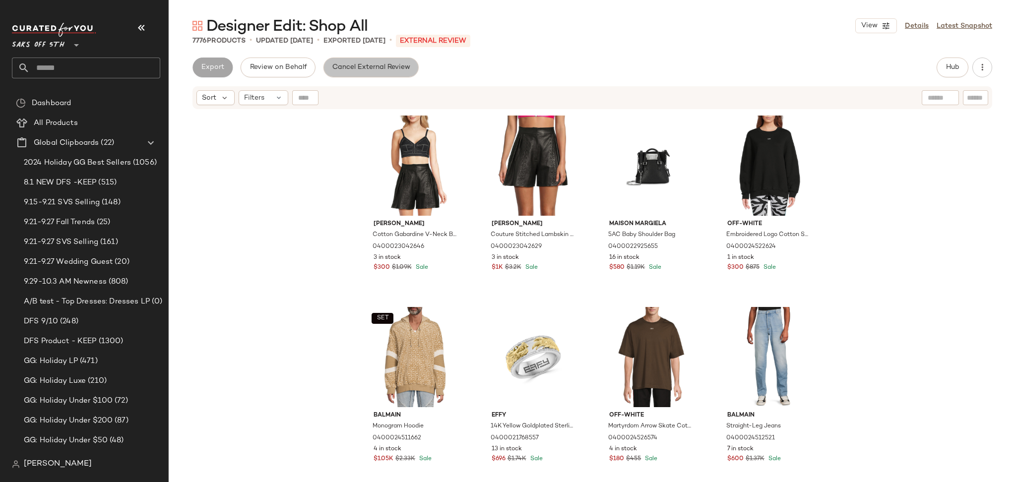
click at [381, 68] on span "Cancel External Review" at bounding box center [371, 67] width 78 height 8
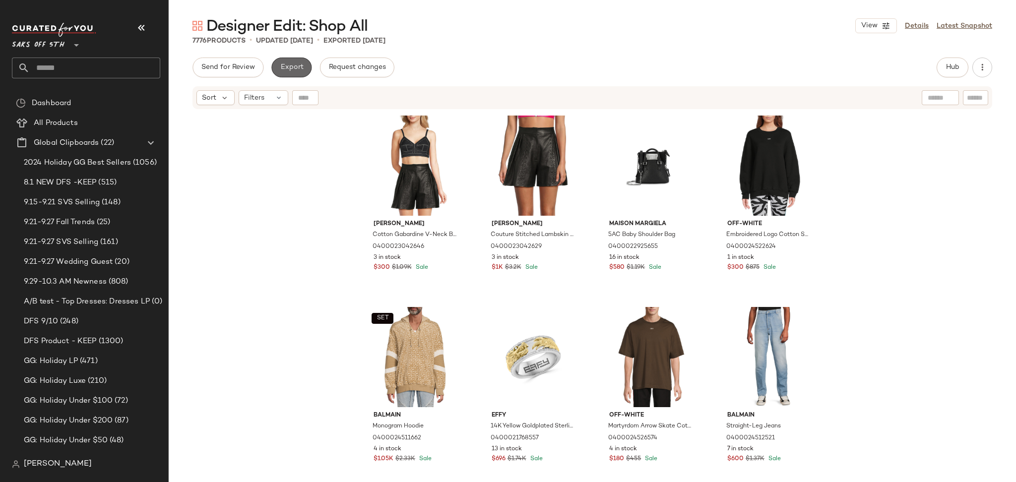
click at [300, 69] on span "Export" at bounding box center [291, 67] width 23 height 8
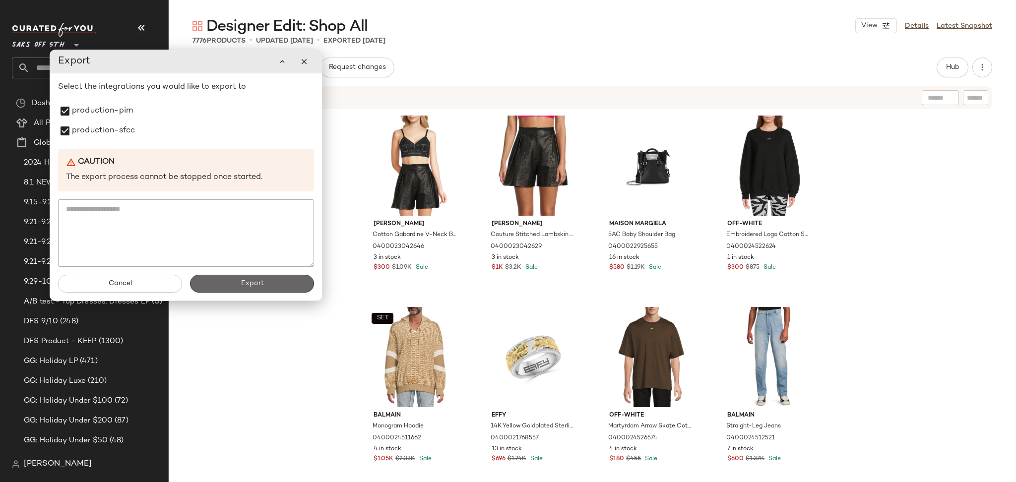
click at [231, 280] on button "Export" at bounding box center [252, 284] width 124 height 18
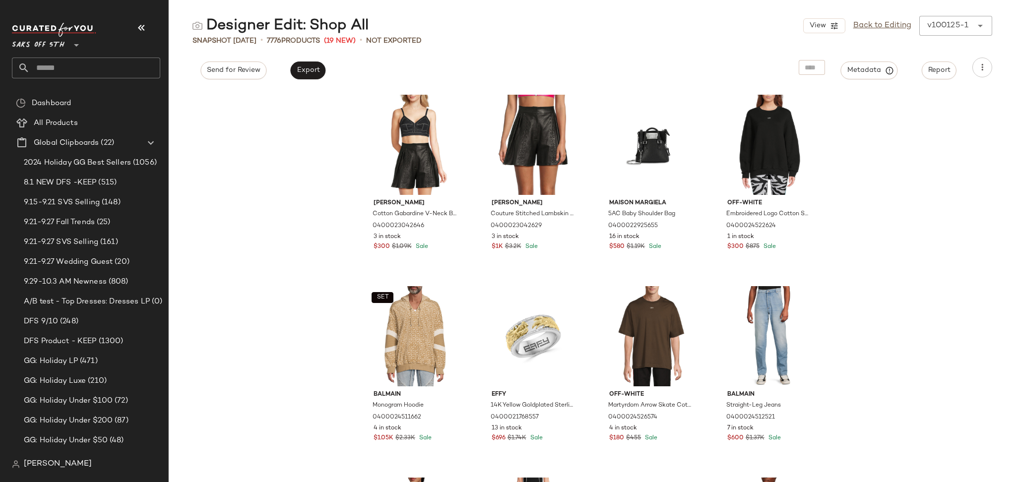
drag, startPoint x: 74, startPoint y: 82, endPoint x: 80, endPoint y: 71, distance: 13.1
click at [80, 71] on div "Saks OFF 5TH **" at bounding box center [90, 54] width 156 height 77
click at [80, 71] on input "text" at bounding box center [95, 68] width 130 height 21
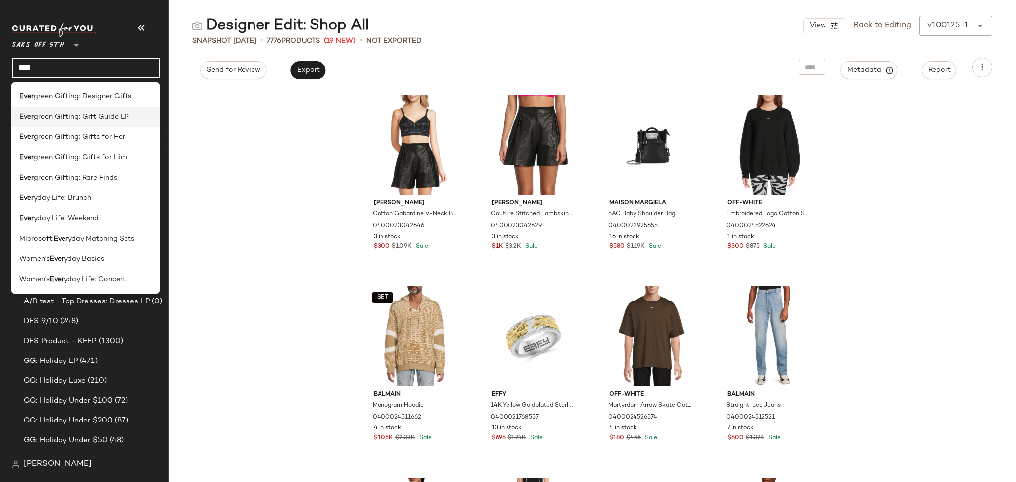
type input "****"
click at [89, 113] on span "green Gifting: Gift Guide LP" at bounding box center [81, 117] width 95 height 10
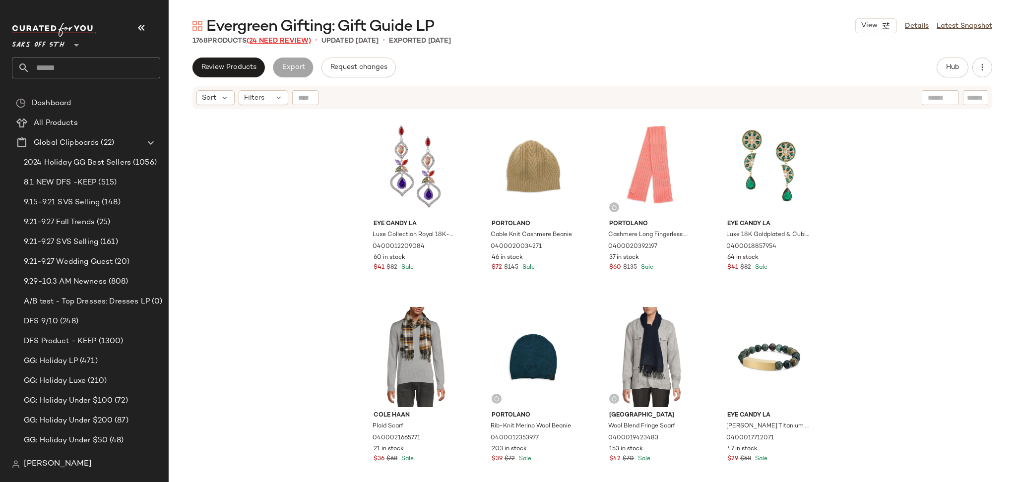
click at [294, 42] on span "(24 Need Review)" at bounding box center [278, 40] width 64 height 7
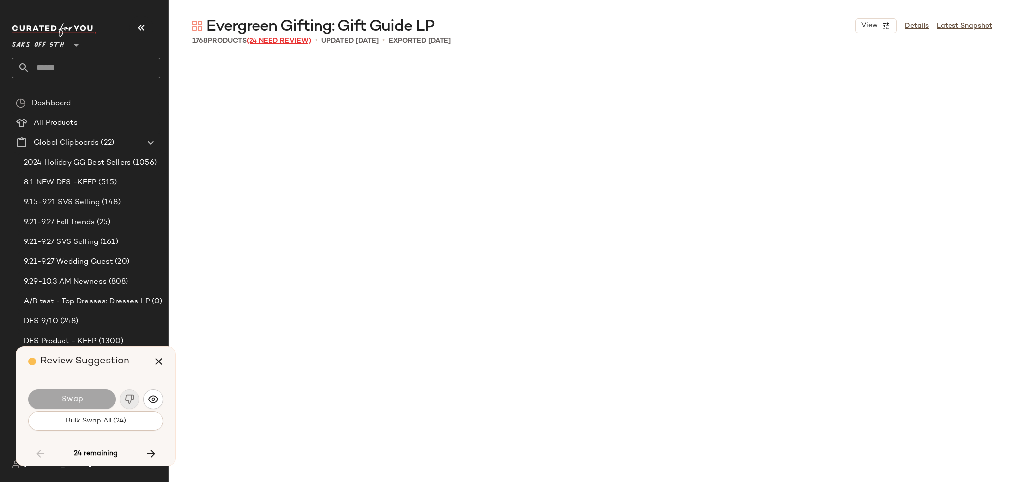
scroll to position [3637, 0]
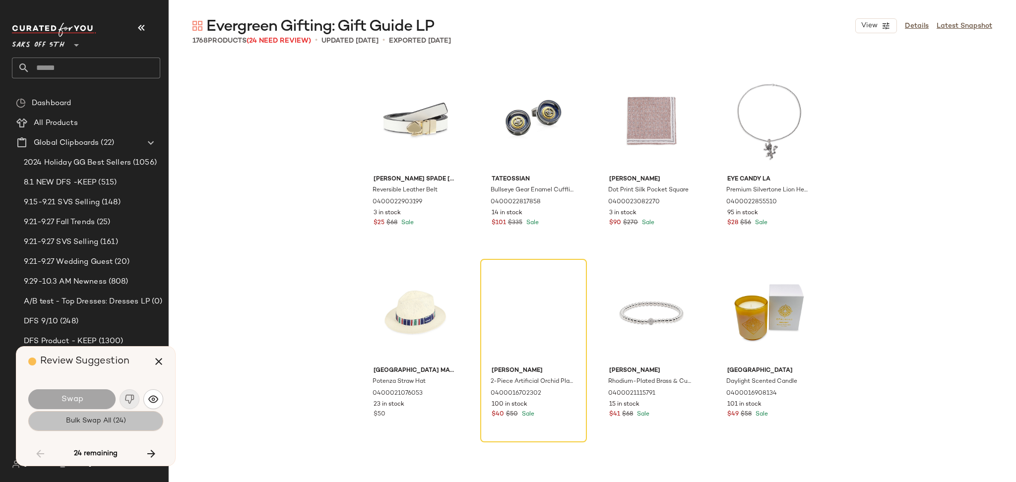
click at [69, 419] on span "Bulk Swap All (24)" at bounding box center [95, 421] width 60 height 8
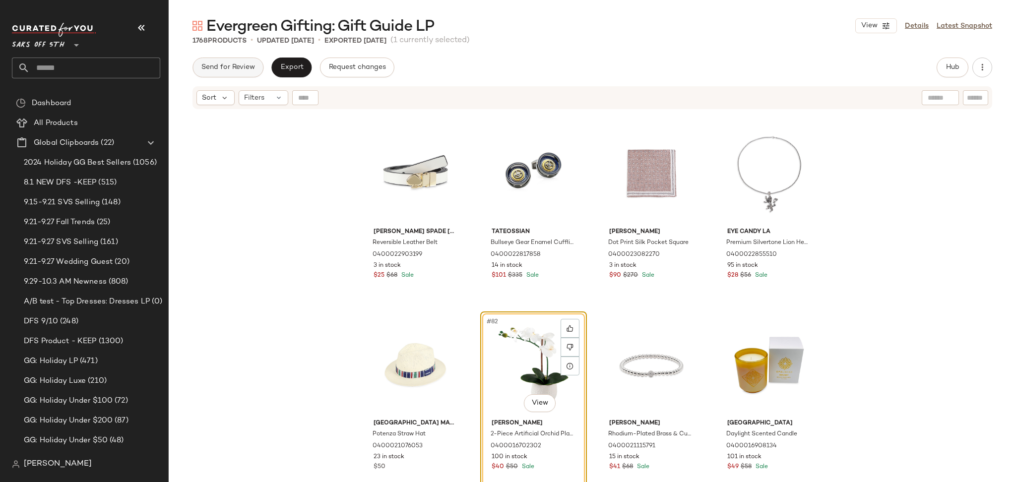
click at [235, 68] on span "Send for Review" at bounding box center [228, 67] width 54 height 8
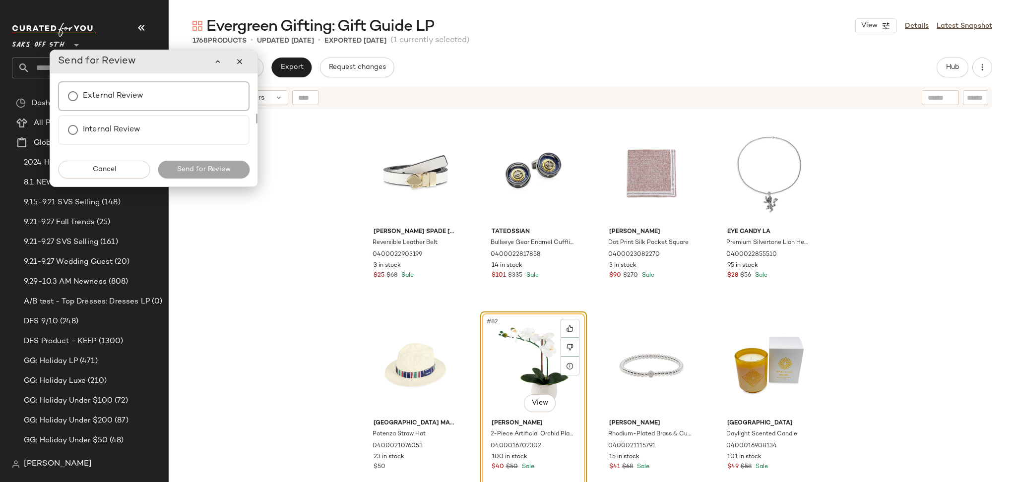
click at [159, 97] on div "External Review" at bounding box center [153, 96] width 191 height 30
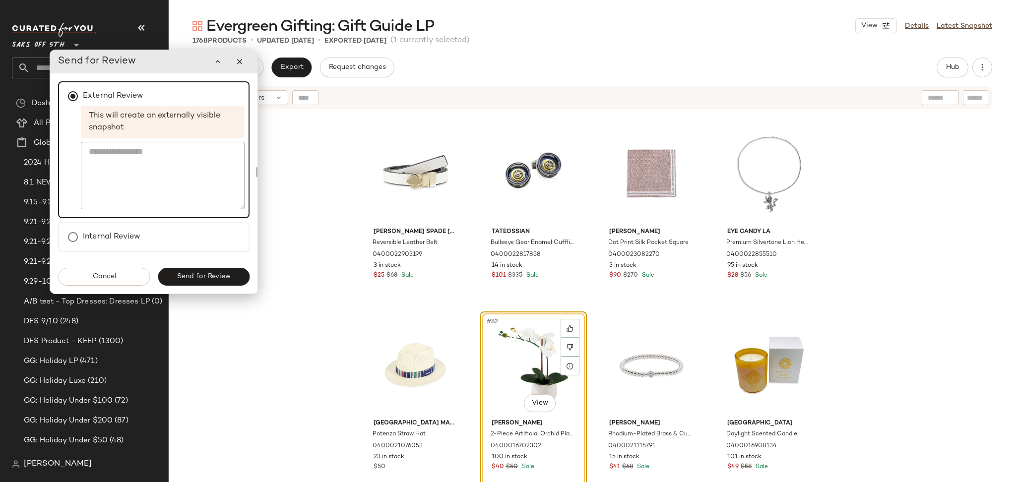
click at [208, 285] on div "Cancel Send for Review" at bounding box center [153, 277] width 207 height 34
click at [207, 276] on span "Send for Review" at bounding box center [204, 277] width 54 height 8
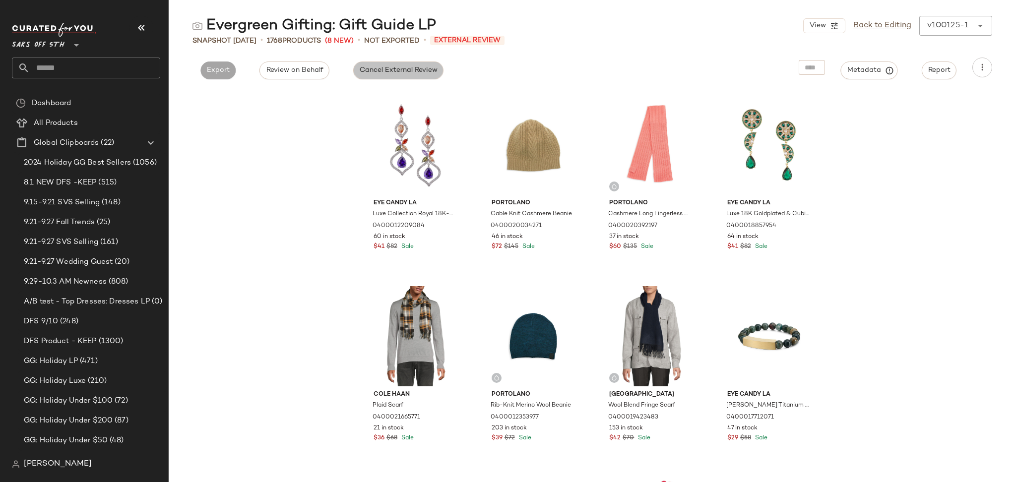
click at [432, 73] on span "Cancel External Review" at bounding box center [398, 70] width 78 height 8
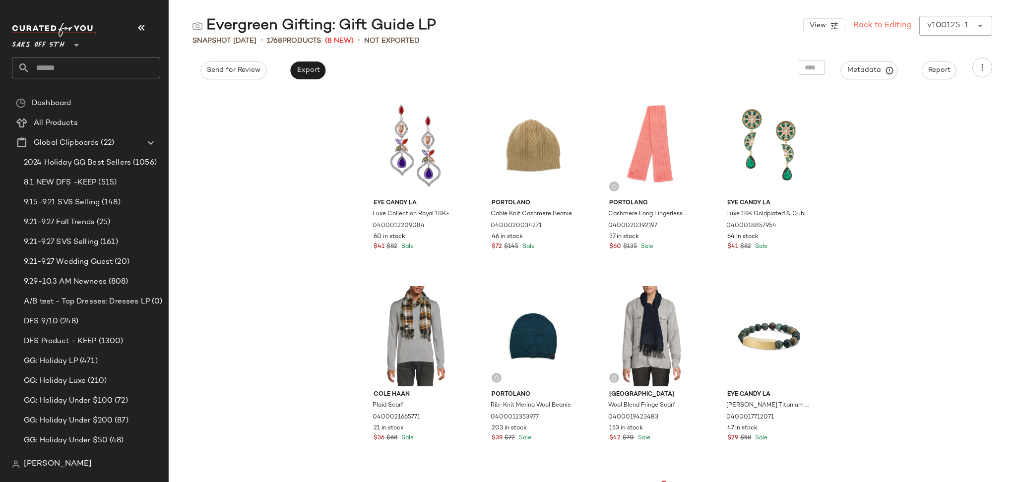
click at [854, 30] on link "Back to Editing" at bounding box center [882, 26] width 58 height 12
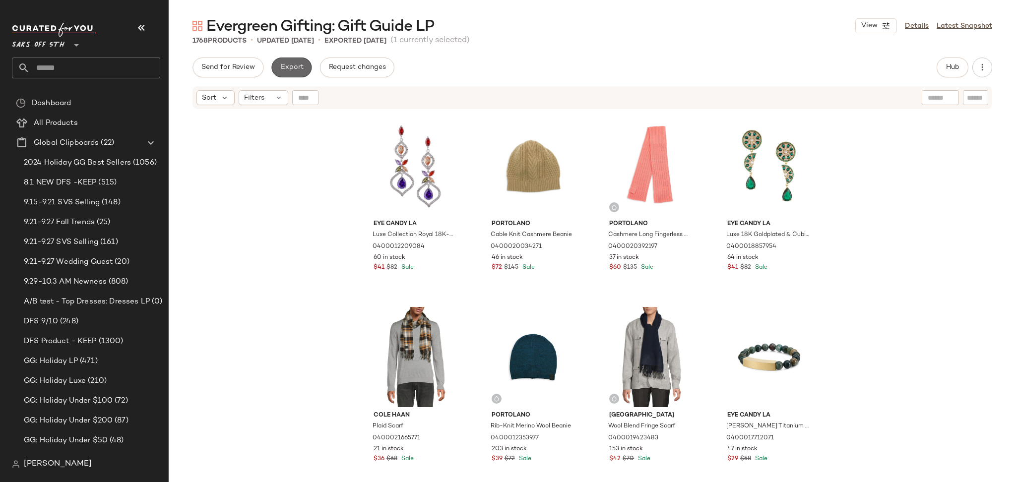
click at [304, 68] on button "Export" at bounding box center [291, 68] width 40 height 20
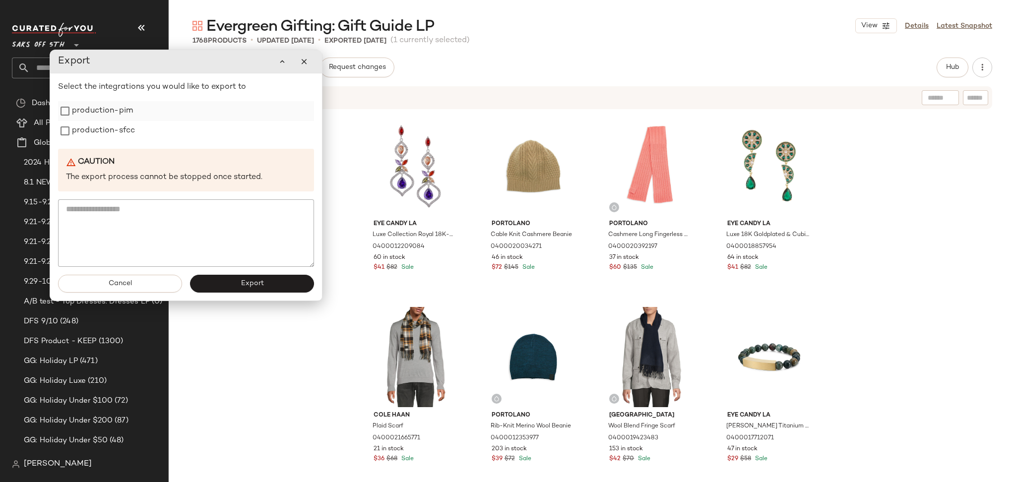
click at [101, 104] on label "production-pim" at bounding box center [102, 111] width 61 height 20
click at [104, 133] on label "production-sfcc" at bounding box center [103, 131] width 63 height 20
click at [225, 289] on button "Export" at bounding box center [252, 284] width 124 height 18
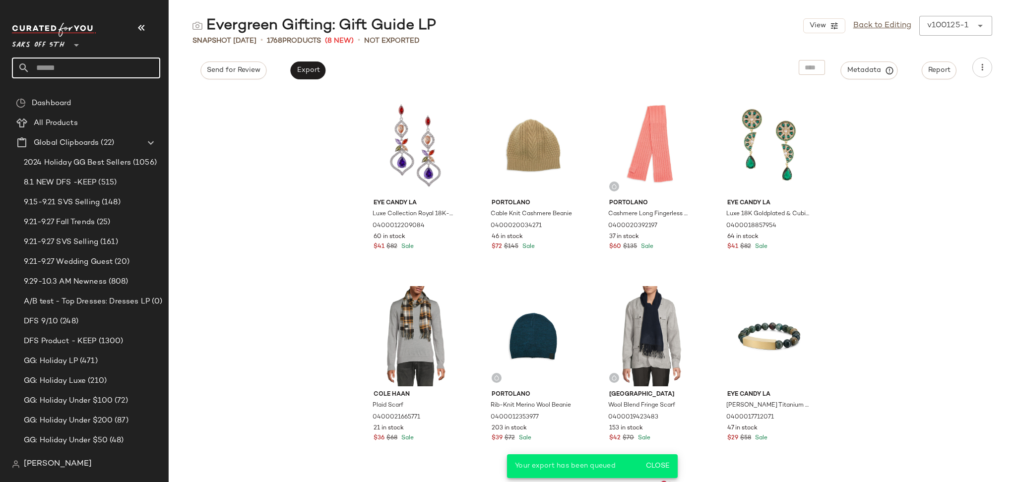
click at [65, 63] on input "text" at bounding box center [95, 68] width 130 height 21
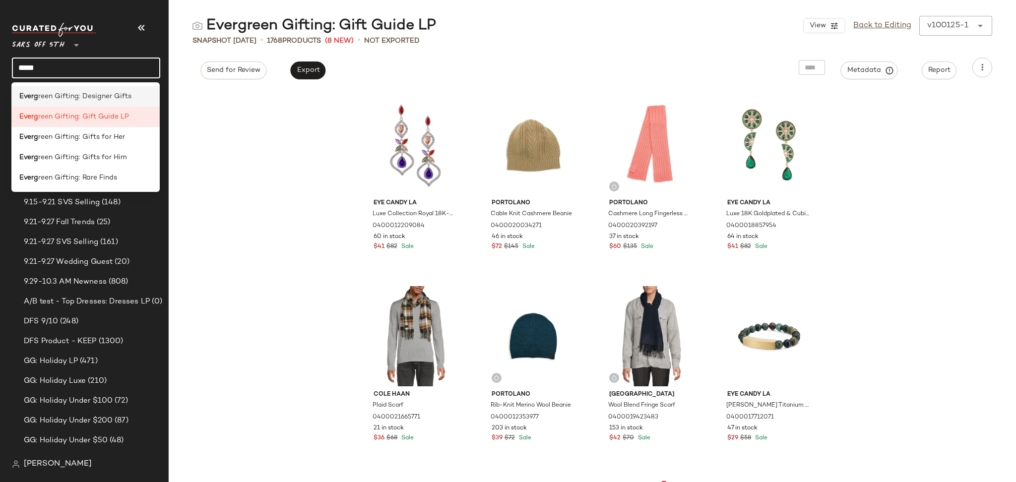
type input "*****"
click at [78, 98] on span "reen Gifting: Designer Gifts" at bounding box center [84, 96] width 93 height 10
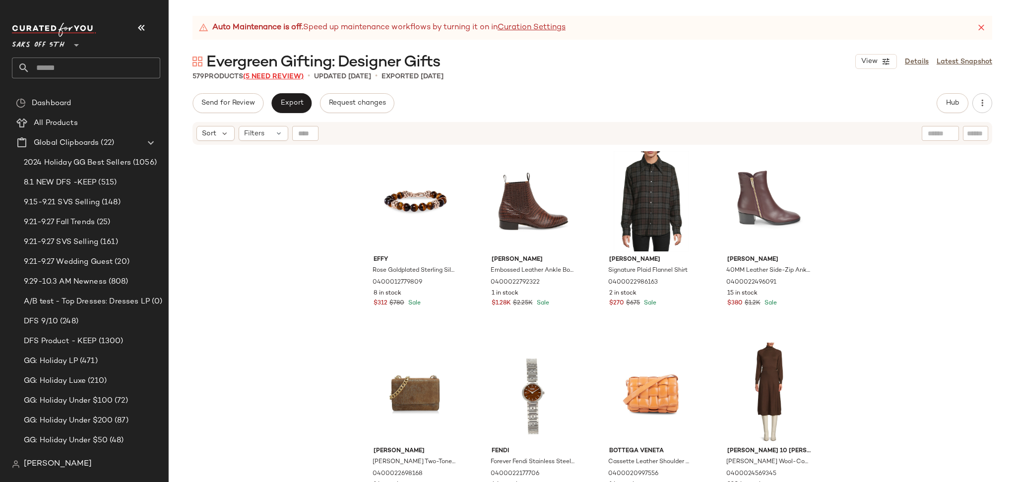
click at [272, 79] on span "(5 Need Review)" at bounding box center [273, 76] width 60 height 7
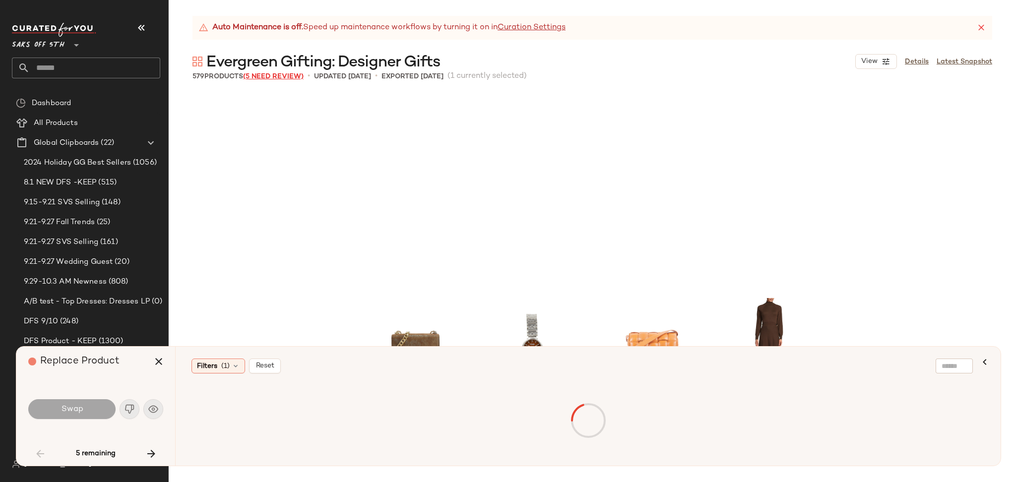
scroll to position [199, 0]
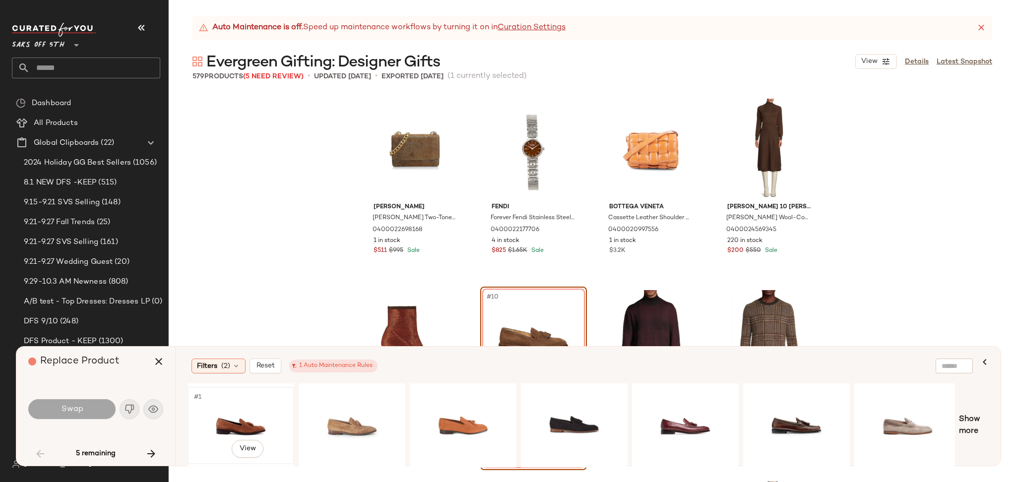
click at [214, 415] on div "#1 View" at bounding box center [241, 425] width 100 height 70
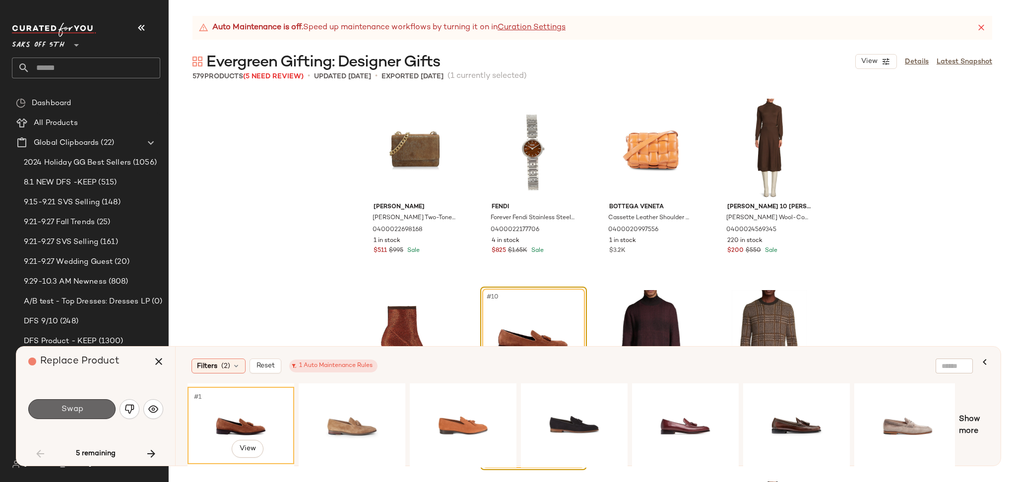
click at [92, 407] on button "Swap" at bounding box center [71, 409] width 87 height 20
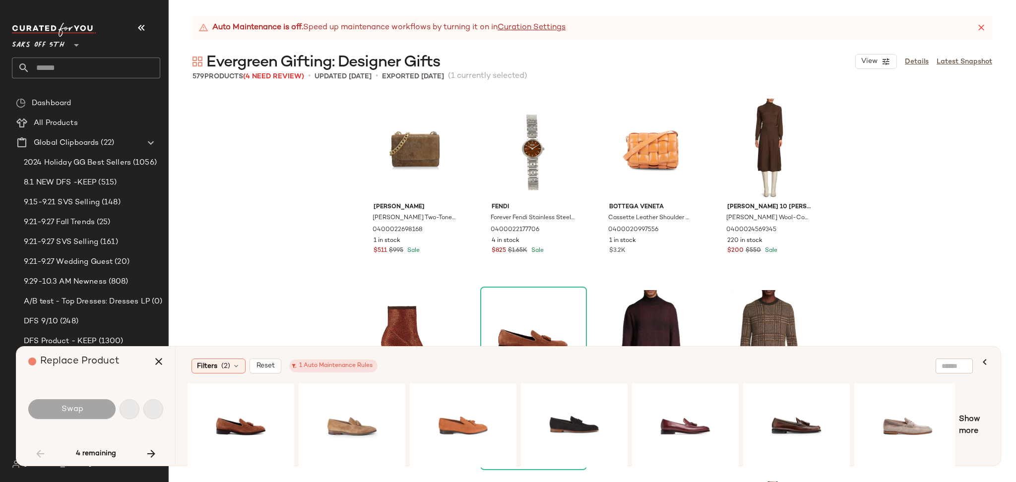
scroll to position [1148, 0]
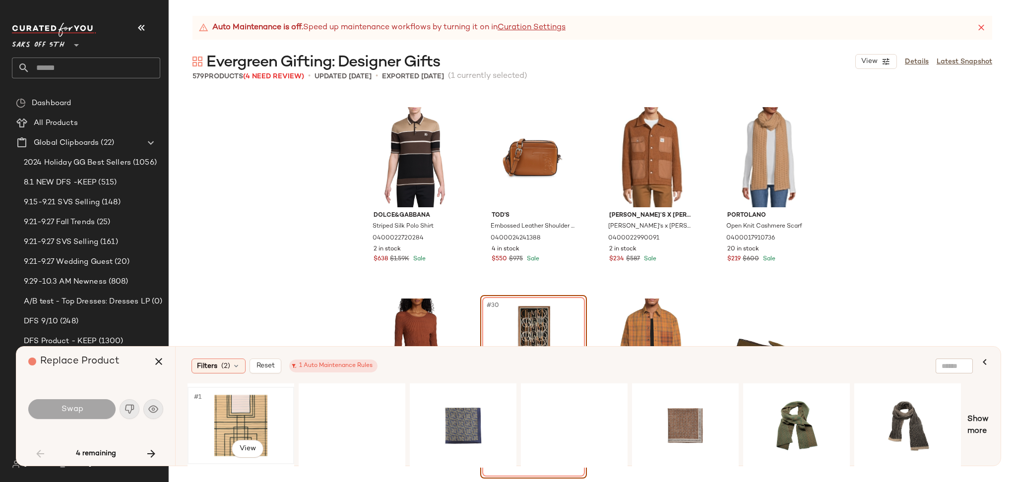
click at [227, 418] on div "#1 View" at bounding box center [241, 425] width 100 height 70
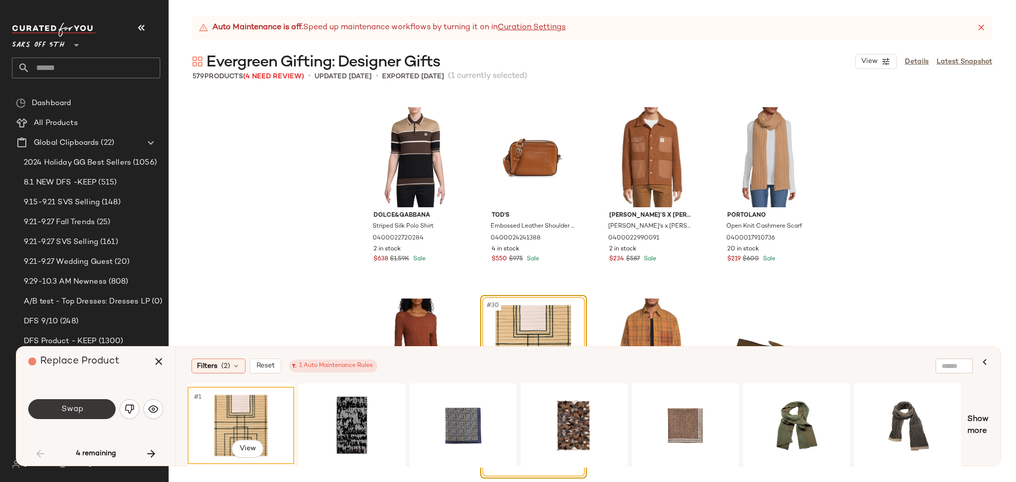
click at [85, 407] on button "Swap" at bounding box center [71, 409] width 87 height 20
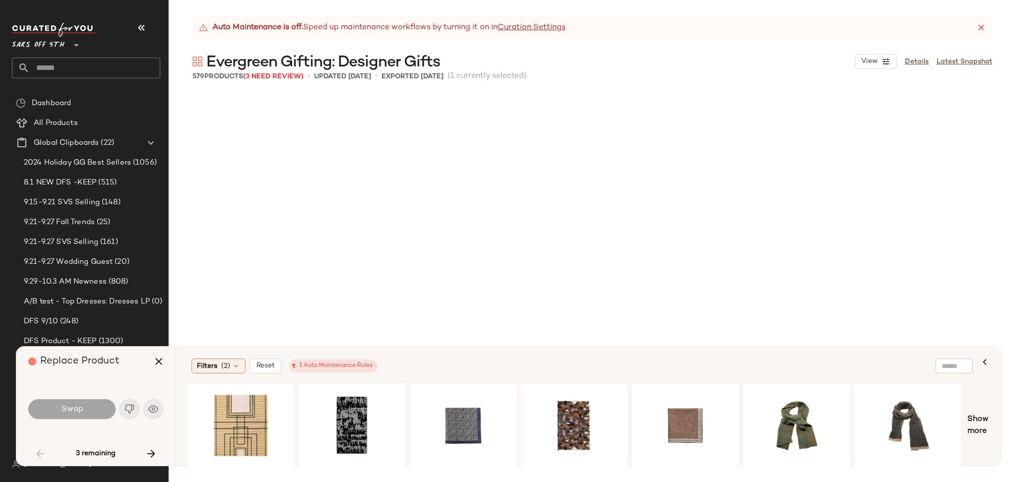
scroll to position [2106, 0]
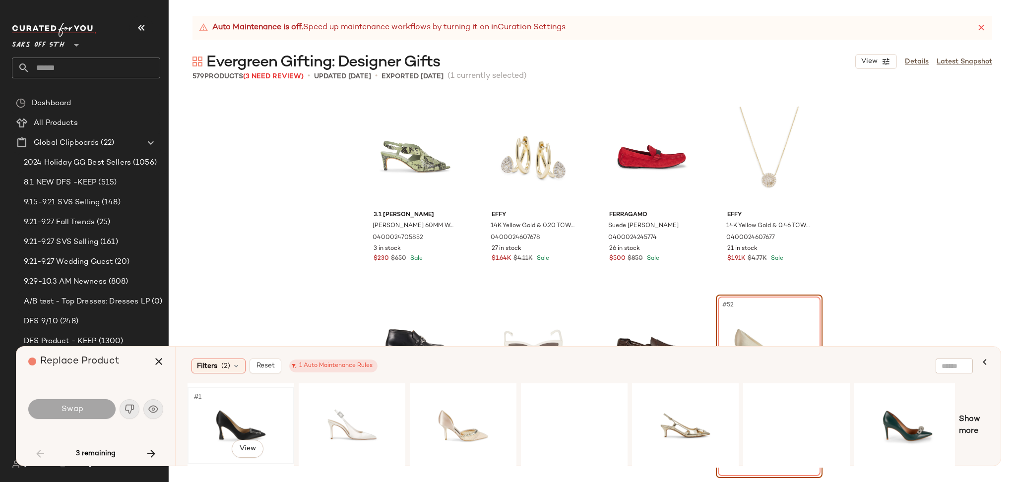
click at [220, 412] on div "#1 View" at bounding box center [241, 425] width 100 height 70
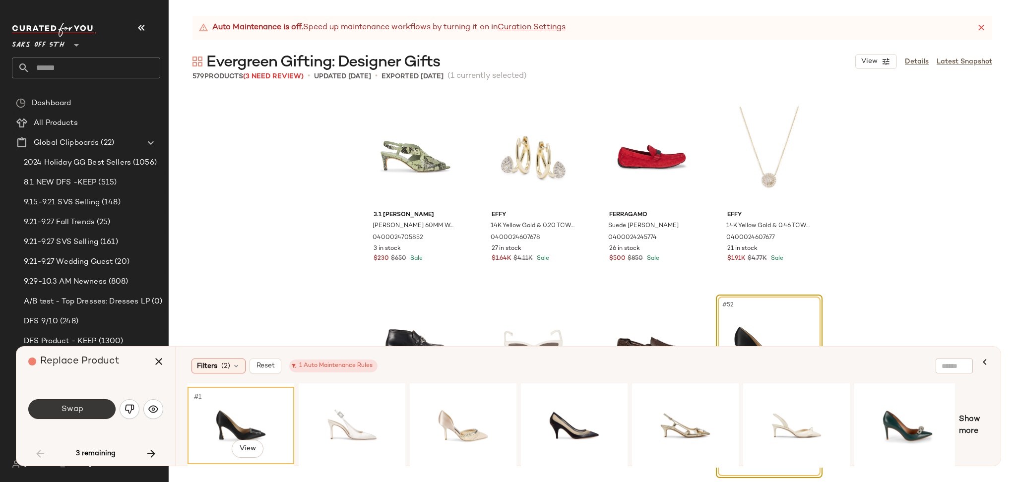
click at [93, 411] on button "Swap" at bounding box center [71, 409] width 87 height 20
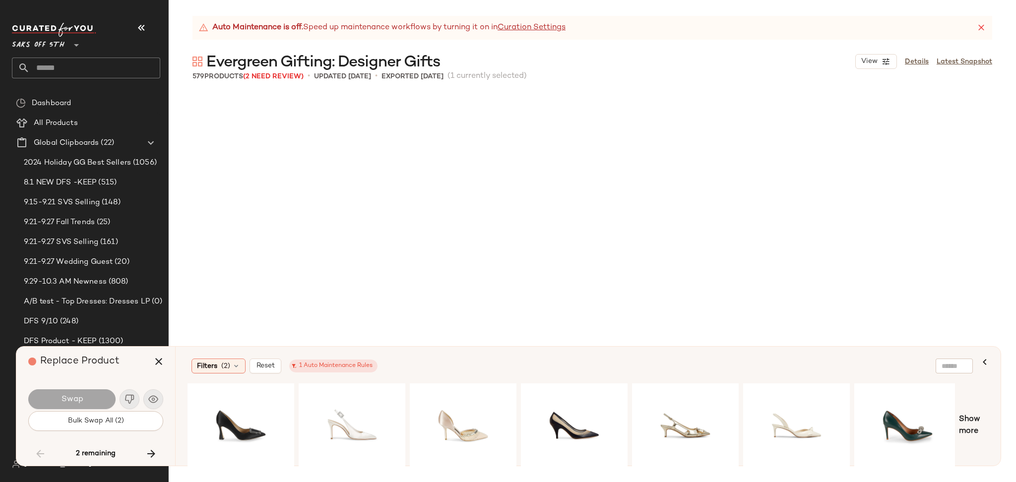
scroll to position [3828, 0]
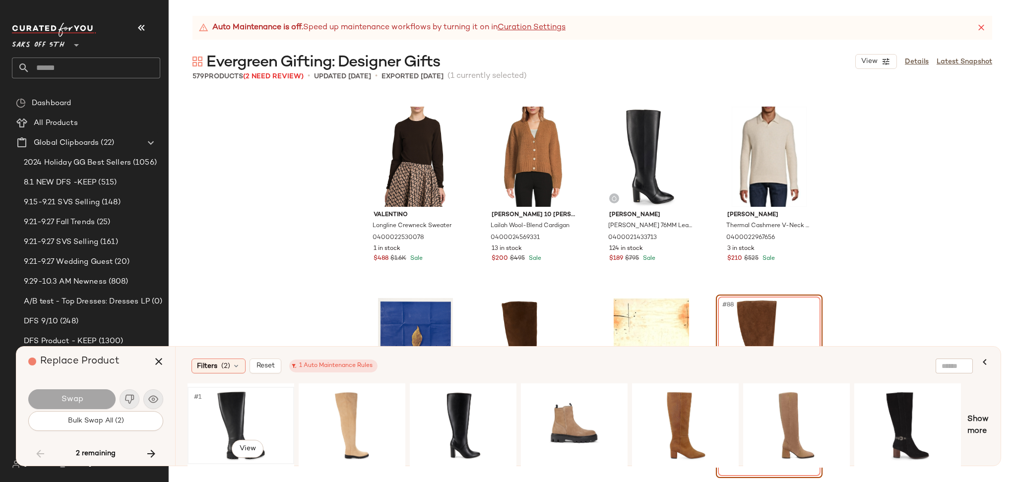
click at [242, 400] on div "#1 View" at bounding box center [241, 425] width 100 height 70
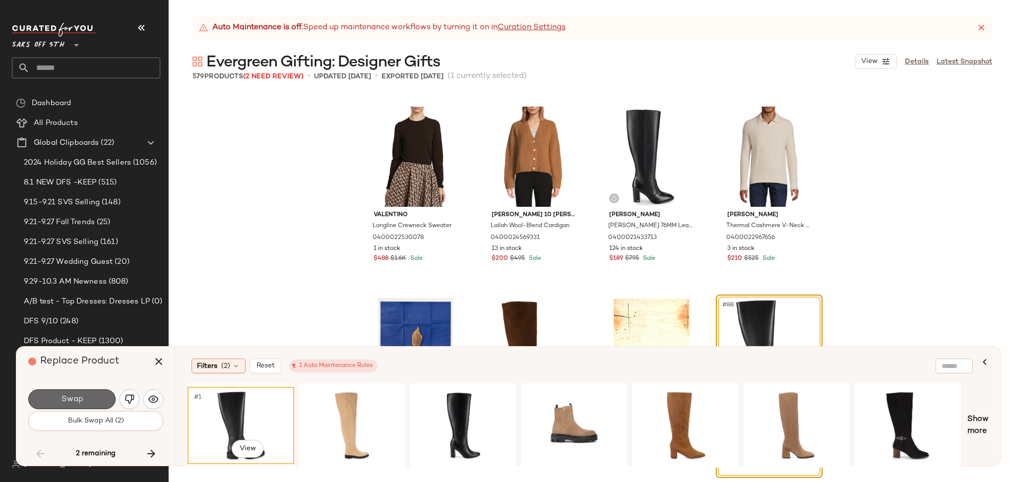
click at [76, 393] on button "Swap" at bounding box center [71, 399] width 87 height 20
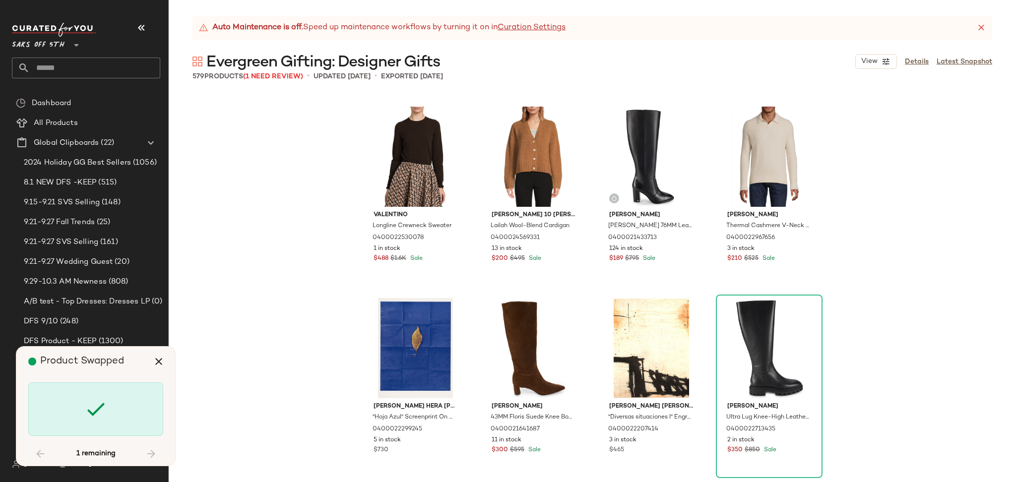
scroll to position [25648, 0]
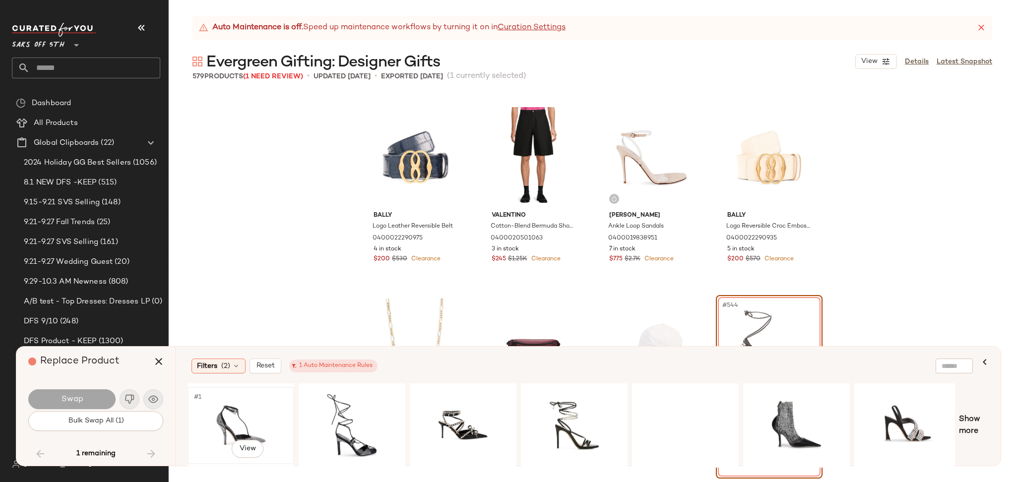
click at [227, 422] on div "#1 View" at bounding box center [241, 425] width 100 height 70
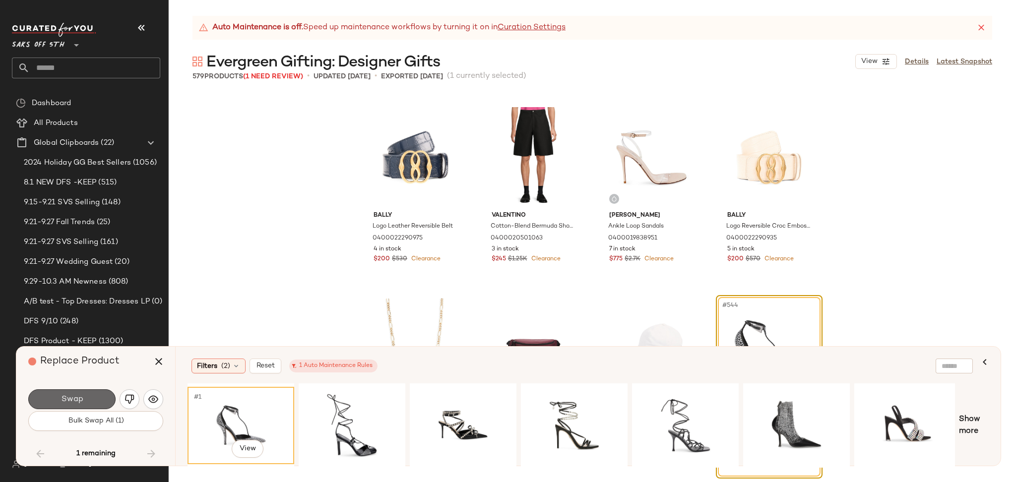
click at [102, 393] on button "Swap" at bounding box center [71, 399] width 87 height 20
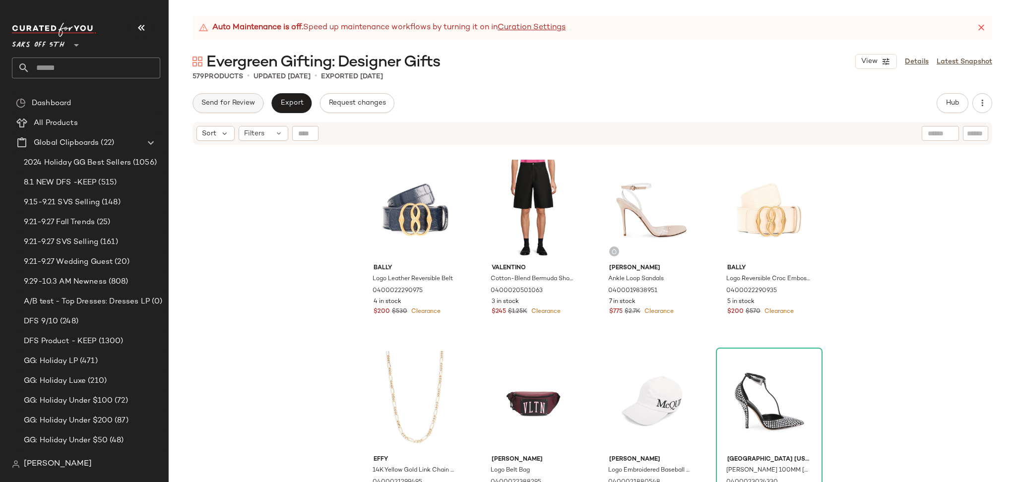
click at [229, 105] on span "Send for Review" at bounding box center [228, 103] width 54 height 8
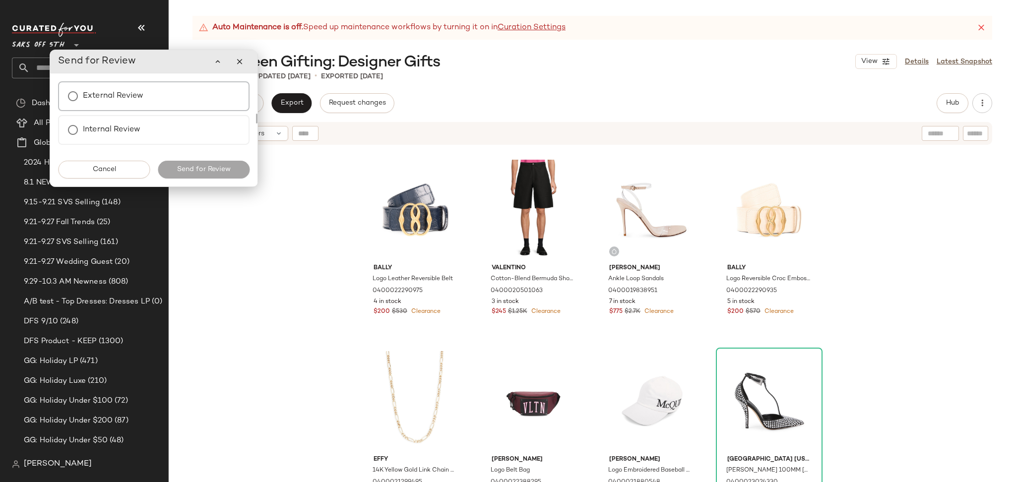
click at [148, 96] on div "External Review" at bounding box center [153, 96] width 191 height 30
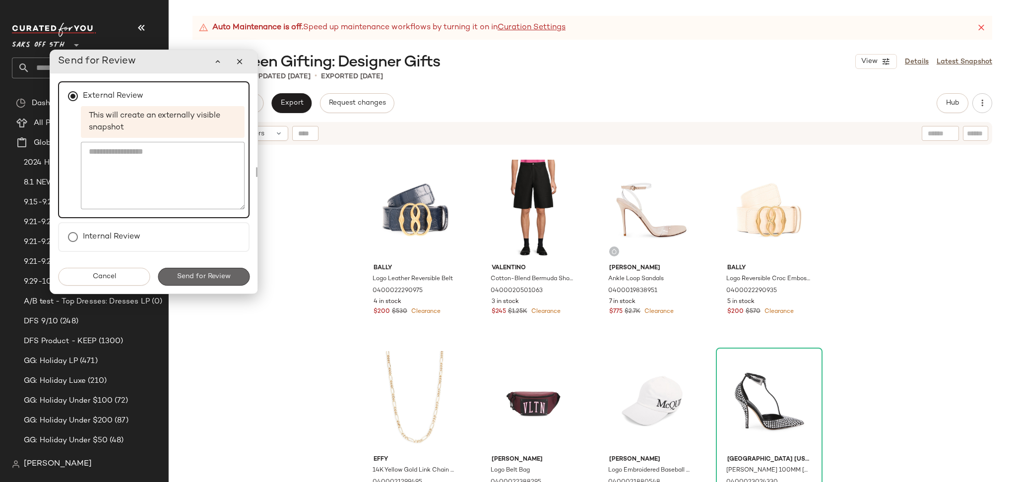
click at [210, 277] on span "Send for Review" at bounding box center [204, 277] width 54 height 8
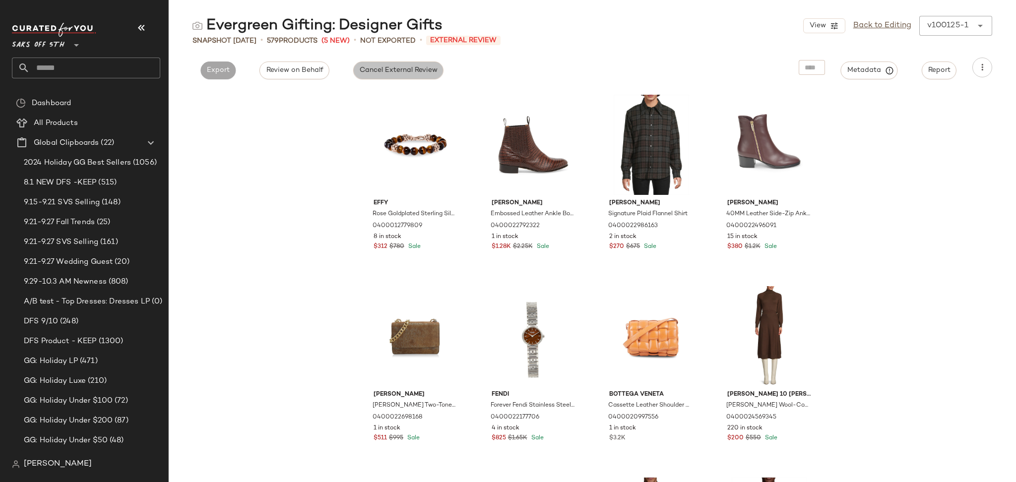
click at [394, 72] on span "Cancel External Review" at bounding box center [398, 70] width 78 height 8
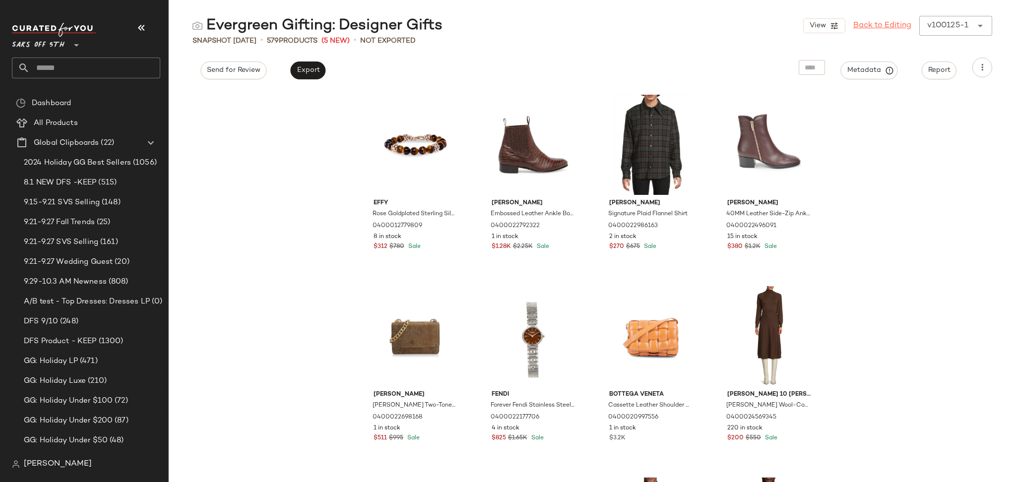
click at [870, 28] on link "Back to Editing" at bounding box center [882, 26] width 58 height 12
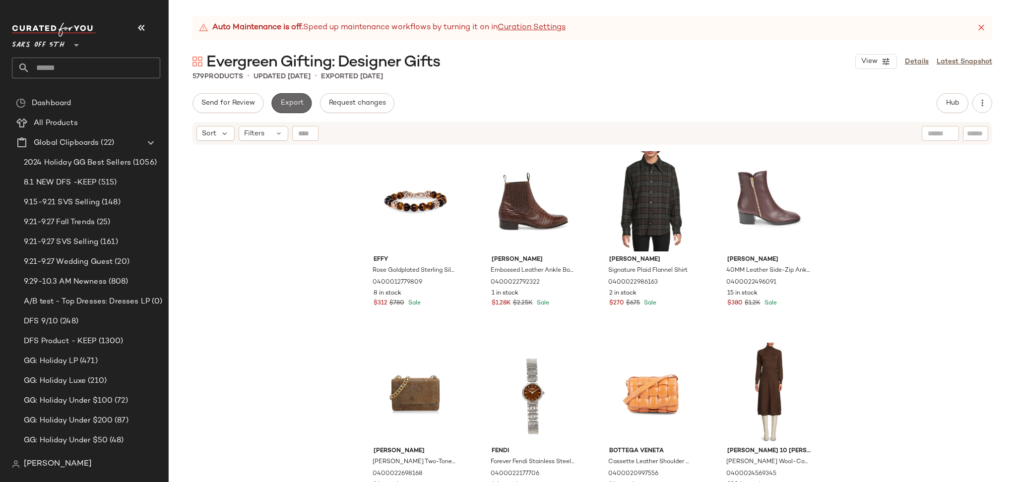
click at [286, 103] on span "Export" at bounding box center [291, 103] width 23 height 8
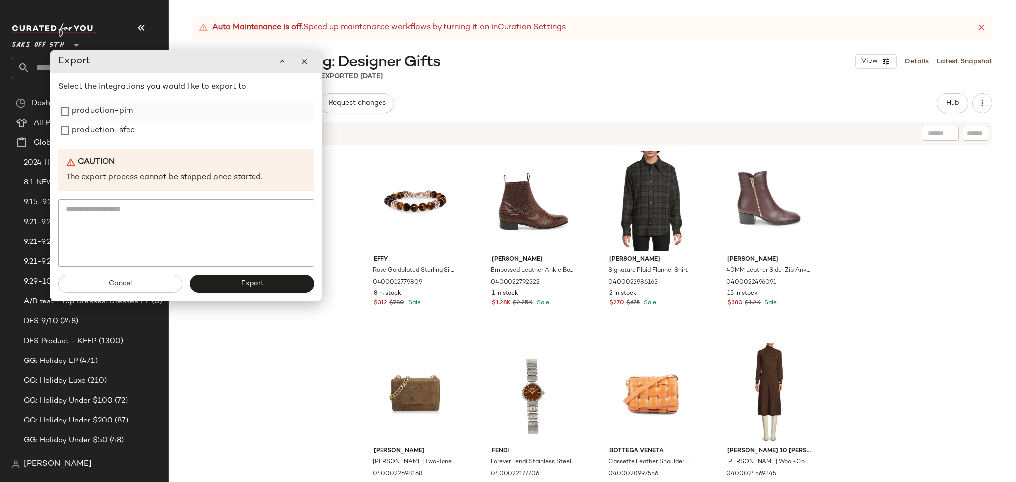
click at [94, 112] on label "production-pim" at bounding box center [102, 111] width 61 height 20
click at [99, 139] on label "production-sfcc" at bounding box center [103, 131] width 63 height 20
click at [235, 284] on button "Export" at bounding box center [252, 284] width 124 height 18
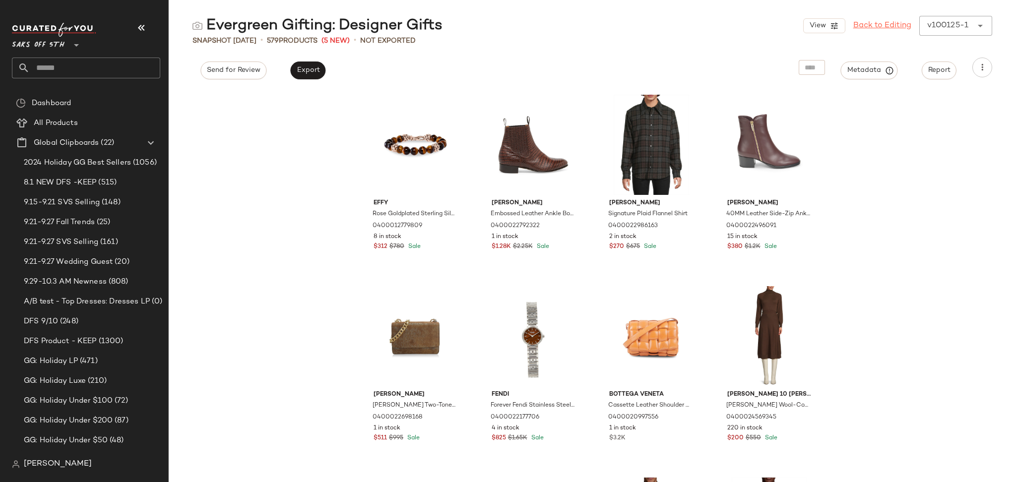
click at [866, 22] on link "Back to Editing" at bounding box center [882, 26] width 58 height 12
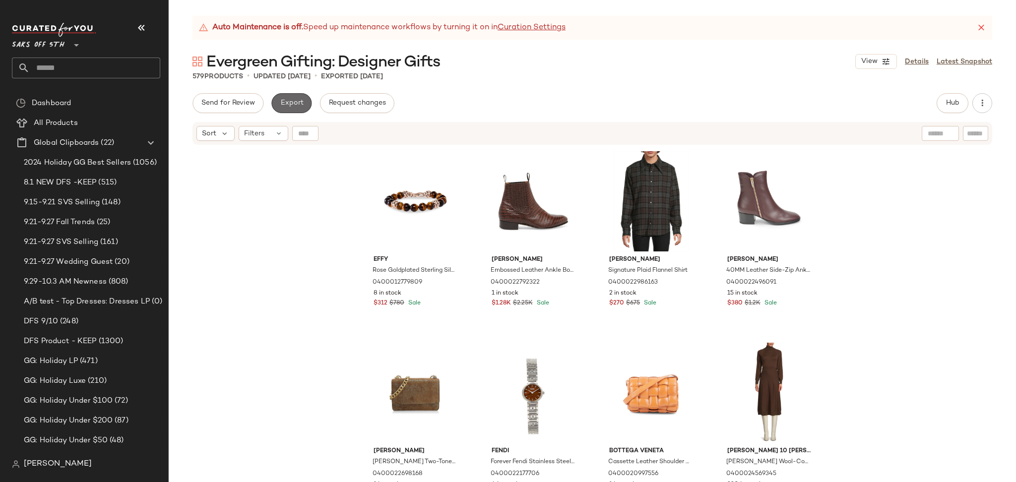
click at [282, 97] on button "Export" at bounding box center [291, 103] width 40 height 20
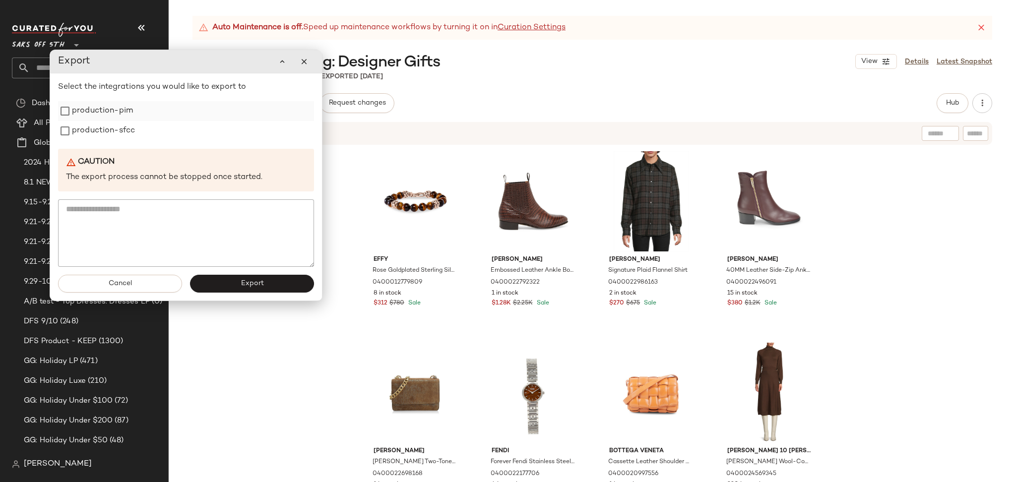
click at [101, 108] on label "production-pim" at bounding box center [102, 111] width 61 height 20
click at [101, 126] on label "production-sfcc" at bounding box center [103, 131] width 63 height 20
click at [242, 283] on span "Export" at bounding box center [251, 284] width 23 height 8
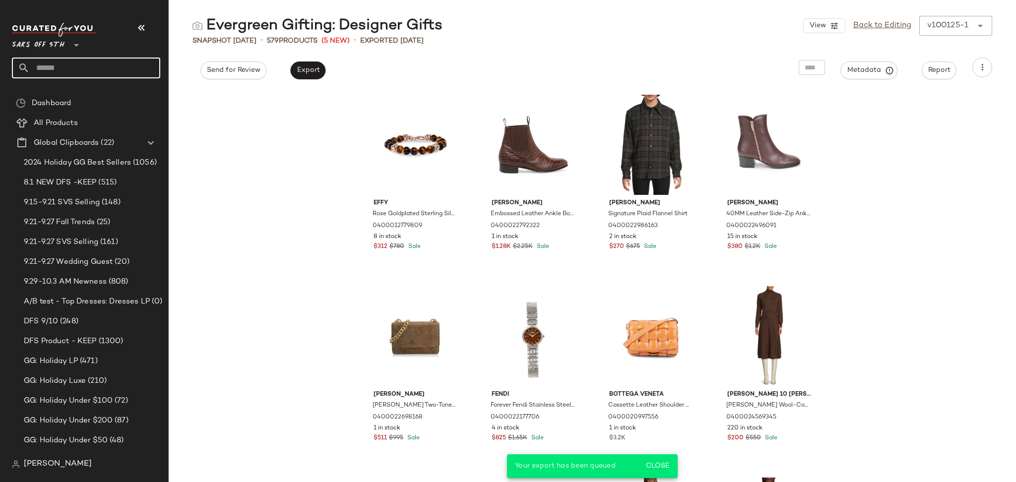
click at [99, 73] on input "text" at bounding box center [95, 68] width 130 height 21
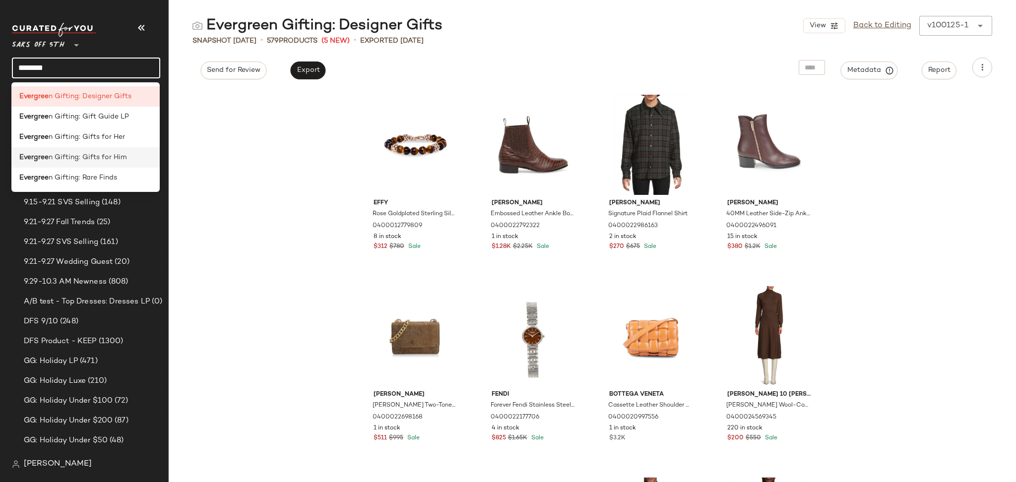
type input "********"
click at [106, 156] on span "n Gifting: Gifts for Him" at bounding box center [88, 157] width 78 height 10
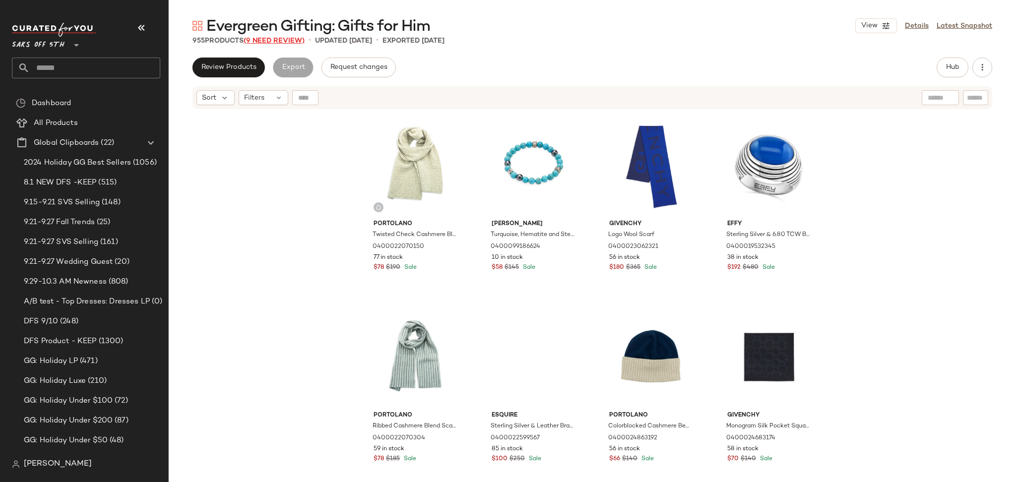
click at [294, 39] on span "(9 Need Review)" at bounding box center [273, 40] width 61 height 7
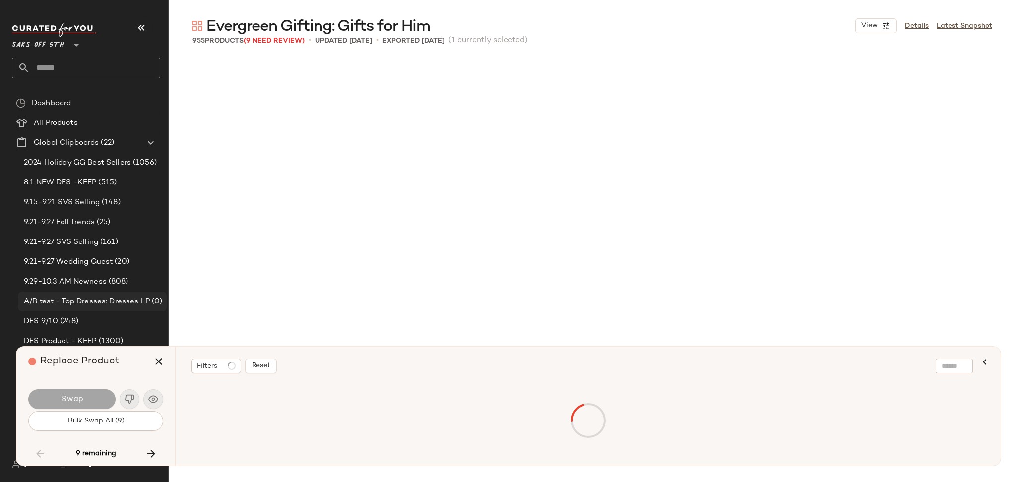
scroll to position [4019, 0]
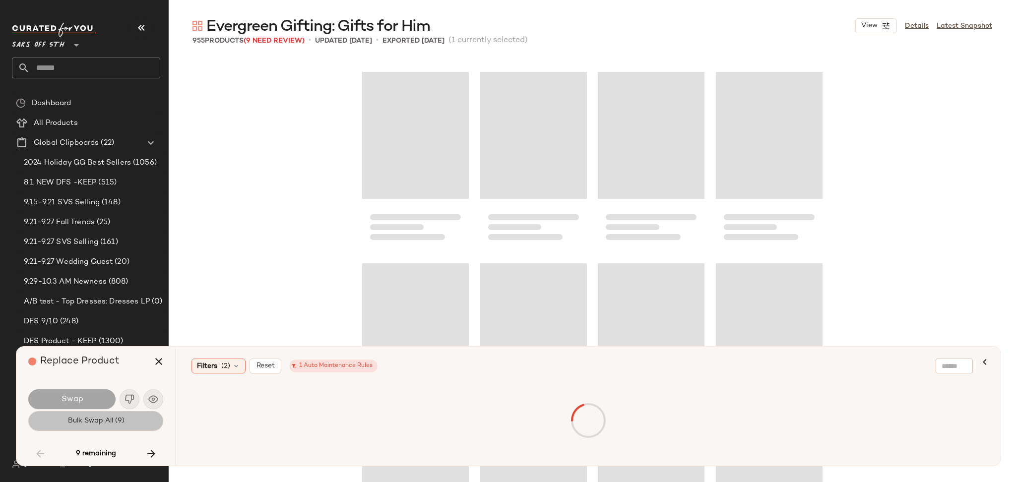
click at [89, 417] on span "Bulk Swap All (9)" at bounding box center [95, 421] width 57 height 8
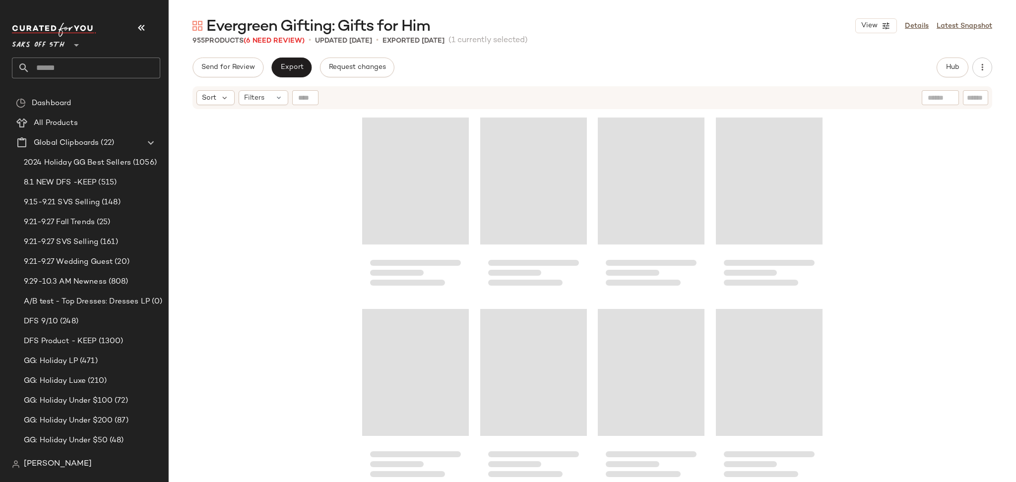
scroll to position [3525, 0]
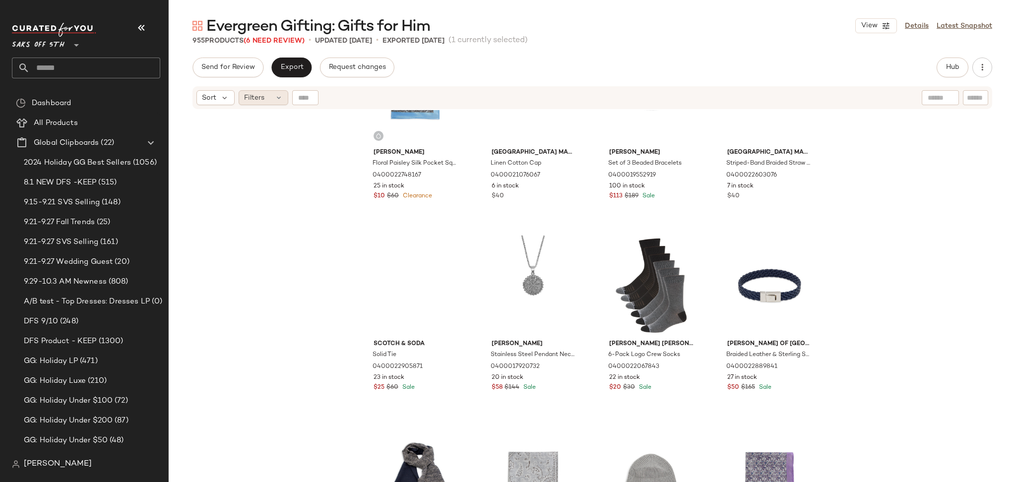
click at [264, 95] on span "Filters" at bounding box center [254, 98] width 20 height 10
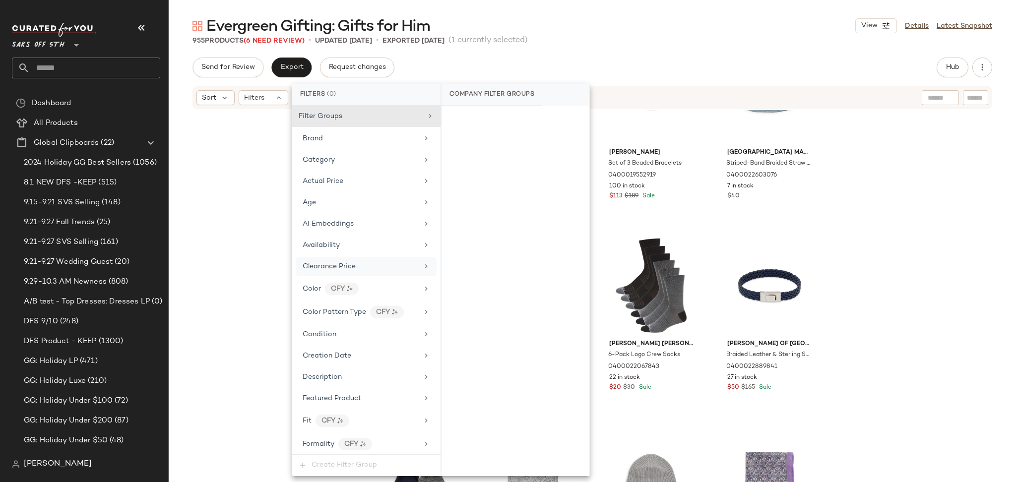
scroll to position [545, 0]
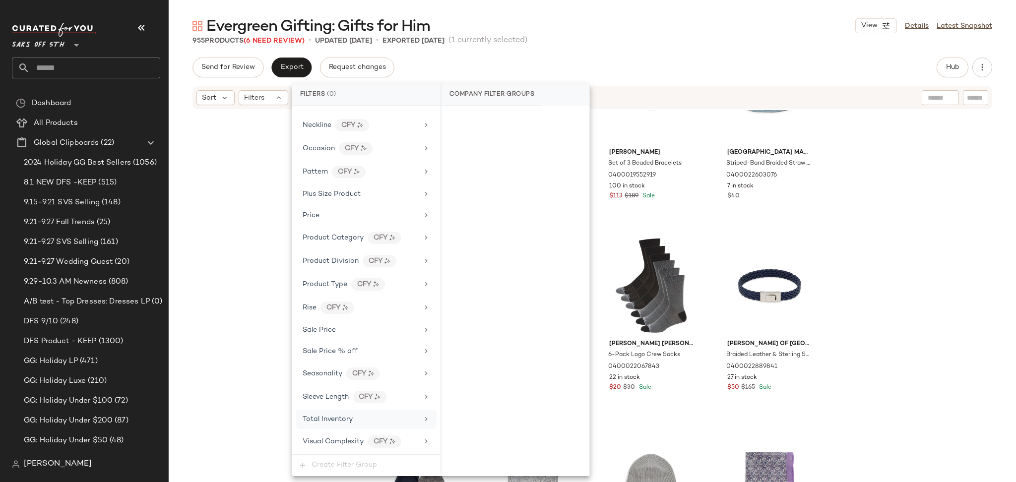
click at [335, 420] on span "Total Inventory" at bounding box center [327, 419] width 50 height 7
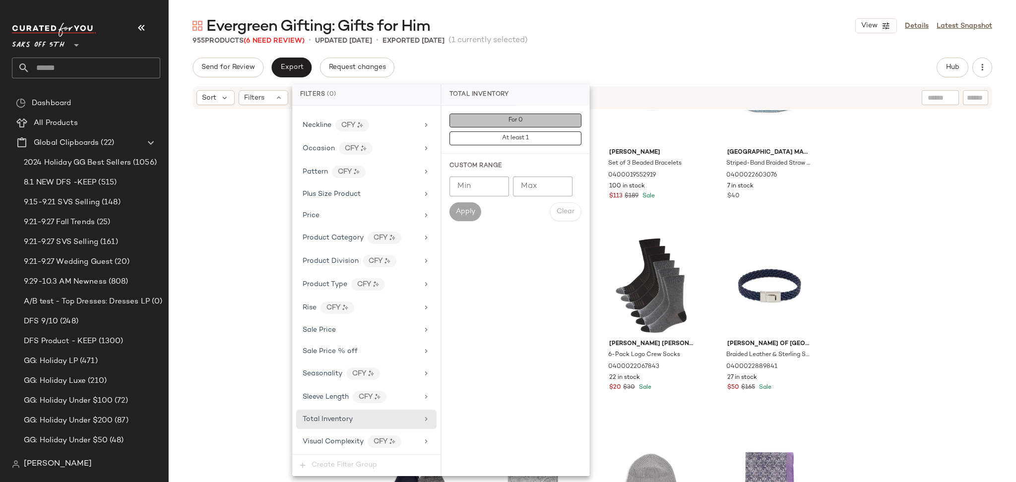
click at [542, 118] on button "For 0" at bounding box center [515, 121] width 132 height 14
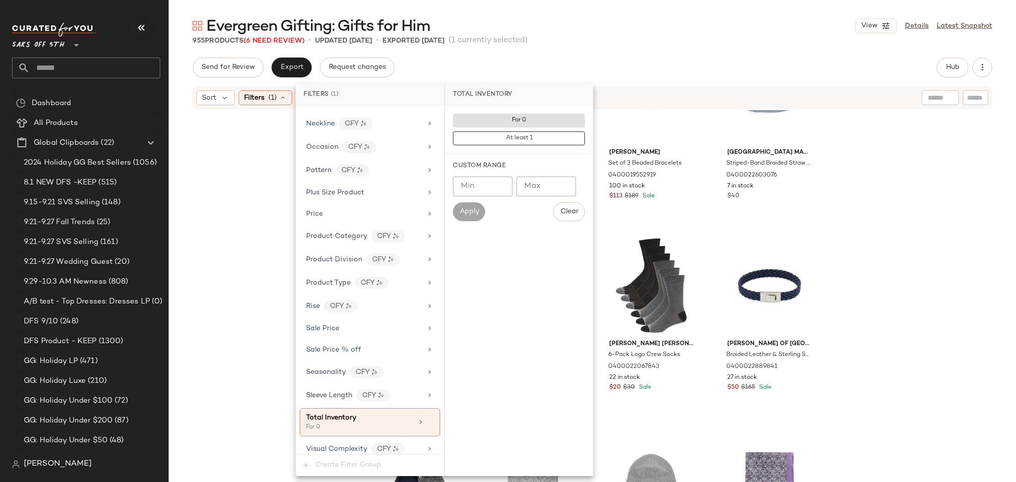
click at [617, 52] on div "Evergreen Gifting: Gifts for Him View Details Latest Snapshot 955 Products (6 N…" at bounding box center [592, 249] width 847 height 466
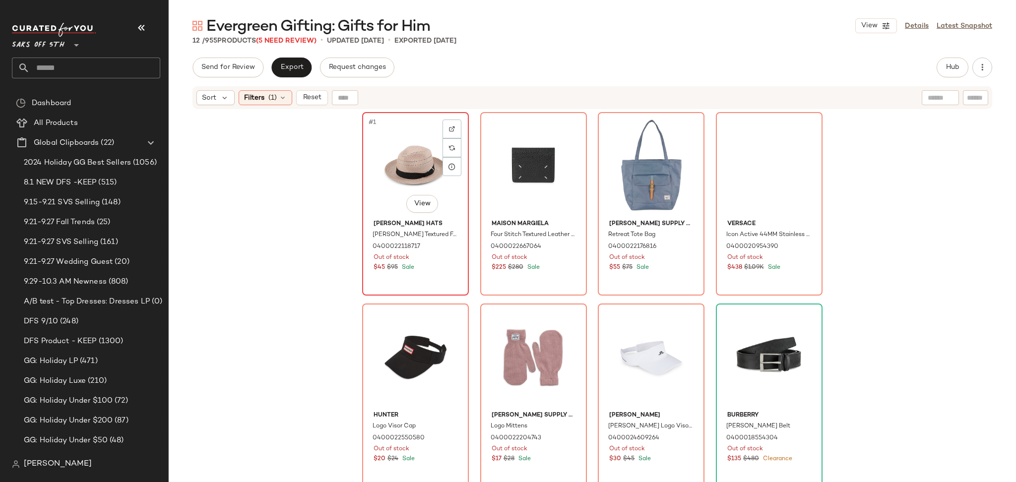
click at [416, 143] on div "#1 View" at bounding box center [415, 166] width 100 height 100
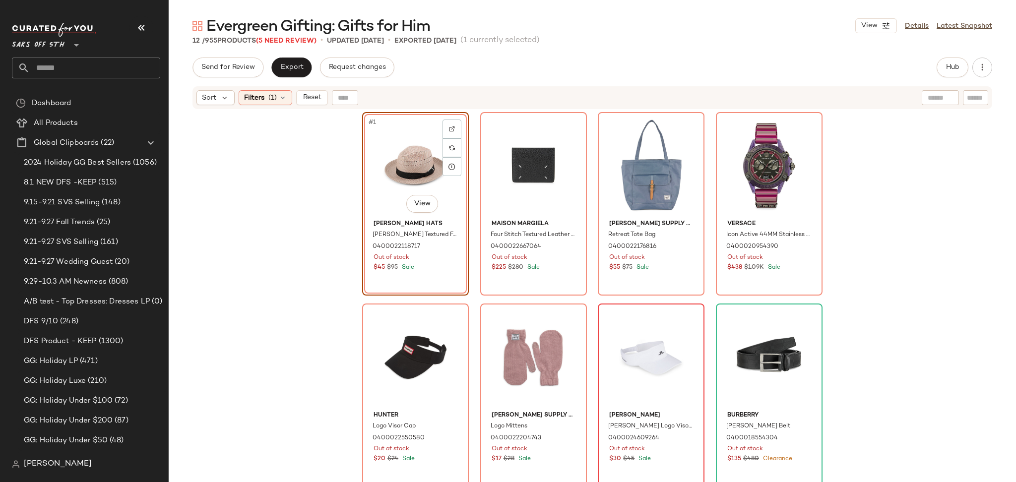
scroll to position [171, 0]
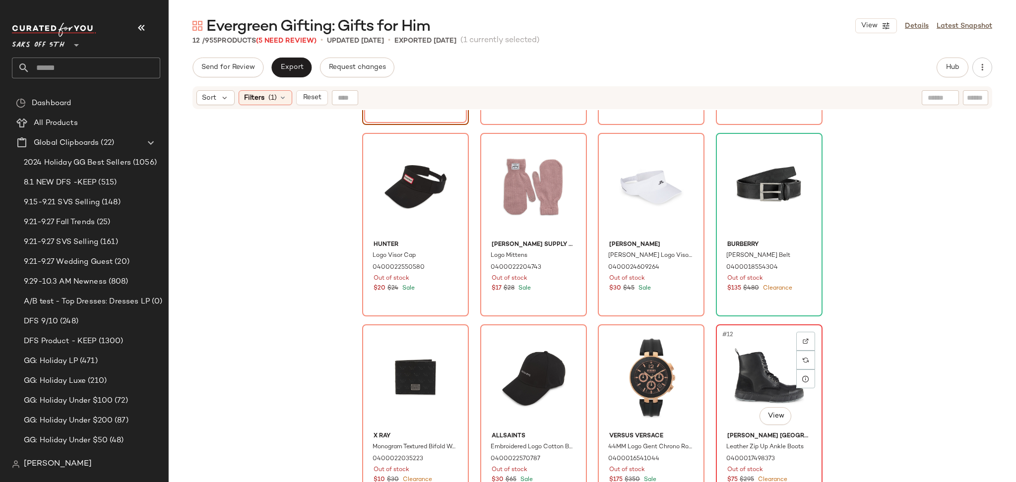
click at [741, 373] on div "#12 View" at bounding box center [769, 378] width 100 height 100
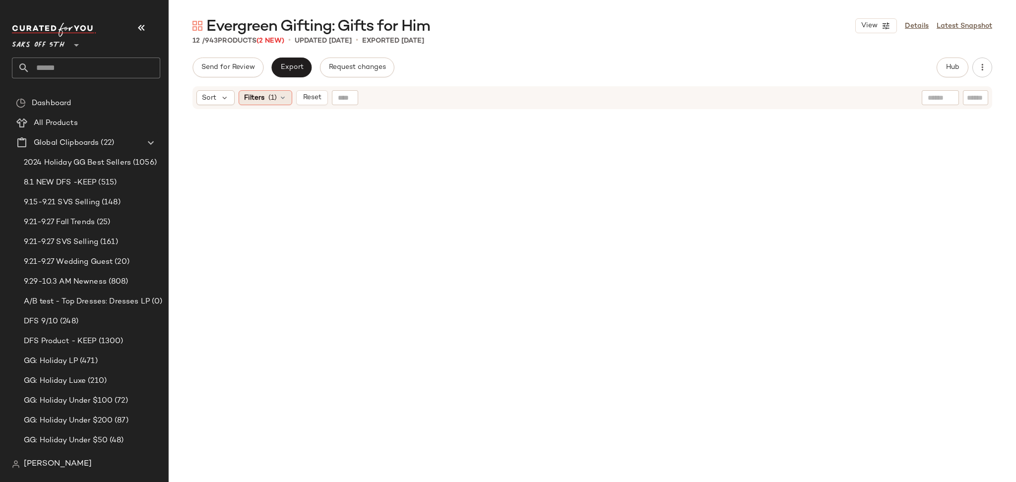
click at [275, 100] on span "(1)" at bounding box center [272, 98] width 8 height 10
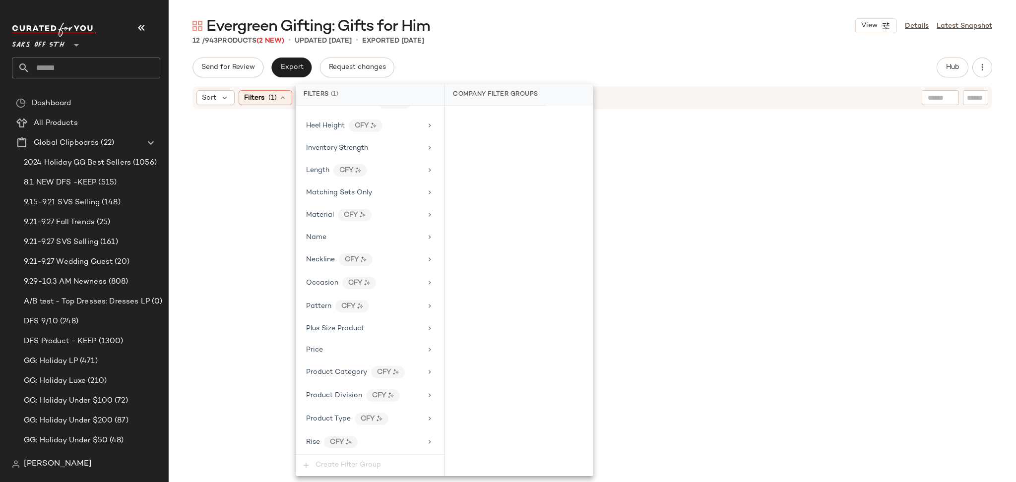
scroll to position [554, 0]
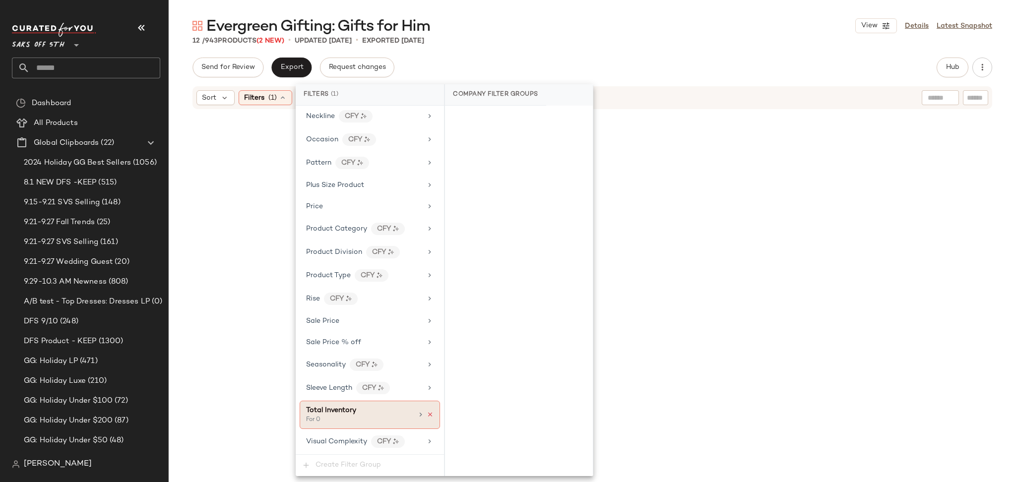
click at [427, 415] on icon at bounding box center [429, 414] width 7 height 7
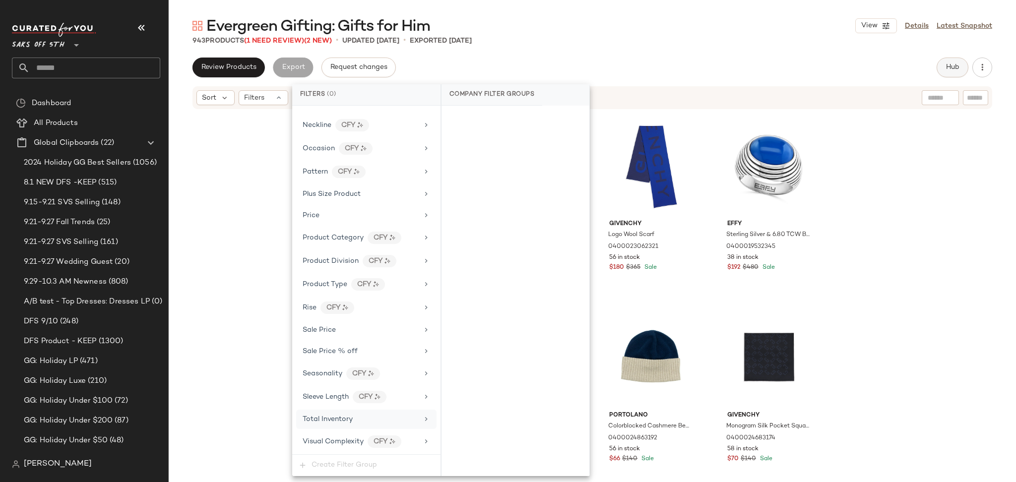
click at [952, 76] on button "Hub" at bounding box center [952, 68] width 32 height 20
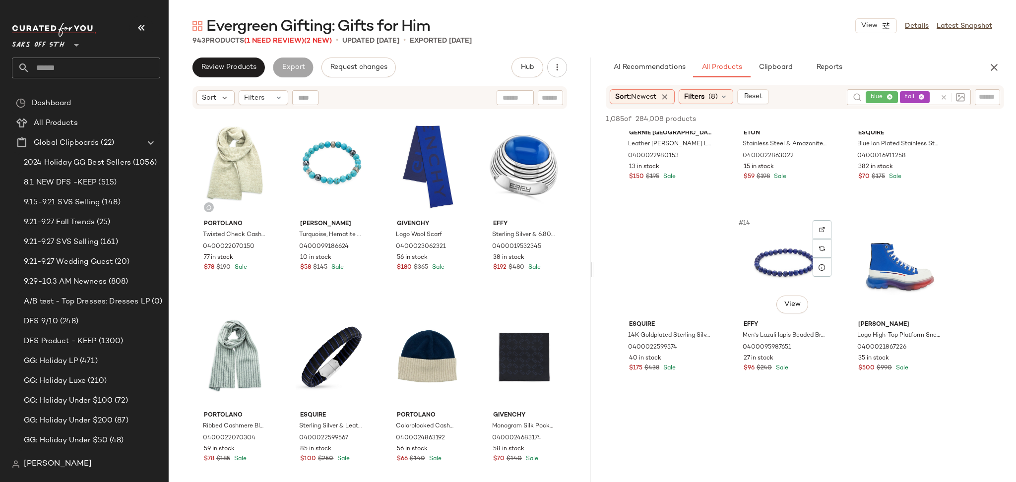
scroll to position [687, 0]
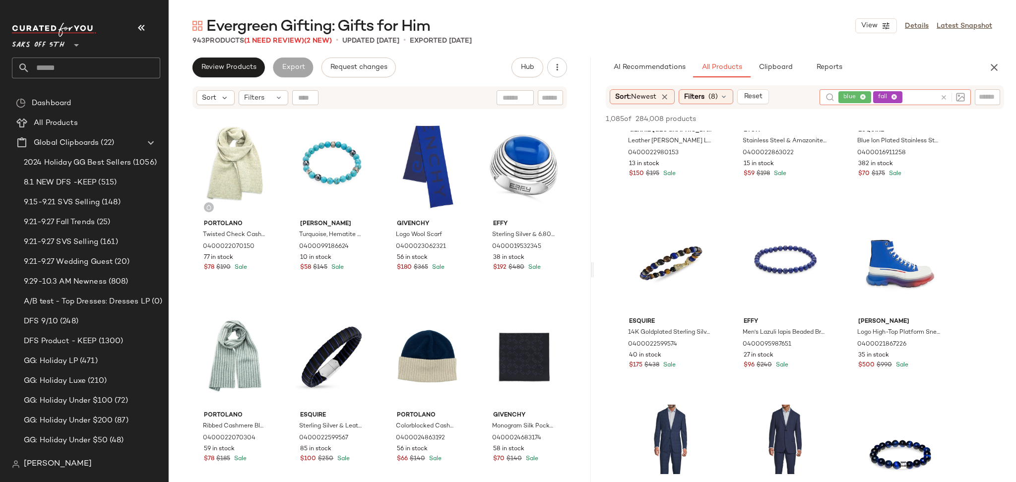
click at [881, 98] on div "blue fall" at bounding box center [887, 97] width 98 height 16
click at [863, 97] on icon at bounding box center [862, 97] width 6 height 6
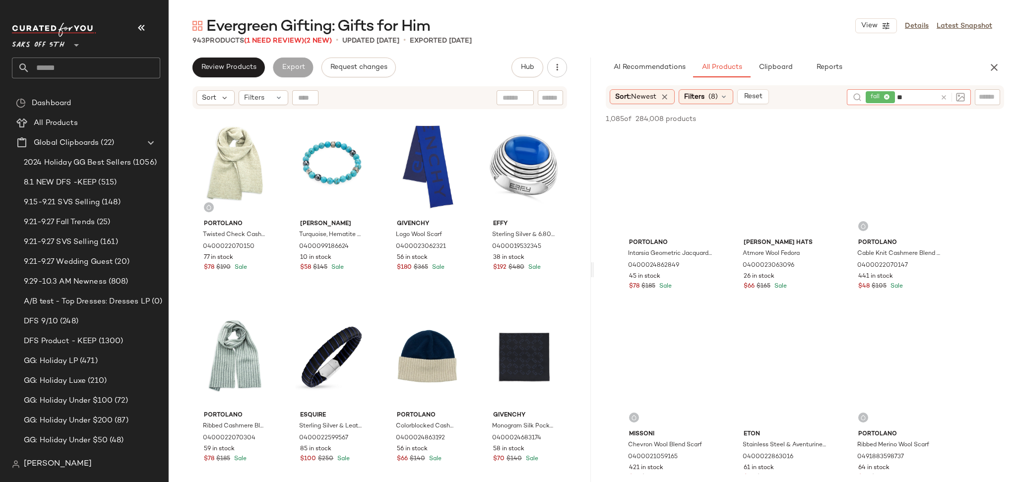
type input "***"
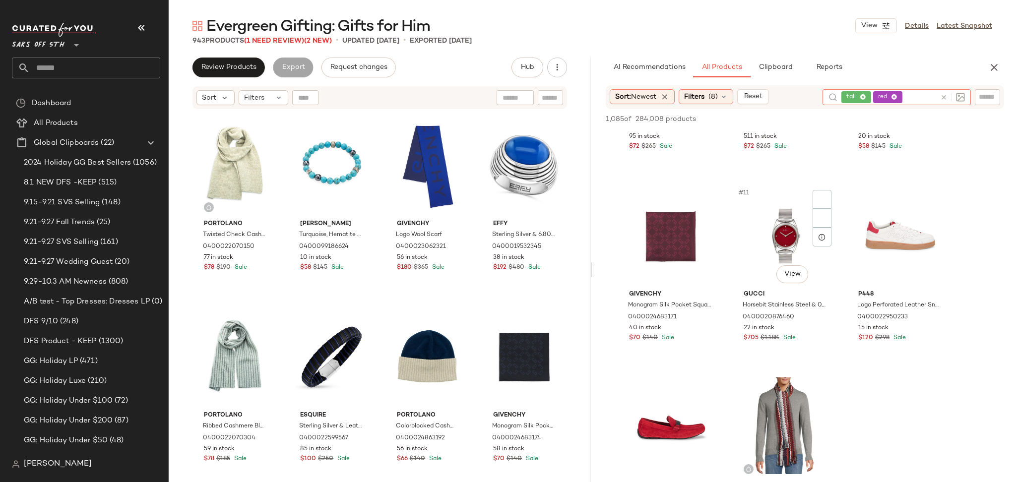
scroll to position [536, 0]
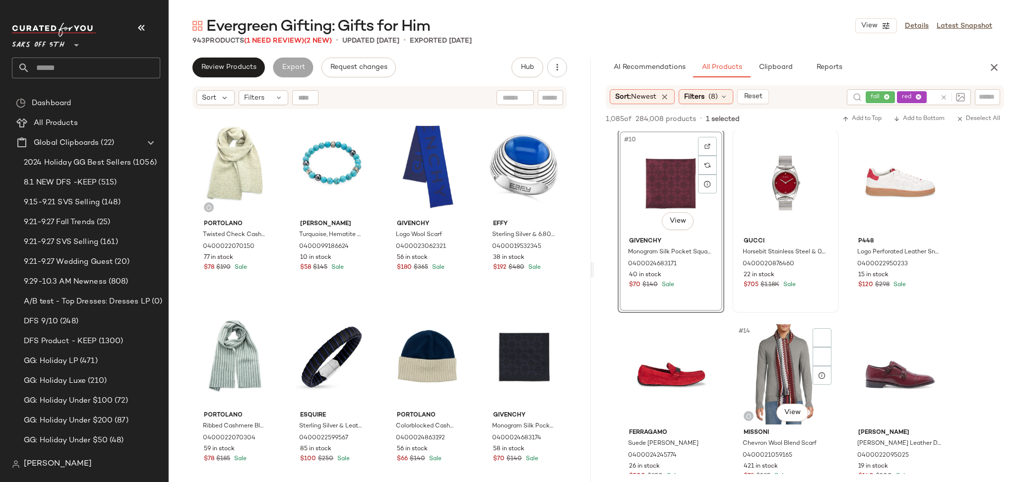
scroll to position [635, 0]
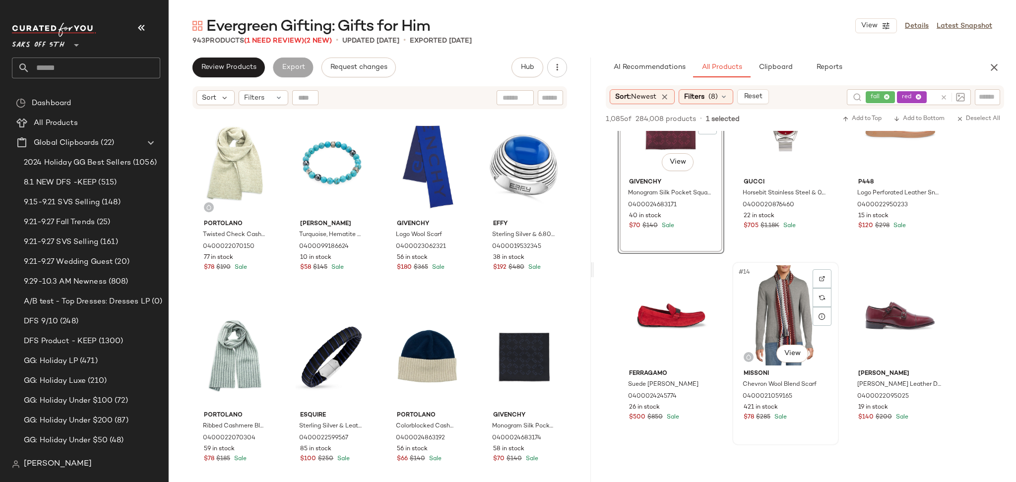
click at [788, 298] on div "#14 View" at bounding box center [785, 315] width 100 height 100
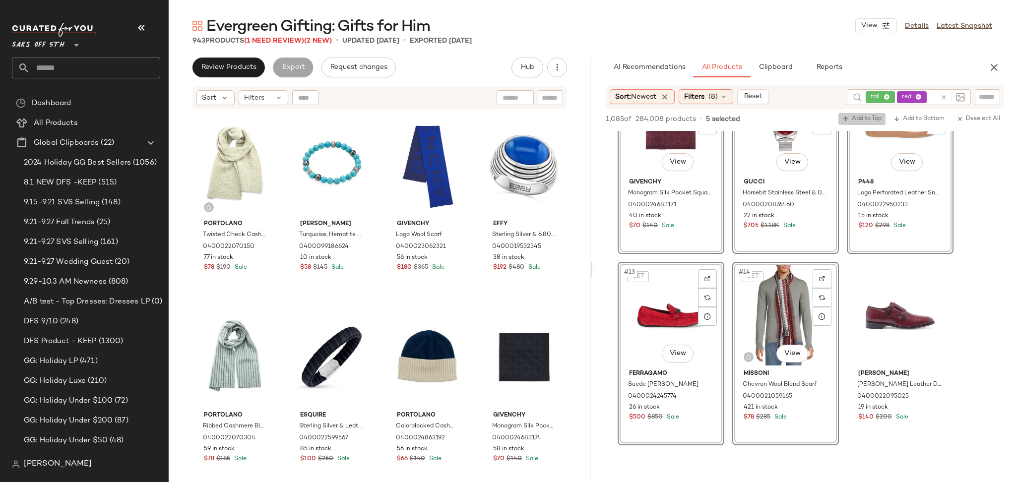
click at [847, 119] on icon "button" at bounding box center [845, 119] width 7 height 7
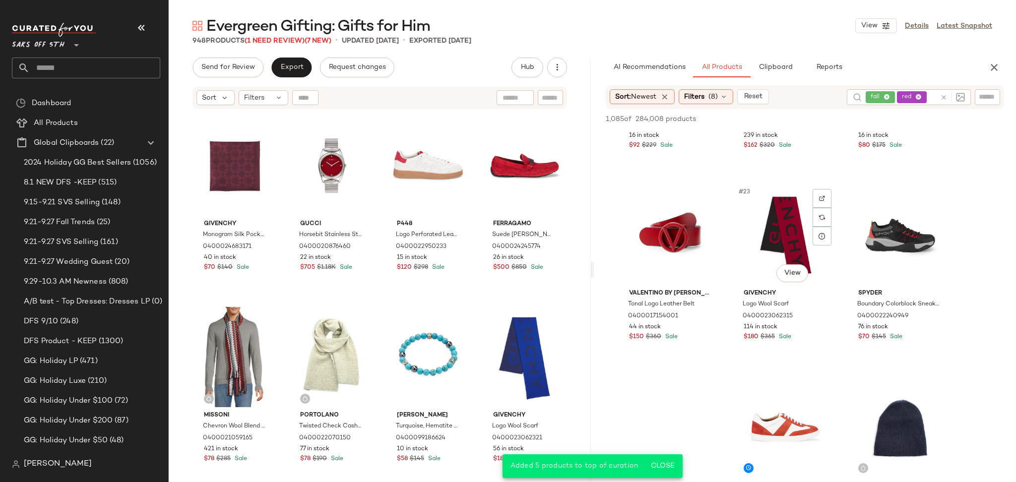
scroll to position [1293, 0]
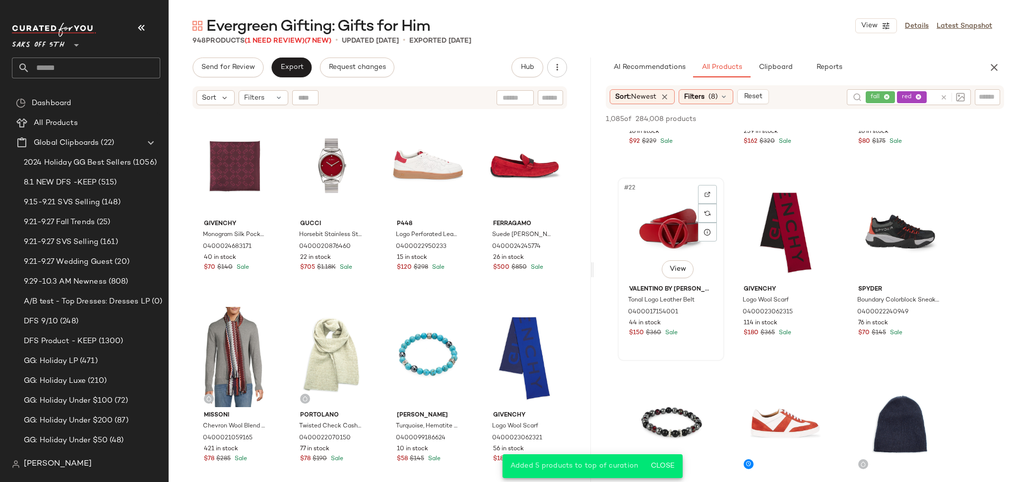
click at [684, 221] on div "#22 View" at bounding box center [671, 231] width 100 height 100
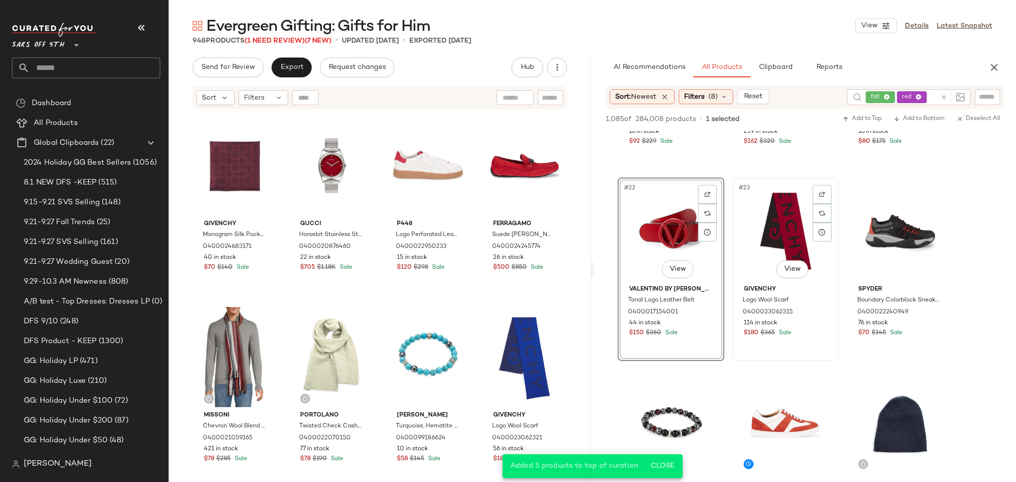
click at [774, 217] on div "#23 View" at bounding box center [785, 231] width 100 height 100
click at [851, 116] on span "Add to Top" at bounding box center [861, 119] width 39 height 7
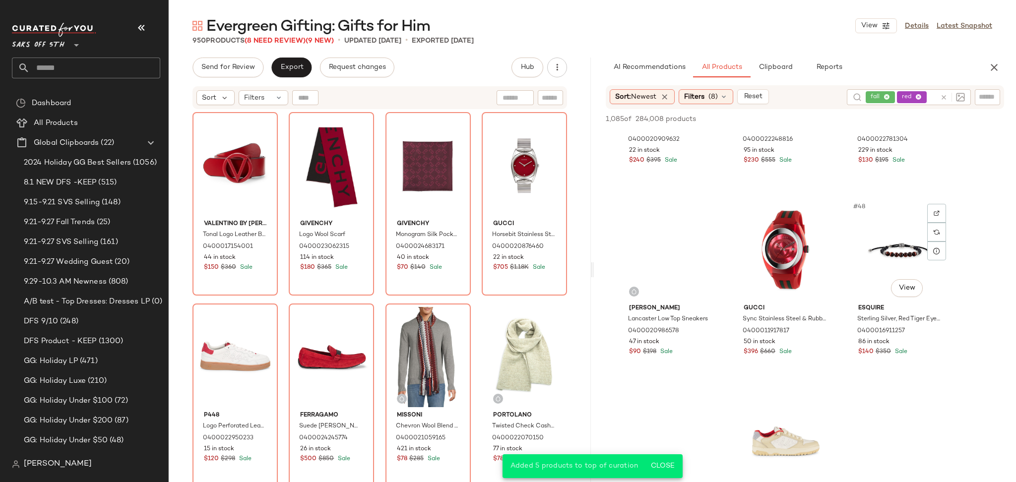
scroll to position [2810, 0]
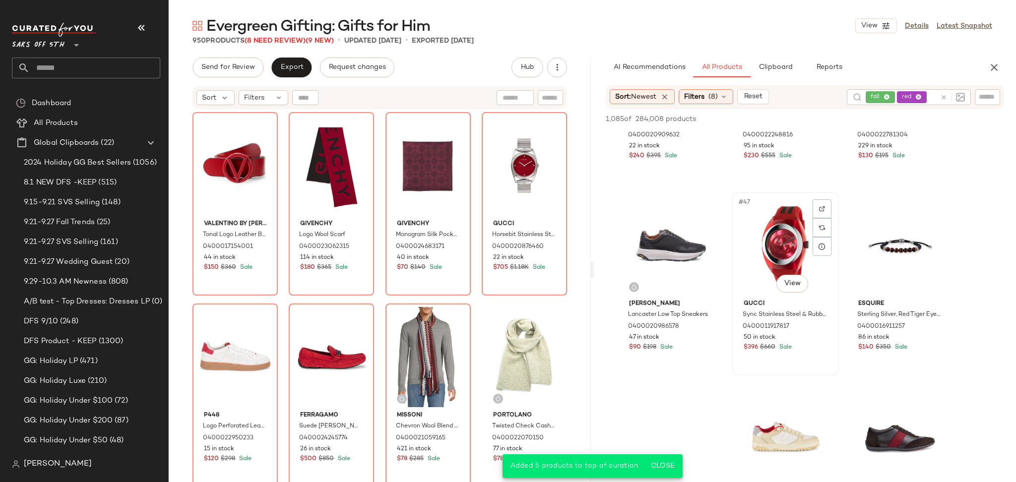
click at [799, 248] on div "#47 View" at bounding box center [785, 245] width 100 height 100
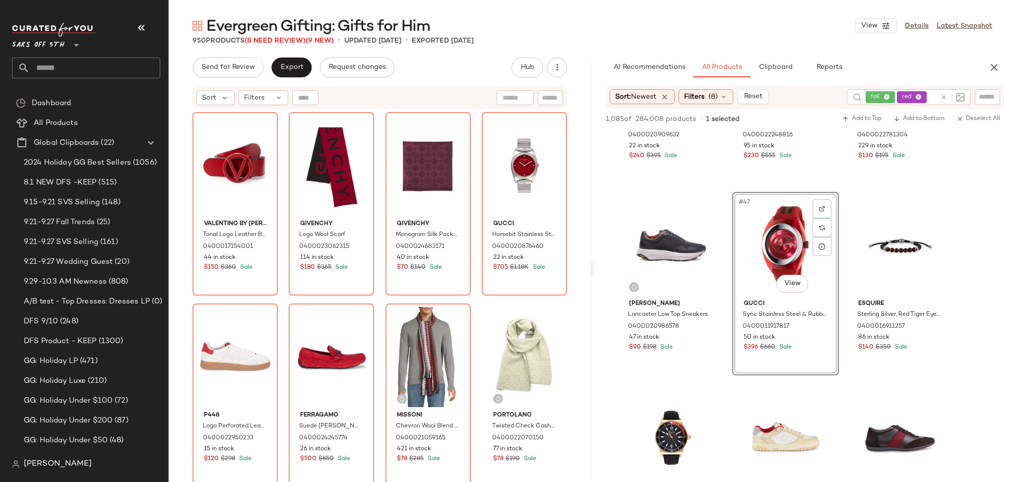
scroll to position [2930, 0]
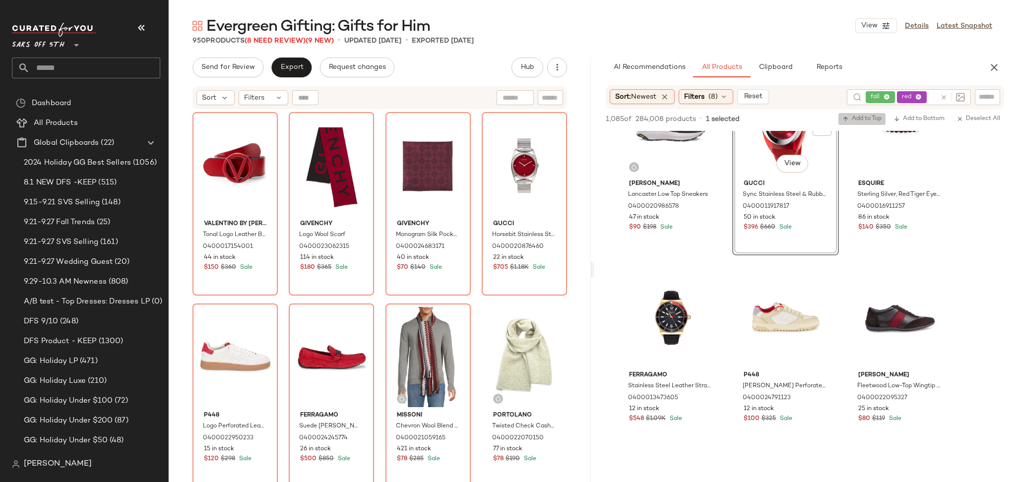
click at [852, 113] on button "Add to Top" at bounding box center [861, 119] width 47 height 12
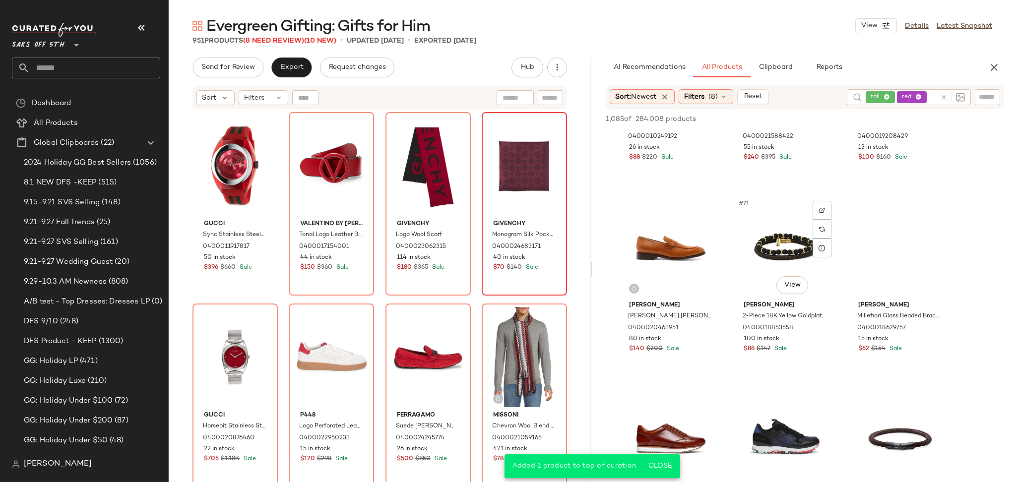
scroll to position [4339, 0]
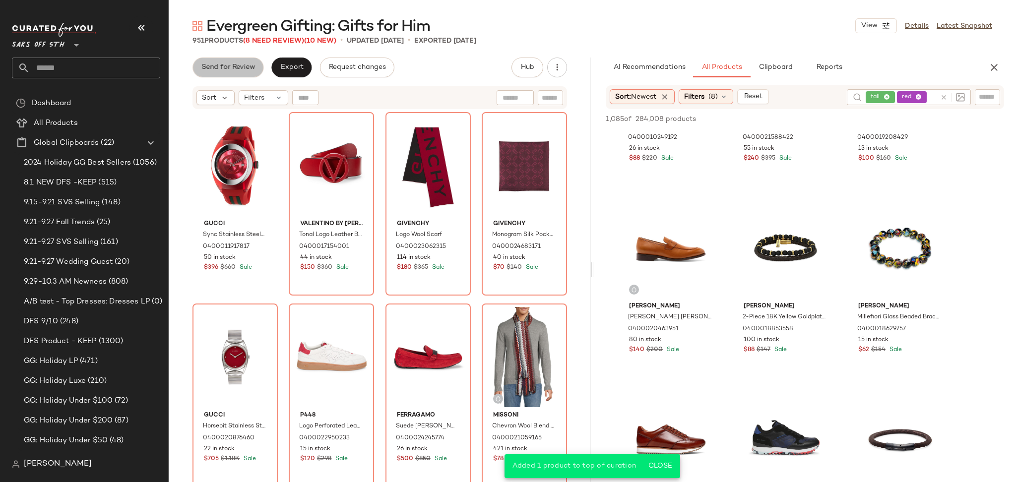
click at [244, 74] on button "Send for Review" at bounding box center [227, 68] width 71 height 20
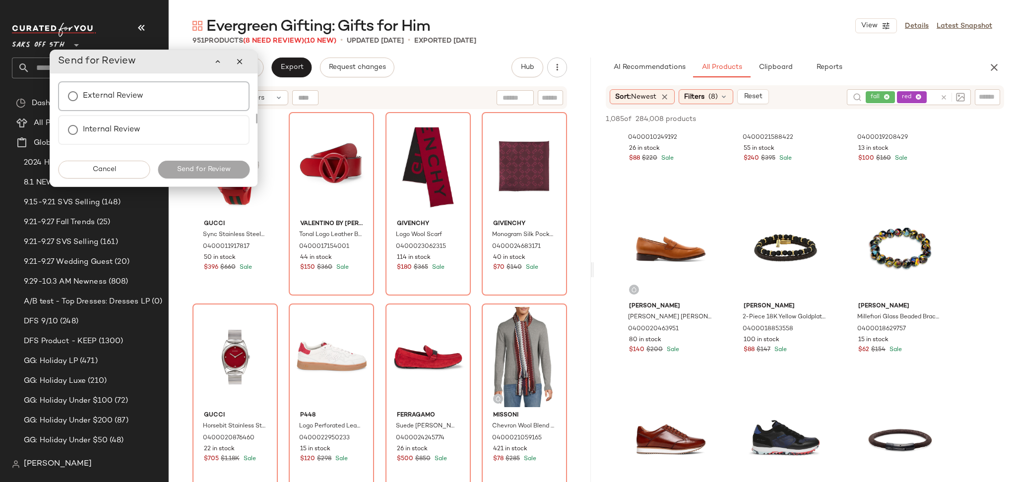
click at [170, 92] on div "External Review" at bounding box center [153, 96] width 191 height 30
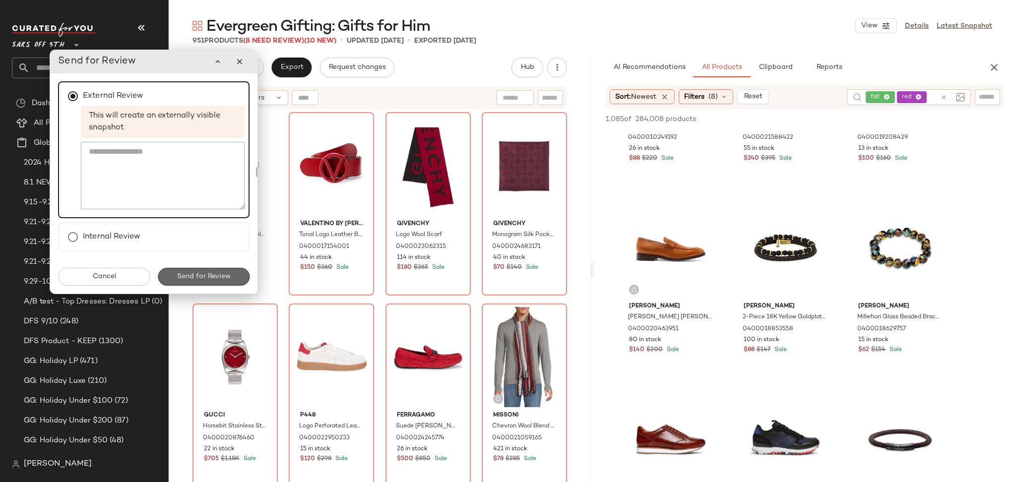
click at [177, 280] on button "Send for Review" at bounding box center [204, 277] width 92 height 18
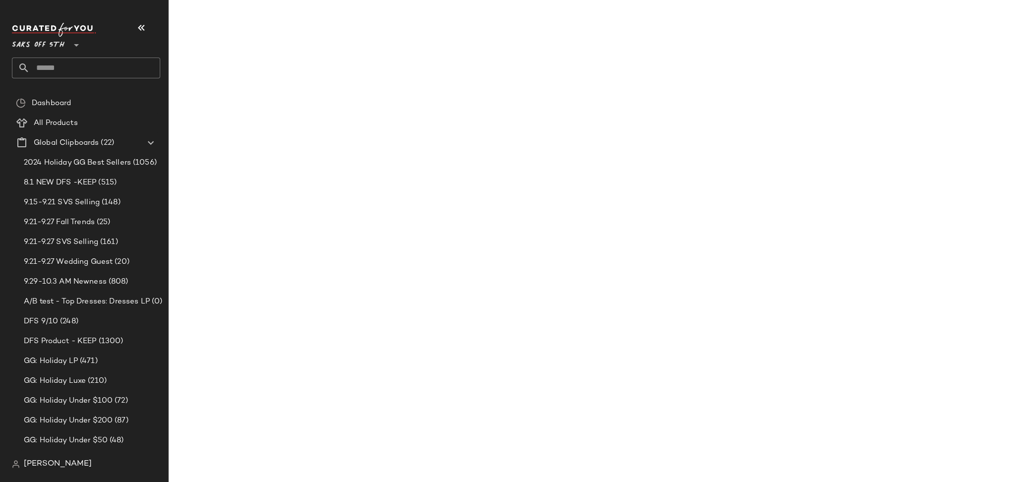
scroll to position [6445, 0]
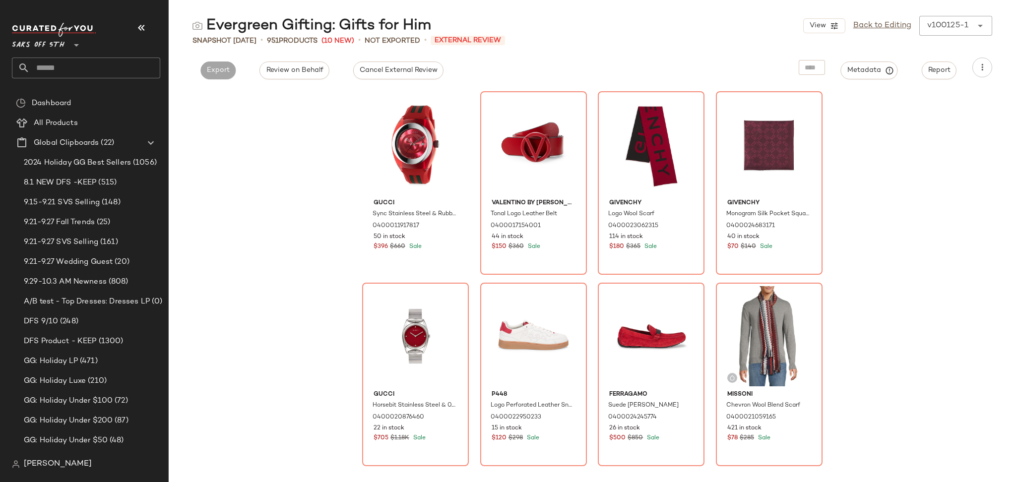
click at [398, 60] on div "Cancel External Review" at bounding box center [398, 68] width 106 height 20
click at [398, 67] on span "Cancel External Review" at bounding box center [398, 70] width 78 height 8
click at [894, 28] on link "Back to Editing" at bounding box center [882, 26] width 58 height 12
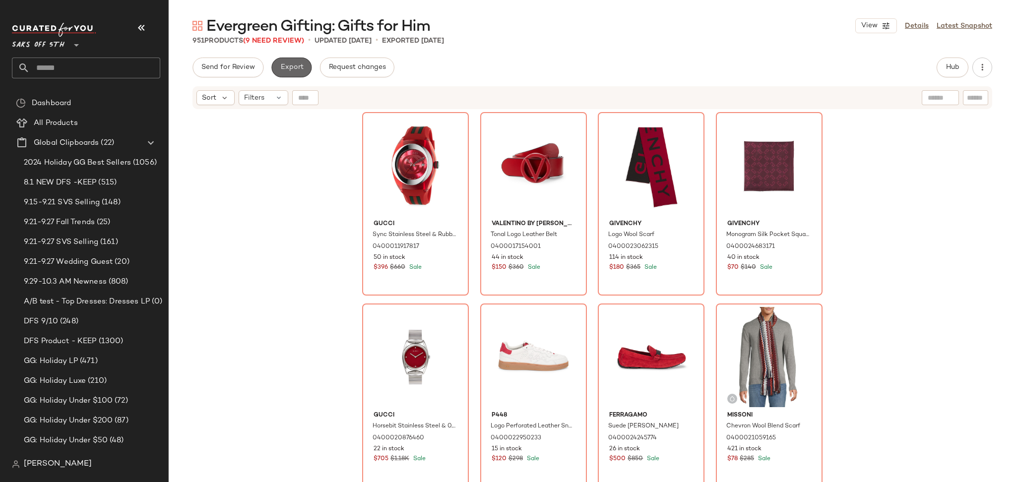
click at [293, 63] on span "Export" at bounding box center [291, 67] width 23 height 8
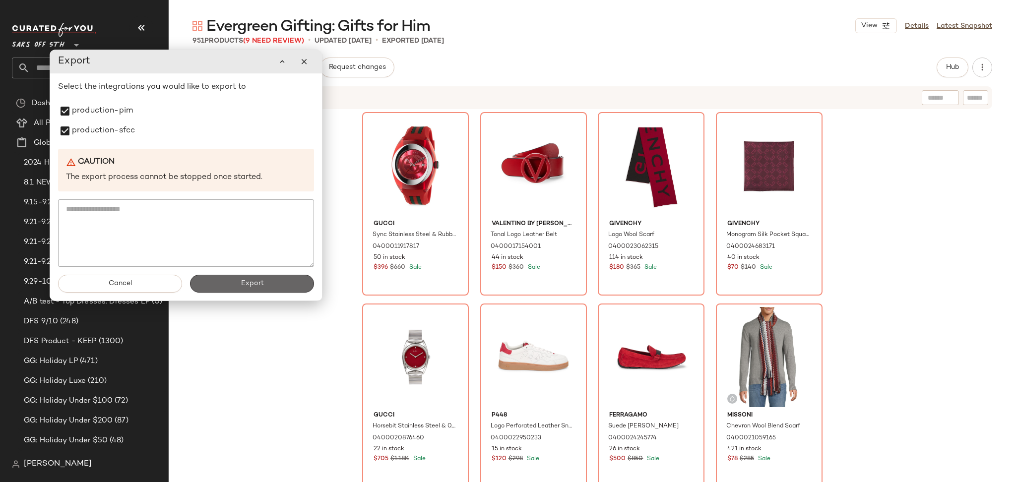
click at [246, 287] on span "Export" at bounding box center [251, 284] width 23 height 8
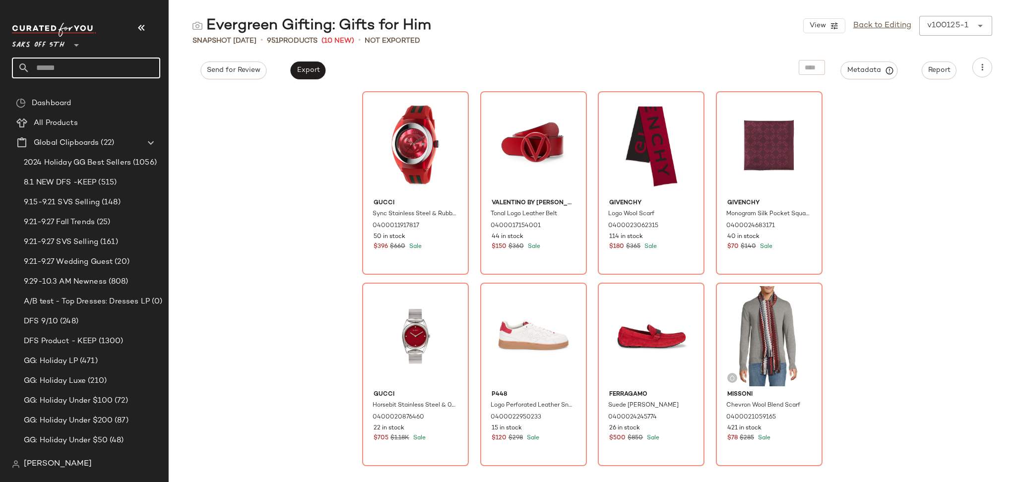
click at [124, 68] on input "text" at bounding box center [95, 68] width 130 height 21
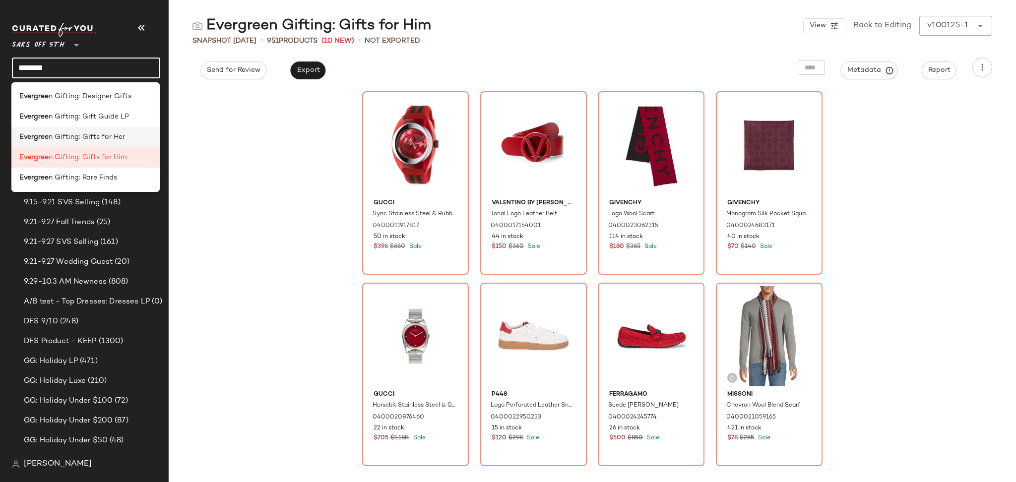
type input "********"
click at [107, 134] on span "n Gifting: Gifts for Her" at bounding box center [87, 137] width 76 height 10
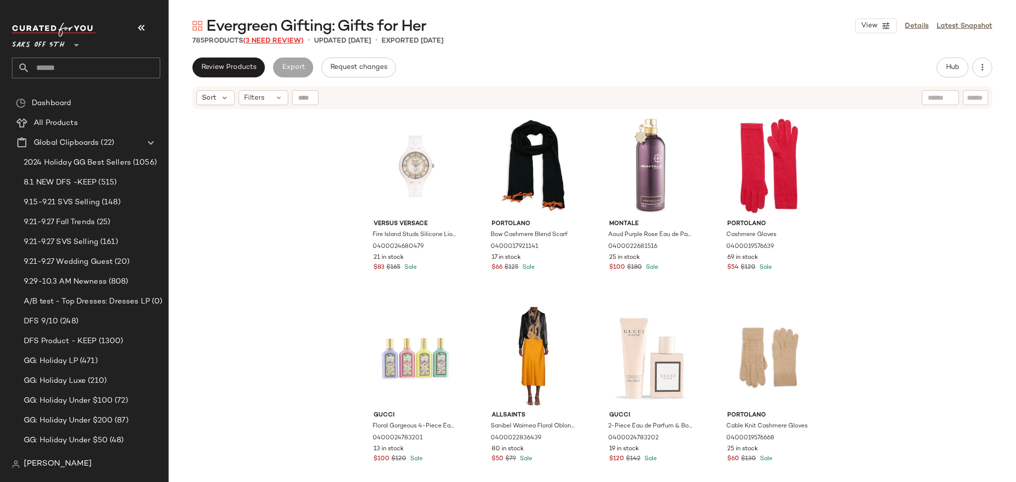
click at [287, 38] on span "(3 Need Review)" at bounding box center [273, 40] width 60 height 7
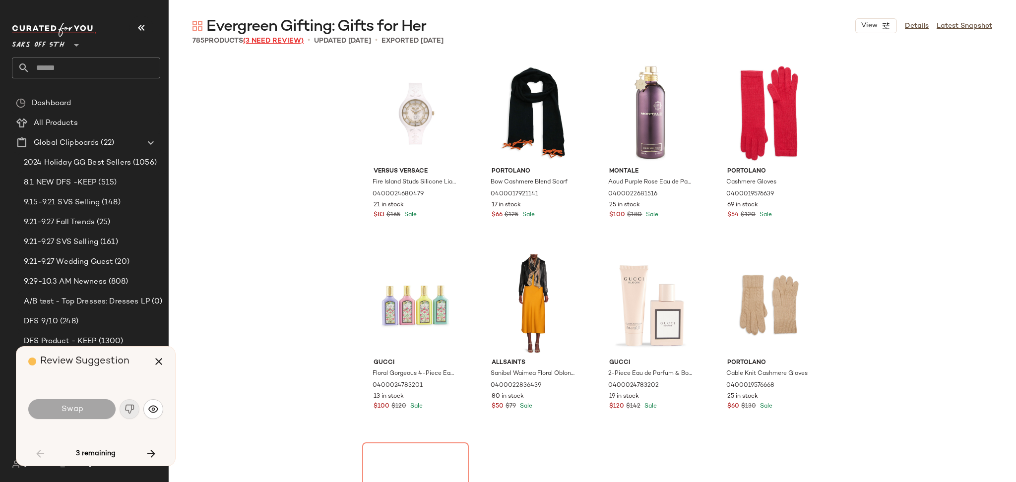
scroll to position [3063, 0]
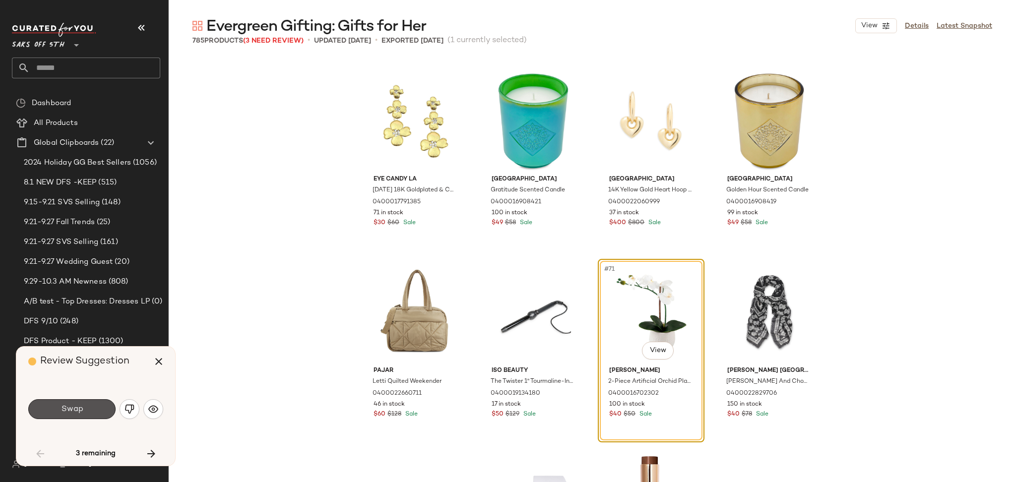
click at [67, 408] on span "Swap" at bounding box center [71, 409] width 22 height 9
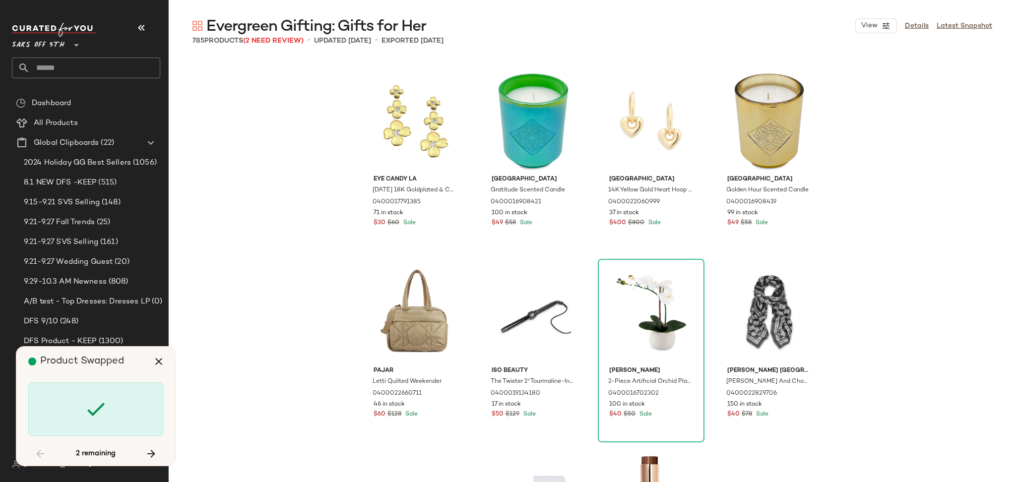
scroll to position [19907, 0]
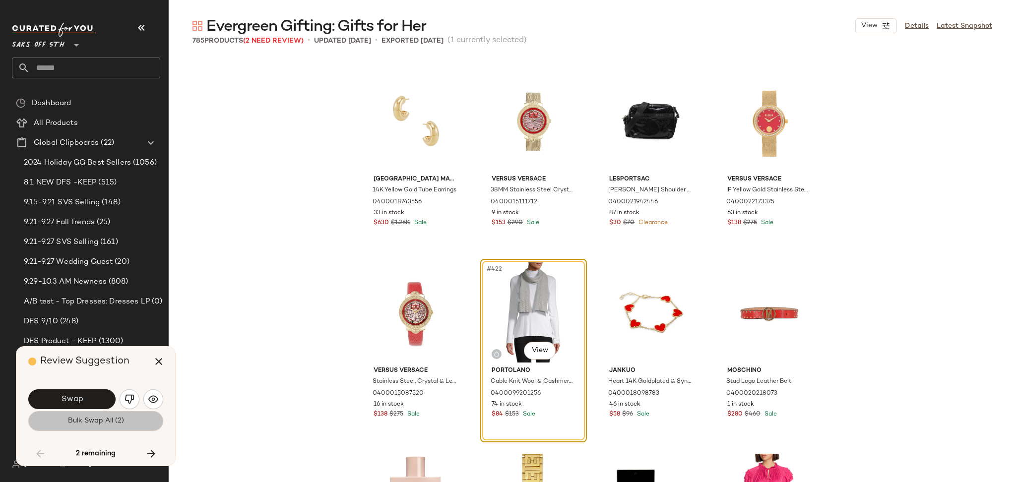
click at [88, 426] on button "Bulk Swap All (2)" at bounding box center [95, 421] width 135 height 20
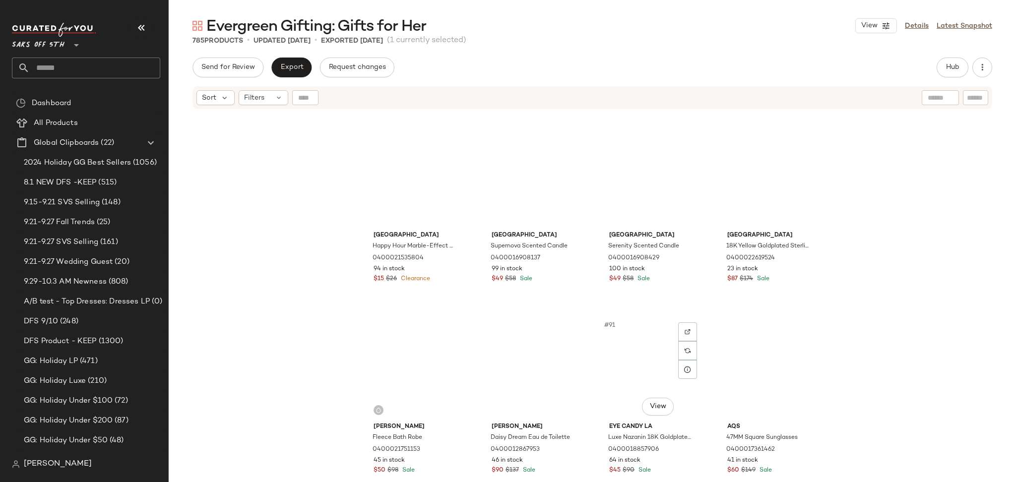
scroll to position [4015, 0]
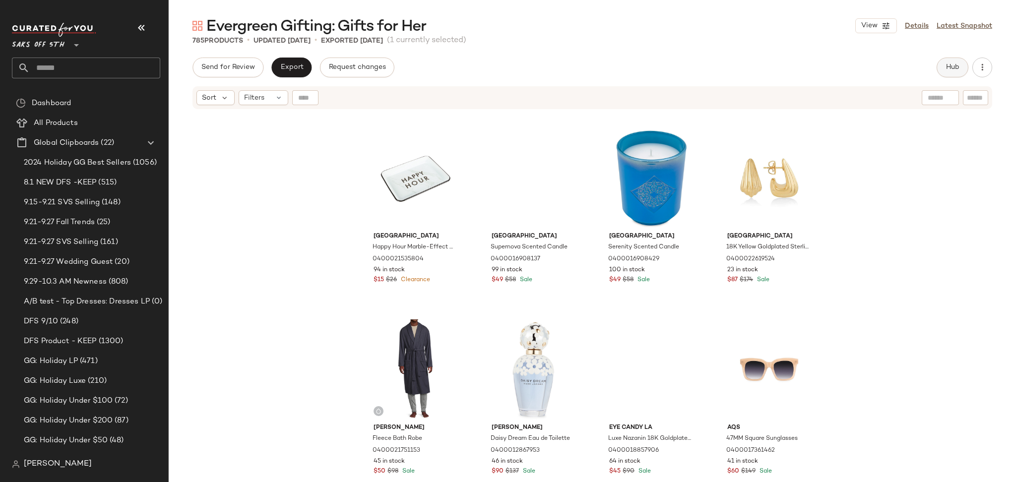
click at [951, 66] on span "Hub" at bounding box center [952, 67] width 14 height 8
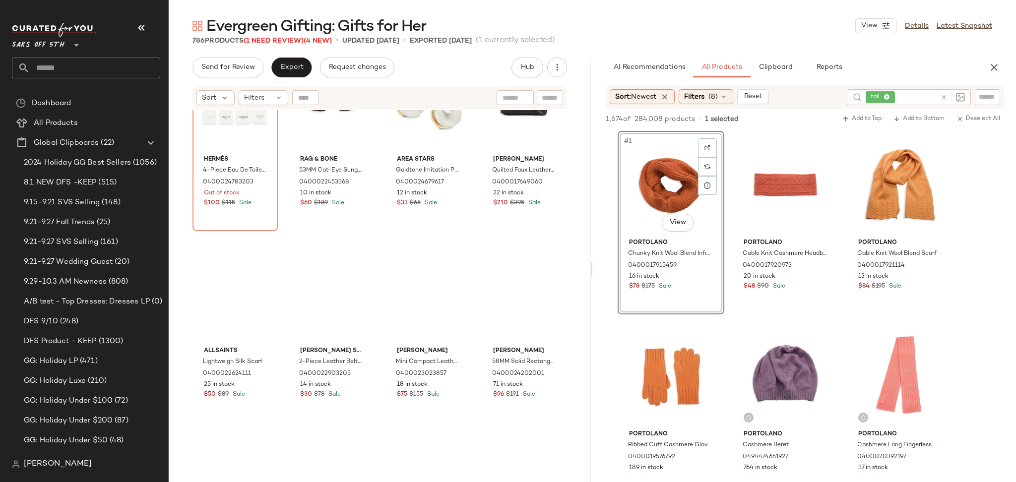
scroll to position [0, 0]
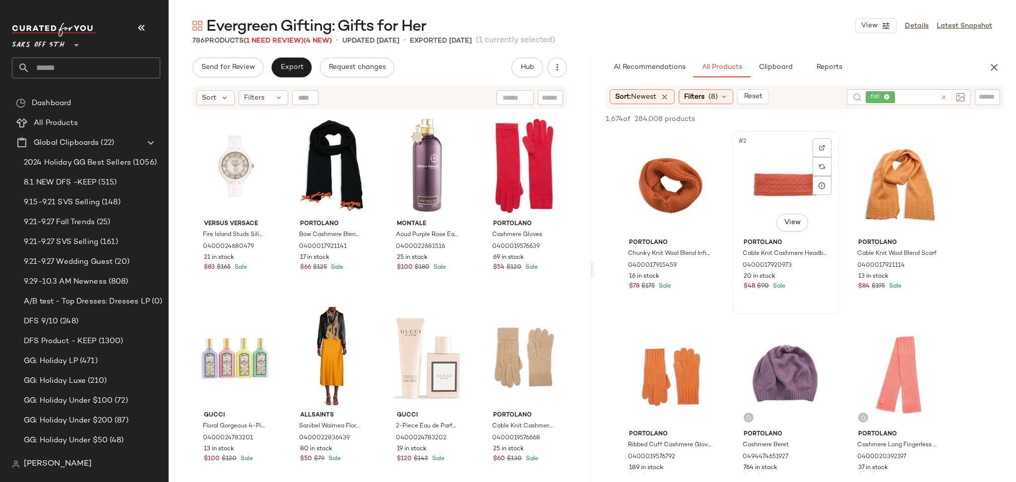
click at [750, 187] on div "#2 View" at bounding box center [785, 184] width 100 height 100
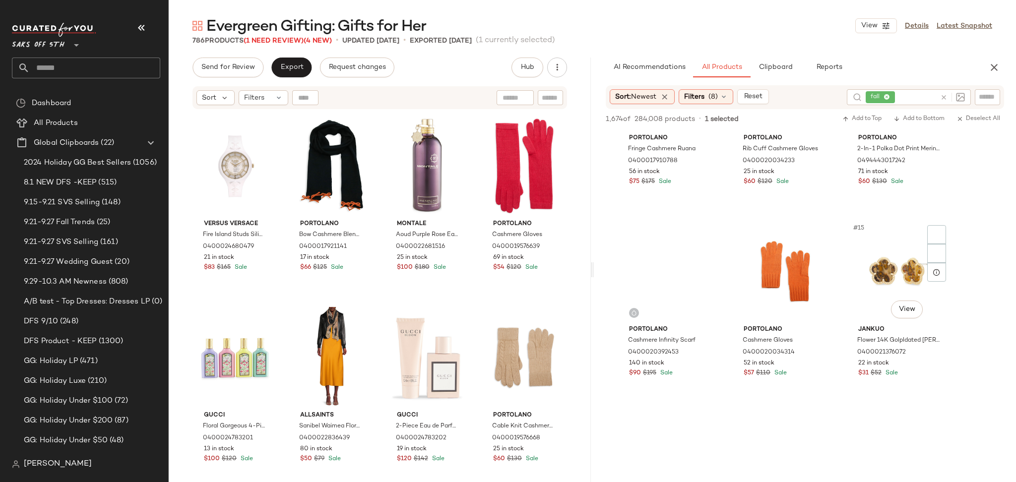
scroll to position [680, 0]
click at [882, 267] on div "#15 View" at bounding box center [900, 270] width 100 height 100
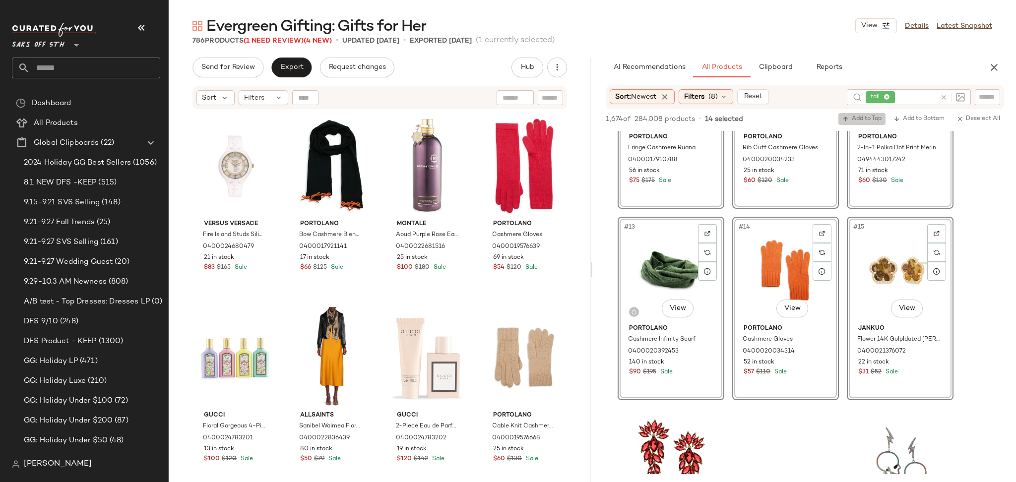
click at [868, 118] on span "Add to Top" at bounding box center [861, 119] width 39 height 7
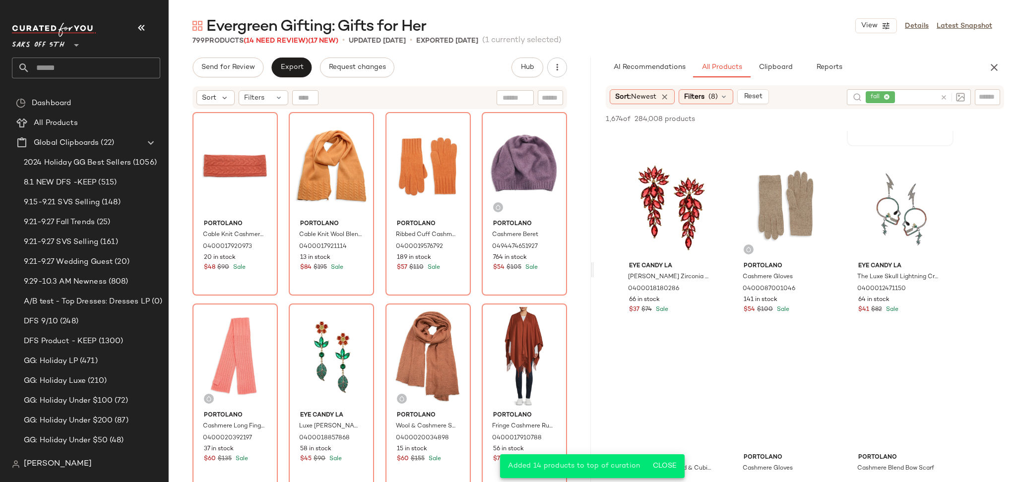
scroll to position [938, 0]
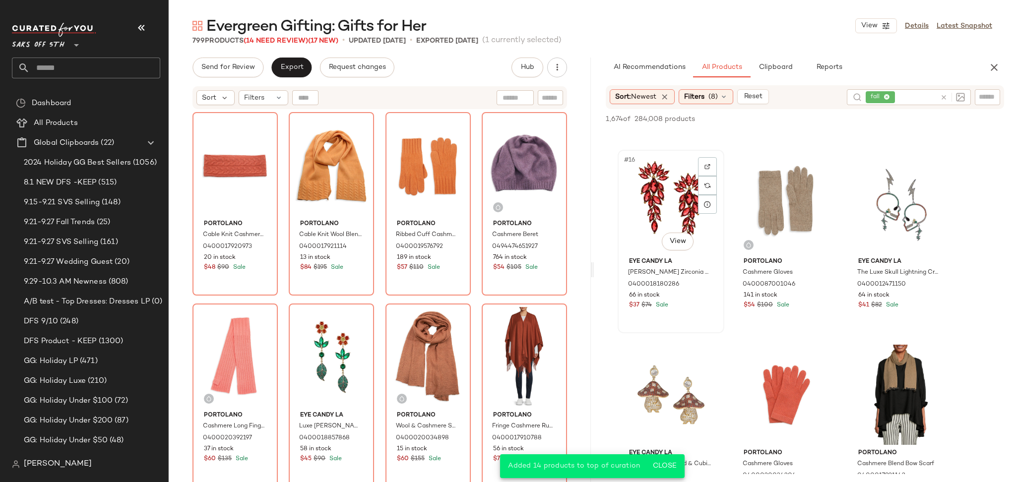
click at [696, 204] on div "#16 View" at bounding box center [671, 203] width 100 height 100
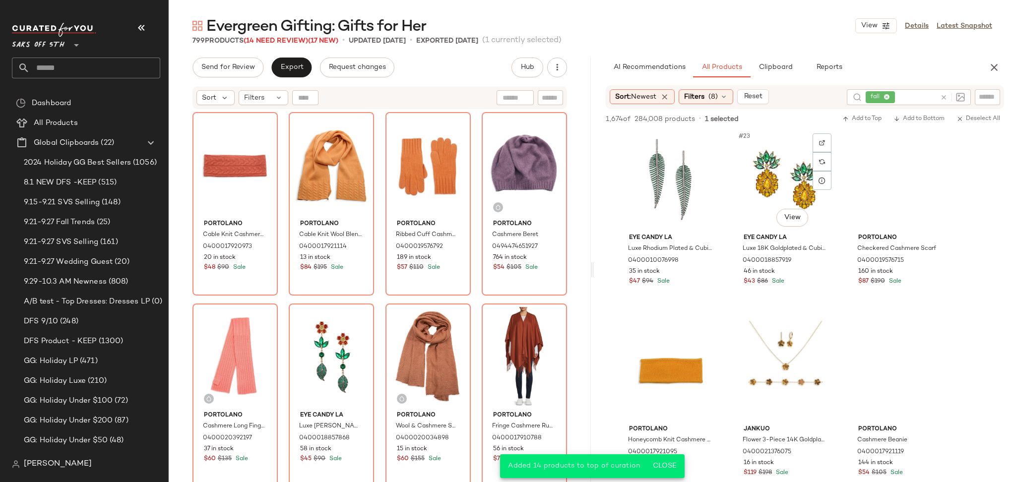
scroll to position [1348, 0]
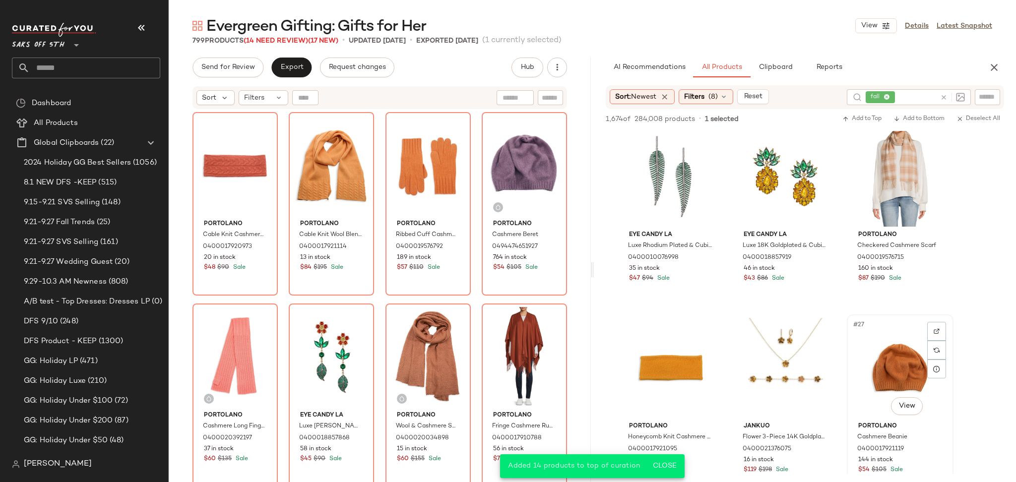
click at [890, 350] on div "#27 View" at bounding box center [900, 368] width 100 height 100
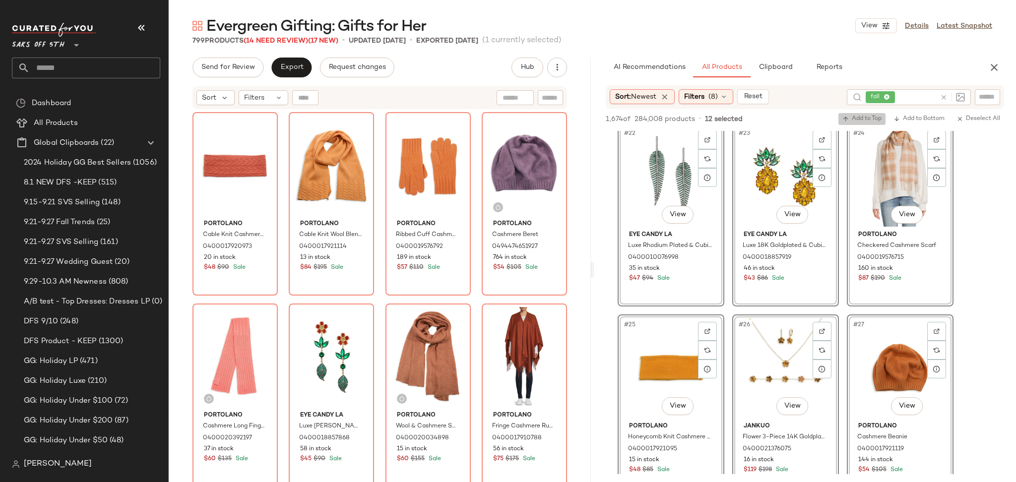
click at [852, 123] on button "Add to Top" at bounding box center [861, 119] width 47 height 12
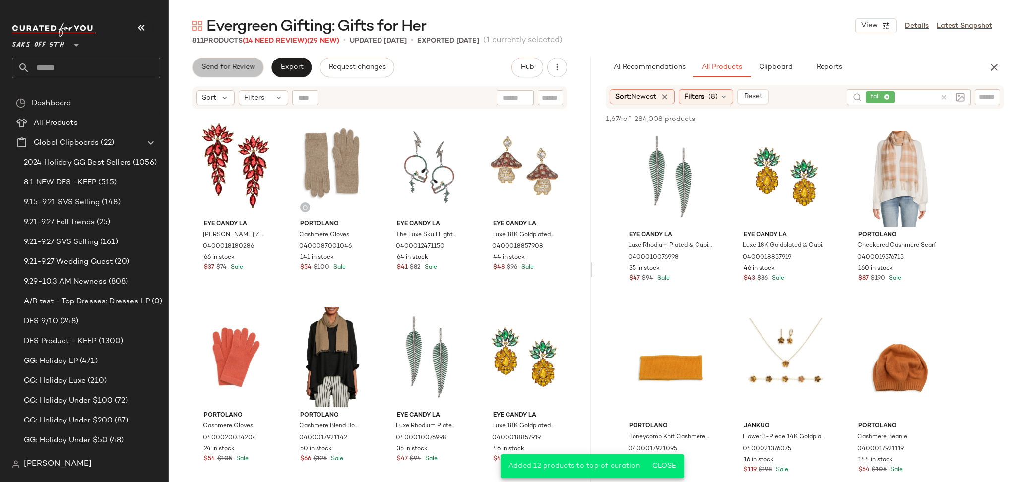
click at [241, 64] on span "Send for Review" at bounding box center [228, 67] width 54 height 8
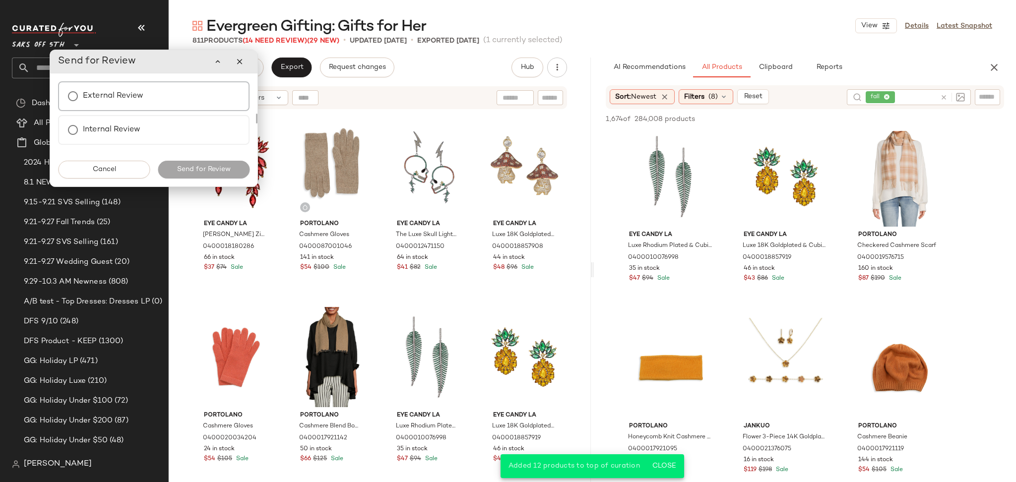
click at [127, 97] on label "External Review" at bounding box center [113, 96] width 60 height 20
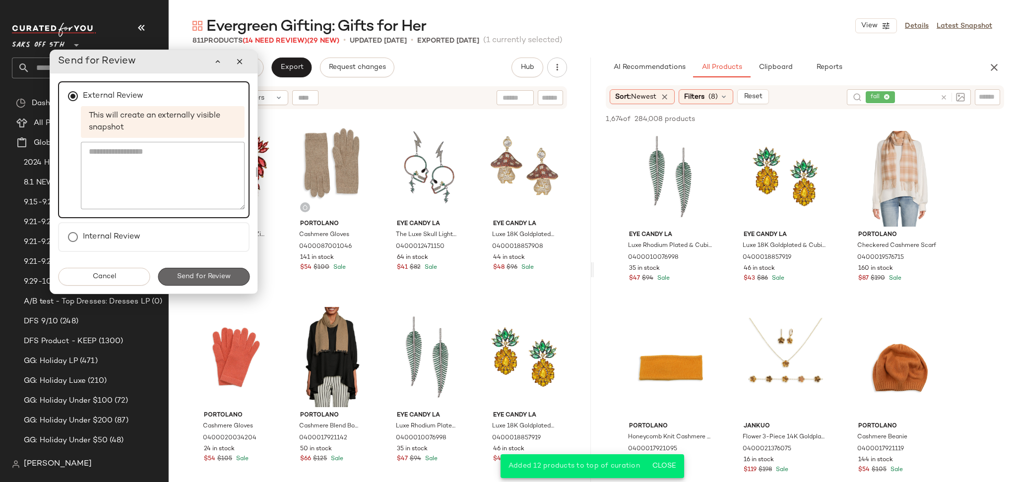
click at [207, 279] on span "Send for Review" at bounding box center [204, 277] width 54 height 8
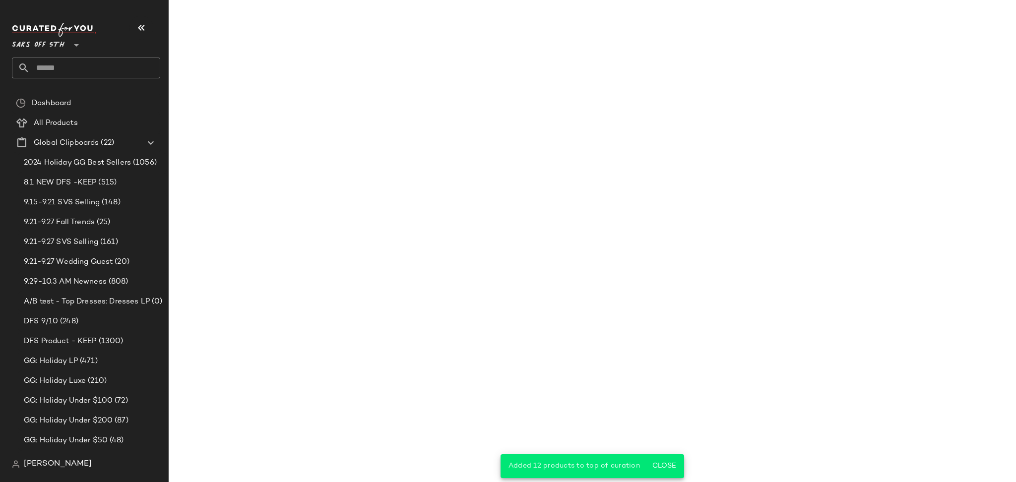
scroll to position [1922, 0]
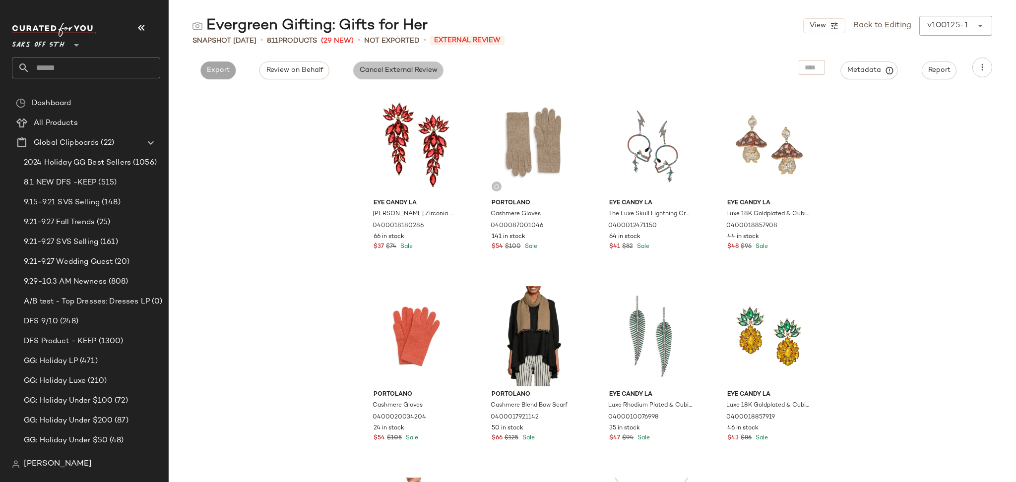
click at [382, 70] on span "Cancel External Review" at bounding box center [398, 70] width 78 height 8
click at [874, 33] on div "View Back to Editing v100125-1 ******" at bounding box center [897, 26] width 189 height 20
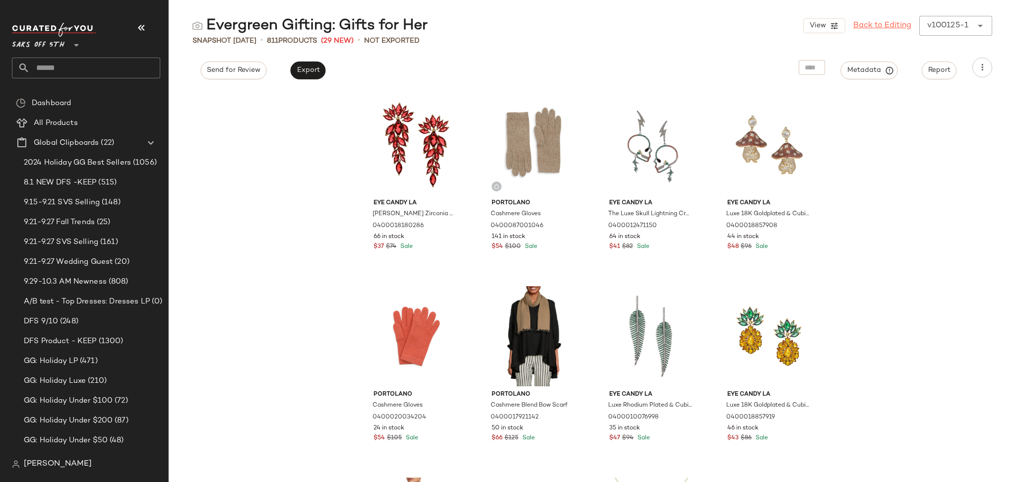
click at [874, 26] on link "Back to Editing" at bounding box center [882, 26] width 58 height 12
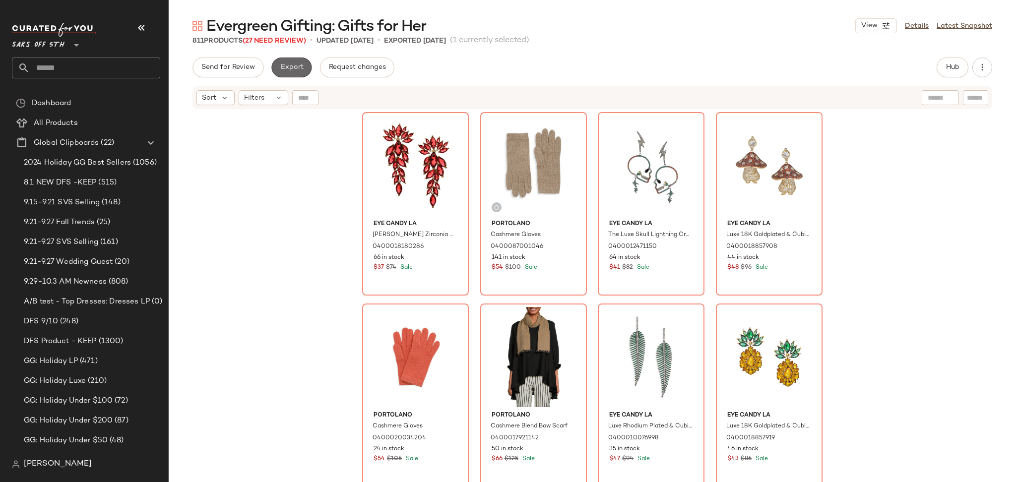
click at [295, 65] on span "Export" at bounding box center [291, 67] width 23 height 8
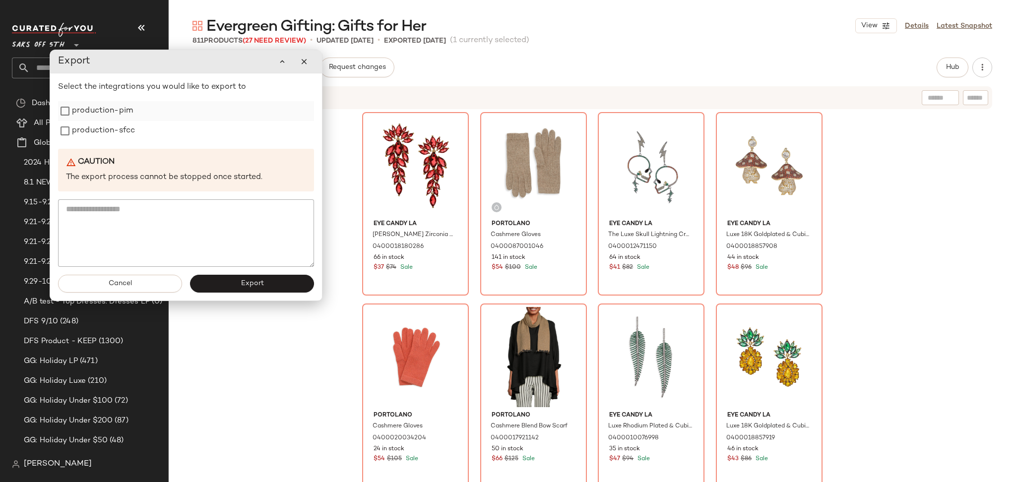
click at [116, 111] on label "production-pim" at bounding box center [102, 111] width 61 height 20
click at [115, 133] on label "production-sfcc" at bounding box center [103, 131] width 63 height 20
click at [241, 287] on span "Export" at bounding box center [251, 284] width 23 height 8
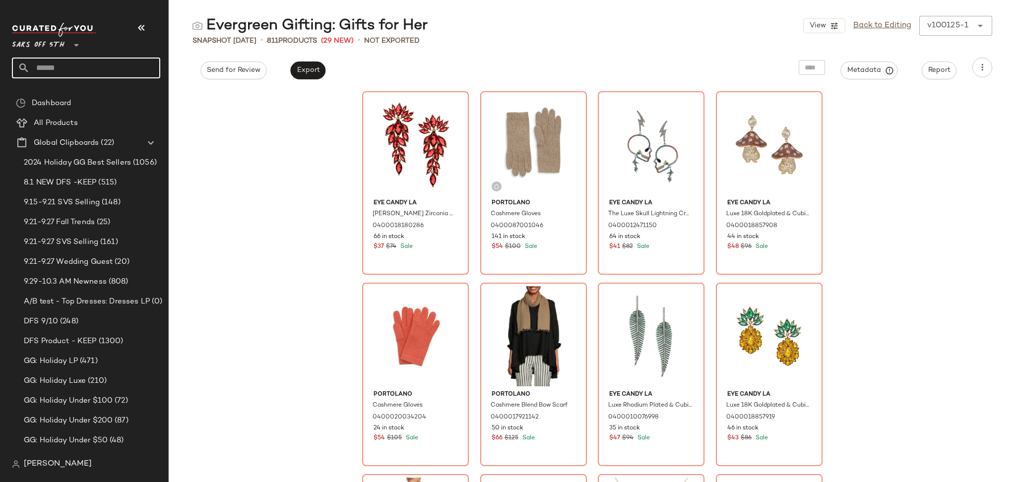
click at [122, 64] on input "text" at bounding box center [95, 68] width 130 height 21
type input "*****"
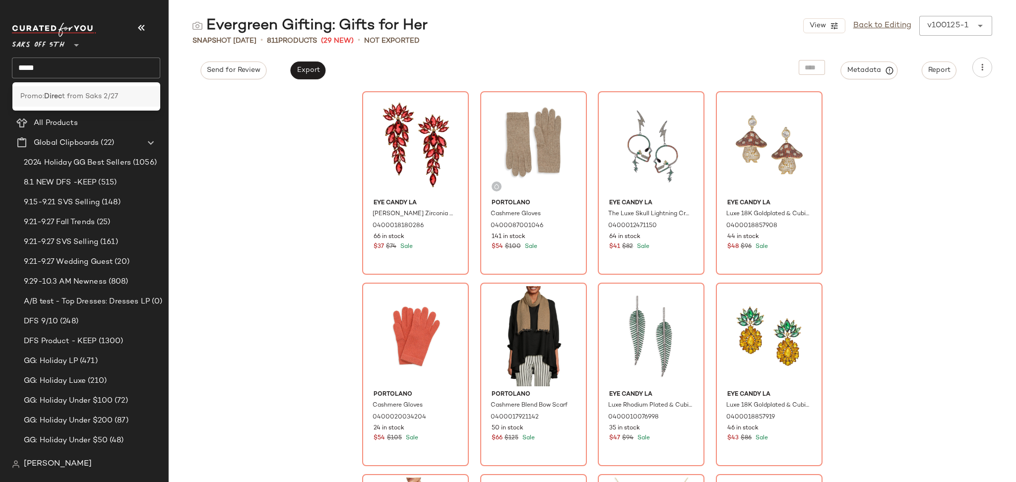
click at [112, 95] on span "t from Saks 2/27" at bounding box center [90, 96] width 56 height 10
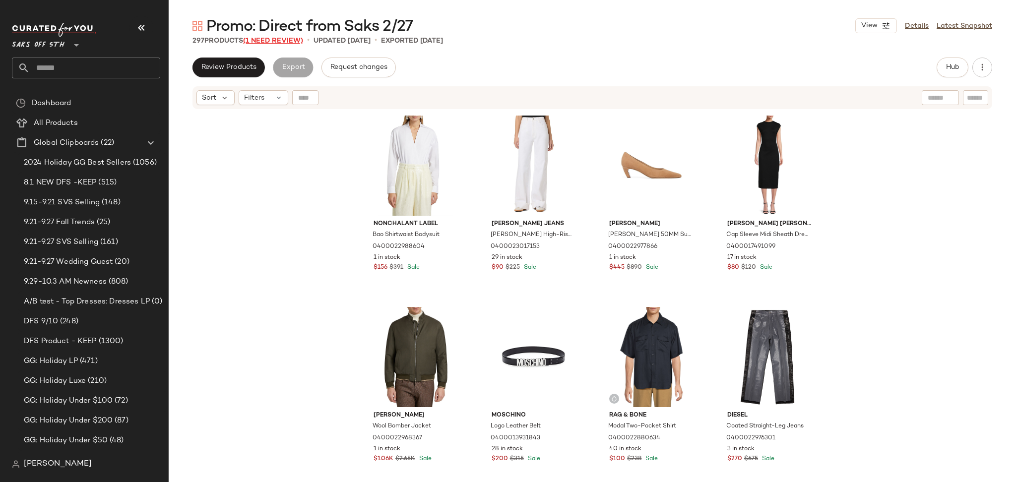
click at [292, 39] on span "(1 Need Review)" at bounding box center [273, 40] width 60 height 7
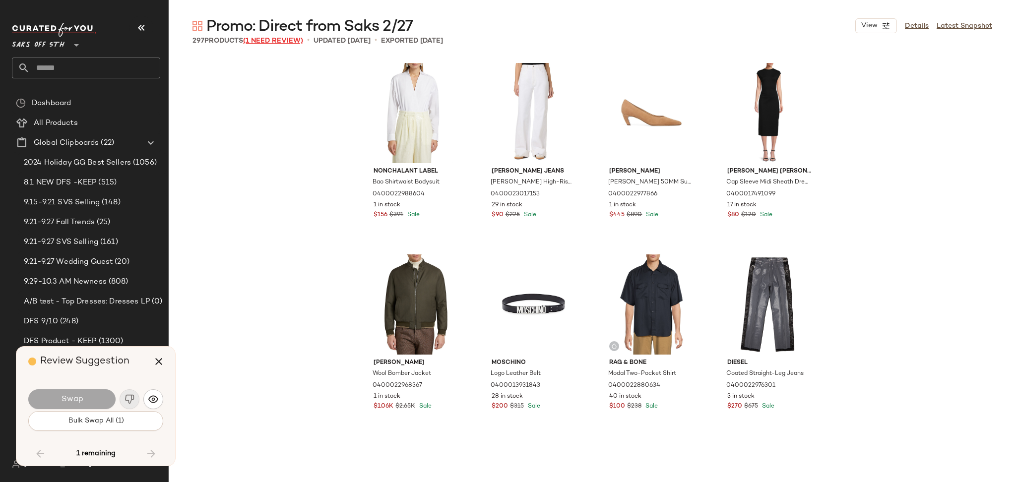
scroll to position [7656, 0]
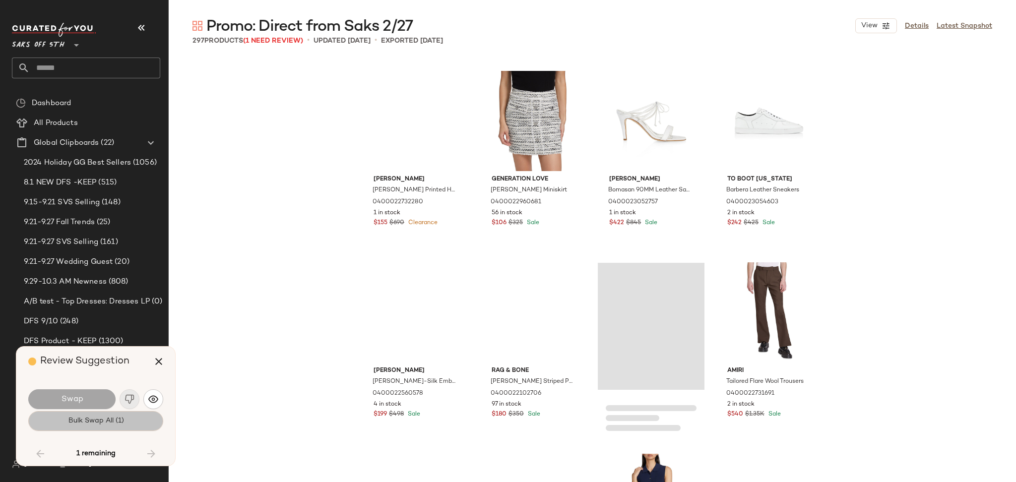
click at [124, 420] on button "Bulk Swap All (1)" at bounding box center [95, 421] width 135 height 20
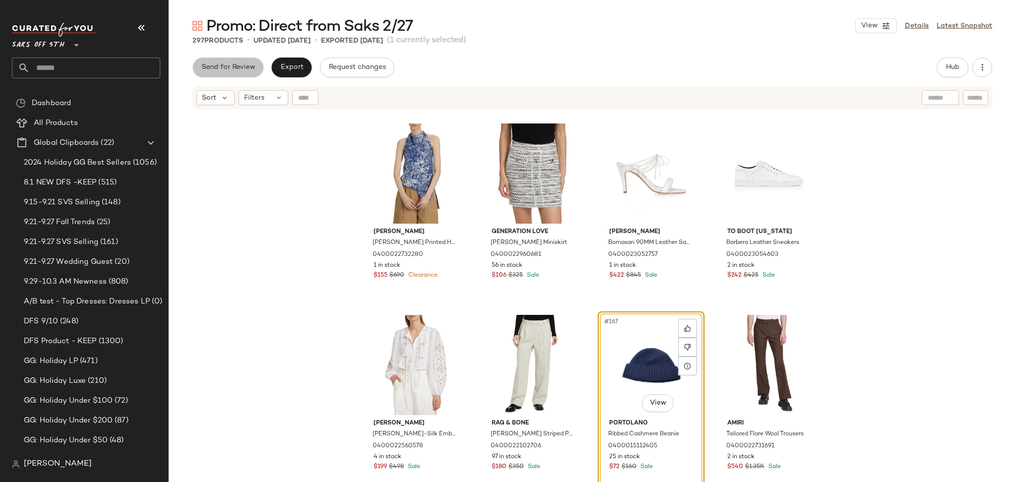
click at [237, 62] on button "Send for Review" at bounding box center [227, 68] width 71 height 20
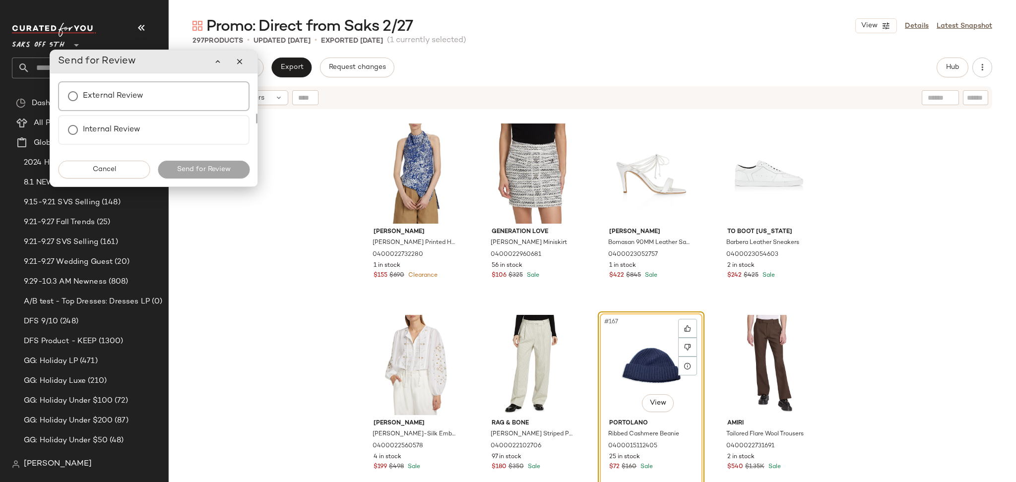
click at [116, 93] on label "External Review" at bounding box center [113, 96] width 60 height 20
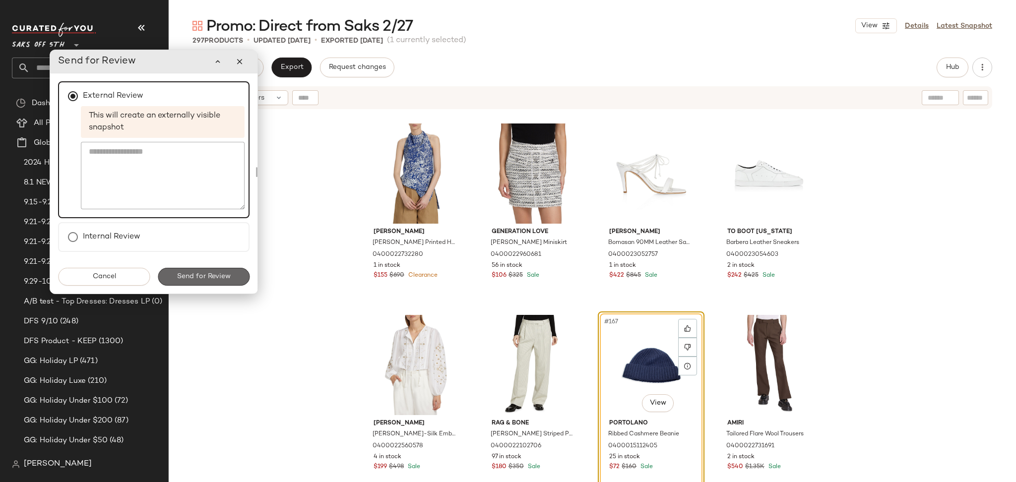
click at [204, 269] on button "Send for Review" at bounding box center [204, 277] width 92 height 18
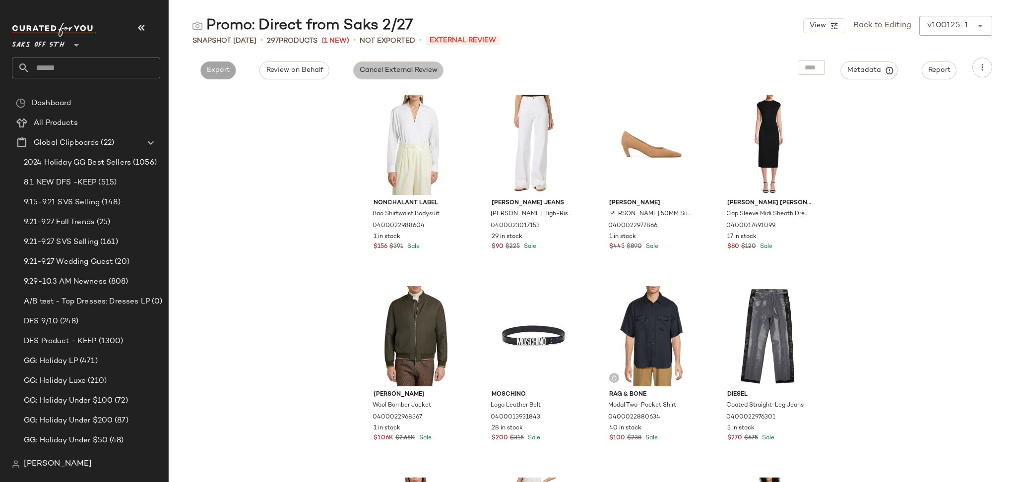
click at [431, 70] on span "Cancel External Review" at bounding box center [398, 70] width 78 height 8
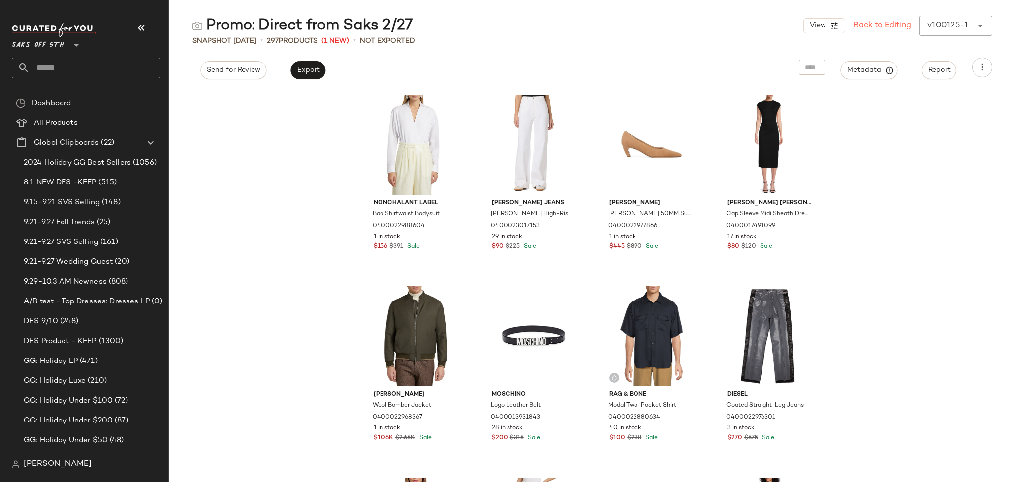
click at [874, 23] on link "Back to Editing" at bounding box center [882, 26] width 58 height 12
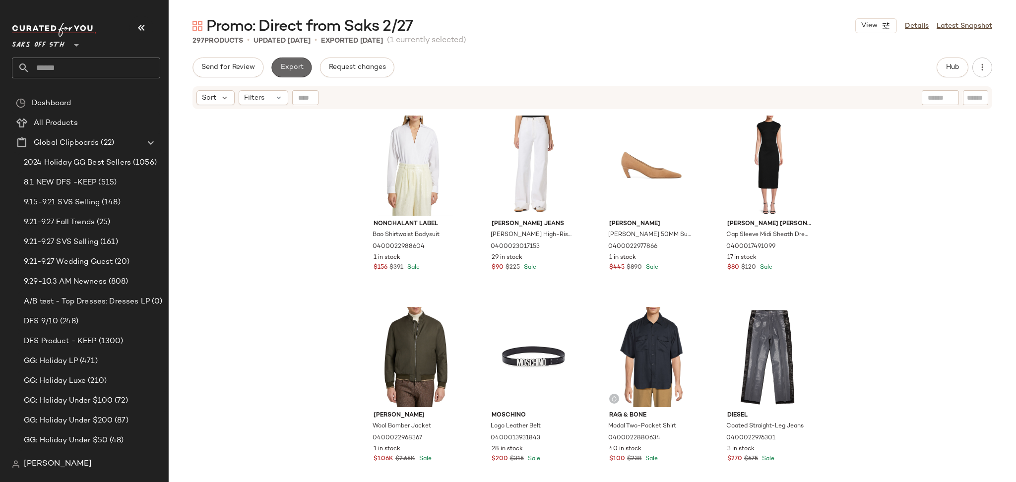
click at [295, 66] on span "Export" at bounding box center [291, 67] width 23 height 8
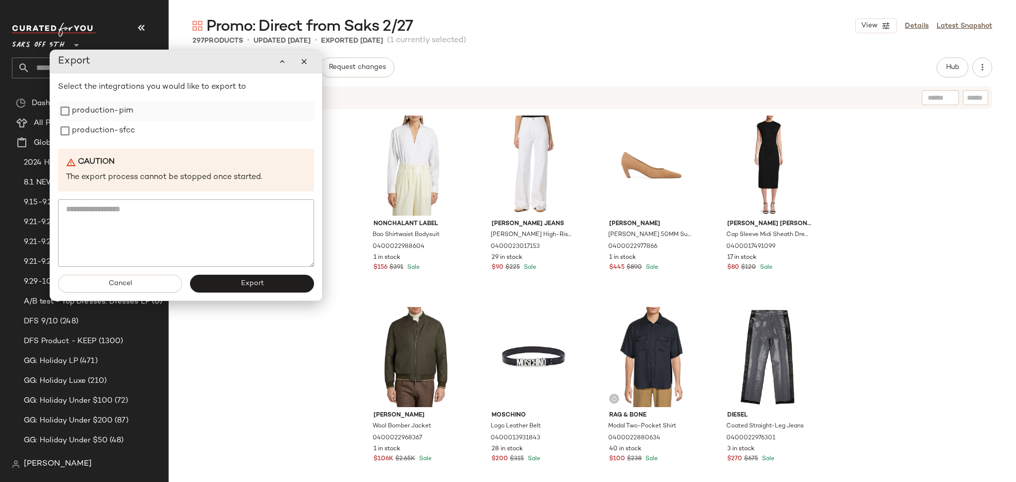
click at [102, 112] on label "production-pim" at bounding box center [102, 111] width 61 height 20
click at [100, 128] on label "production-sfcc" at bounding box center [103, 131] width 63 height 20
click at [231, 289] on button "Export" at bounding box center [252, 284] width 124 height 18
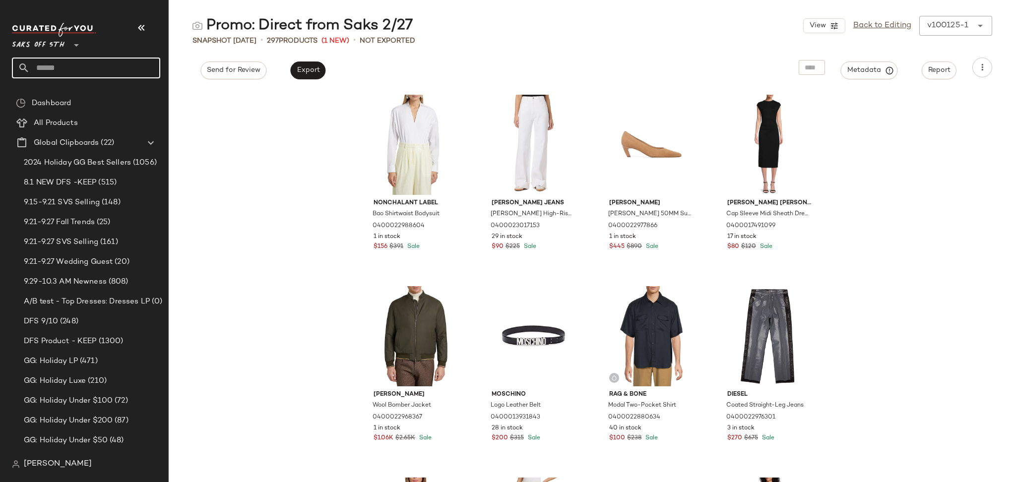
click at [128, 68] on input "text" at bounding box center [95, 68] width 130 height 21
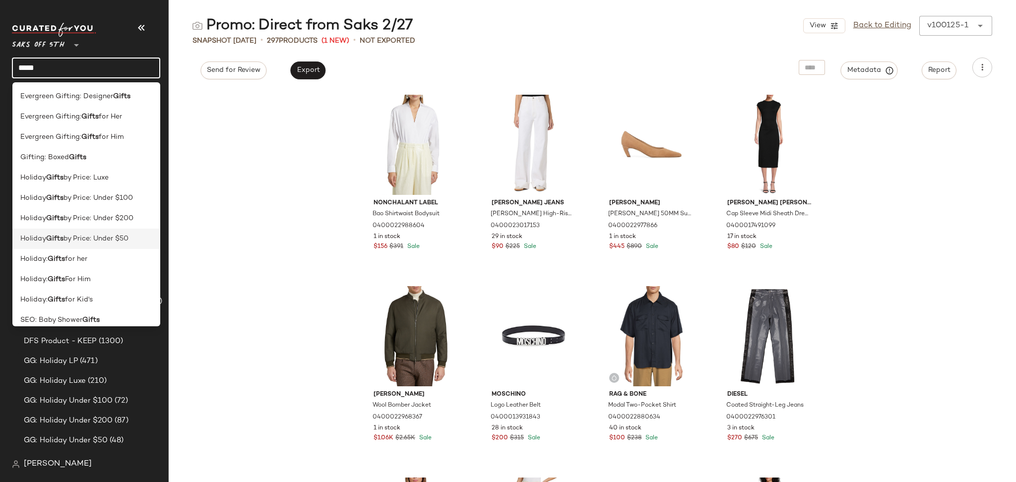
scroll to position [89, 0]
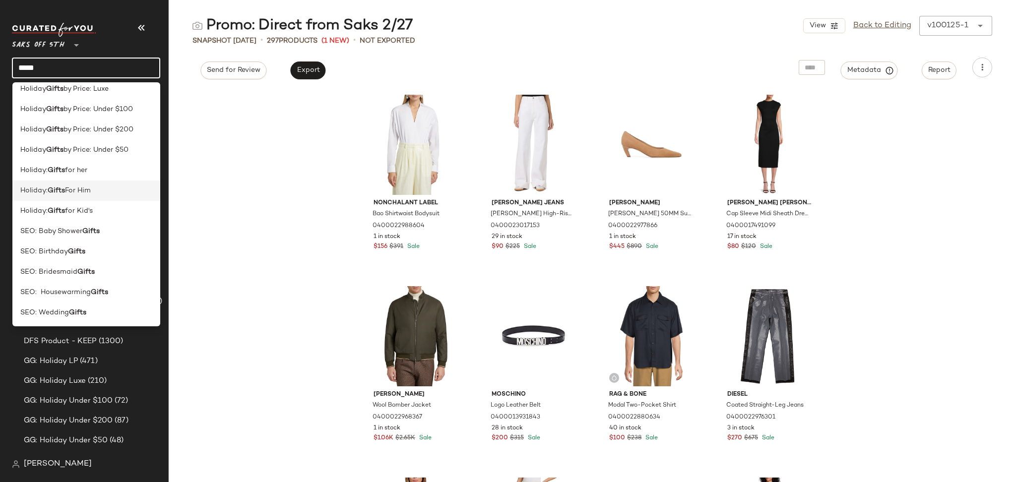
type input "*****"
click at [99, 194] on div "Holiday: Gifts For Him" at bounding box center [86, 190] width 132 height 10
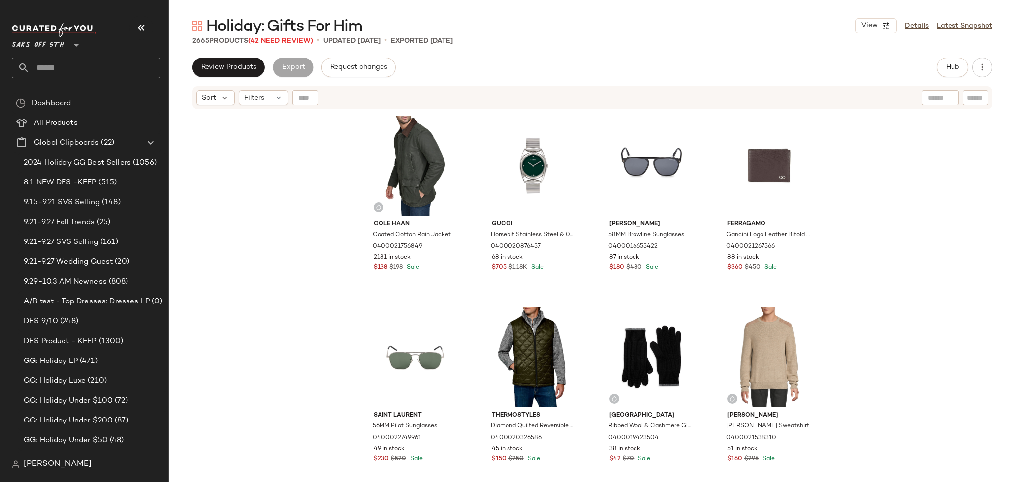
click at [299, 34] on span "Holiday: Gifts For Him" at bounding box center [284, 27] width 156 height 20
click at [298, 40] on span "(42 Need Review)" at bounding box center [280, 40] width 65 height 7
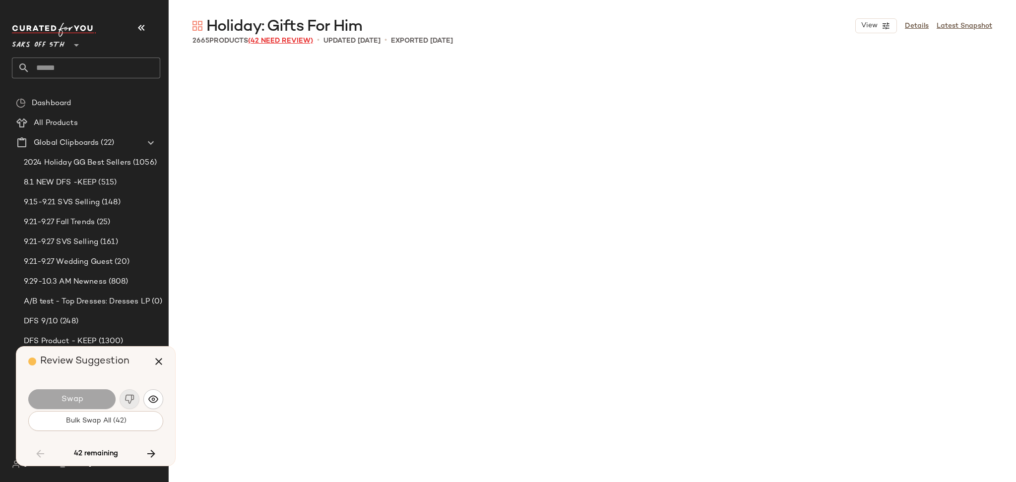
scroll to position [9570, 0]
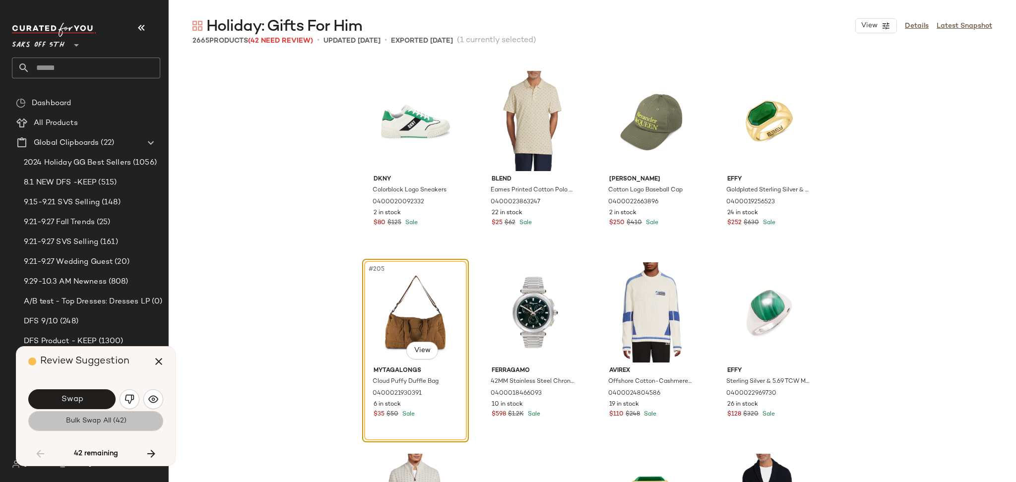
click at [135, 416] on button "Bulk Swap All (42)" at bounding box center [95, 421] width 135 height 20
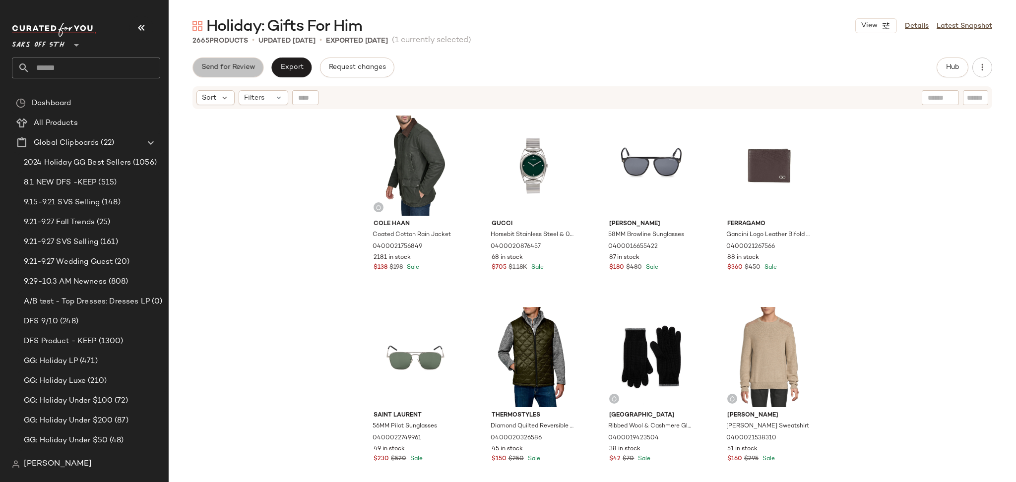
click at [254, 58] on button "Send for Review" at bounding box center [227, 68] width 71 height 20
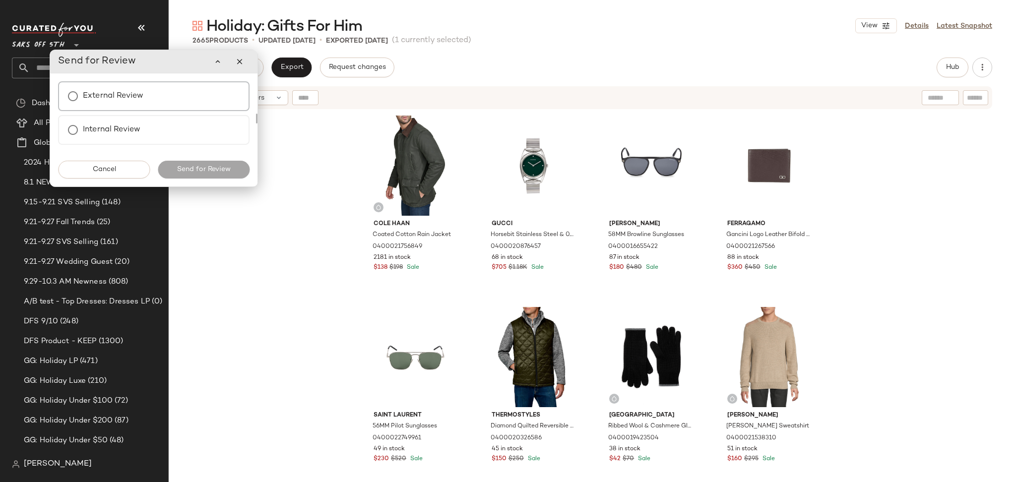
click at [138, 94] on label "External Review" at bounding box center [113, 96] width 60 height 20
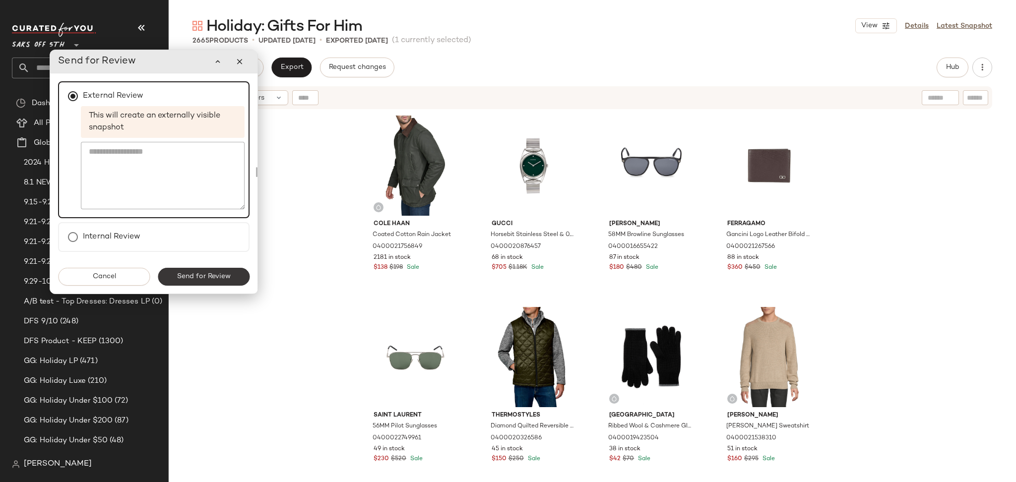
click at [185, 273] on span "Send for Review" at bounding box center [204, 277] width 54 height 8
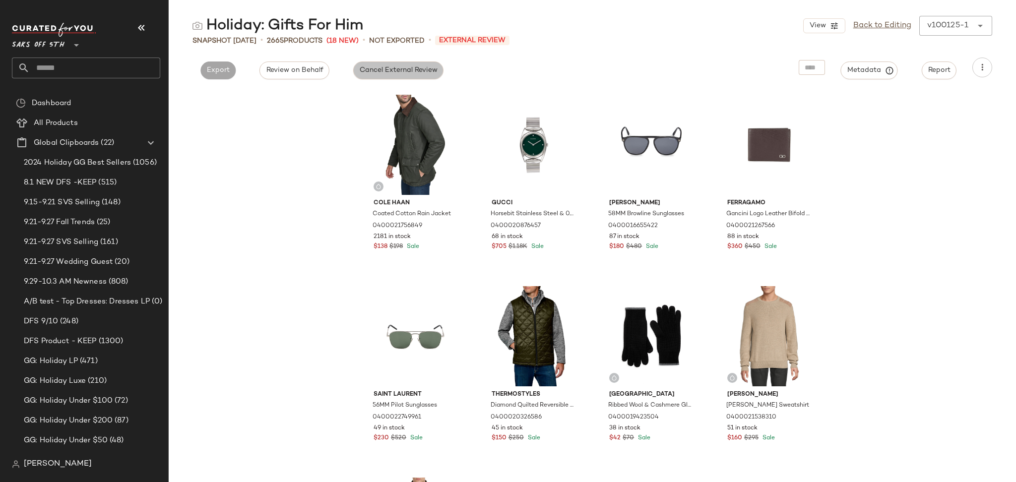
click at [400, 76] on button "Cancel External Review" at bounding box center [398, 70] width 90 height 18
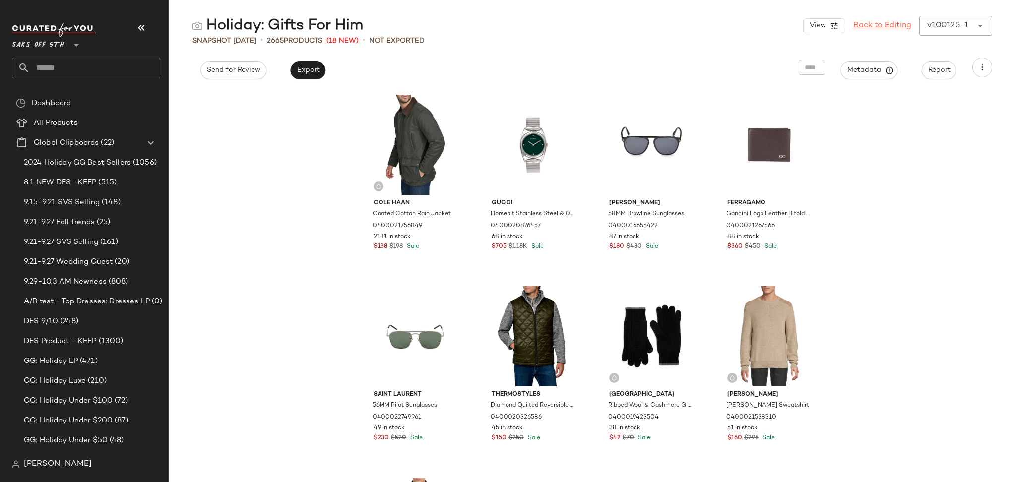
click at [876, 24] on link "Back to Editing" at bounding box center [882, 26] width 58 height 12
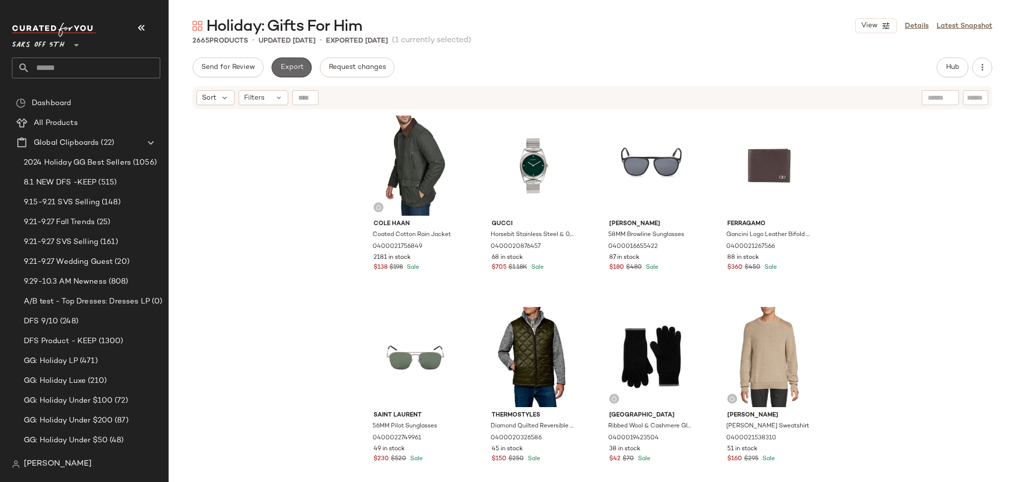
click at [299, 67] on span "Export" at bounding box center [291, 67] width 23 height 8
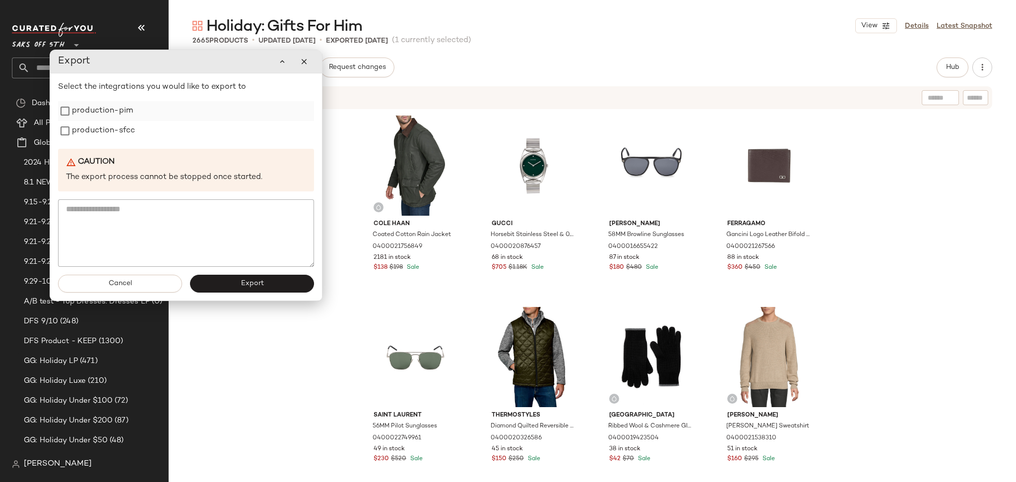
click at [88, 110] on label "production-pim" at bounding box center [102, 111] width 61 height 20
click at [88, 127] on label "production-sfcc" at bounding box center [103, 131] width 63 height 20
click at [236, 285] on button "Export" at bounding box center [252, 284] width 124 height 18
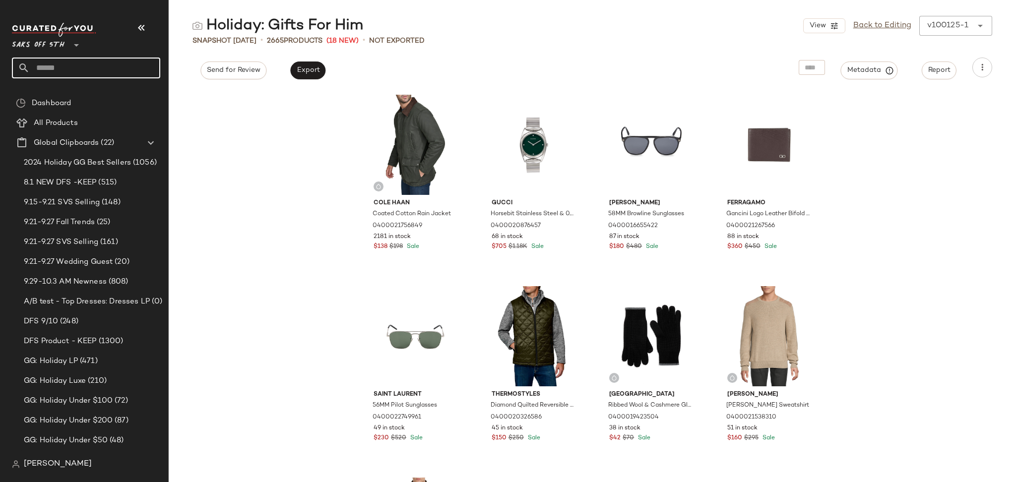
click at [107, 68] on input "text" at bounding box center [95, 68] width 130 height 21
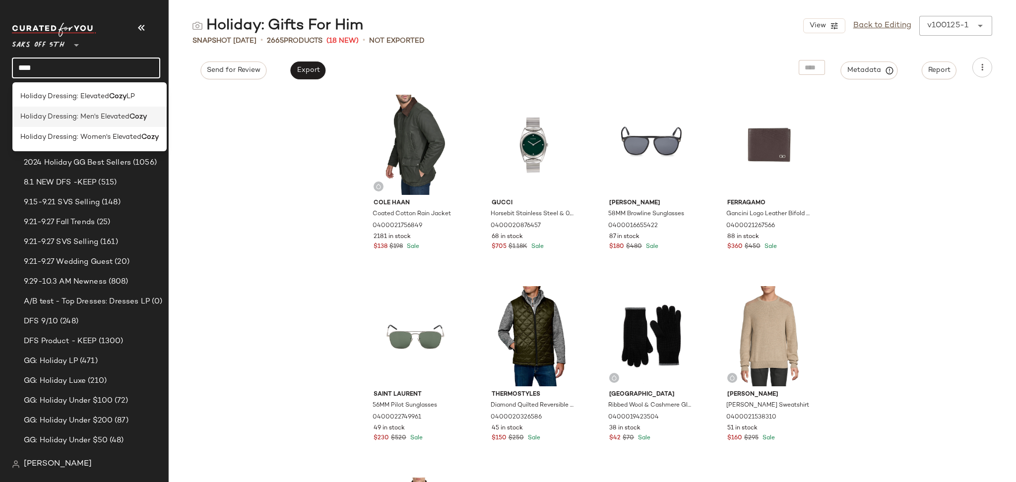
type input "****"
click at [132, 117] on b "Cozy" at bounding box center [137, 117] width 17 height 10
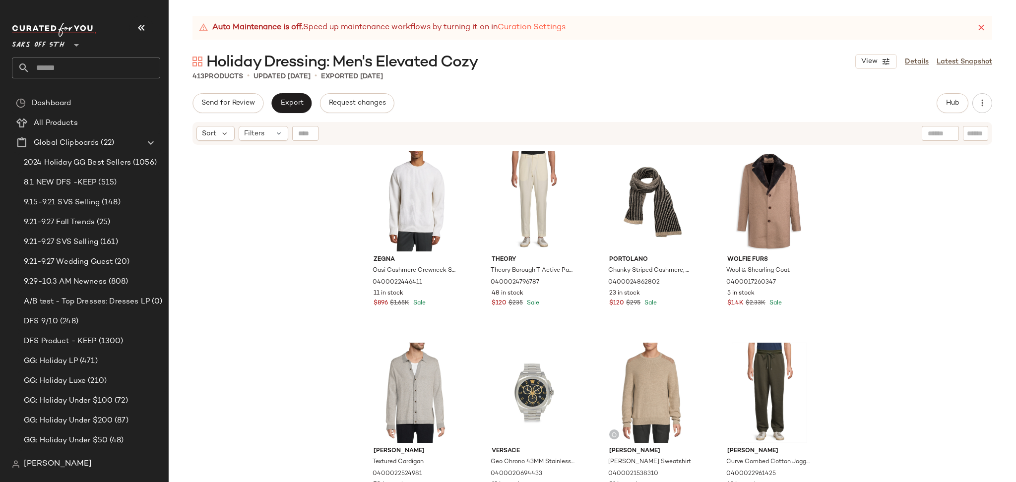
click at [538, 28] on link "Curation Settings" at bounding box center [531, 28] width 68 height 12
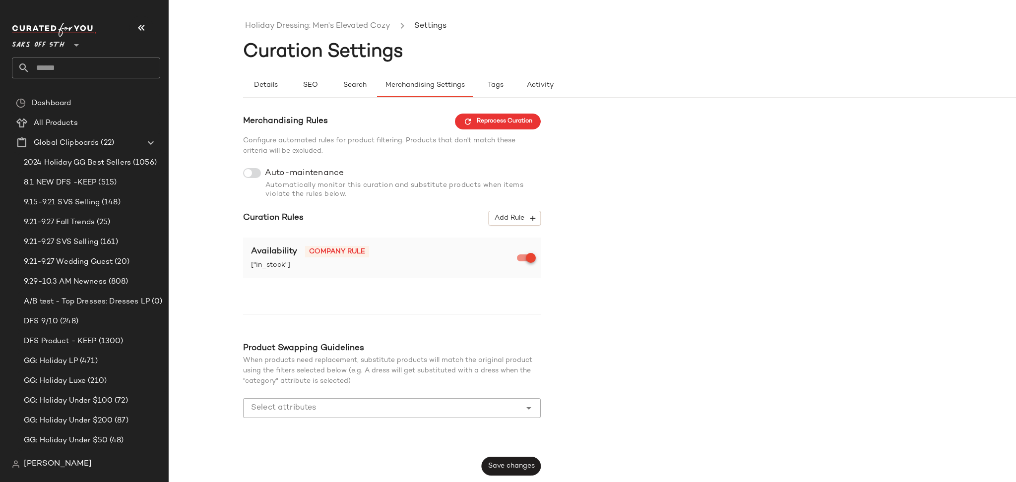
click at [257, 171] on div at bounding box center [252, 173] width 18 height 10
click at [510, 462] on span "Save changes" at bounding box center [510, 466] width 47 height 8
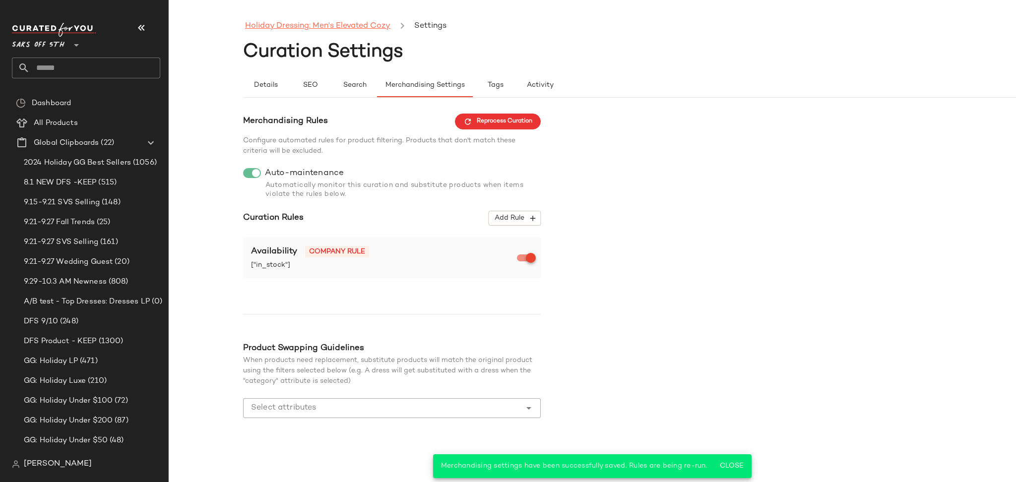
click at [297, 29] on link "Holiday Dressing: Men's Elevated Cozy" at bounding box center [317, 26] width 145 height 13
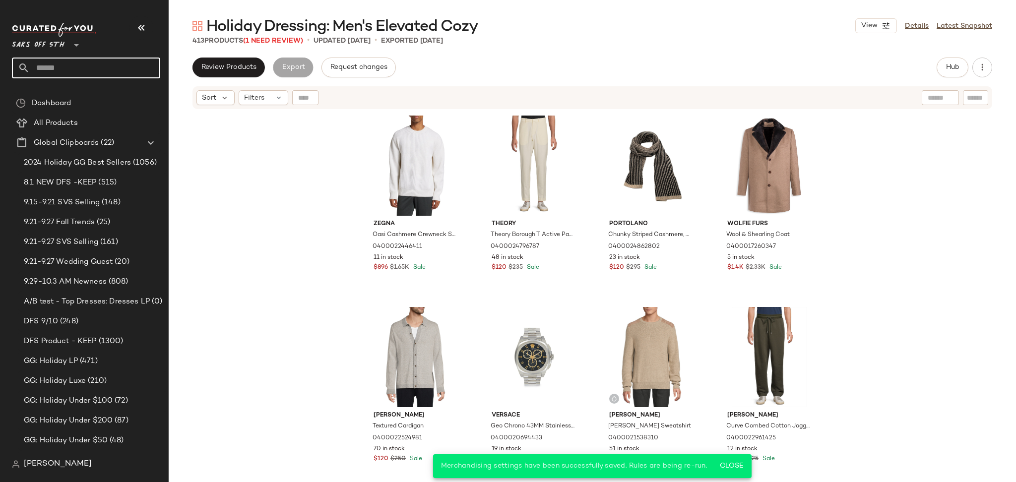
click at [96, 68] on input "text" at bounding box center [95, 68] width 130 height 21
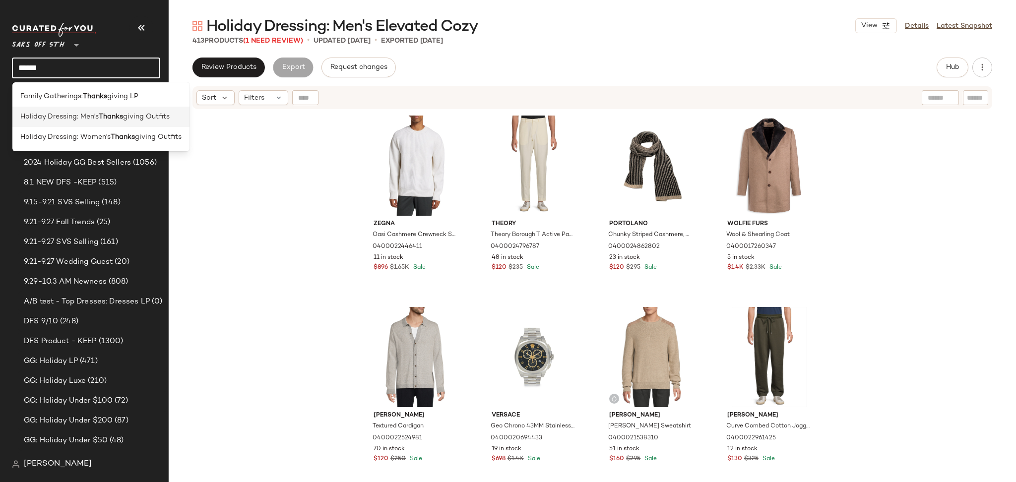
type input "******"
click at [96, 120] on span "Holiday Dressing: Men's" at bounding box center [59, 117] width 78 height 10
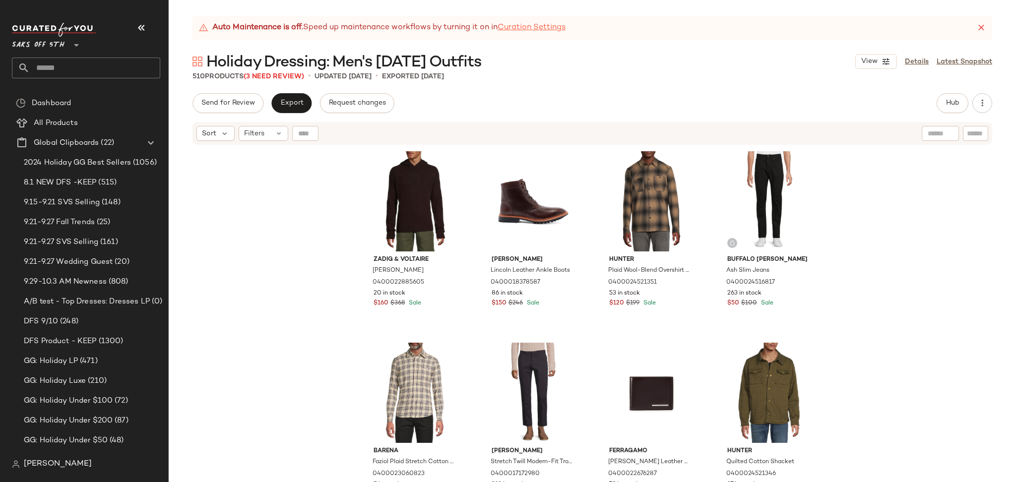
click at [561, 26] on link "Curation Settings" at bounding box center [531, 28] width 68 height 12
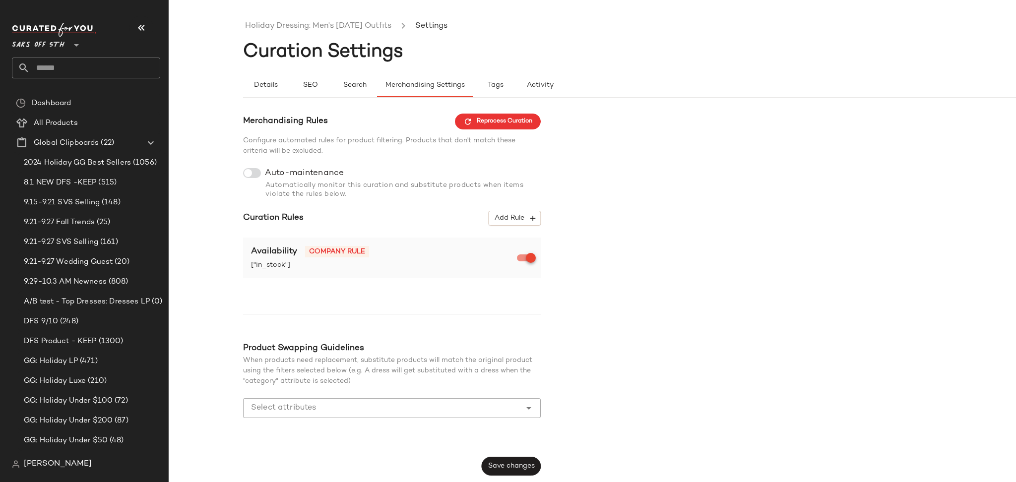
click at [254, 174] on div at bounding box center [252, 173] width 18 height 10
click at [504, 462] on span "Save changes" at bounding box center [510, 466] width 47 height 8
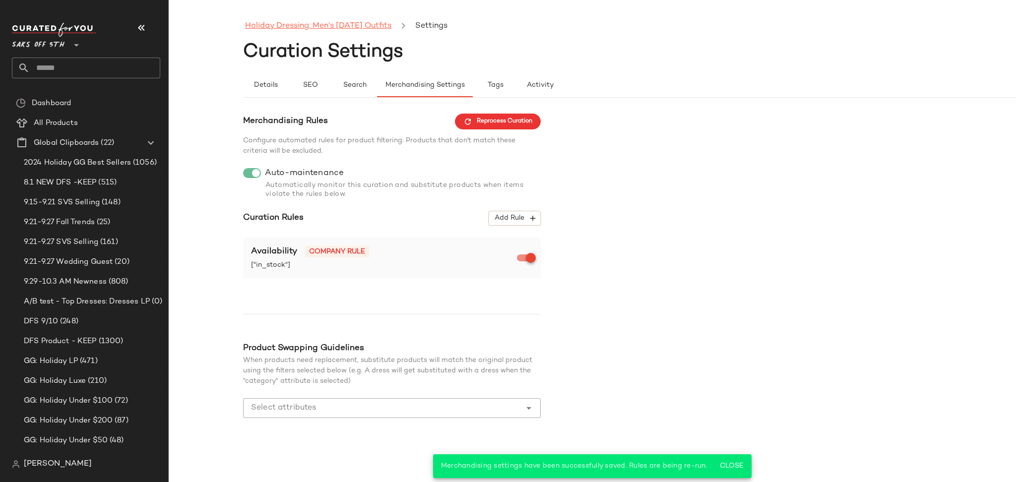
click at [306, 24] on link "Holiday Dressing: Men's [DATE] Outfits" at bounding box center [318, 26] width 146 height 13
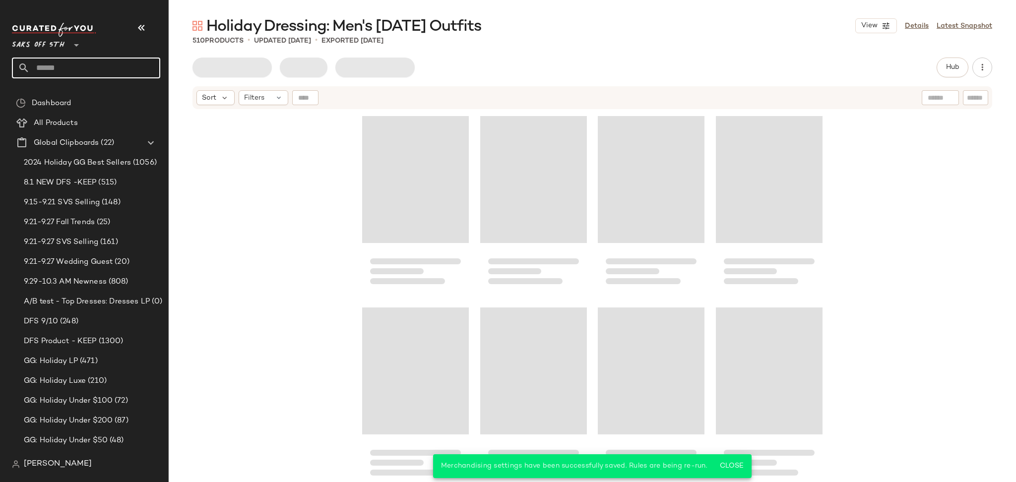
click at [100, 66] on input "text" at bounding box center [95, 68] width 130 height 21
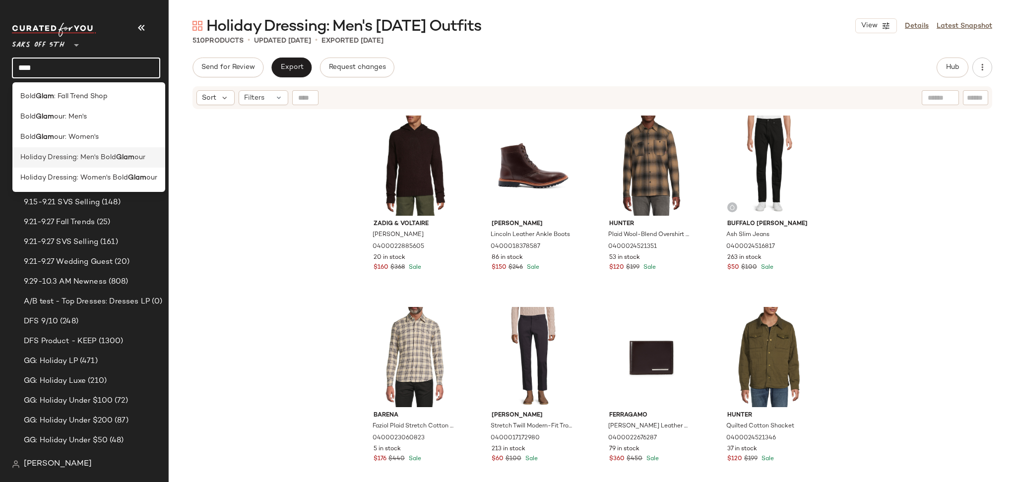
type input "****"
click at [113, 160] on span "Holiday Dressing: Men's Bold" at bounding box center [68, 157] width 96 height 10
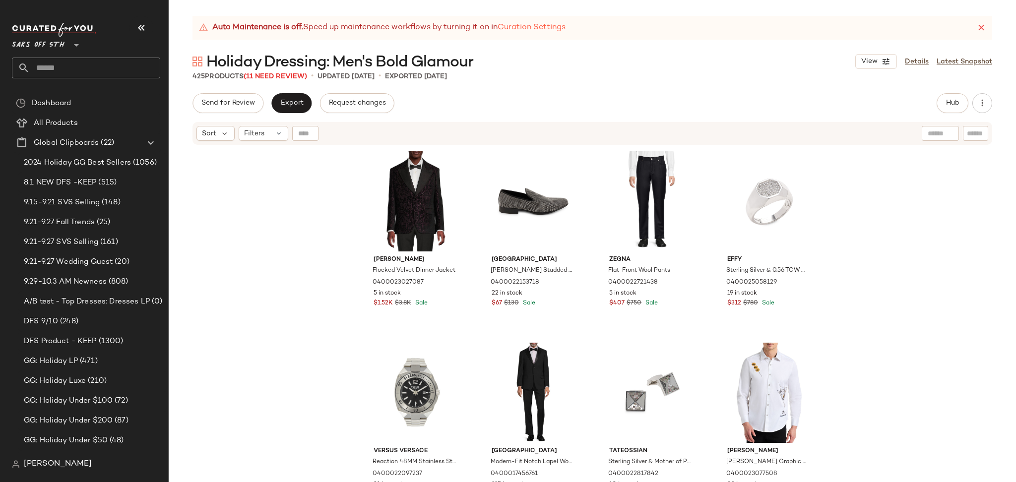
click at [527, 27] on link "Curation Settings" at bounding box center [531, 28] width 68 height 12
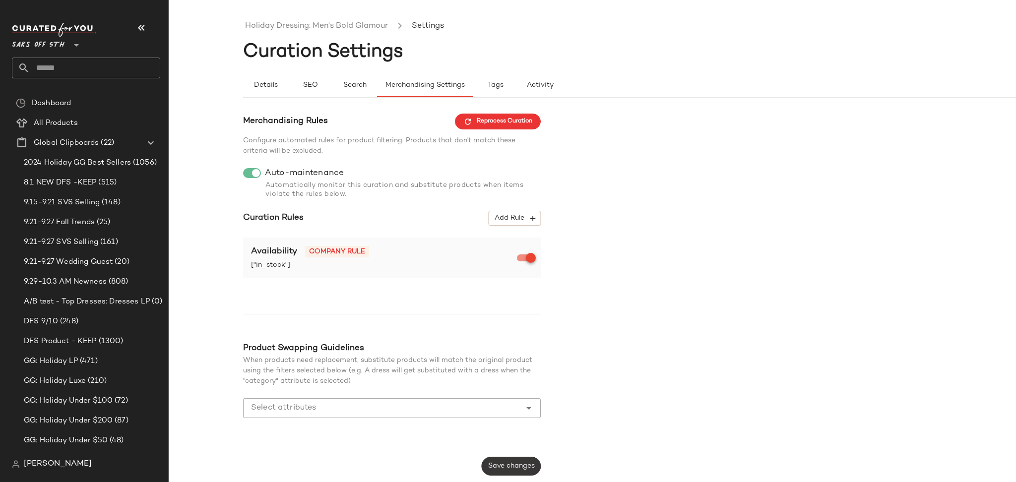
click at [510, 464] on span "Save changes" at bounding box center [510, 466] width 47 height 8
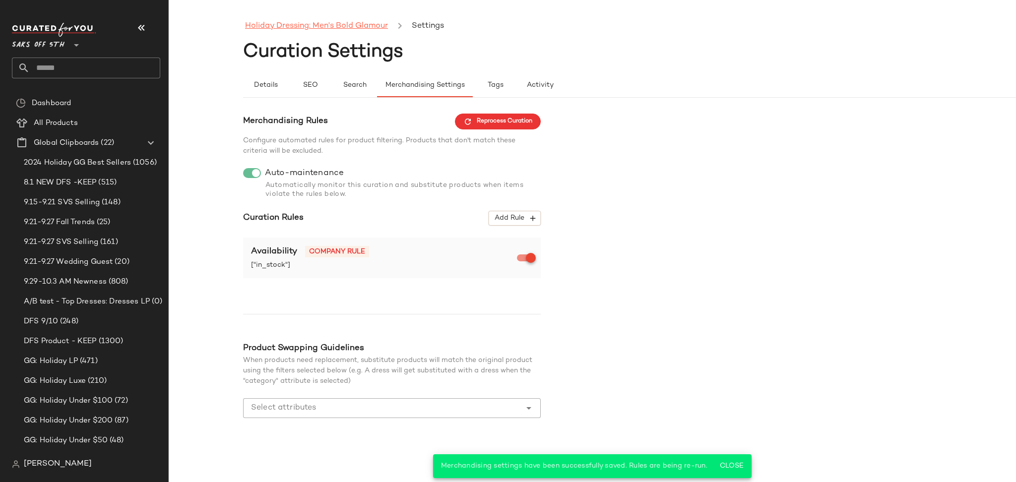
click at [360, 30] on link "Holiday Dressing: Men's Bold Glamour" at bounding box center [316, 26] width 143 height 13
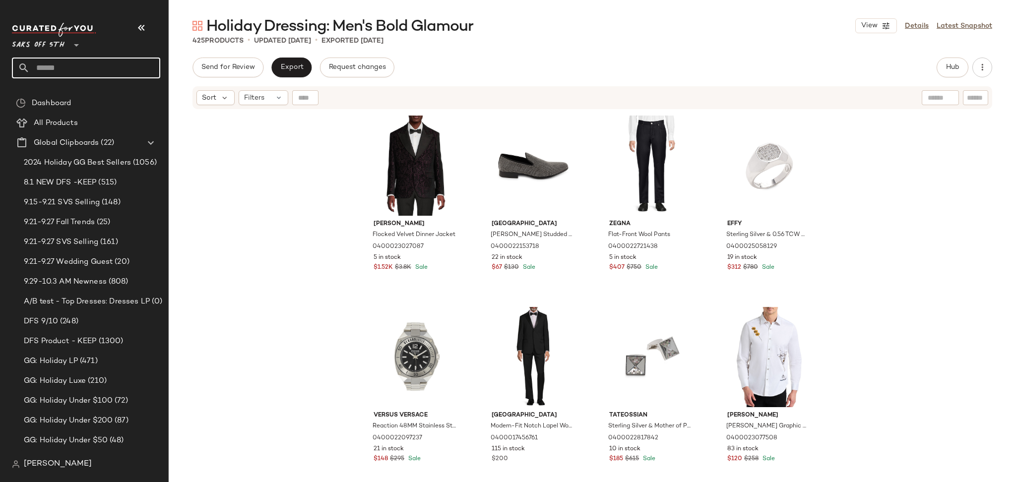
click at [116, 58] on input "text" at bounding box center [95, 68] width 130 height 21
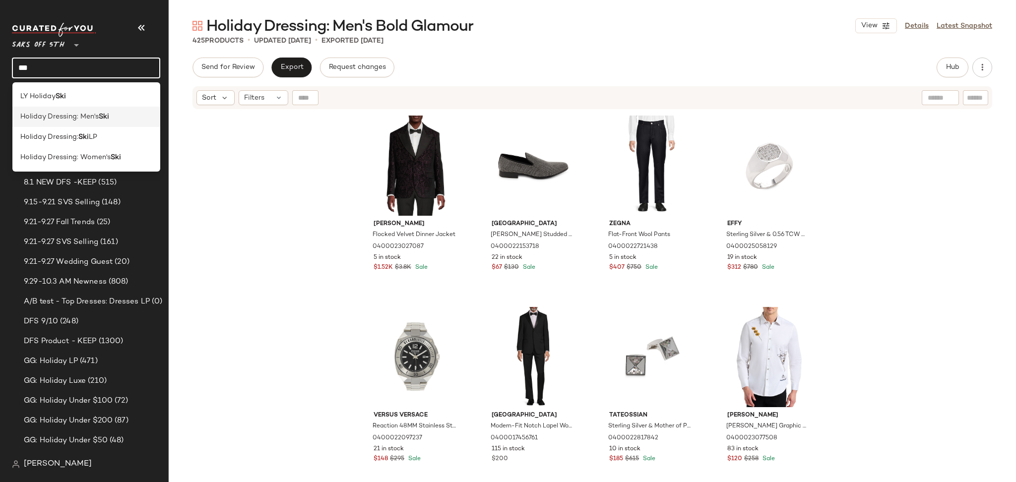
type input "***"
click at [109, 116] on b "Ski" at bounding box center [104, 117] width 10 height 10
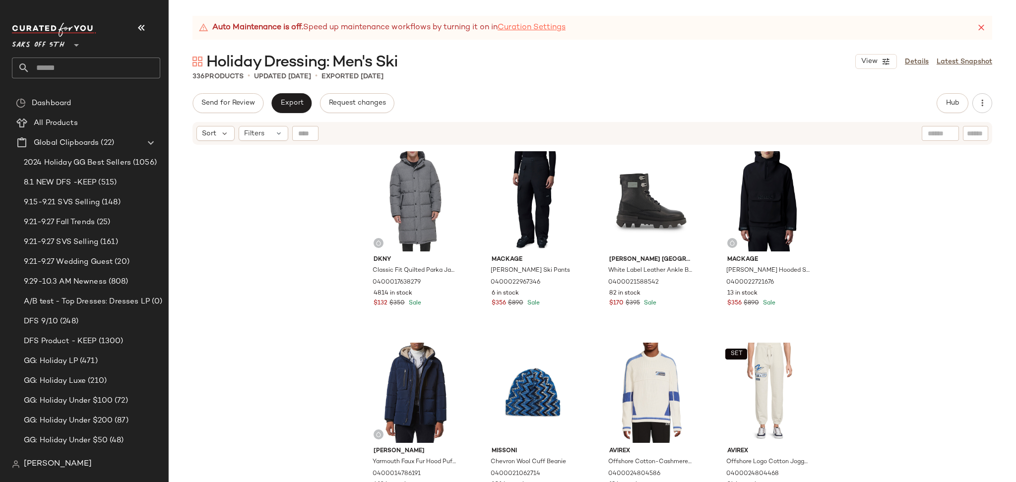
click at [549, 26] on link "Curation Settings" at bounding box center [531, 28] width 68 height 12
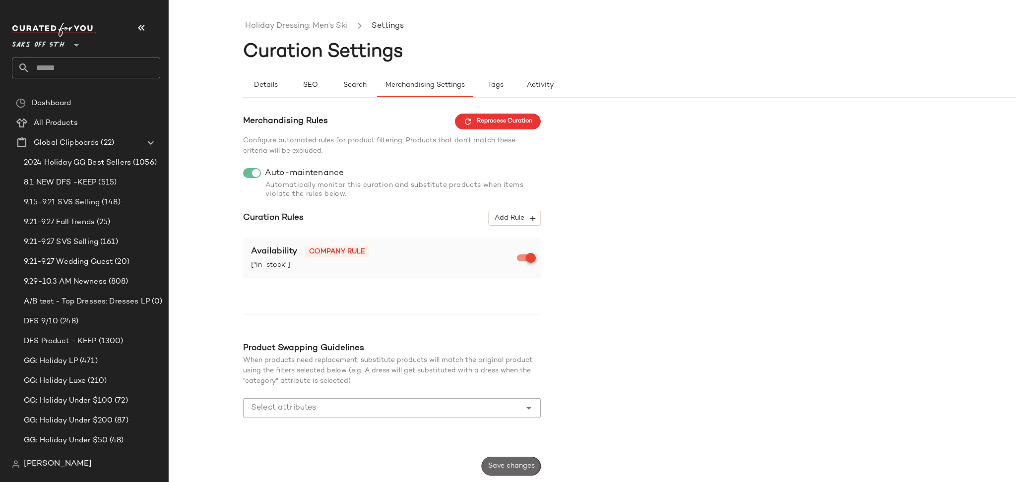
click at [520, 462] on span "Save changes" at bounding box center [510, 466] width 47 height 8
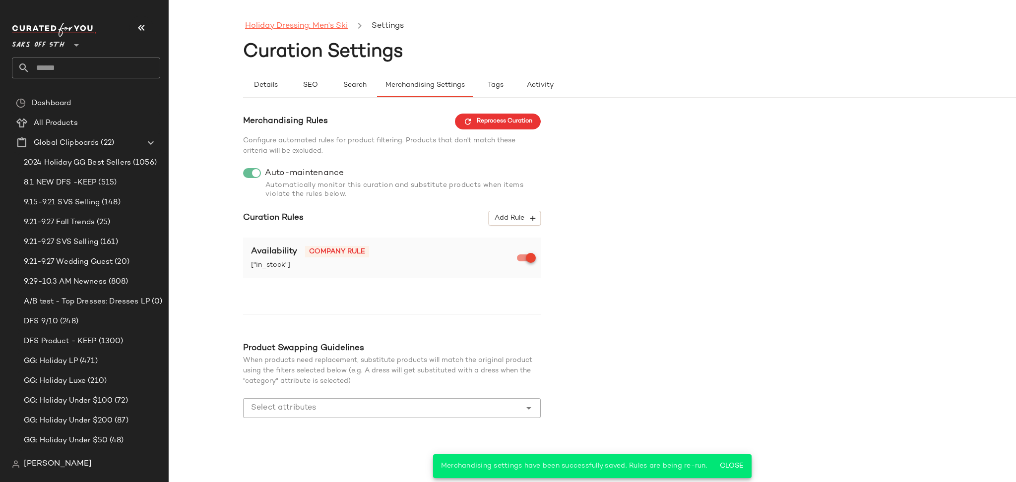
drag, startPoint x: 324, startPoint y: 15, endPoint x: 323, endPoint y: 20, distance: 5.1
click at [323, 20] on main "Holiday Dressing: Men's Ski Settings Curation Settings Details SEO Search Merch…" at bounding box center [508, 241] width 1016 height 482
click at [323, 20] on link "Holiday Dressing: Men's Ski" at bounding box center [296, 26] width 103 height 13
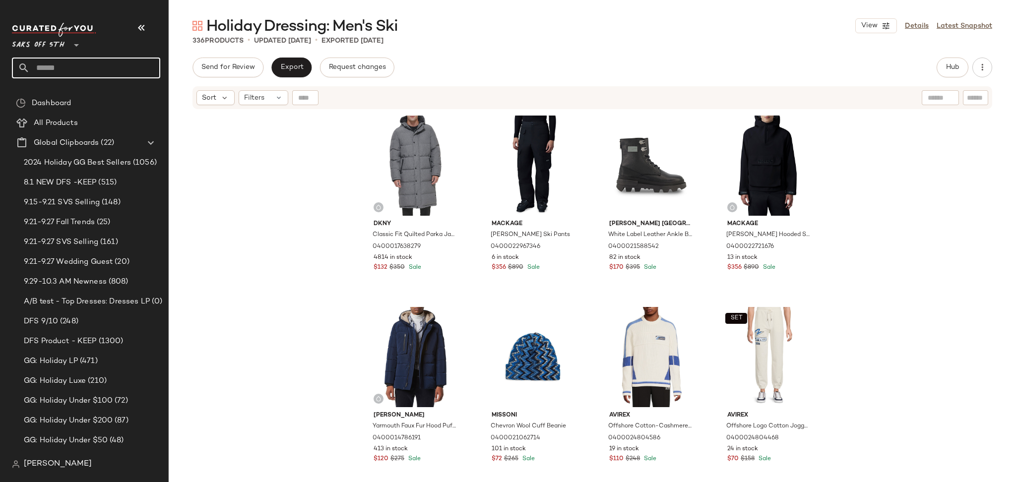
click at [91, 67] on input "text" at bounding box center [95, 68] width 130 height 21
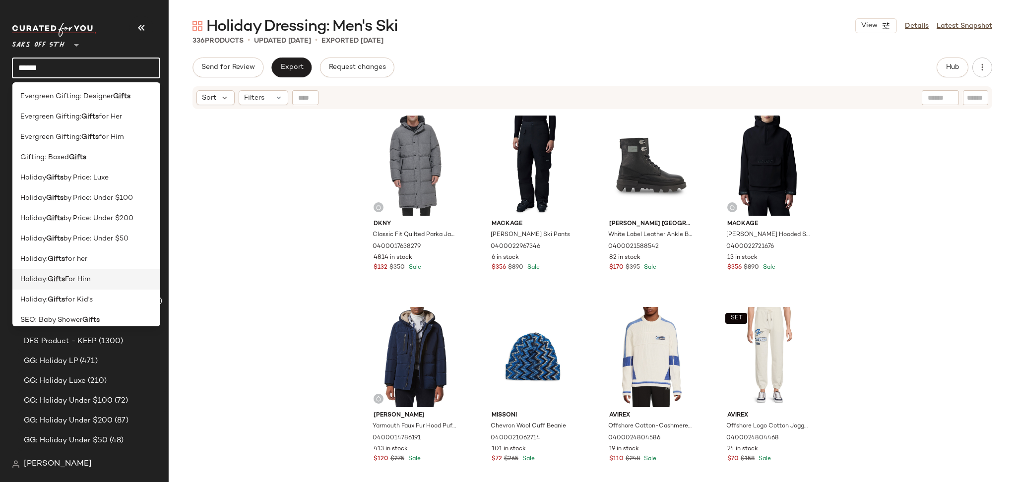
type input "*****"
click at [97, 277] on div "Holiday: Gifts For Him" at bounding box center [86, 279] width 132 height 10
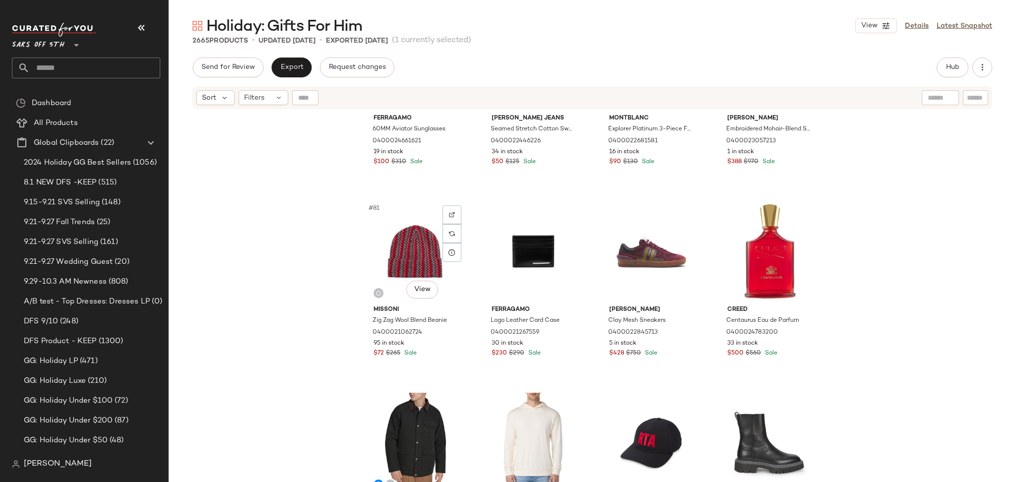
scroll to position [3764, 0]
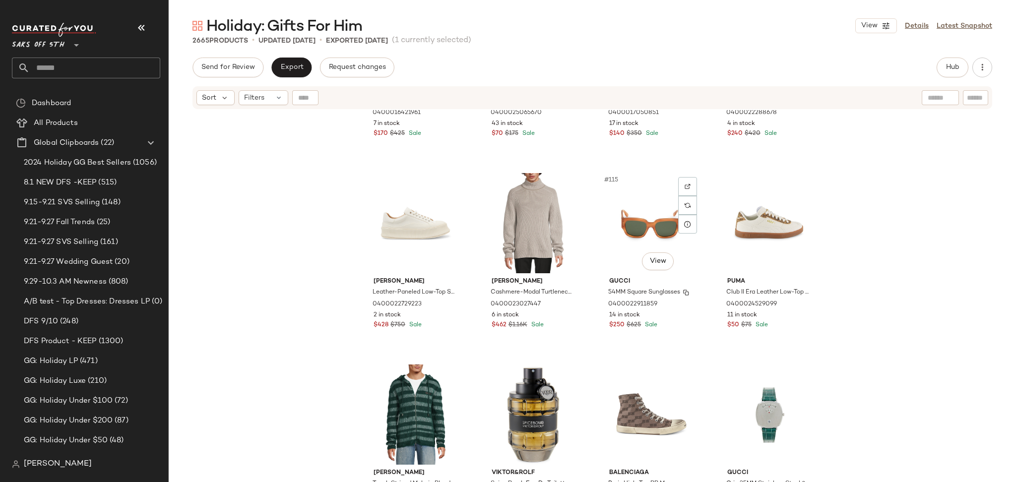
scroll to position [5313, 0]
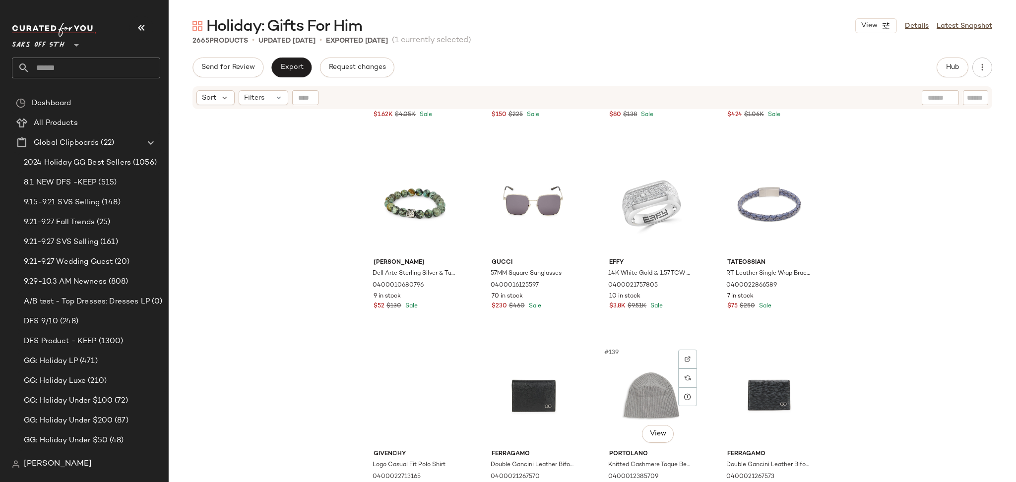
scroll to position [6288, 0]
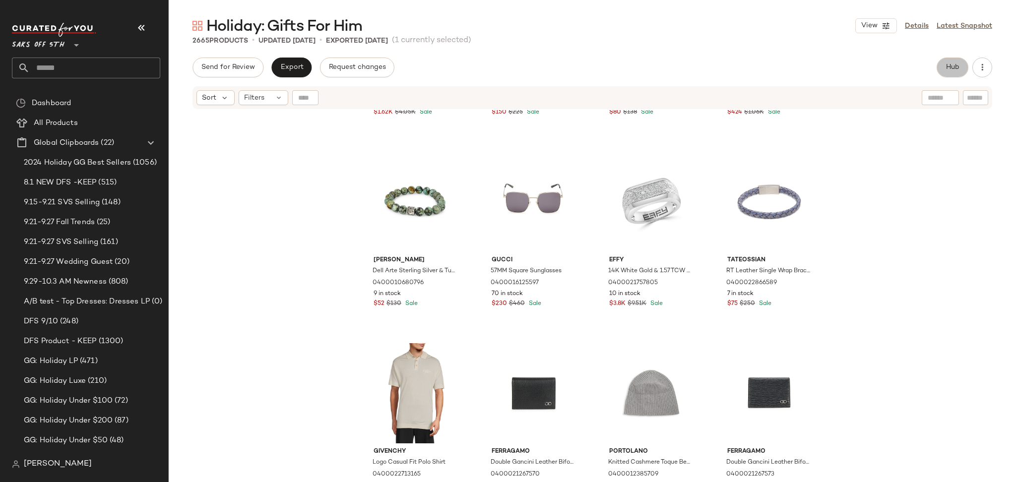
click at [951, 76] on button "Hub" at bounding box center [952, 68] width 32 height 20
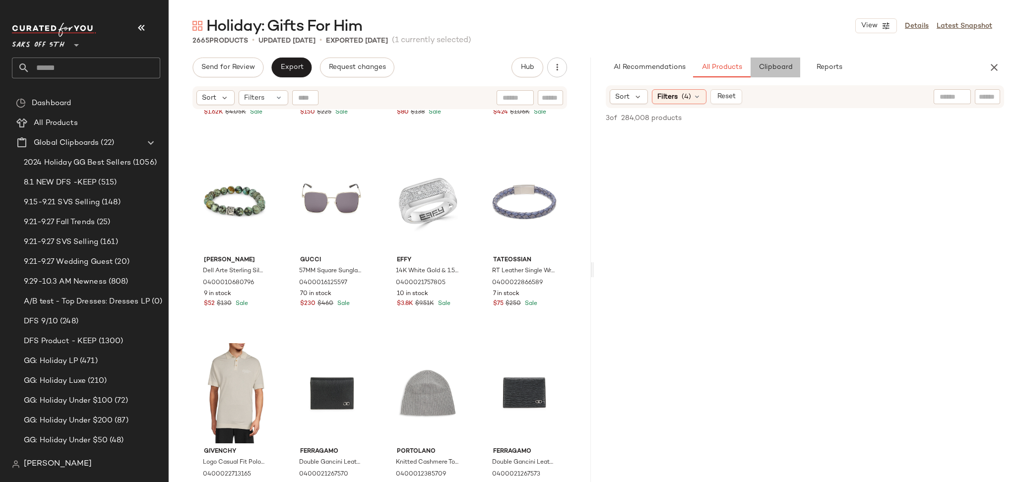
click at [771, 68] on span "Clipboard" at bounding box center [775, 67] width 34 height 8
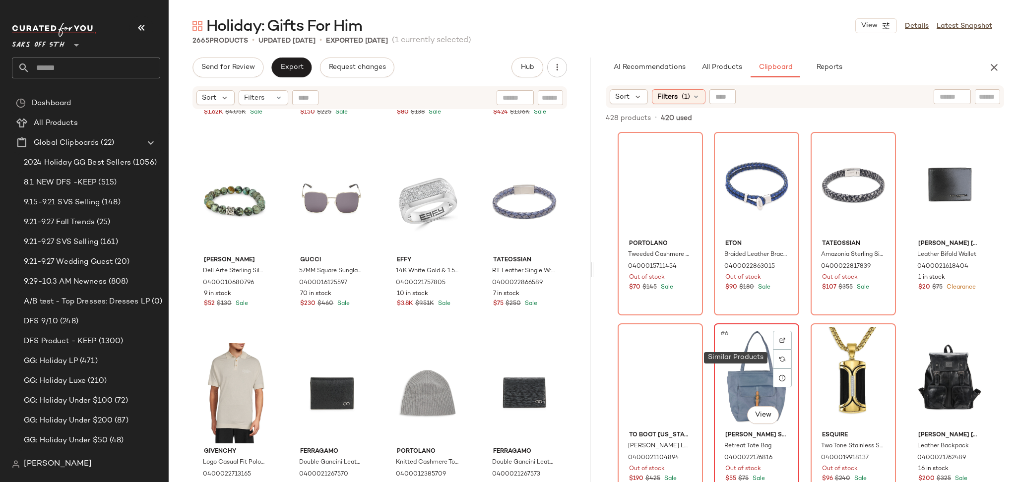
scroll to position [0, 0]
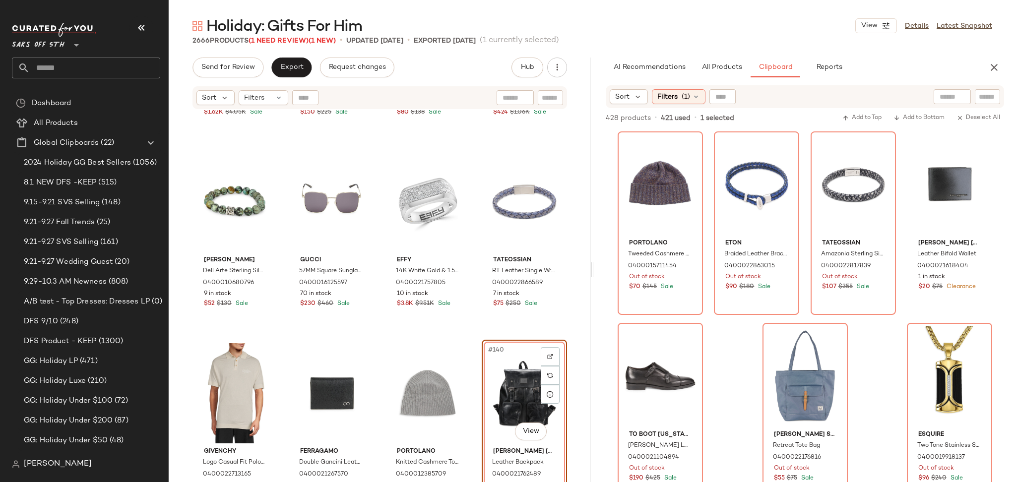
click at [487, 379] on div "#140 View" at bounding box center [524, 393] width 78 height 100
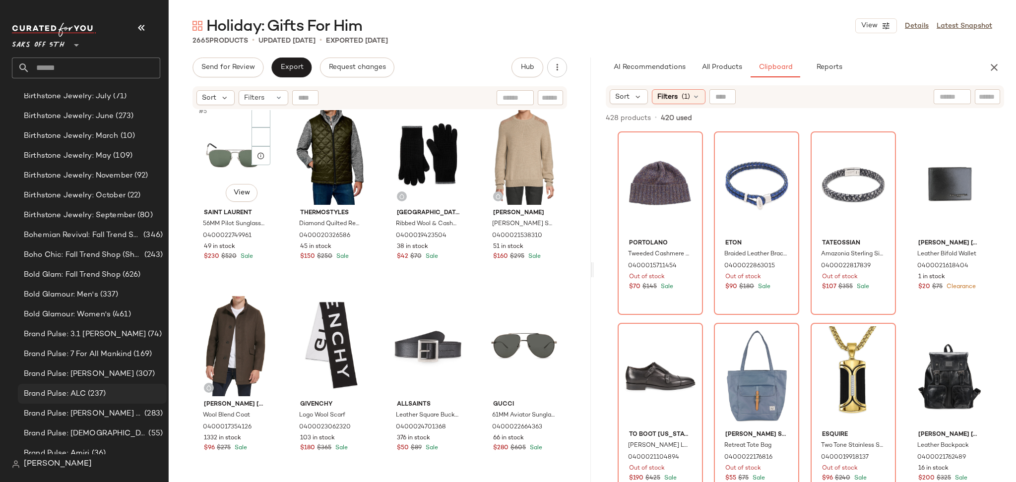
scroll to position [203, 0]
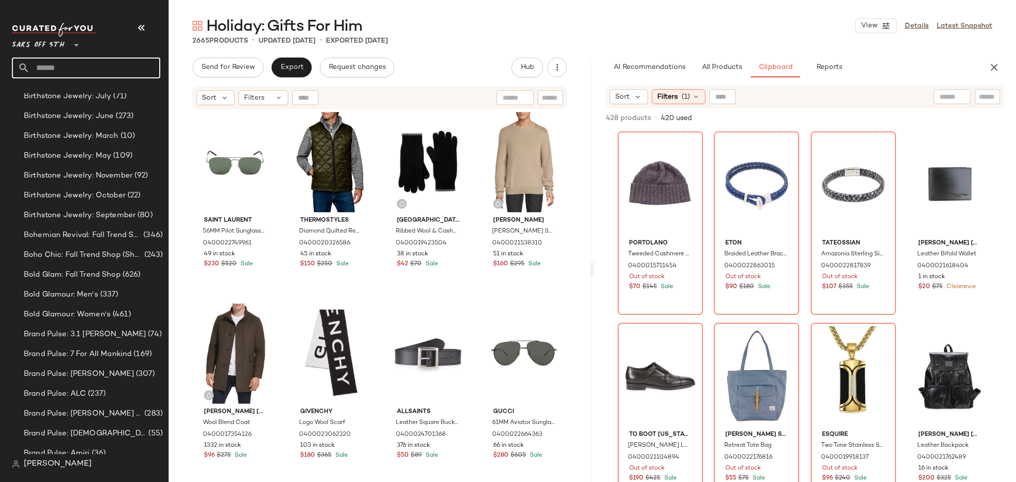
click at [66, 70] on input "text" at bounding box center [95, 68] width 130 height 21
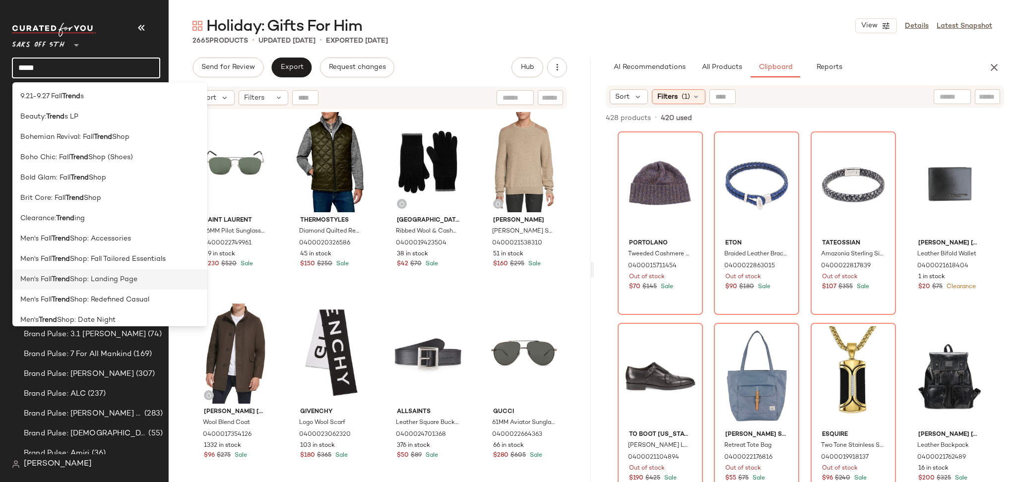
type input "*****"
click at [136, 277] on span "Shop: Landing Page" at bounding box center [103, 279] width 67 height 10
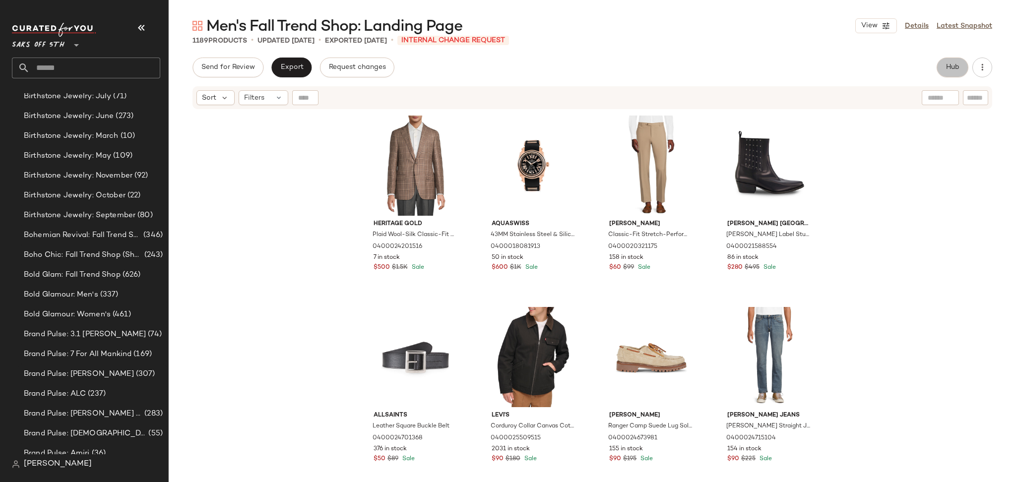
click at [951, 67] on span "Hub" at bounding box center [952, 67] width 14 height 8
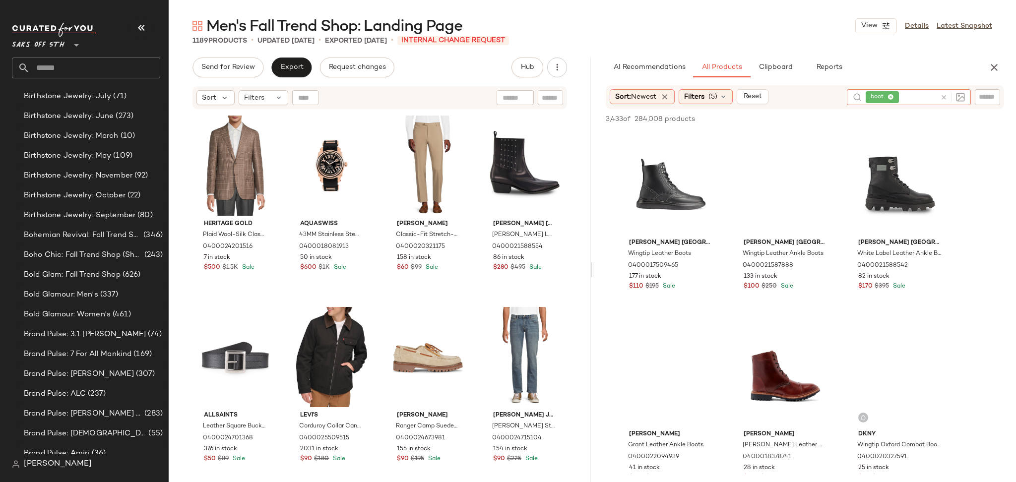
click at [943, 94] on icon at bounding box center [943, 97] width 7 height 7
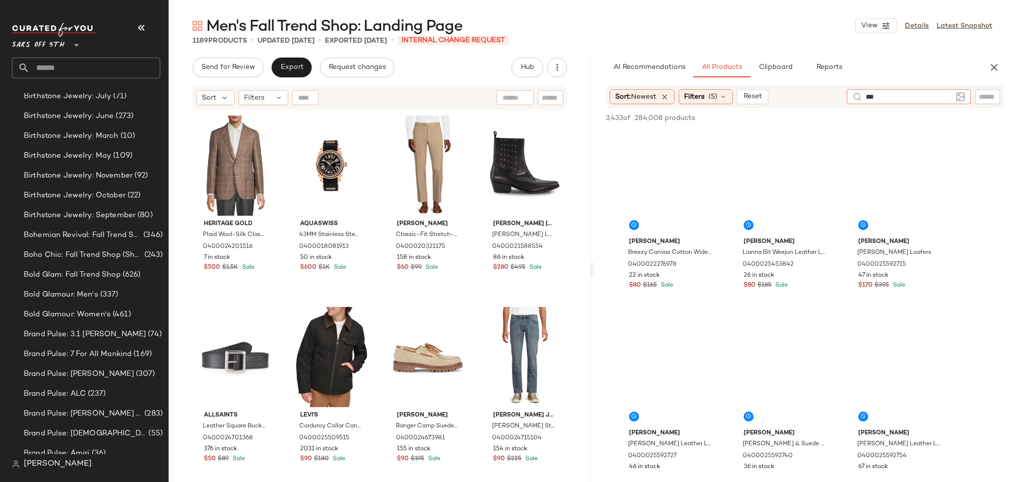
type input "****"
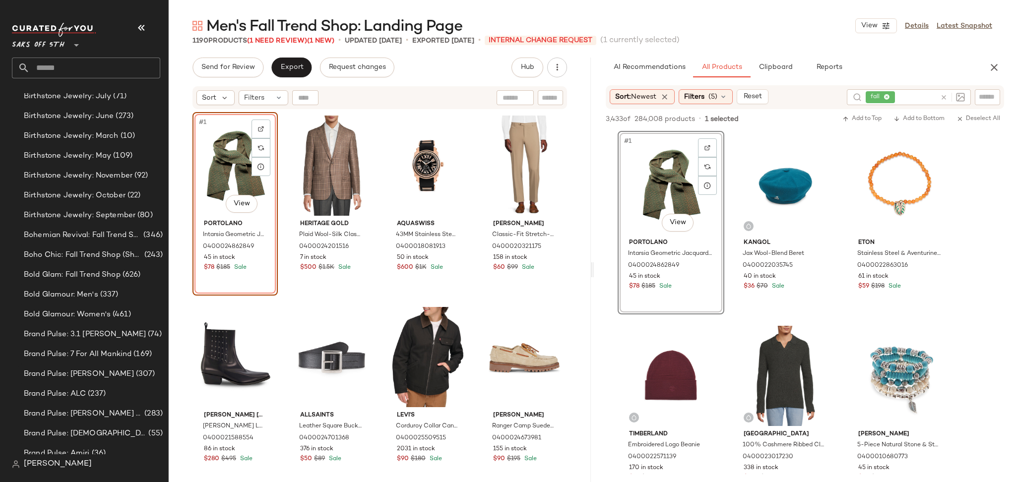
click at [235, 150] on div "#1 View" at bounding box center [235, 166] width 78 height 100
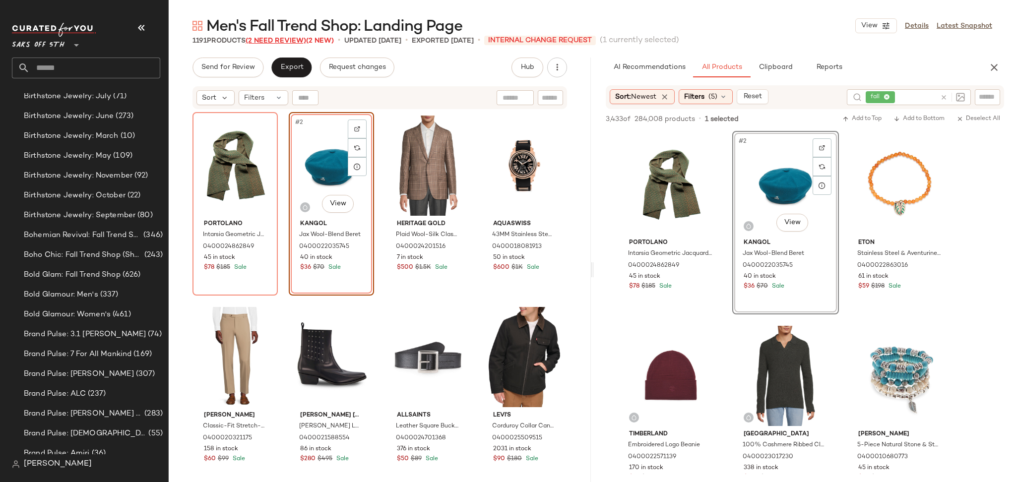
click at [288, 43] on span "(2 Need Review)" at bounding box center [275, 40] width 60 height 7
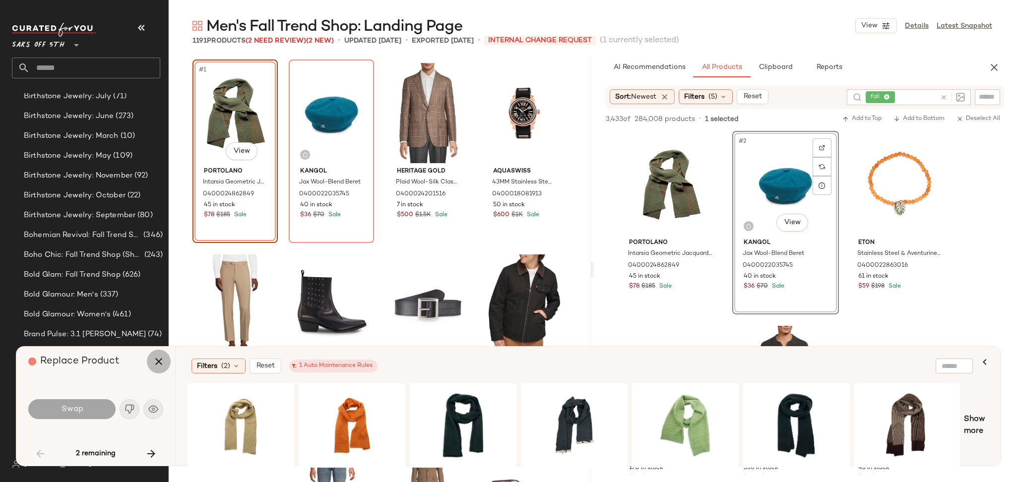
click at [155, 365] on icon "button" at bounding box center [159, 362] width 12 height 12
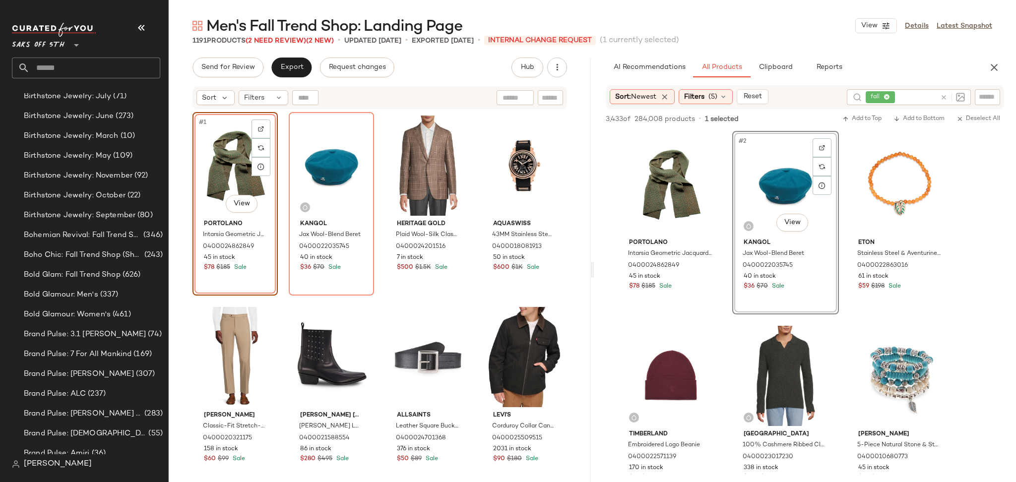
click at [234, 157] on div "#1 View" at bounding box center [235, 166] width 78 height 100
click at [323, 155] on div "#2 View" at bounding box center [331, 166] width 78 height 100
